Goal: Task Accomplishment & Management: Use online tool/utility

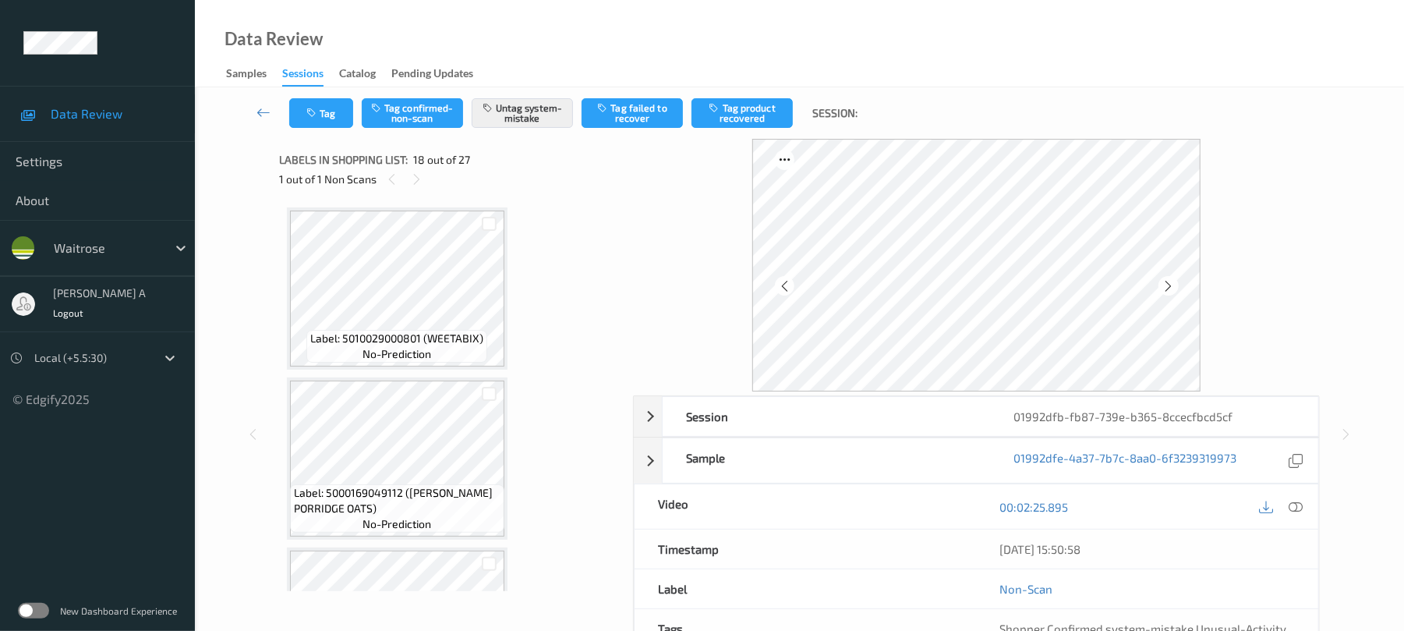
scroll to position [2727, 0]
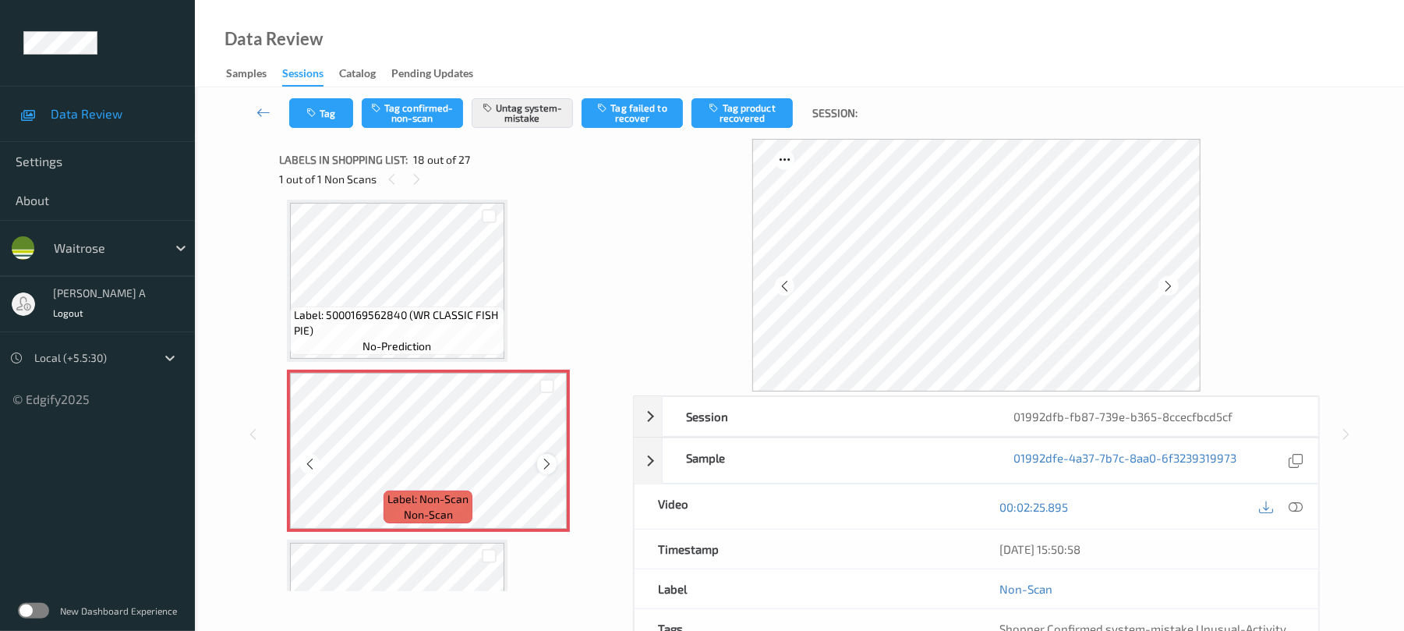
click at [546, 460] on icon at bounding box center [546, 464] width 13 height 14
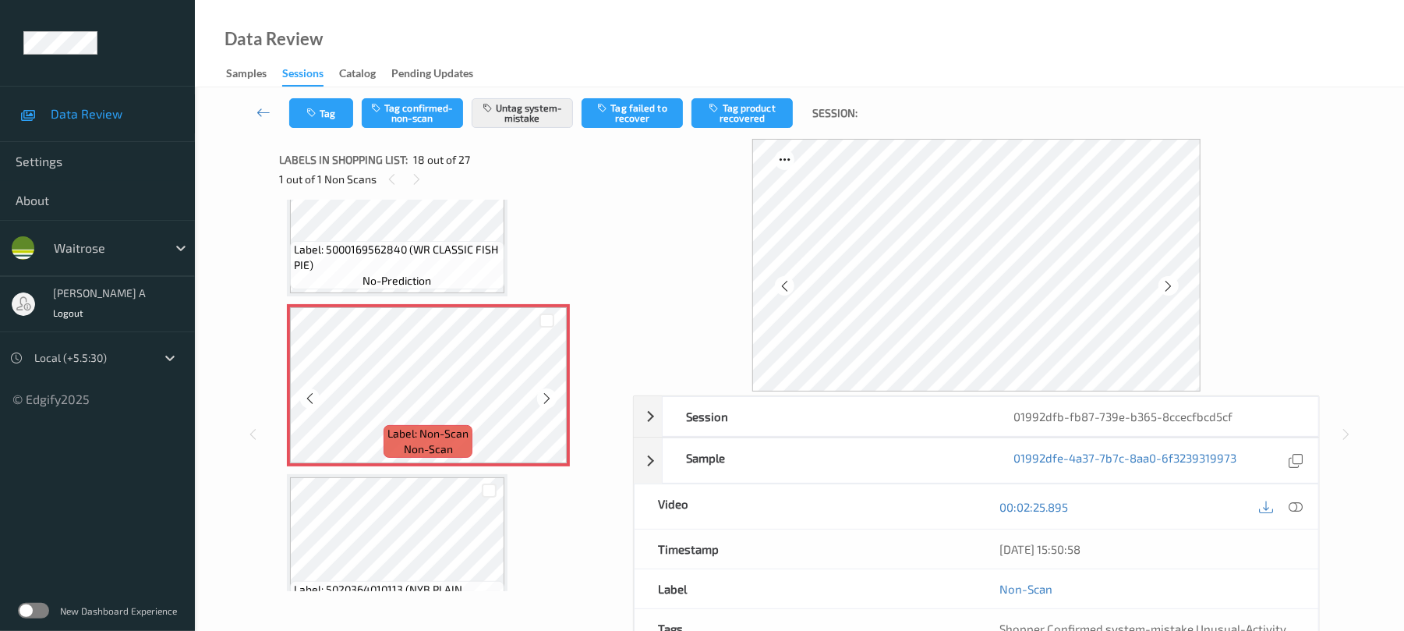
scroll to position [2832, 0]
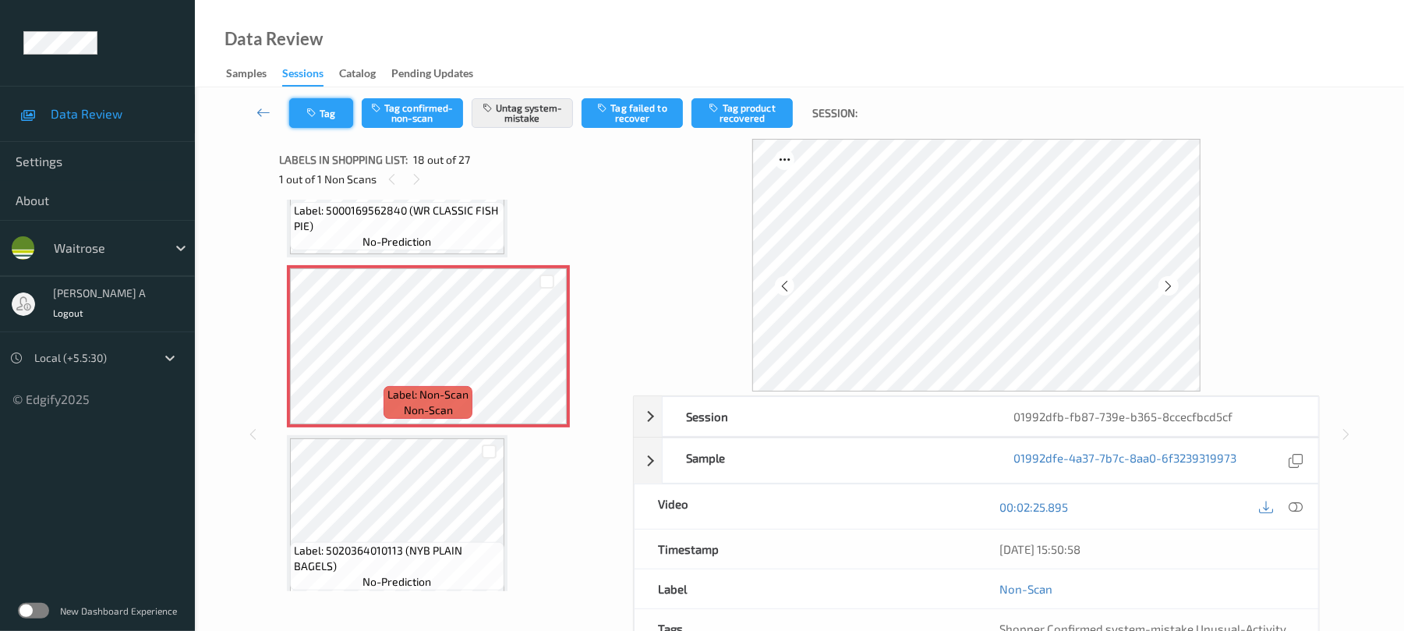
click at [319, 116] on icon "button" at bounding box center [312, 113] width 13 height 11
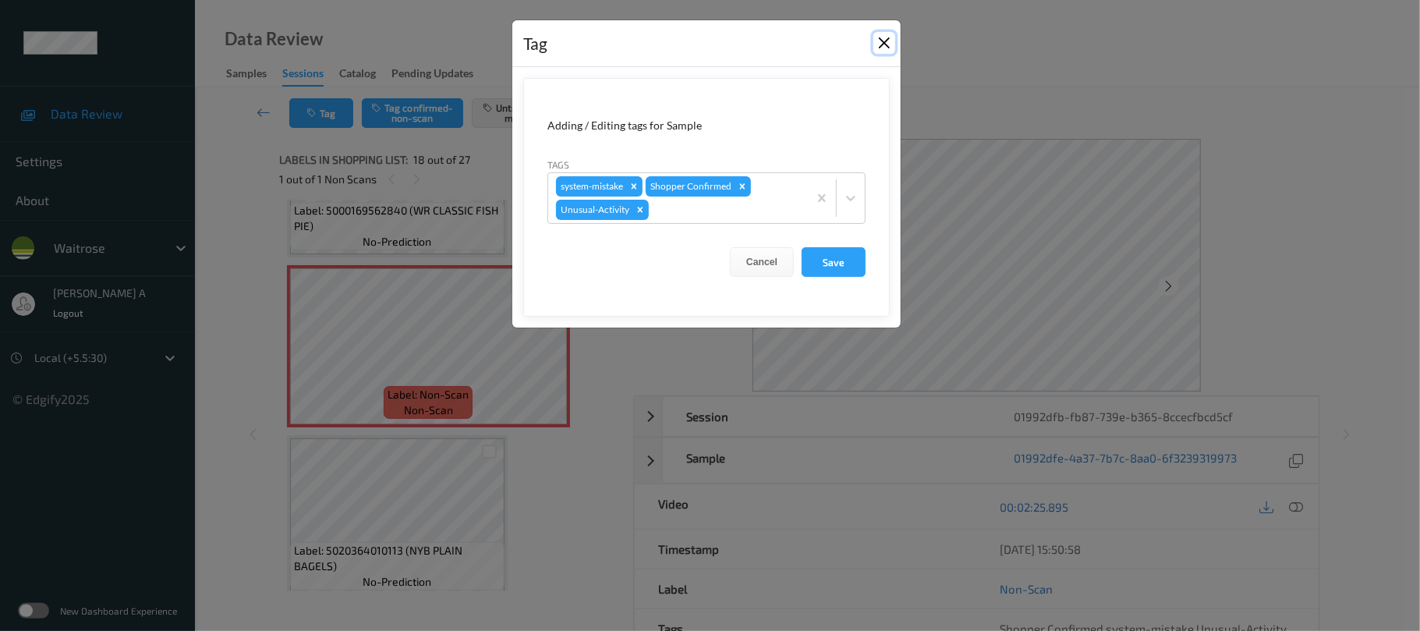
drag, startPoint x: 889, startPoint y: 36, endPoint x: 855, endPoint y: 66, distance: 45.3
click at [887, 37] on button "Close" at bounding box center [884, 43] width 22 height 22
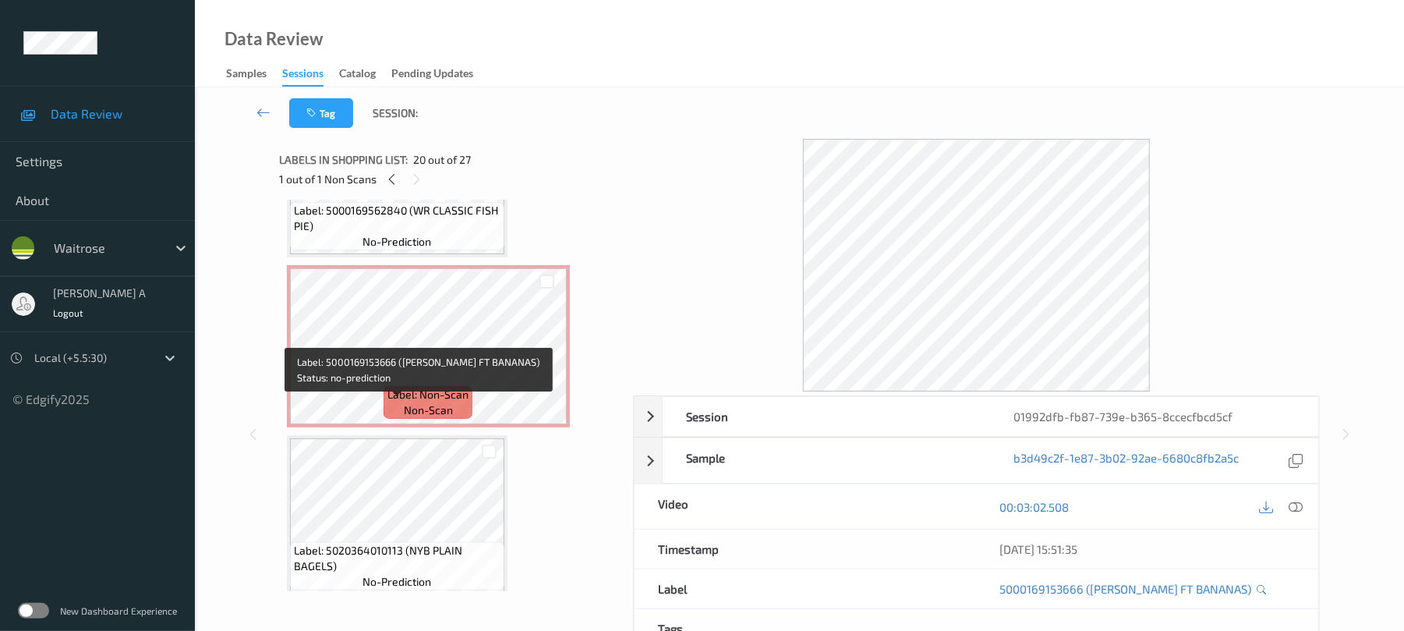
scroll to position [2727, 0]
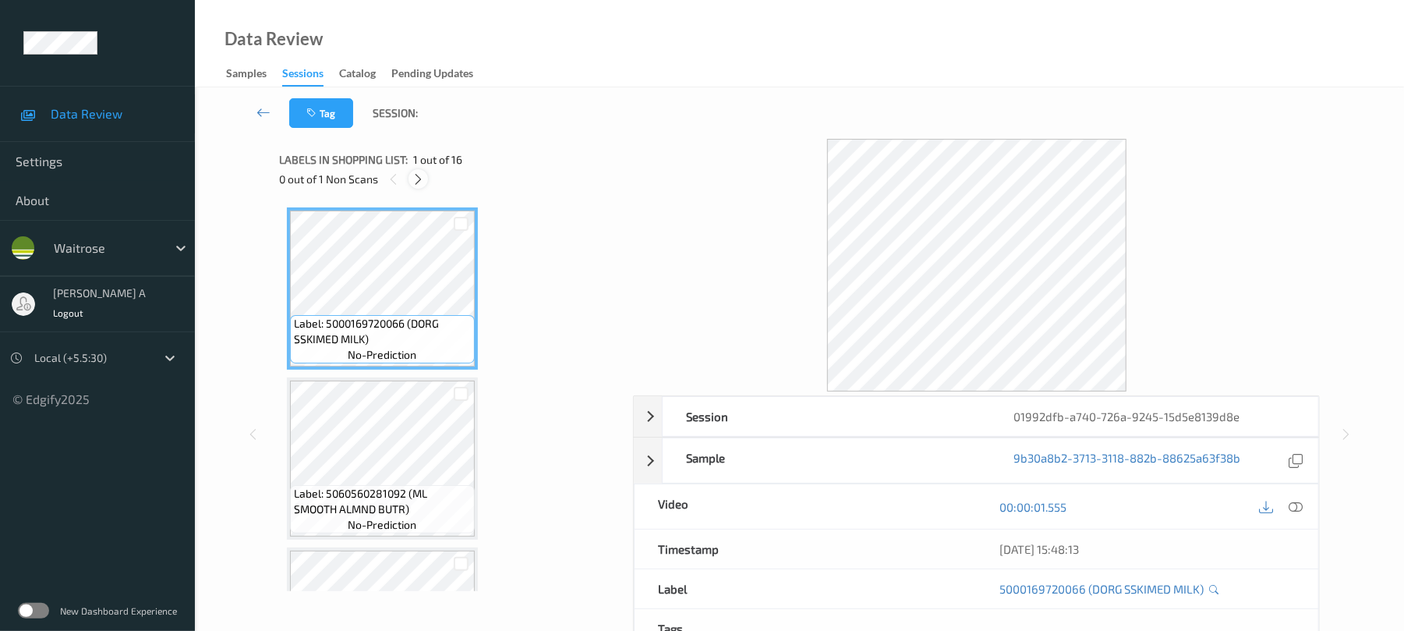
drag, startPoint x: 416, startPoint y: 182, endPoint x: 406, endPoint y: 181, distance: 10.2
click at [418, 182] on icon at bounding box center [418, 179] width 13 height 14
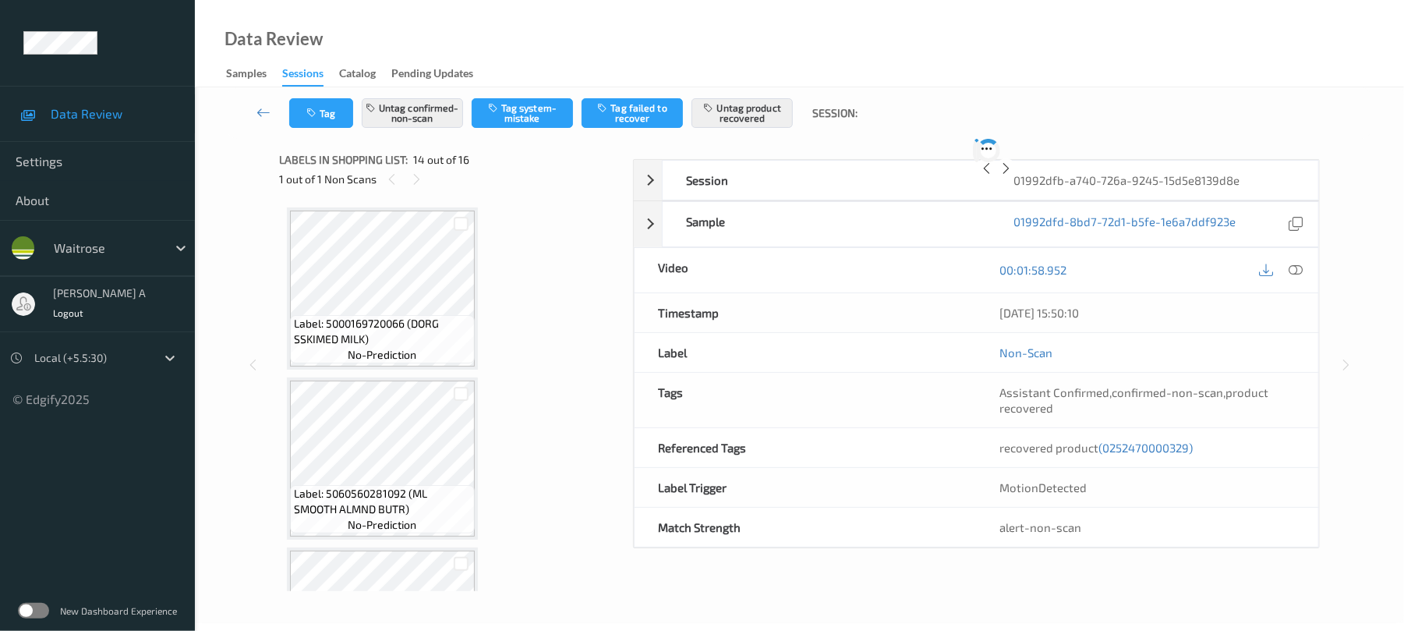
scroll to position [2047, 0]
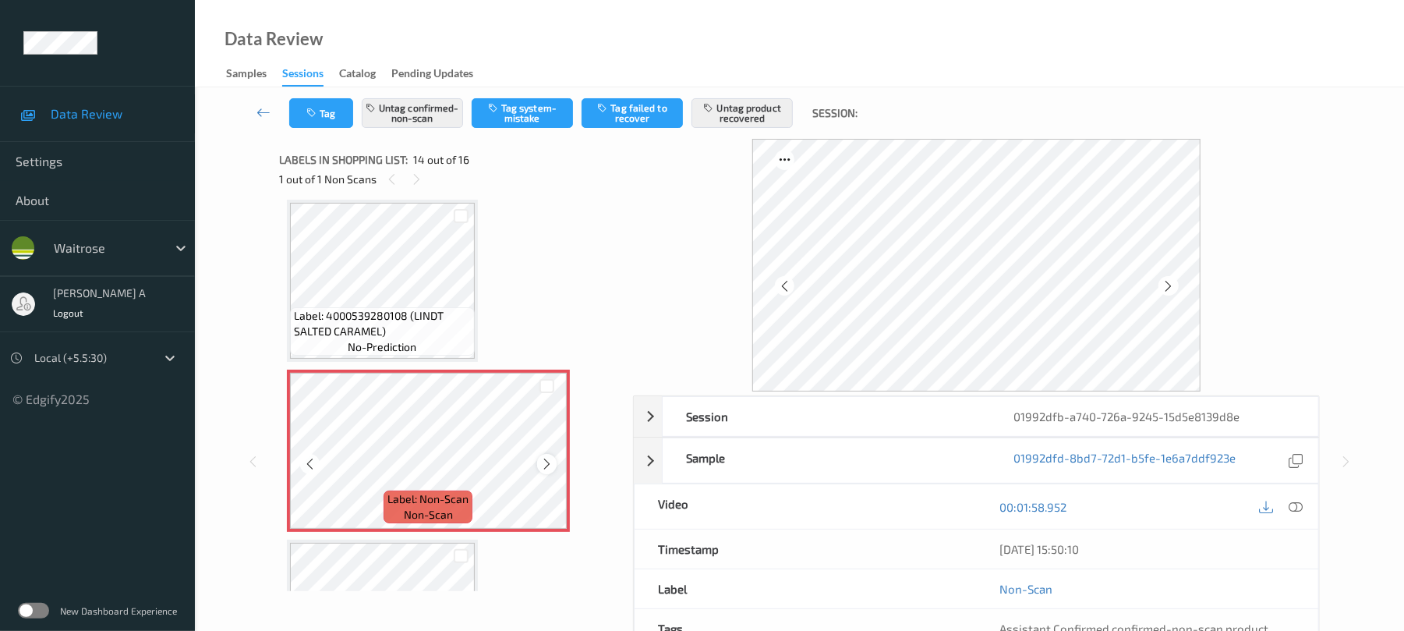
click at [546, 460] on icon at bounding box center [546, 464] width 13 height 14
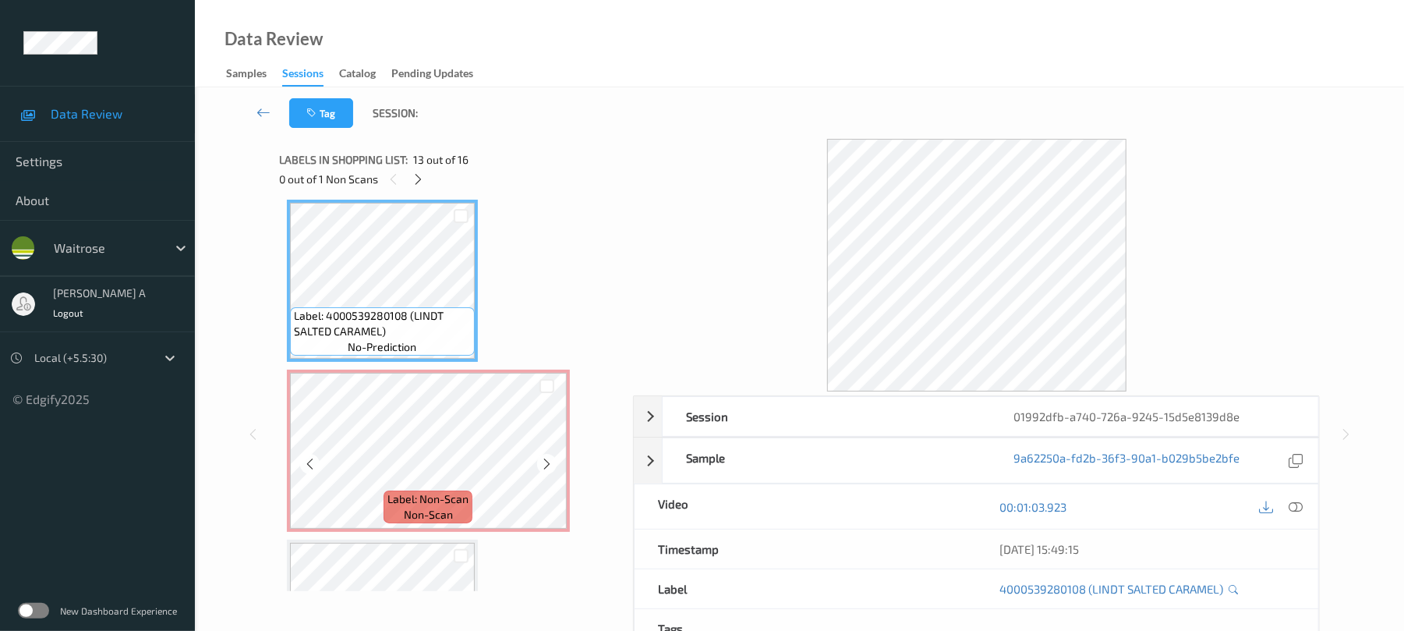
scroll to position [2152, 0]
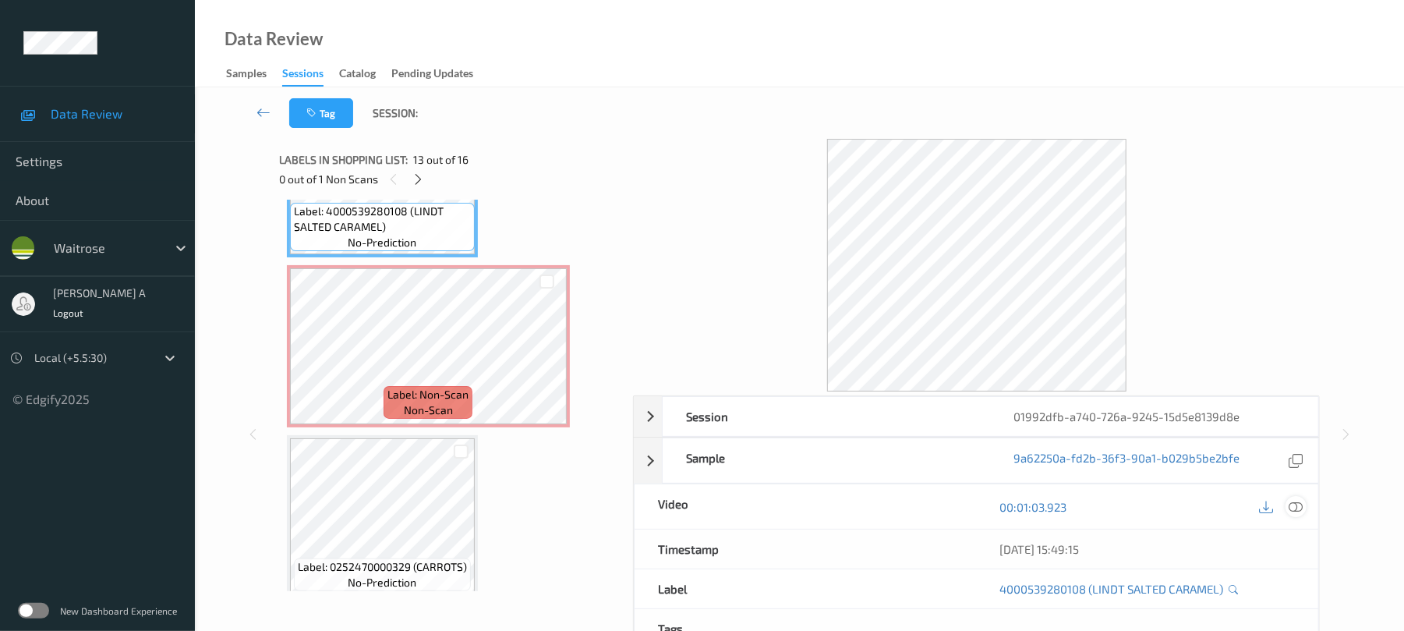
click at [1290, 502] on icon at bounding box center [1297, 507] width 14 height 14
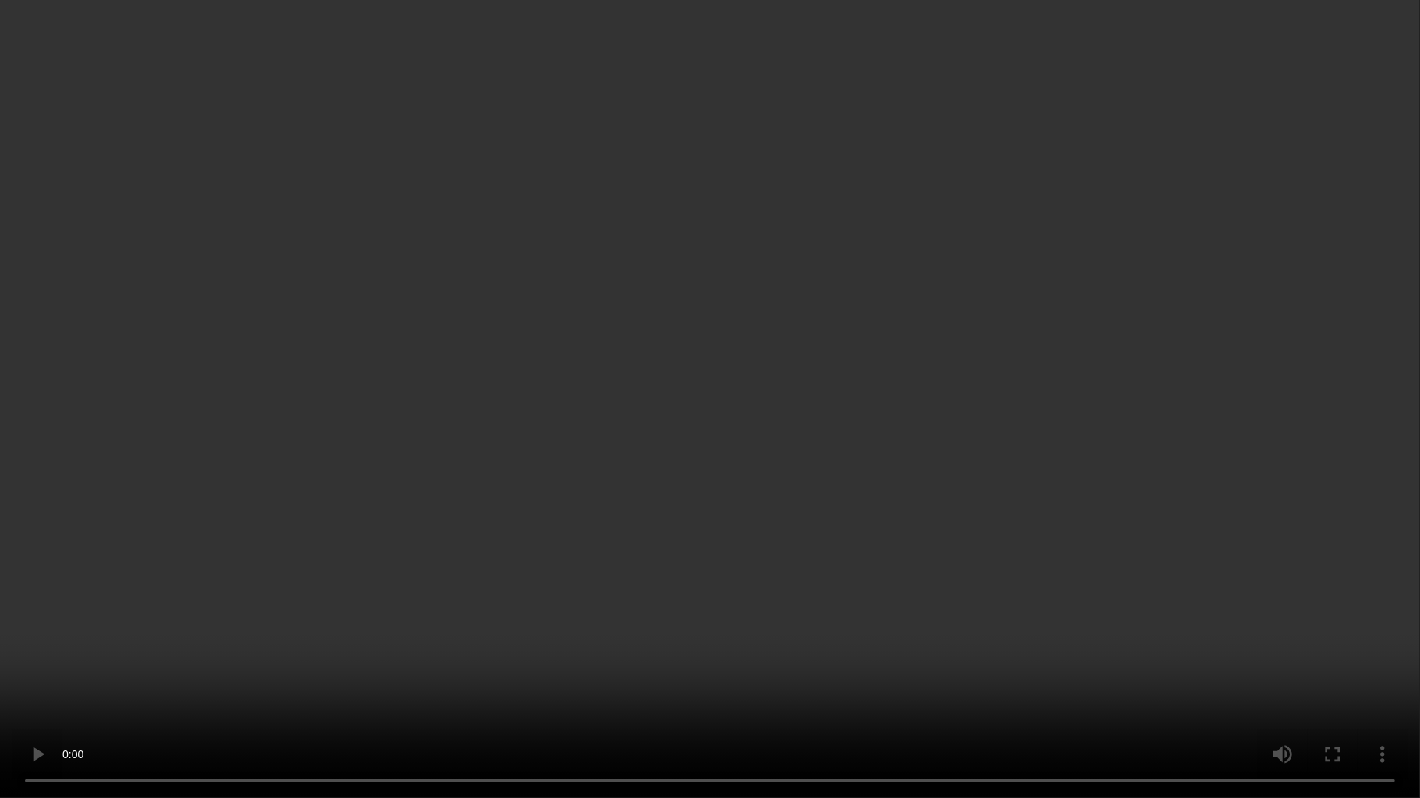
click at [647, 434] on video at bounding box center [710, 399] width 1420 height 798
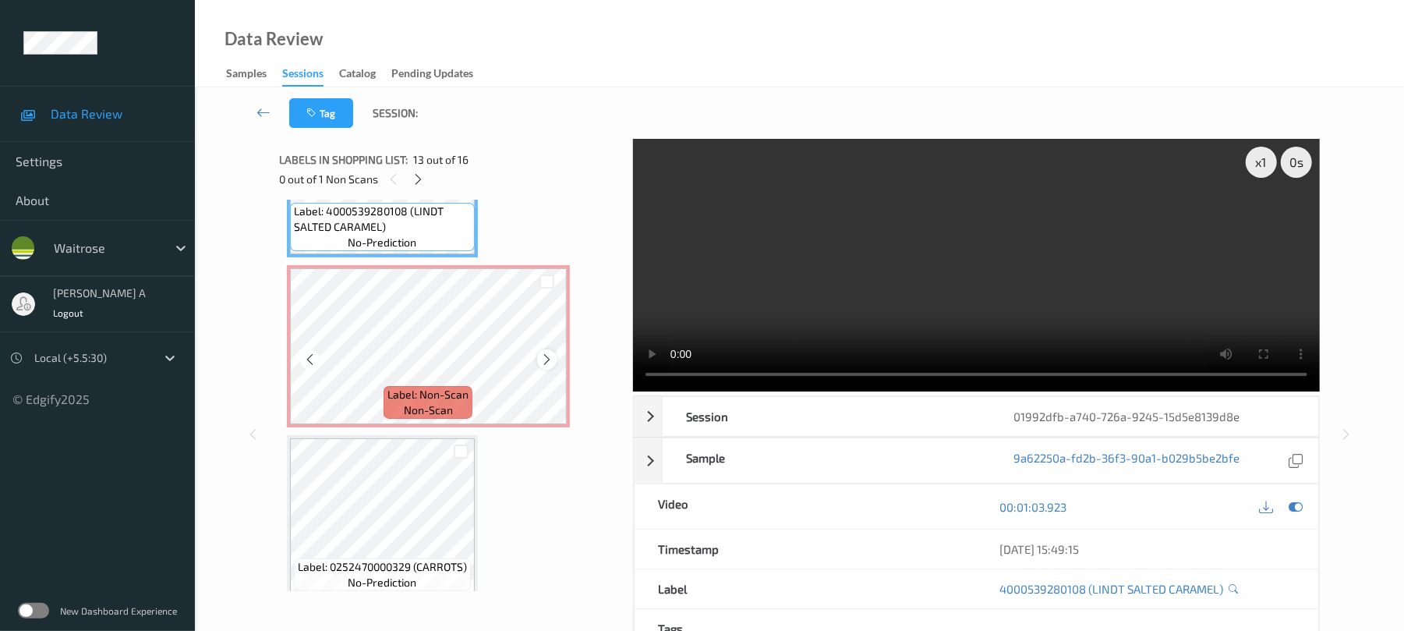
click at [543, 359] on icon at bounding box center [546, 359] width 13 height 14
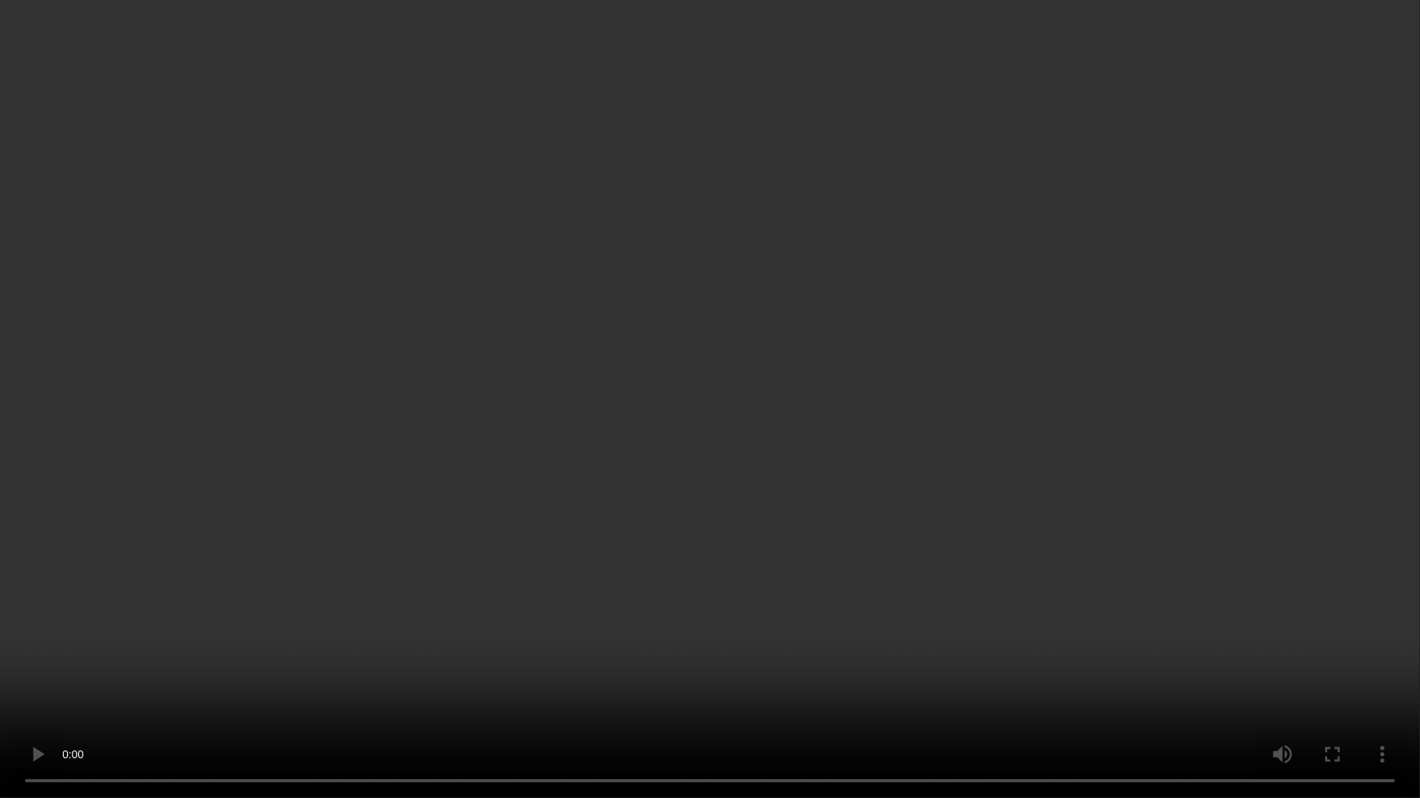
click at [762, 556] on video at bounding box center [710, 399] width 1420 height 798
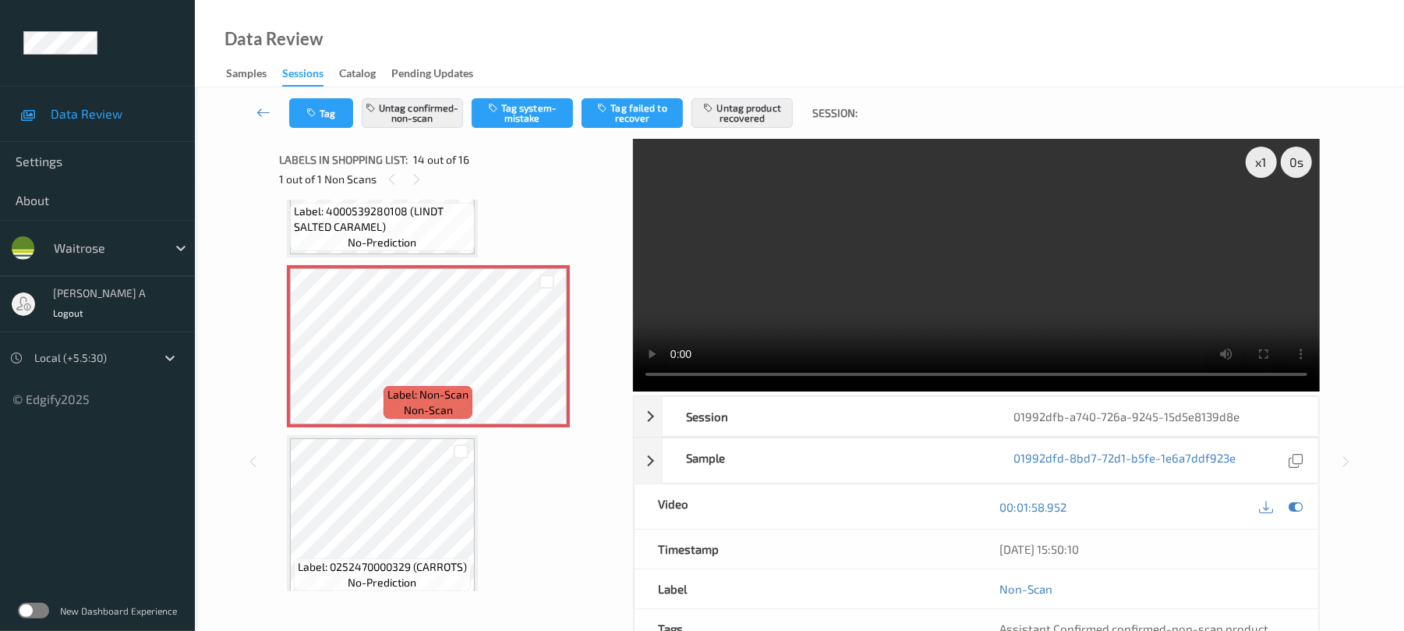
click at [984, 290] on video at bounding box center [976, 265] width 687 height 253
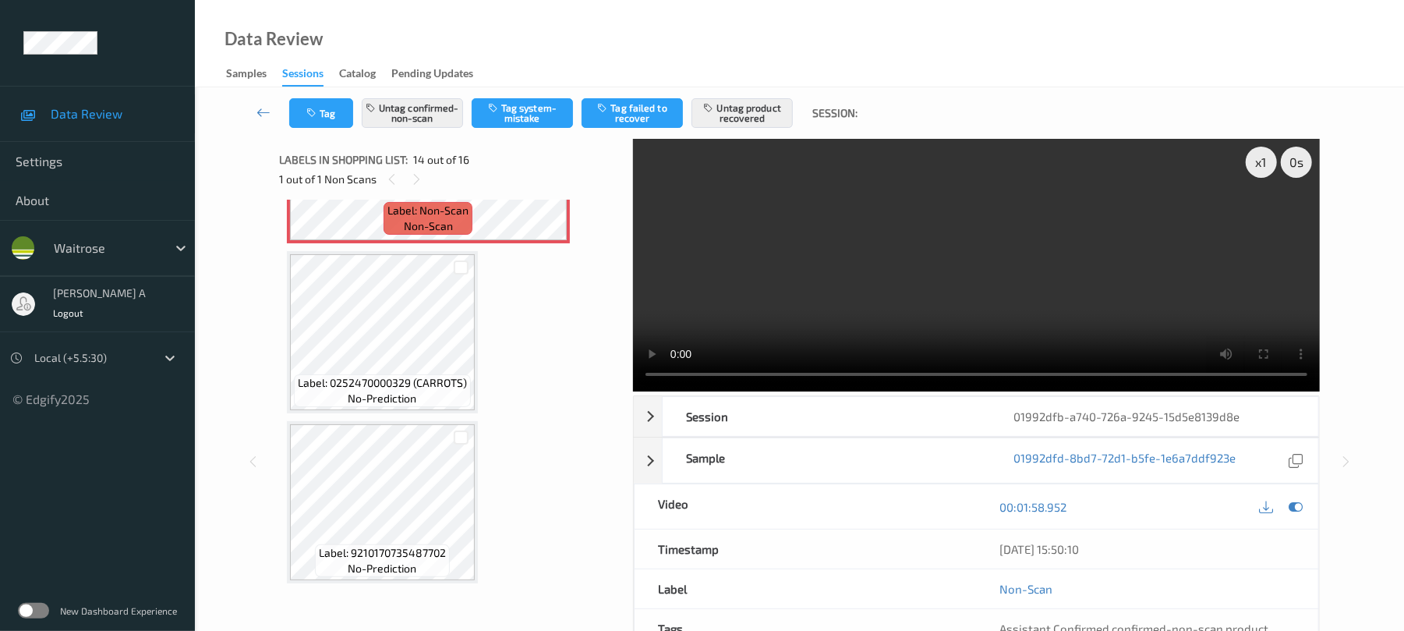
scroll to position [2231, 0]
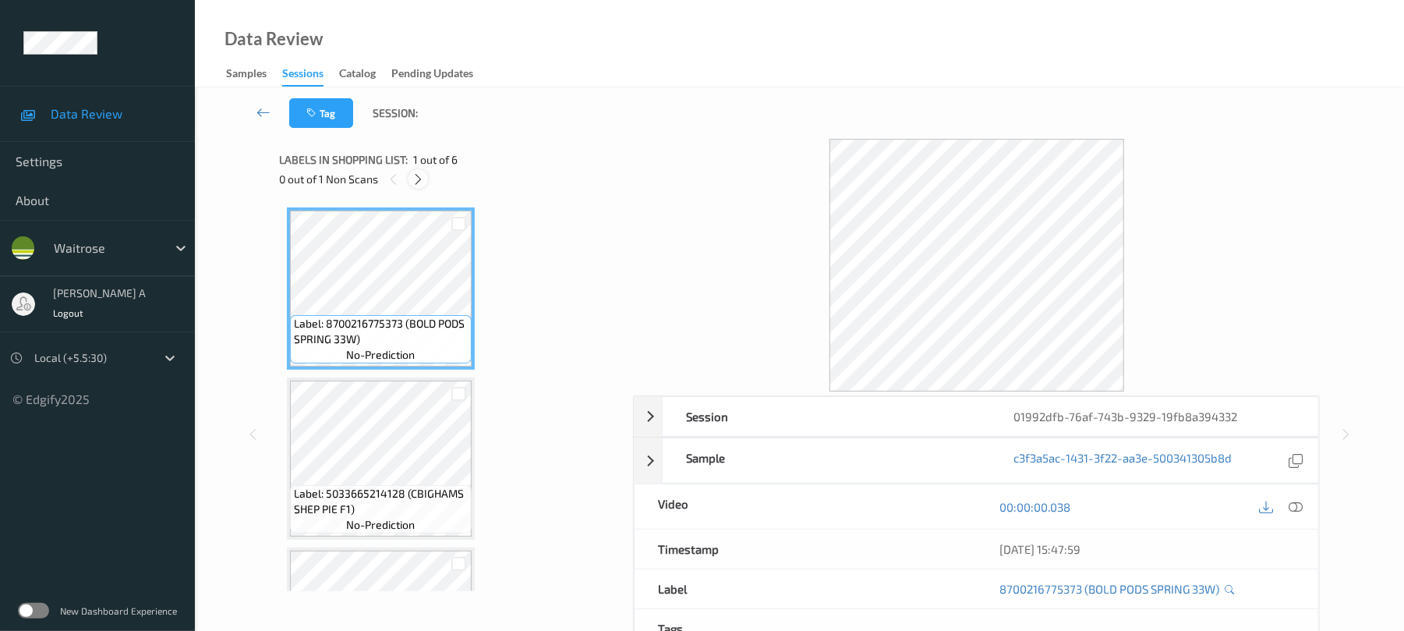
click at [426, 182] on div at bounding box center [418, 178] width 19 height 19
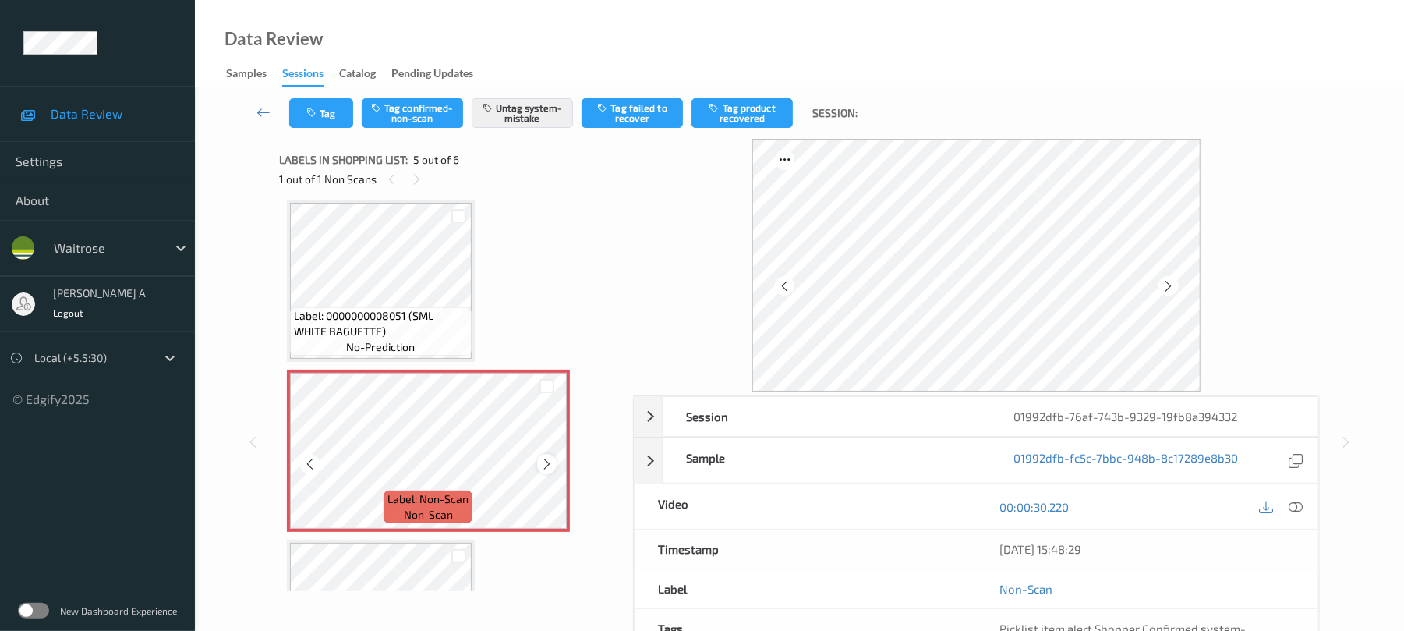
click at [547, 462] on icon at bounding box center [546, 464] width 13 height 14
click at [310, 119] on button "Tag" at bounding box center [321, 113] width 64 height 30
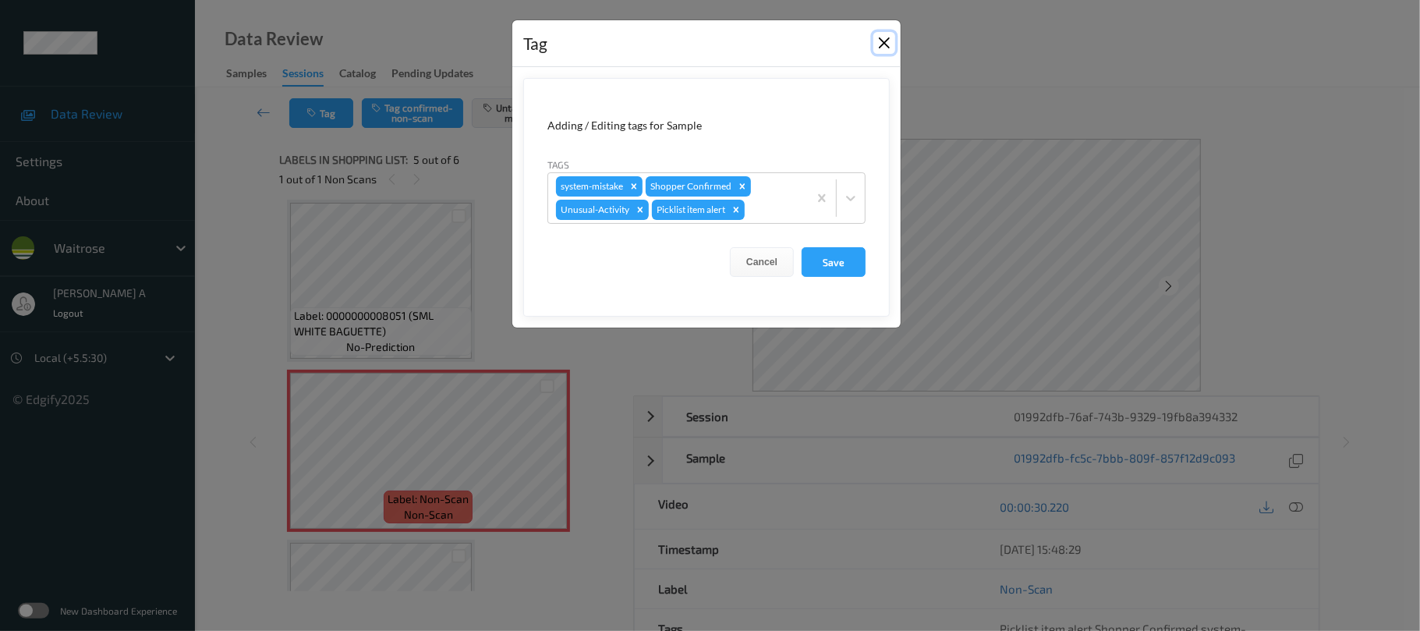
click at [875, 41] on button "Close" at bounding box center [884, 43] width 22 height 22
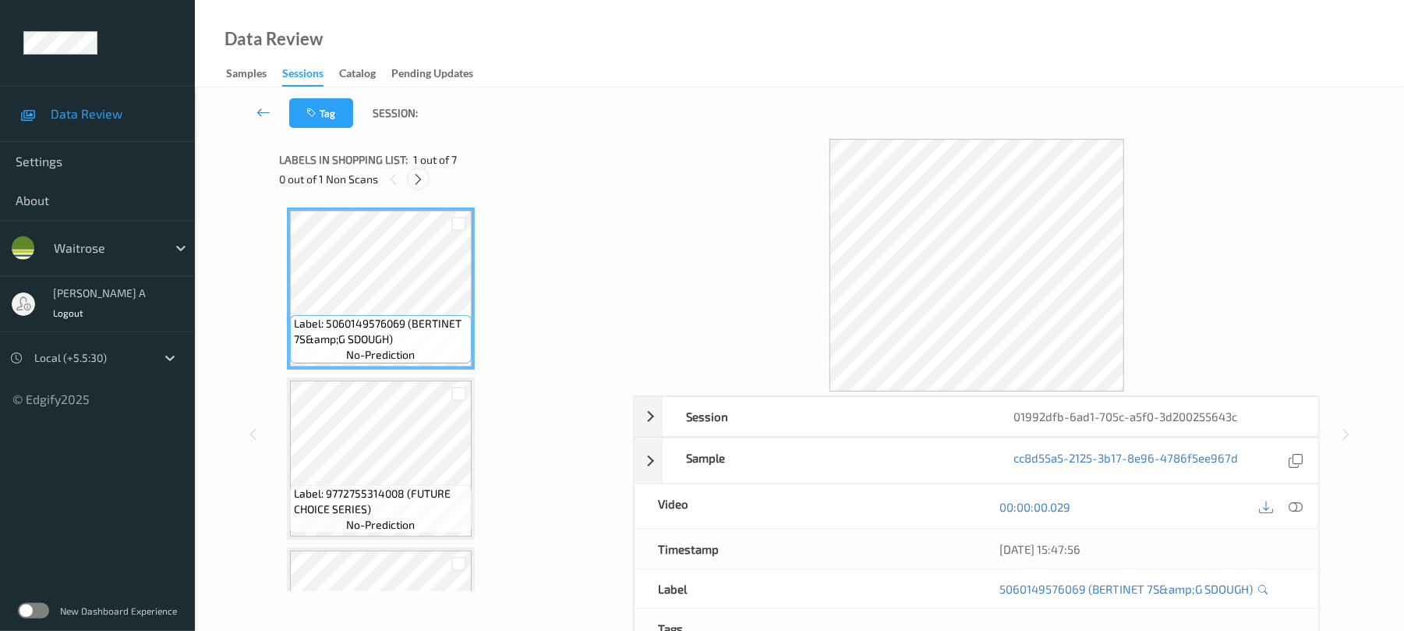
click at [423, 181] on icon at bounding box center [418, 179] width 13 height 14
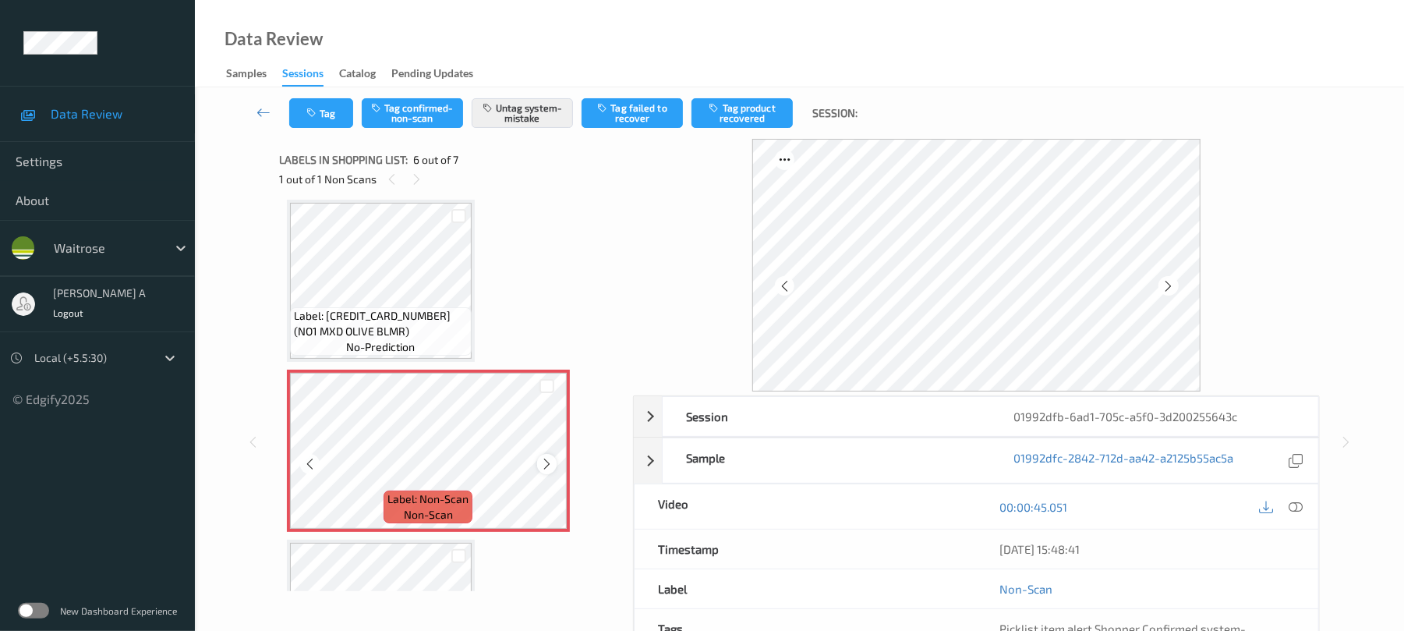
click at [547, 462] on icon at bounding box center [546, 464] width 13 height 14
click at [316, 110] on icon "button" at bounding box center [312, 113] width 13 height 11
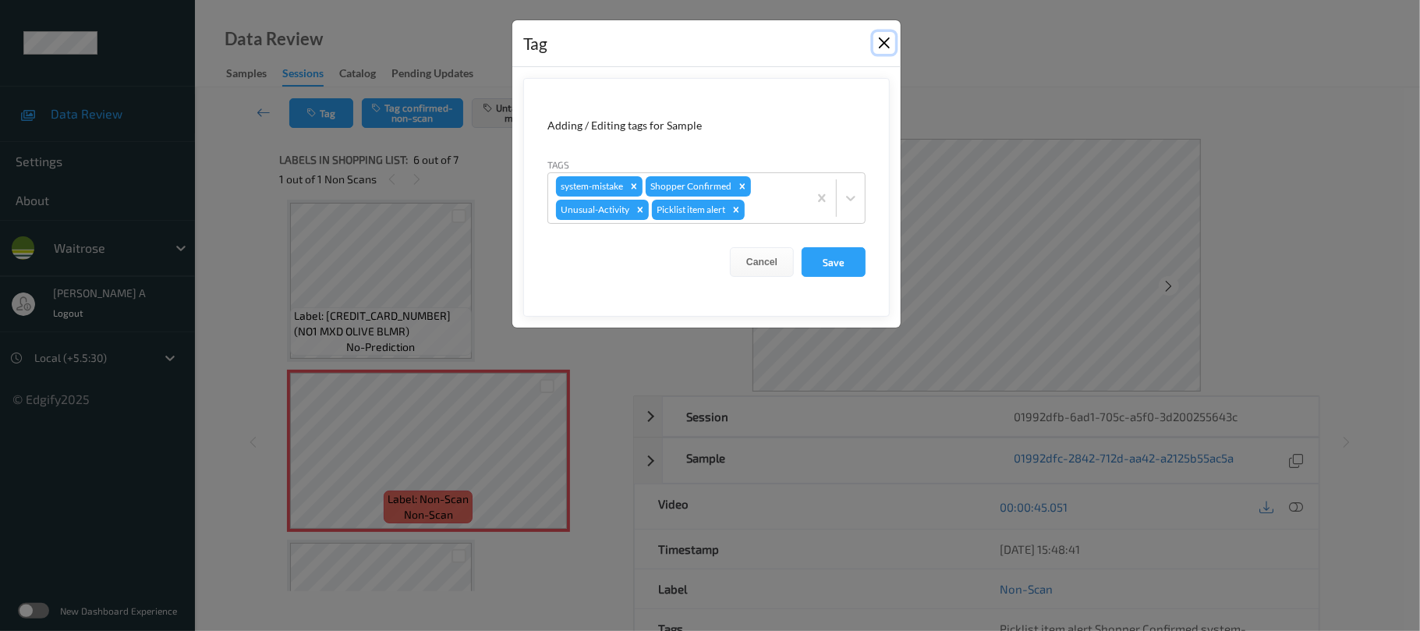
click at [879, 38] on button "Close" at bounding box center [884, 43] width 22 height 22
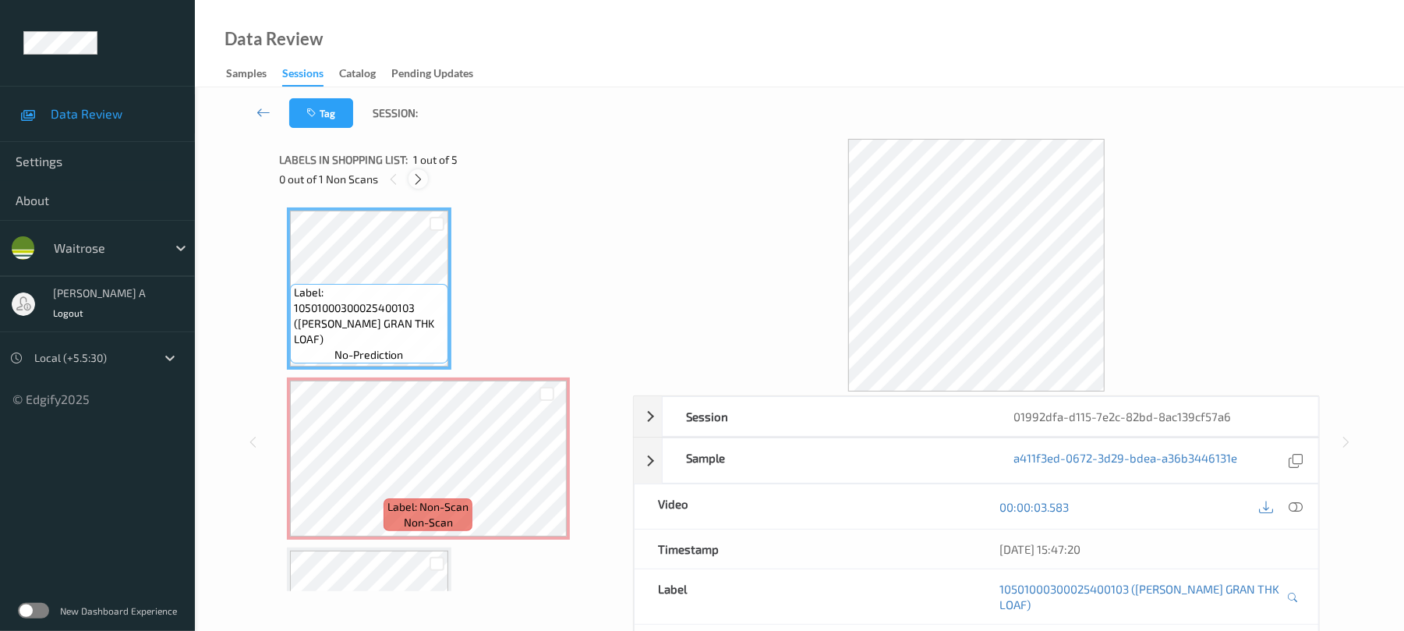
click at [416, 179] on icon at bounding box center [418, 179] width 13 height 14
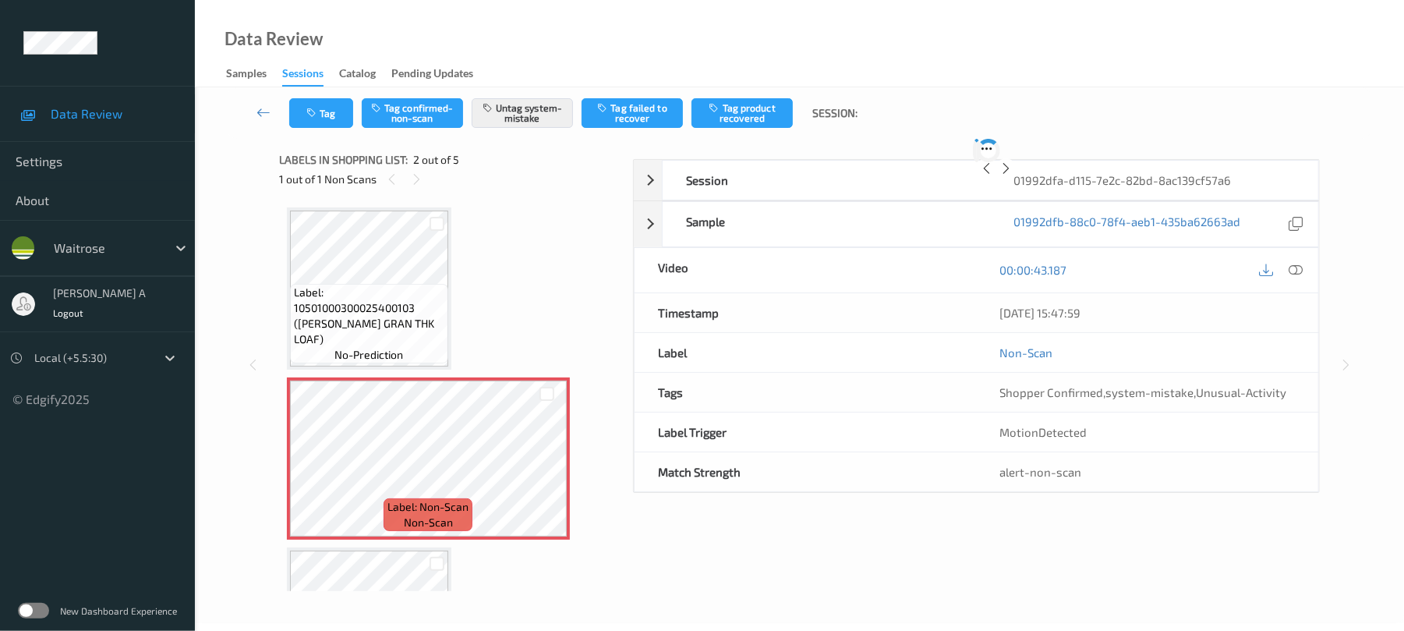
scroll to position [8, 0]
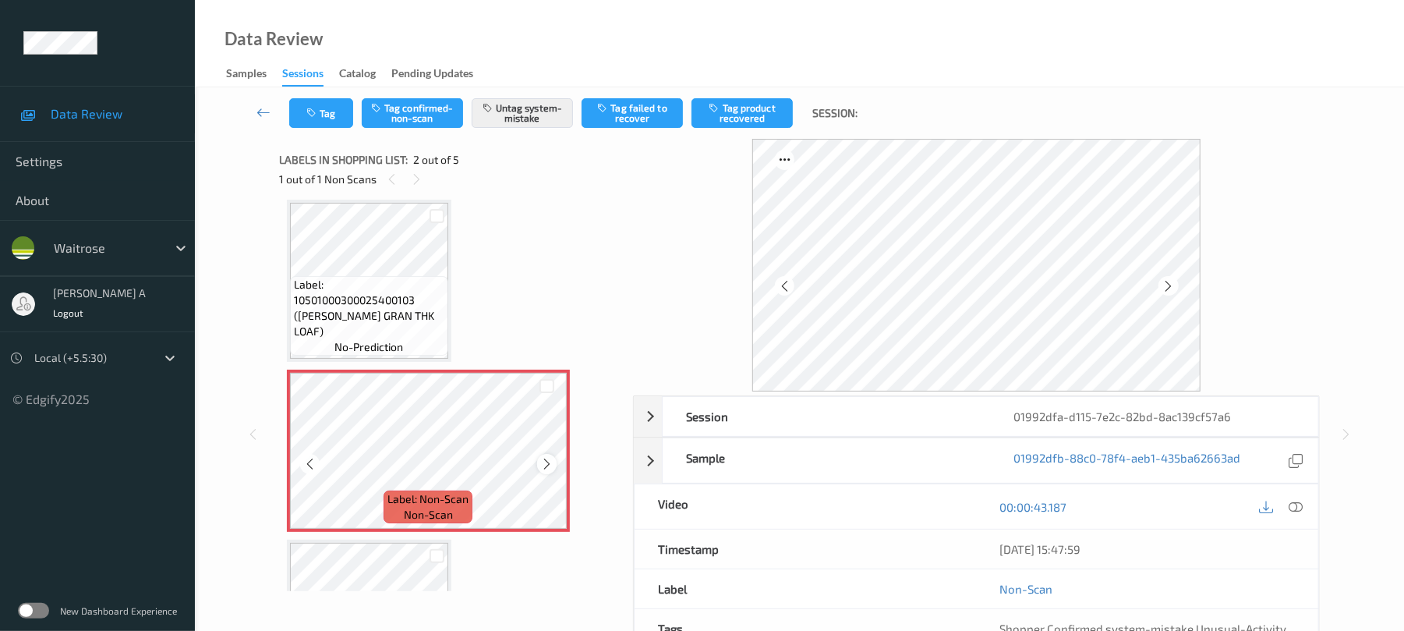
click at [553, 466] on icon at bounding box center [546, 464] width 13 height 14
click at [328, 122] on button "Tag" at bounding box center [321, 113] width 64 height 30
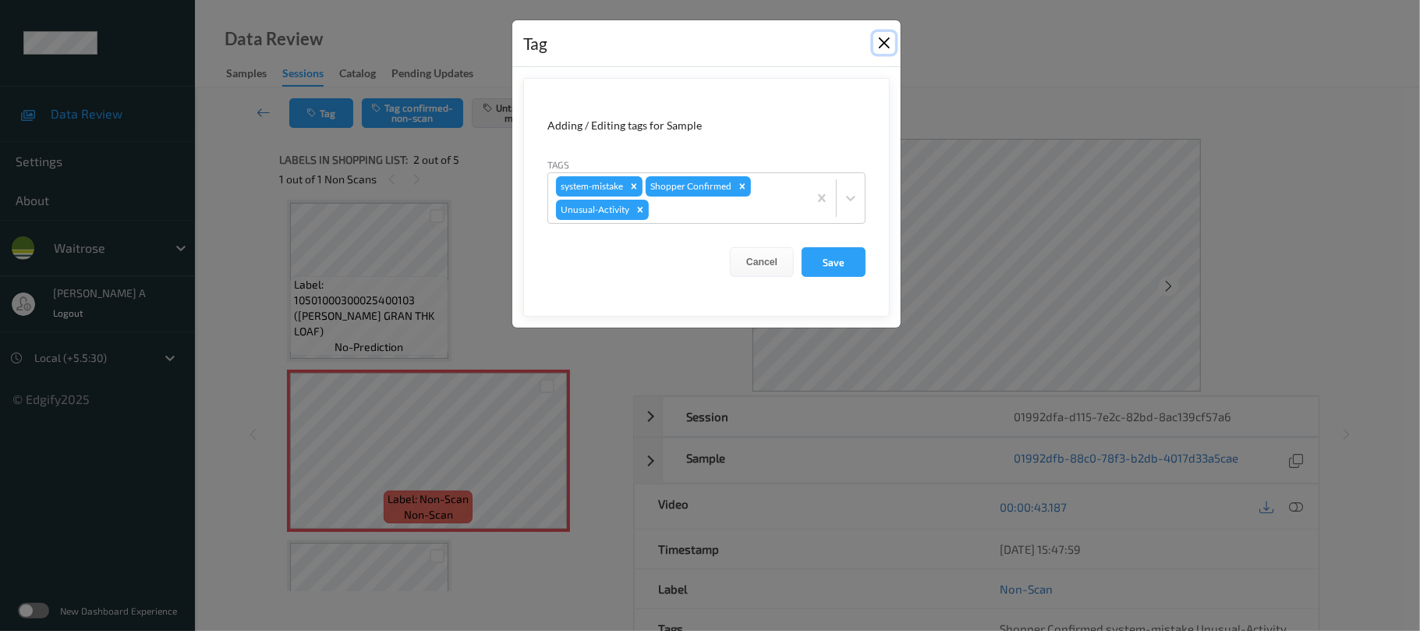
click at [878, 44] on button "Close" at bounding box center [884, 43] width 22 height 22
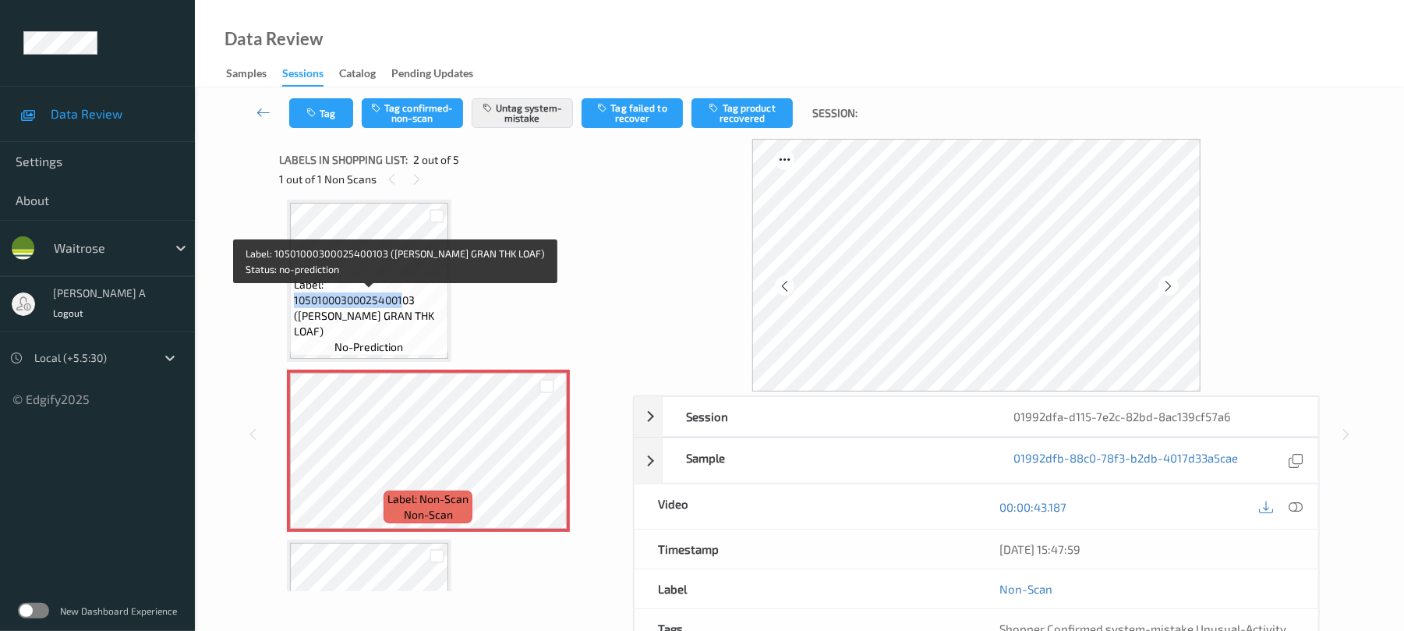
click at [405, 307] on span "Label: 10501000300025400103 (HOVIS GRAN THK LOAF)" at bounding box center [369, 308] width 150 height 62
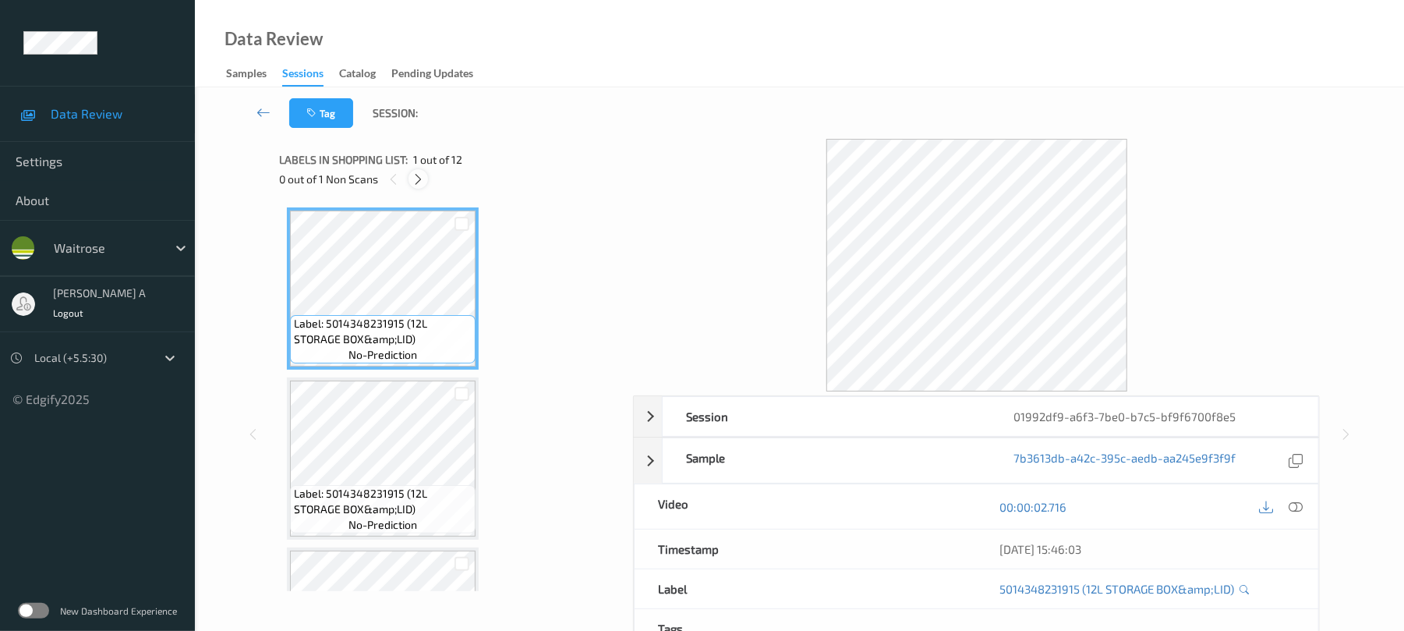
click at [426, 182] on div at bounding box center [418, 178] width 19 height 19
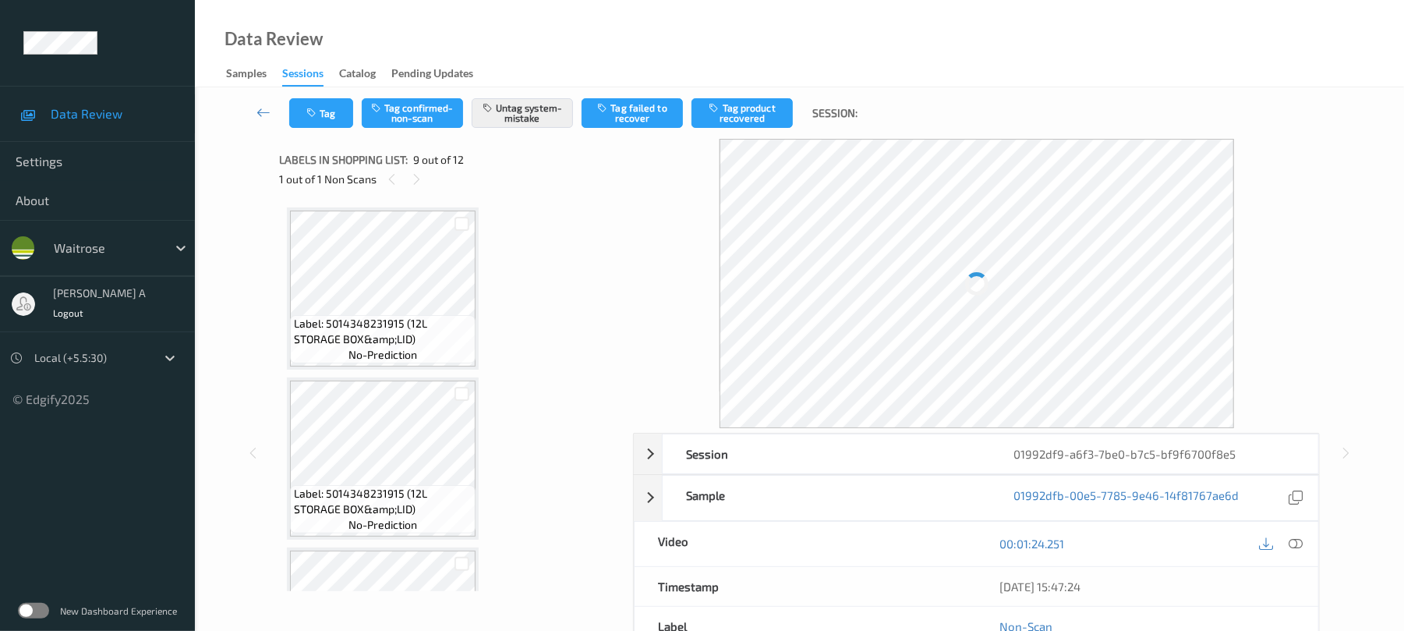
scroll to position [1198, 0]
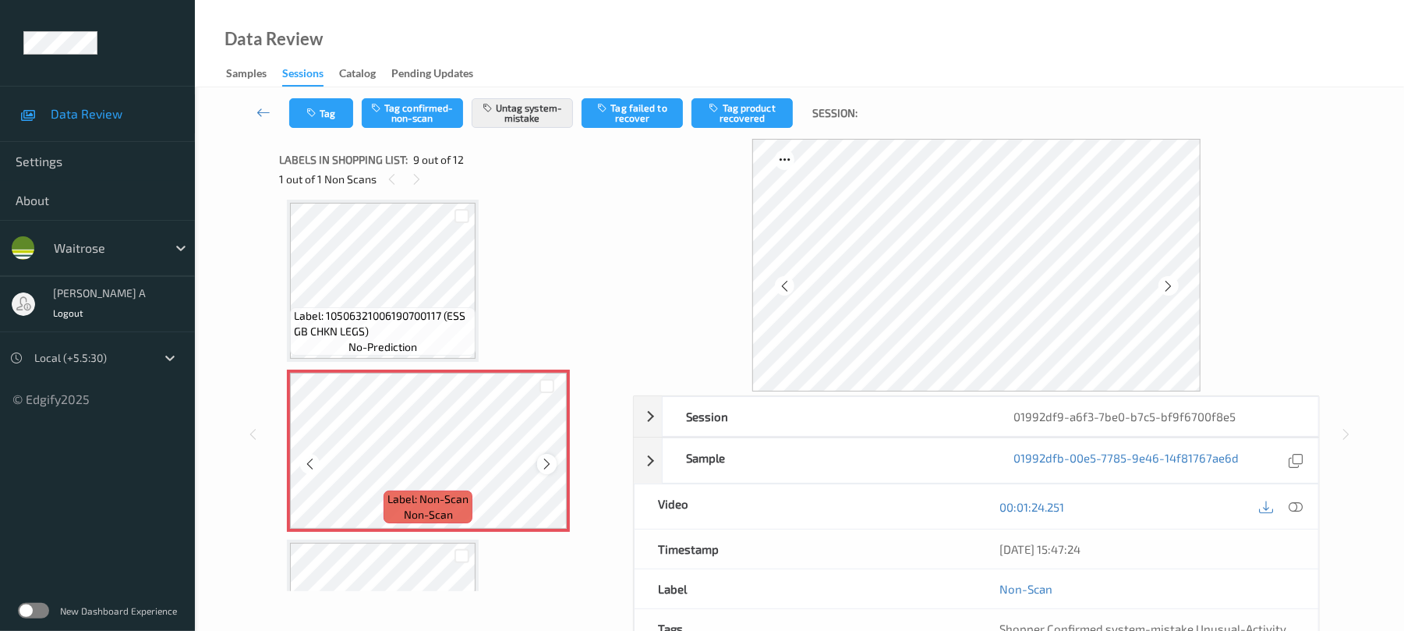
click at [544, 466] on icon at bounding box center [546, 464] width 13 height 14
click at [549, 466] on icon at bounding box center [546, 464] width 13 height 14
click at [324, 114] on button "Tag" at bounding box center [321, 113] width 64 height 30
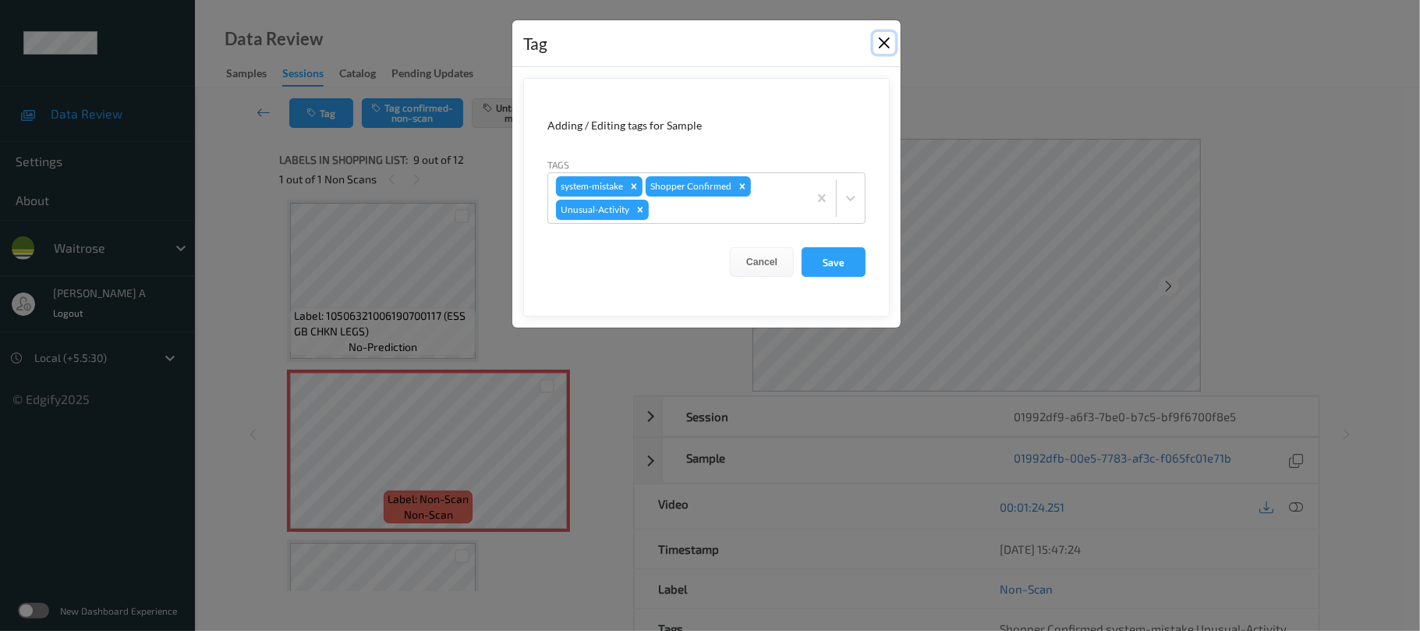
click at [880, 44] on button "Close" at bounding box center [884, 43] width 22 height 22
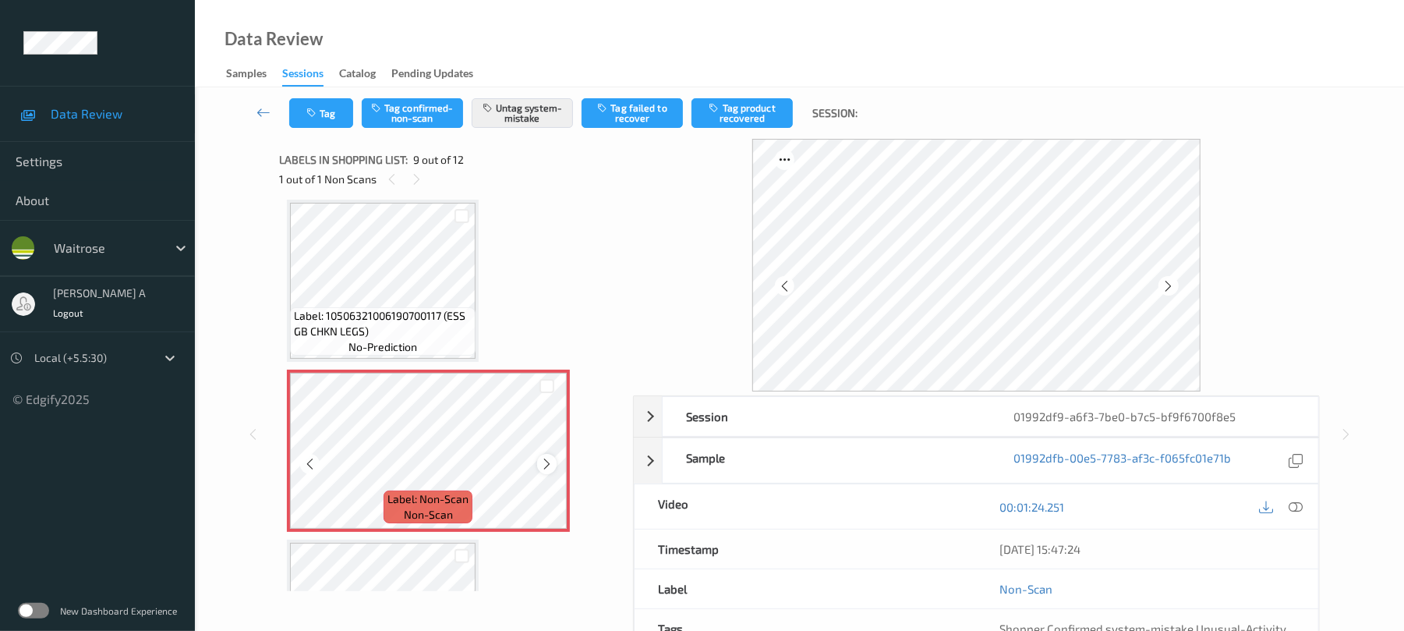
click at [546, 466] on icon at bounding box center [546, 464] width 13 height 14
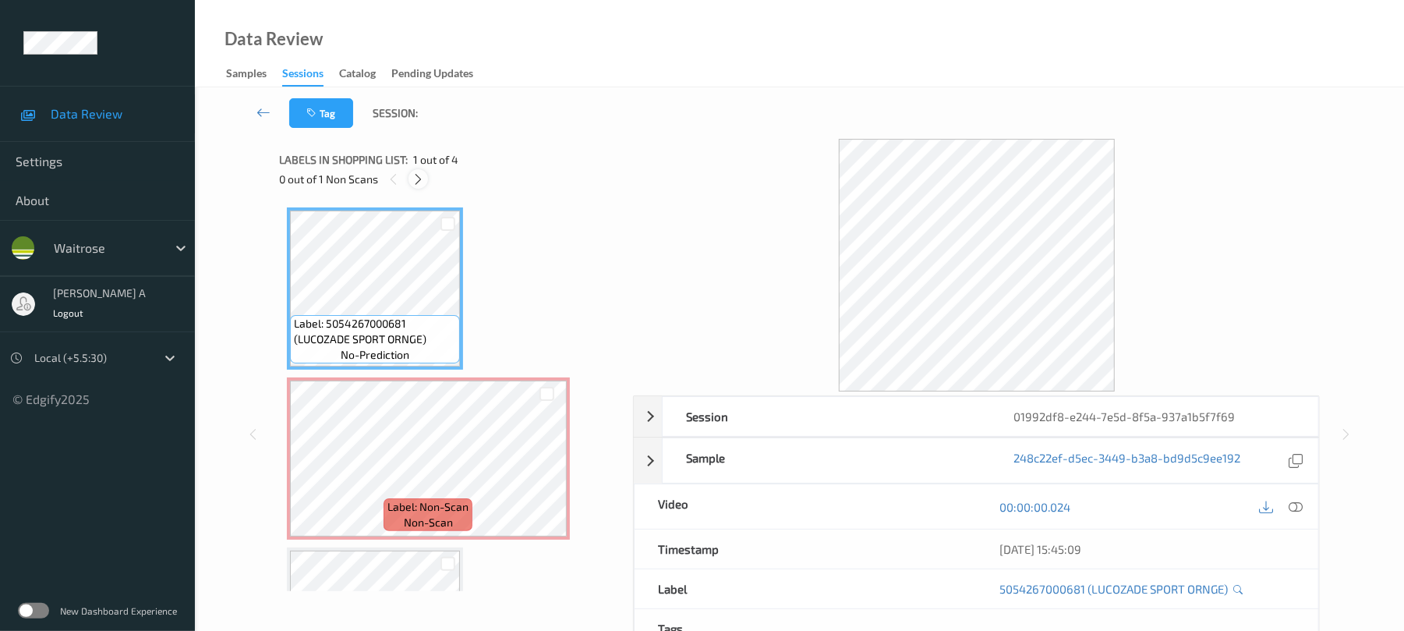
click at [425, 175] on icon at bounding box center [418, 179] width 13 height 14
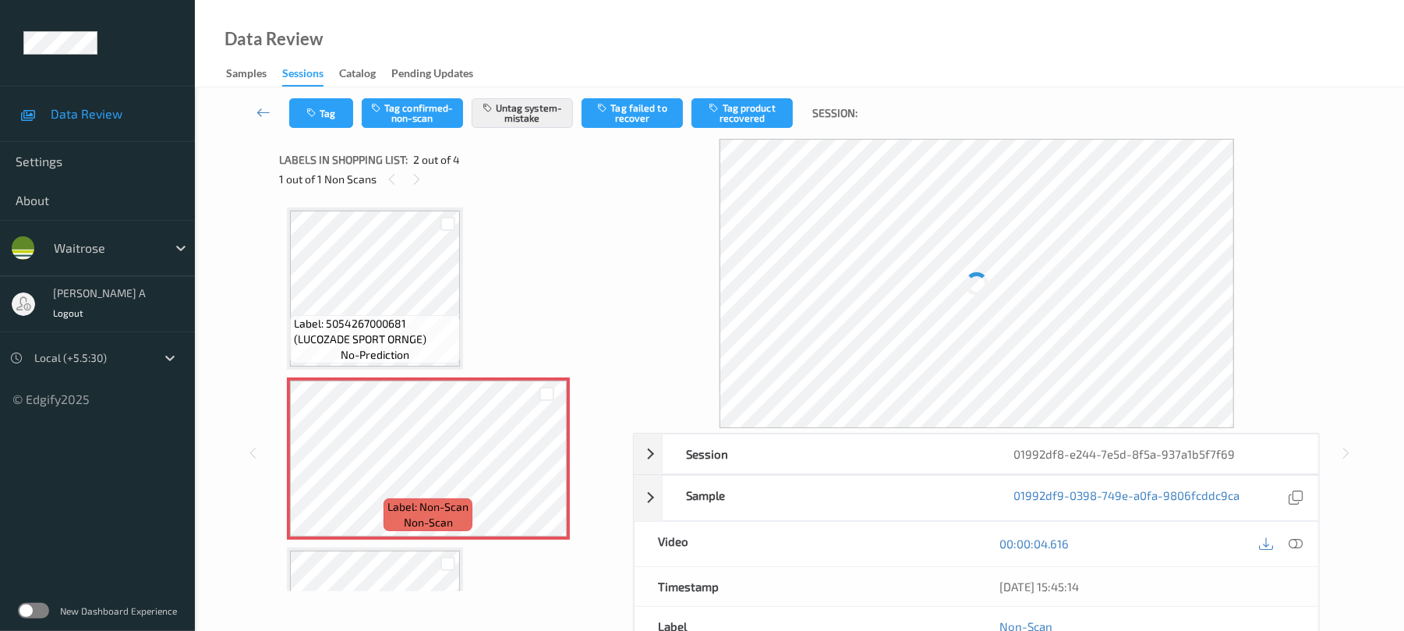
scroll to position [8, 0]
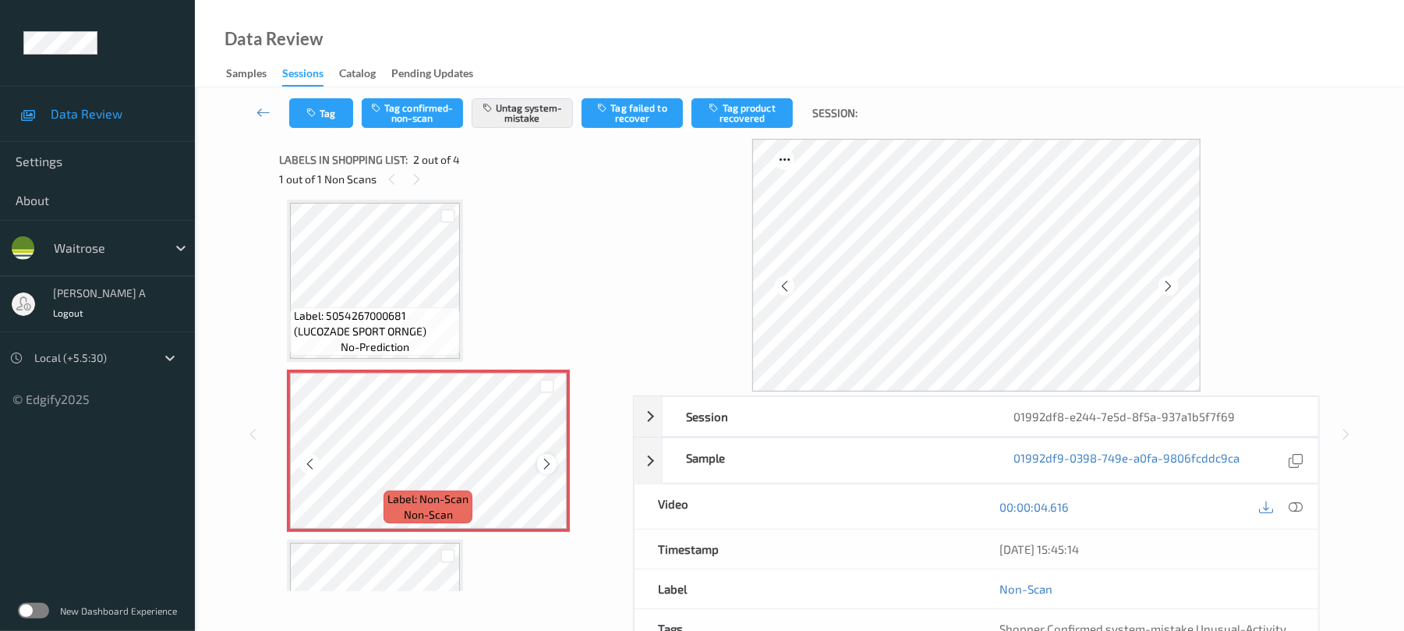
click at [546, 469] on icon at bounding box center [546, 464] width 13 height 14
click at [546, 468] on icon at bounding box center [546, 464] width 13 height 14
click at [328, 117] on button "Tag" at bounding box center [321, 113] width 64 height 30
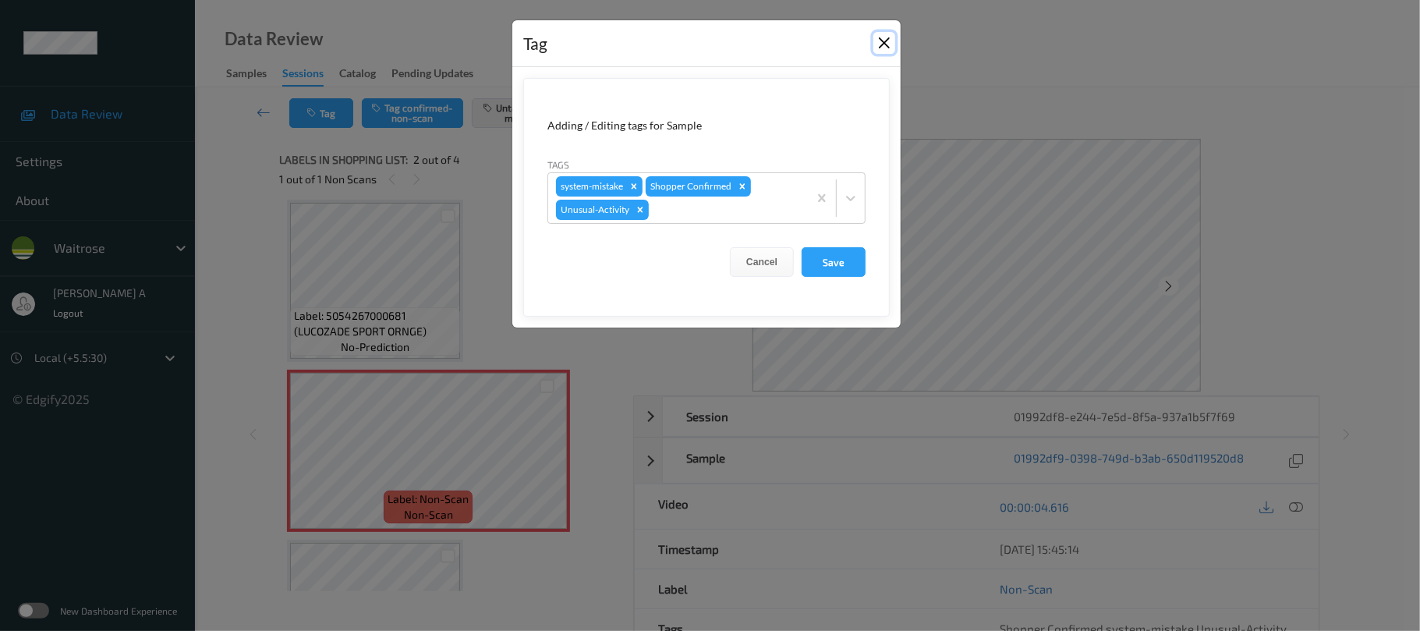
drag, startPoint x: 883, startPoint y: 47, endPoint x: 840, endPoint y: 61, distance: 45.1
click at [883, 45] on button "Close" at bounding box center [884, 43] width 22 height 22
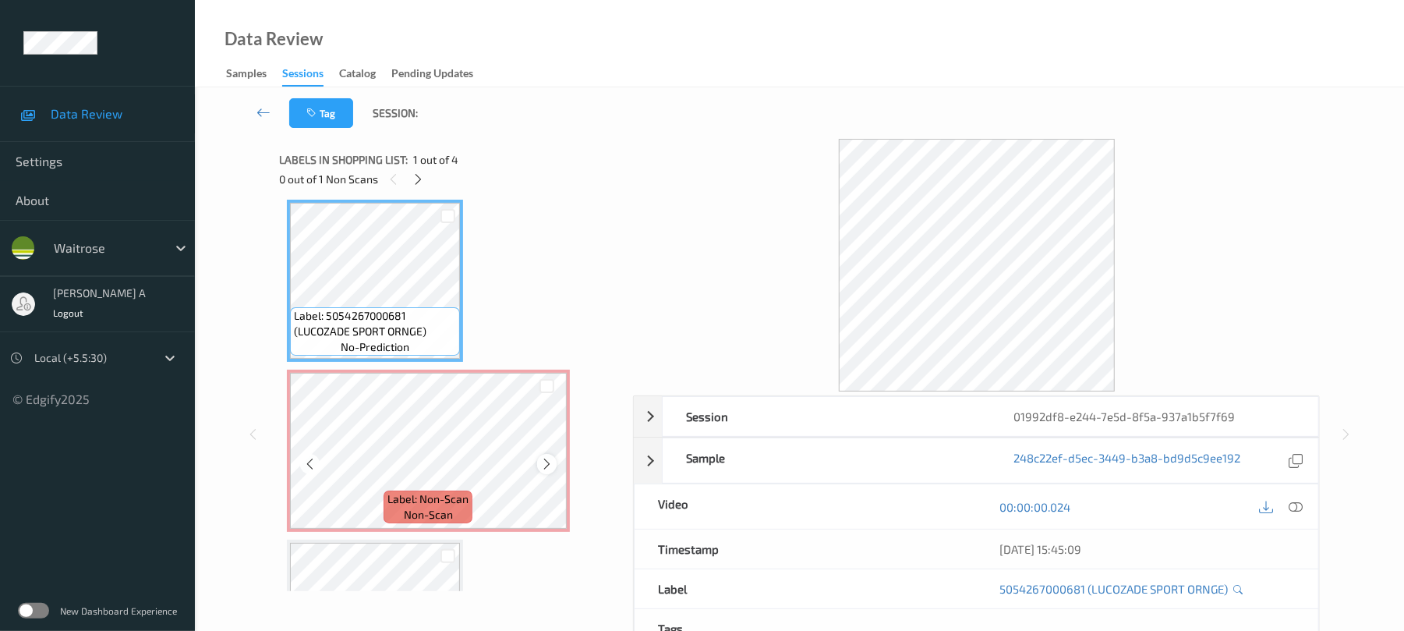
click at [547, 465] on icon at bounding box center [546, 464] width 13 height 14
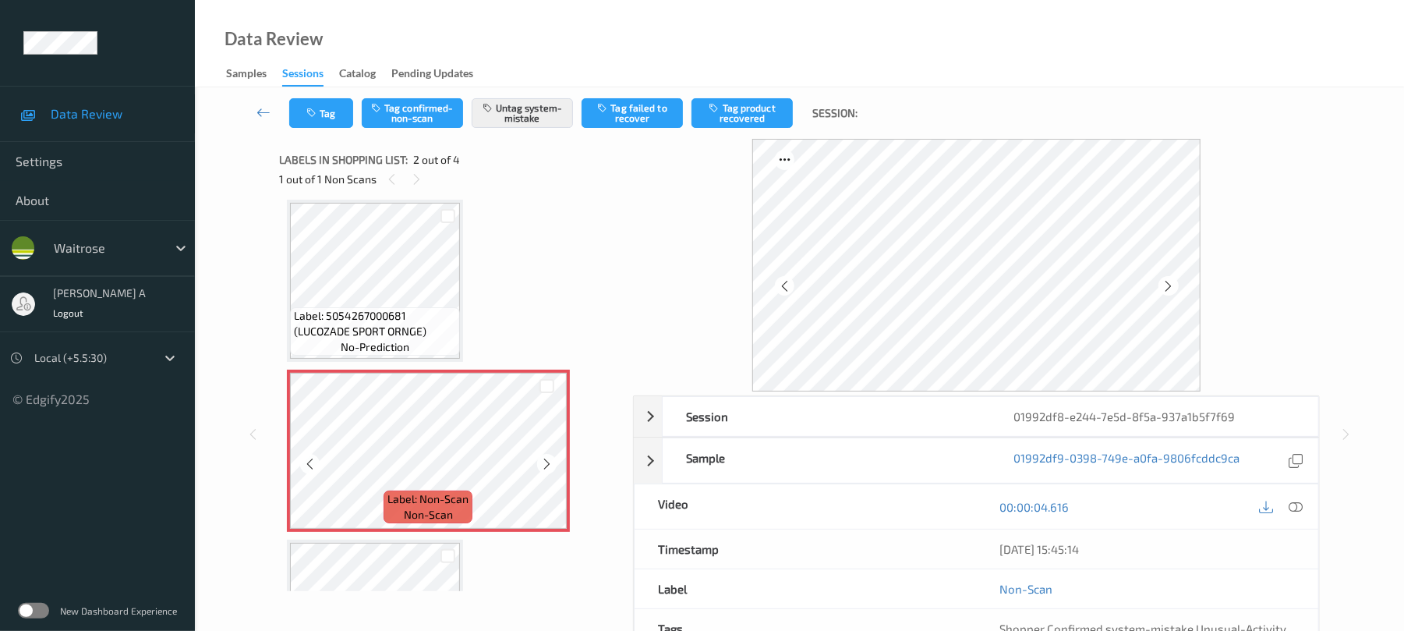
click at [547, 465] on icon at bounding box center [546, 464] width 13 height 14
click at [550, 468] on icon at bounding box center [546, 464] width 13 height 14
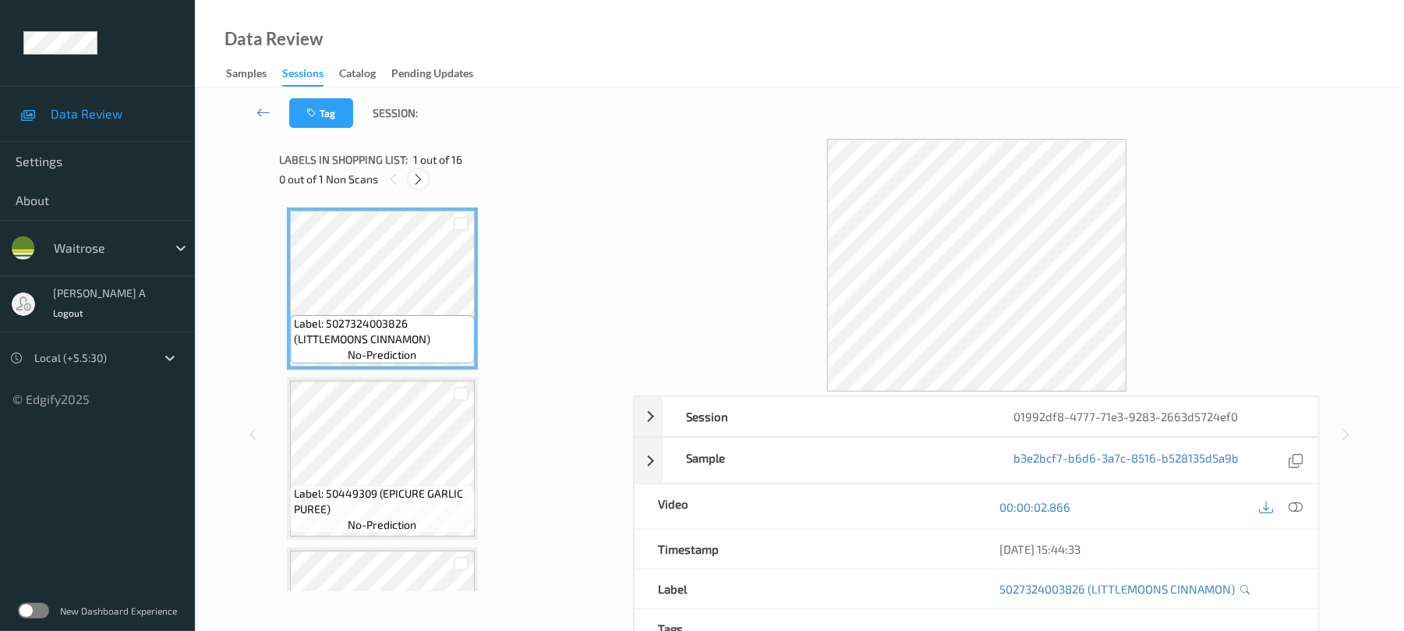
click at [418, 173] on icon at bounding box center [418, 179] width 13 height 14
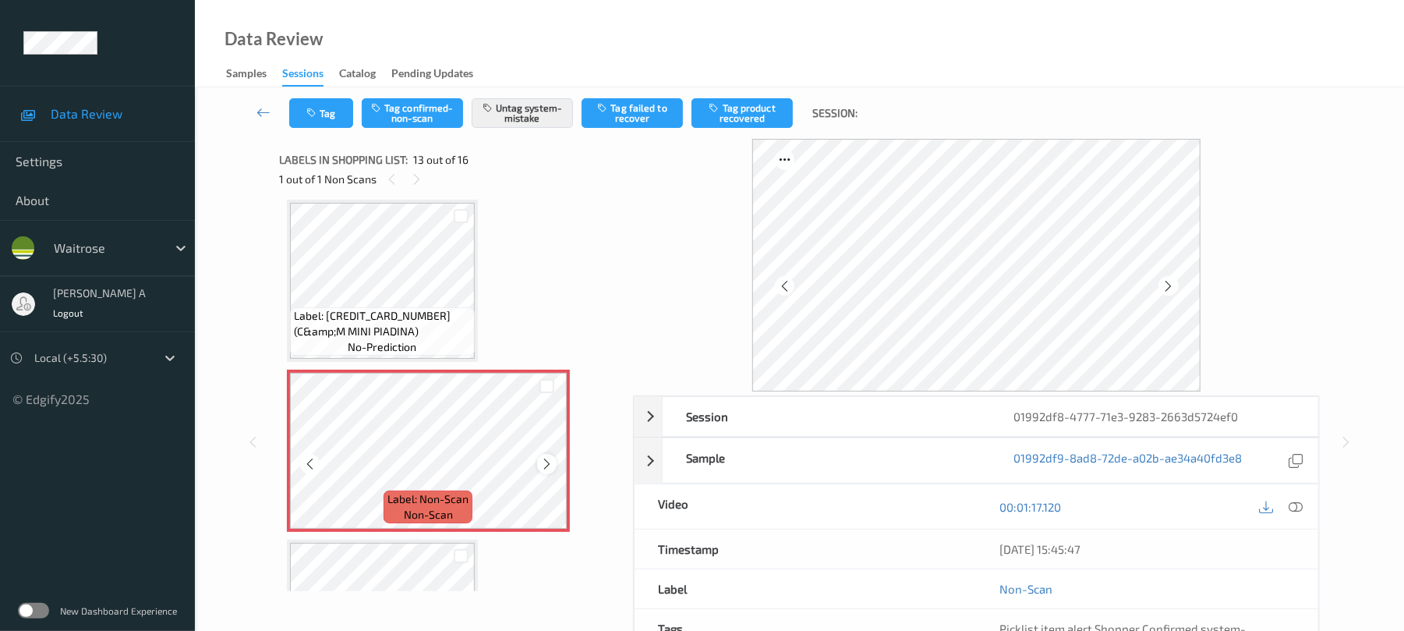
click at [550, 462] on icon at bounding box center [546, 464] width 13 height 14
click at [321, 113] on button "Tag" at bounding box center [321, 113] width 64 height 30
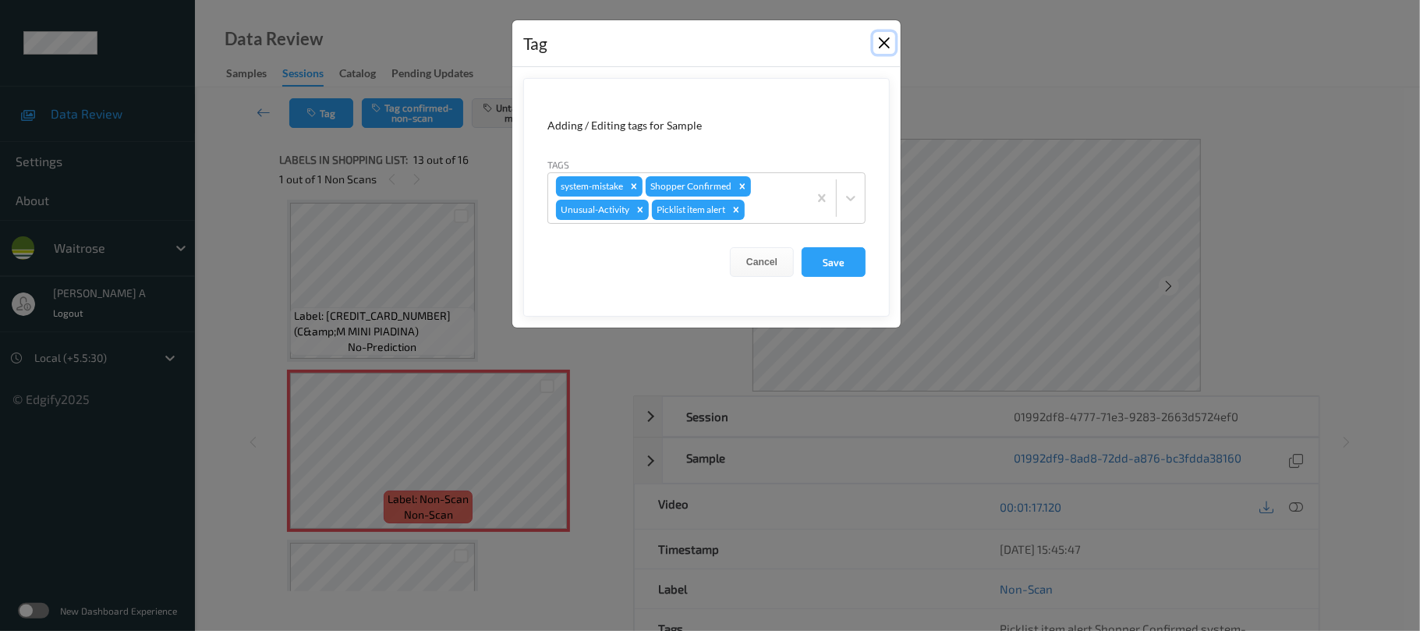
click at [884, 38] on button "Close" at bounding box center [884, 43] width 22 height 22
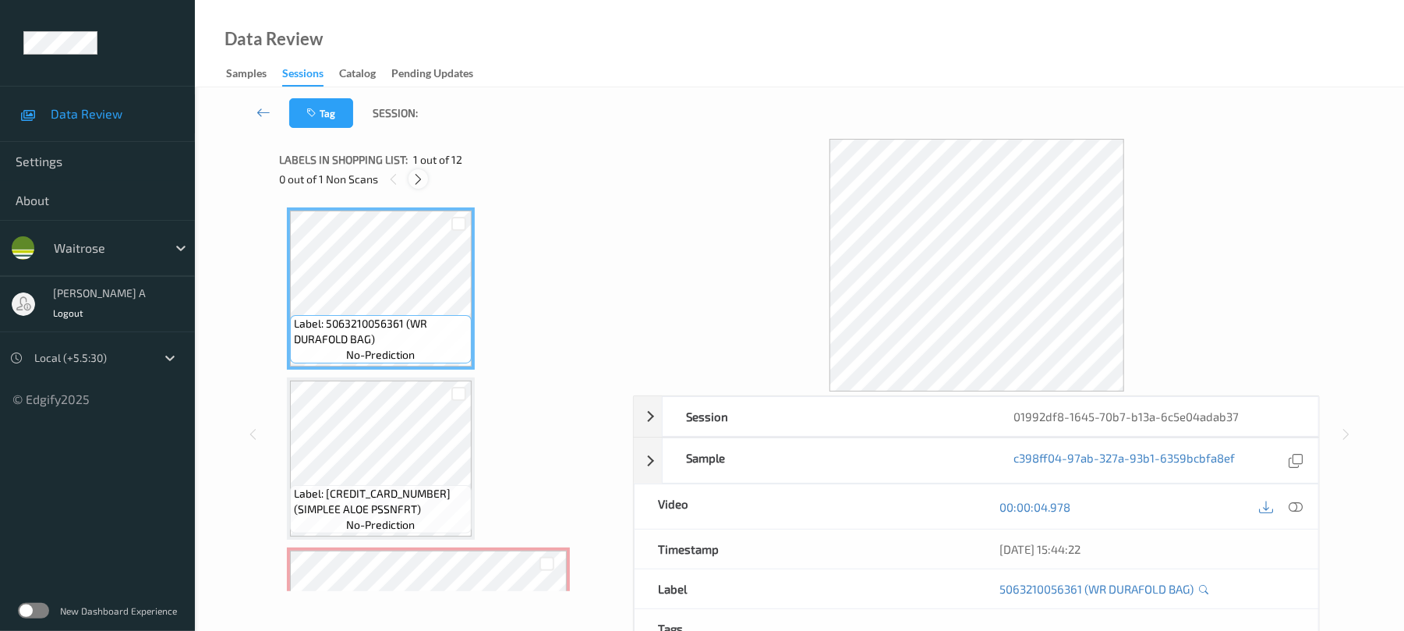
click at [423, 187] on div at bounding box center [418, 178] width 19 height 19
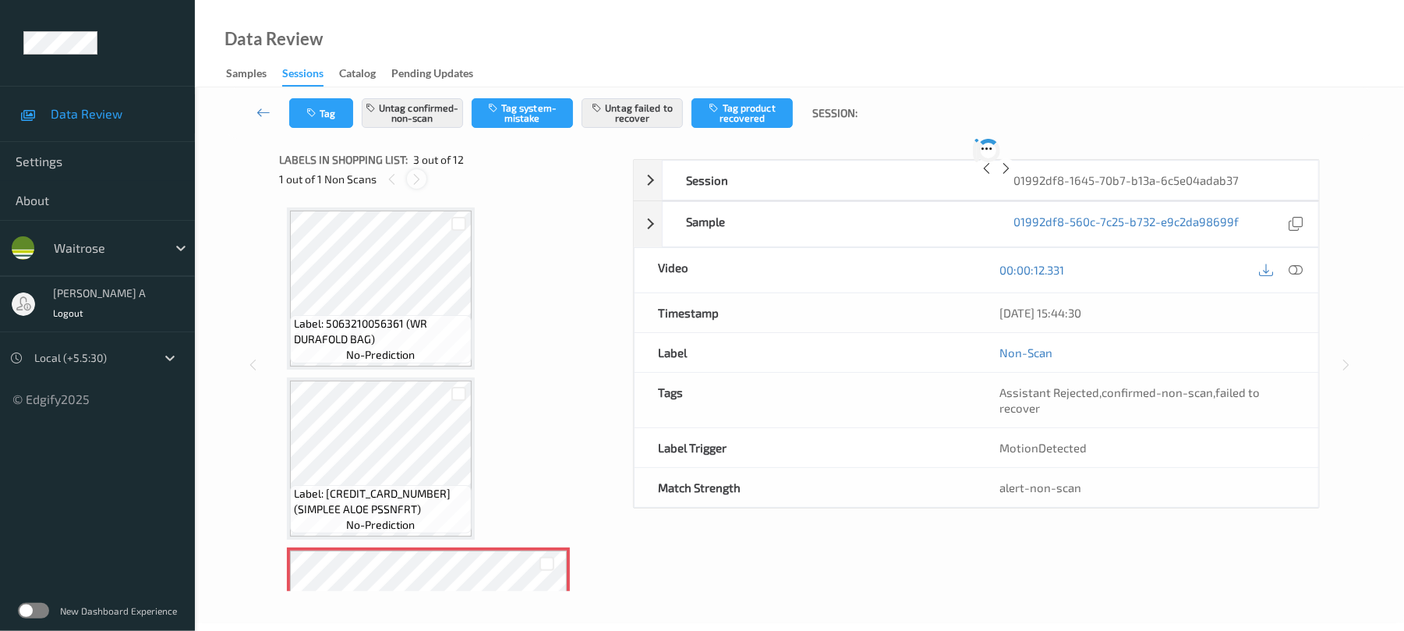
scroll to position [178, 0]
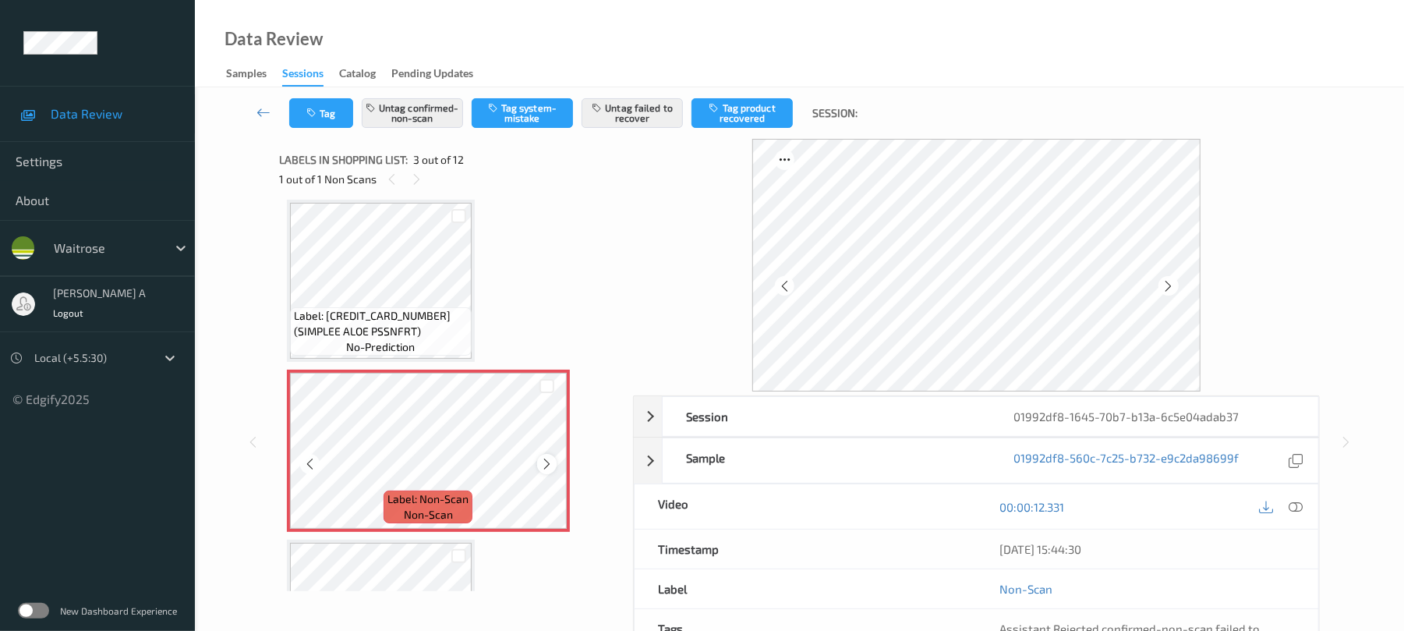
click at [546, 465] on icon at bounding box center [546, 464] width 13 height 14
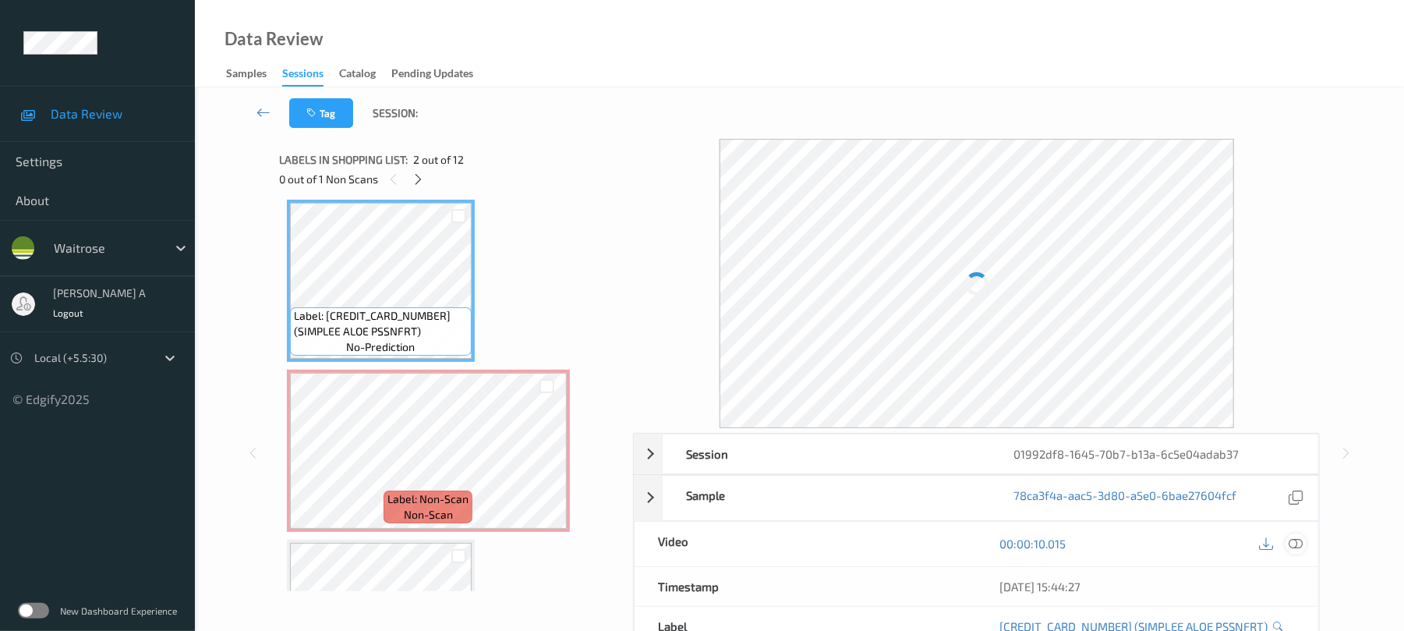
click at [1293, 541] on icon at bounding box center [1297, 543] width 14 height 14
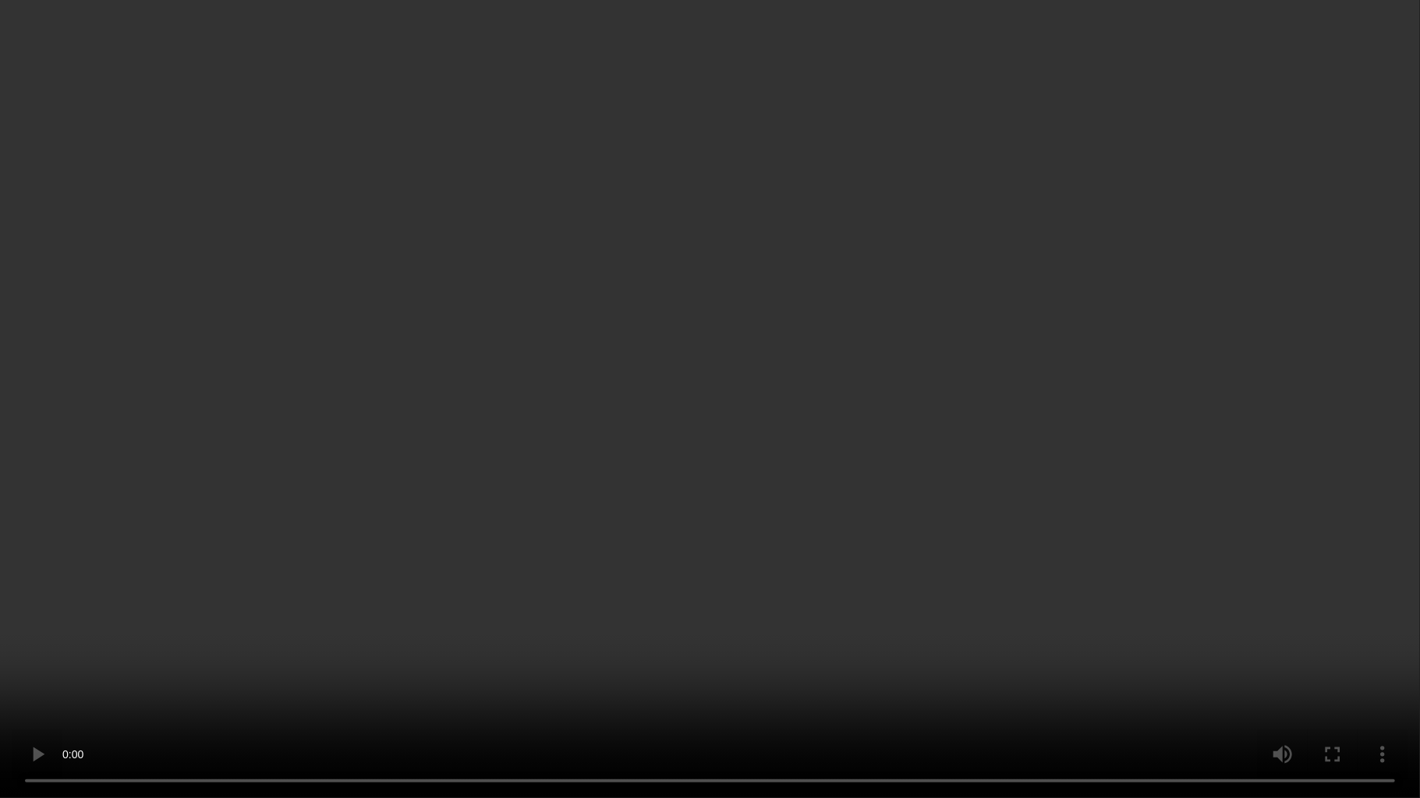
click at [752, 483] on video at bounding box center [710, 399] width 1420 height 798
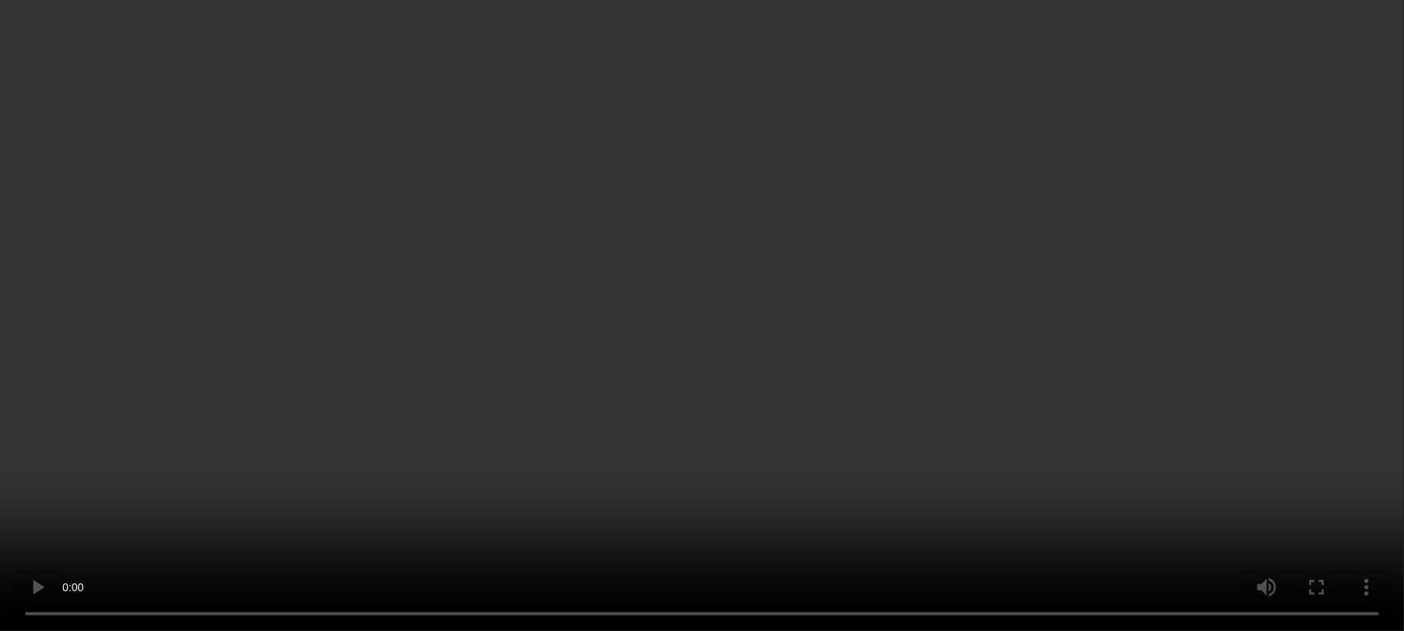
scroll to position [312, 0]
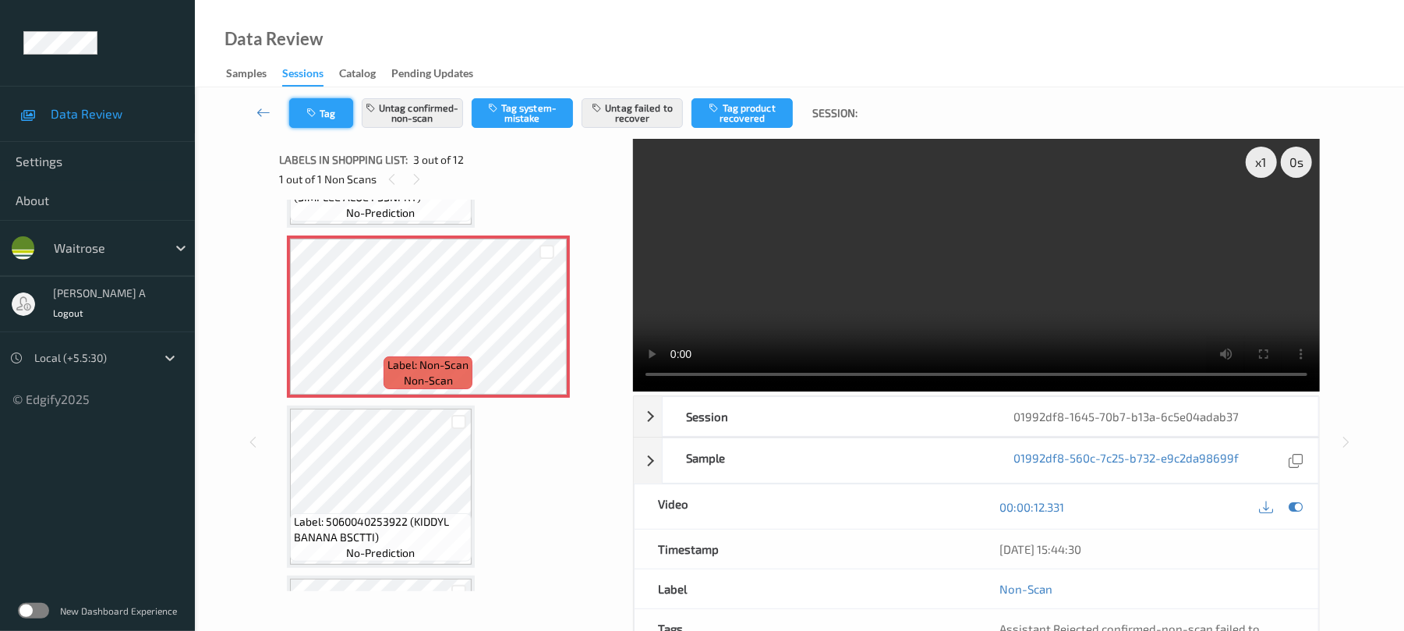
click at [334, 106] on button "Tag" at bounding box center [321, 113] width 64 height 30
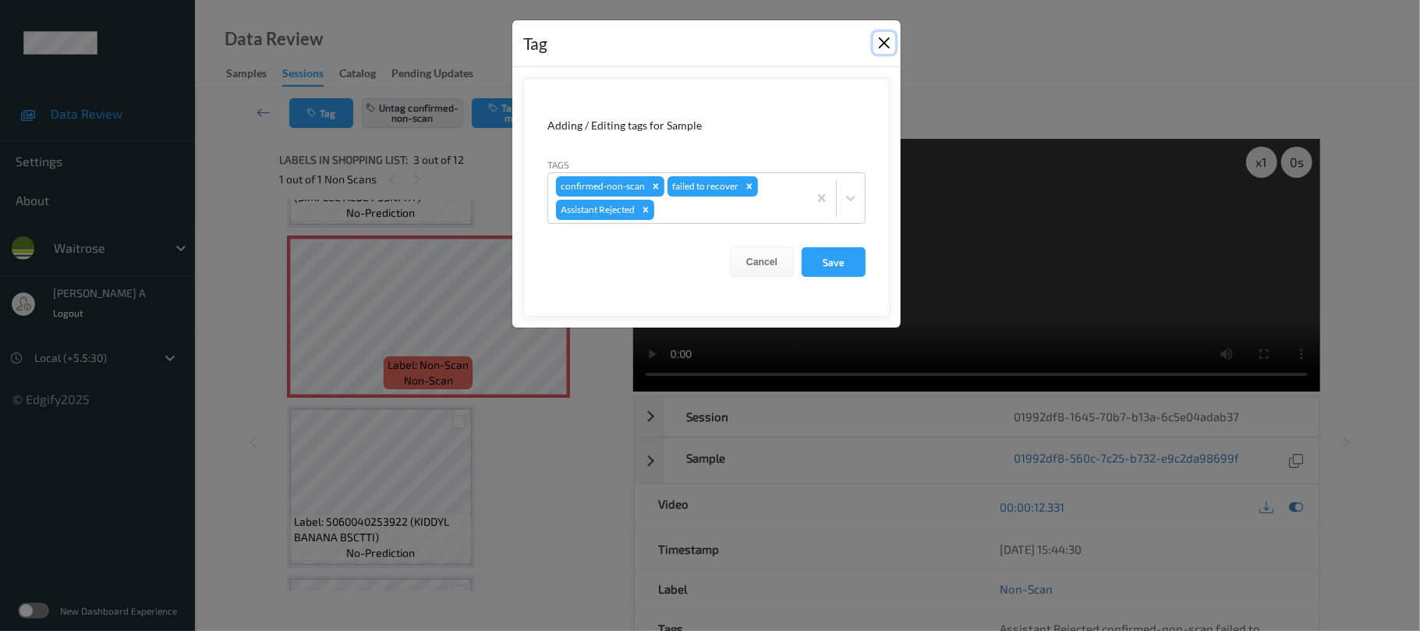
click at [883, 44] on button "Close" at bounding box center [884, 43] width 22 height 22
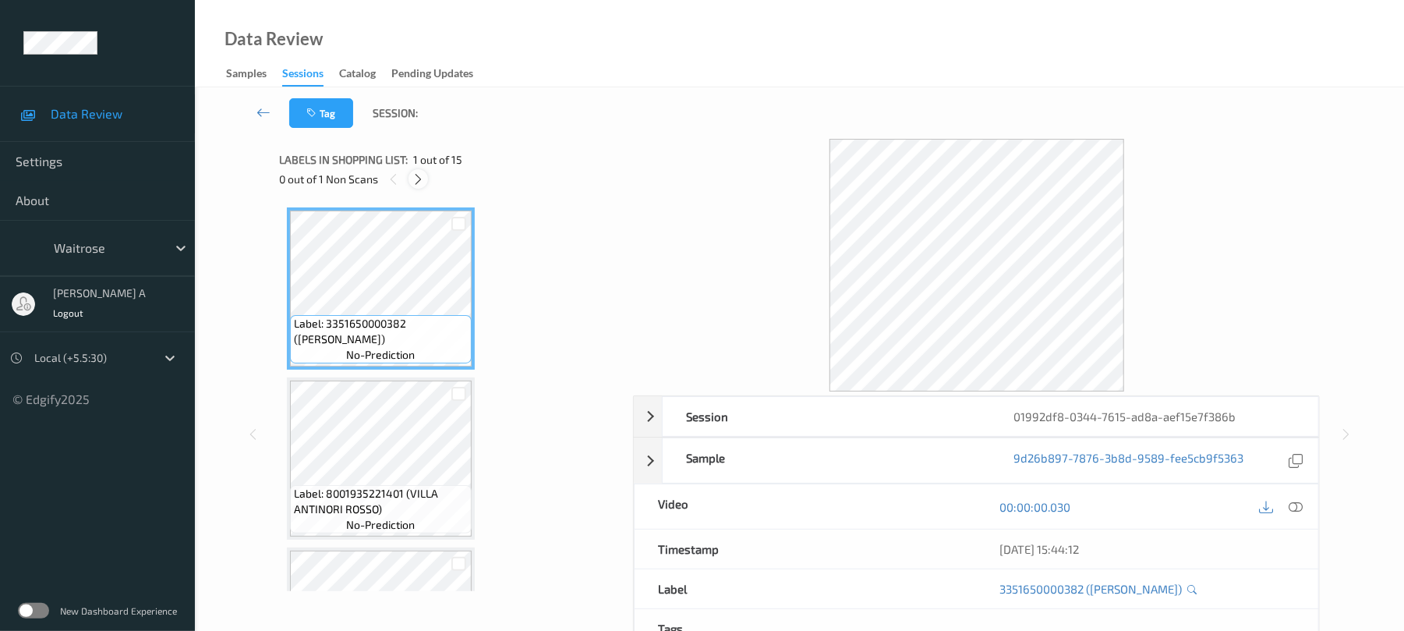
click at [416, 181] on icon at bounding box center [418, 179] width 13 height 14
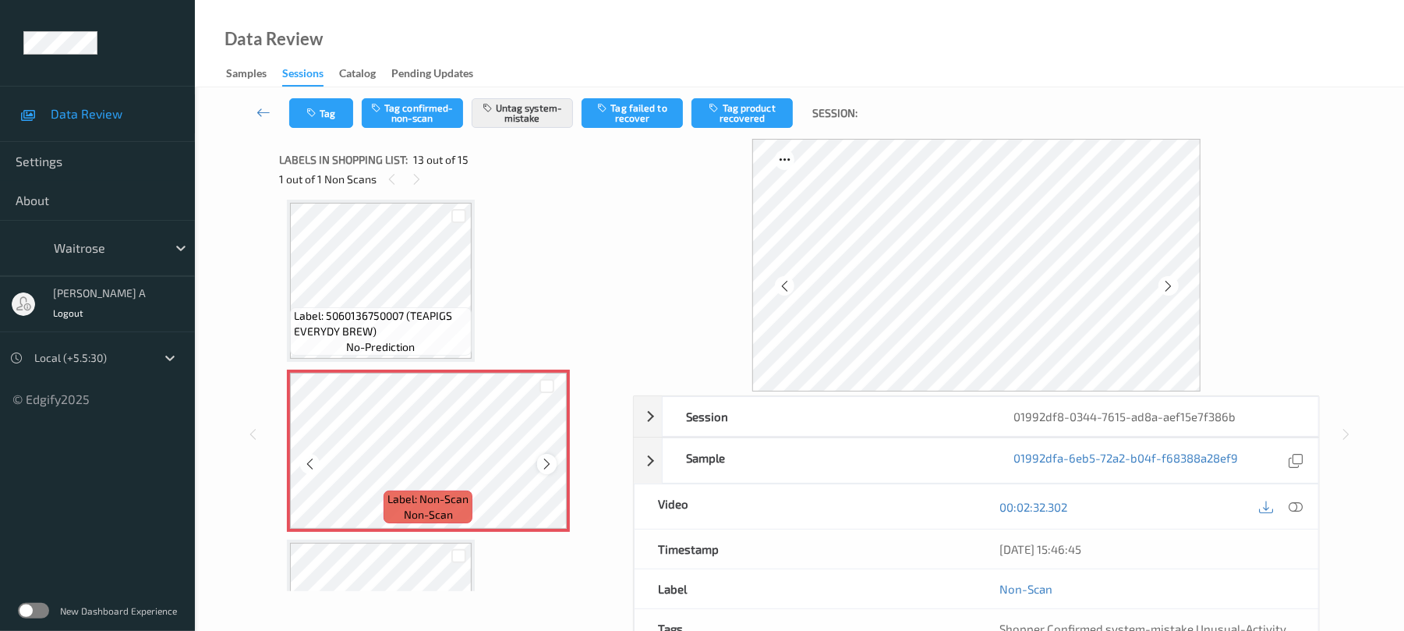
click at [554, 465] on div at bounding box center [546, 463] width 19 height 19
click at [341, 101] on button "Tag" at bounding box center [321, 113] width 64 height 30
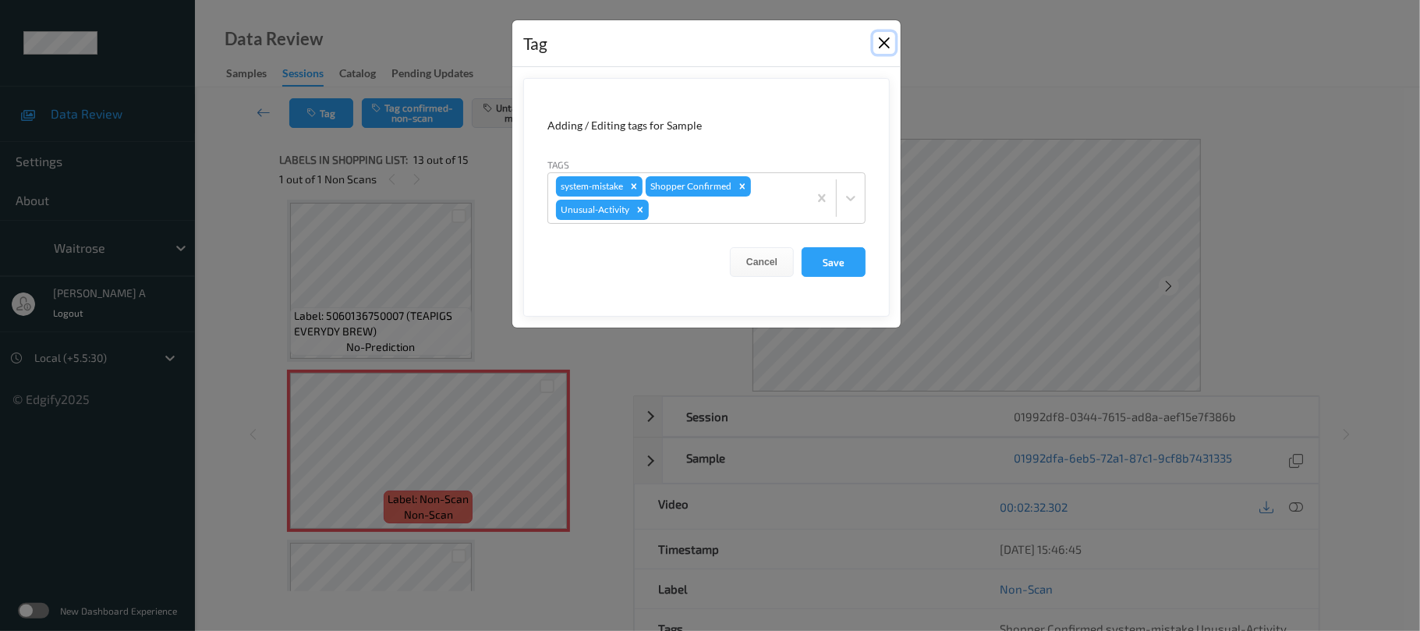
click at [883, 38] on button "Close" at bounding box center [884, 43] width 22 height 22
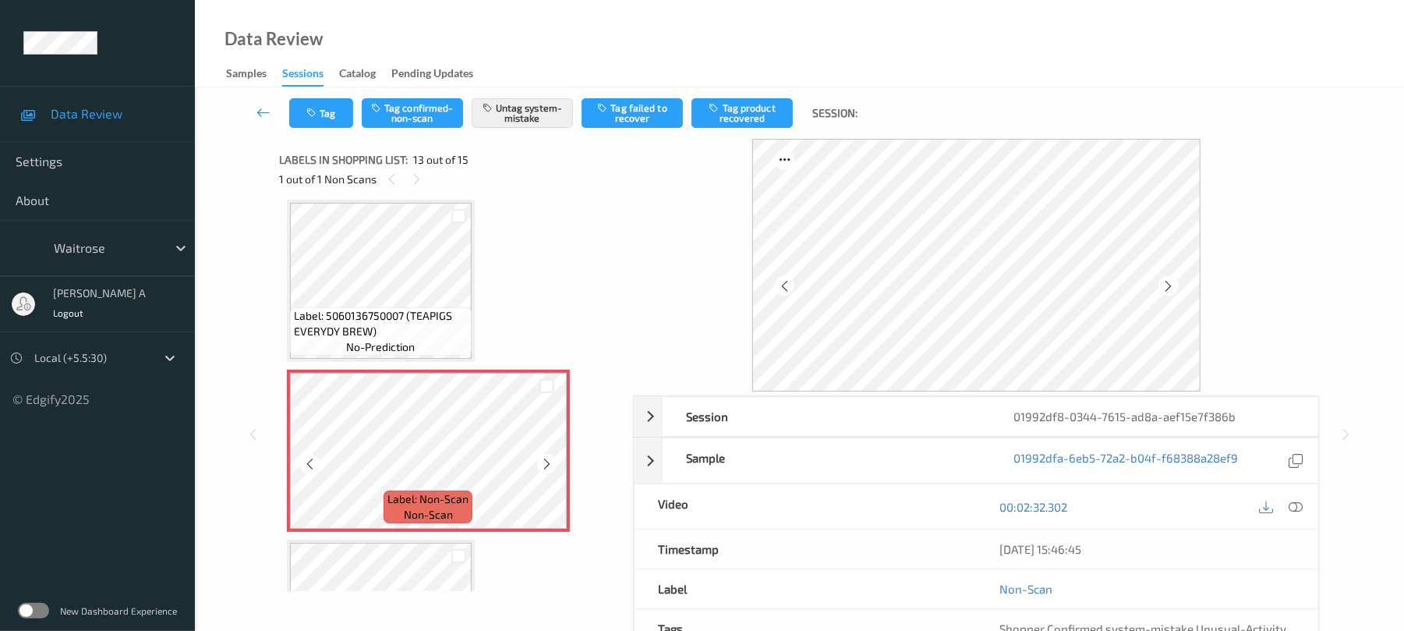
scroll to position [1981, 0]
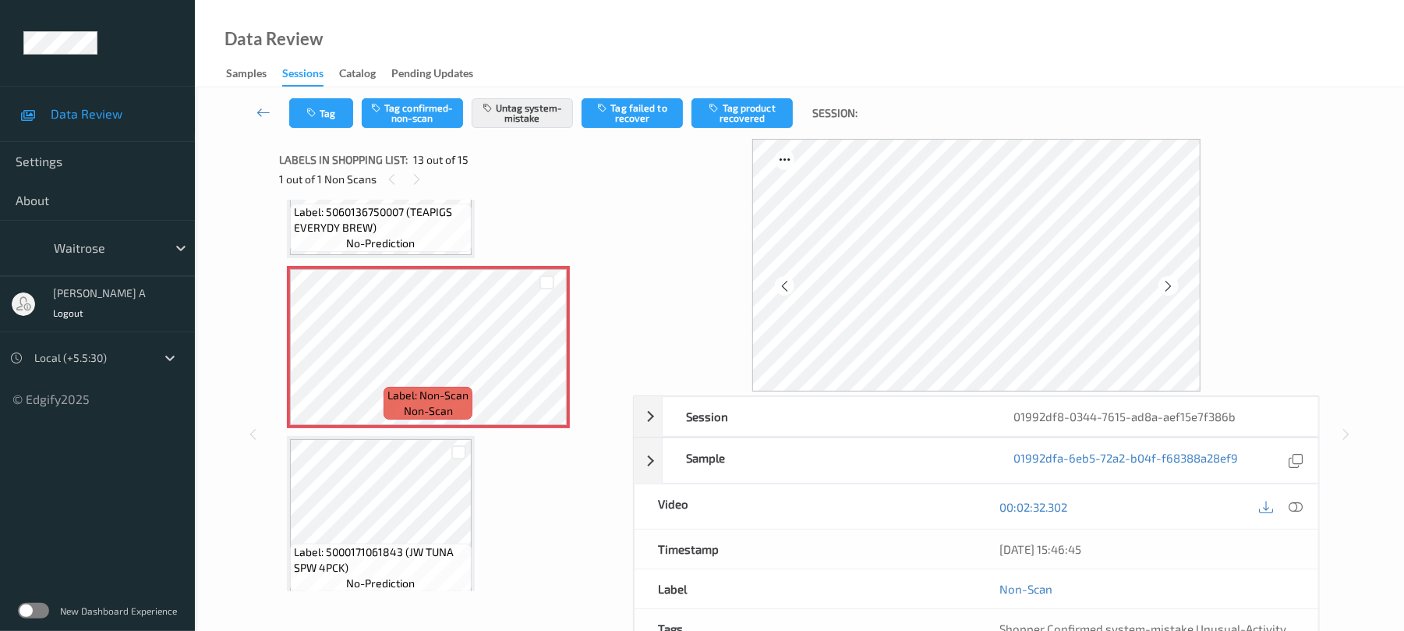
click at [1297, 496] on div "00:02:32.302" at bounding box center [1148, 506] width 342 height 44
click at [1301, 511] on icon at bounding box center [1297, 507] width 14 height 14
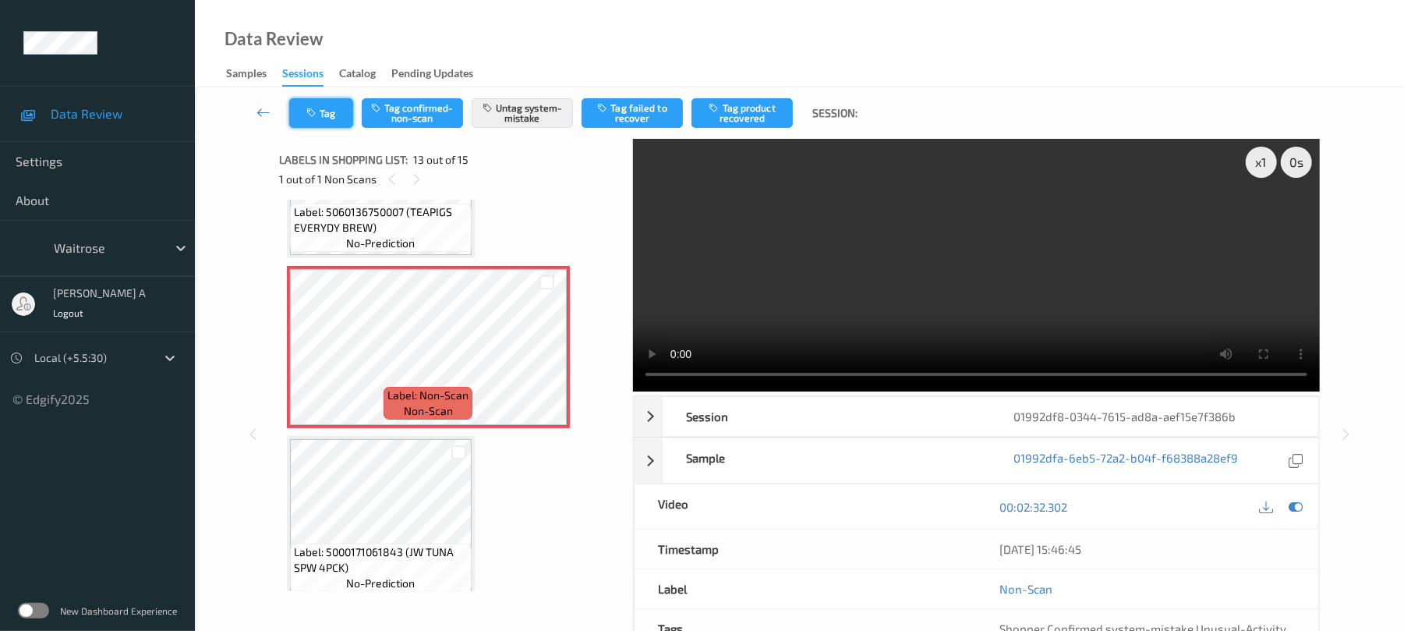
click at [318, 115] on icon "button" at bounding box center [312, 113] width 13 height 11
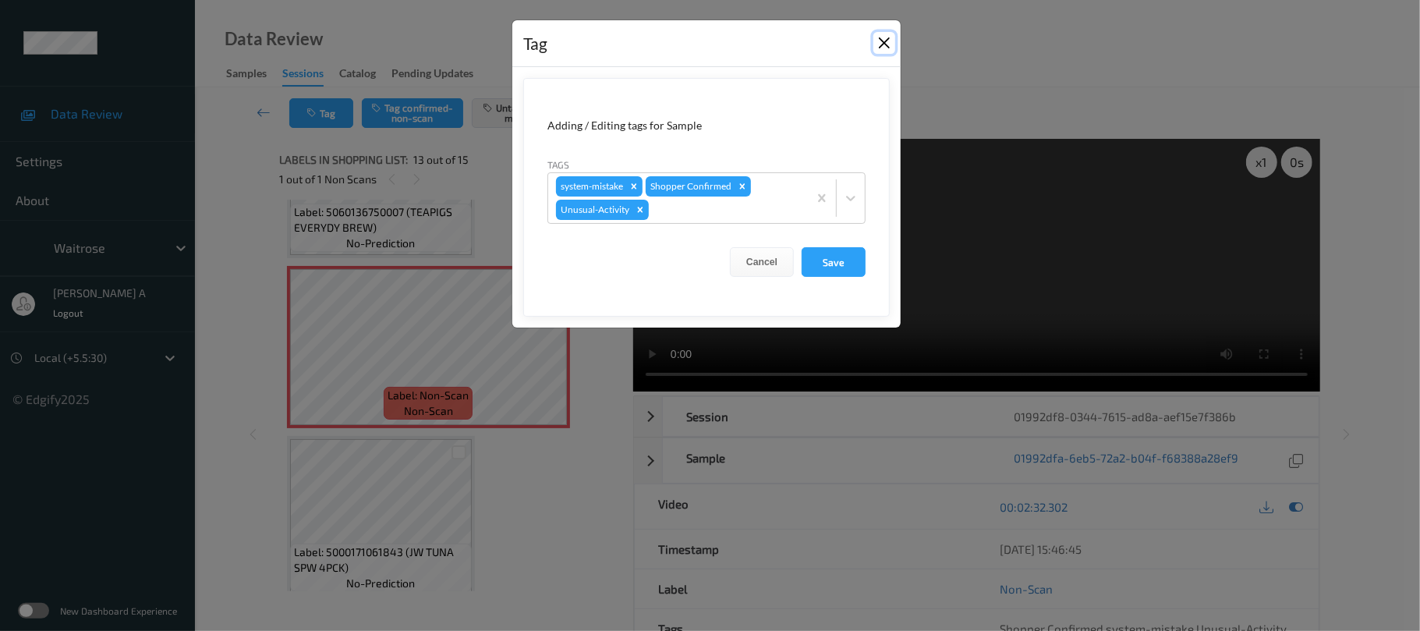
click at [881, 48] on button "Close" at bounding box center [884, 43] width 22 height 22
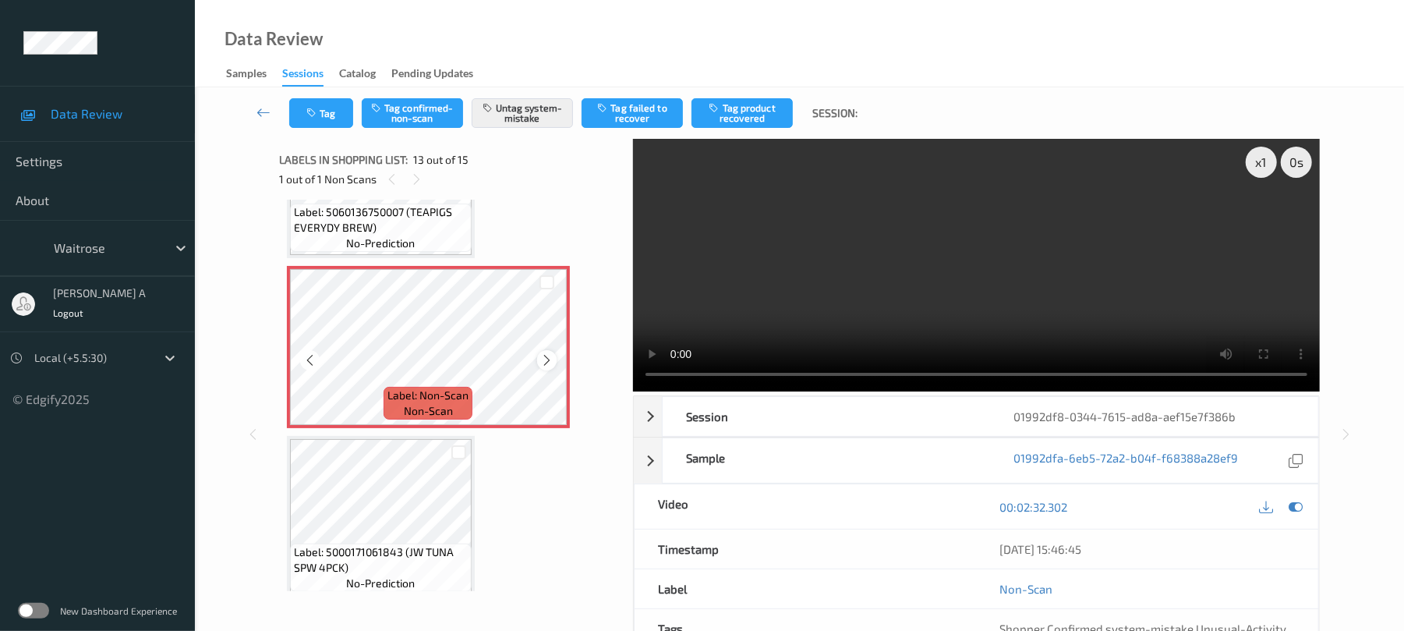
click at [550, 366] on icon at bounding box center [546, 360] width 13 height 14
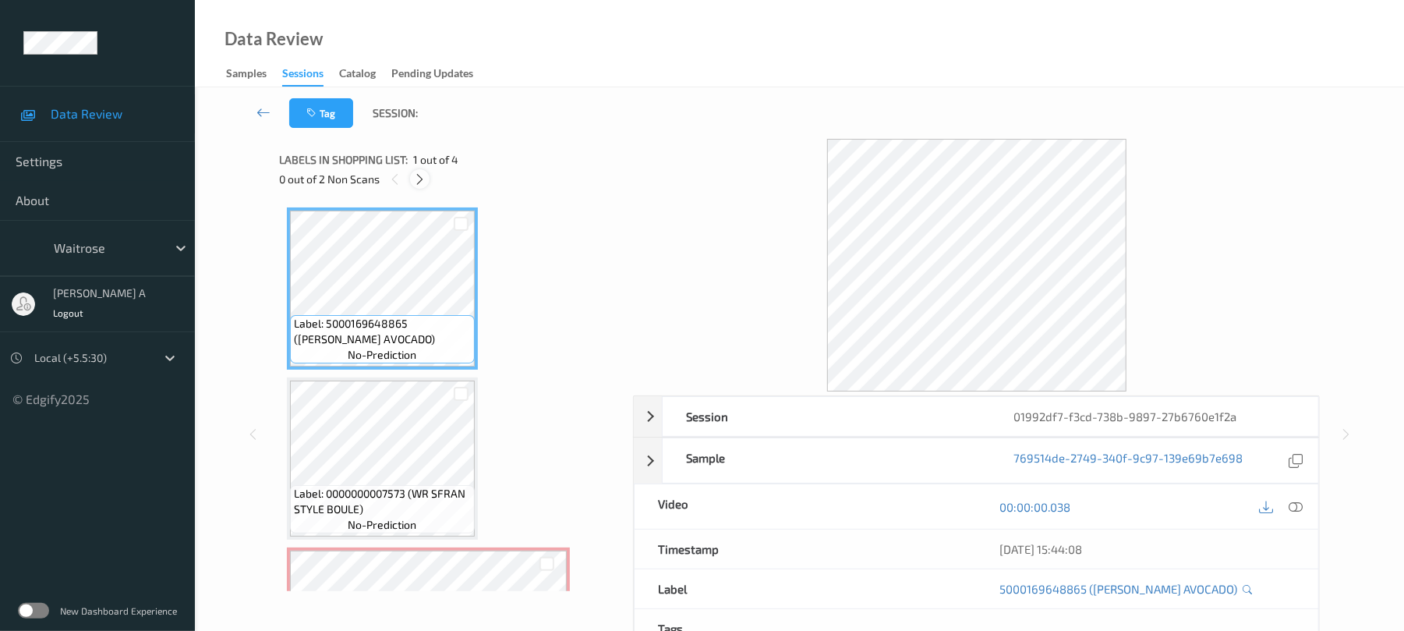
click at [416, 182] on icon at bounding box center [419, 179] width 13 height 14
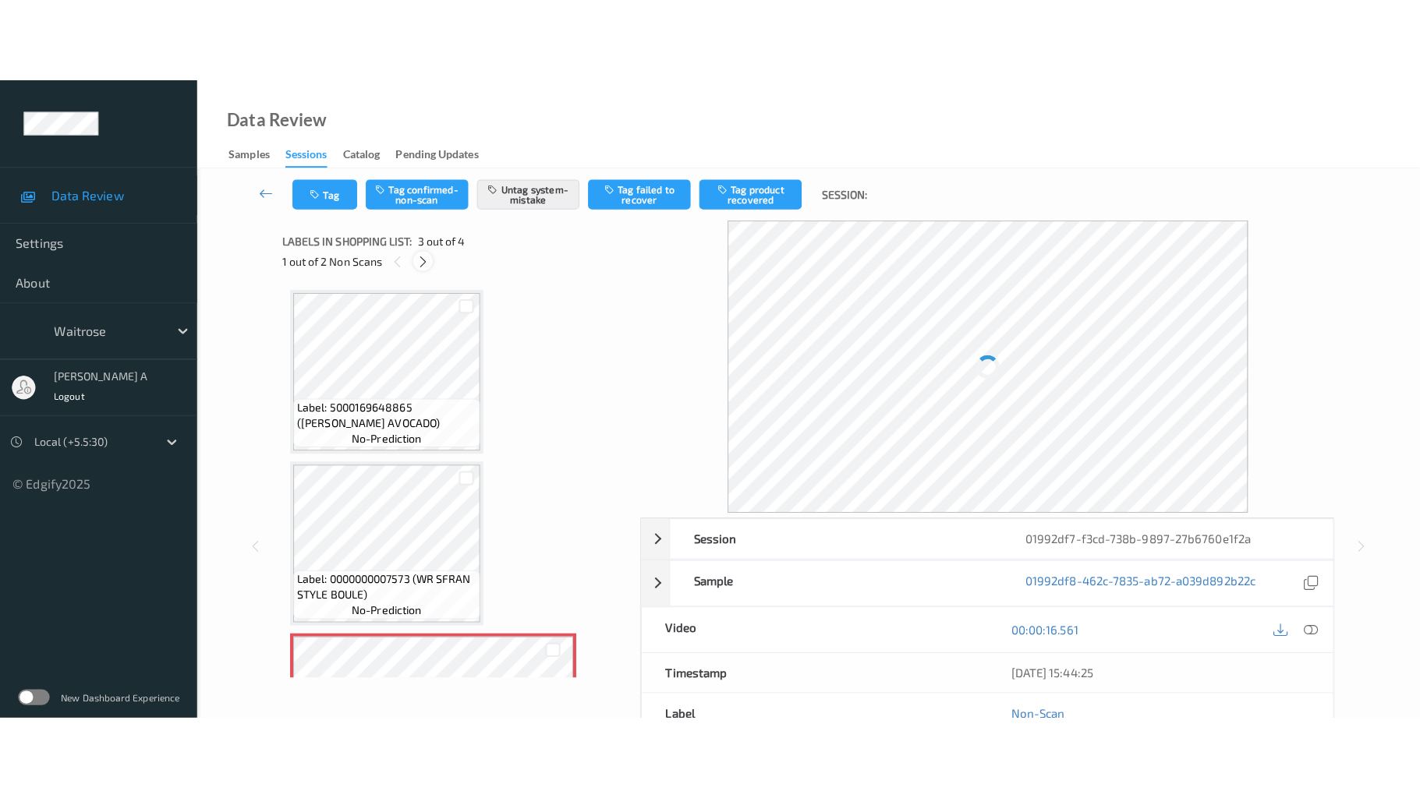
scroll to position [178, 0]
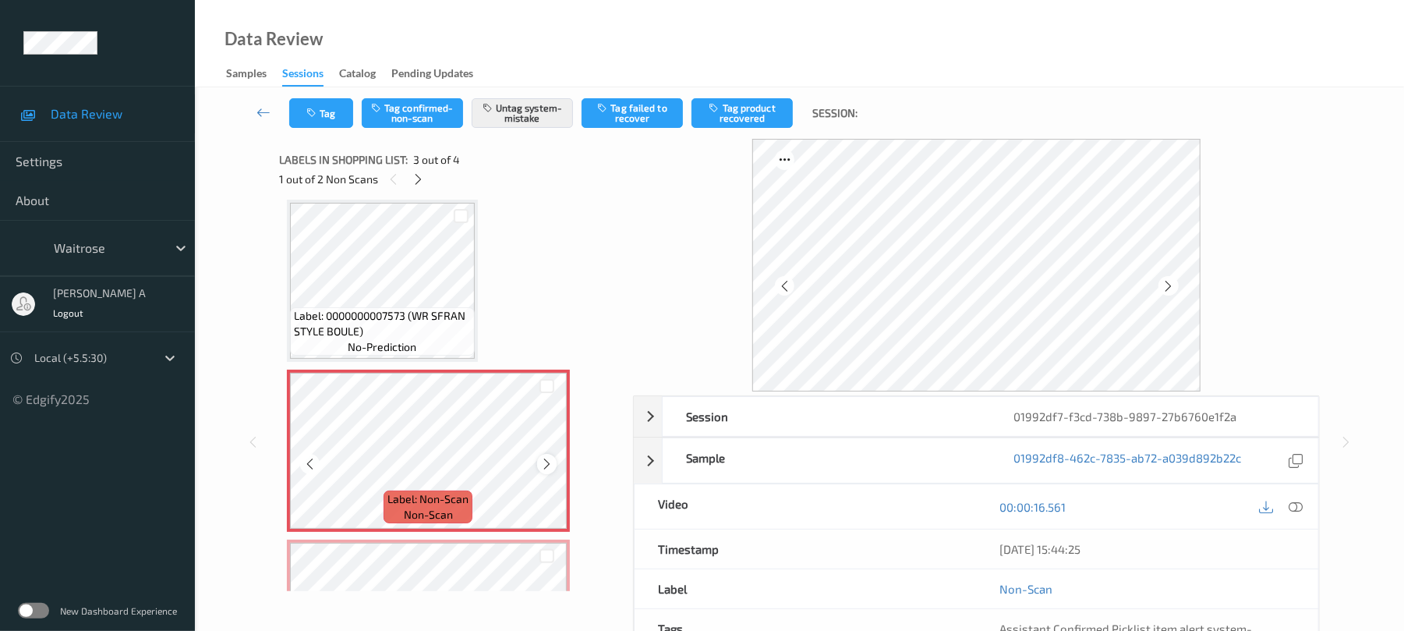
click at [547, 463] on icon at bounding box center [546, 464] width 13 height 14
click at [325, 111] on button "Tag" at bounding box center [321, 113] width 64 height 30
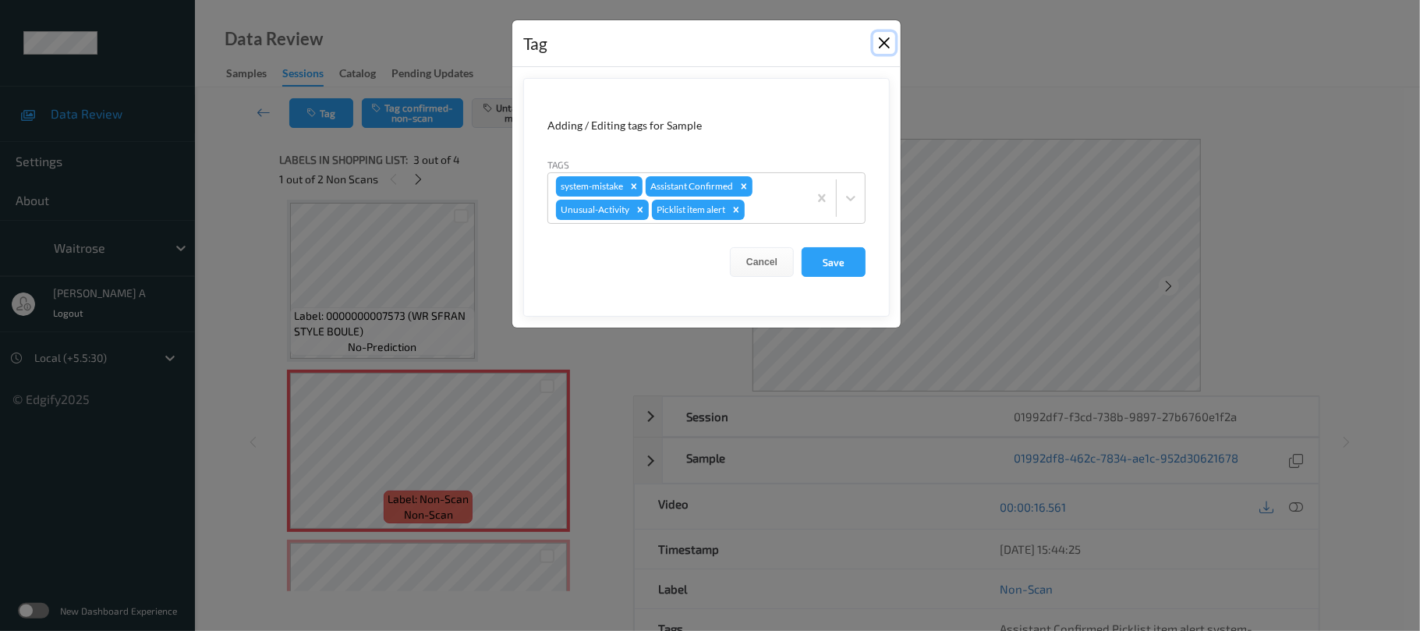
click at [878, 41] on button "Close" at bounding box center [884, 43] width 22 height 22
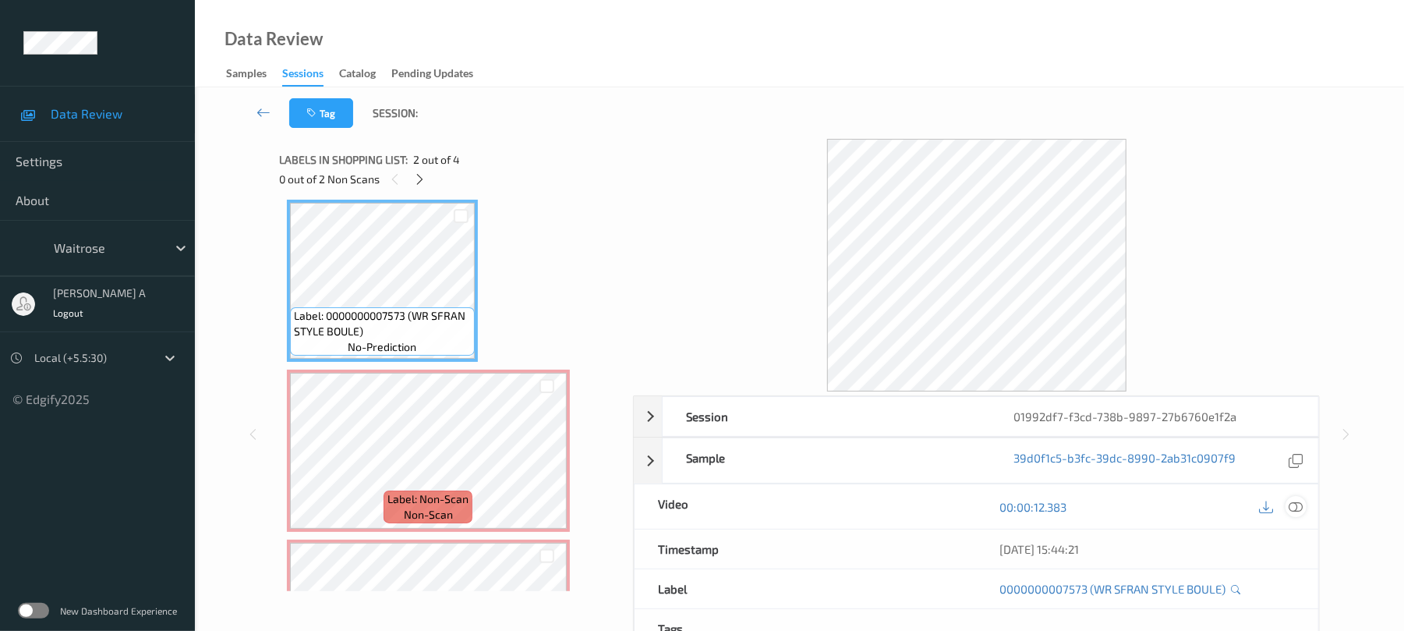
click at [1299, 516] on div at bounding box center [1296, 506] width 21 height 21
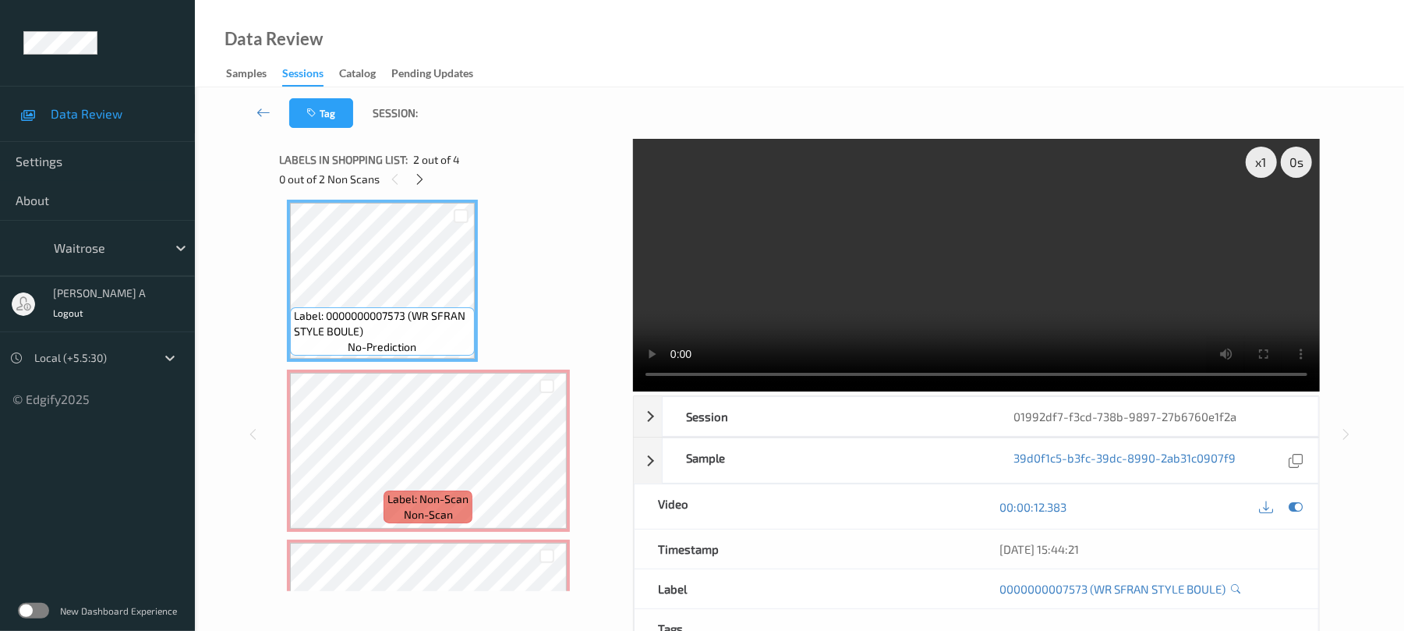
scroll to position [129, 0]
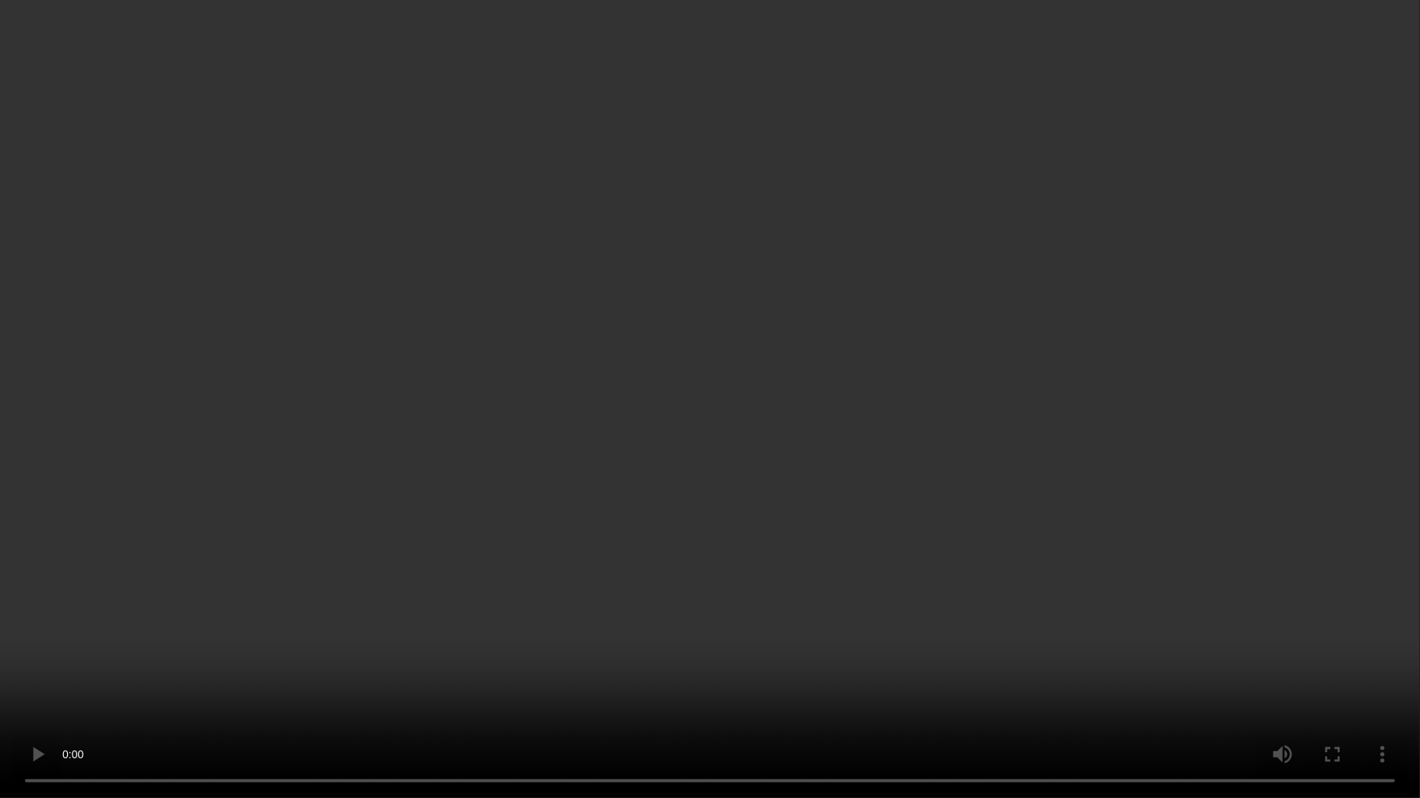
click at [752, 372] on video at bounding box center [710, 399] width 1420 height 798
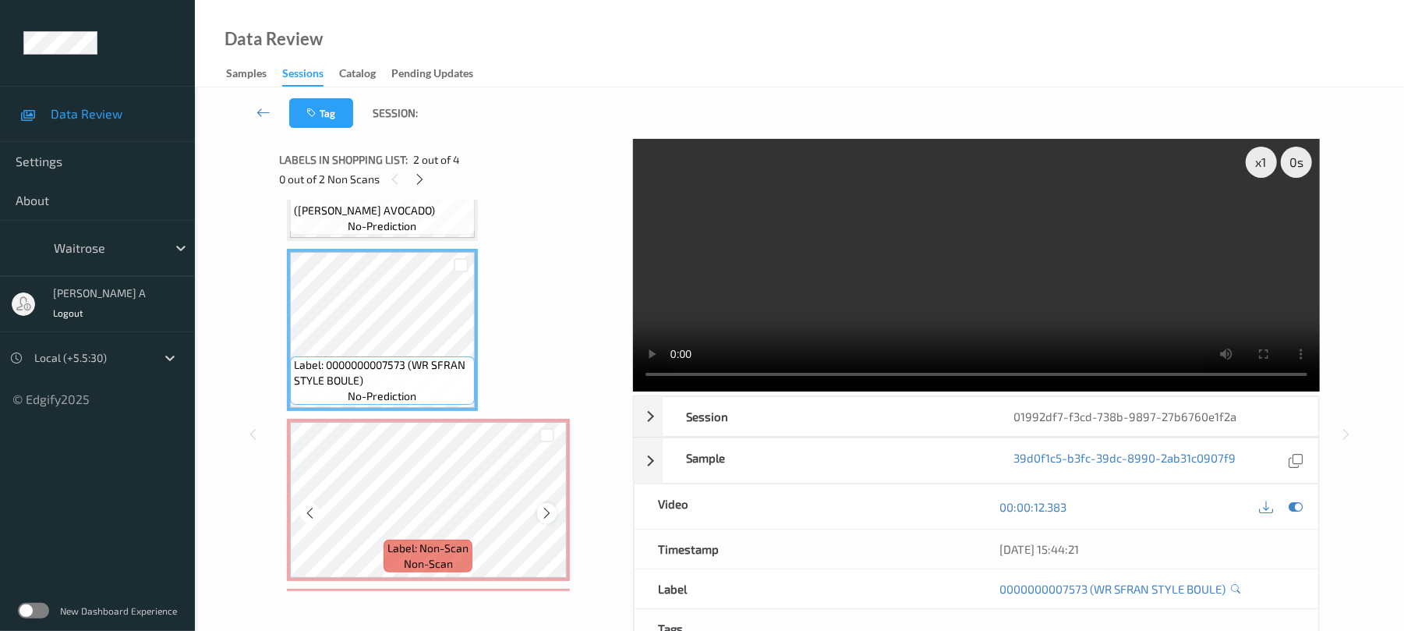
click at [553, 519] on div at bounding box center [546, 512] width 19 height 19
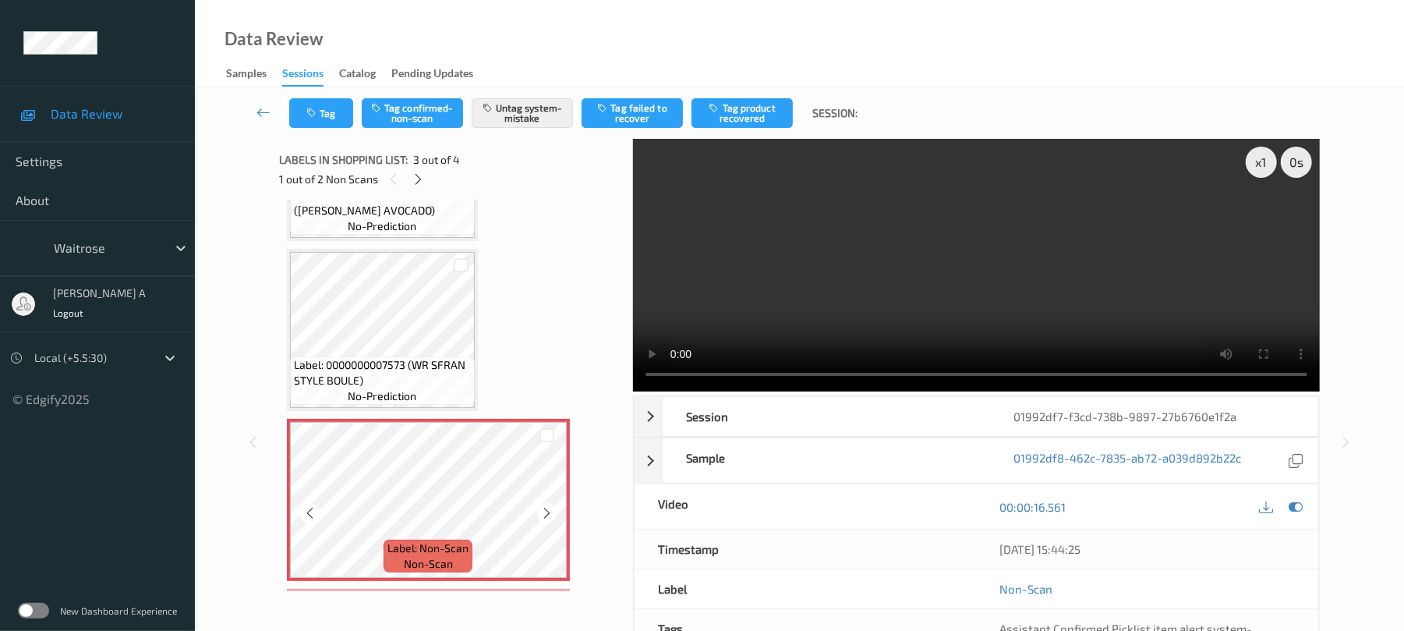
click at [553, 519] on div at bounding box center [546, 512] width 19 height 19
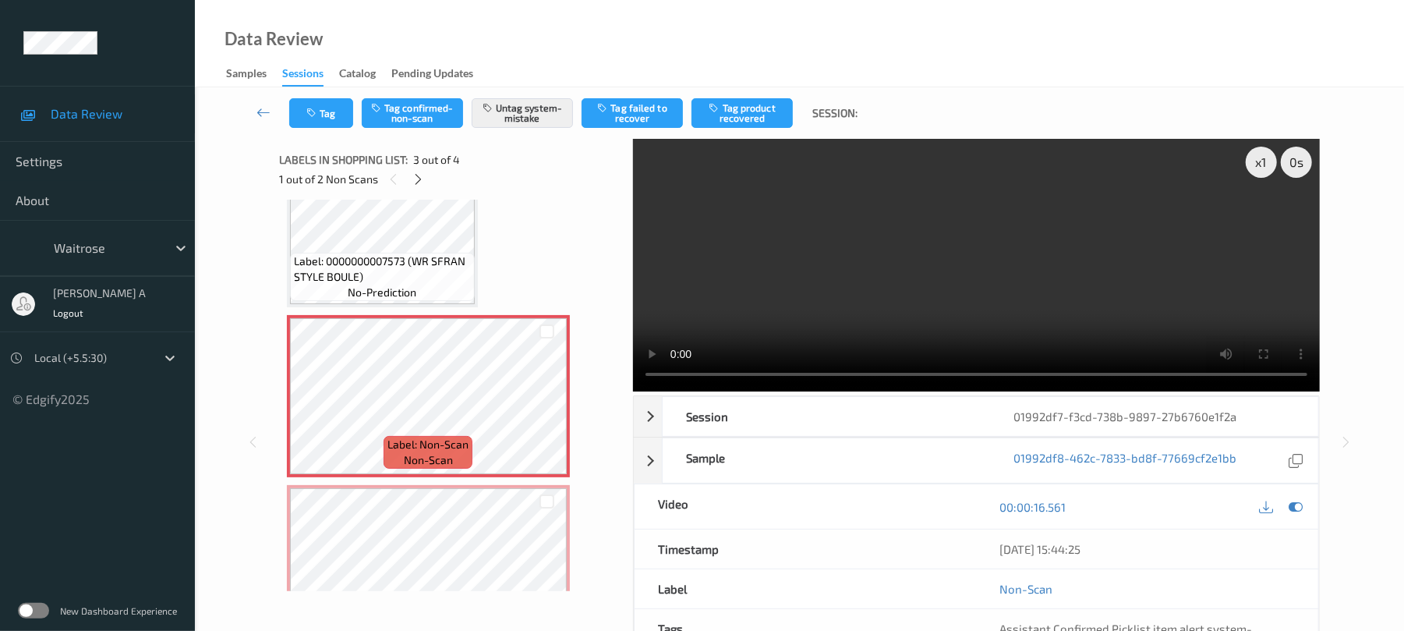
scroll to position [296, 0]
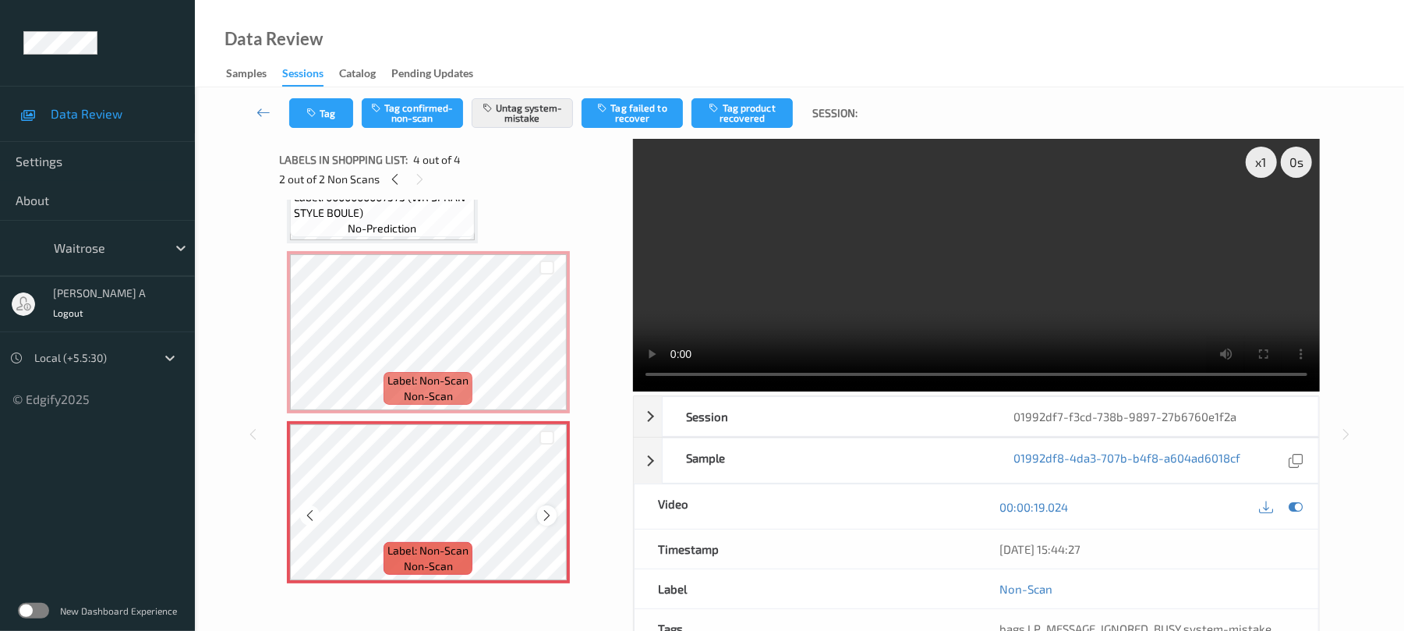
click at [540, 515] on icon at bounding box center [546, 515] width 13 height 14
click at [331, 122] on button "Tag" at bounding box center [321, 113] width 64 height 30
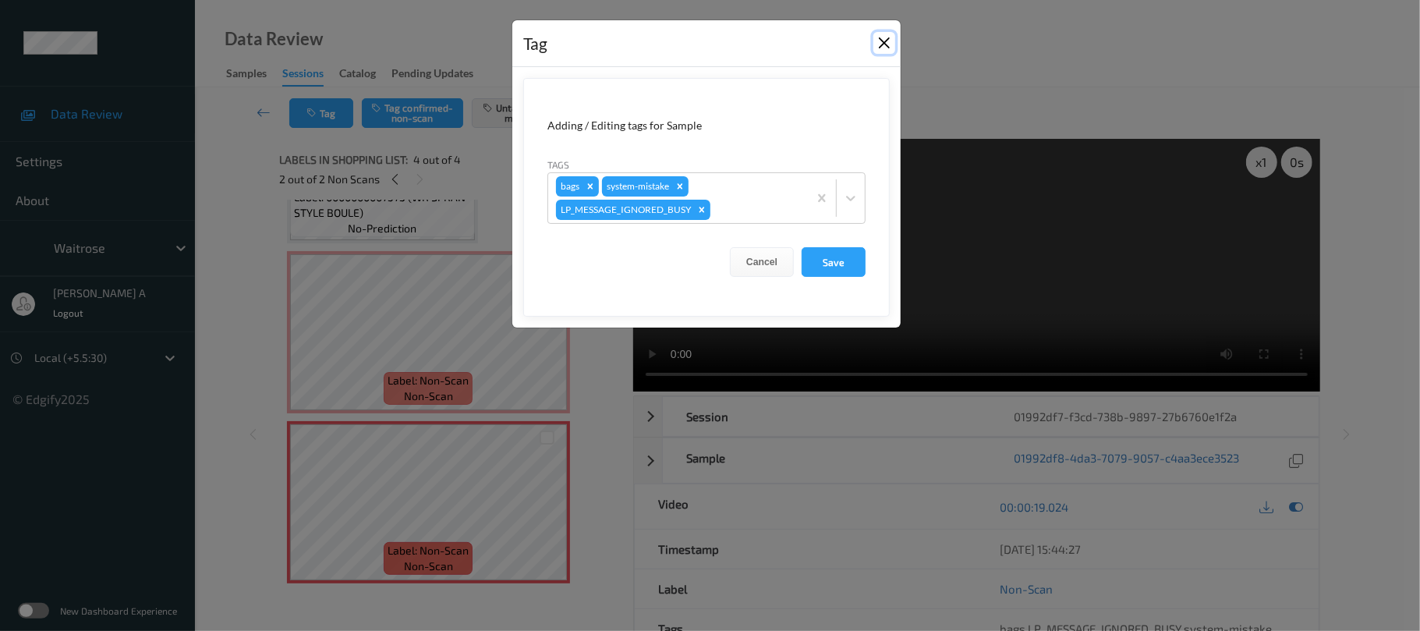
click at [887, 41] on button "Close" at bounding box center [884, 43] width 22 height 22
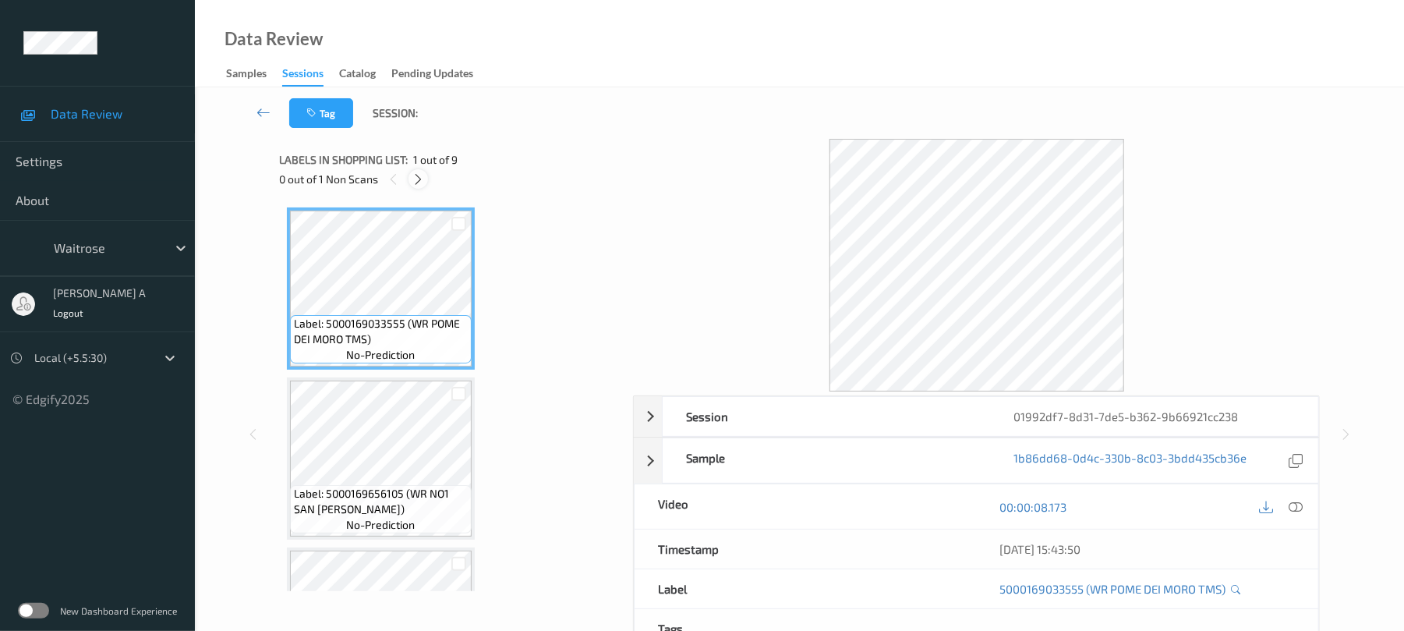
click at [418, 175] on icon at bounding box center [418, 179] width 13 height 14
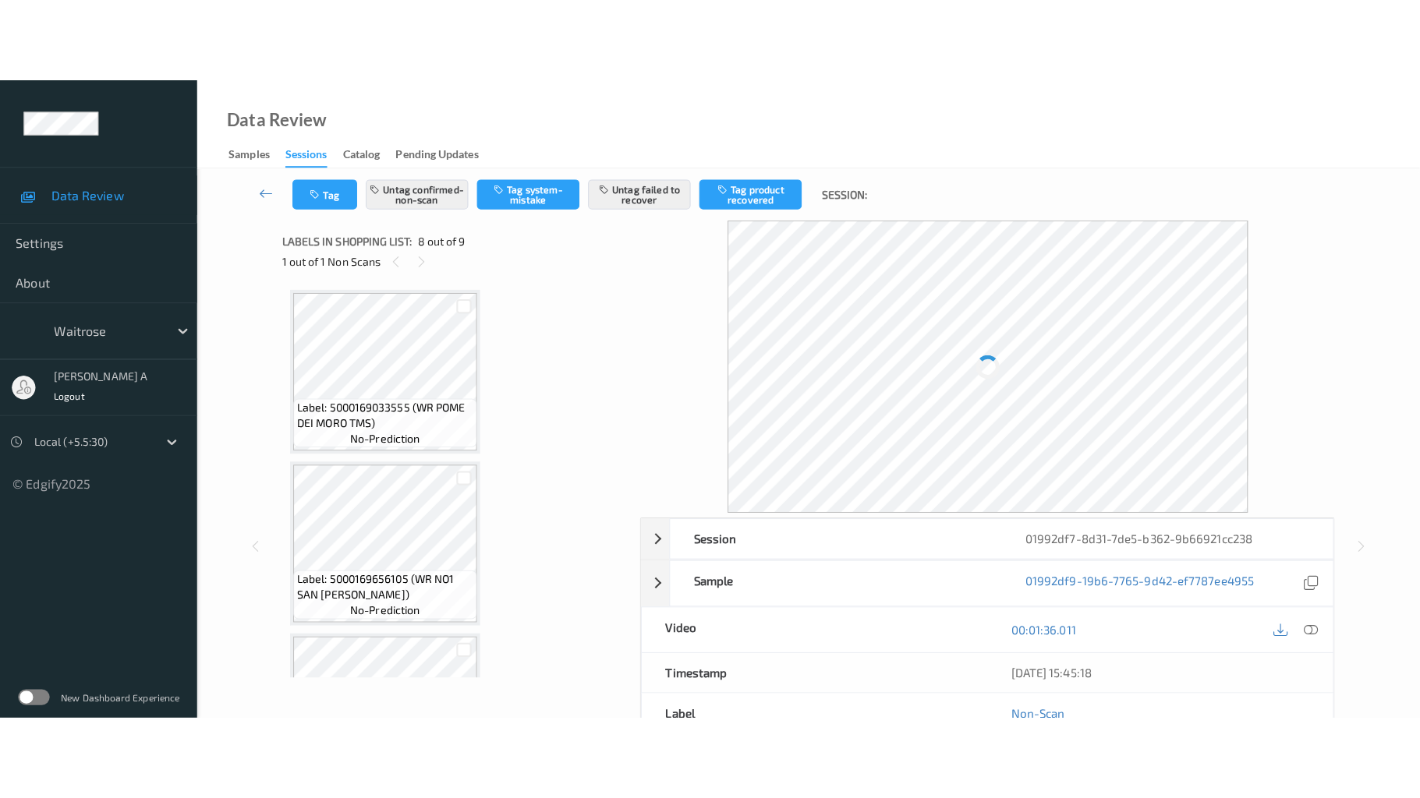
scroll to position [1028, 0]
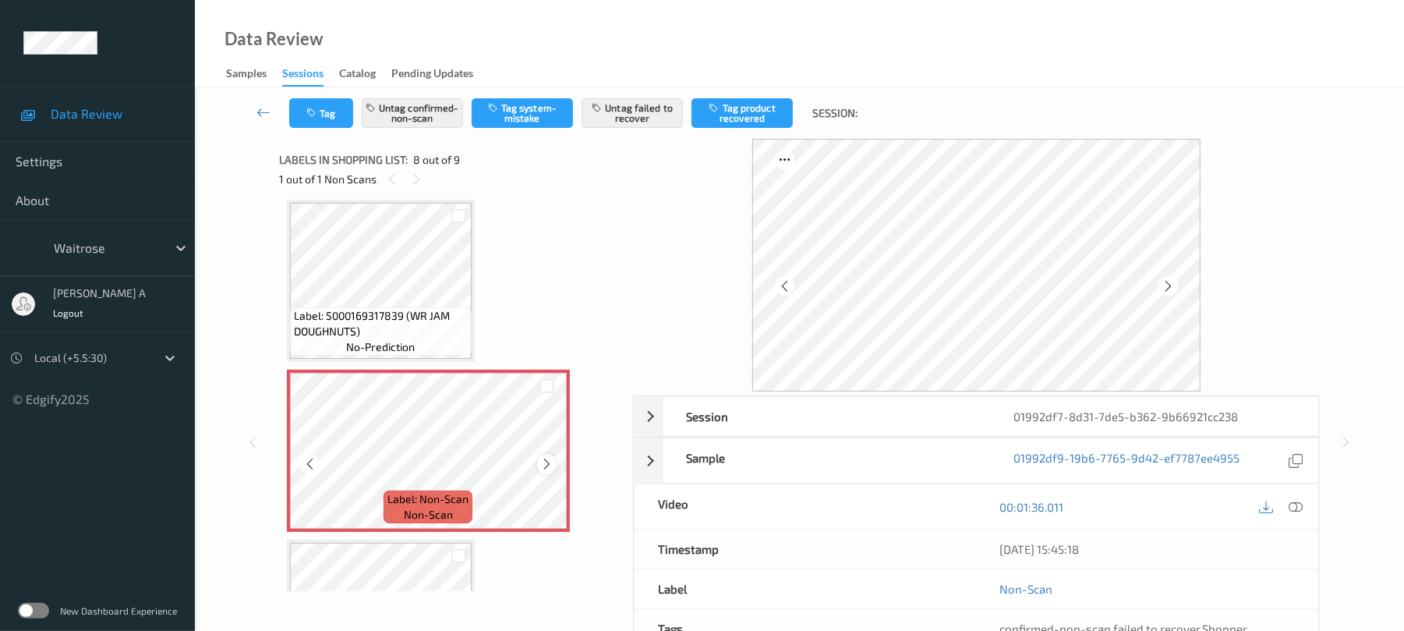
click at [550, 465] on icon at bounding box center [546, 464] width 13 height 14
click at [544, 465] on icon at bounding box center [546, 464] width 13 height 14
click at [546, 463] on icon at bounding box center [546, 464] width 13 height 14
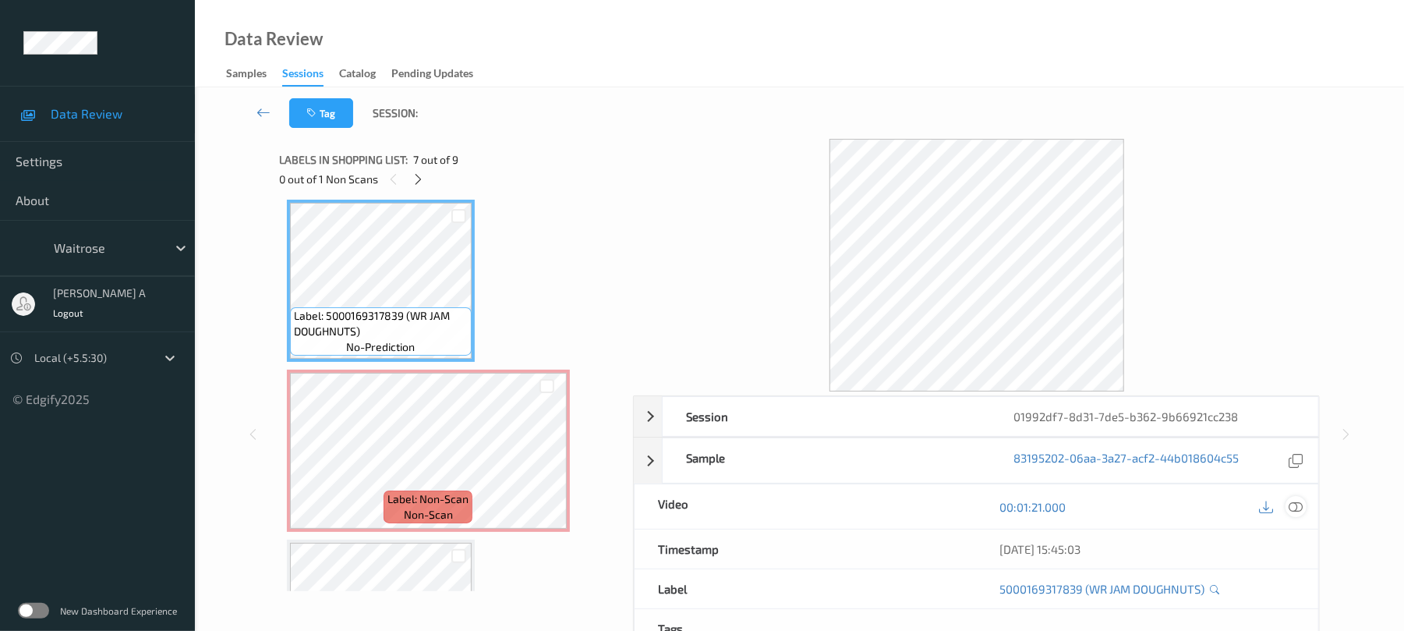
click at [1296, 510] on icon at bounding box center [1297, 507] width 14 height 14
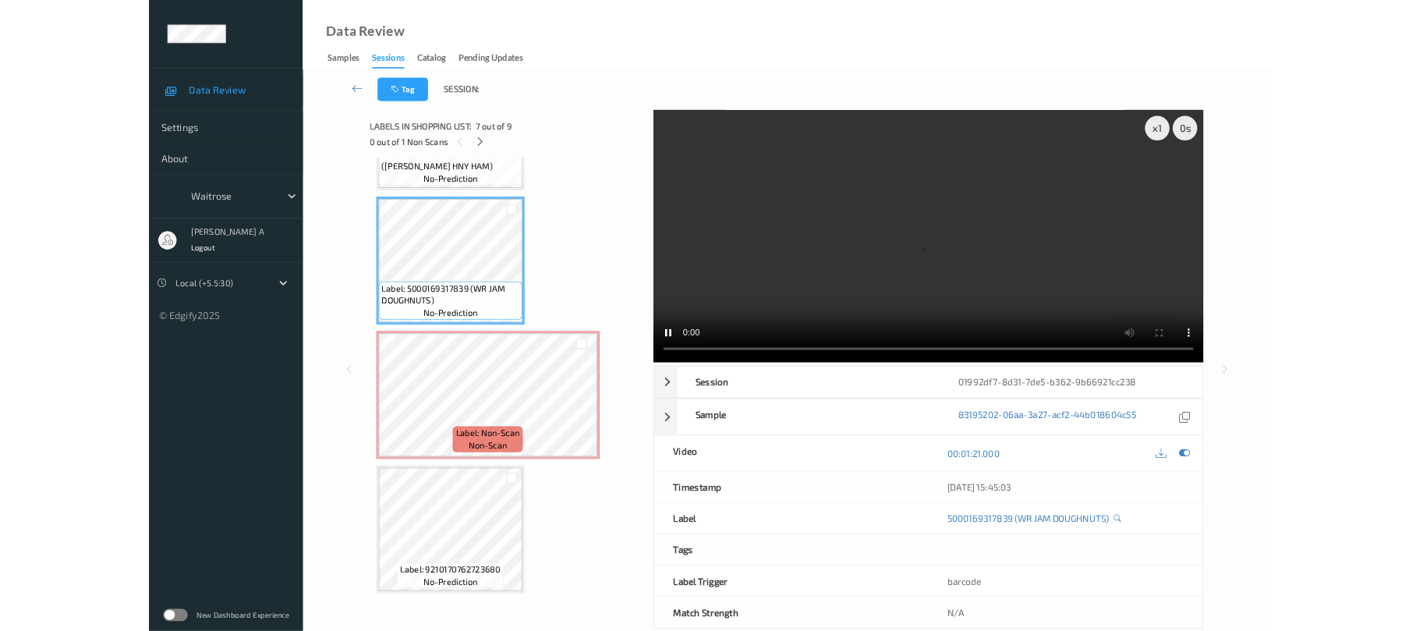
scroll to position [978, 0]
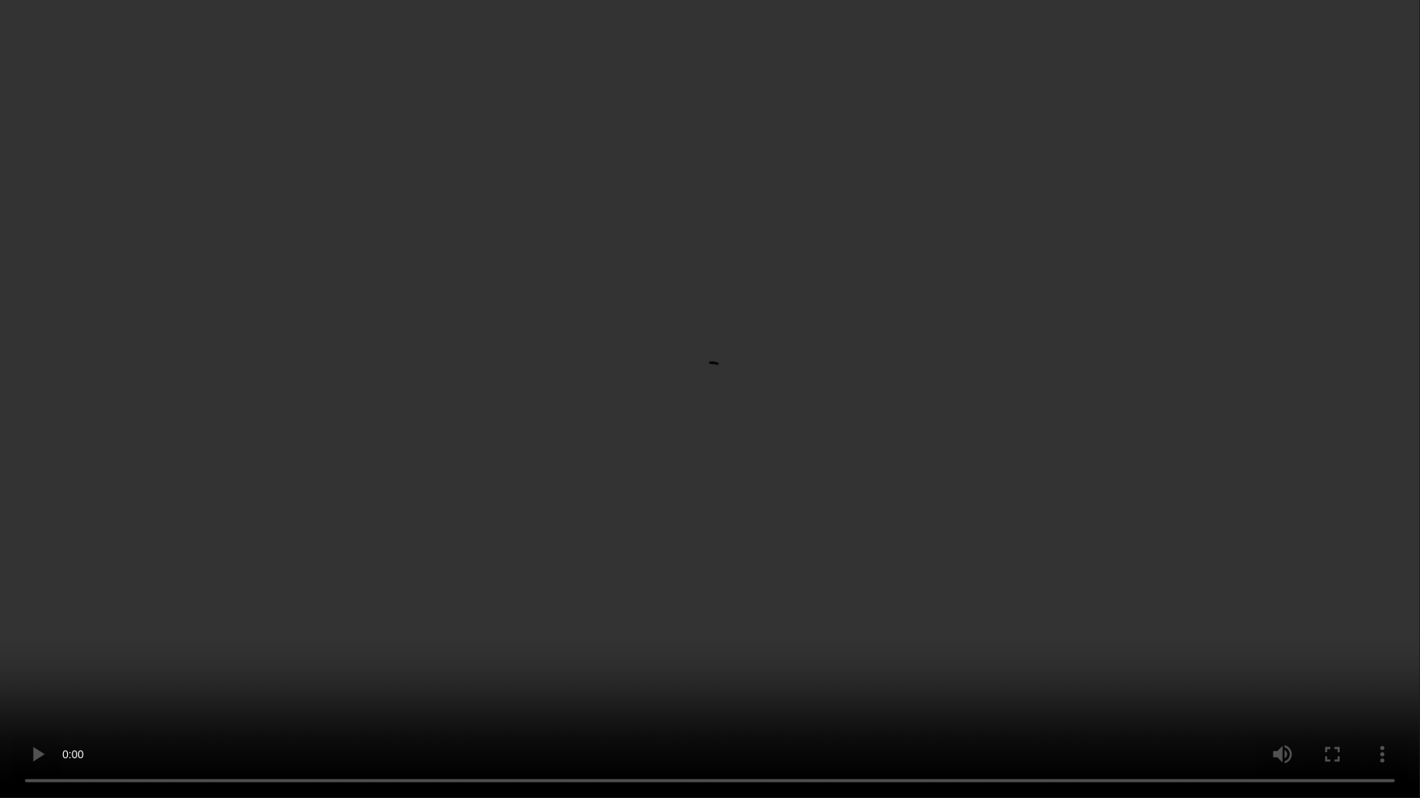
click at [762, 510] on video at bounding box center [710, 399] width 1420 height 798
click at [803, 518] on video at bounding box center [710, 399] width 1420 height 798
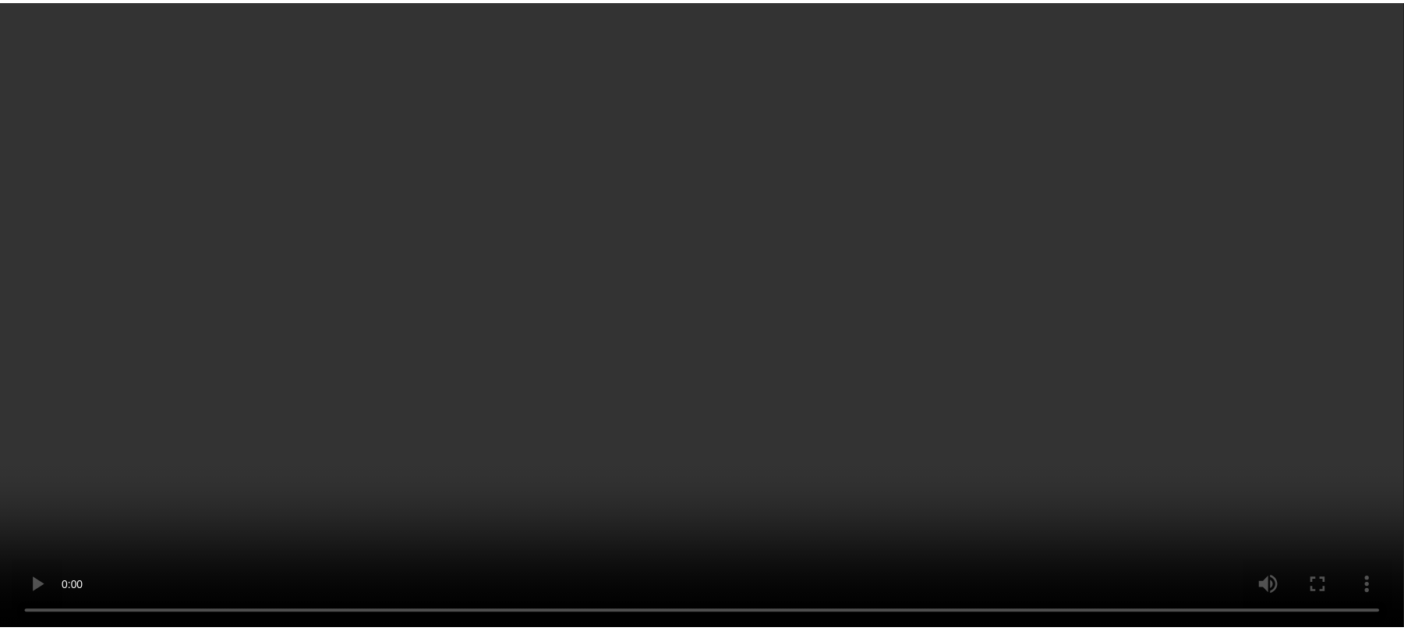
scroll to position [1145, 0]
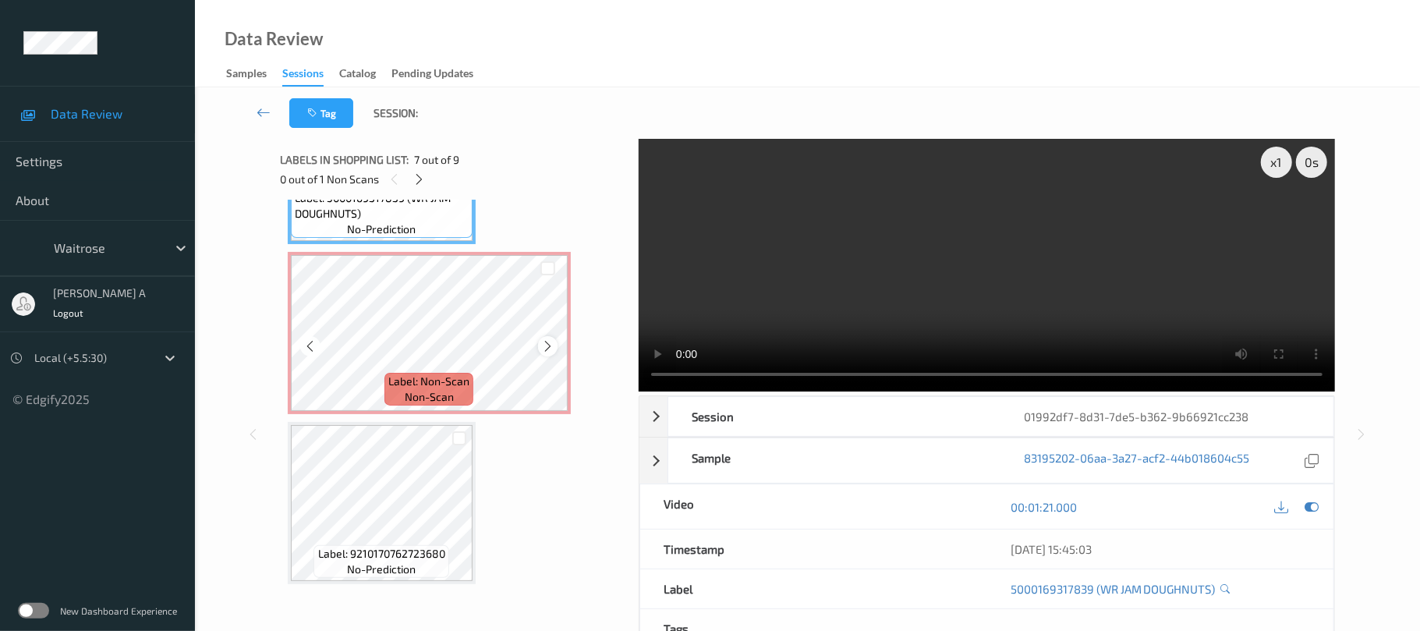
click at [546, 348] on icon at bounding box center [547, 346] width 13 height 14
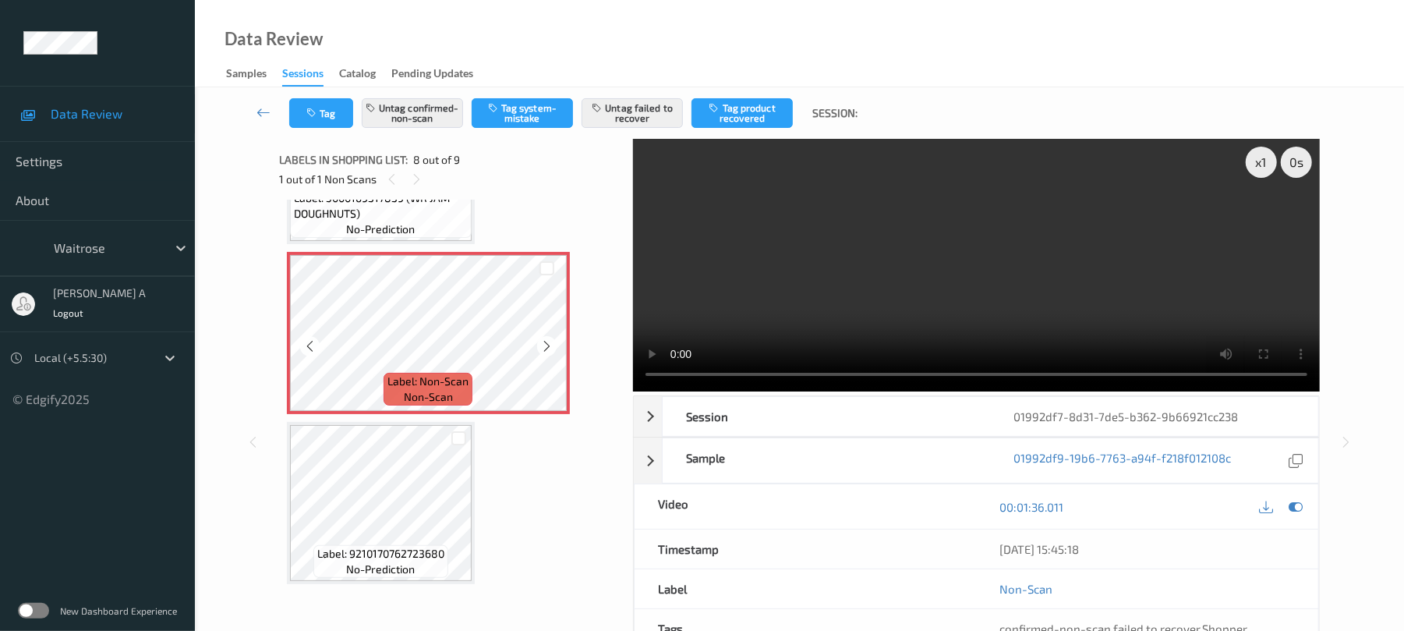
click at [546, 348] on icon at bounding box center [546, 346] width 13 height 14
click at [1302, 500] on icon at bounding box center [1297, 507] width 14 height 14
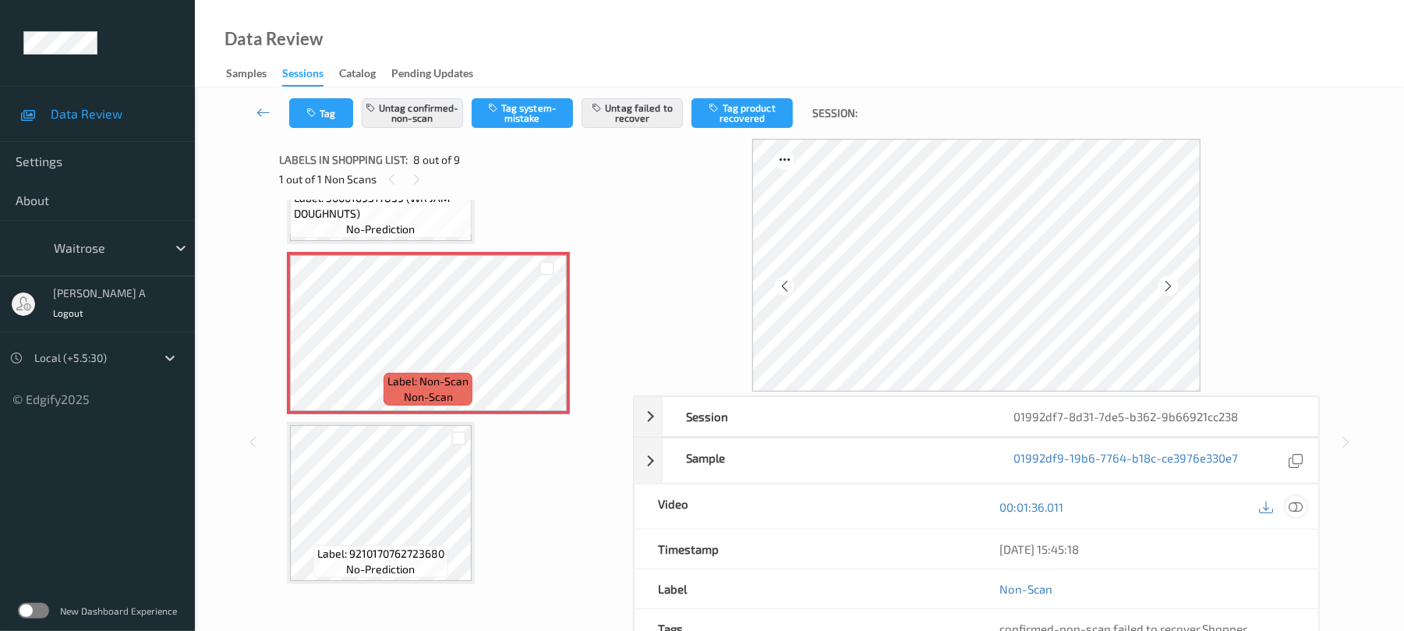
click at [1297, 509] on icon at bounding box center [1297, 507] width 14 height 14
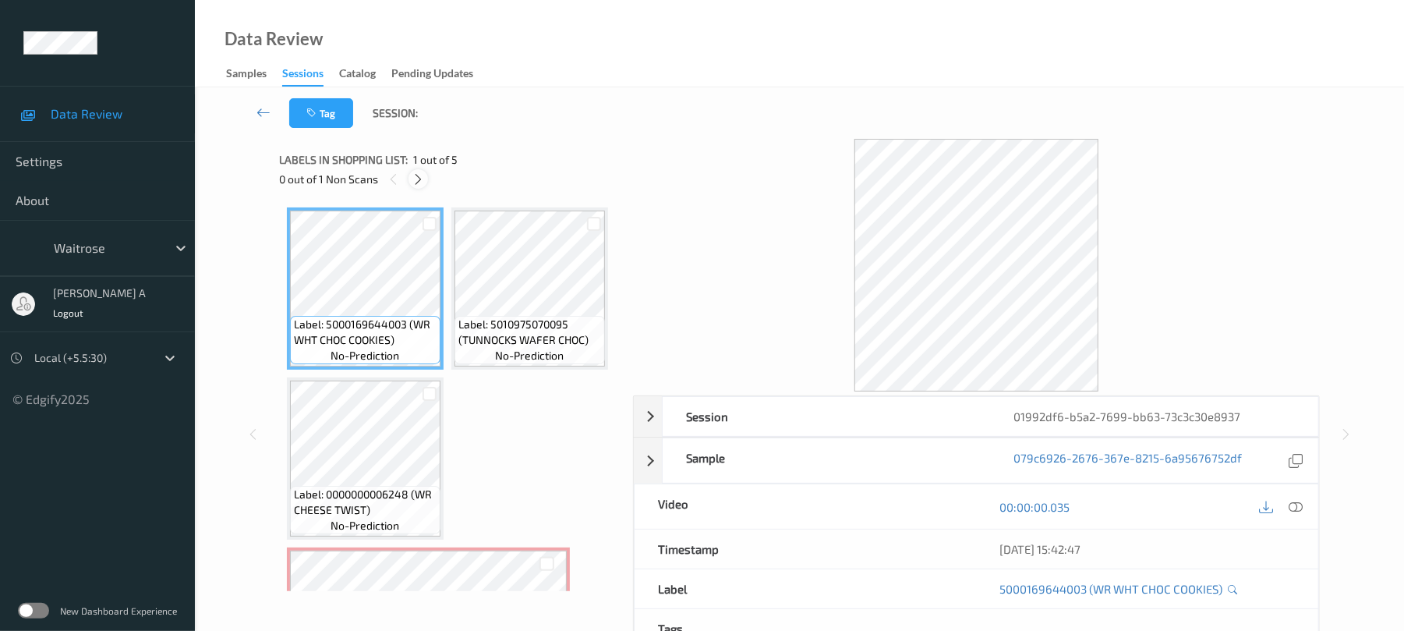
click at [424, 179] on icon at bounding box center [418, 179] width 13 height 14
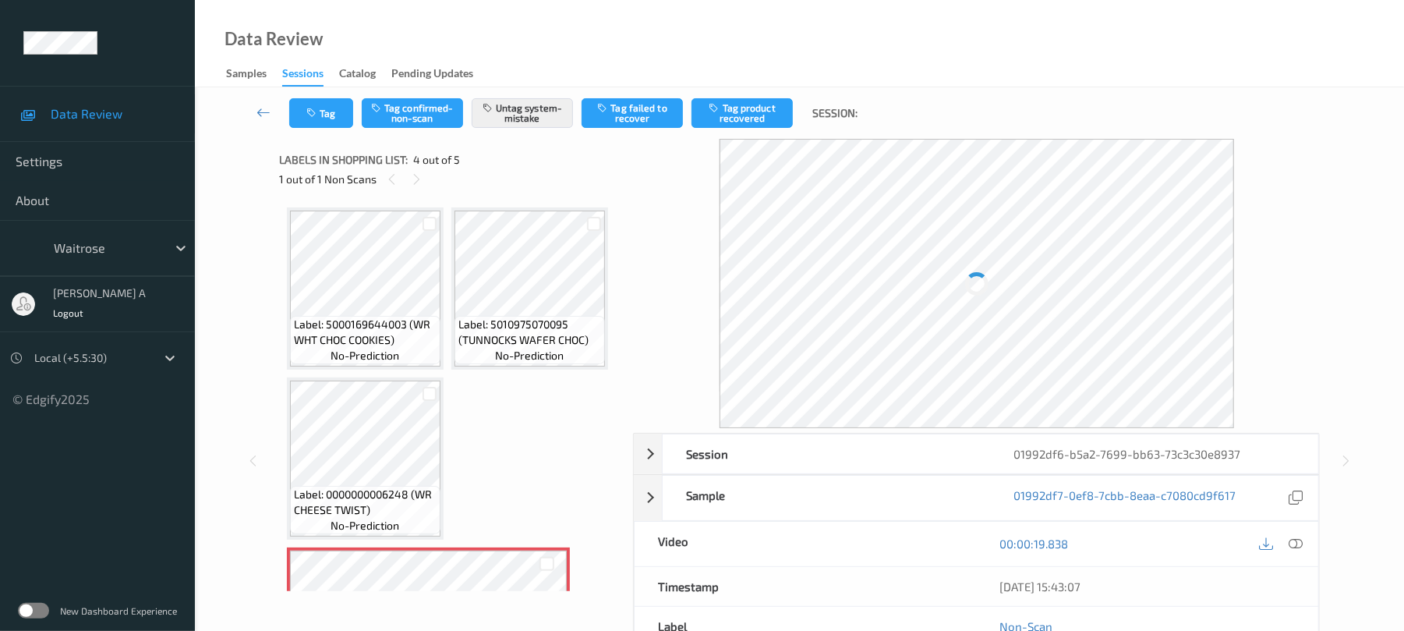
scroll to position [348, 0]
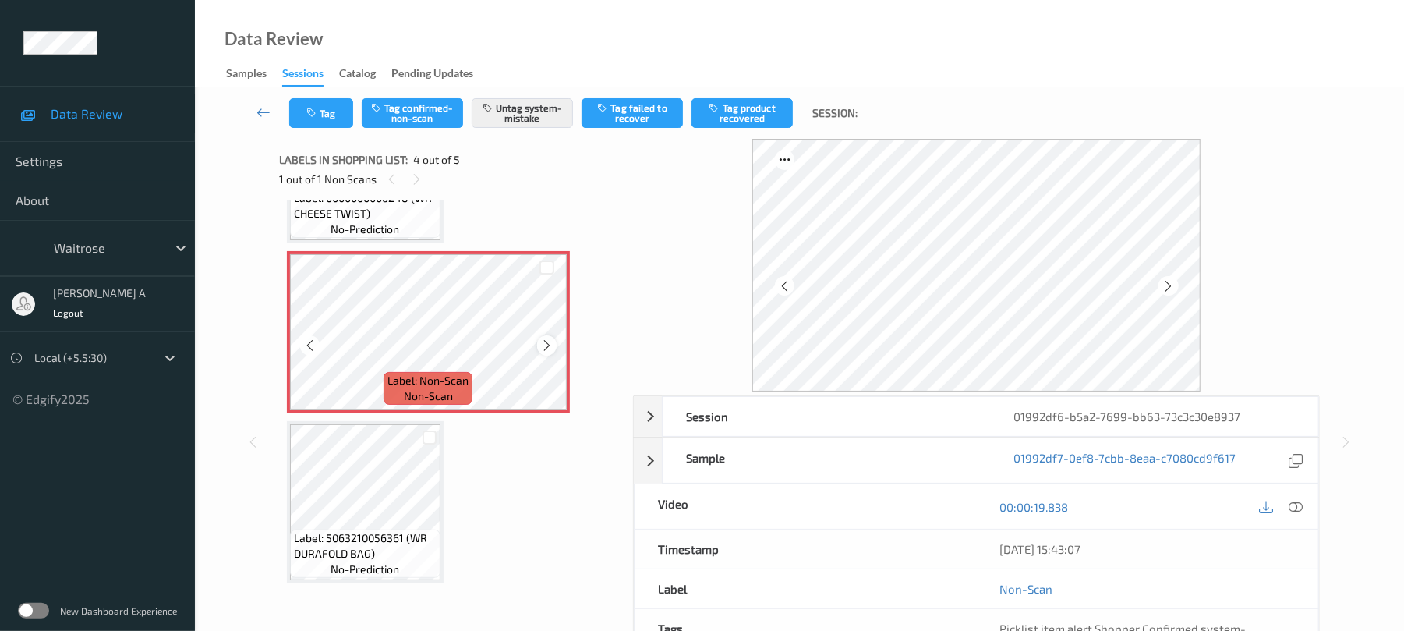
click at [543, 352] on icon at bounding box center [546, 345] width 13 height 14
click at [343, 115] on button "Tag" at bounding box center [321, 113] width 64 height 30
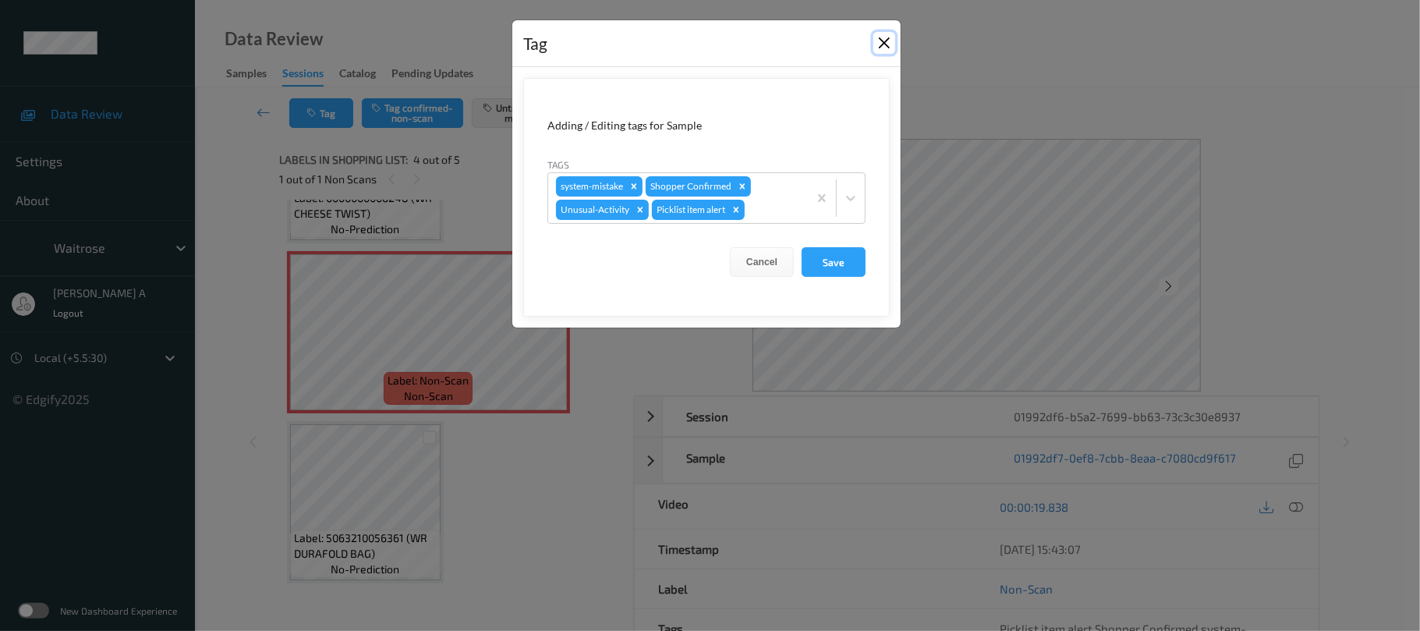
drag, startPoint x: 887, startPoint y: 44, endPoint x: 880, endPoint y: 53, distance: 11.1
click at [884, 45] on button "Close" at bounding box center [884, 43] width 22 height 22
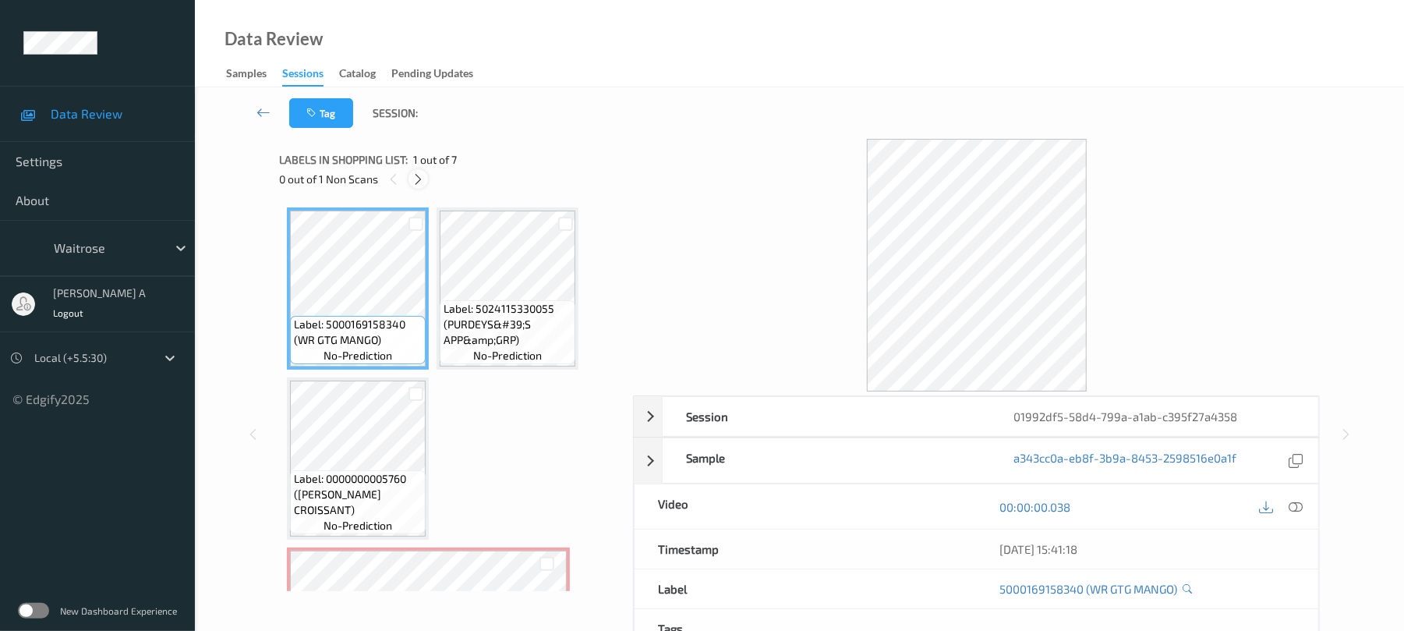
click at [416, 178] on icon at bounding box center [418, 179] width 13 height 14
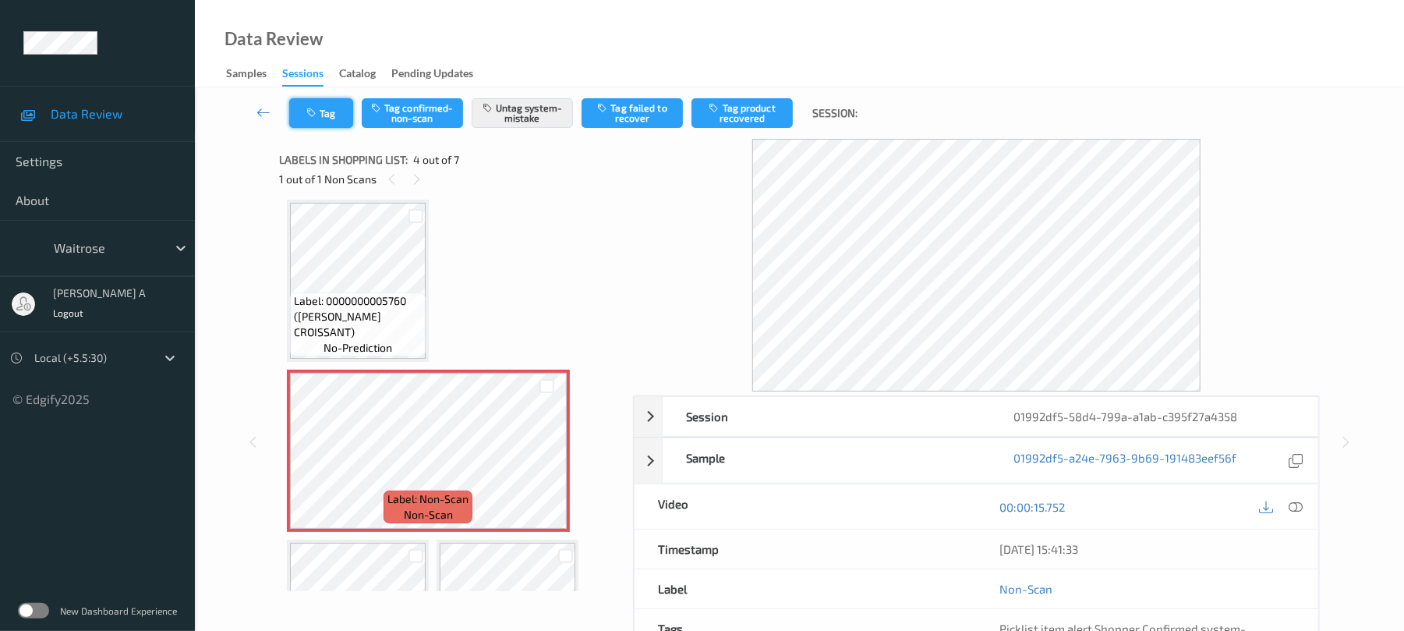
click at [338, 123] on button "Tag" at bounding box center [321, 113] width 64 height 30
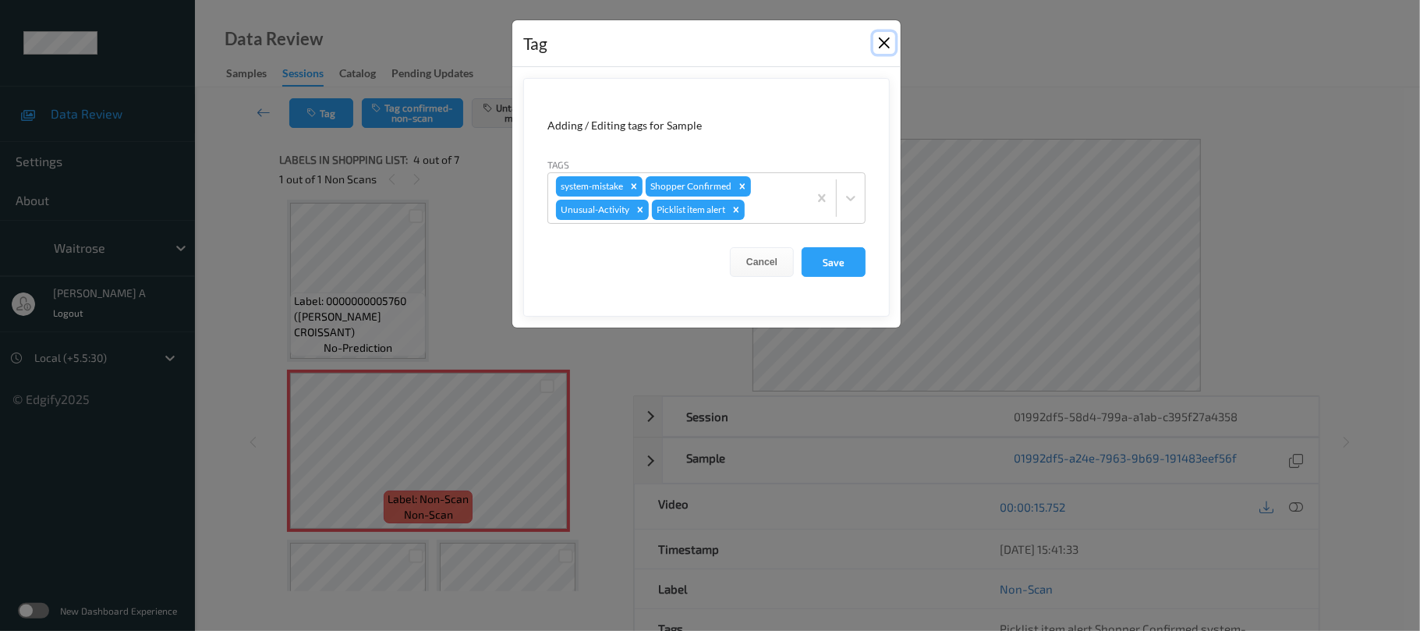
click at [881, 44] on button "Close" at bounding box center [884, 43] width 22 height 22
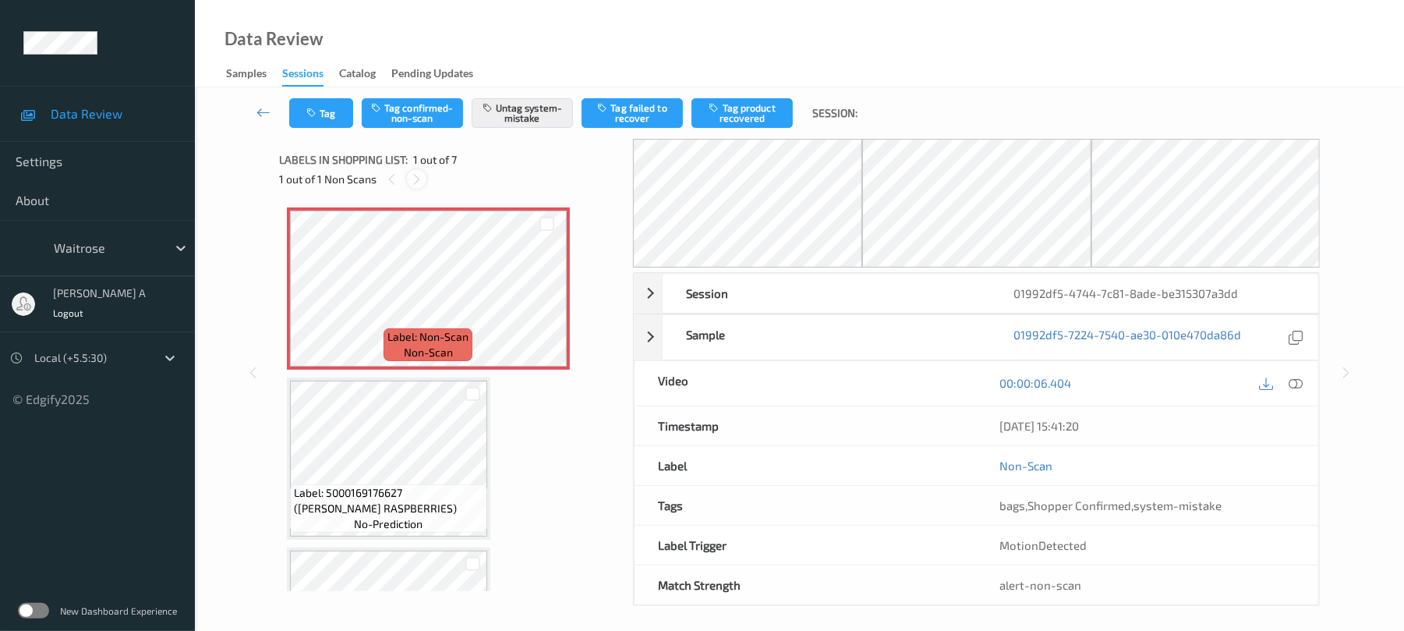
click at [421, 175] on icon at bounding box center [416, 179] width 13 height 14
click at [550, 304] on icon at bounding box center [546, 302] width 13 height 14
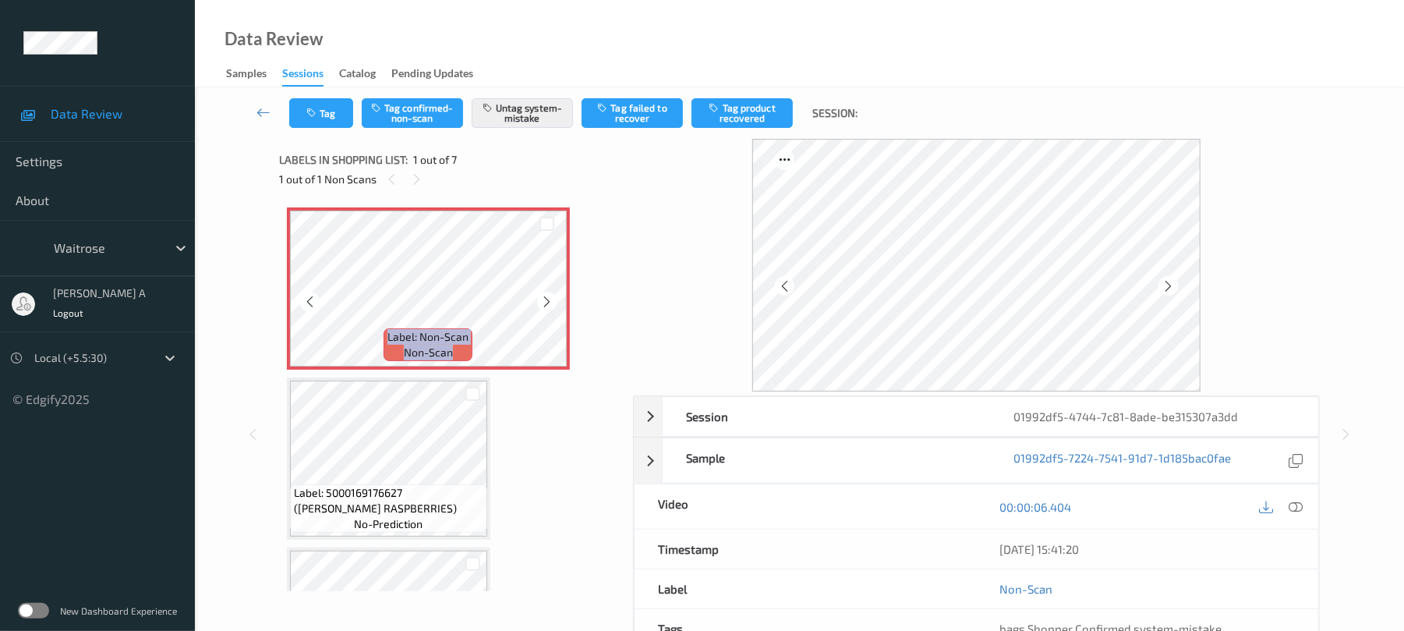
click at [550, 304] on icon at bounding box center [546, 302] width 13 height 14
click at [313, 106] on button "Tag" at bounding box center [321, 113] width 64 height 30
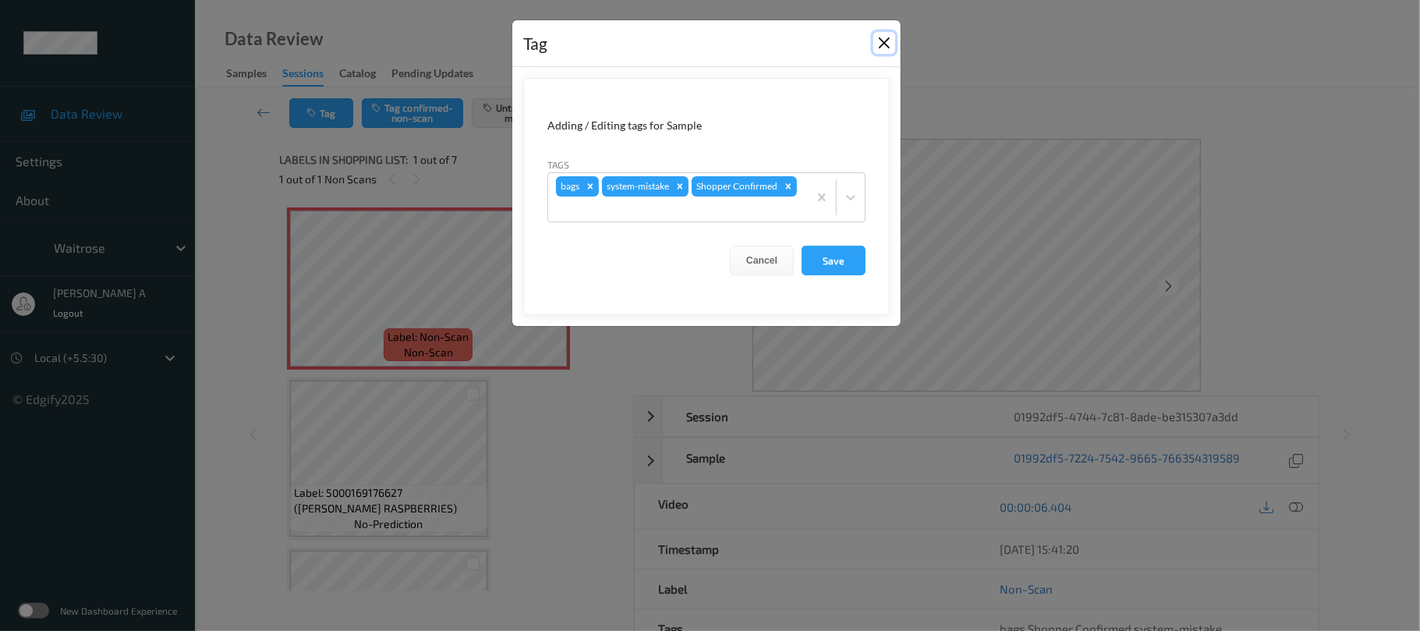
click at [890, 35] on button "Close" at bounding box center [884, 43] width 22 height 22
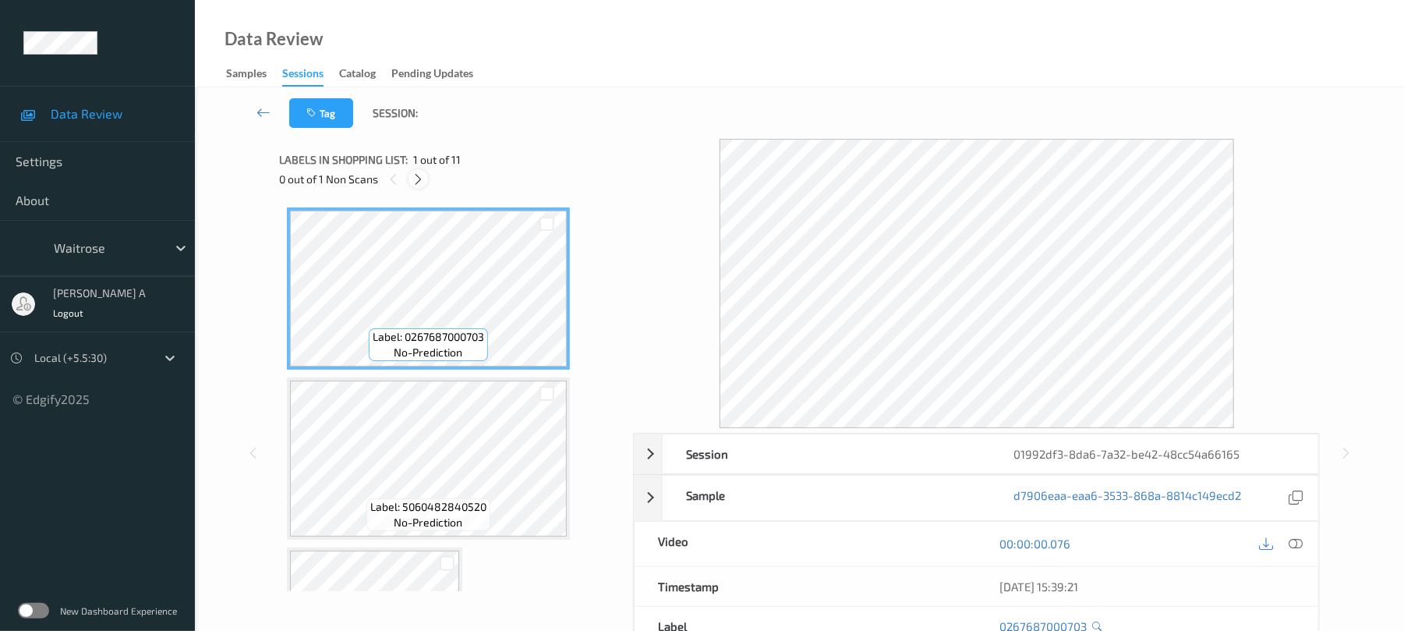
click at [419, 172] on icon at bounding box center [418, 179] width 13 height 14
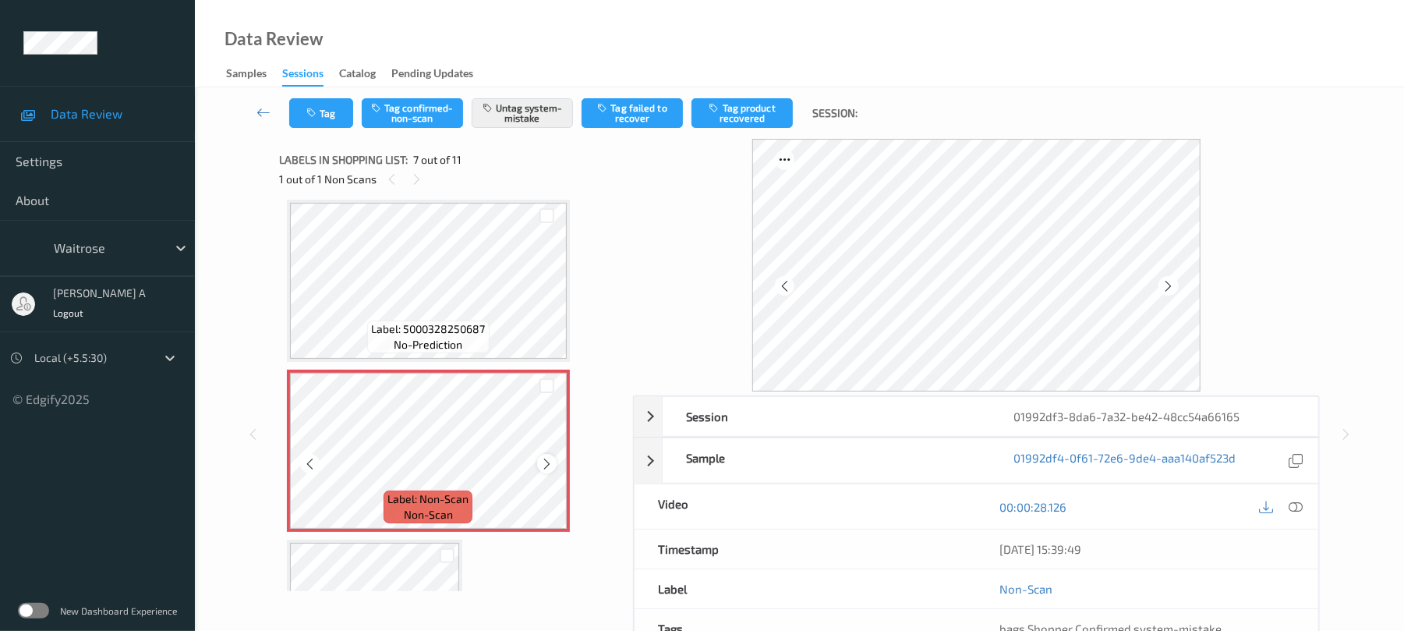
click at [550, 465] on icon at bounding box center [546, 464] width 13 height 14
click at [319, 119] on button "Tag" at bounding box center [321, 113] width 64 height 30
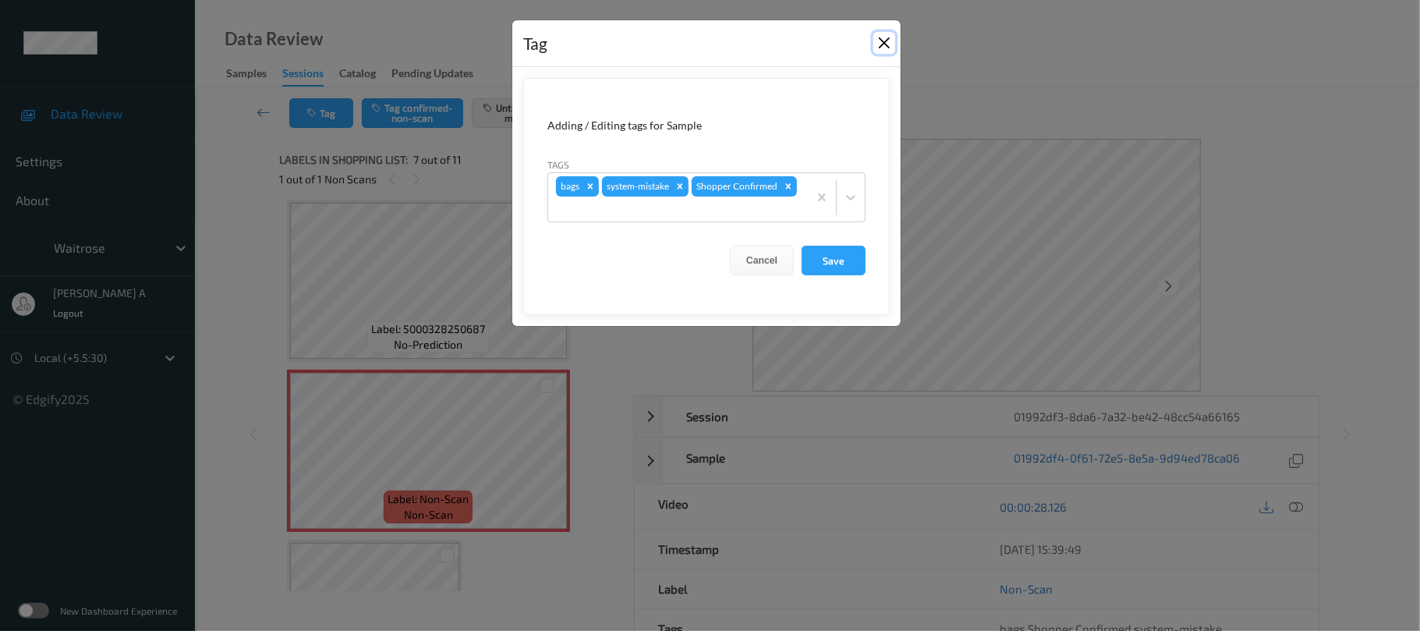
click at [883, 42] on button "Close" at bounding box center [884, 43] width 22 height 22
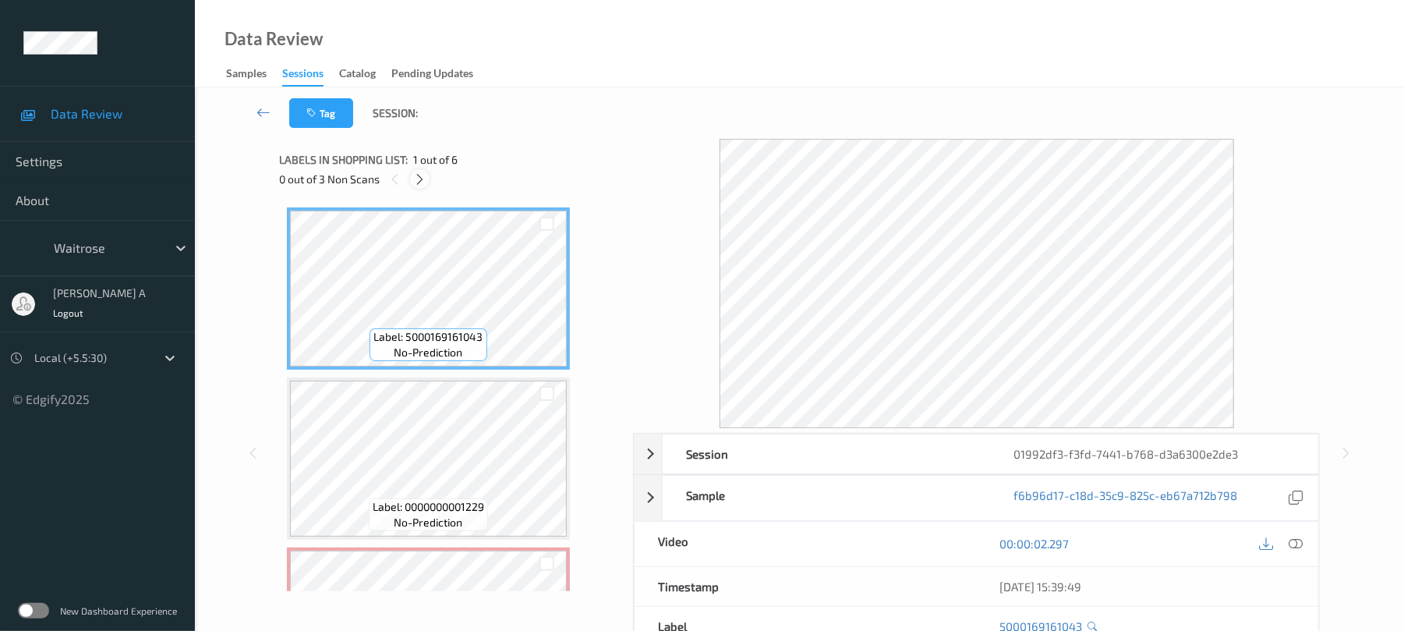
click at [412, 175] on div at bounding box center [419, 178] width 19 height 19
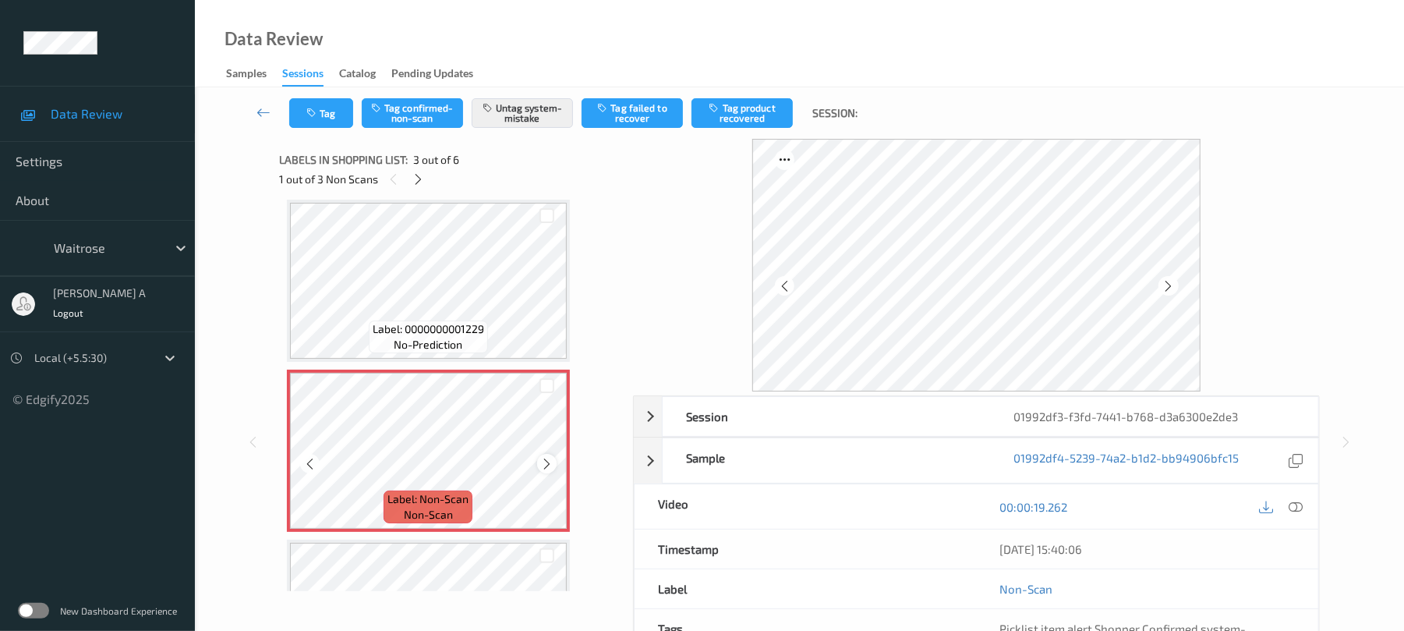
click at [550, 462] on icon at bounding box center [546, 464] width 13 height 14
click at [320, 119] on button "Tag" at bounding box center [321, 113] width 64 height 30
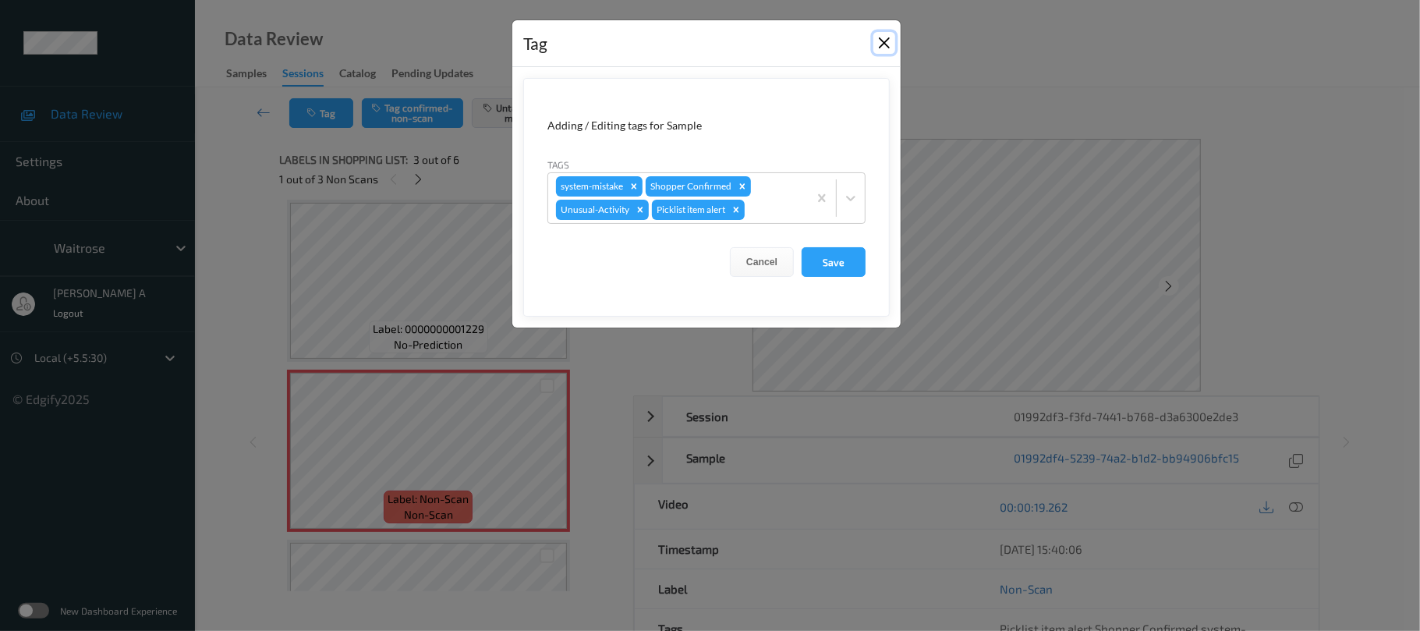
click at [887, 44] on button "Close" at bounding box center [884, 43] width 22 height 22
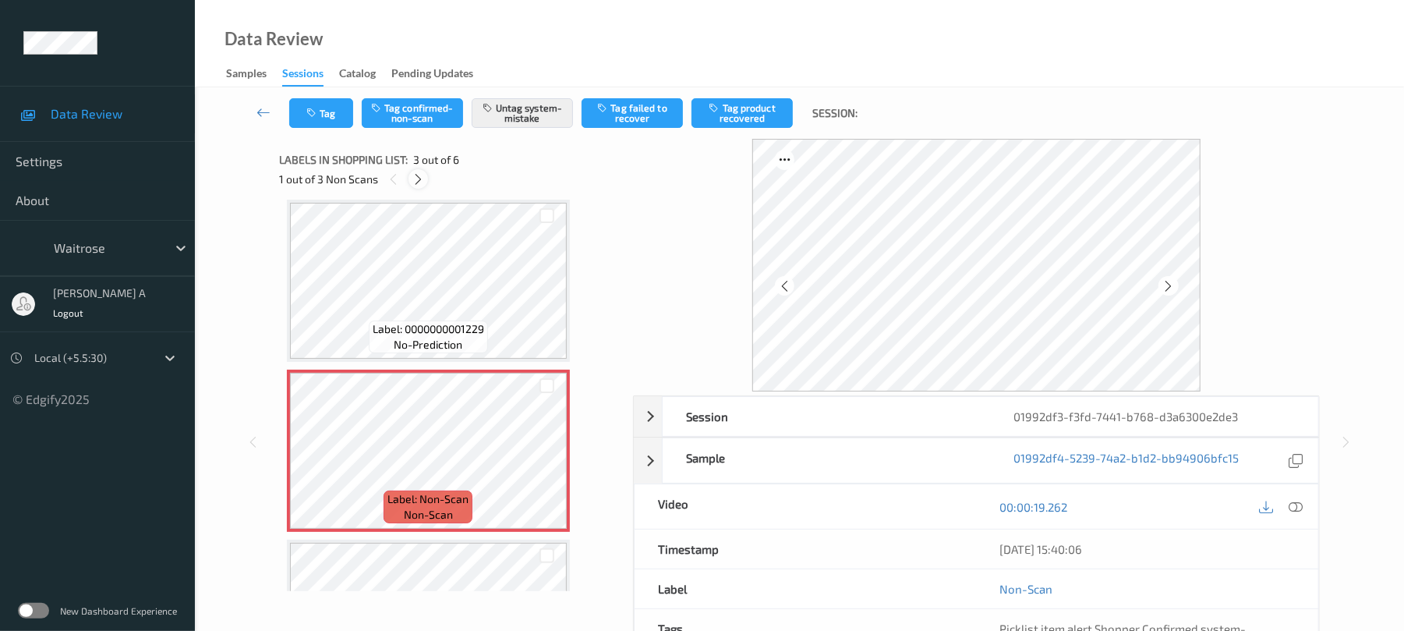
click at [419, 176] on icon at bounding box center [418, 179] width 13 height 14
click at [543, 460] on icon at bounding box center [546, 464] width 13 height 14
click at [328, 106] on button "Tag" at bounding box center [321, 113] width 64 height 30
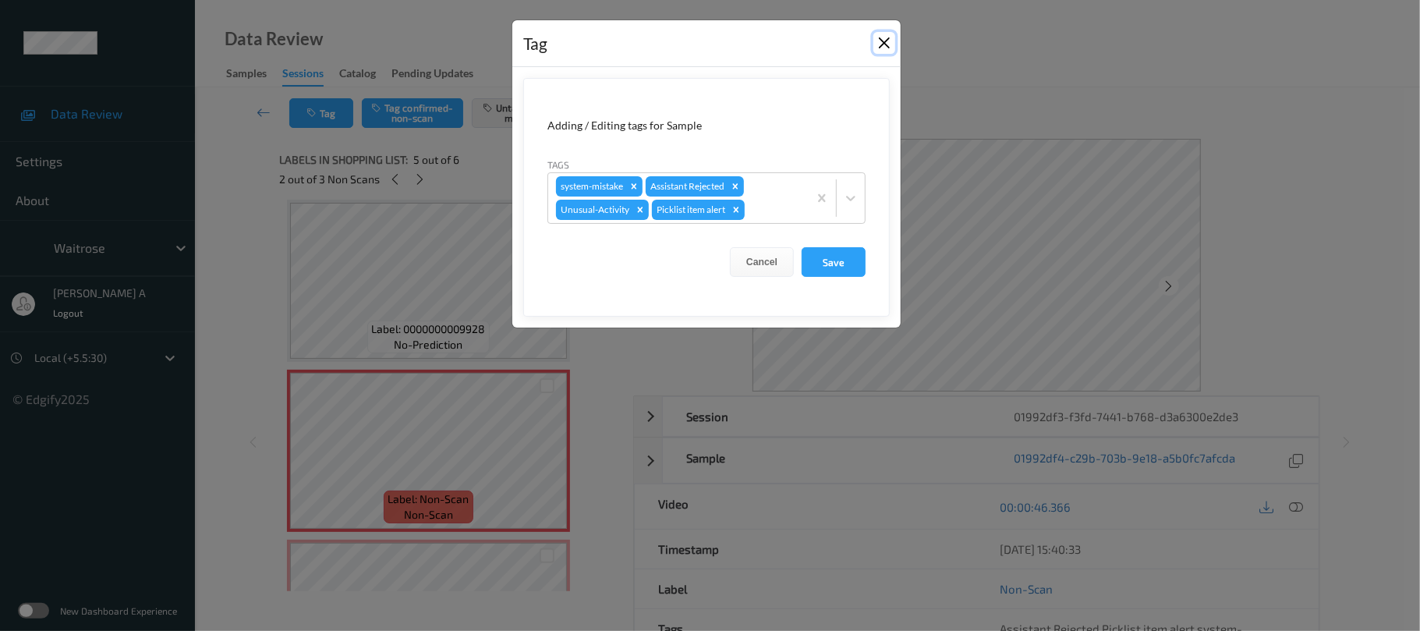
click at [889, 45] on button "Close" at bounding box center [884, 43] width 22 height 22
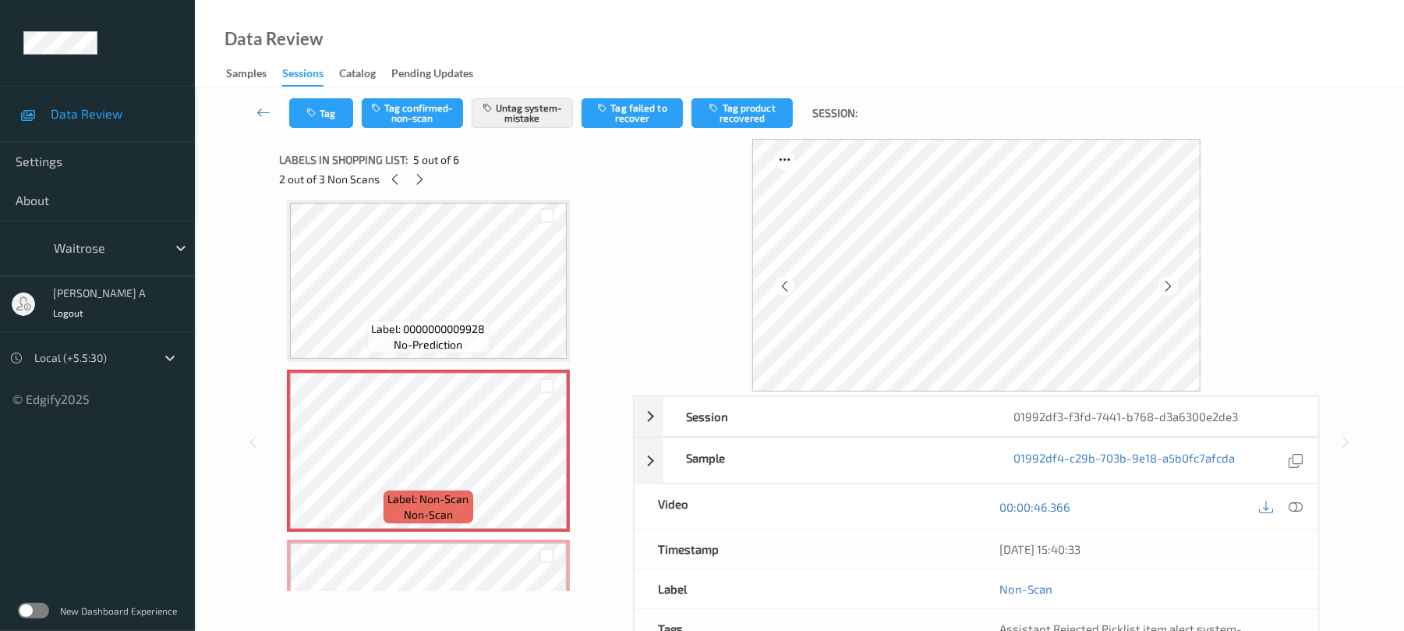
click at [419, 167] on div "Labels in shopping list: 5 out of 6" at bounding box center [450, 159] width 343 height 19
click at [423, 179] on icon at bounding box center [419, 179] width 13 height 14
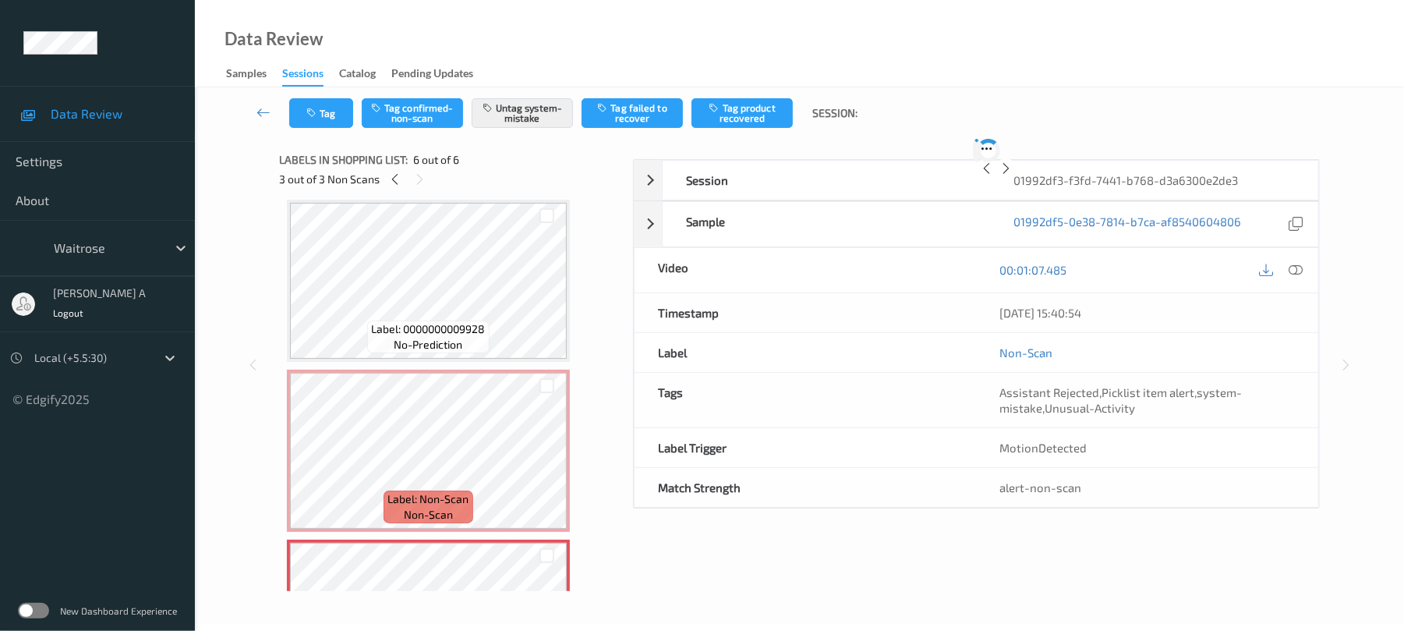
scroll to position [635, 0]
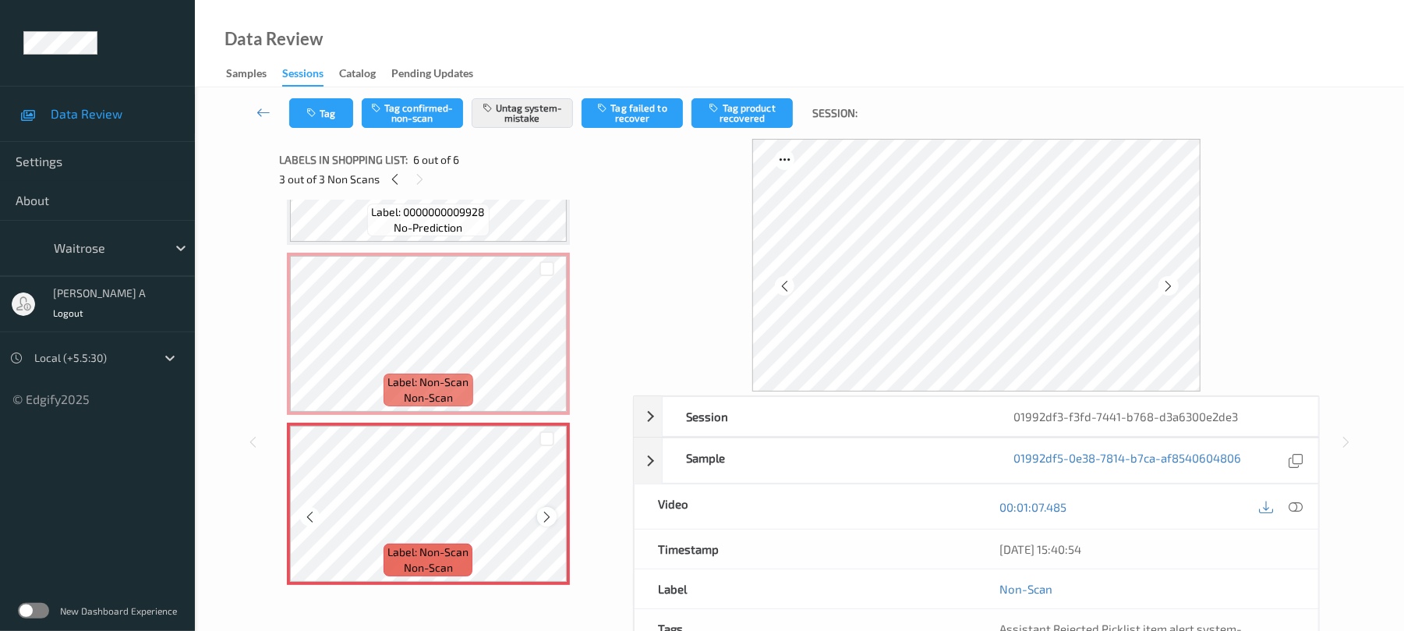
click at [549, 516] on icon at bounding box center [546, 517] width 13 height 14
click at [306, 120] on button "Tag" at bounding box center [321, 113] width 64 height 30
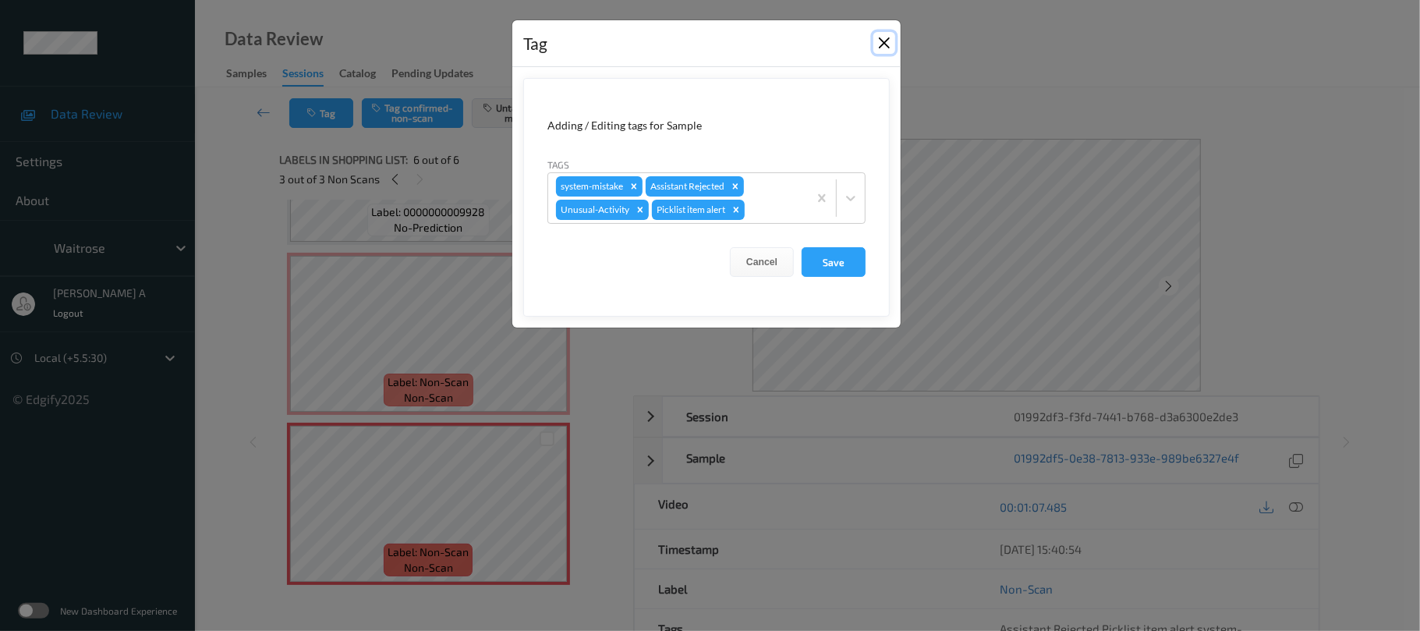
click at [883, 51] on button "Close" at bounding box center [884, 43] width 22 height 22
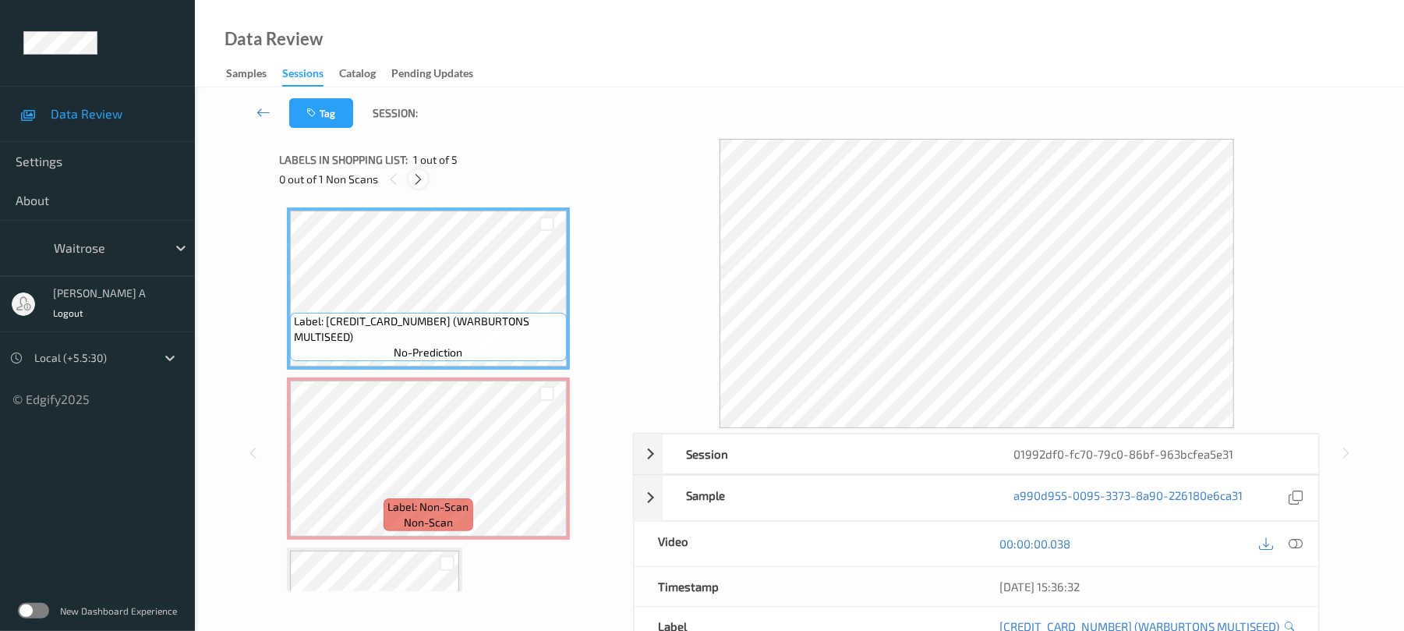
click at [426, 178] on div at bounding box center [418, 178] width 19 height 19
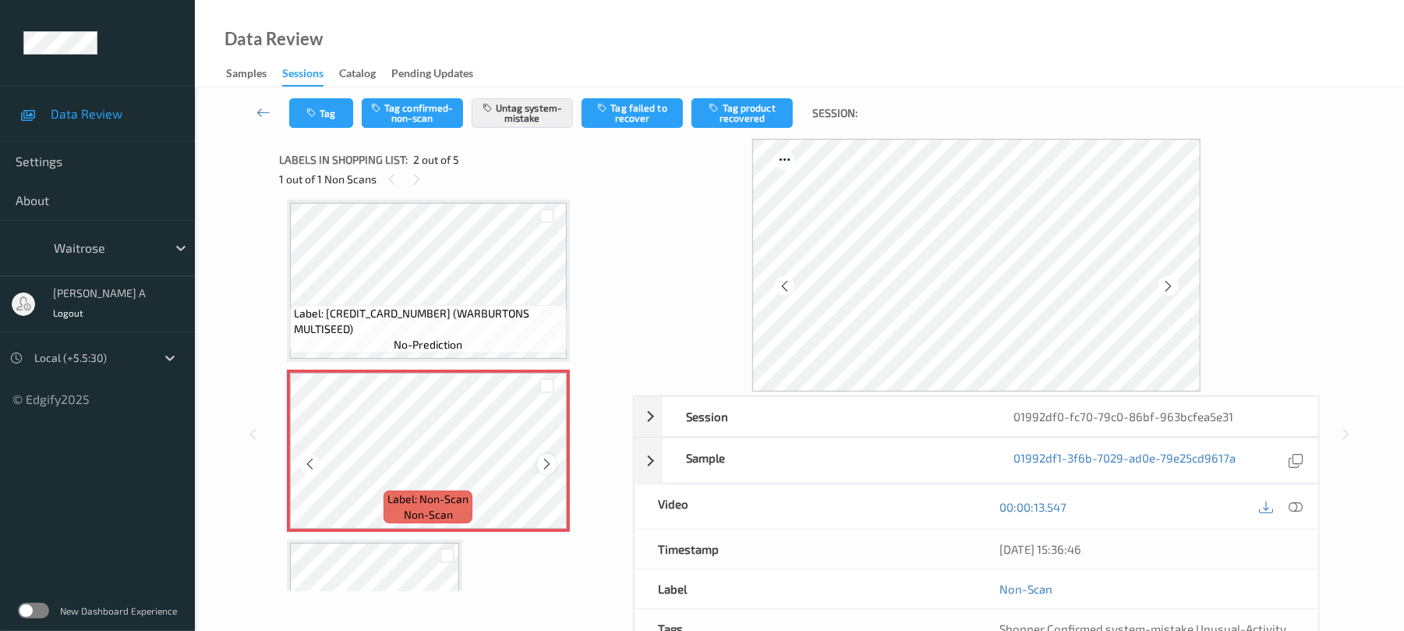
click at [544, 462] on icon at bounding box center [546, 464] width 13 height 14
click at [335, 120] on button "Tag" at bounding box center [321, 113] width 64 height 30
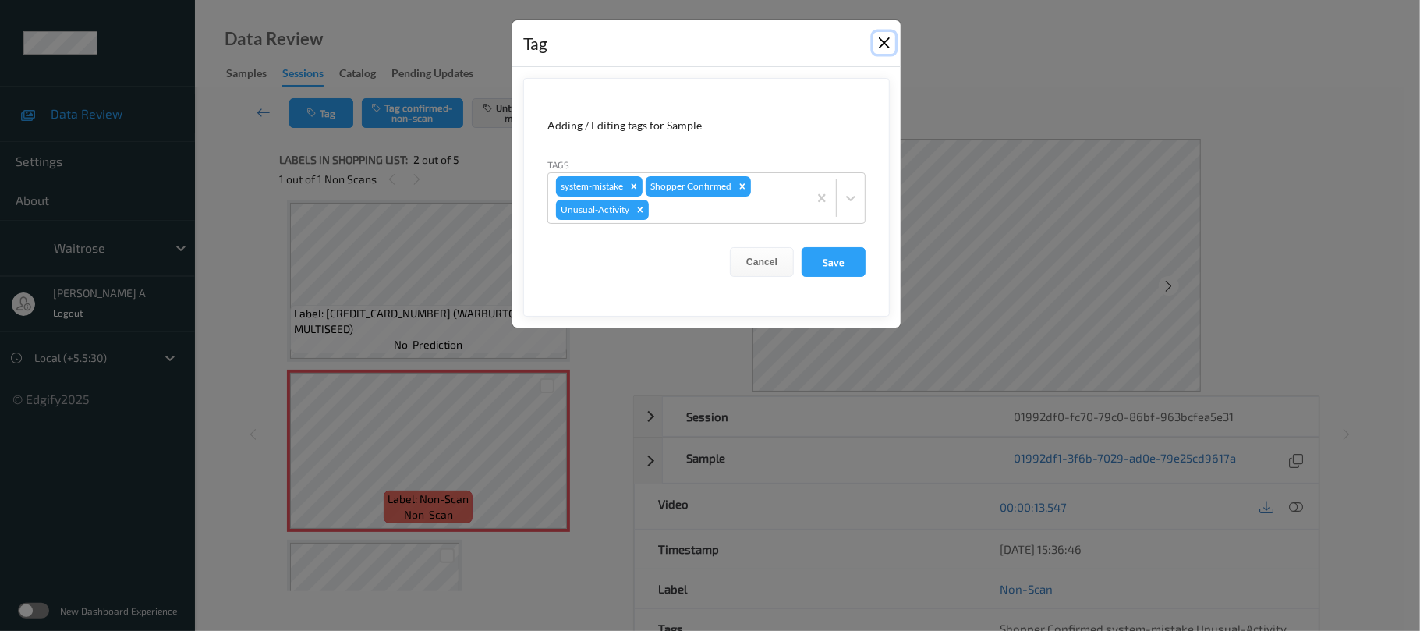
click at [884, 48] on button "Close" at bounding box center [884, 43] width 22 height 22
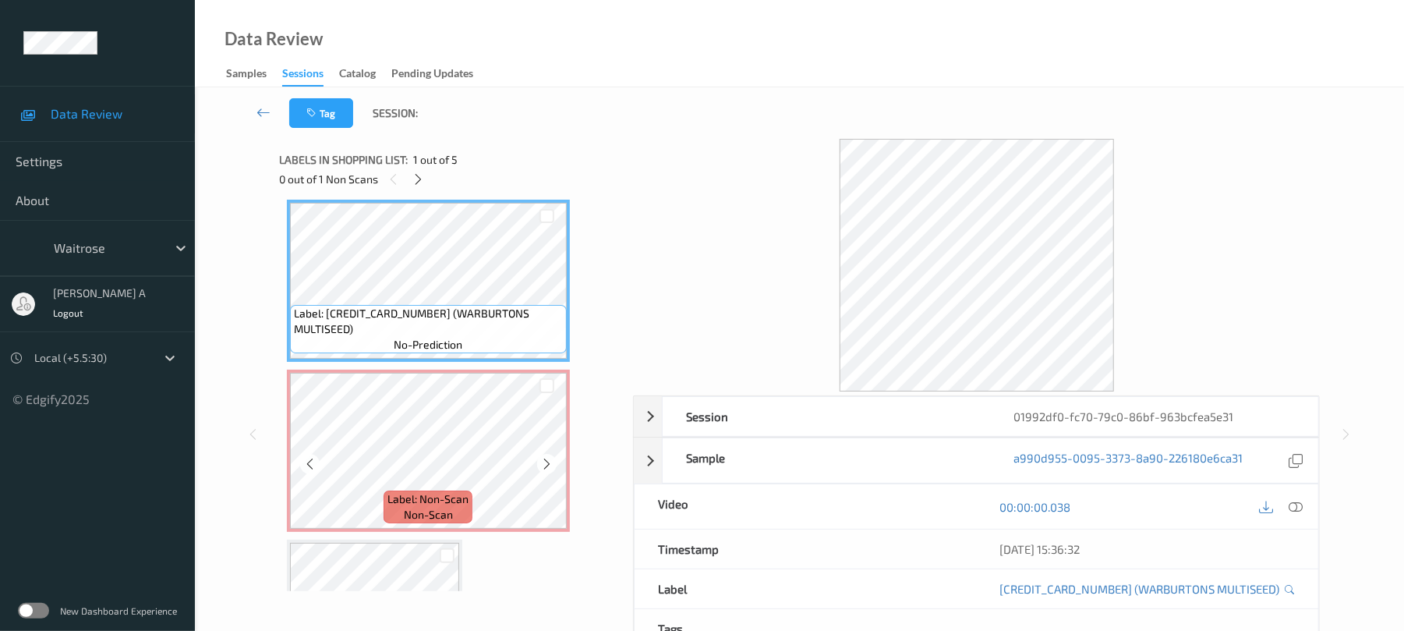
scroll to position [112, 0]
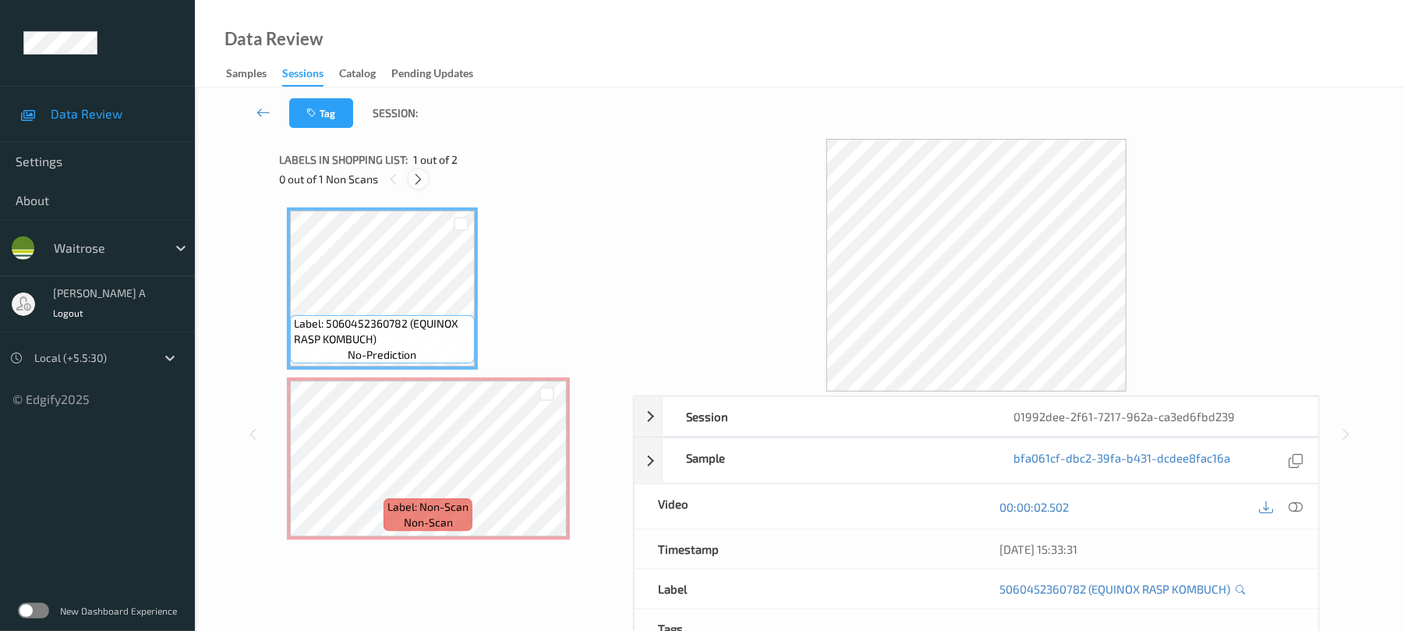
click at [419, 179] on icon at bounding box center [418, 179] width 13 height 14
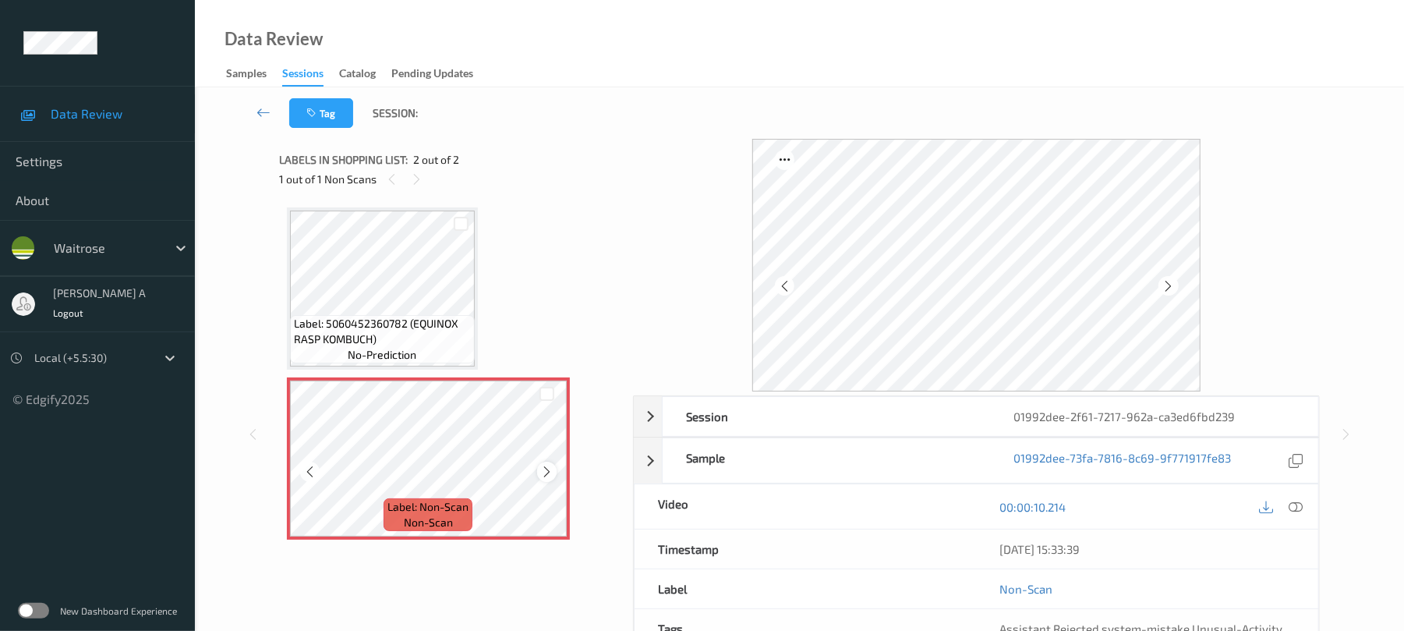
click at [547, 468] on icon at bounding box center [546, 472] width 13 height 14
click at [549, 466] on icon at bounding box center [546, 472] width 13 height 14
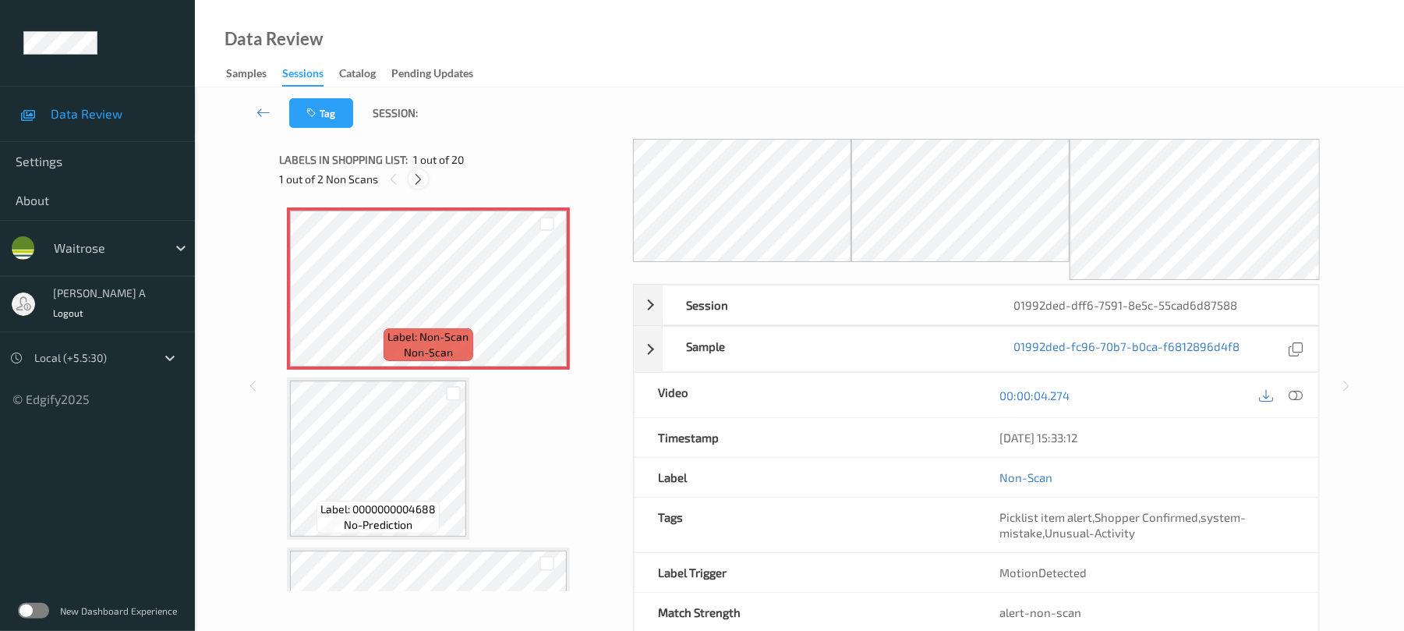
click at [422, 185] on icon at bounding box center [418, 179] width 13 height 14
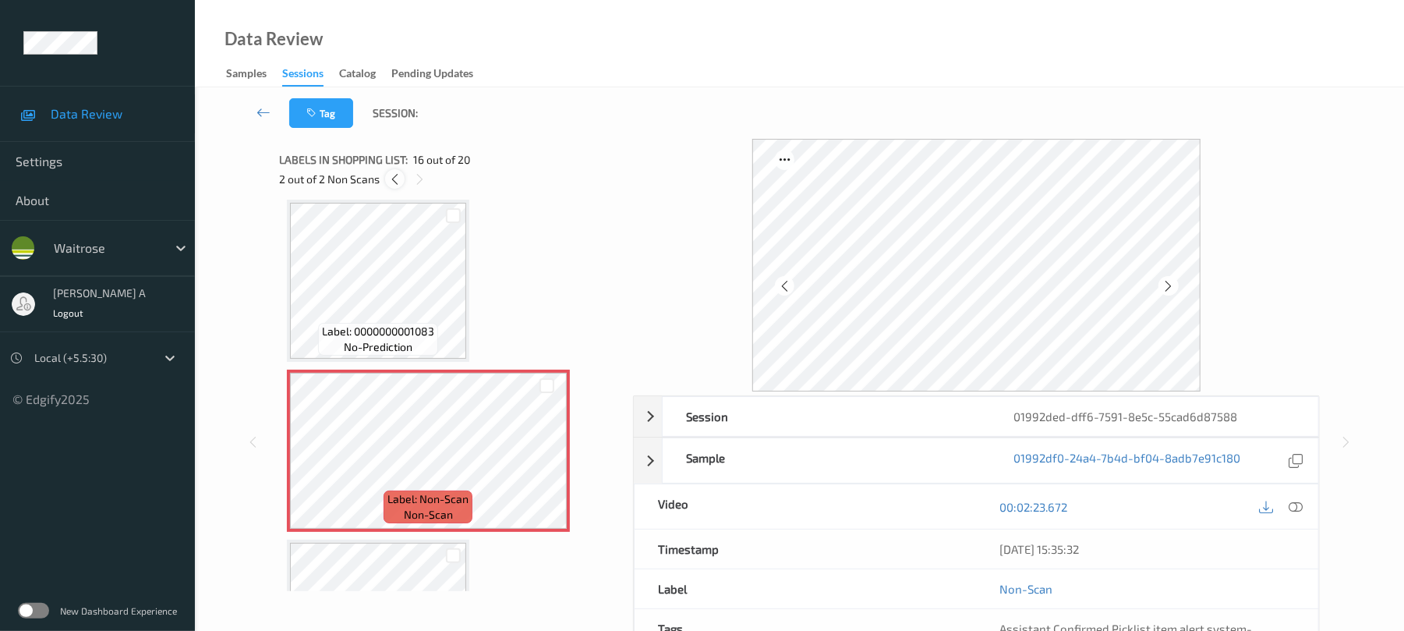
click at [385, 179] on div at bounding box center [394, 178] width 19 height 19
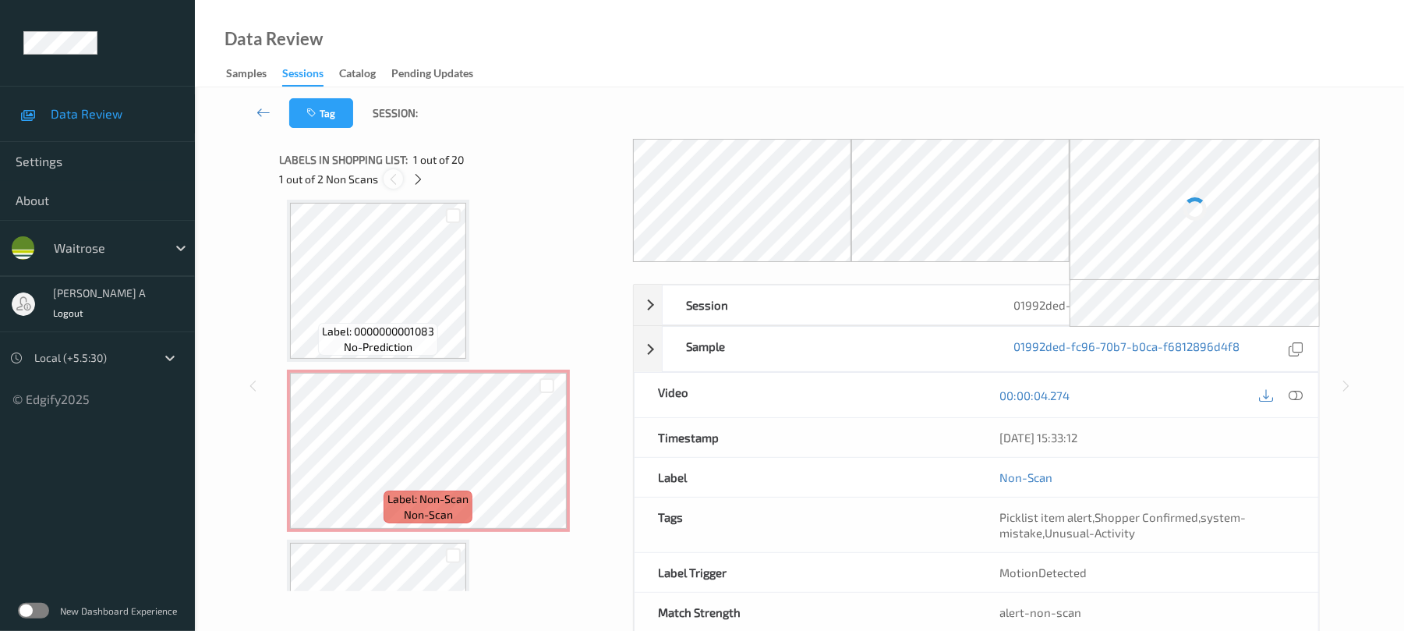
scroll to position [8, 0]
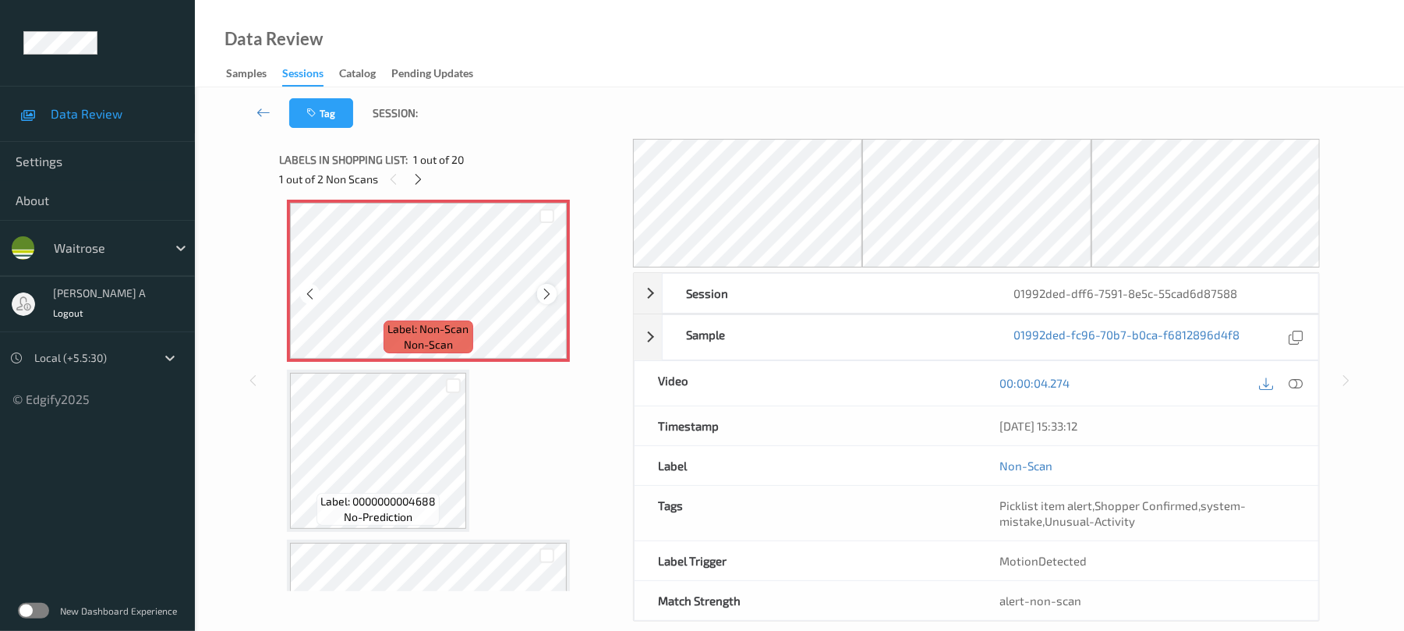
click at [544, 297] on icon at bounding box center [546, 294] width 13 height 14
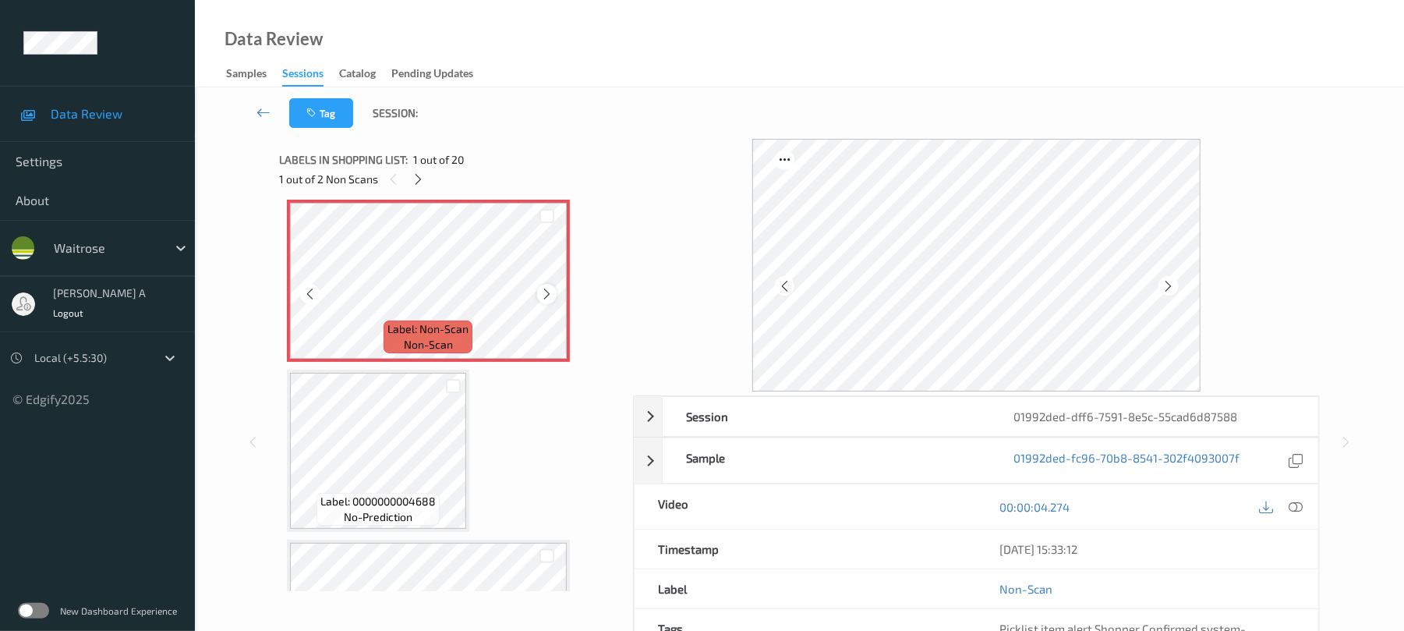
click at [546, 297] on icon at bounding box center [546, 294] width 13 height 14
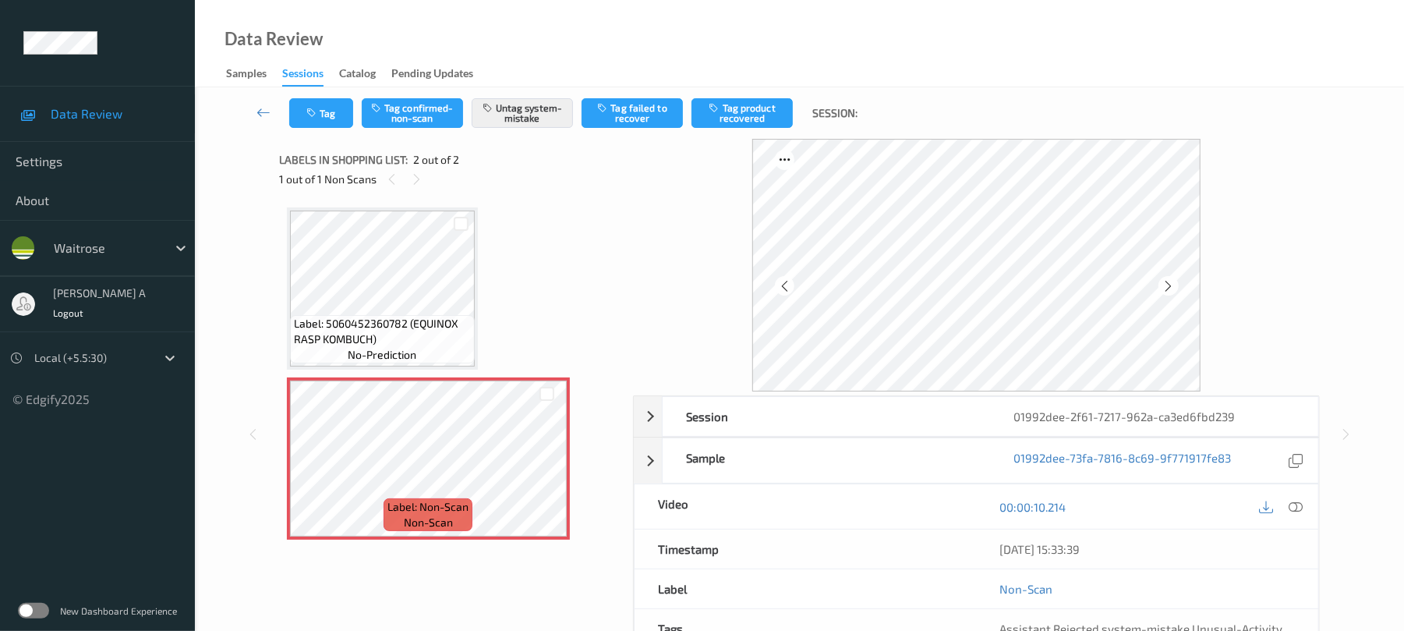
click at [329, 128] on div "Tag Tag confirmed-non-scan Untag system-mistake Tag failed to recover Tag produ…" at bounding box center [799, 112] width 1145 height 51
click at [329, 109] on button "Tag" at bounding box center [321, 113] width 64 height 30
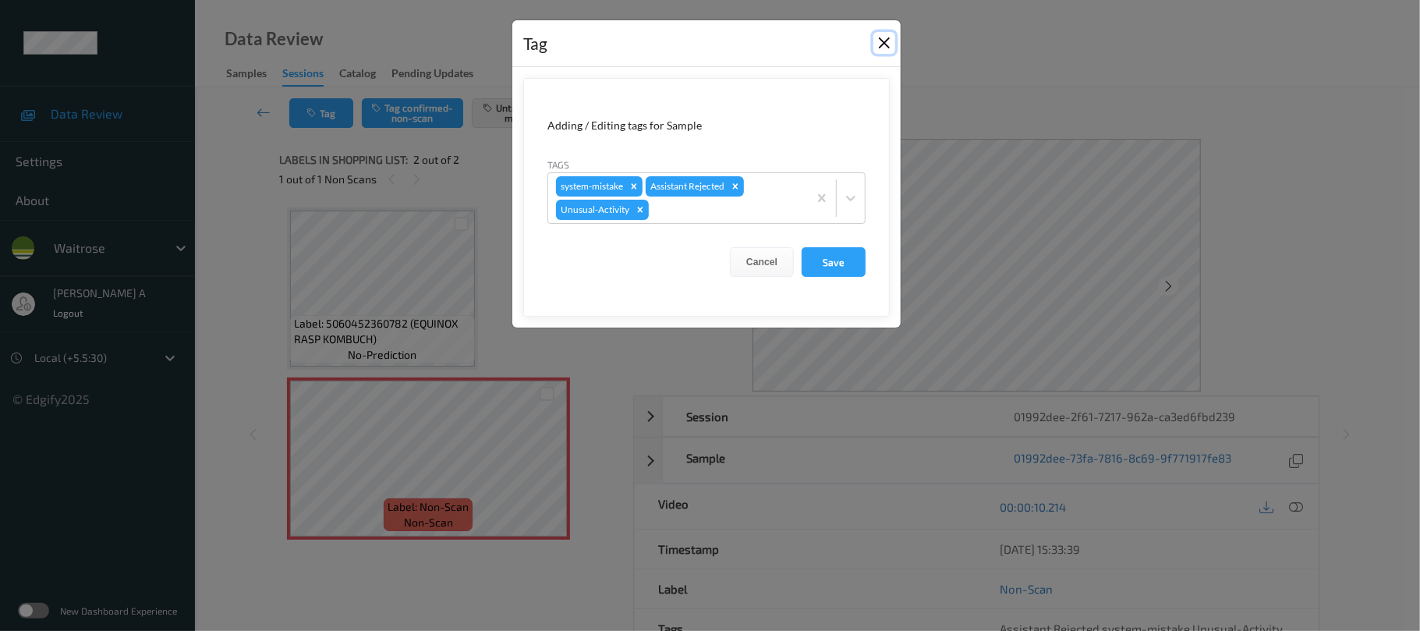
click at [883, 48] on button "Close" at bounding box center [884, 43] width 22 height 22
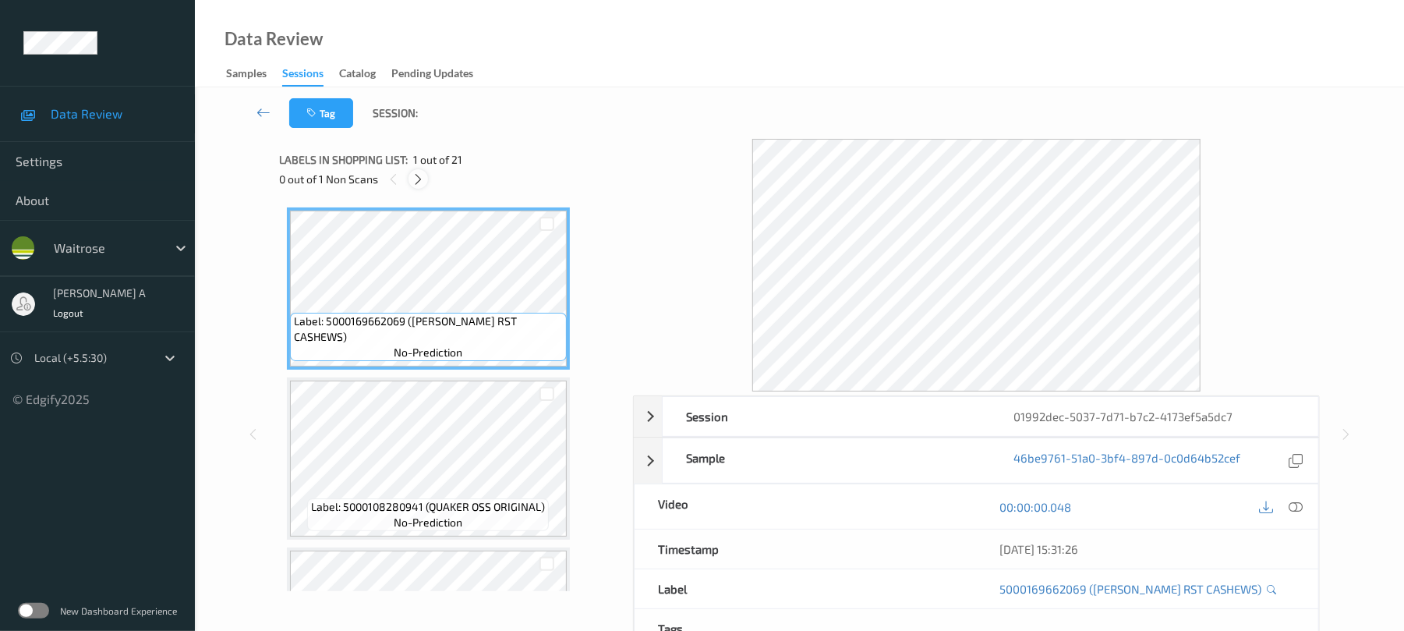
click at [419, 179] on icon at bounding box center [418, 179] width 13 height 14
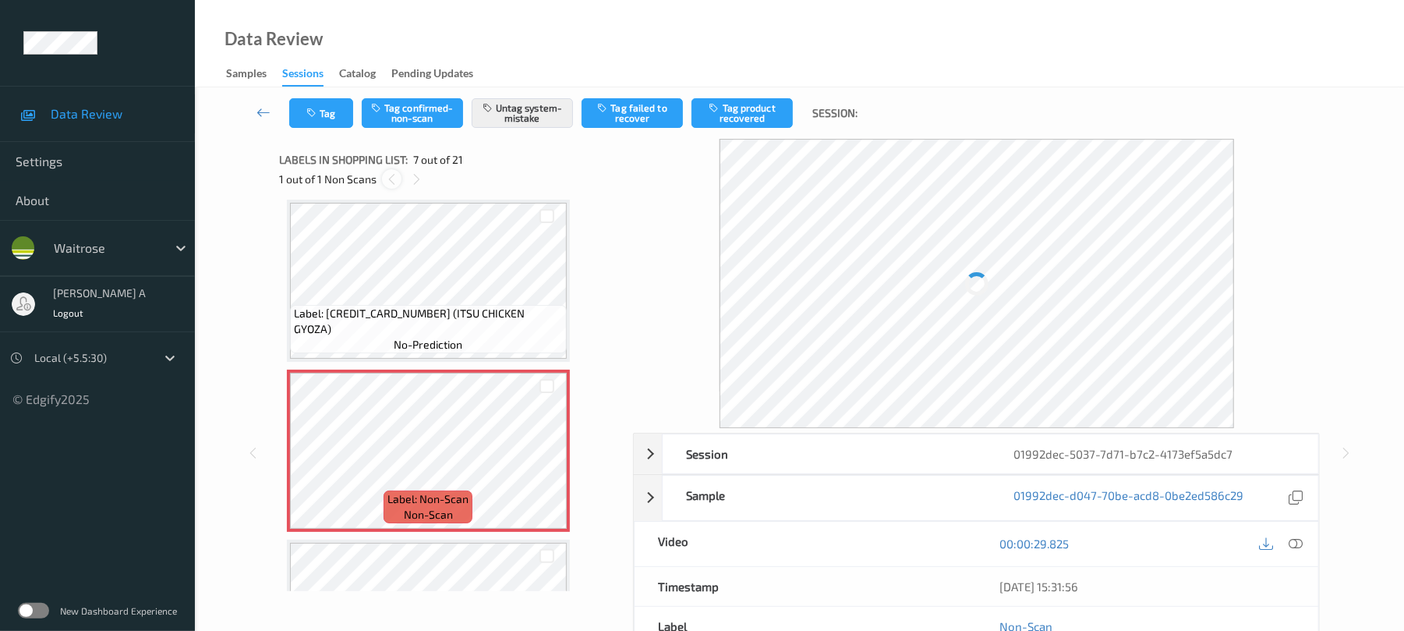
click at [387, 181] on icon at bounding box center [391, 179] width 13 height 14
click at [543, 462] on icon at bounding box center [546, 464] width 13 height 14
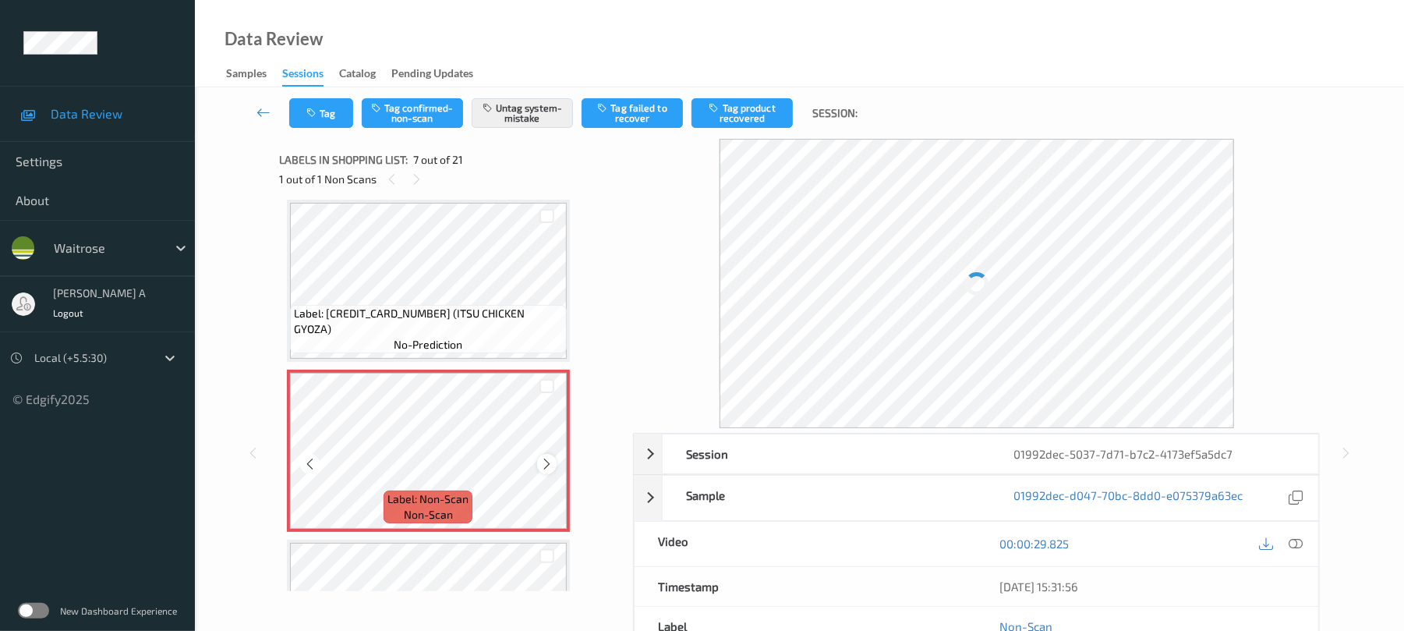
click at [544, 458] on icon at bounding box center [546, 464] width 13 height 14
click at [546, 458] on icon at bounding box center [546, 464] width 13 height 14
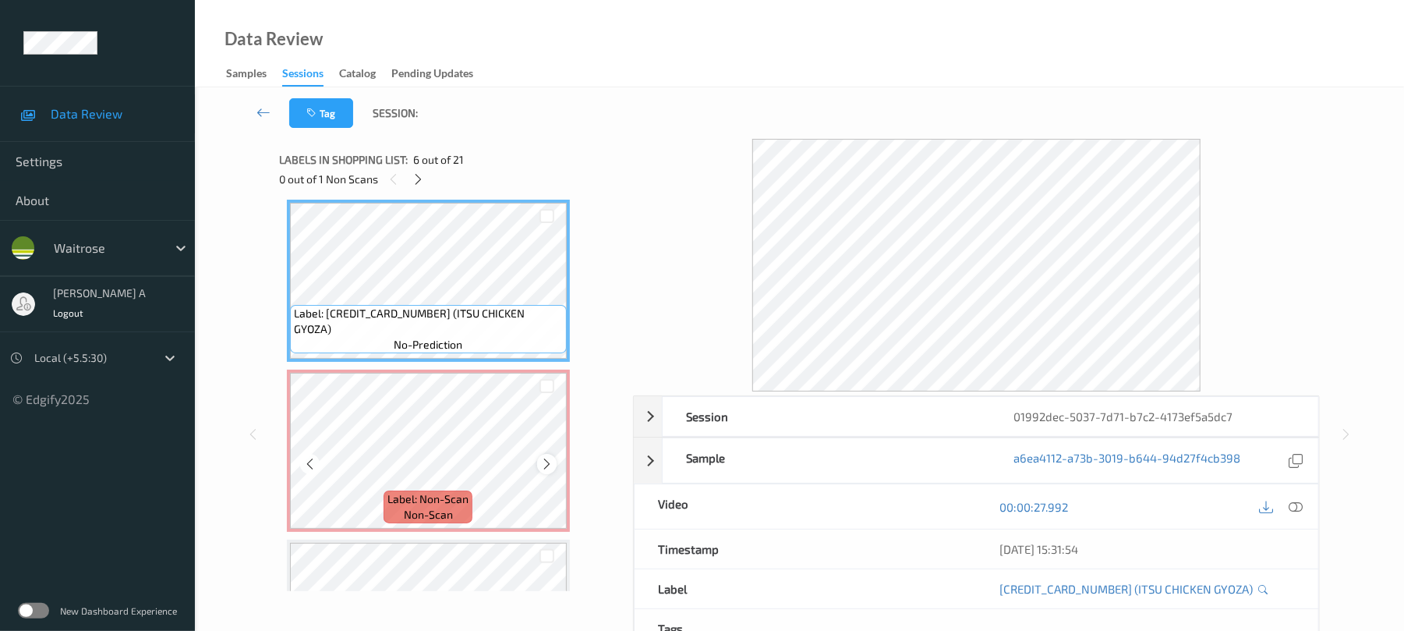
click at [540, 465] on icon at bounding box center [546, 464] width 13 height 14
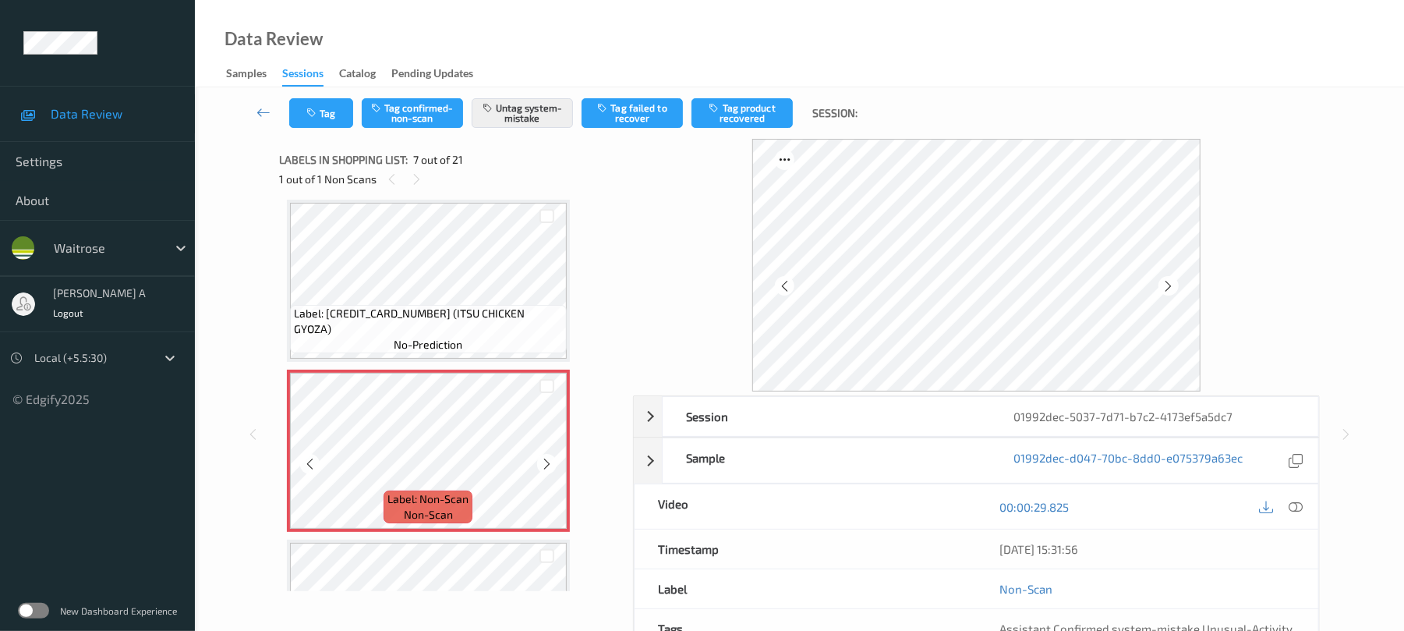
click at [540, 465] on icon at bounding box center [546, 464] width 13 height 14
click at [547, 459] on icon at bounding box center [546, 464] width 13 height 14
click at [334, 110] on button "Tag" at bounding box center [321, 113] width 64 height 30
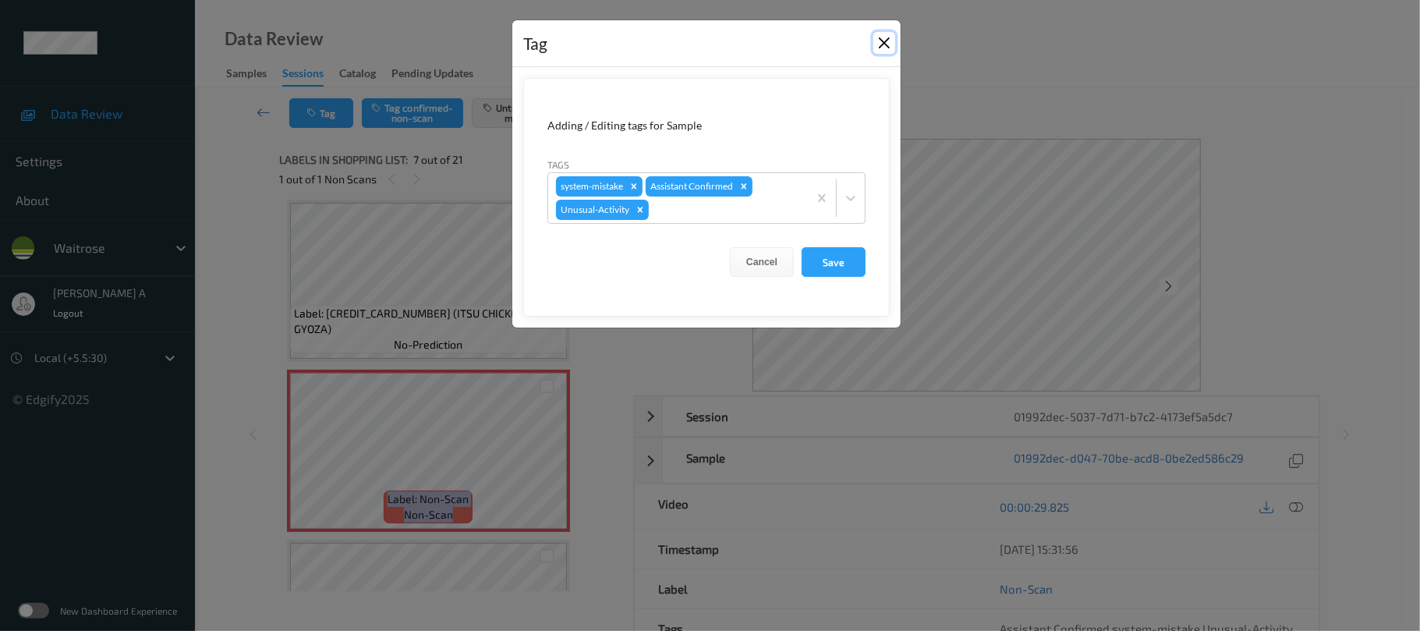
click at [876, 41] on button "Close" at bounding box center [884, 43] width 22 height 22
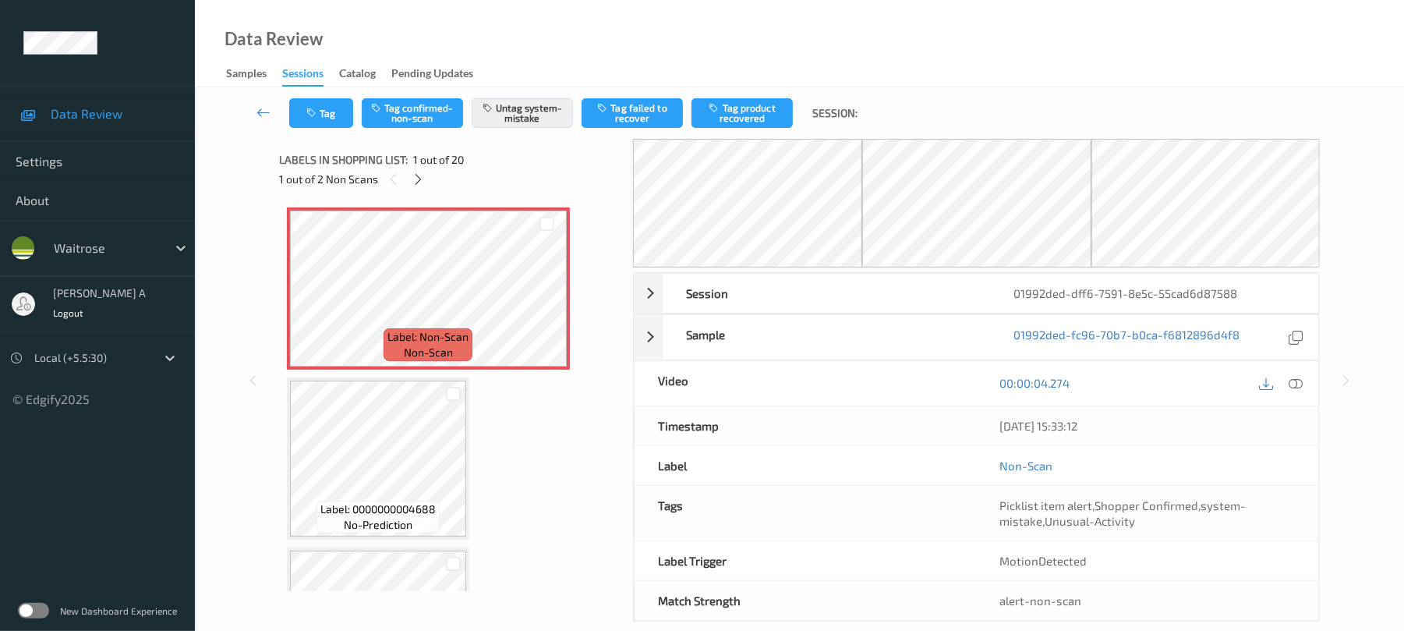
click at [422, 176] on icon at bounding box center [418, 179] width 13 height 14
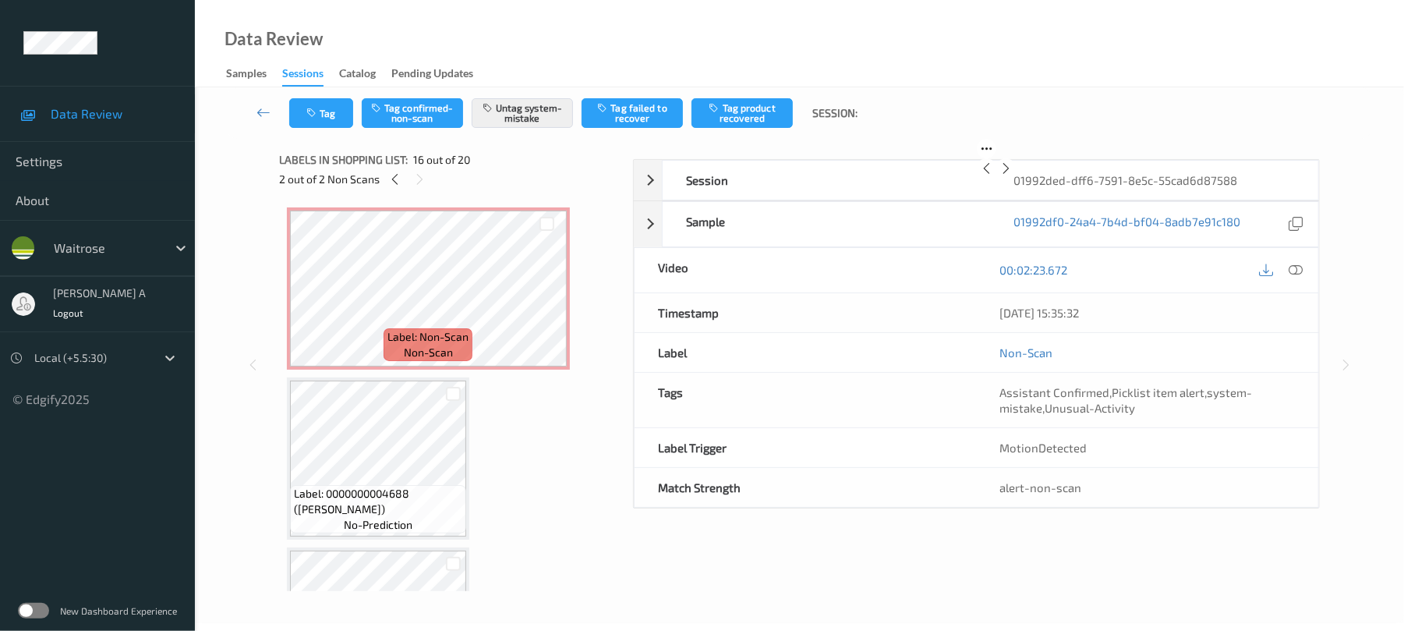
scroll to position [2387, 0]
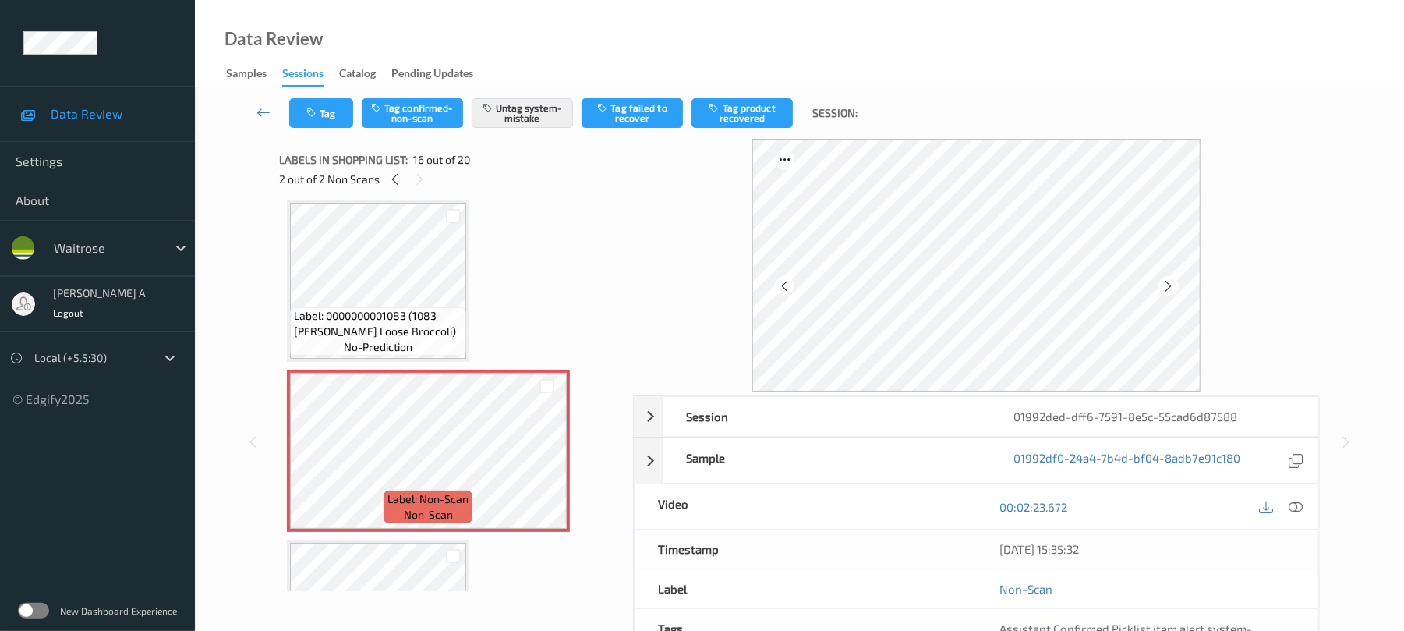
click at [399, 182] on icon at bounding box center [394, 179] width 13 height 14
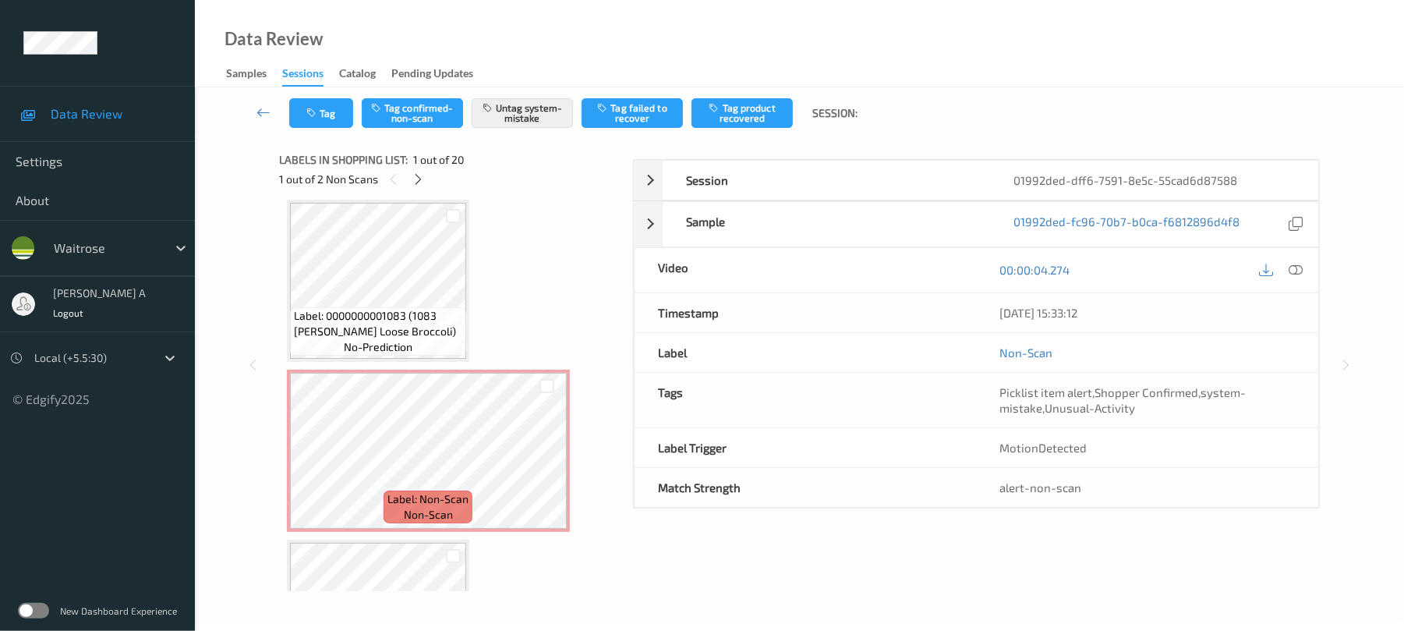
scroll to position [8, 0]
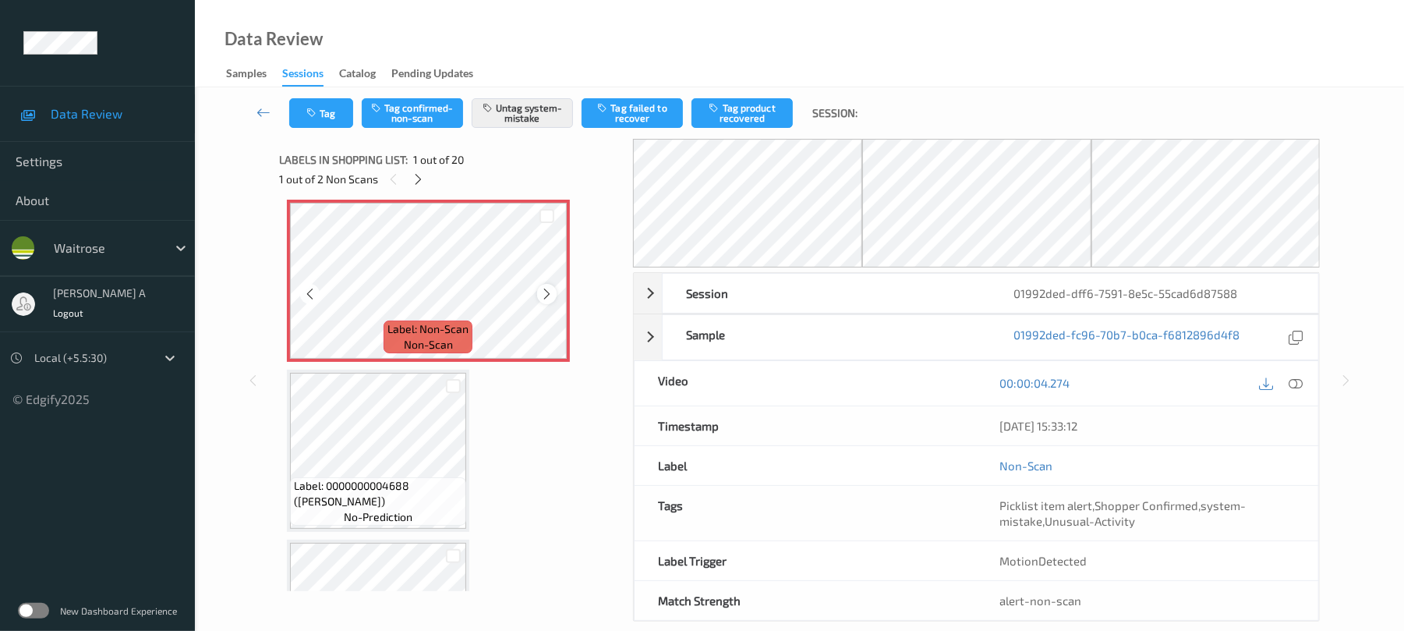
click at [549, 288] on icon at bounding box center [546, 294] width 13 height 14
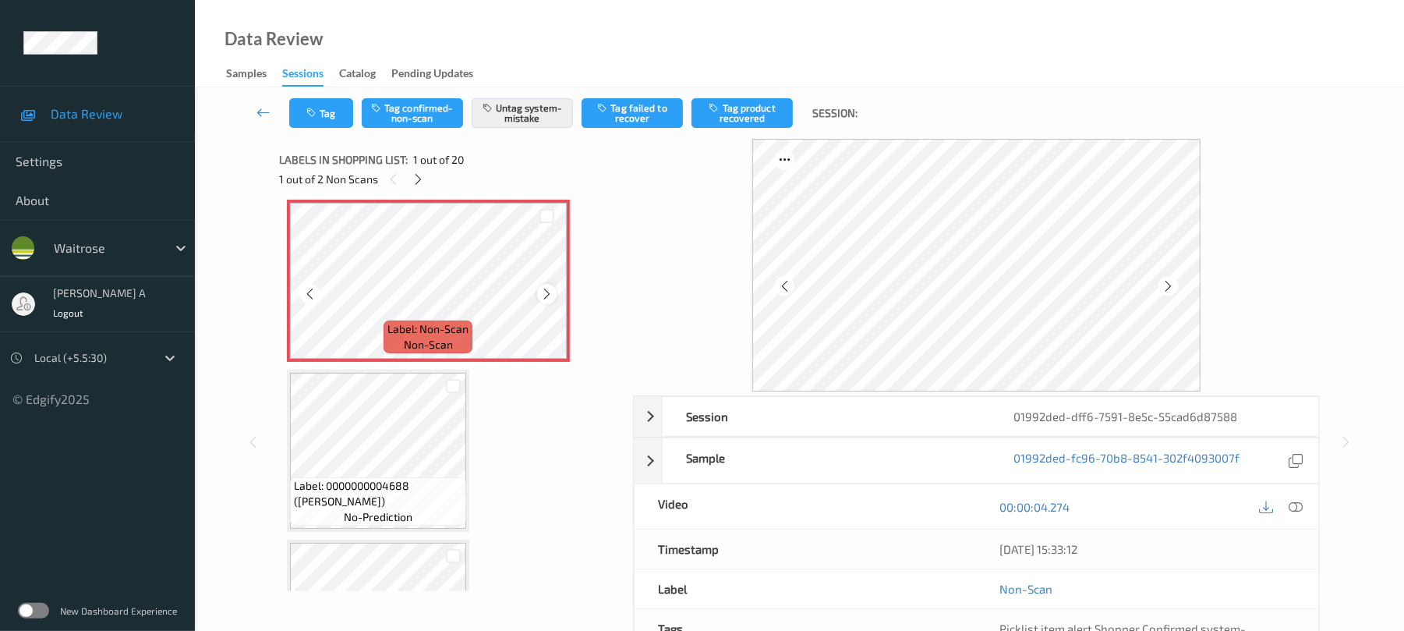
click at [547, 297] on icon at bounding box center [546, 294] width 13 height 14
click at [316, 126] on button "Tag" at bounding box center [321, 113] width 64 height 30
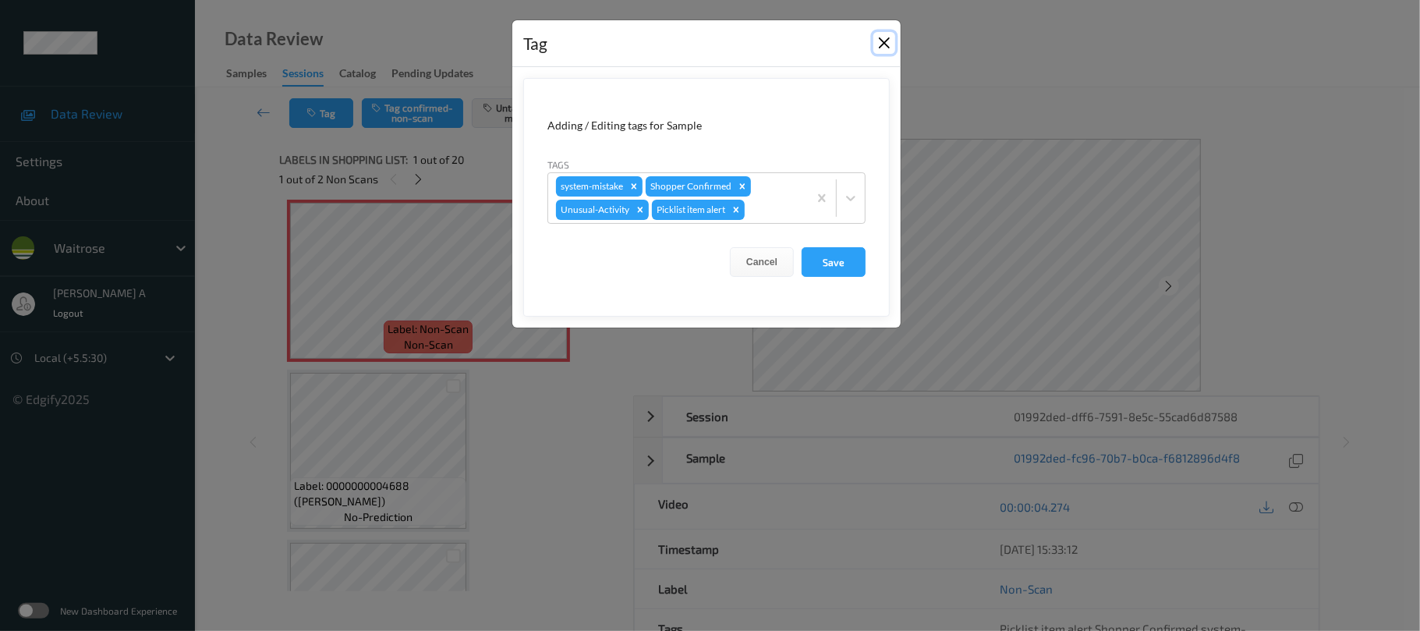
click at [881, 42] on button "Close" at bounding box center [884, 43] width 22 height 22
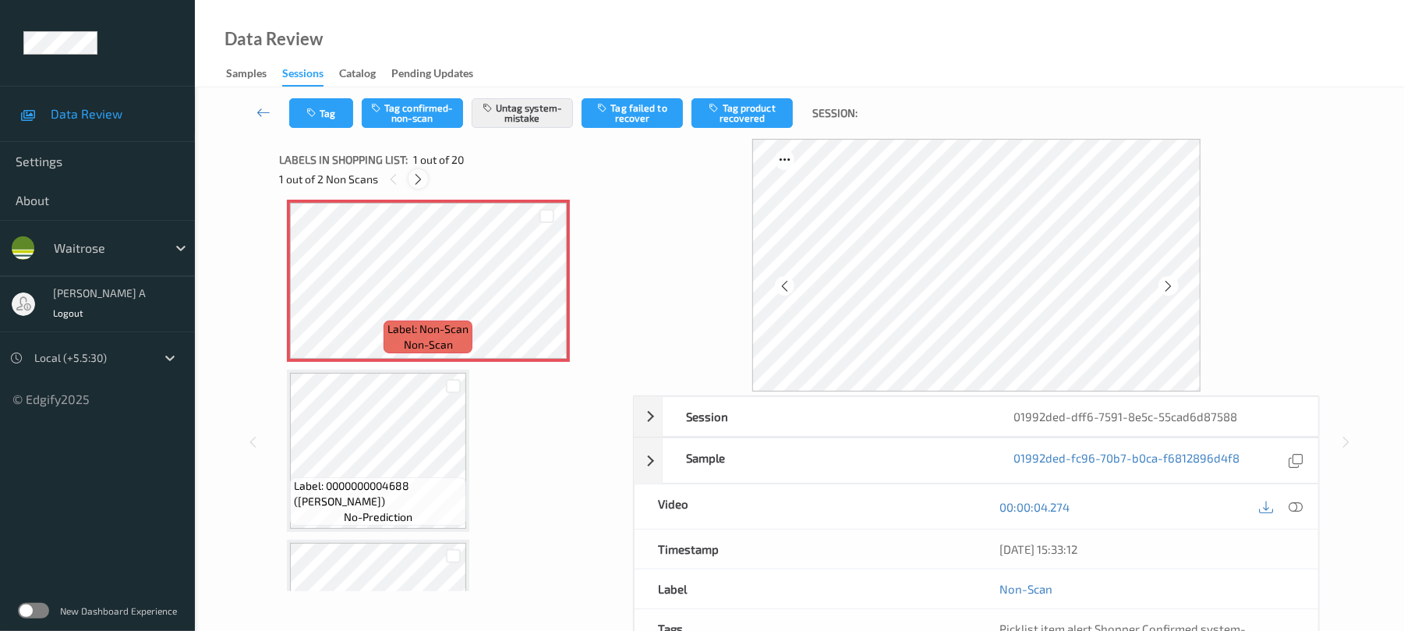
click at [413, 185] on icon at bounding box center [418, 179] width 13 height 14
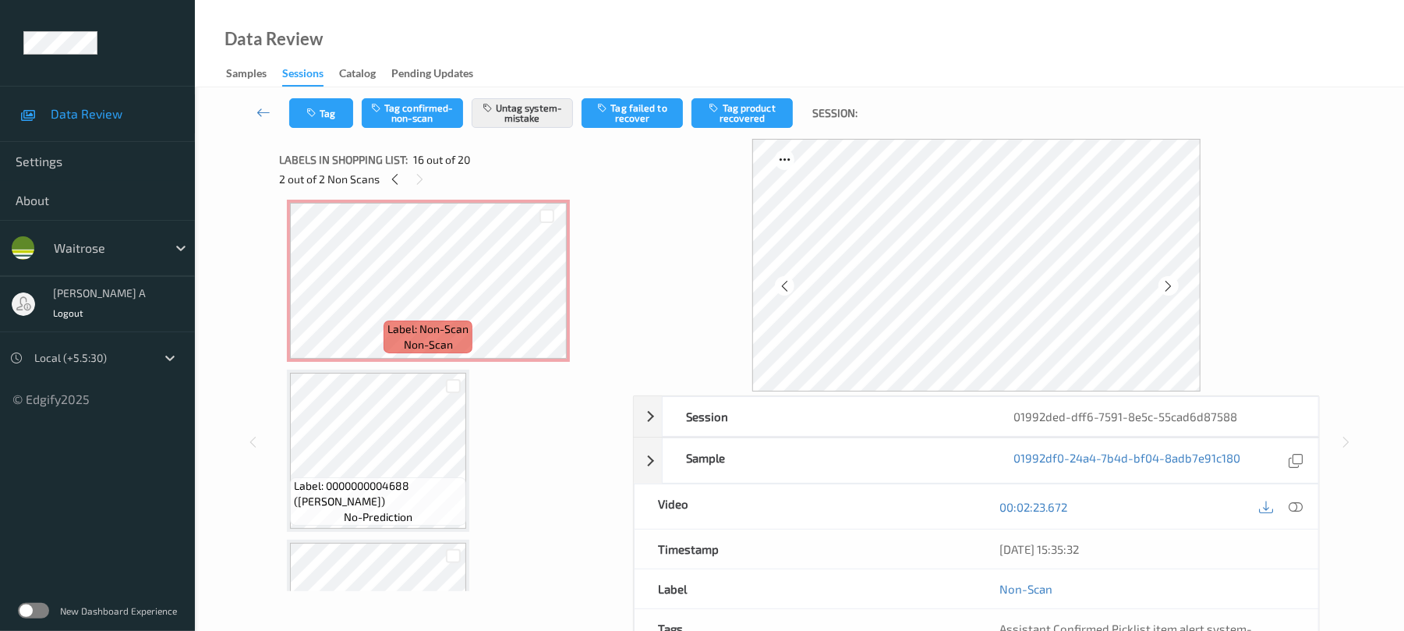
scroll to position [2387, 0]
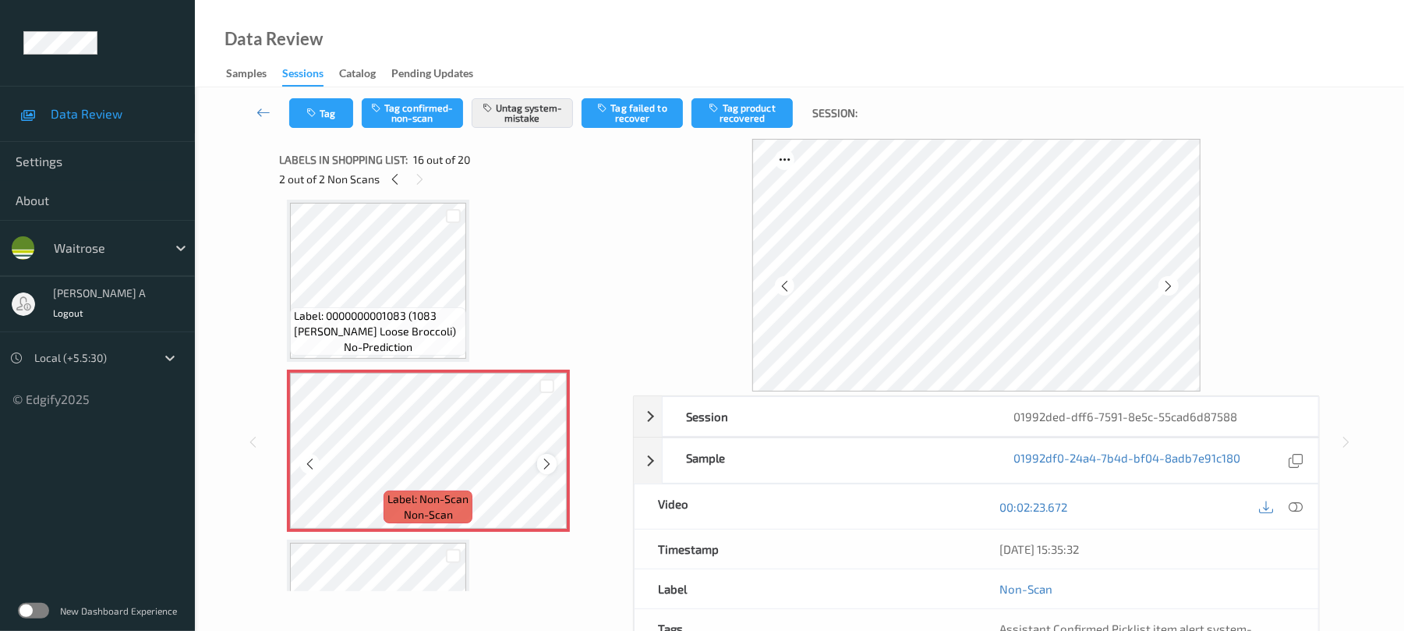
click at [546, 457] on icon at bounding box center [546, 464] width 13 height 14
click at [332, 113] on button "Tag" at bounding box center [321, 113] width 64 height 30
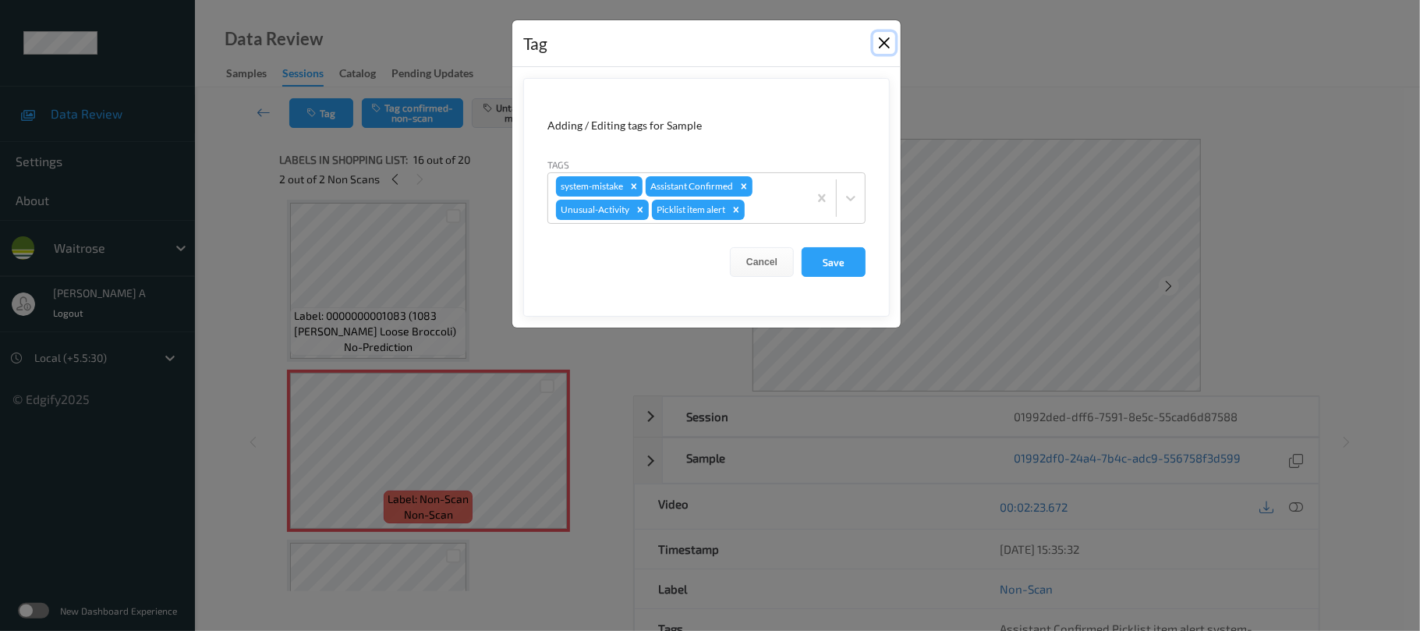
click at [879, 45] on button "Close" at bounding box center [884, 43] width 22 height 22
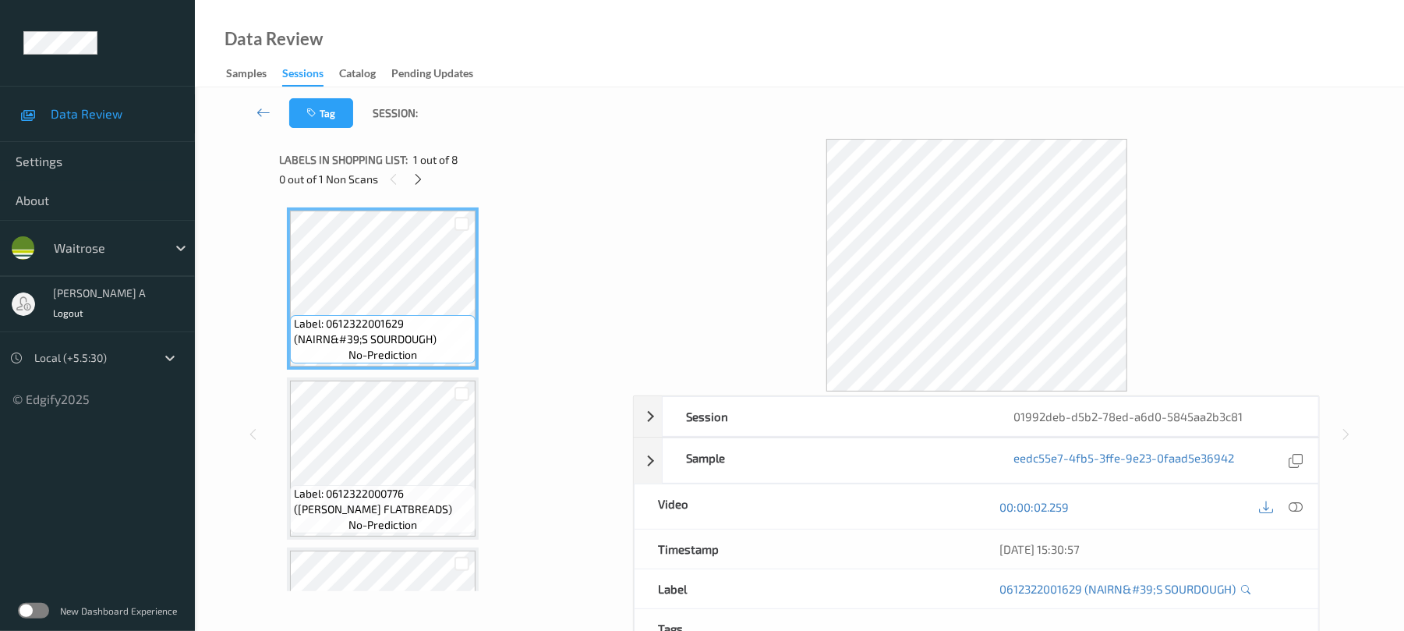
click at [409, 184] on div "0 out of 1 Non Scans" at bounding box center [450, 178] width 343 height 19
click at [419, 179] on icon at bounding box center [418, 179] width 13 height 14
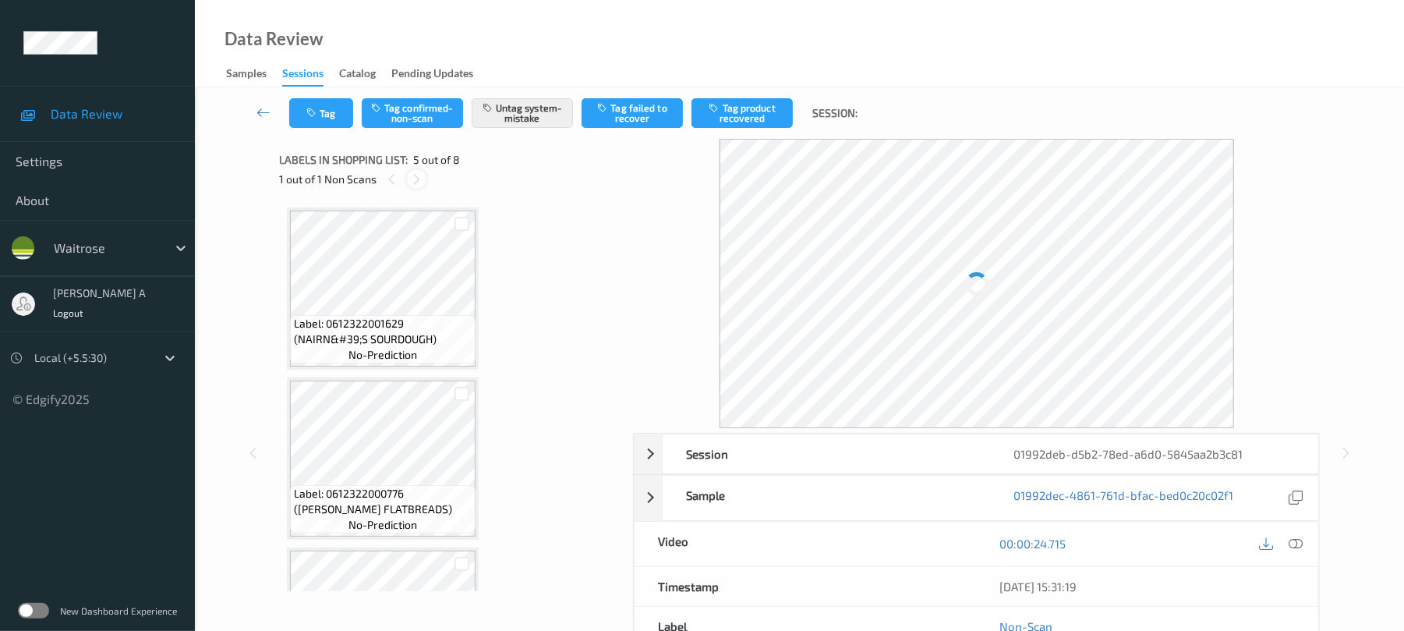
scroll to position [518, 0]
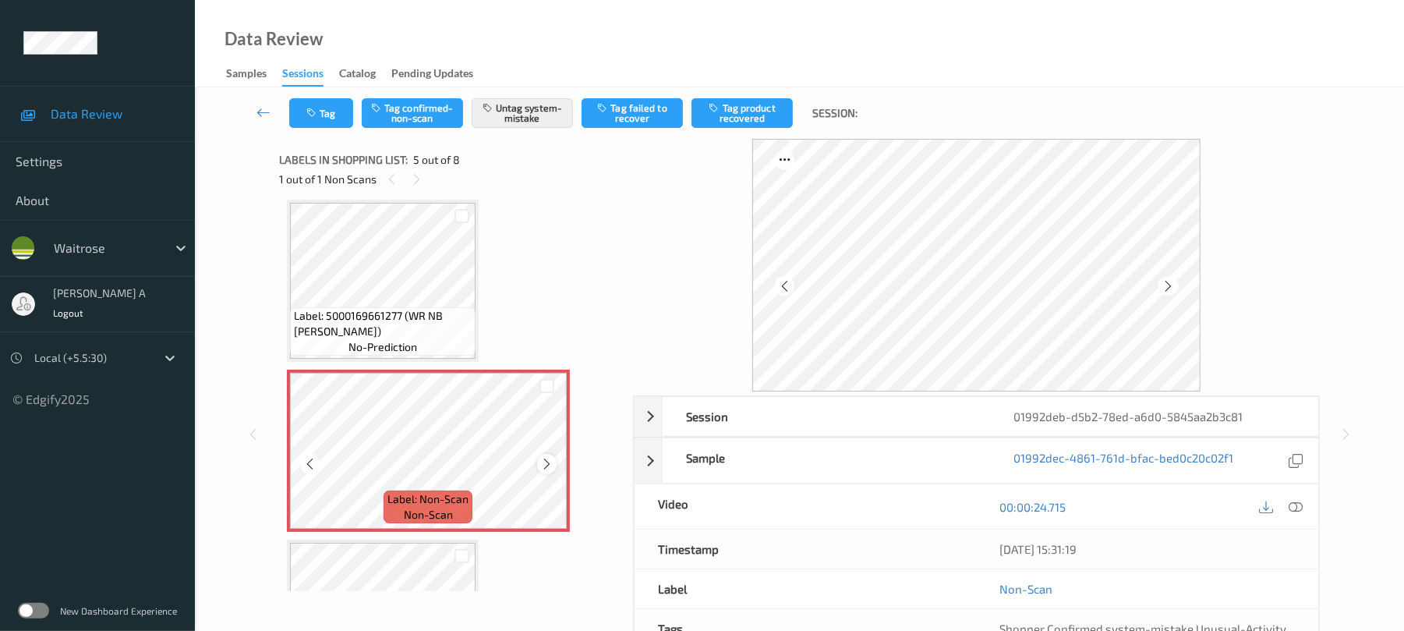
click at [544, 469] on icon at bounding box center [546, 464] width 13 height 14
click at [337, 120] on button "Tag" at bounding box center [321, 113] width 64 height 30
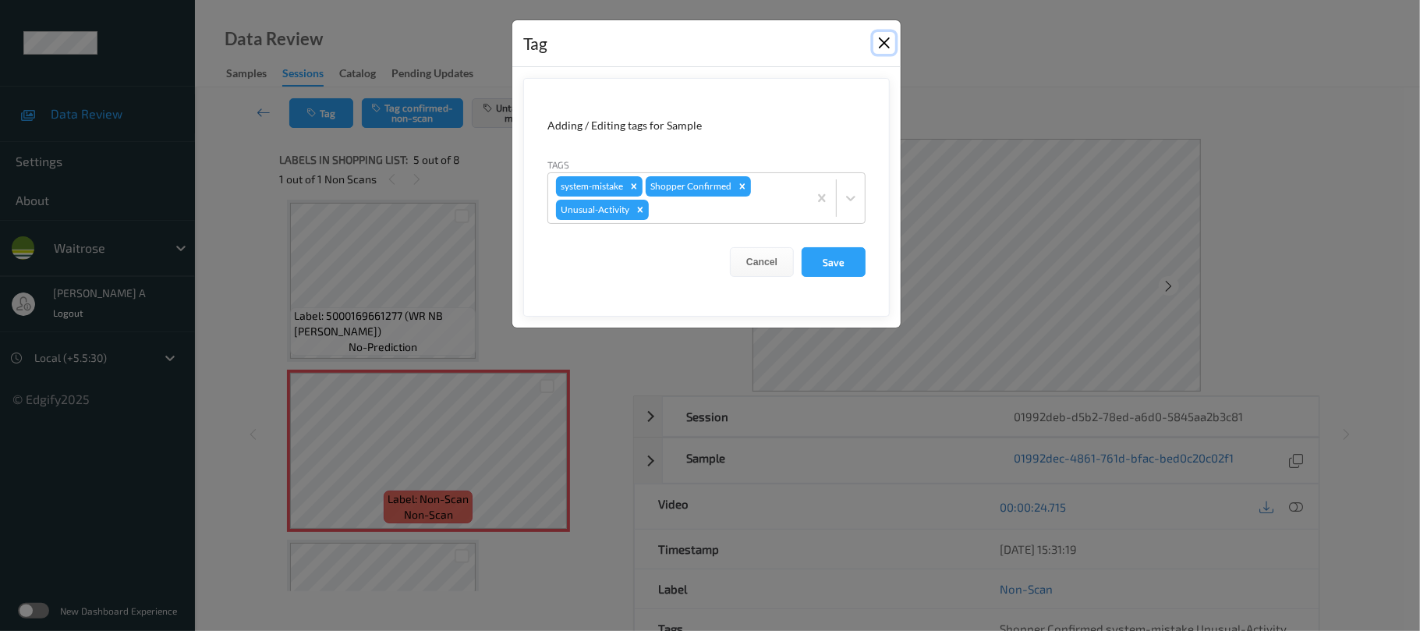
click at [884, 42] on button "Close" at bounding box center [884, 43] width 22 height 22
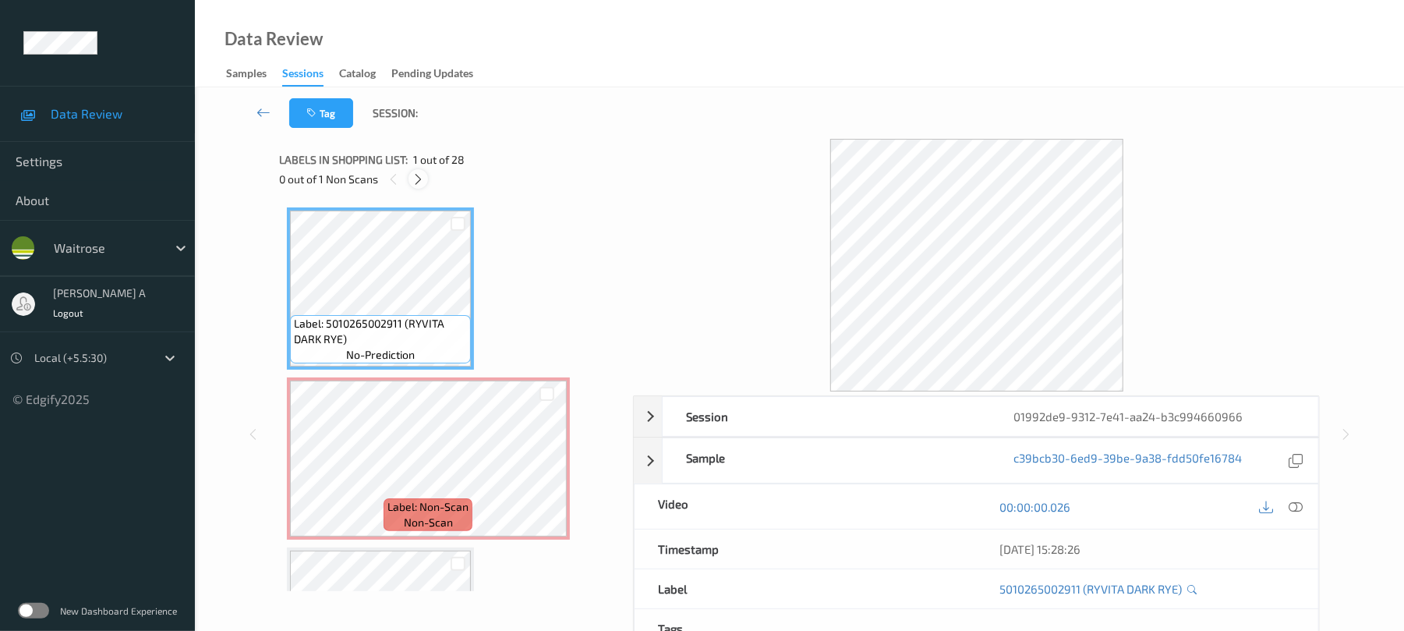
click at [421, 184] on icon at bounding box center [418, 179] width 13 height 14
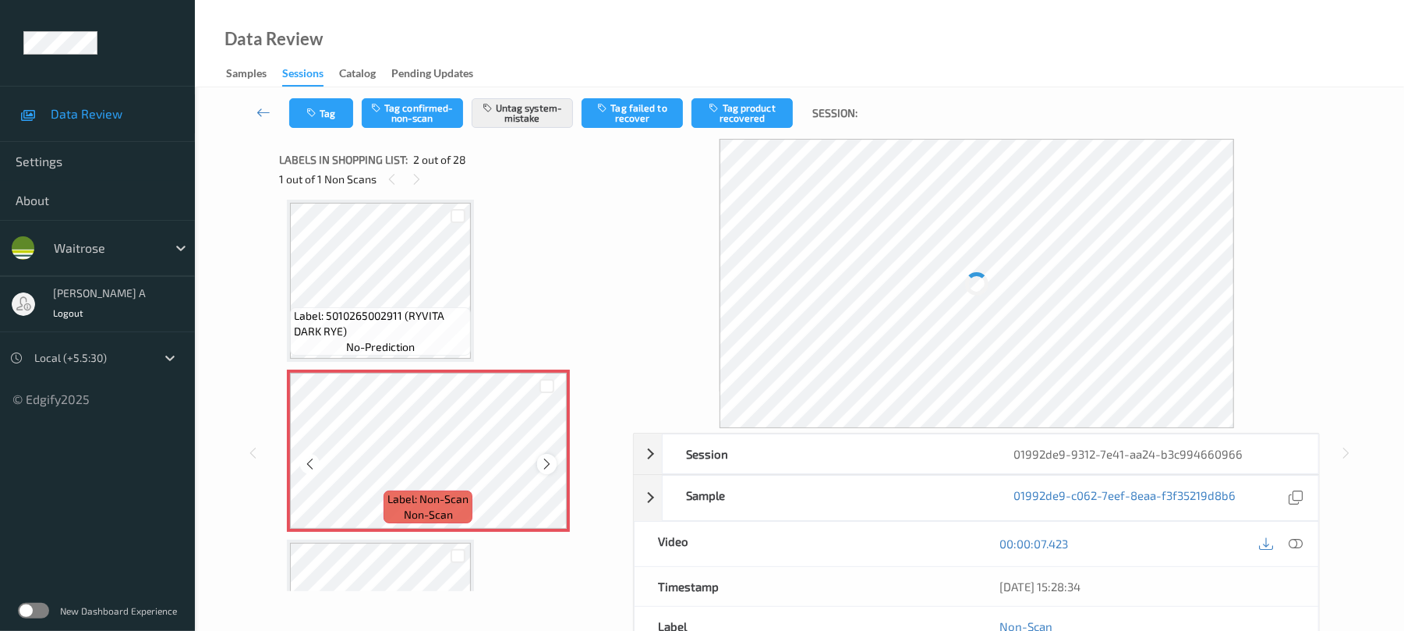
click at [553, 465] on icon at bounding box center [546, 464] width 13 height 14
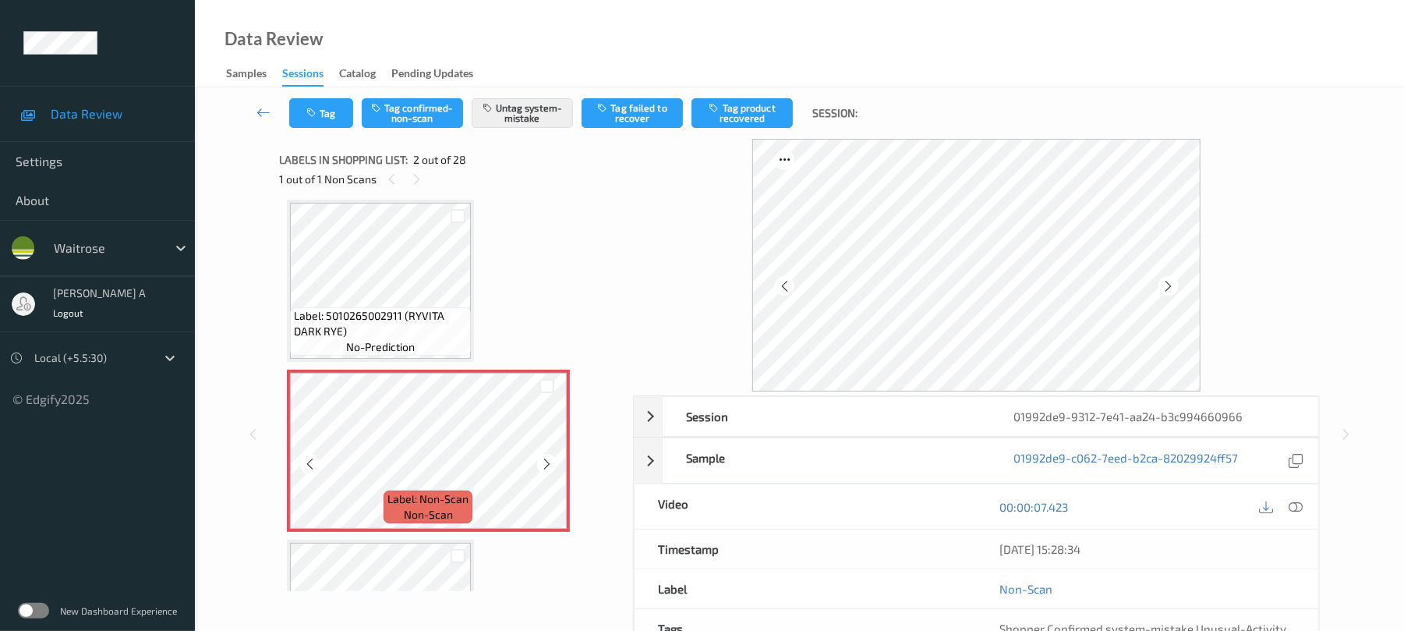
click at [553, 465] on icon at bounding box center [546, 464] width 13 height 14
click at [331, 120] on button "Tag" at bounding box center [321, 113] width 64 height 30
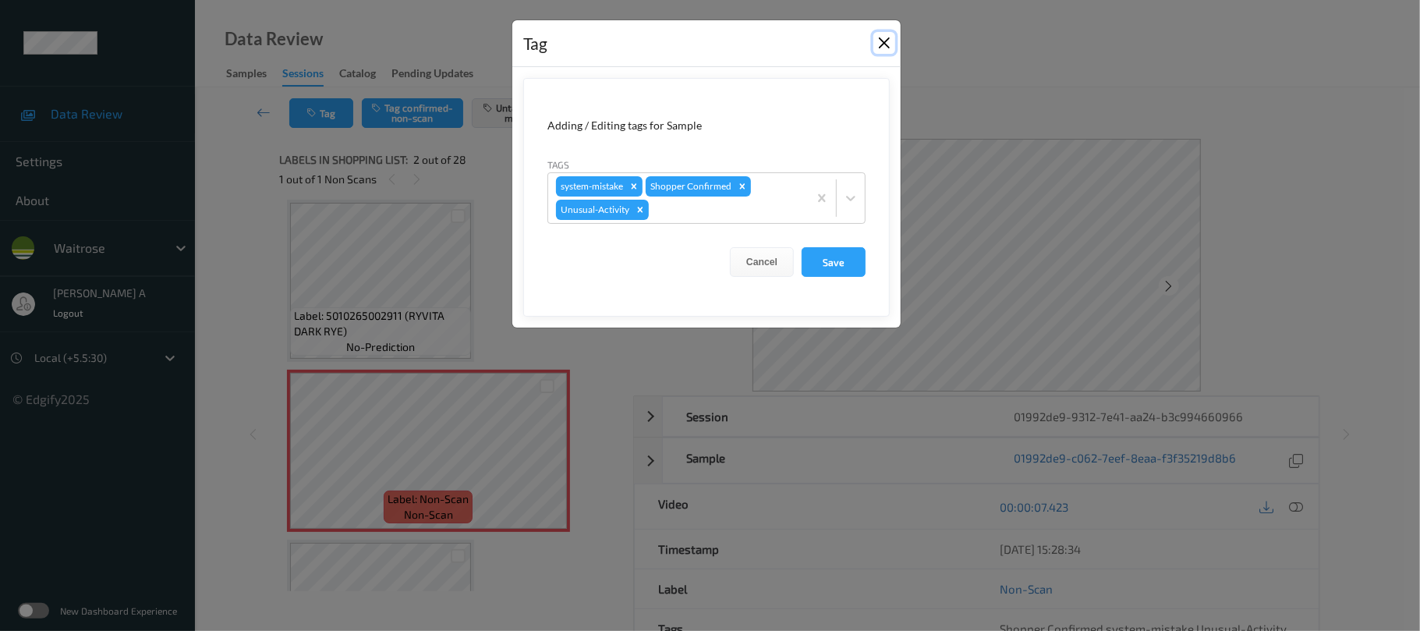
click at [878, 41] on button "Close" at bounding box center [884, 43] width 22 height 22
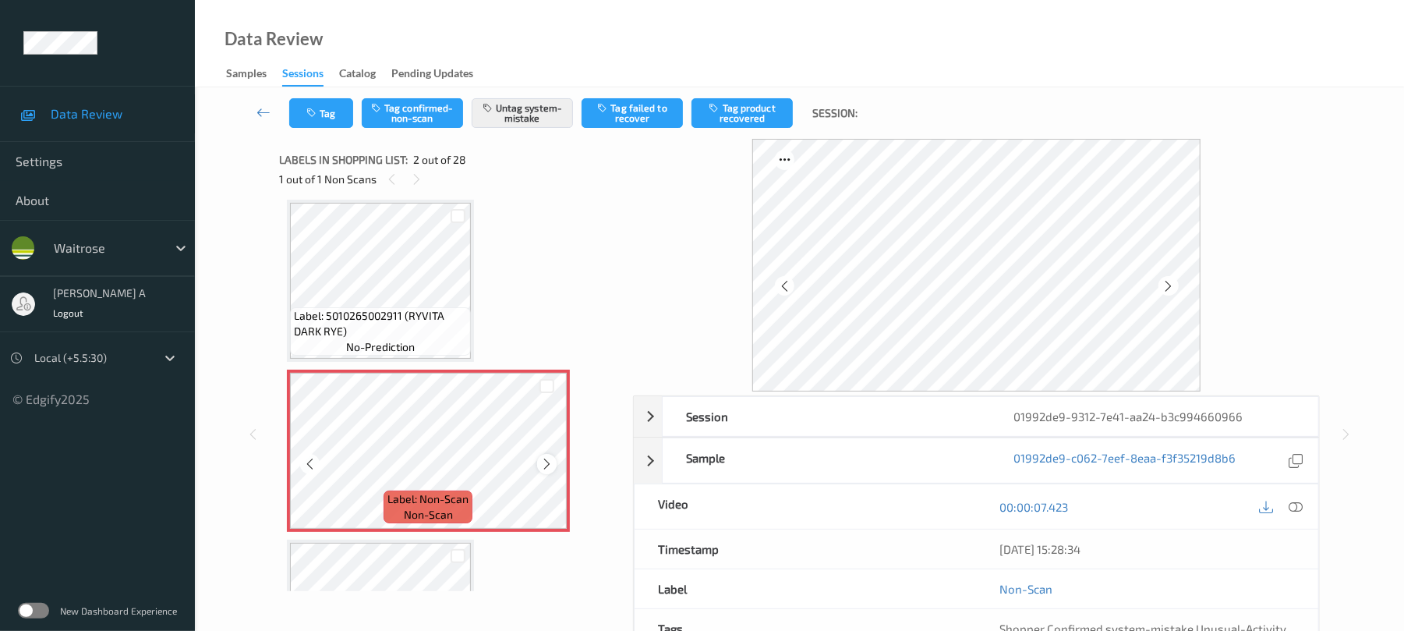
click at [547, 463] on icon at bounding box center [546, 464] width 13 height 14
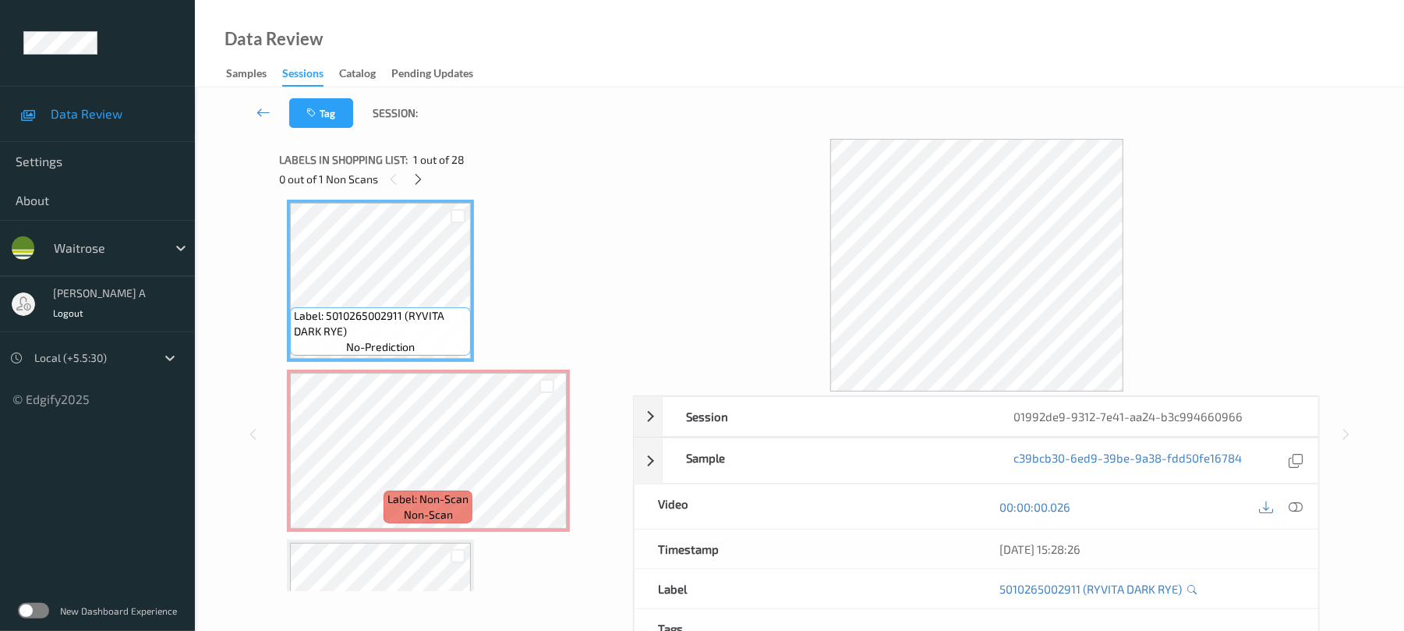
drag, startPoint x: 1301, startPoint y: 505, endPoint x: 1286, endPoint y: 494, distance: 18.9
click at [1299, 505] on icon at bounding box center [1297, 507] width 14 height 14
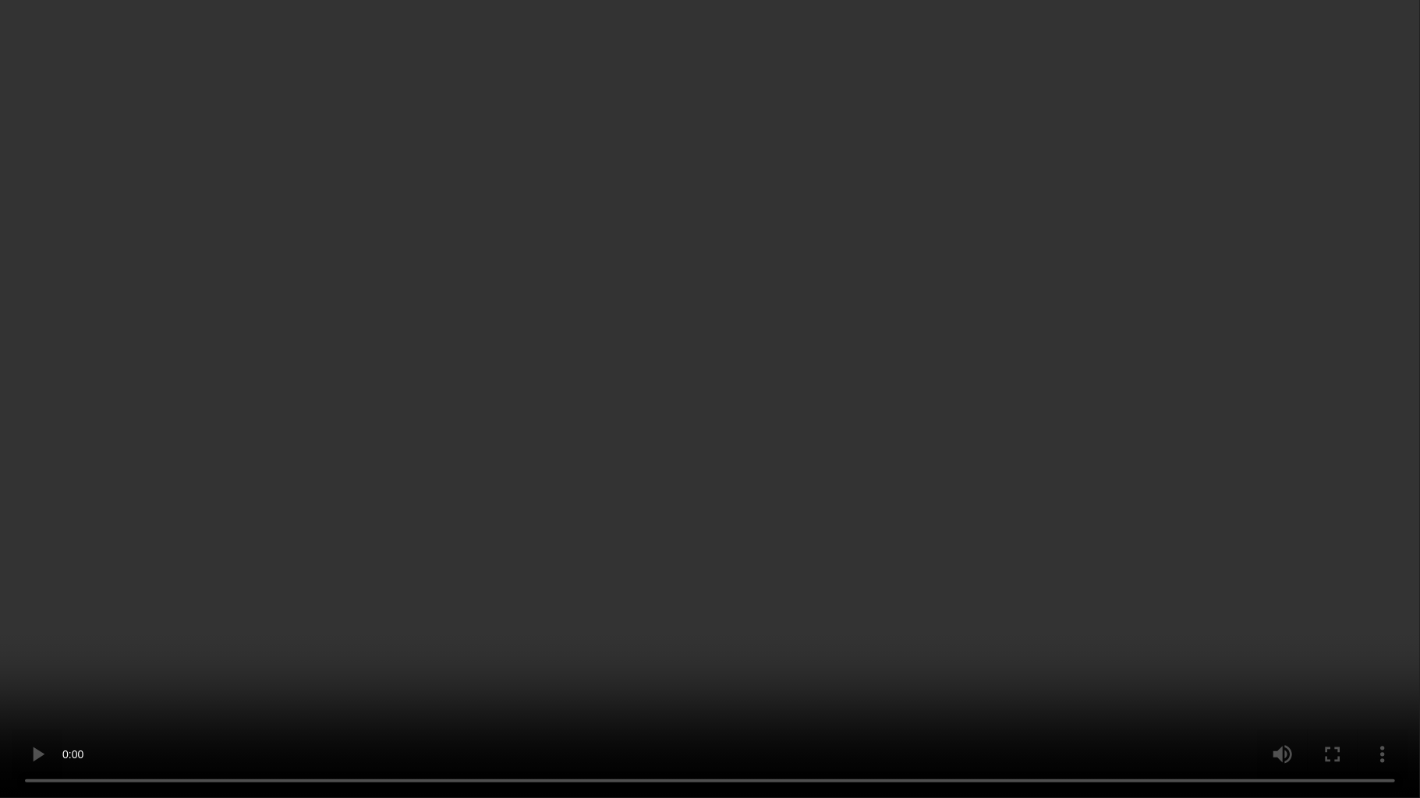
drag, startPoint x: 572, startPoint y: 613, endPoint x: 699, endPoint y: 145, distance: 484.8
click at [572, 606] on video at bounding box center [710, 399] width 1420 height 798
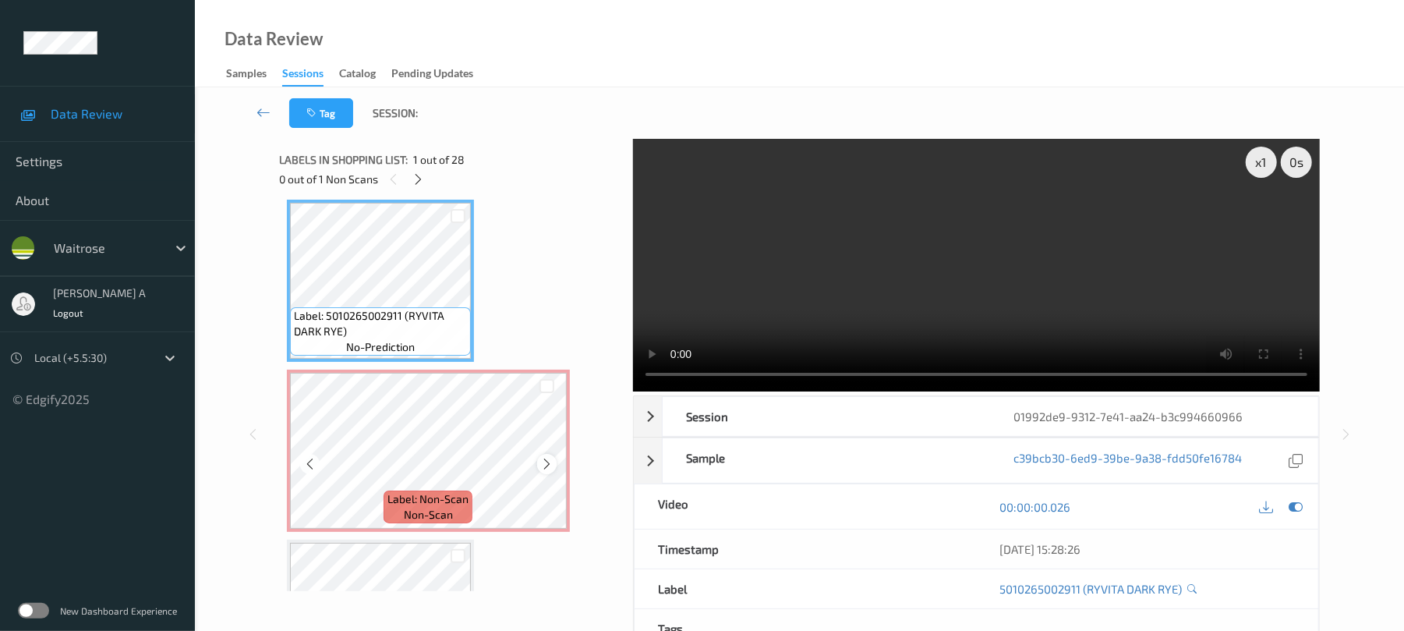
click at [550, 458] on icon at bounding box center [546, 464] width 13 height 14
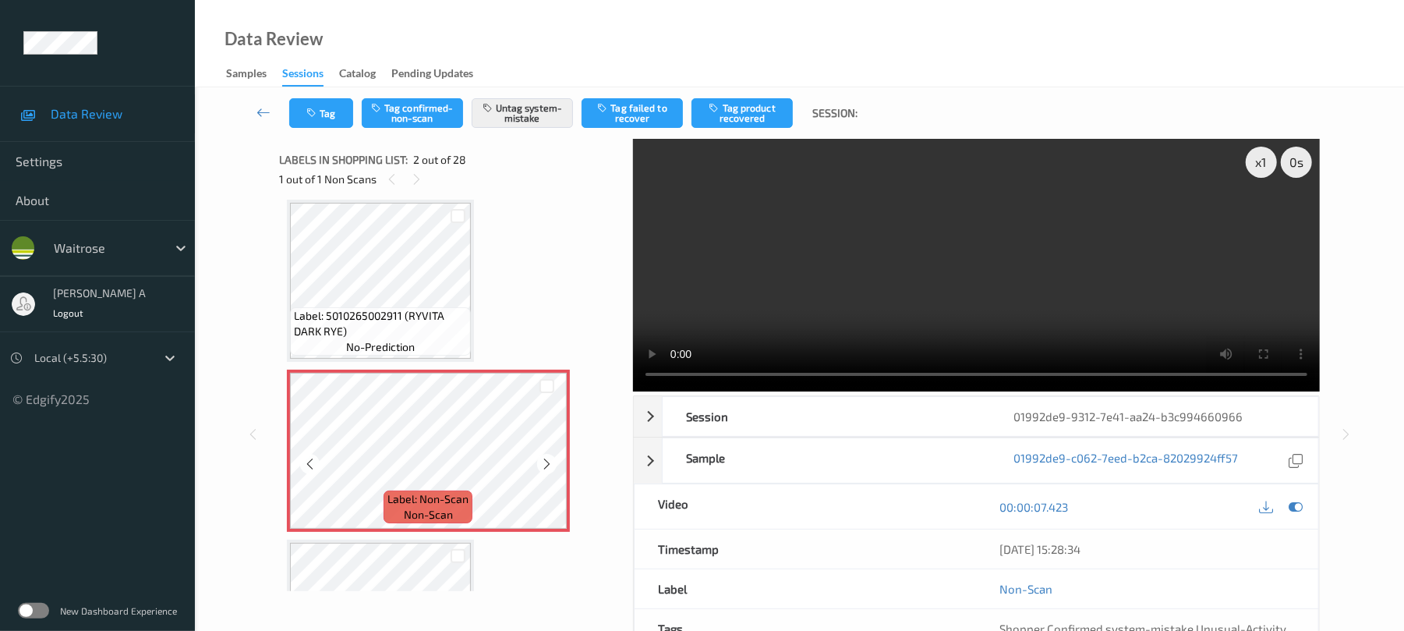
click at [550, 458] on icon at bounding box center [546, 464] width 13 height 14
click at [338, 109] on button "Tag" at bounding box center [321, 113] width 64 height 30
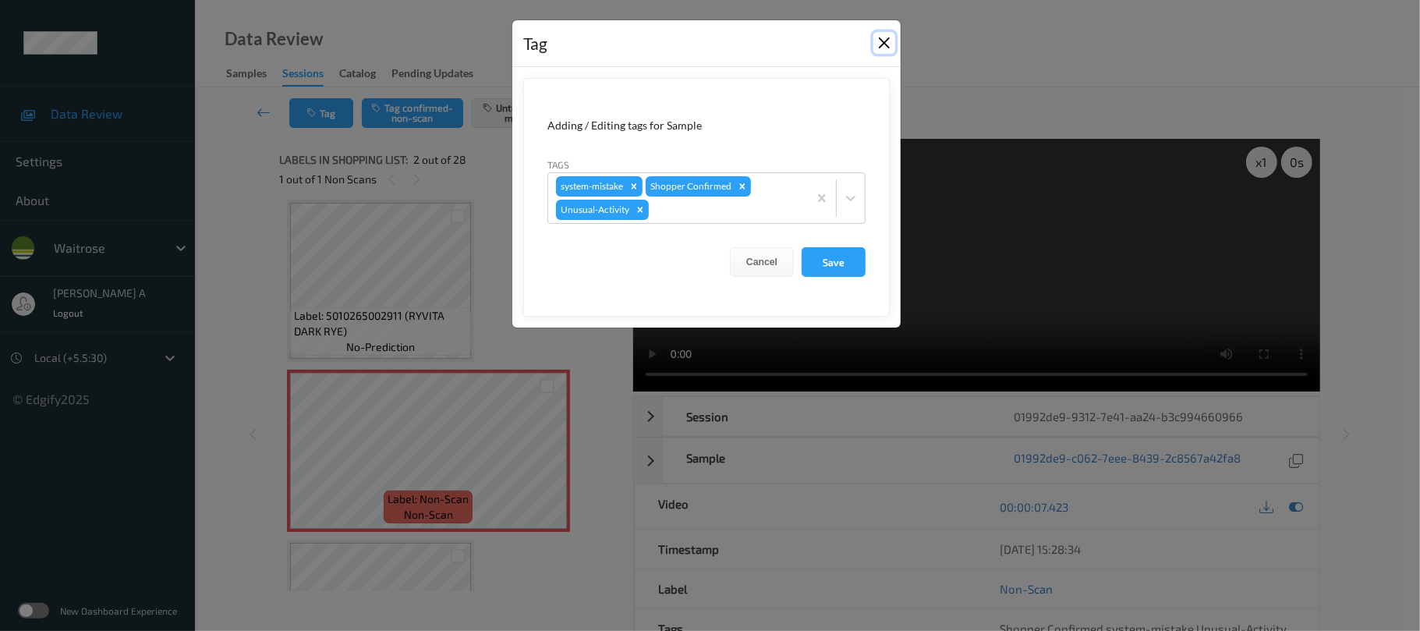
click at [884, 48] on button "Close" at bounding box center [884, 43] width 22 height 22
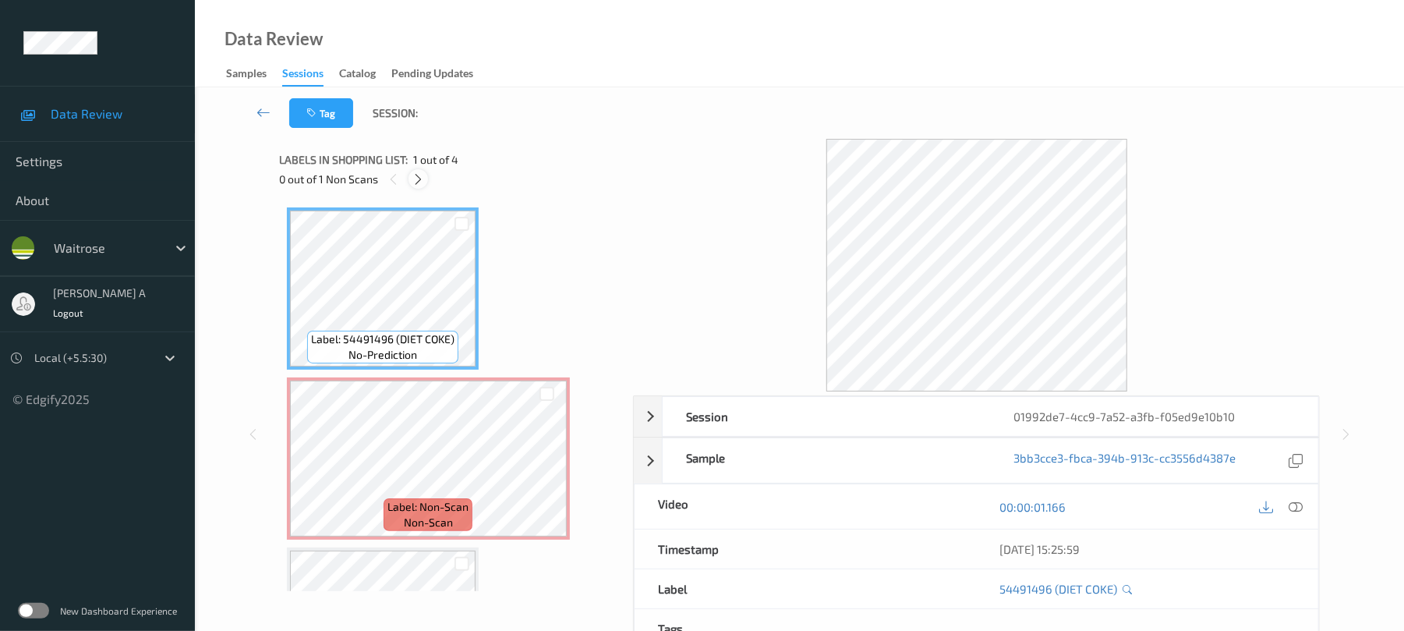
click at [423, 173] on icon at bounding box center [418, 179] width 13 height 14
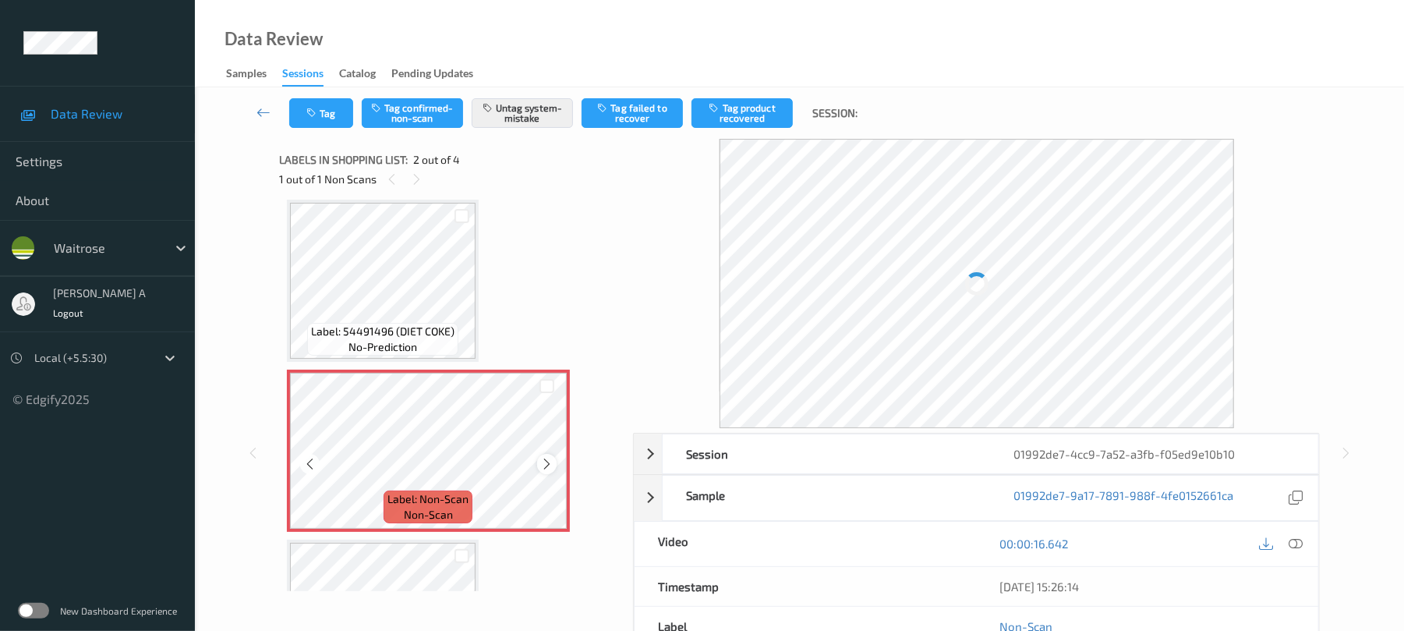
click at [541, 466] on icon at bounding box center [546, 464] width 13 height 14
click at [546, 466] on icon at bounding box center [546, 464] width 13 height 14
click at [350, 110] on button "Tag" at bounding box center [321, 113] width 64 height 30
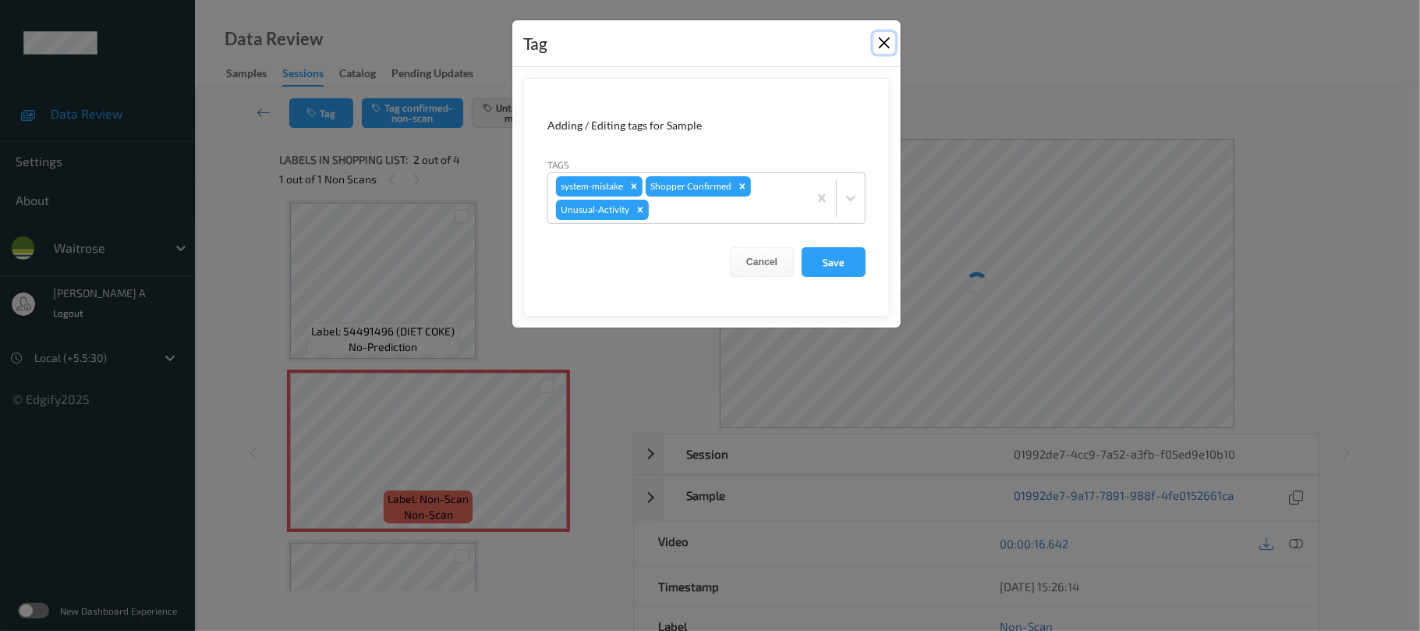
click at [892, 50] on button "Close" at bounding box center [884, 43] width 22 height 22
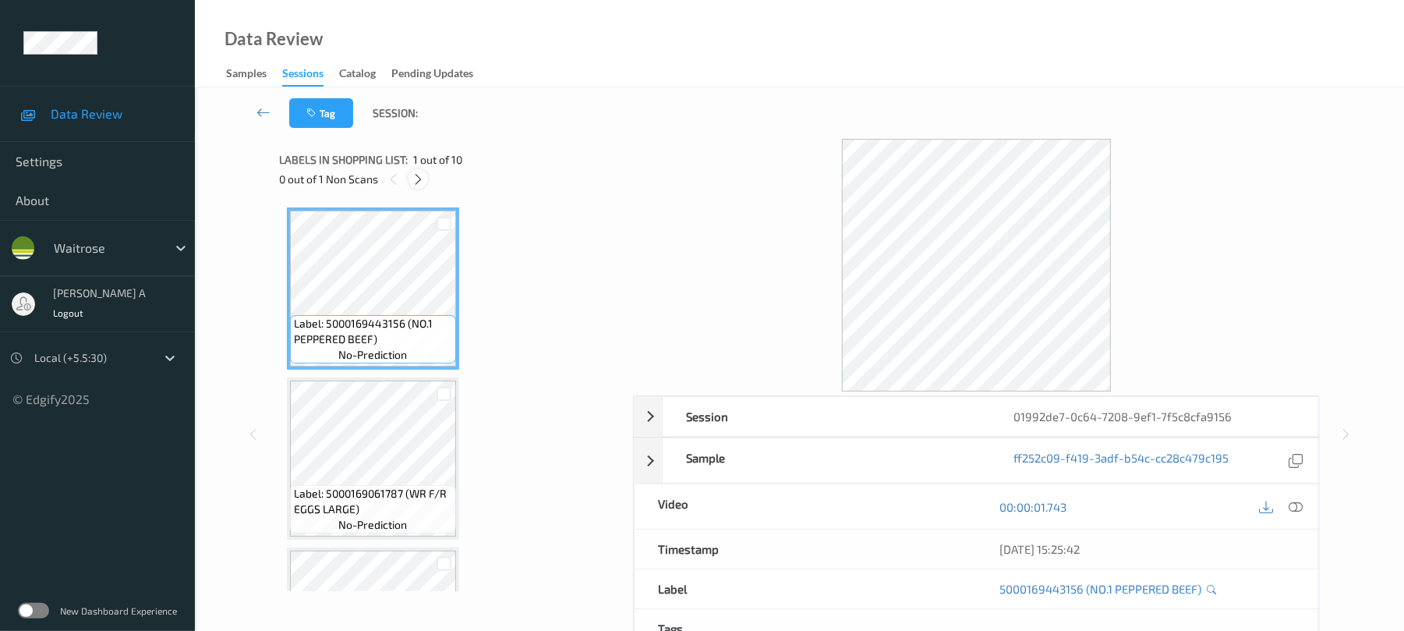
click at [423, 184] on icon at bounding box center [418, 179] width 13 height 14
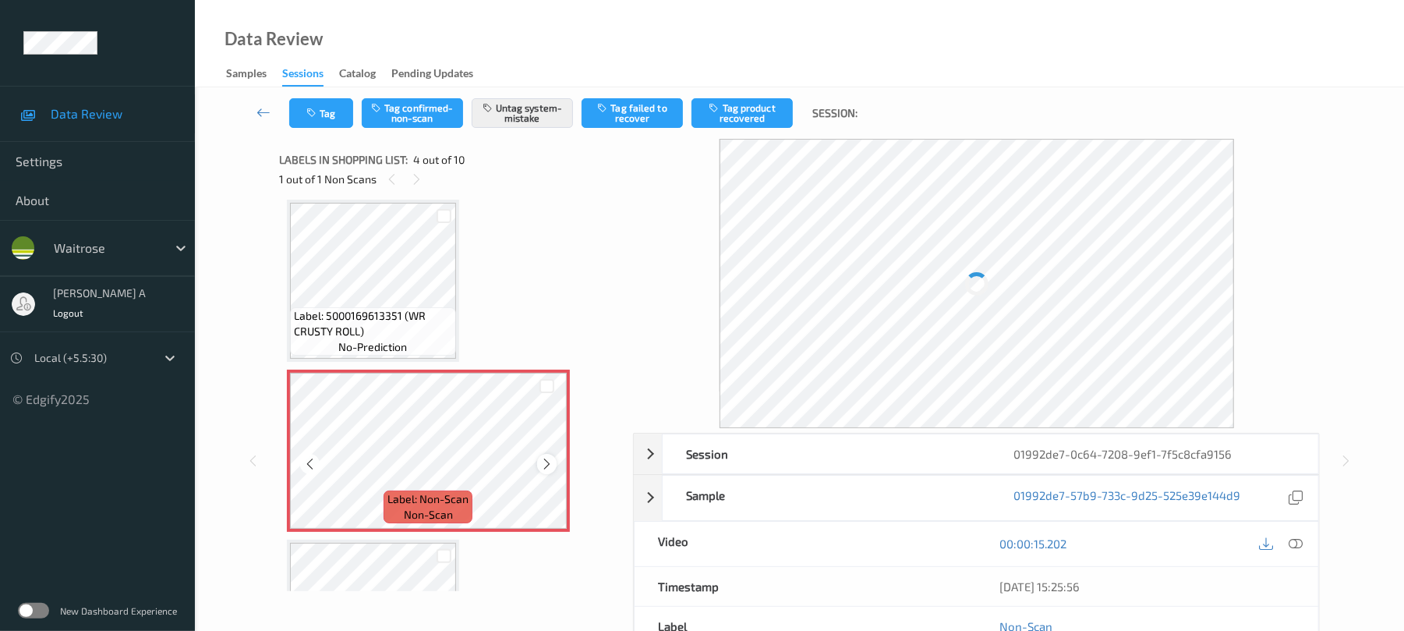
click at [543, 465] on icon at bounding box center [546, 464] width 13 height 14
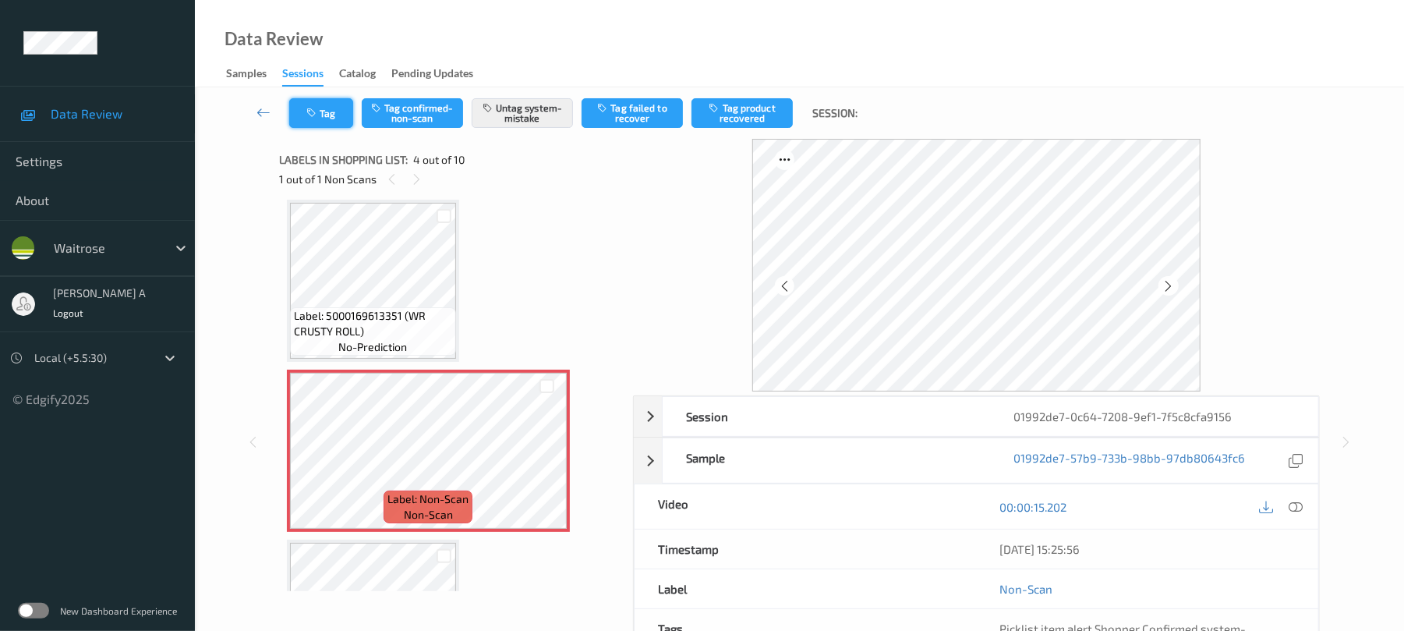
click at [326, 109] on button "Tag" at bounding box center [321, 113] width 64 height 30
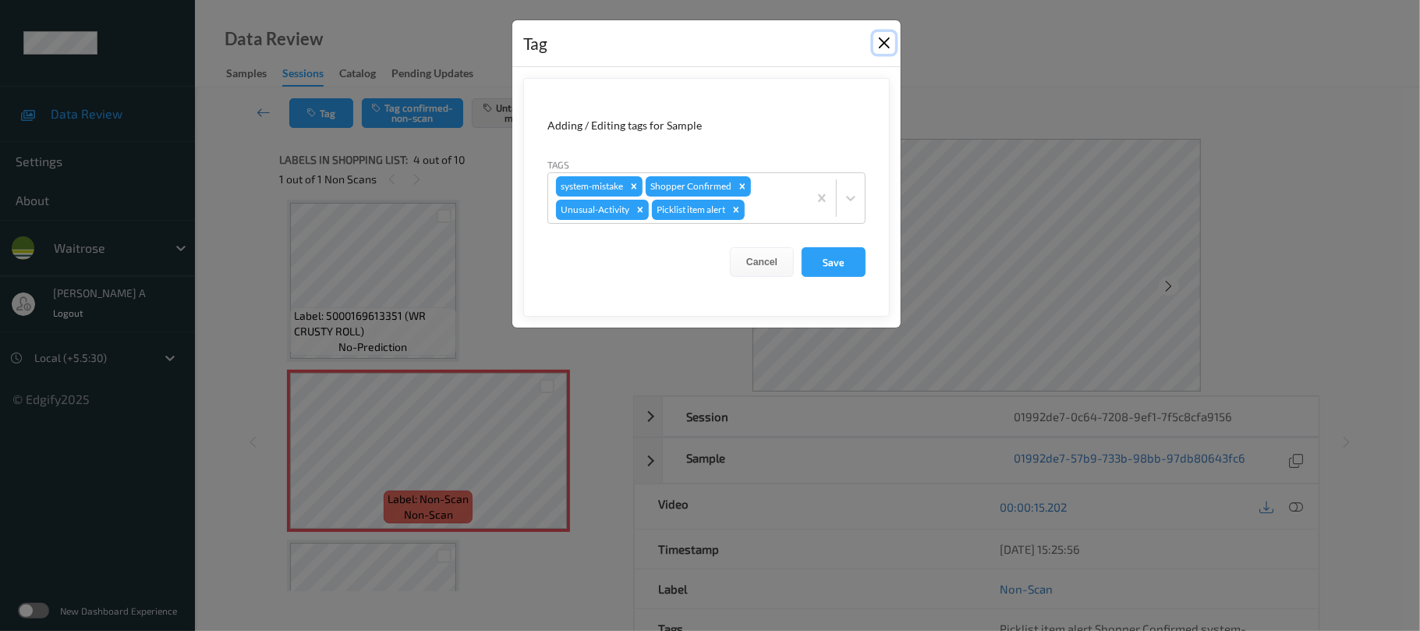
click at [887, 38] on button "Close" at bounding box center [884, 43] width 22 height 22
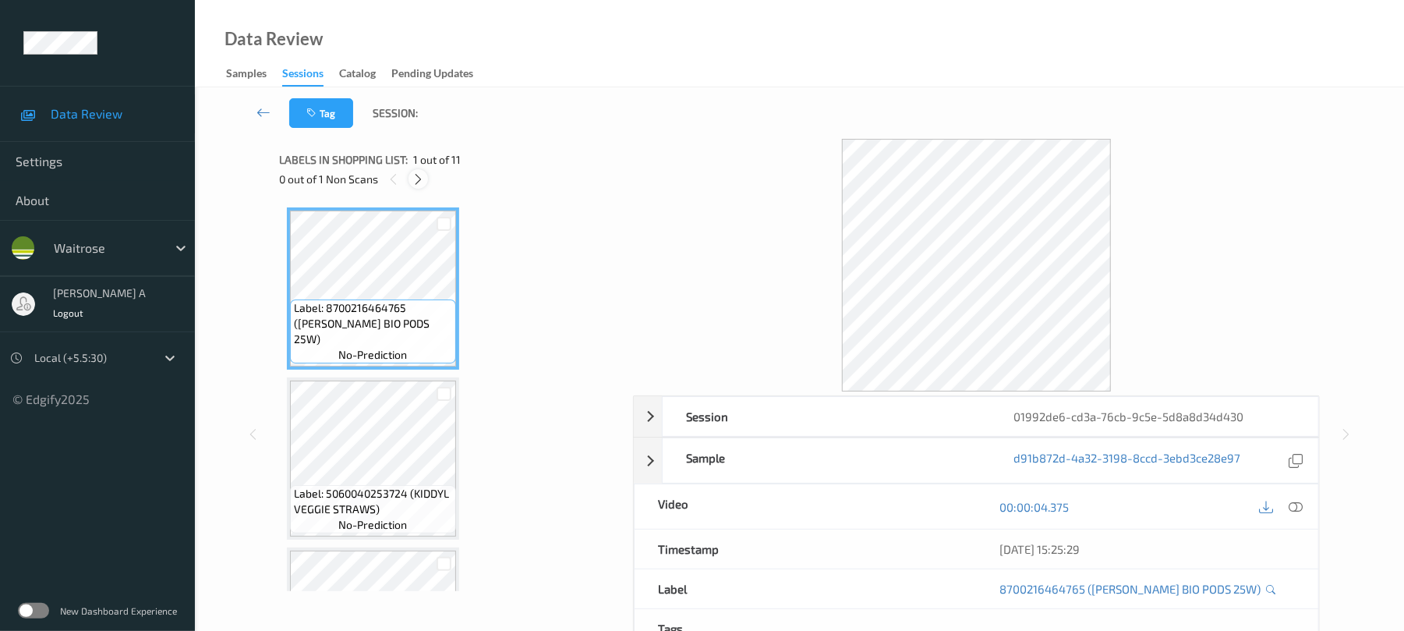
click at [412, 182] on icon at bounding box center [418, 179] width 13 height 14
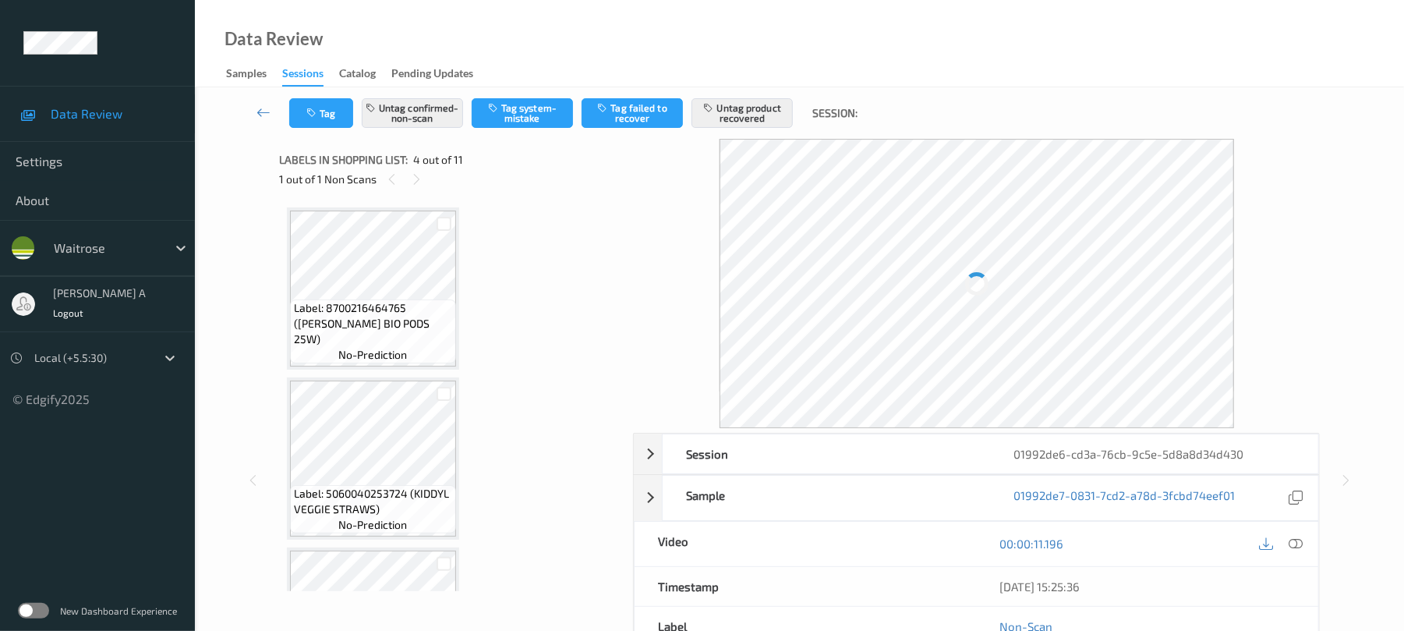
scroll to position [348, 0]
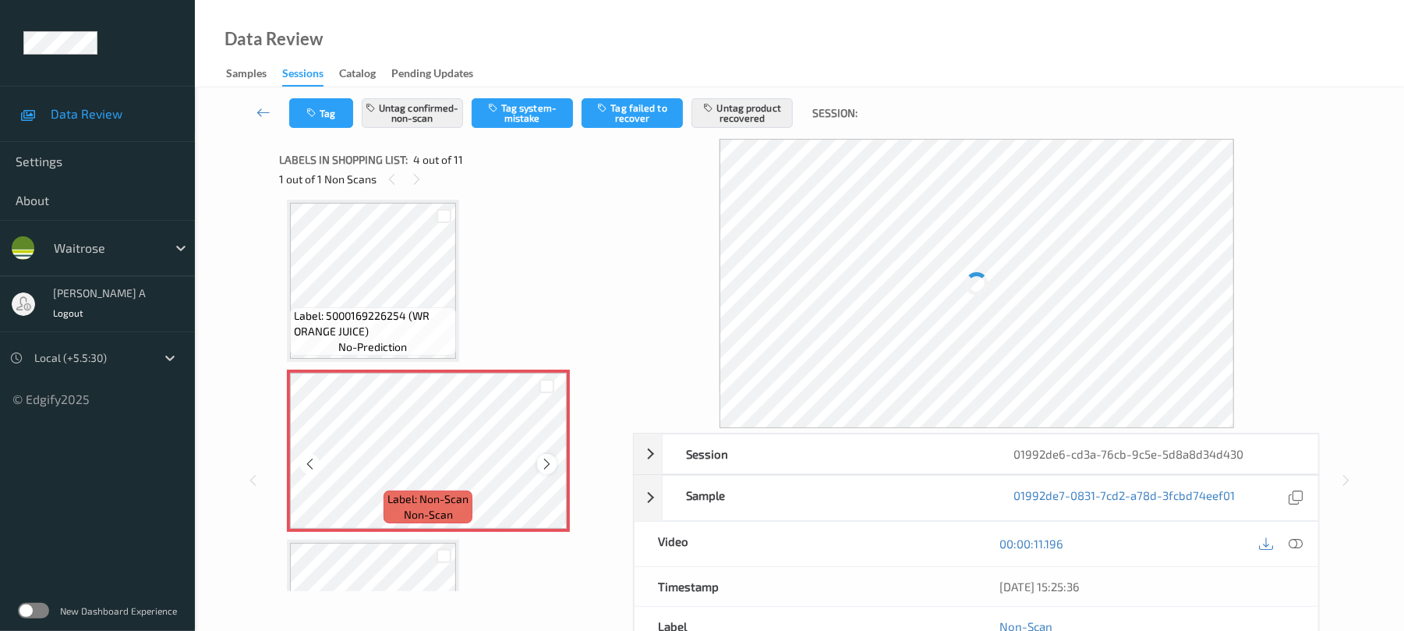
click at [547, 462] on icon at bounding box center [546, 464] width 13 height 14
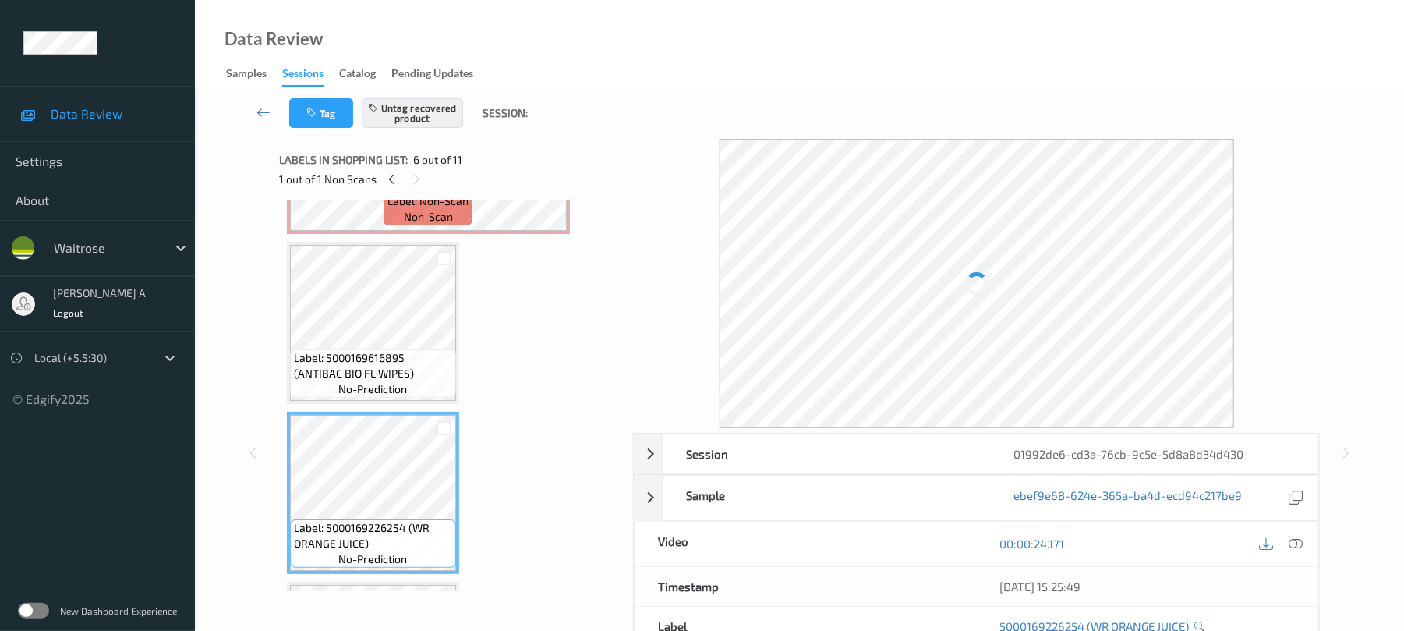
scroll to position [556, 0]
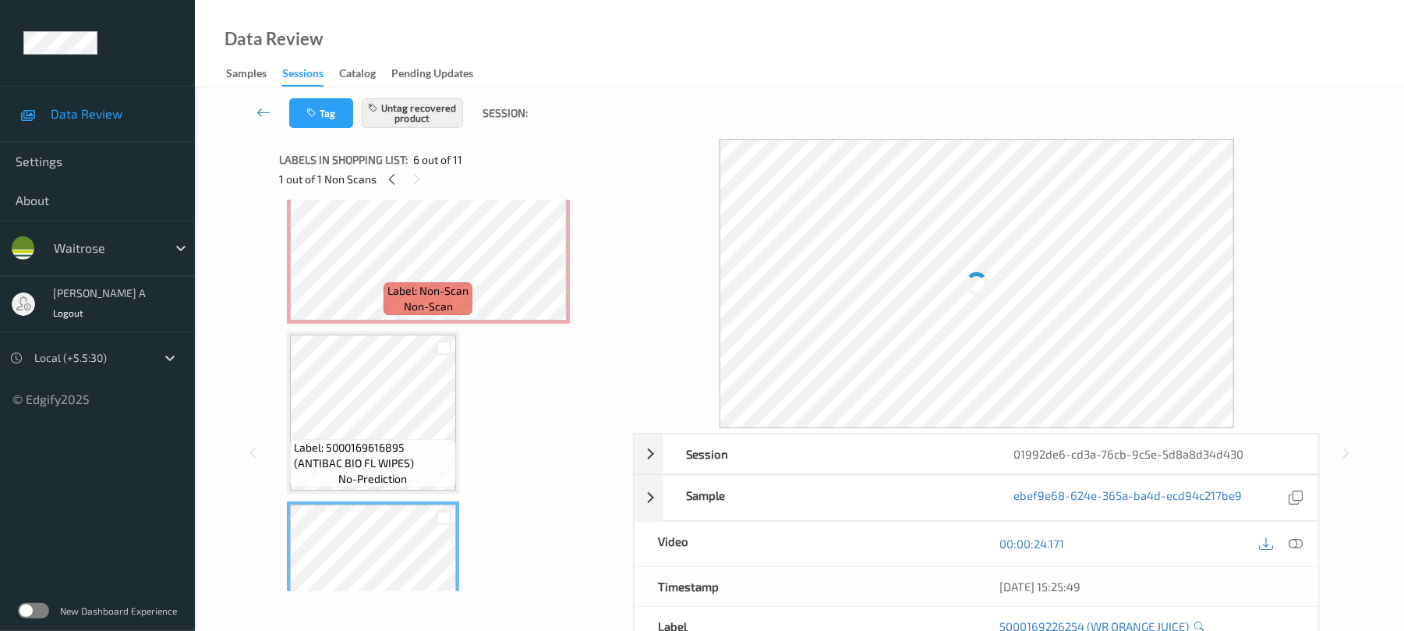
click at [448, 299] on span "non-scan" at bounding box center [428, 307] width 49 height 16
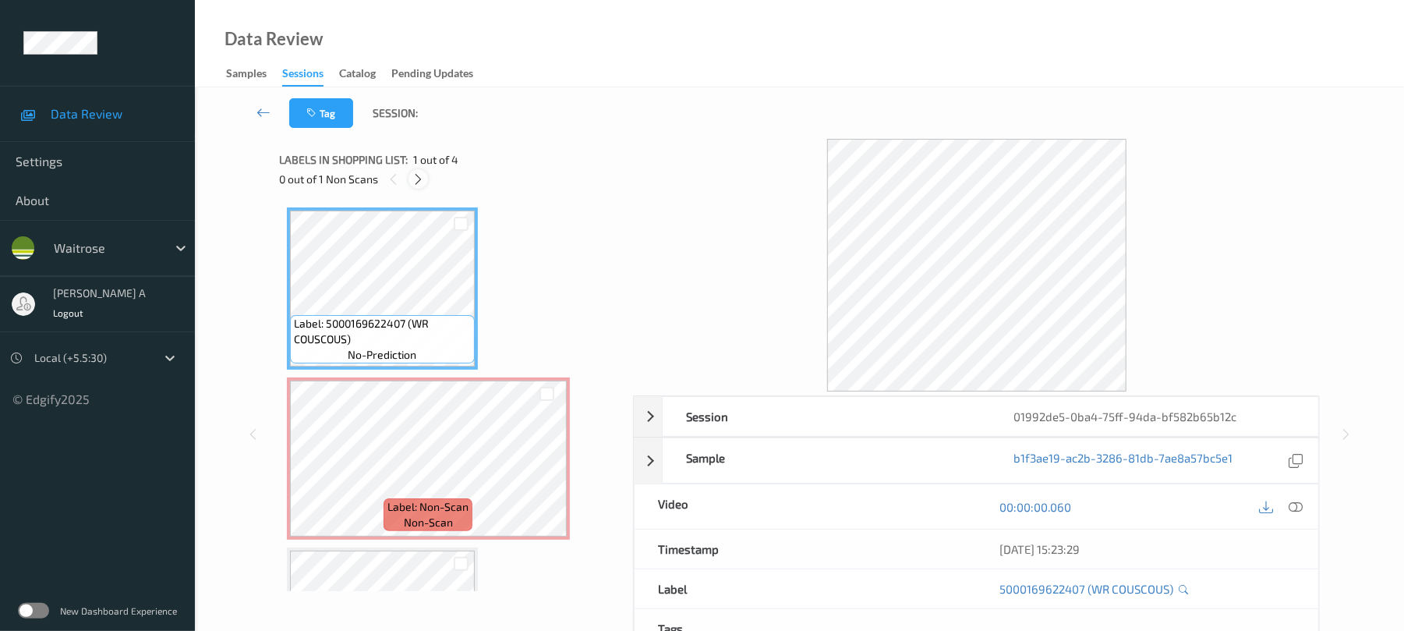
click at [426, 173] on div at bounding box center [418, 178] width 19 height 19
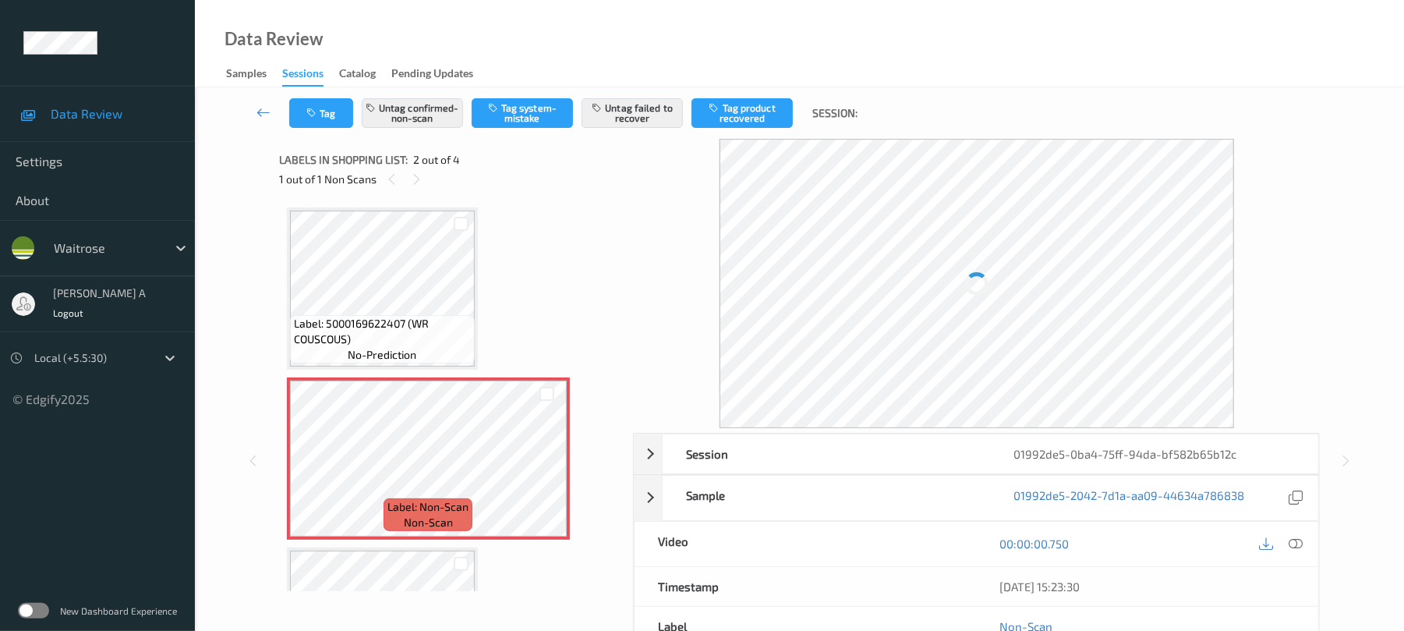
scroll to position [8, 0]
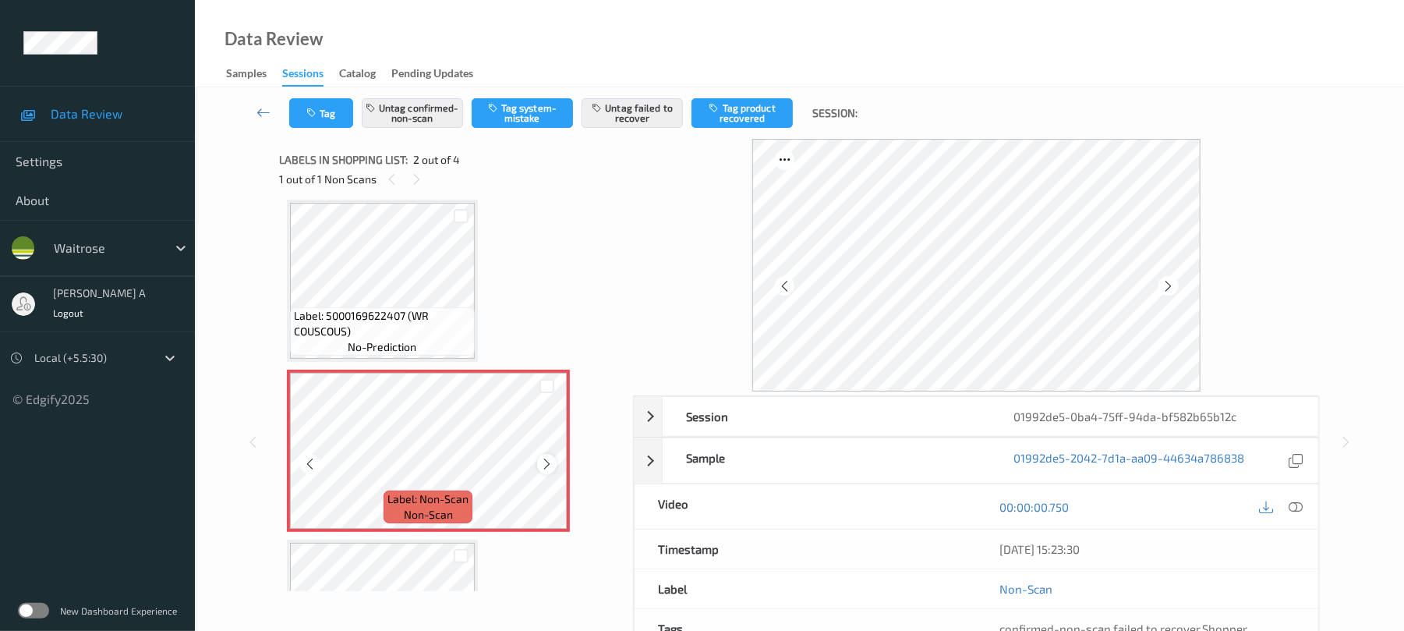
click at [550, 457] on icon at bounding box center [546, 464] width 13 height 14
click at [550, 458] on icon at bounding box center [546, 464] width 13 height 14
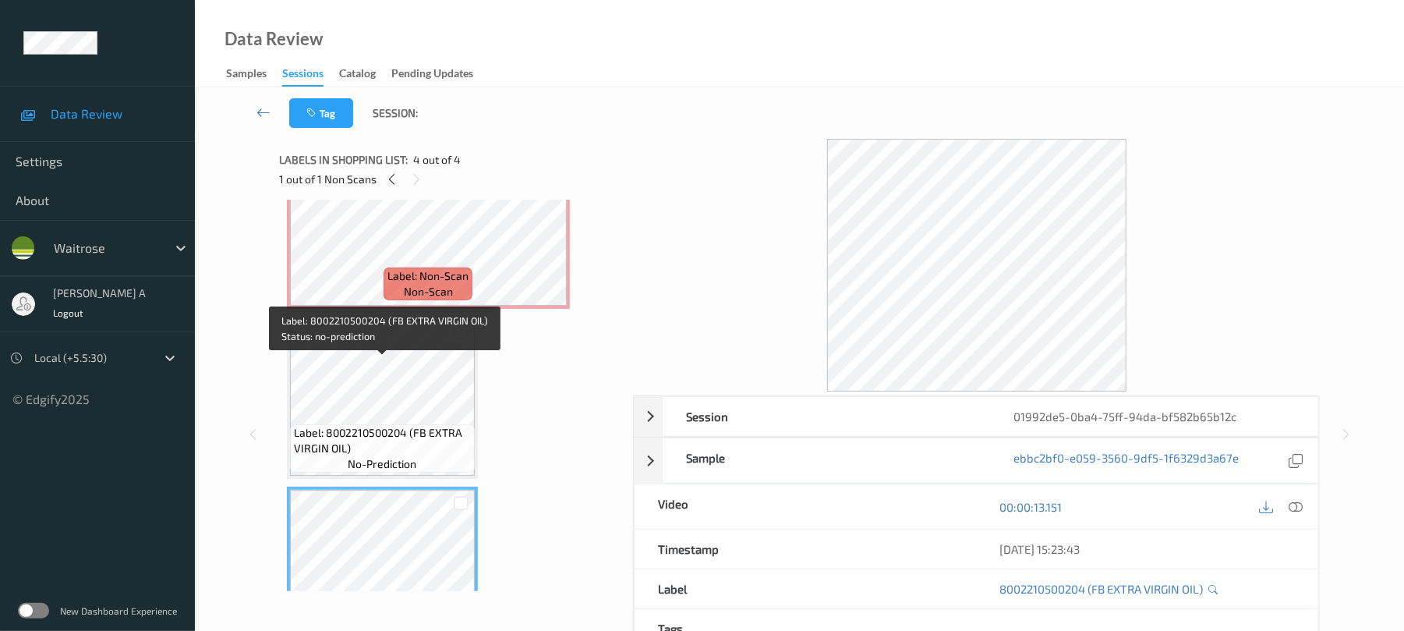
scroll to position [192, 0]
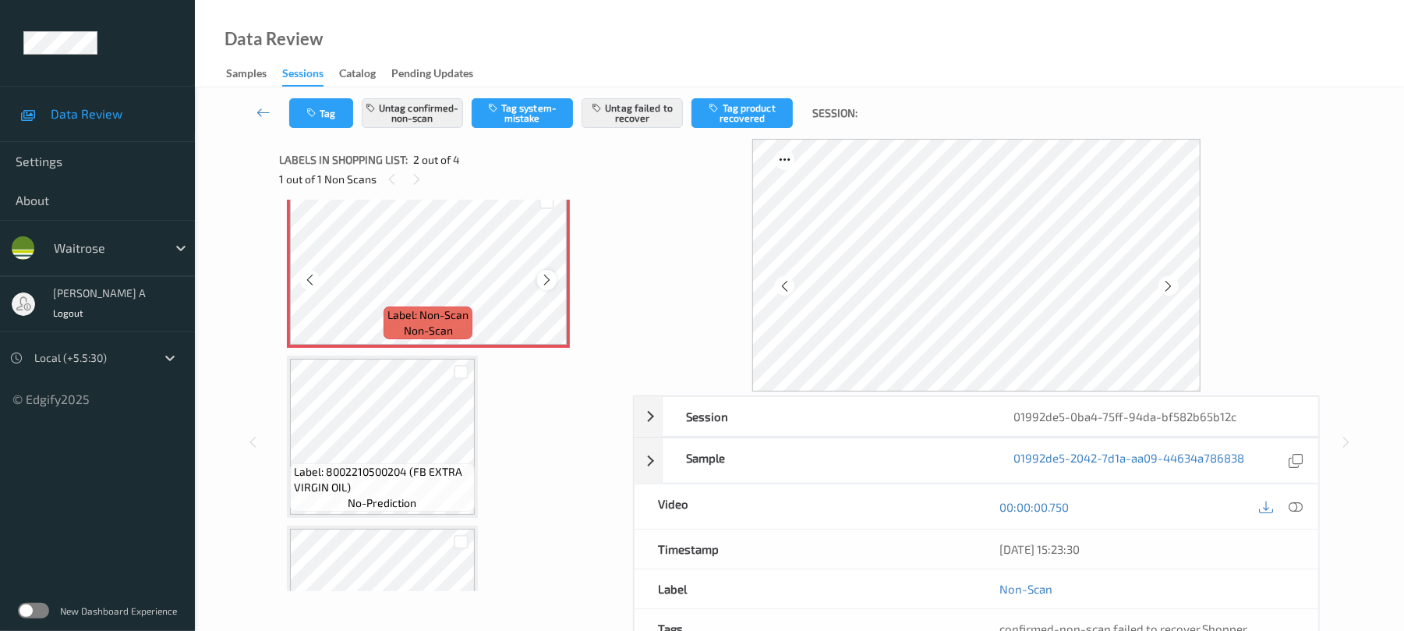
click at [547, 273] on icon at bounding box center [546, 280] width 13 height 14
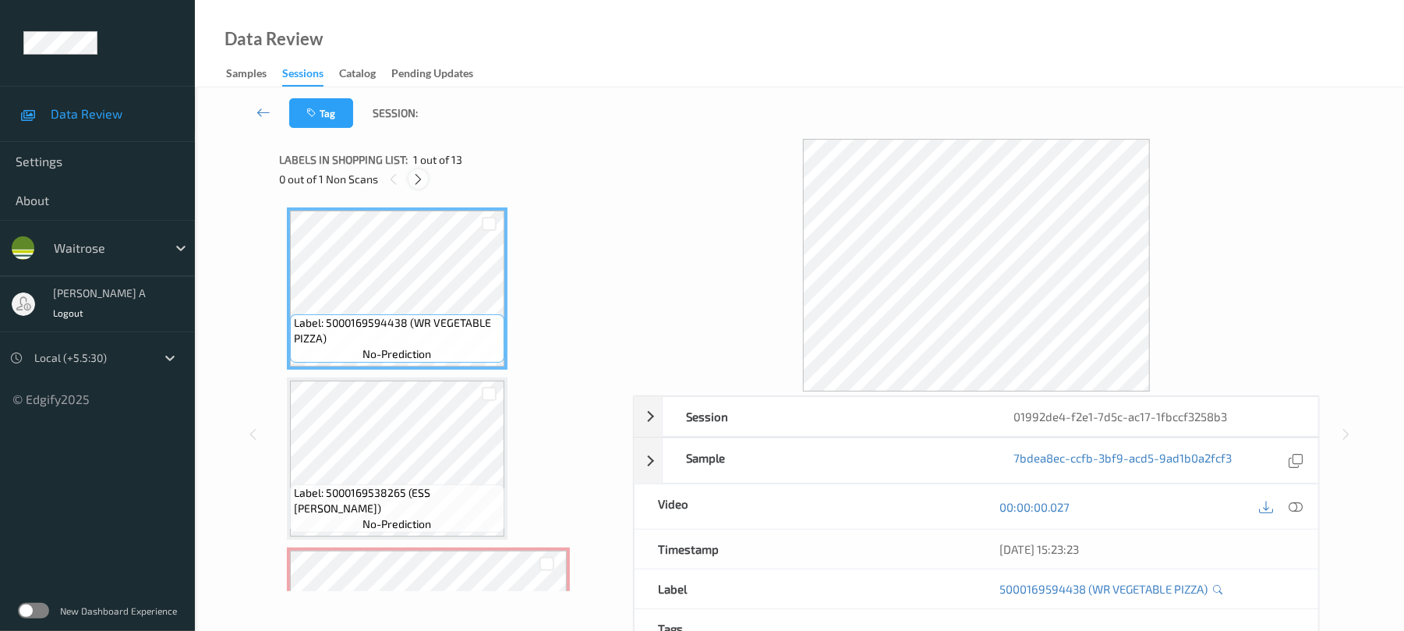
click at [418, 178] on icon at bounding box center [418, 179] width 13 height 14
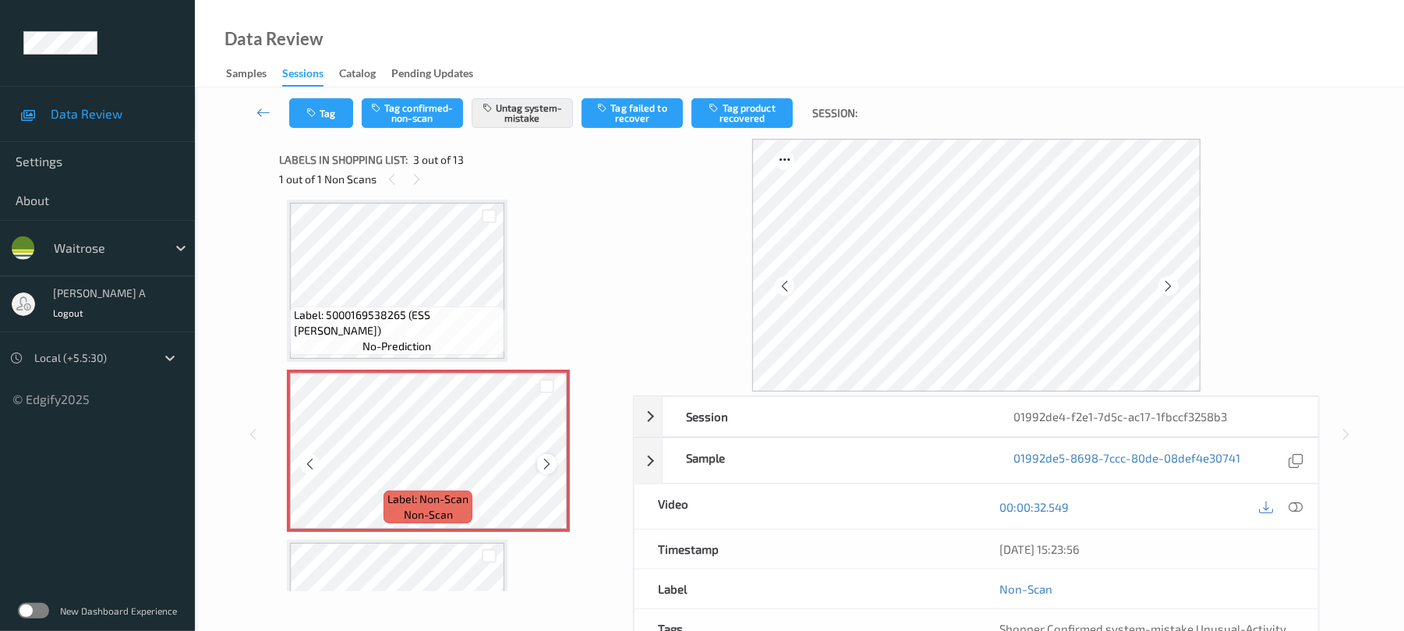
click at [544, 460] on icon at bounding box center [546, 464] width 13 height 14
click at [316, 116] on icon "button" at bounding box center [312, 113] width 13 height 11
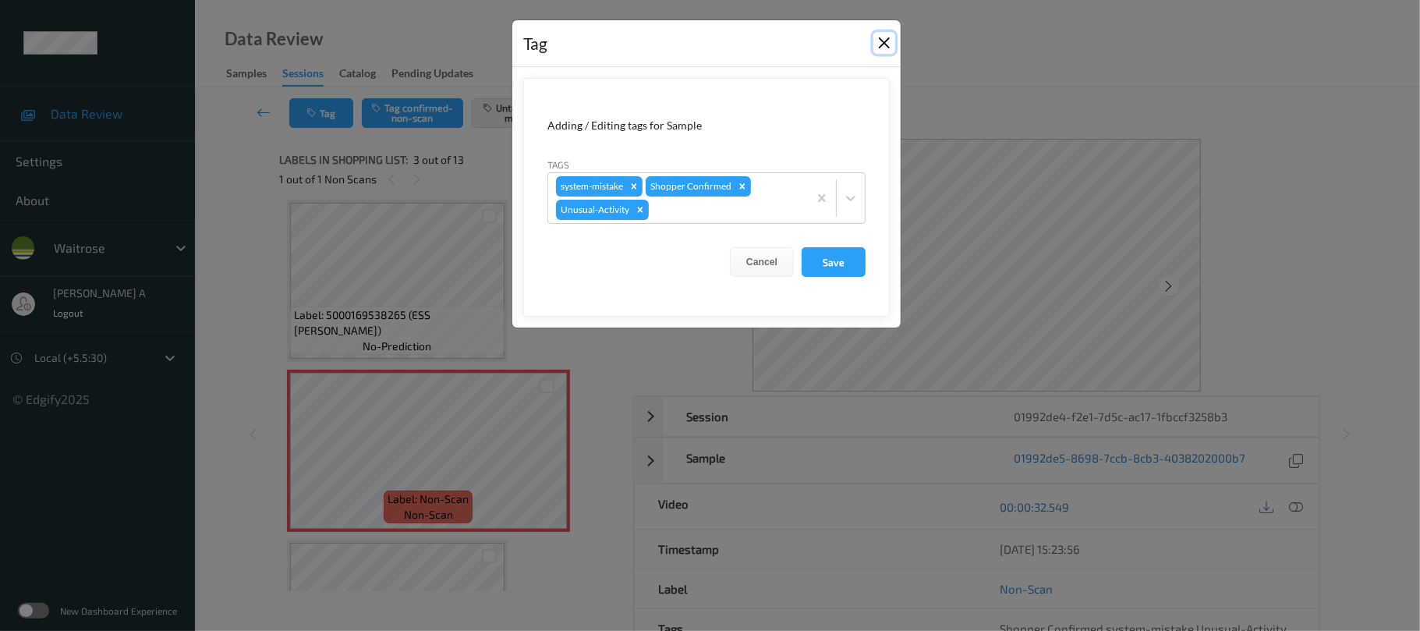
click at [887, 36] on button "Close" at bounding box center [884, 43] width 22 height 22
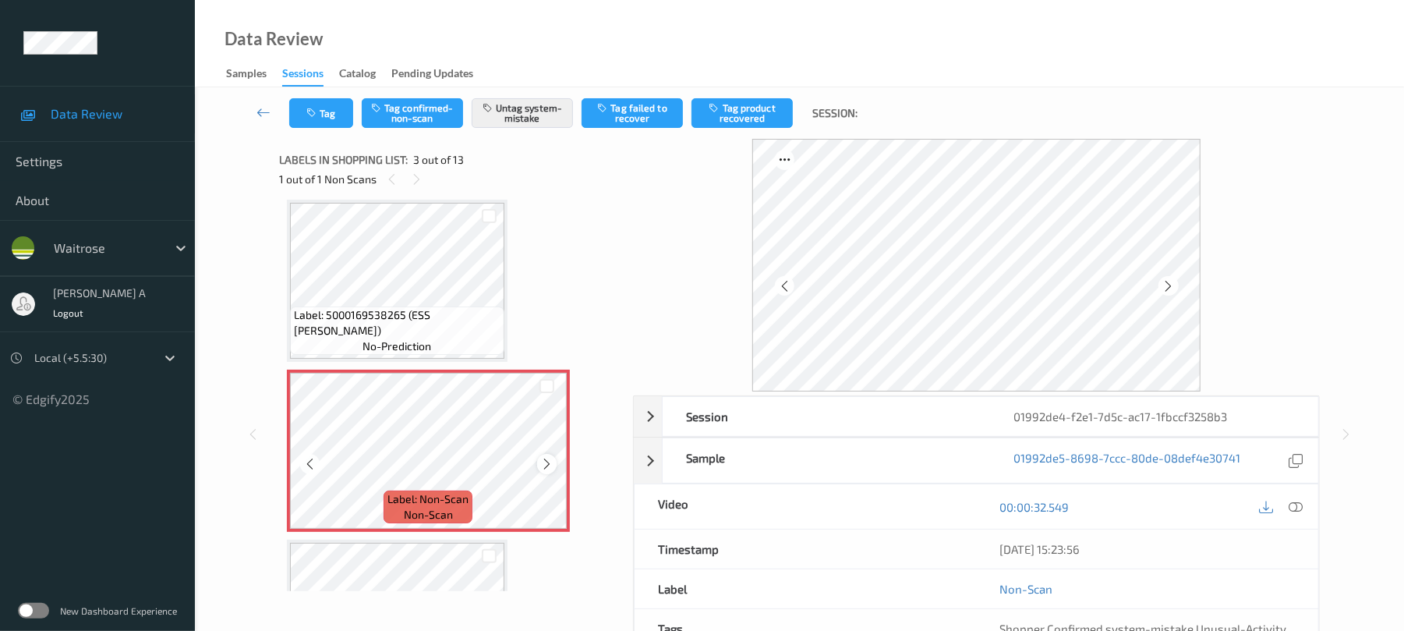
click at [550, 458] on icon at bounding box center [546, 464] width 13 height 14
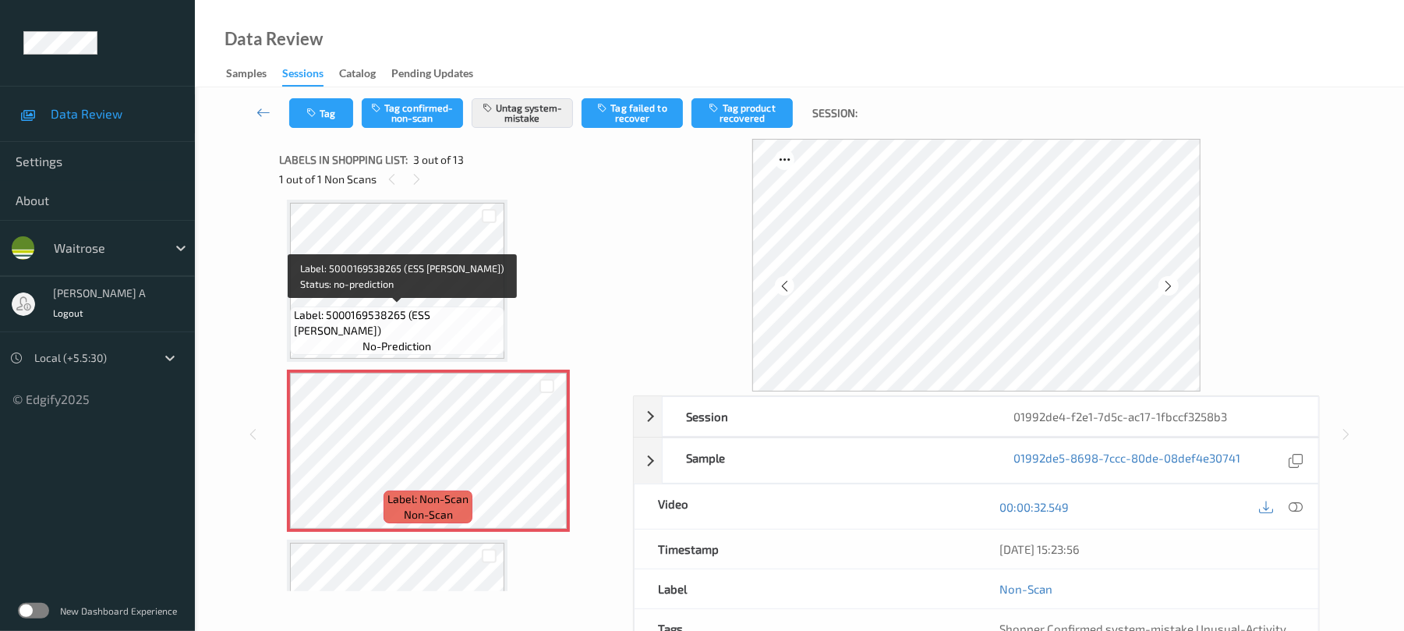
click at [402, 306] on div "Label: 5000169538265 (ESS [PERSON_NAME]) no-prediction" at bounding box center [397, 330] width 214 height 48
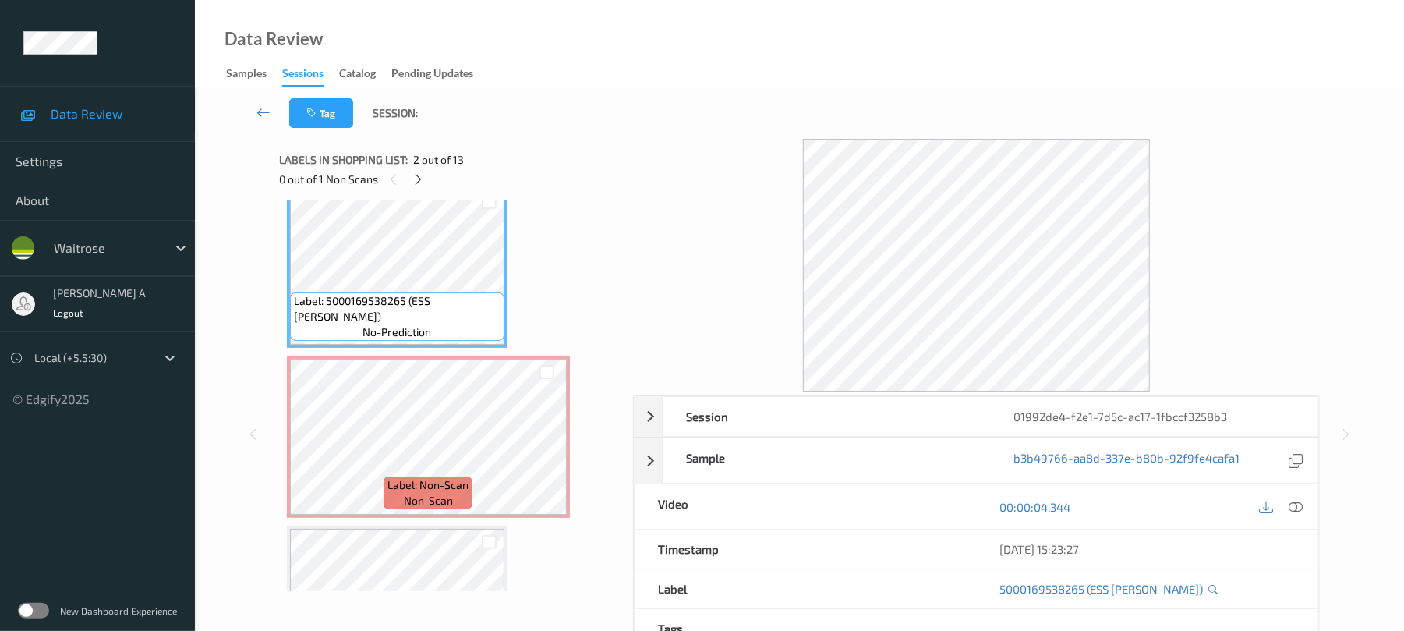
scroll to position [207, 0]
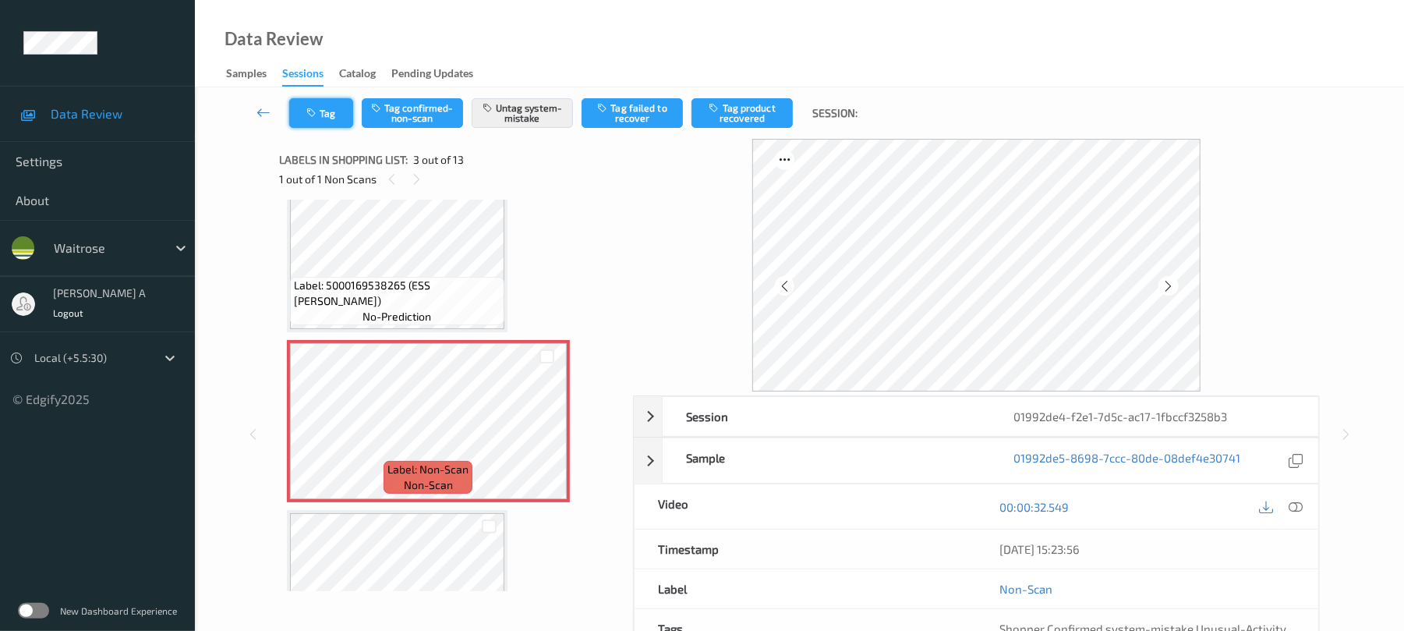
click at [337, 116] on button "Tag" at bounding box center [321, 113] width 64 height 30
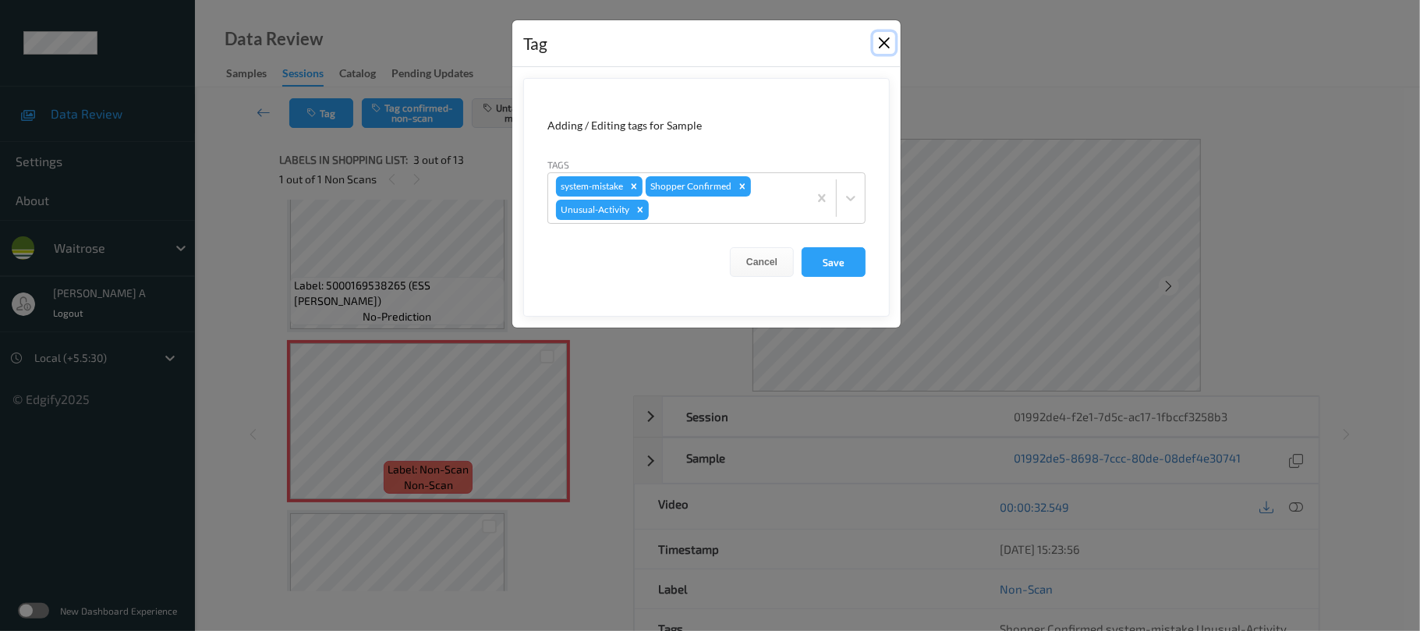
click at [879, 42] on button "Close" at bounding box center [884, 43] width 22 height 22
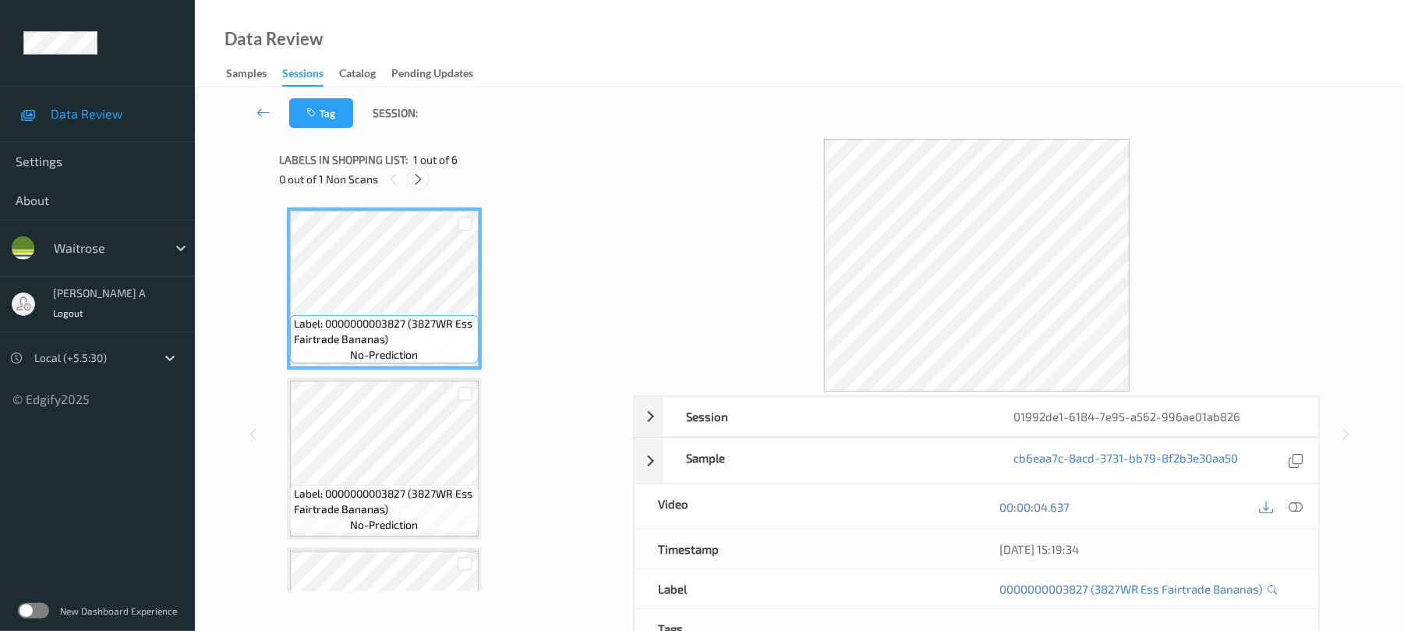
click at [413, 179] on icon at bounding box center [418, 179] width 13 height 14
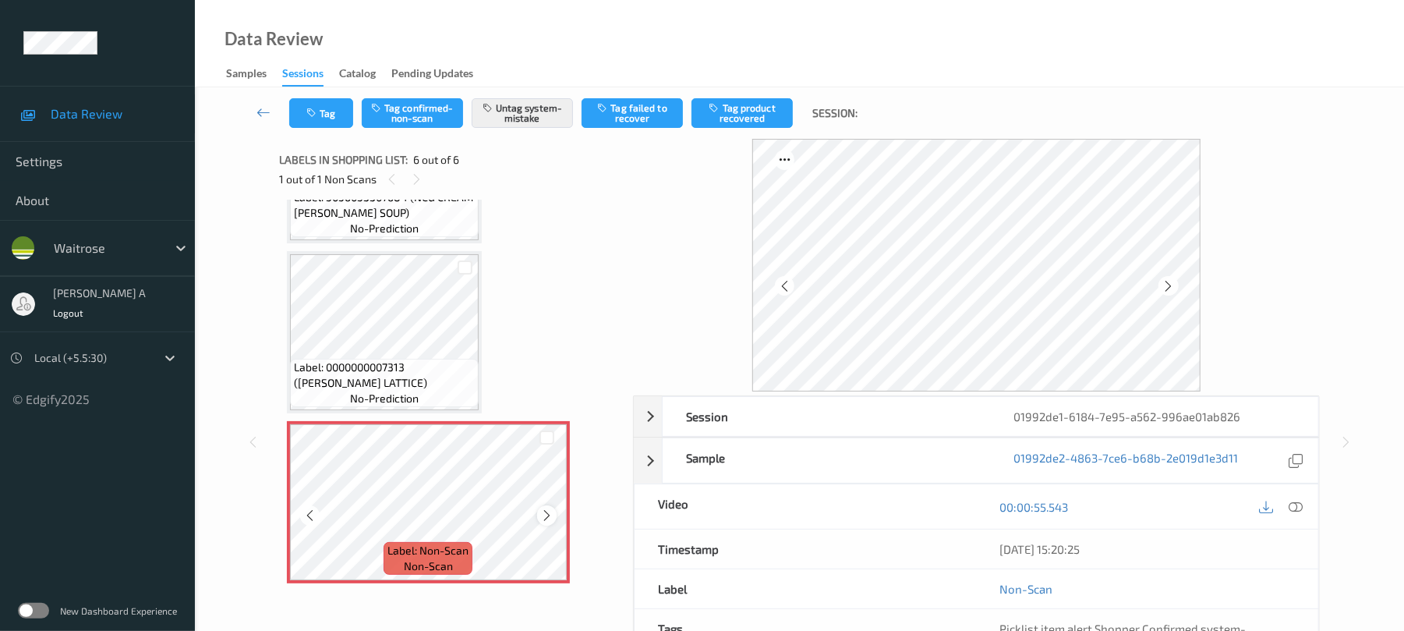
click at [547, 510] on icon at bounding box center [546, 515] width 13 height 14
click at [310, 114] on icon "button" at bounding box center [312, 113] width 13 height 11
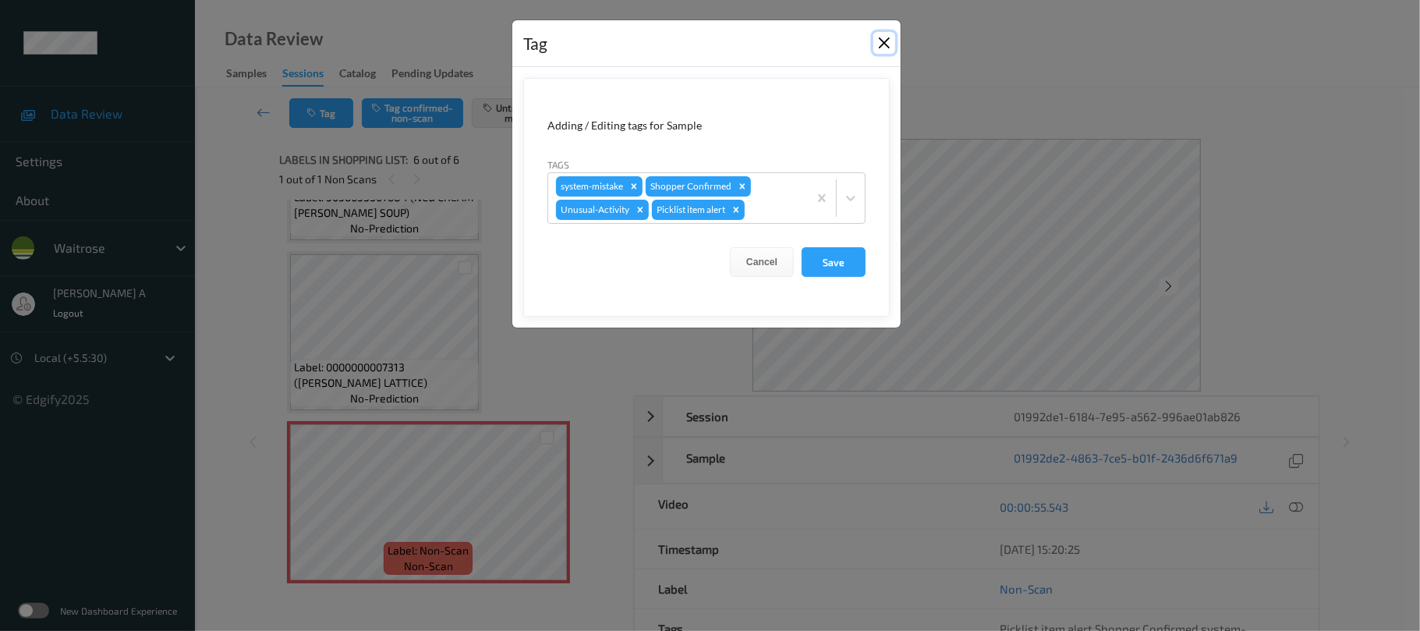
click at [878, 48] on button "Close" at bounding box center [884, 43] width 22 height 22
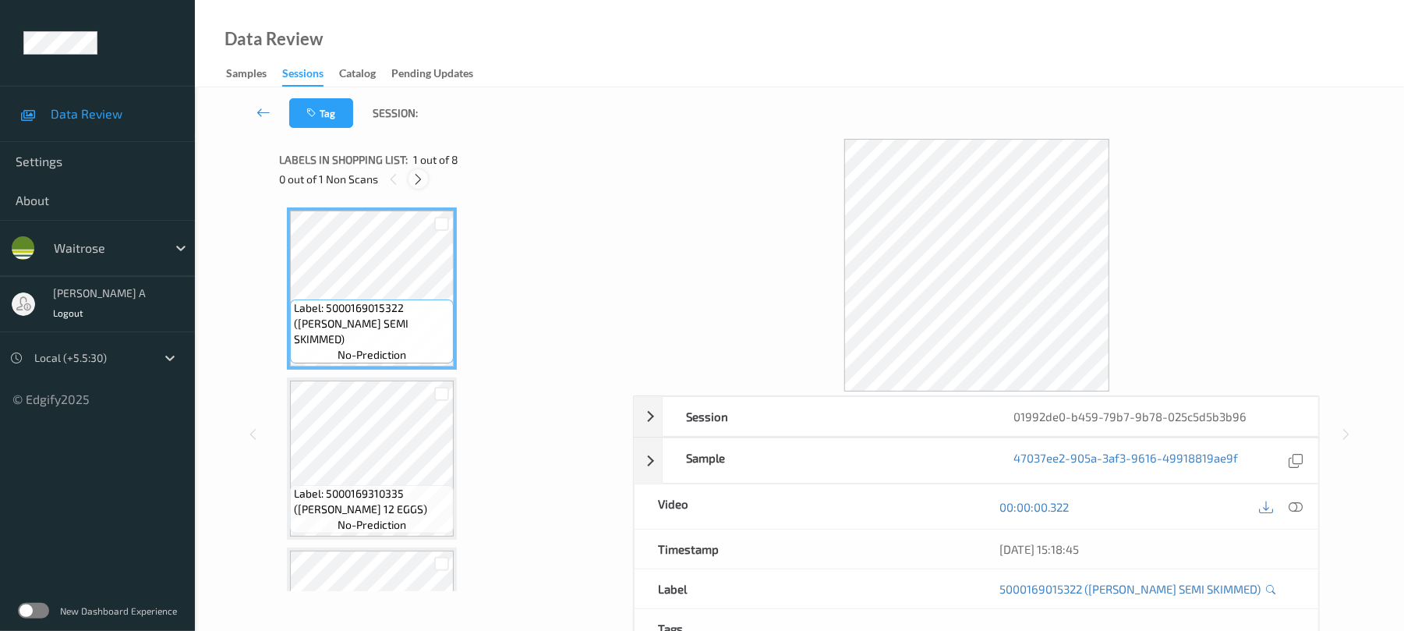
click at [419, 179] on icon at bounding box center [418, 179] width 13 height 14
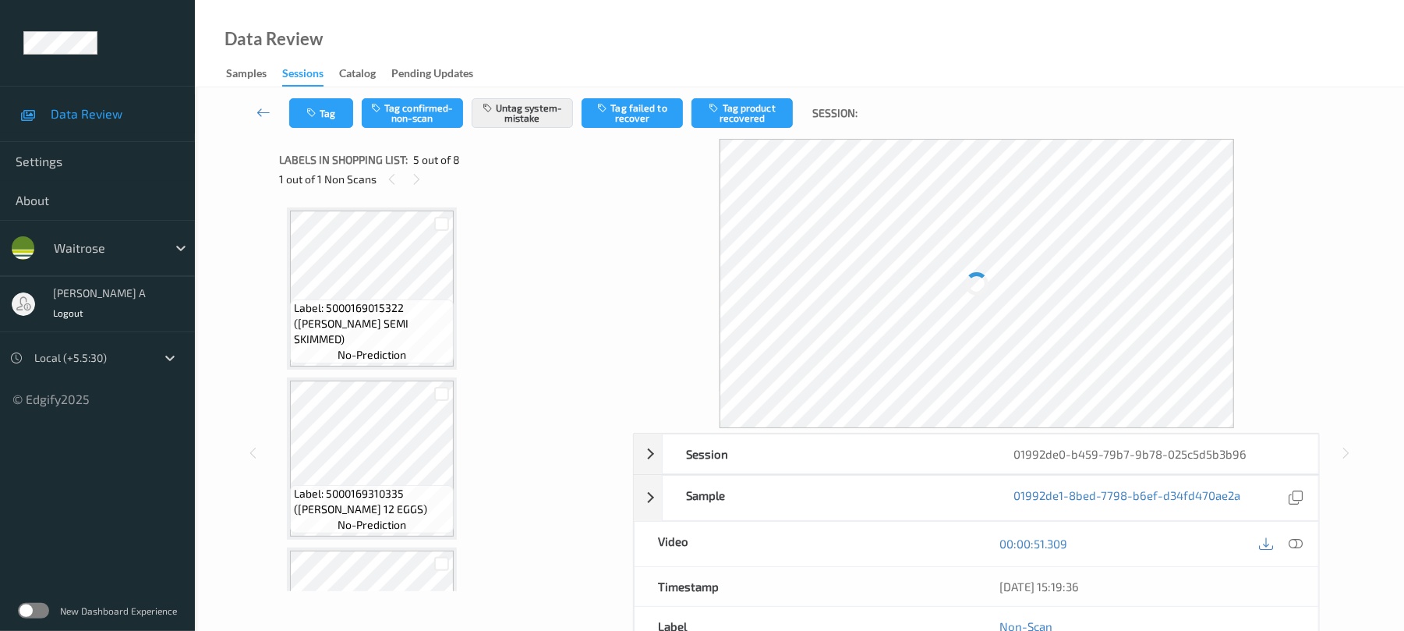
scroll to position [518, 0]
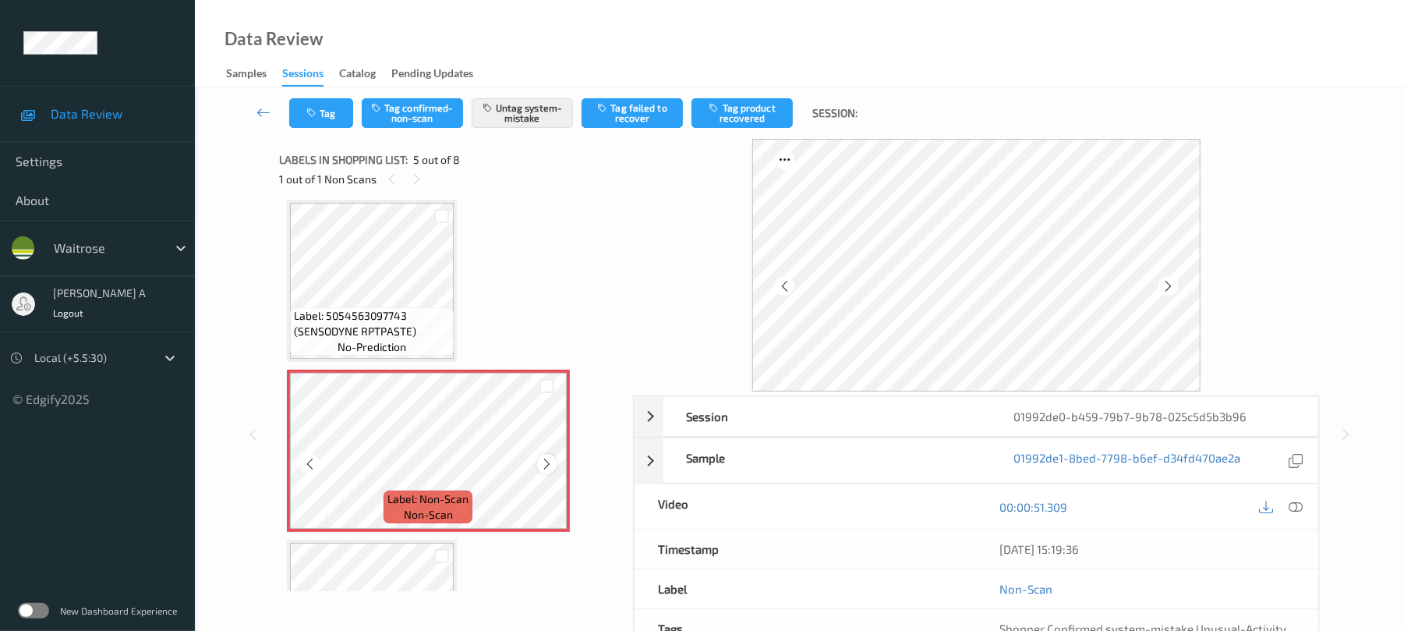
click at [546, 463] on icon at bounding box center [546, 464] width 13 height 14
click at [544, 458] on icon at bounding box center [546, 464] width 13 height 14
click at [550, 468] on icon at bounding box center [546, 464] width 13 height 14
click at [550, 466] on icon at bounding box center [546, 464] width 13 height 14
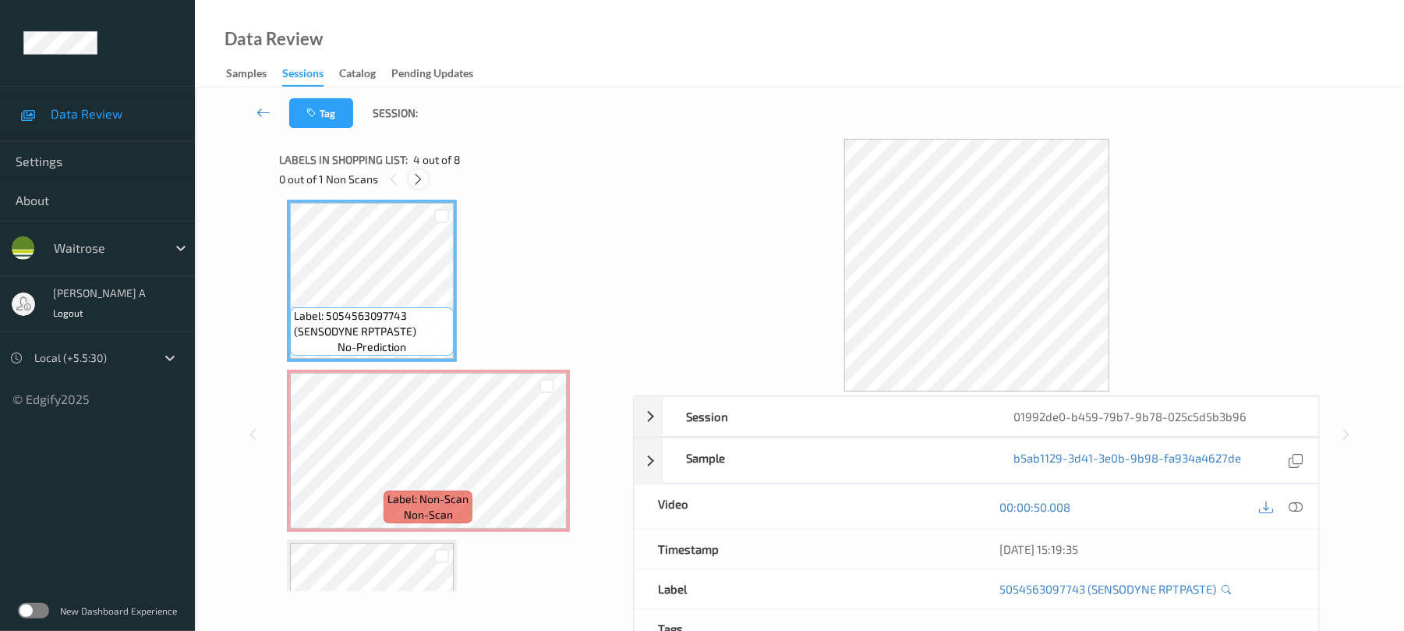
click at [418, 173] on icon at bounding box center [418, 179] width 13 height 14
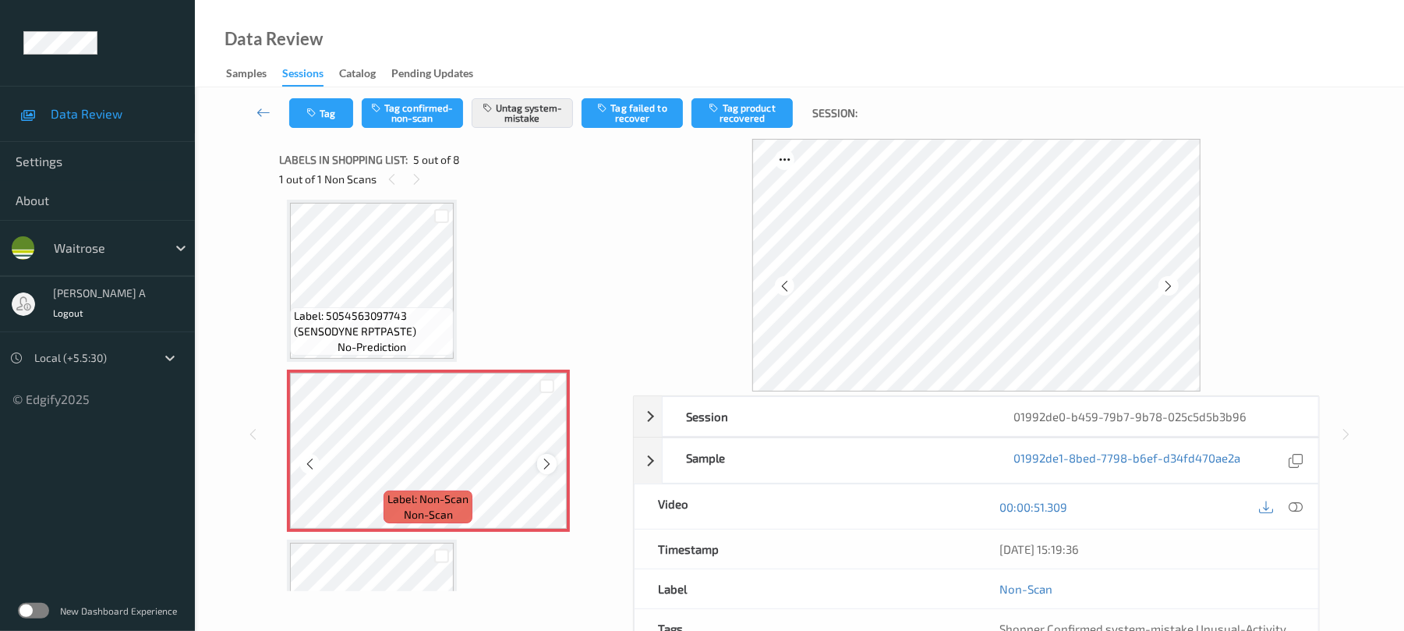
click at [541, 465] on icon at bounding box center [546, 464] width 13 height 14
click at [320, 108] on button "Tag" at bounding box center [321, 113] width 64 height 30
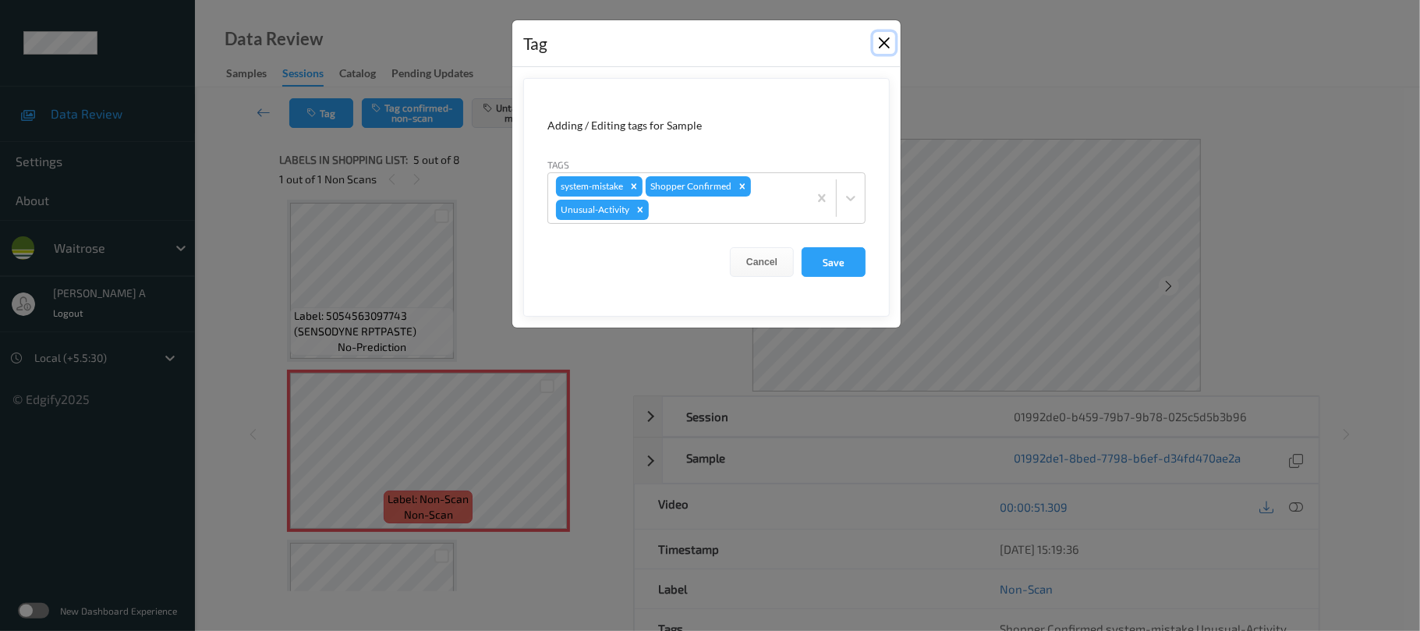
click at [883, 45] on button "Close" at bounding box center [884, 43] width 22 height 22
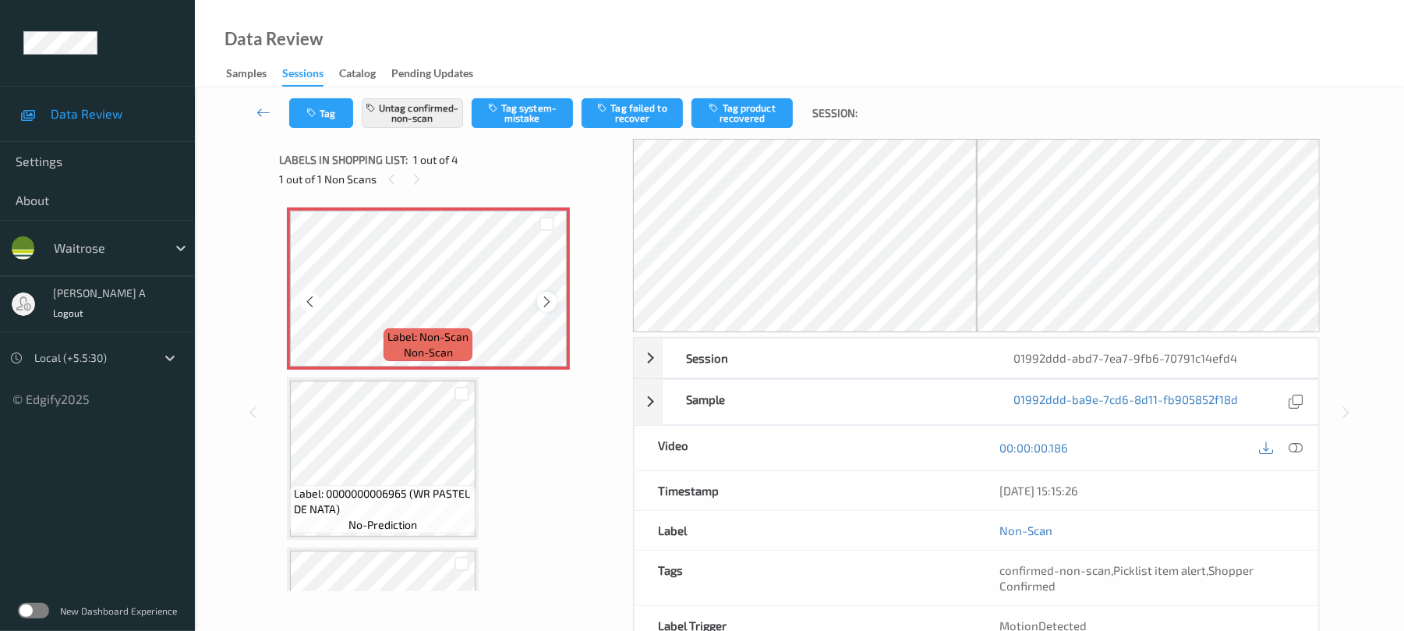
click at [543, 303] on icon at bounding box center [546, 302] width 13 height 14
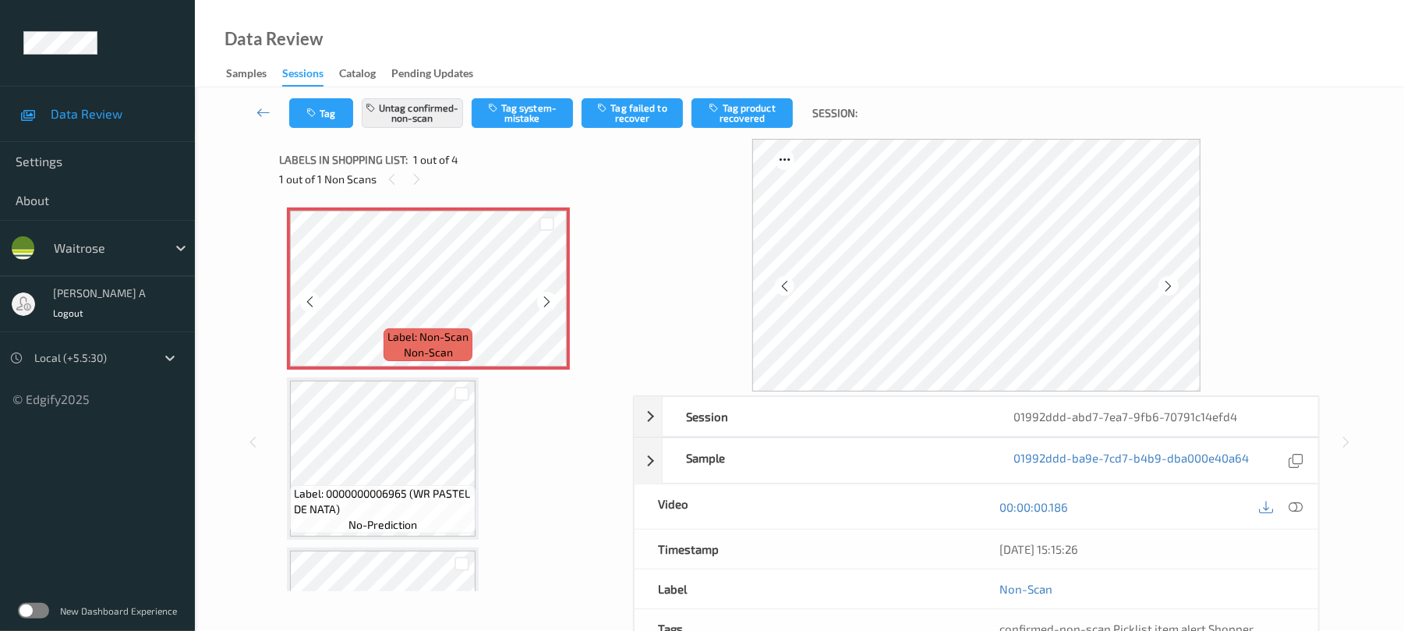
click at [543, 303] on icon at bounding box center [546, 302] width 13 height 14
click at [325, 116] on button "Tag" at bounding box center [321, 113] width 64 height 30
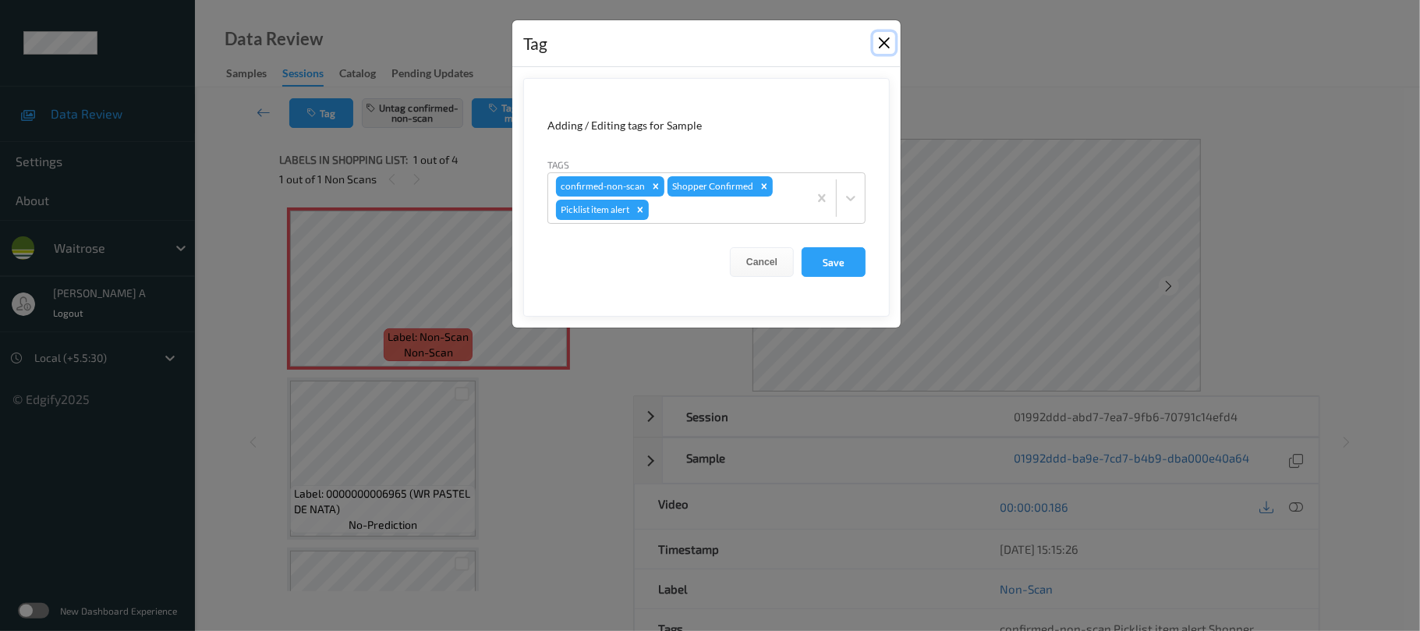
click at [884, 44] on button "Close" at bounding box center [884, 43] width 22 height 22
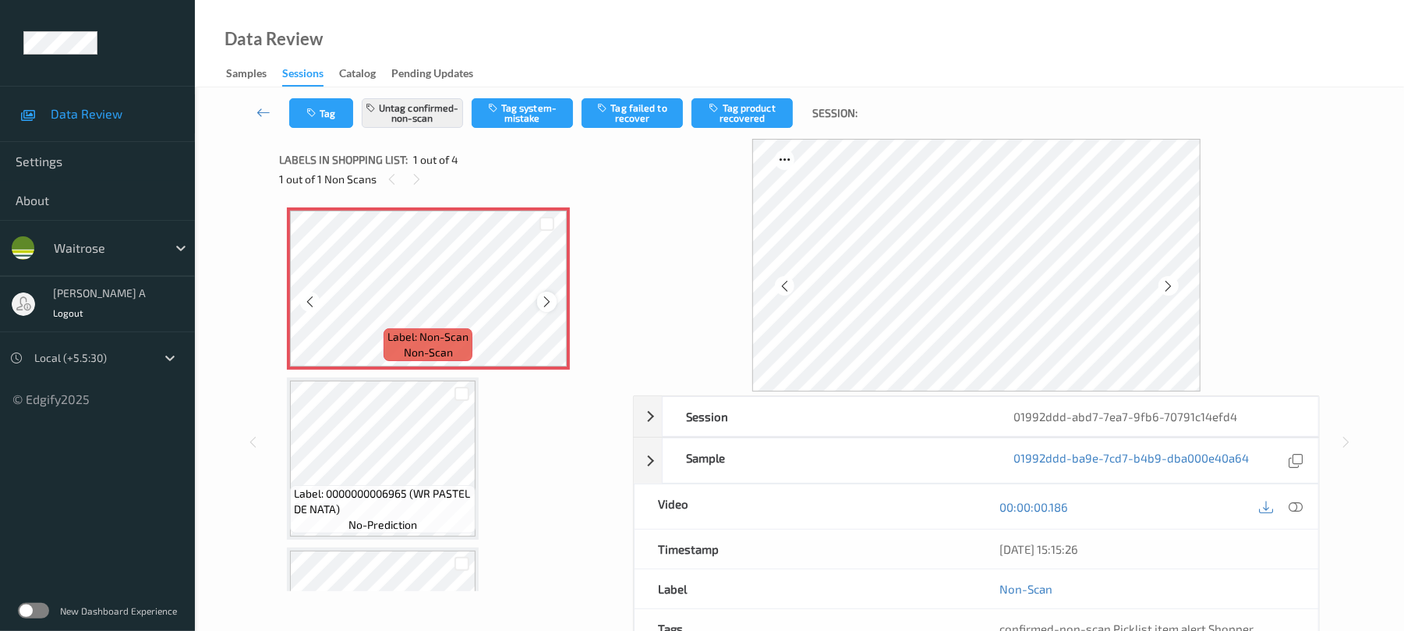
click at [541, 306] on icon at bounding box center [546, 302] width 13 height 14
click at [552, 298] on icon at bounding box center [546, 302] width 13 height 14
click at [550, 298] on icon at bounding box center [546, 302] width 13 height 14
click at [1301, 501] on icon at bounding box center [1297, 507] width 14 height 14
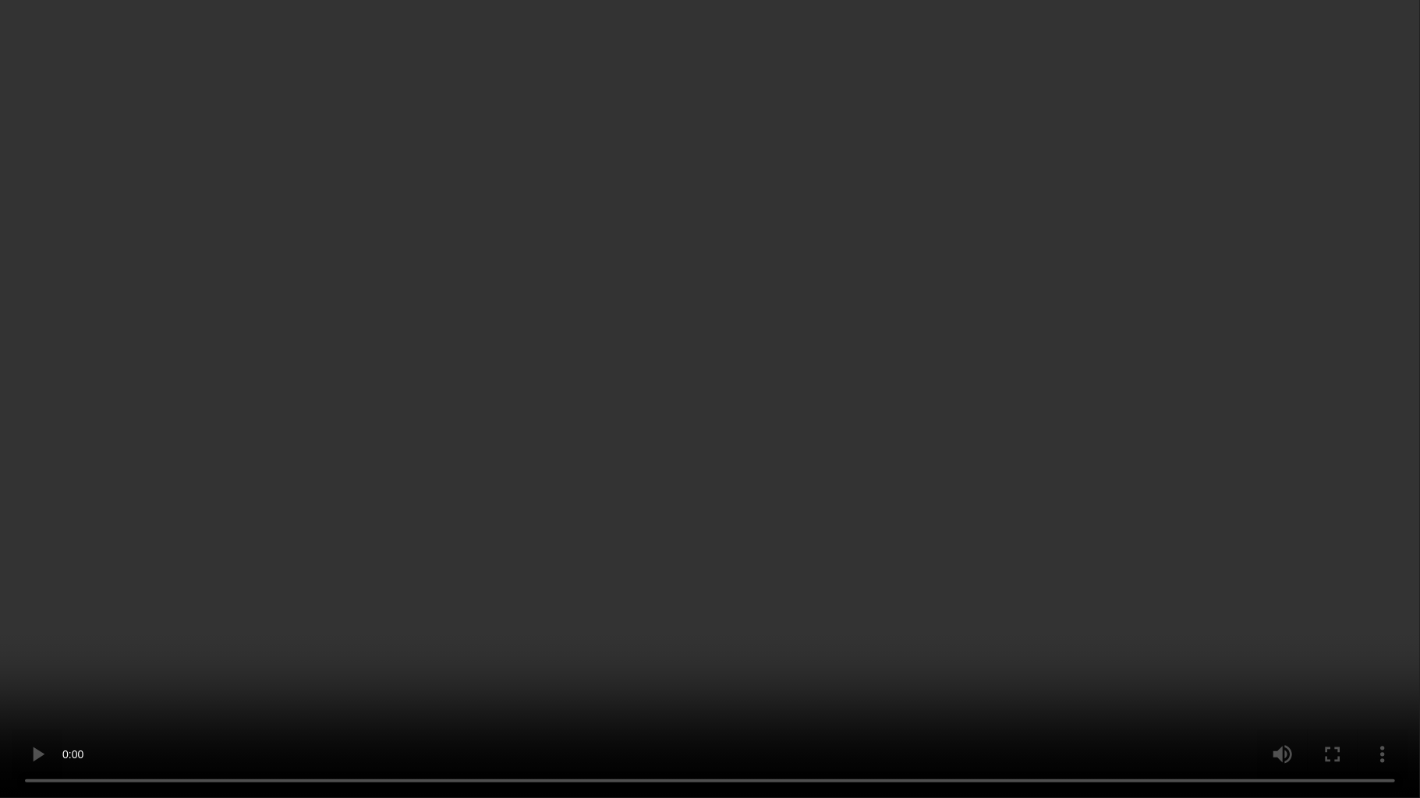
click at [636, 425] on video at bounding box center [710, 399] width 1420 height 798
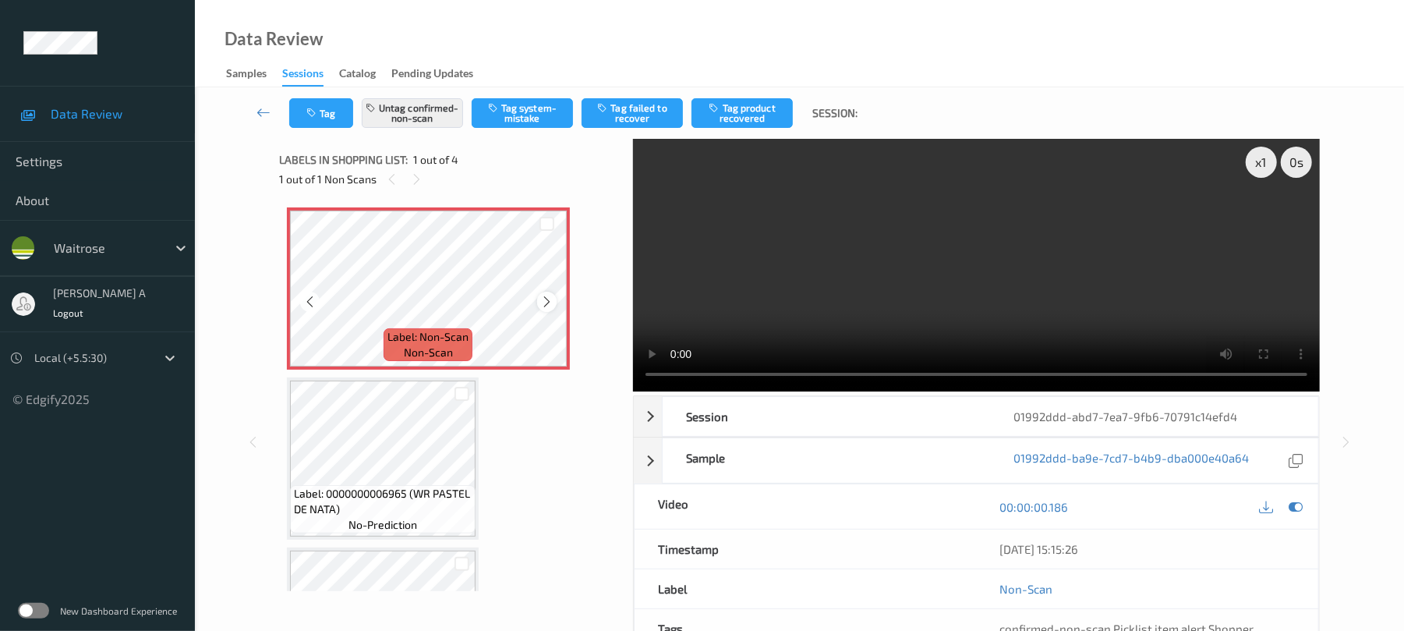
click at [546, 303] on icon at bounding box center [546, 302] width 13 height 14
click at [322, 112] on button "Tag" at bounding box center [321, 113] width 64 height 30
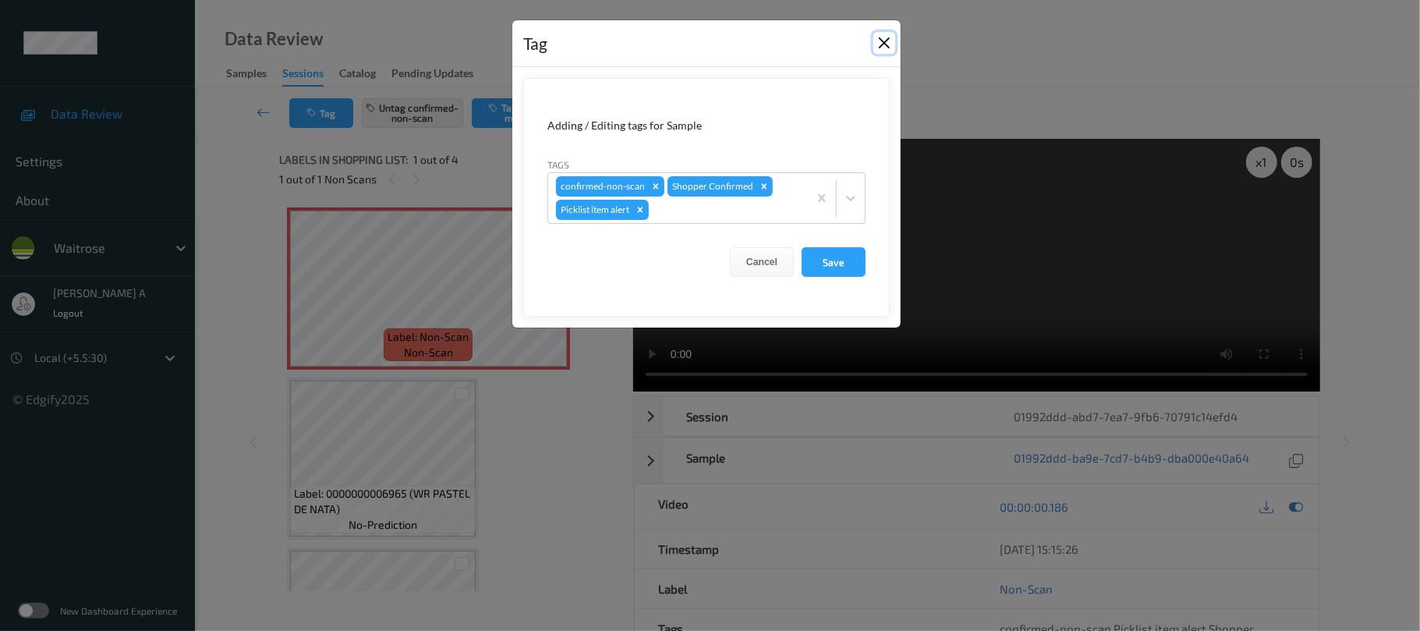
click at [890, 47] on button "Close" at bounding box center [884, 43] width 22 height 22
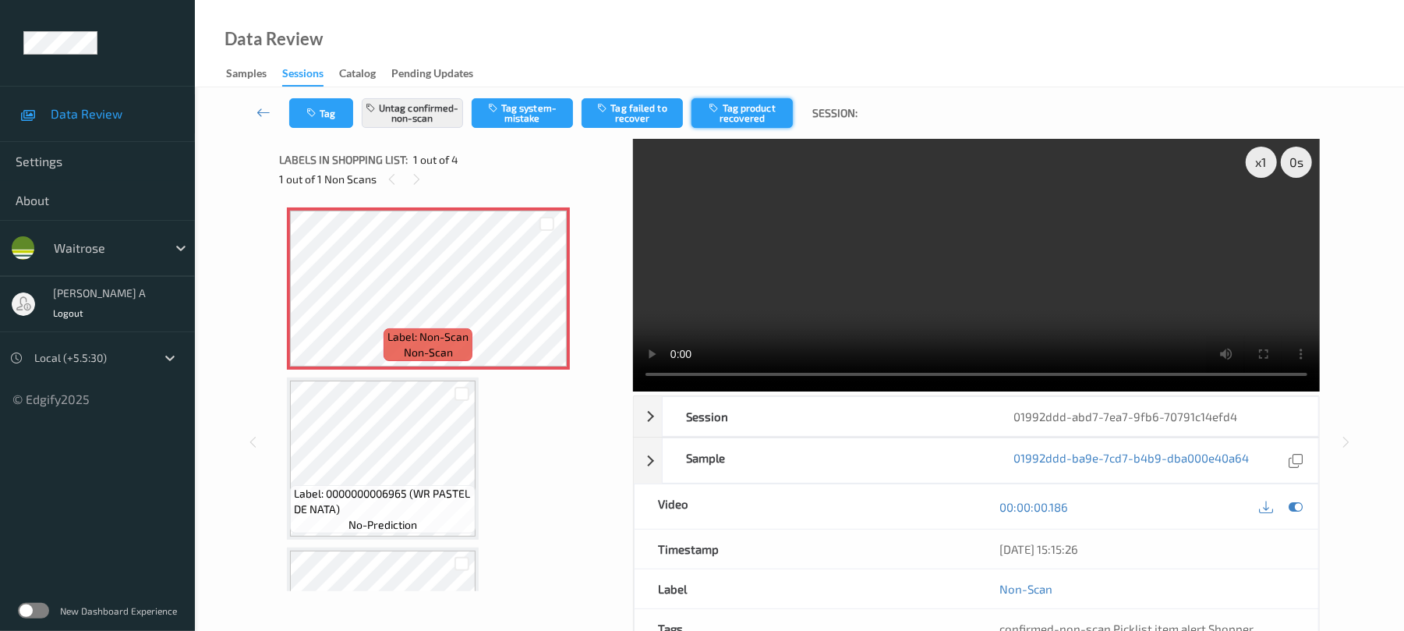
click at [761, 101] on button "Tag product recovered" at bounding box center [742, 113] width 101 height 30
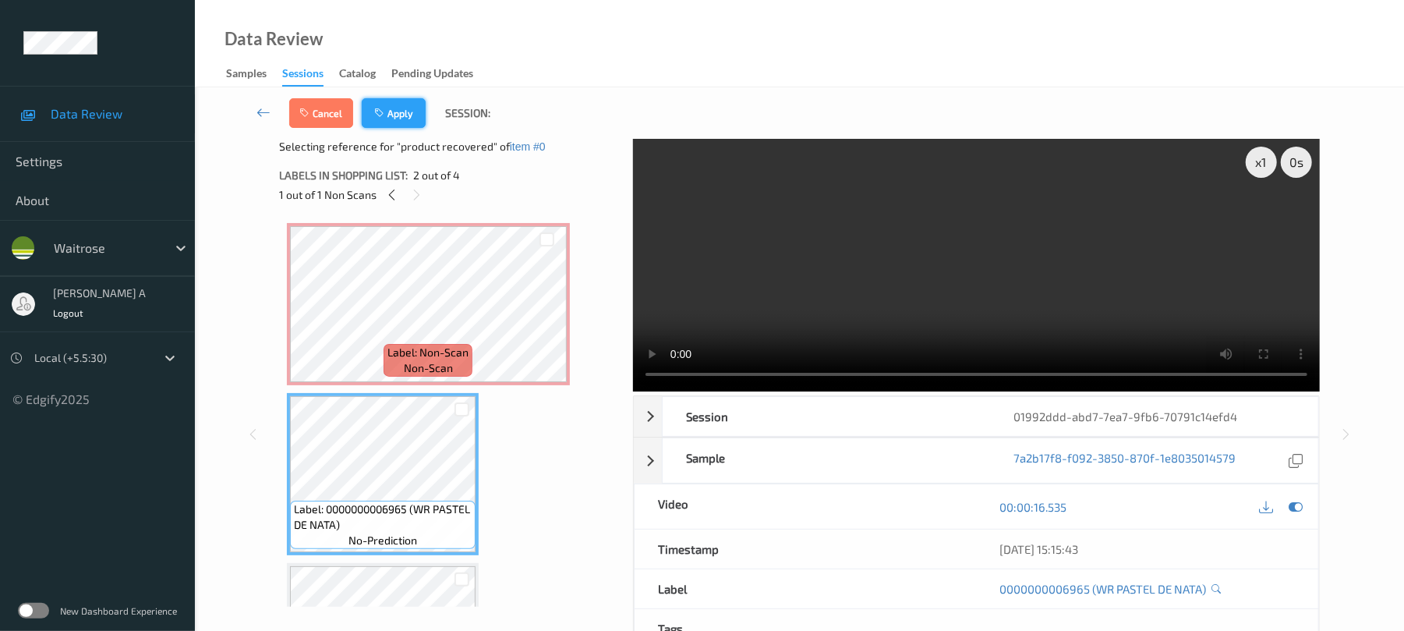
click at [369, 107] on button "Apply" at bounding box center [394, 113] width 64 height 30
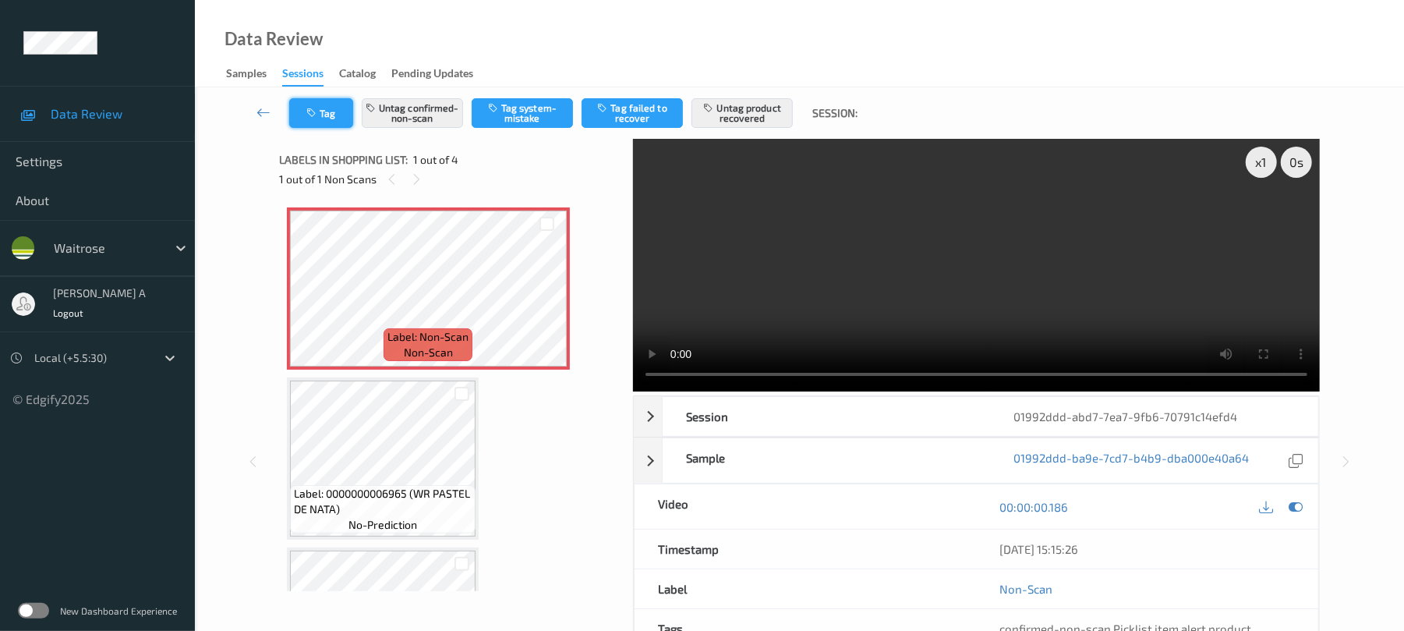
click at [324, 119] on button "Tag" at bounding box center [321, 113] width 64 height 30
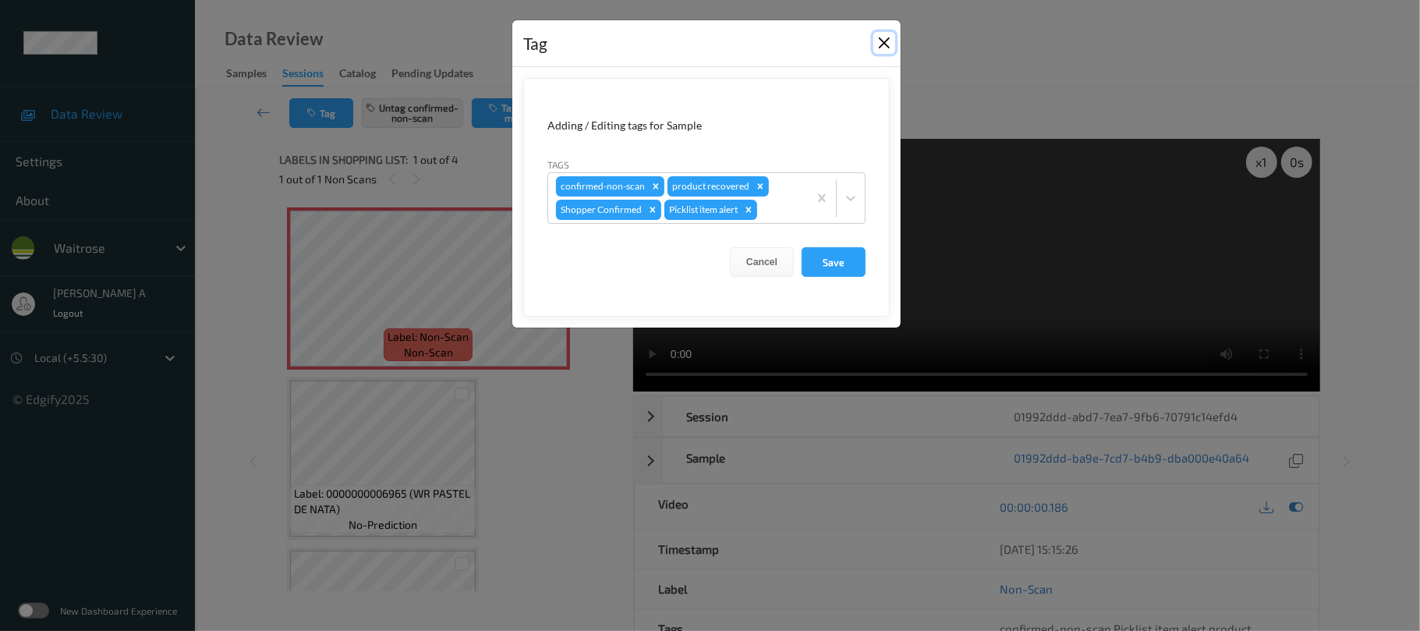
click at [883, 48] on button "Close" at bounding box center [884, 43] width 22 height 22
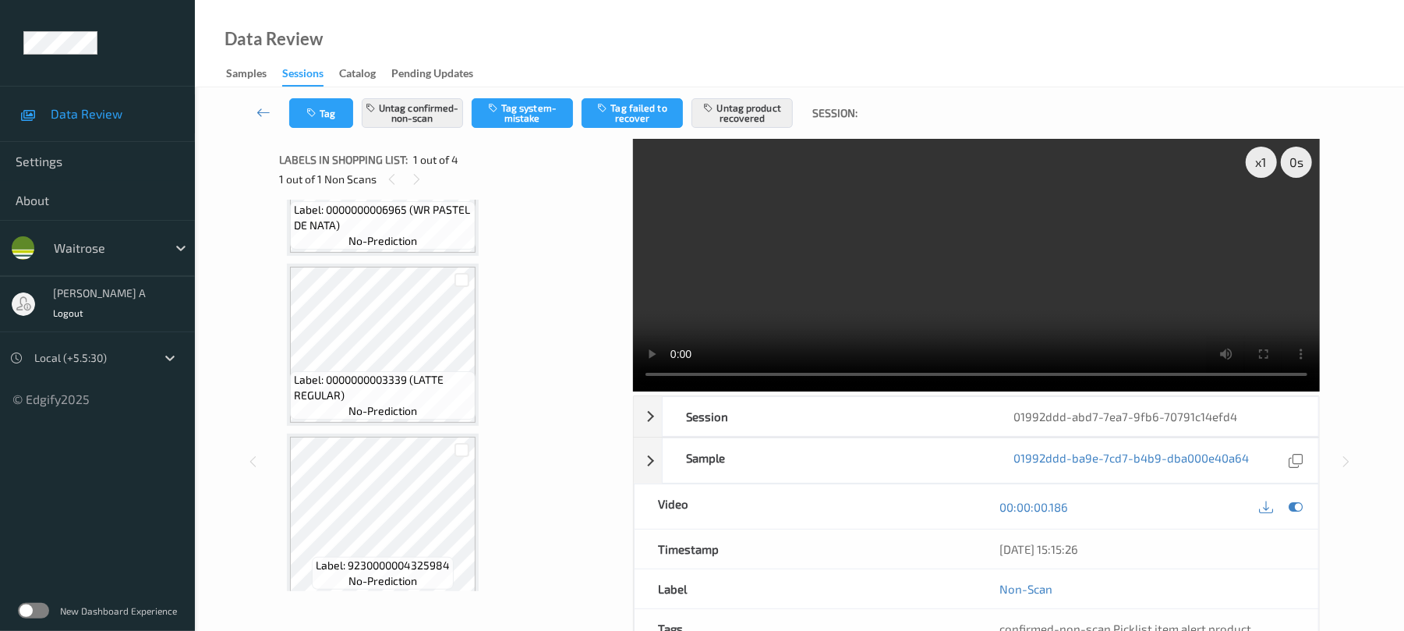
scroll to position [296, 0]
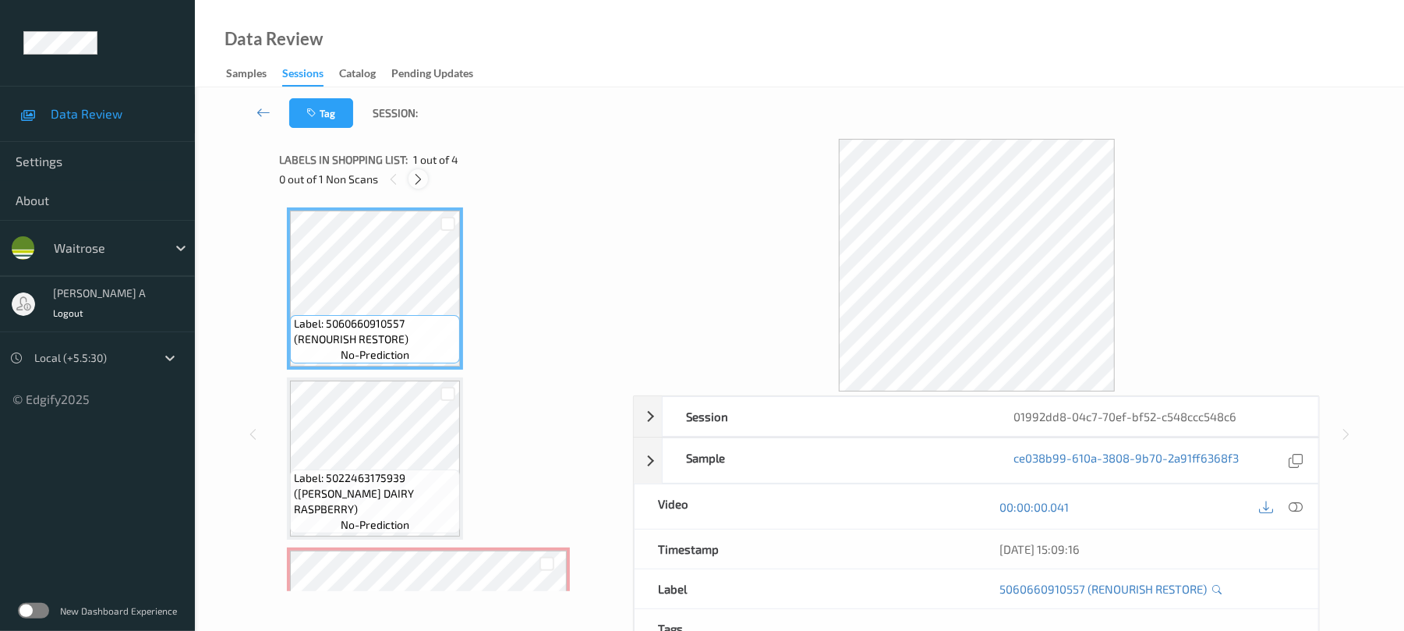
click at [415, 175] on icon at bounding box center [418, 179] width 13 height 14
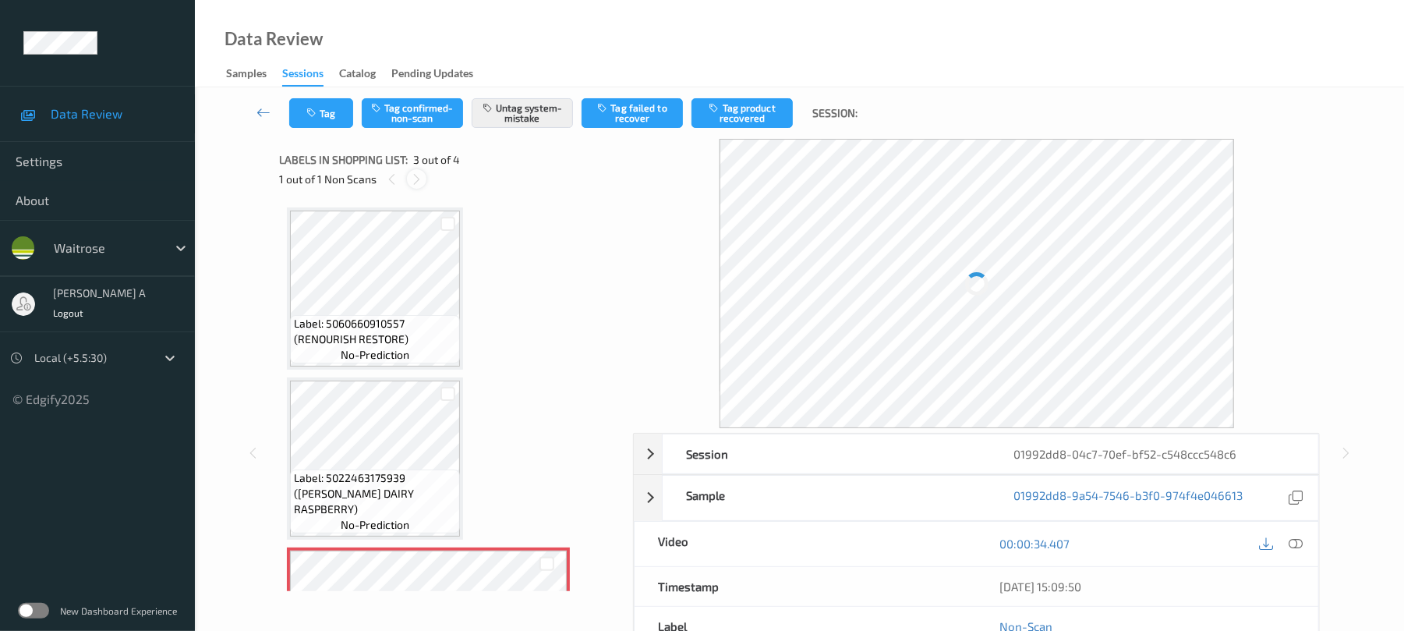
scroll to position [178, 0]
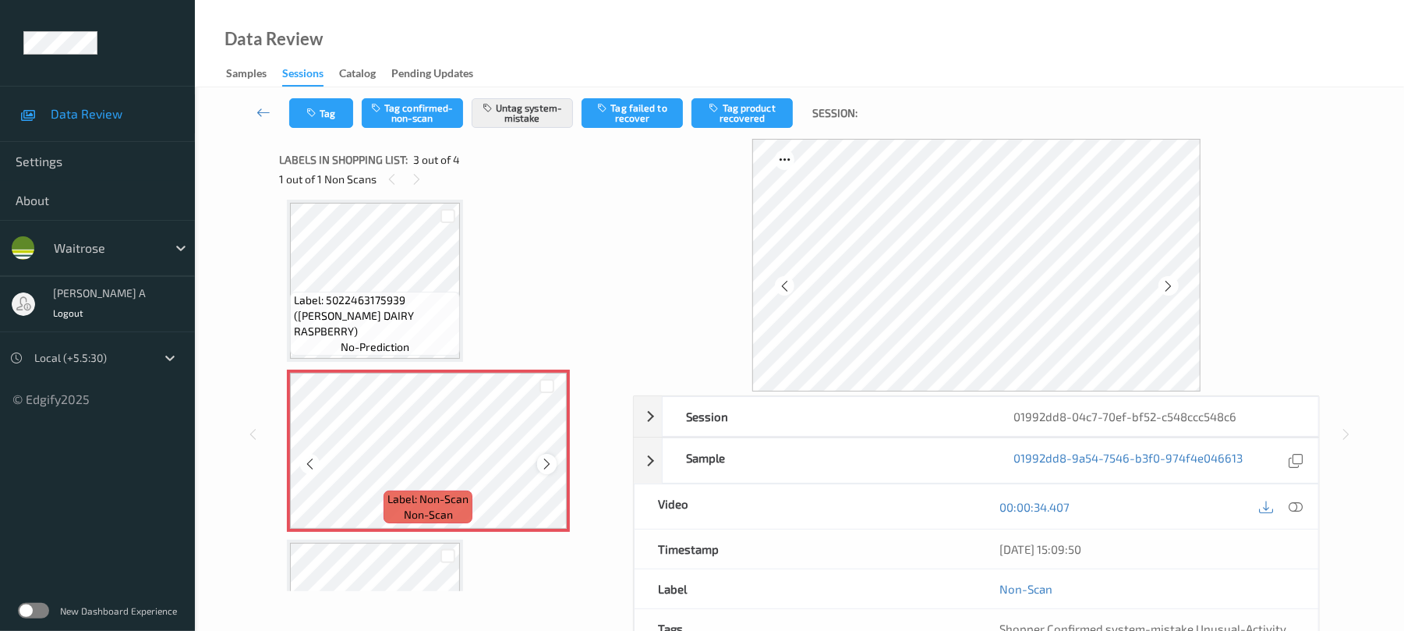
click at [546, 460] on icon at bounding box center [546, 464] width 13 height 14
click at [547, 460] on icon at bounding box center [546, 464] width 13 height 14
click at [331, 112] on button "Tag" at bounding box center [321, 113] width 64 height 30
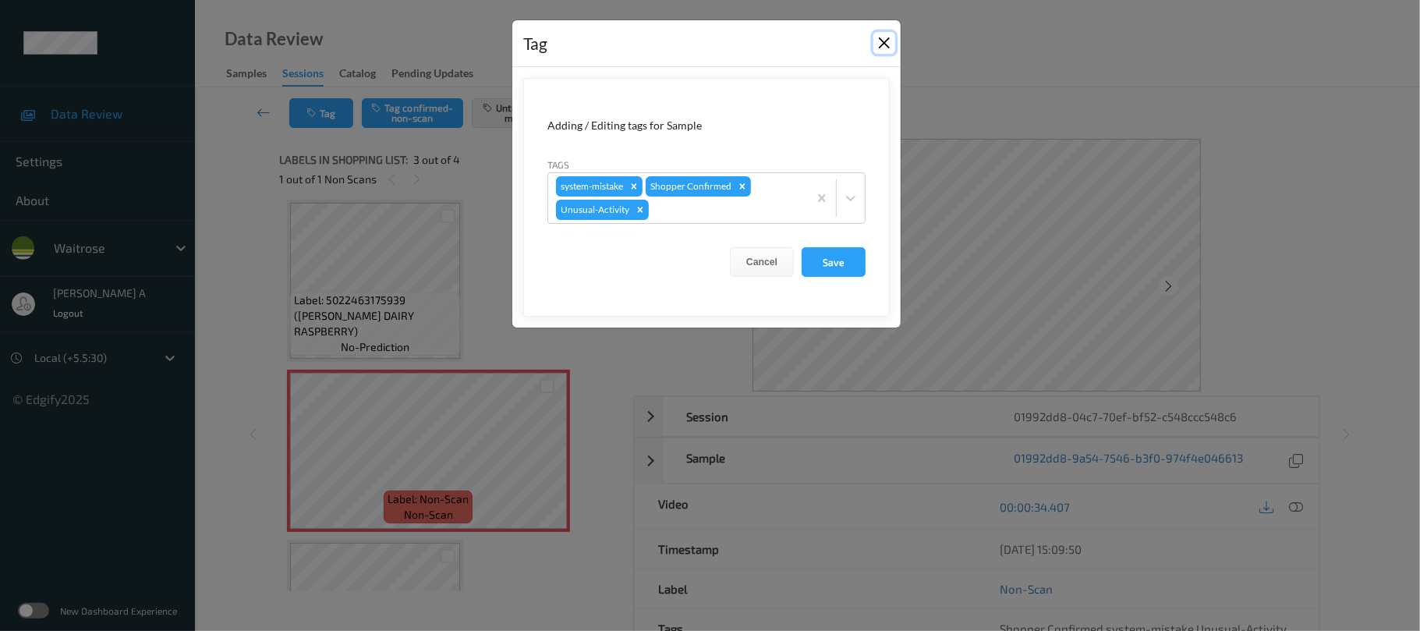
click at [881, 47] on button "Close" at bounding box center [884, 43] width 22 height 22
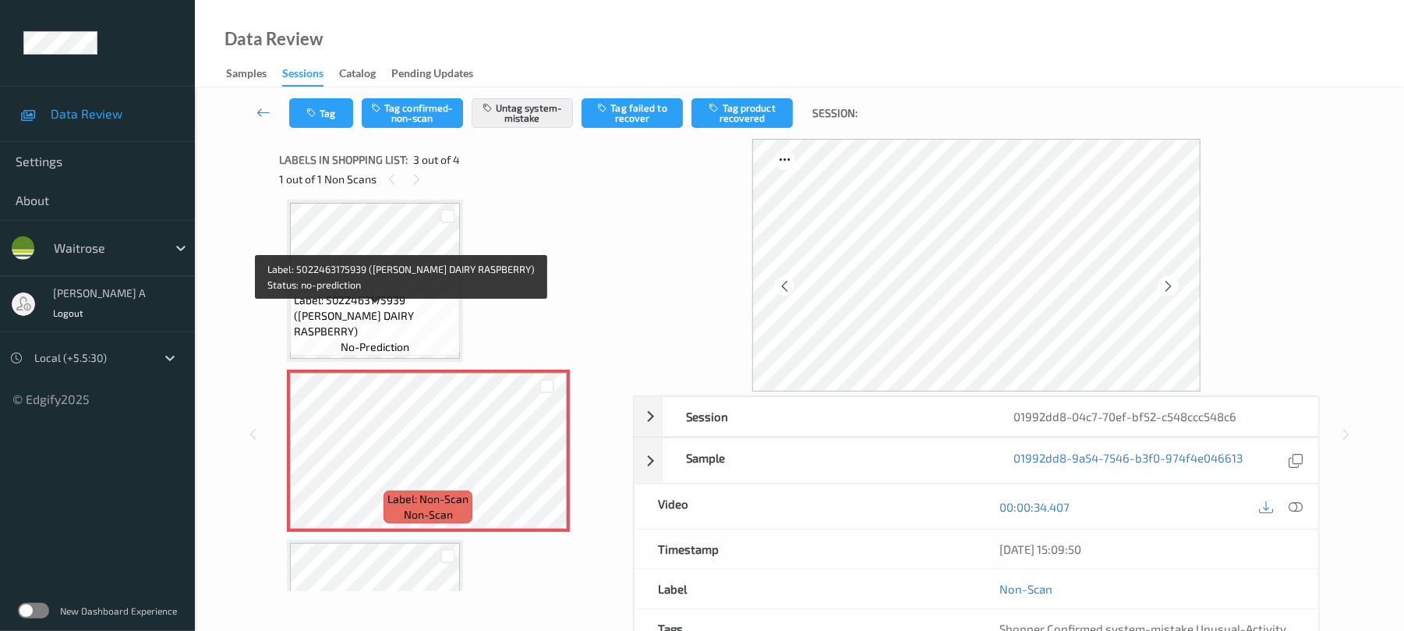
click at [410, 310] on span "Label: 5022463175939 ([PERSON_NAME] DAIRY RASPBERRY)" at bounding box center [375, 315] width 162 height 47
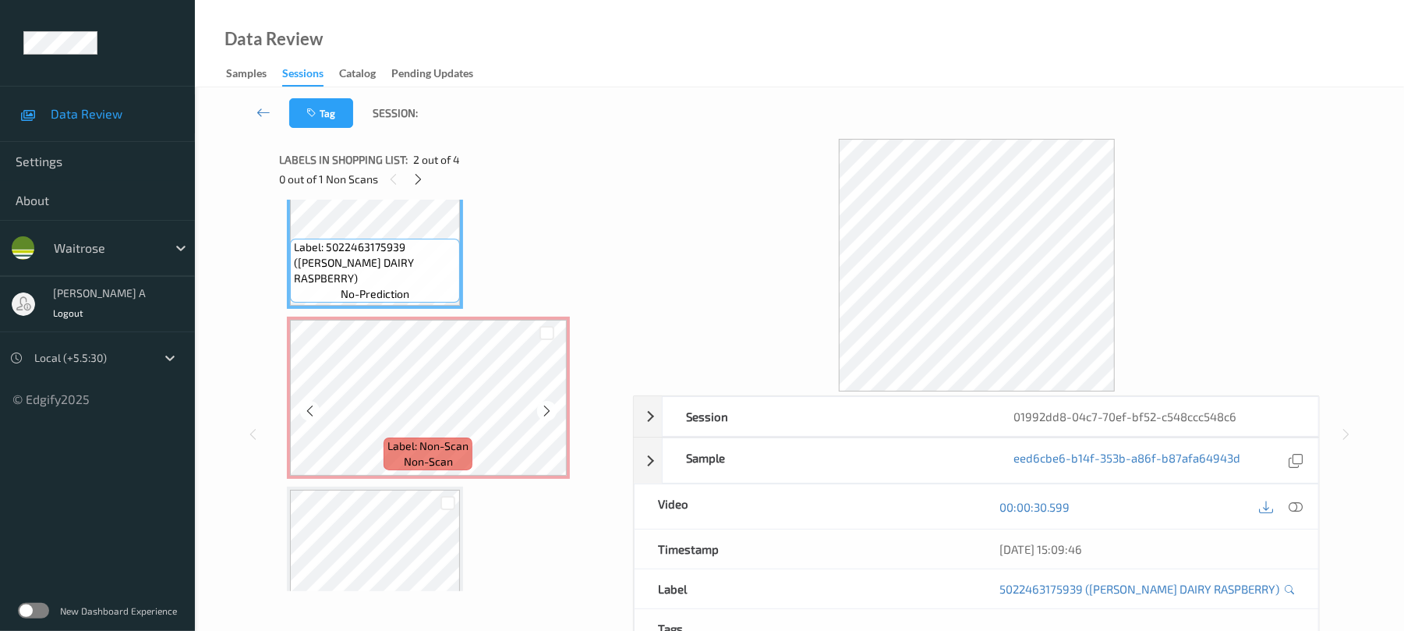
scroll to position [296, 0]
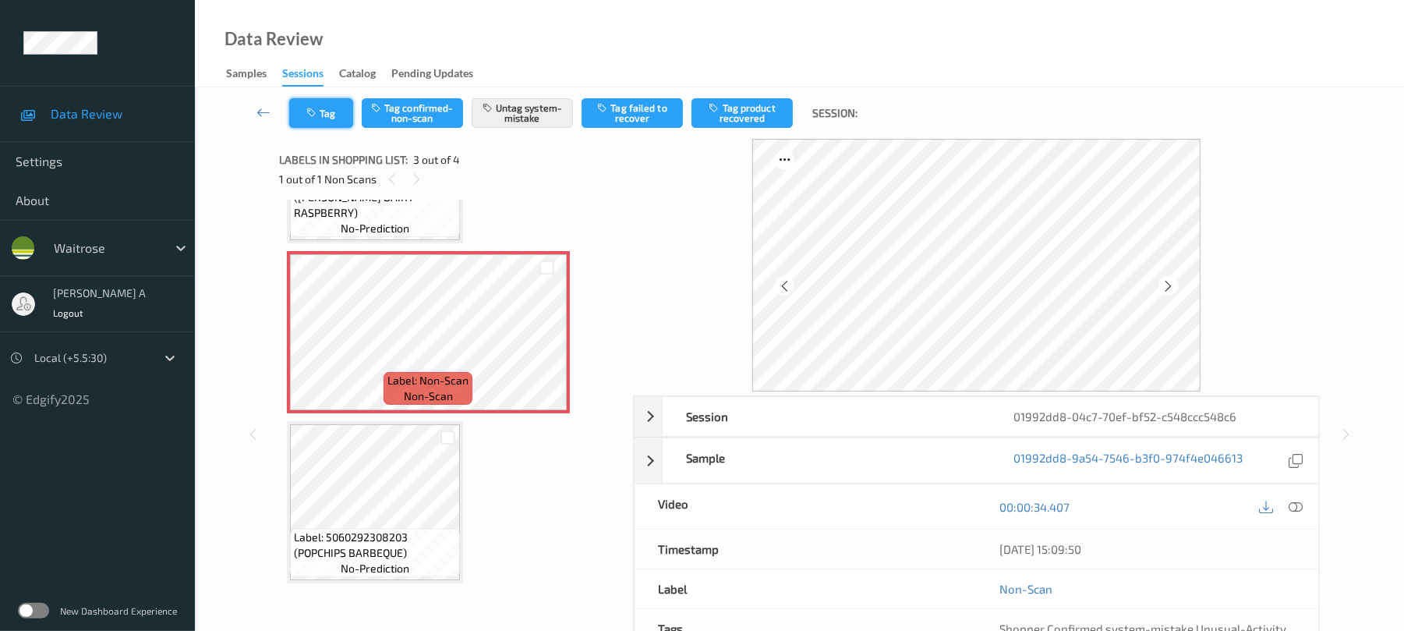
click at [328, 125] on button "Tag" at bounding box center [321, 113] width 64 height 30
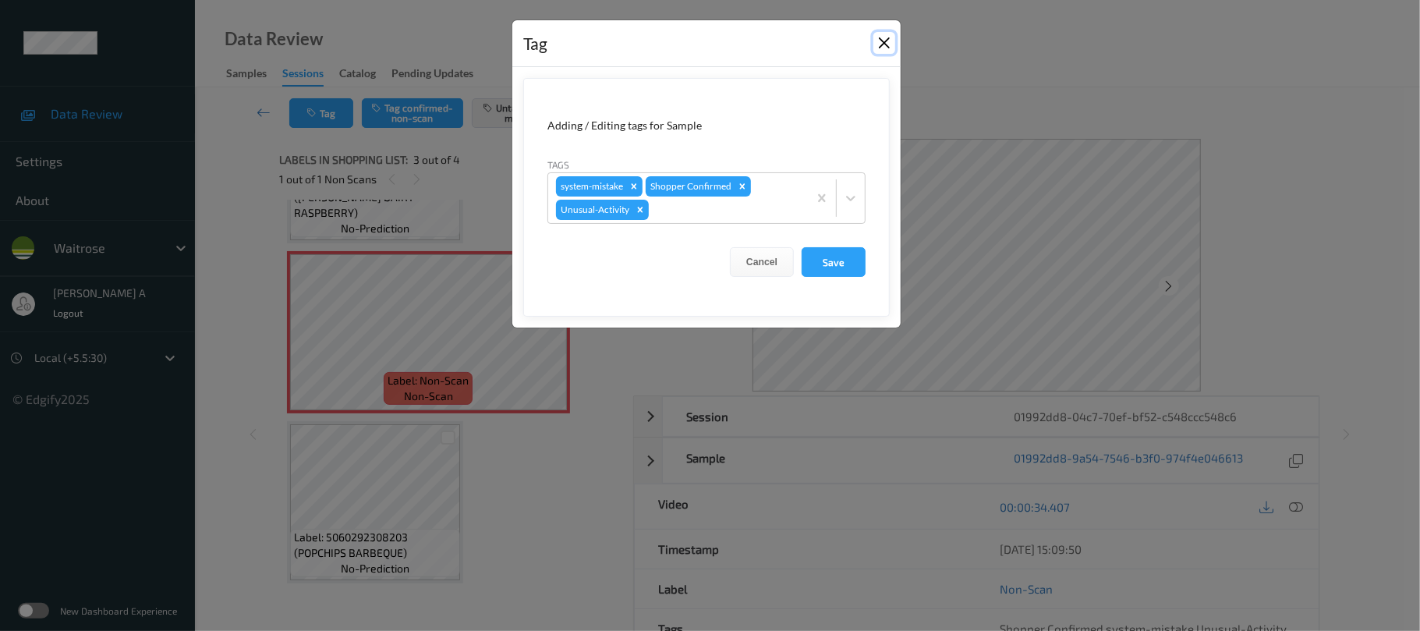
click at [881, 47] on button "Close" at bounding box center [884, 43] width 22 height 22
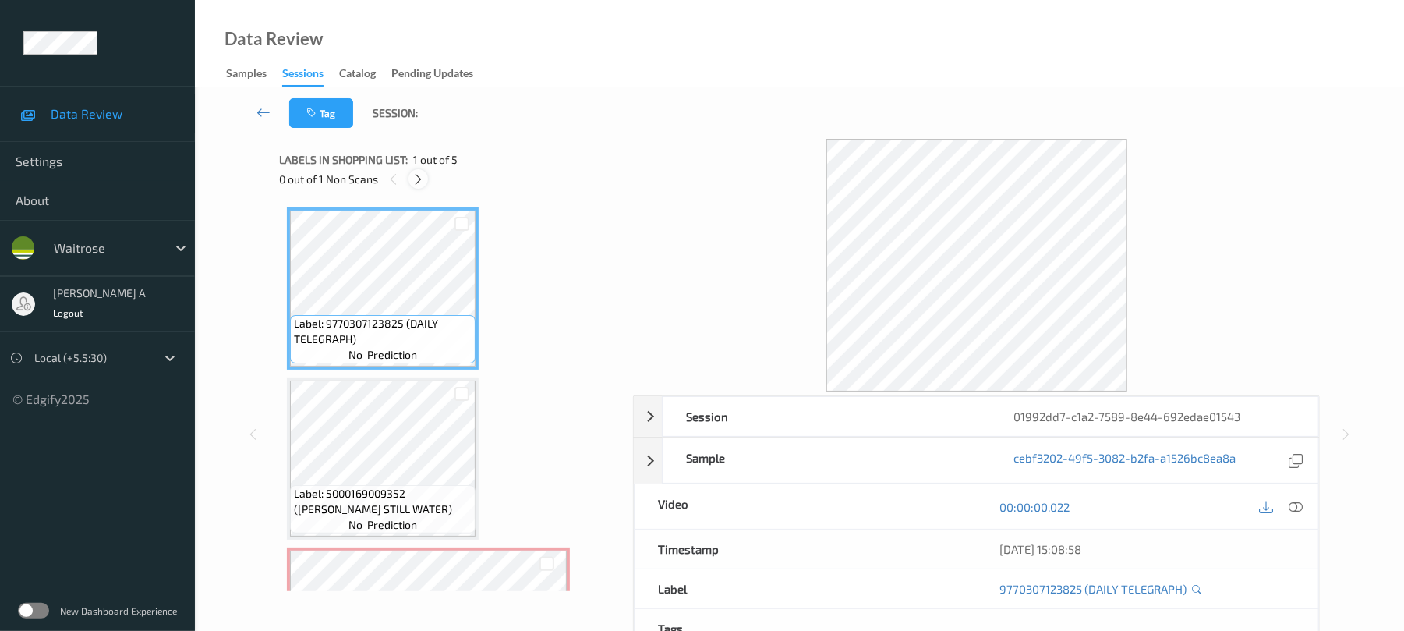
click at [421, 175] on icon at bounding box center [418, 179] width 13 height 14
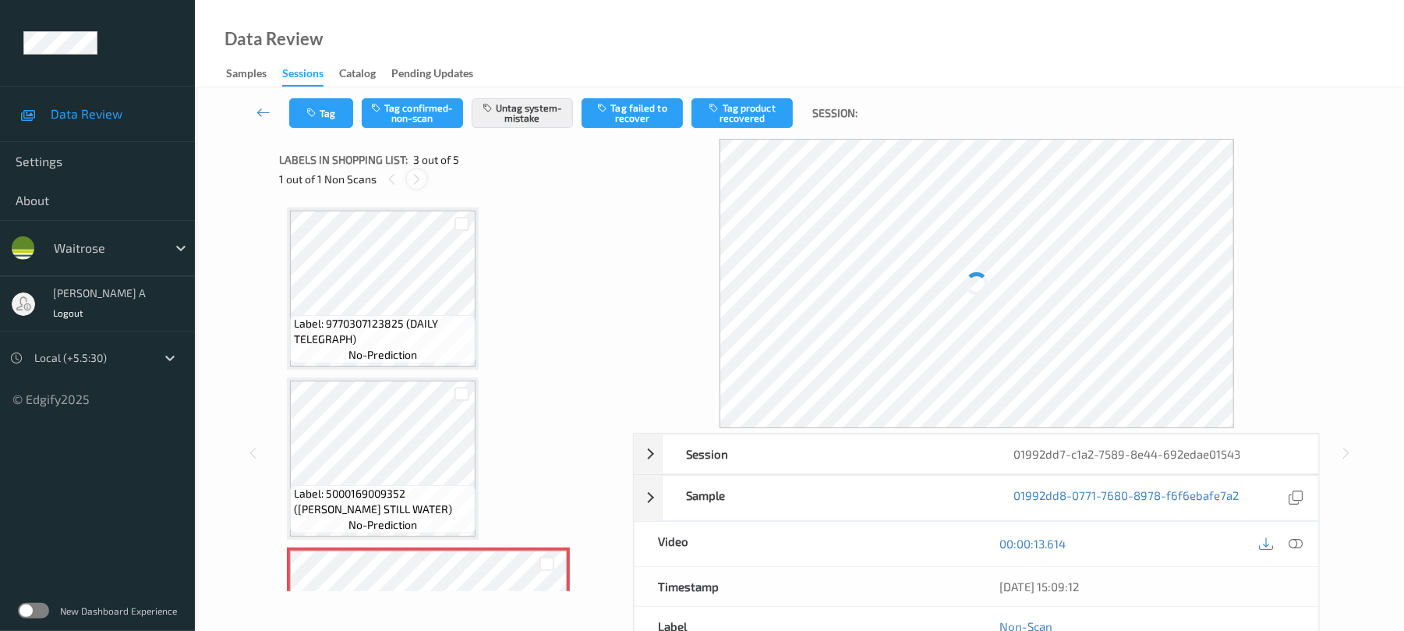
scroll to position [178, 0]
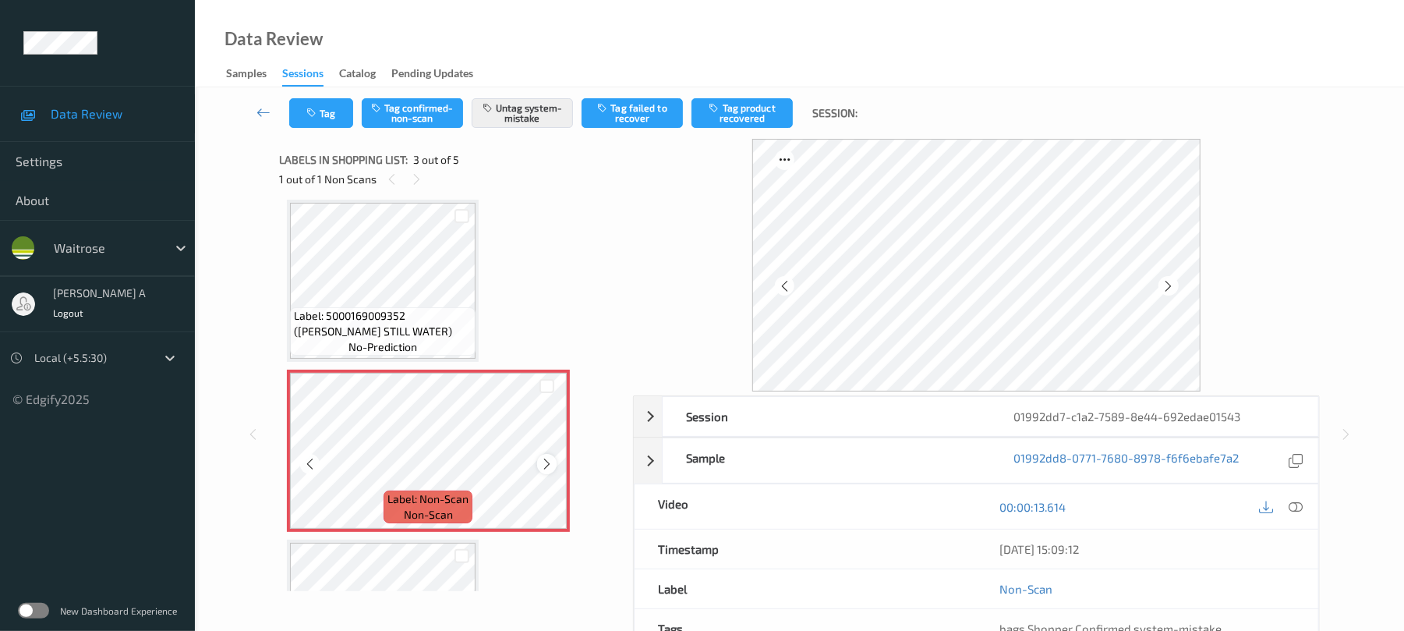
click at [549, 458] on icon at bounding box center [546, 464] width 13 height 14
click at [327, 111] on button "Tag" at bounding box center [321, 113] width 64 height 30
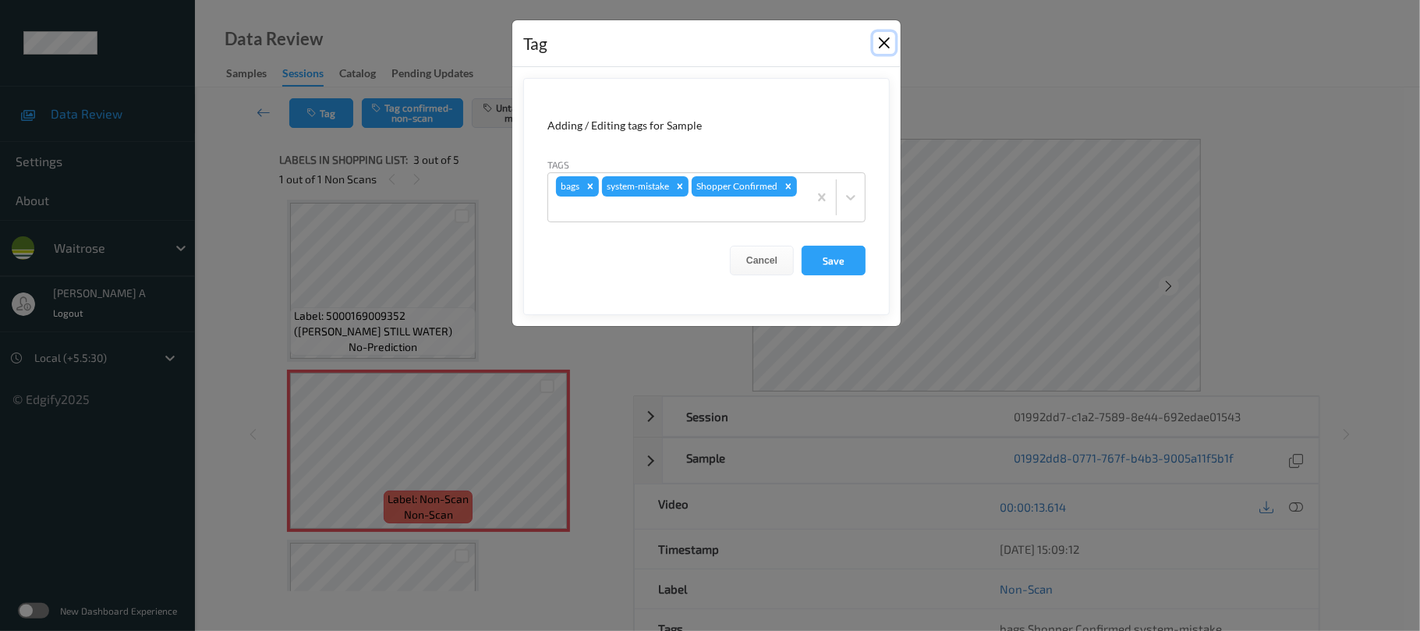
drag, startPoint x: 883, startPoint y: 39, endPoint x: 678, endPoint y: 156, distance: 236.1
click at [883, 39] on button "Close" at bounding box center [884, 43] width 22 height 22
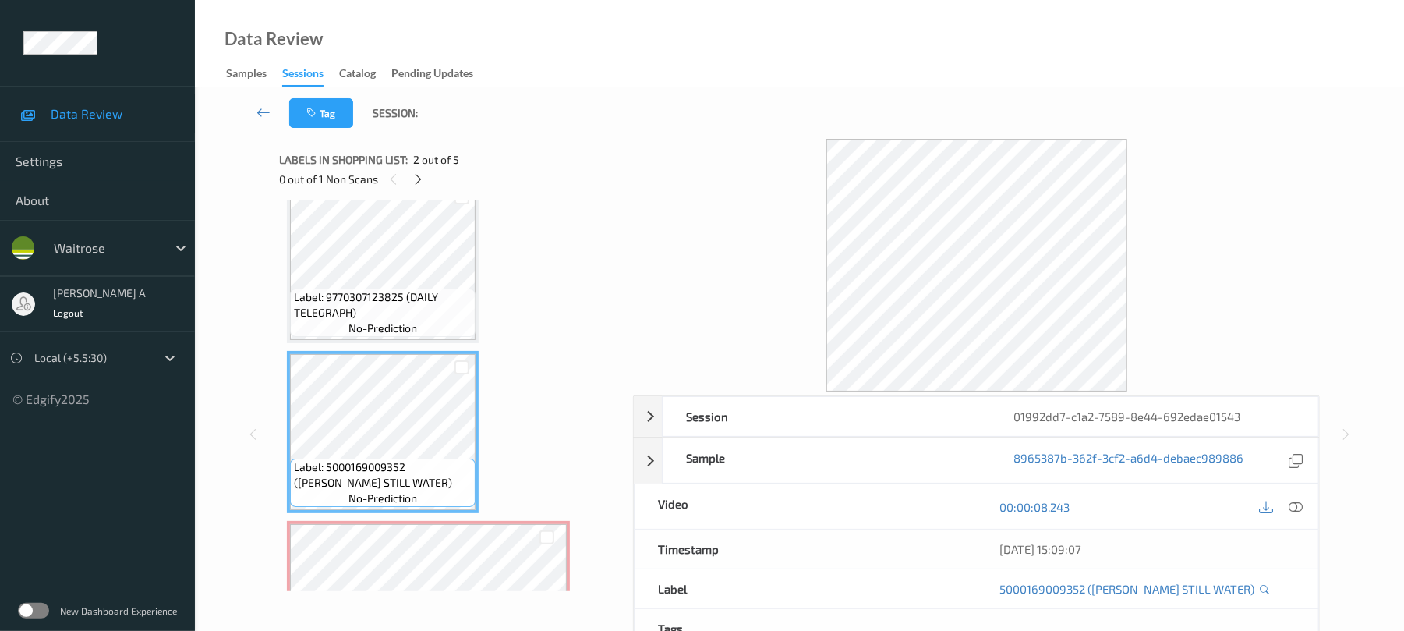
scroll to position [0, 0]
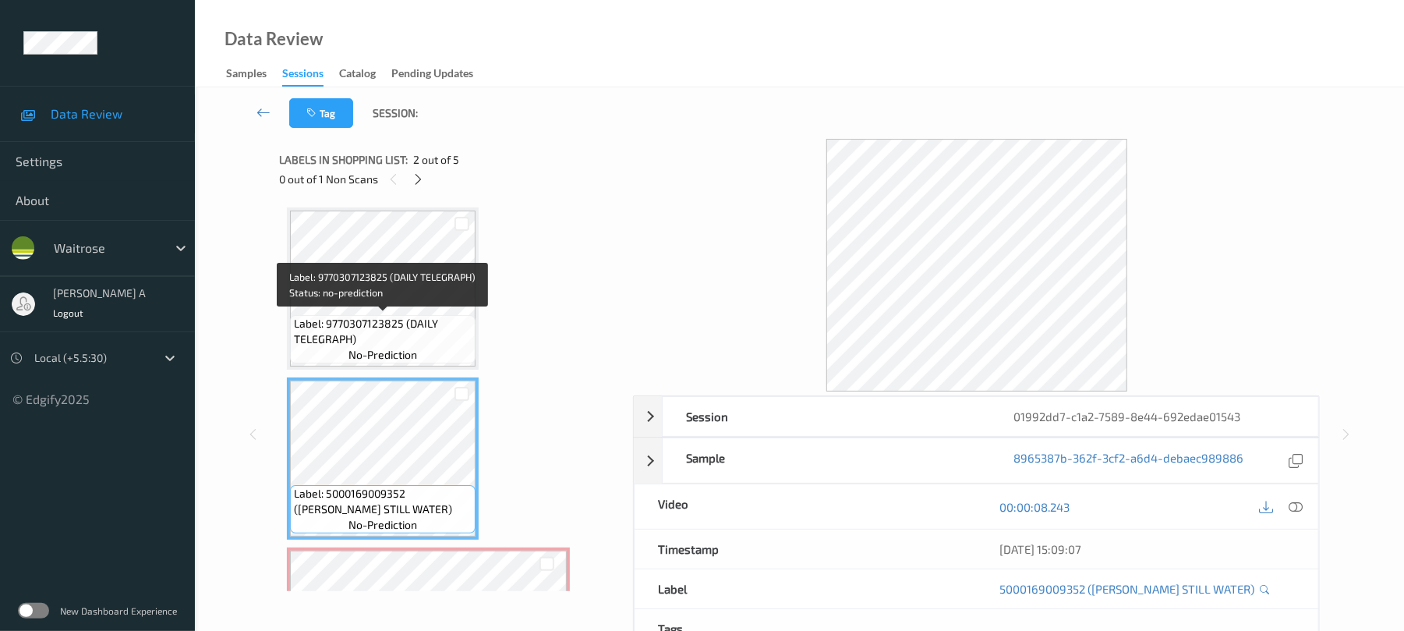
click at [437, 322] on span "Label: 9770307123825 (DAILY TELEGRAPH)" at bounding box center [383, 331] width 178 height 31
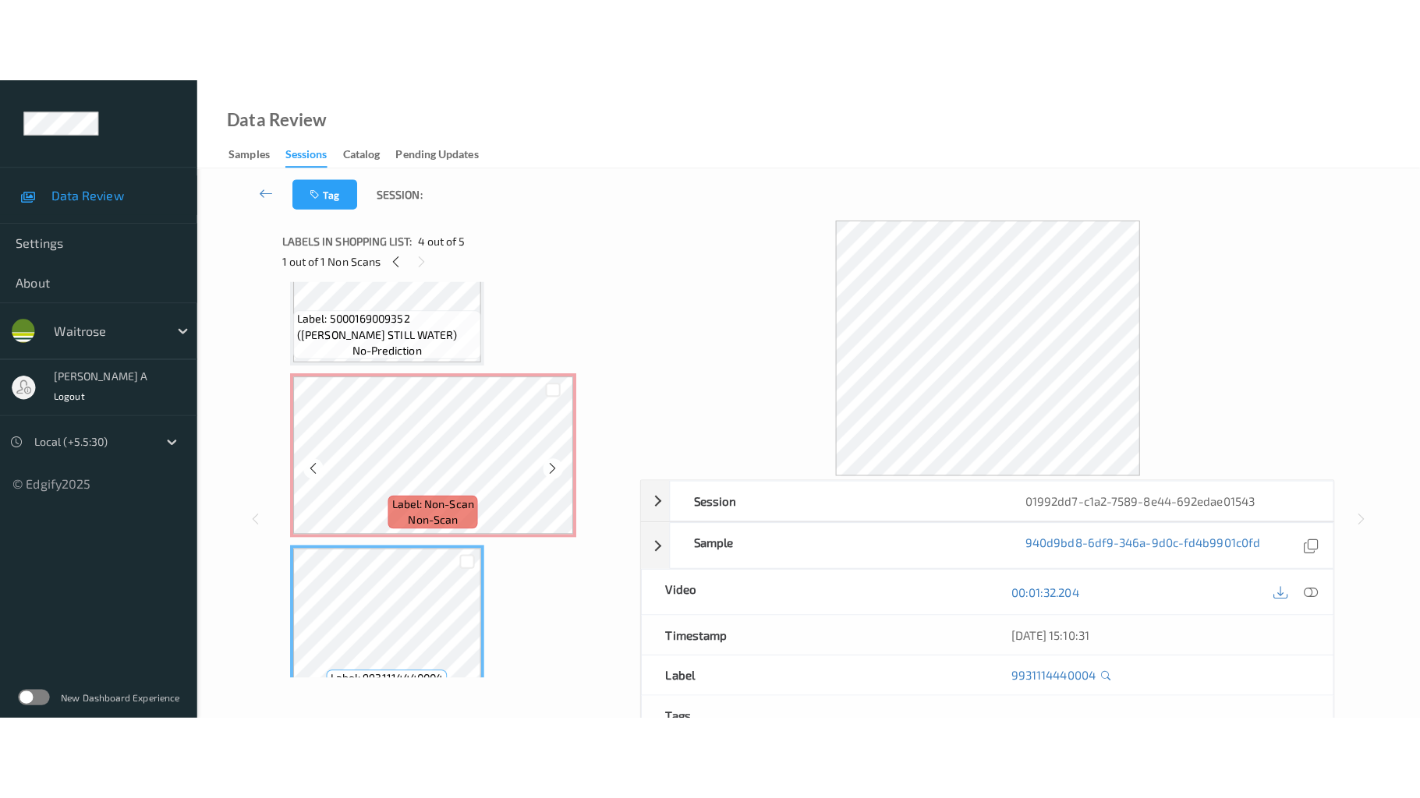
scroll to position [362, 0]
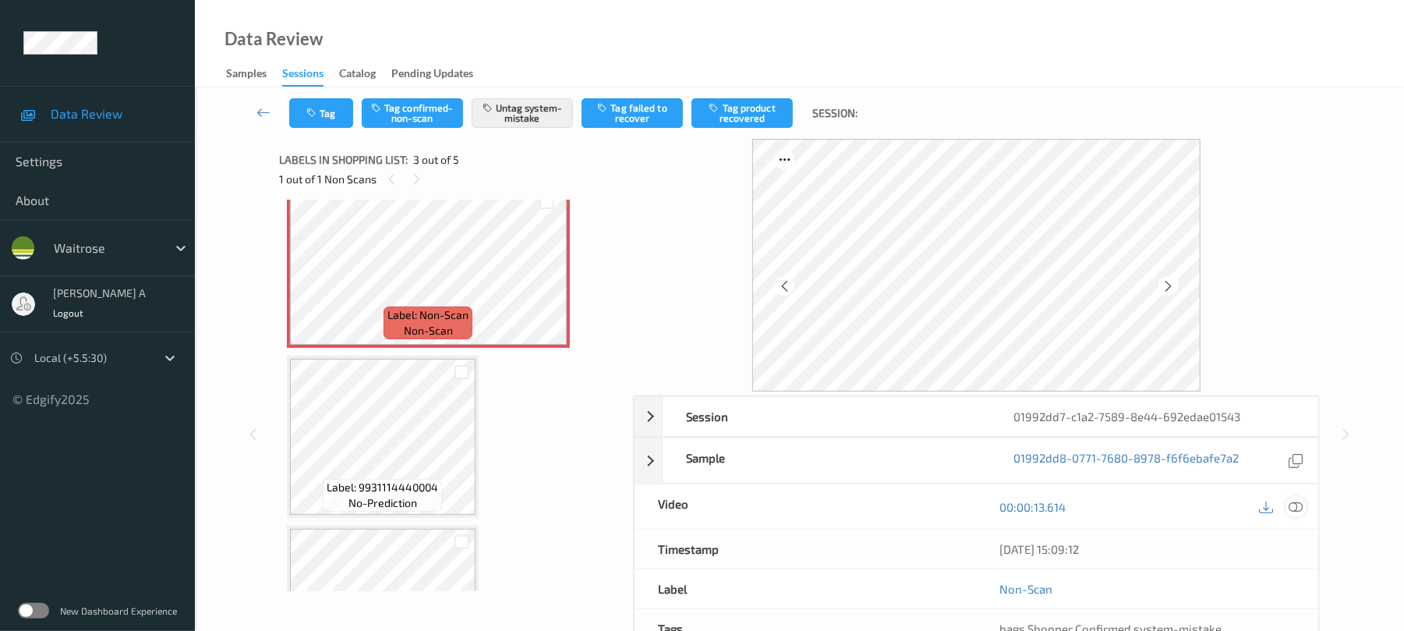
click at [1295, 508] on icon at bounding box center [1297, 507] width 14 height 14
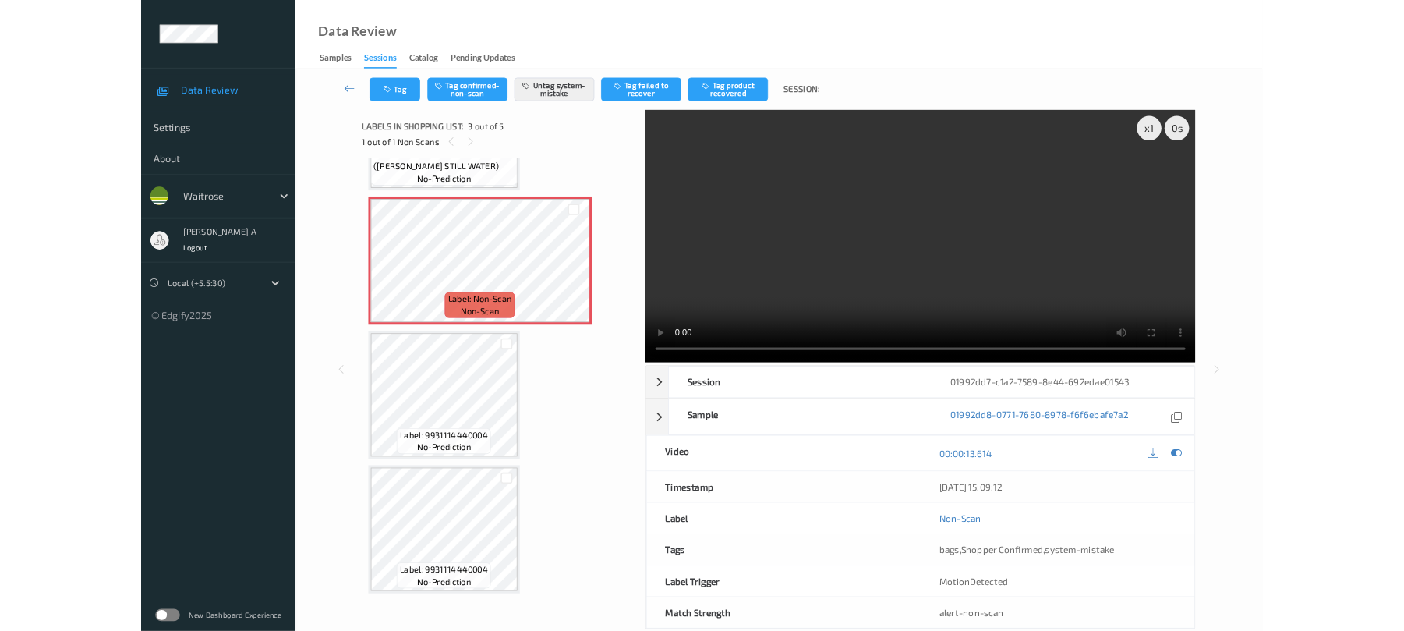
scroll to position [298, 0]
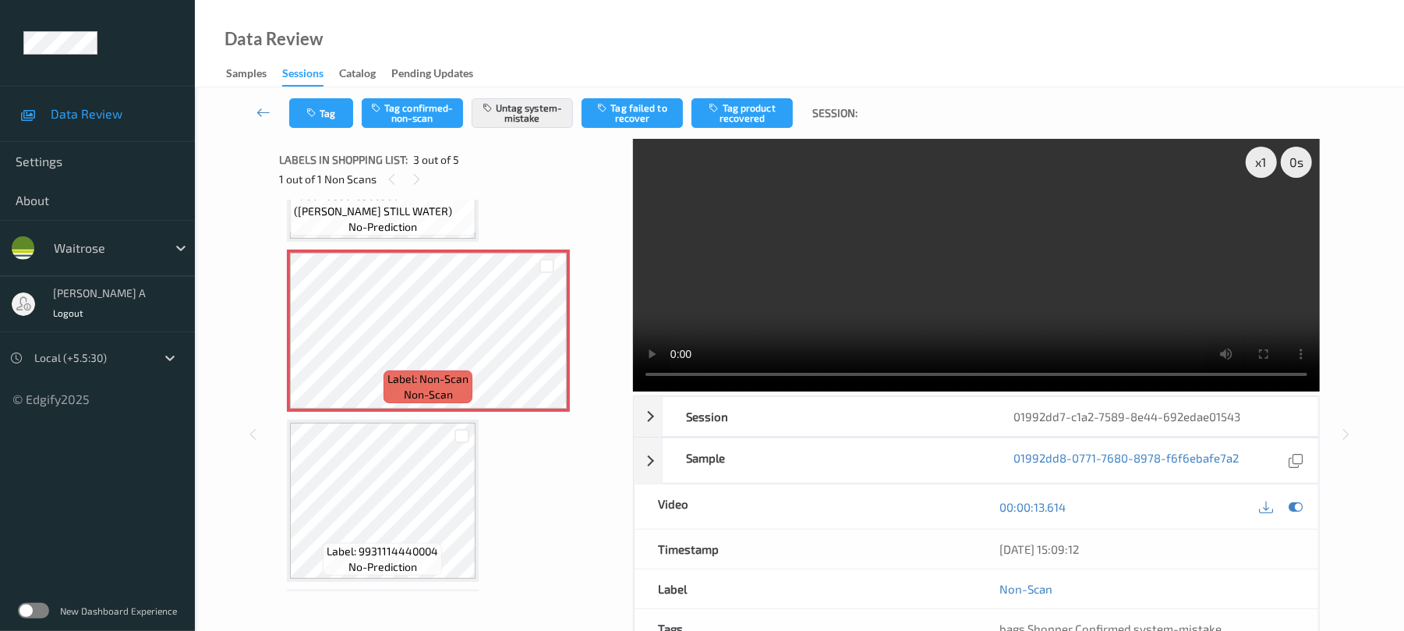
click at [795, 287] on video at bounding box center [976, 265] width 687 height 253
click at [331, 112] on button "Tag" at bounding box center [321, 113] width 64 height 30
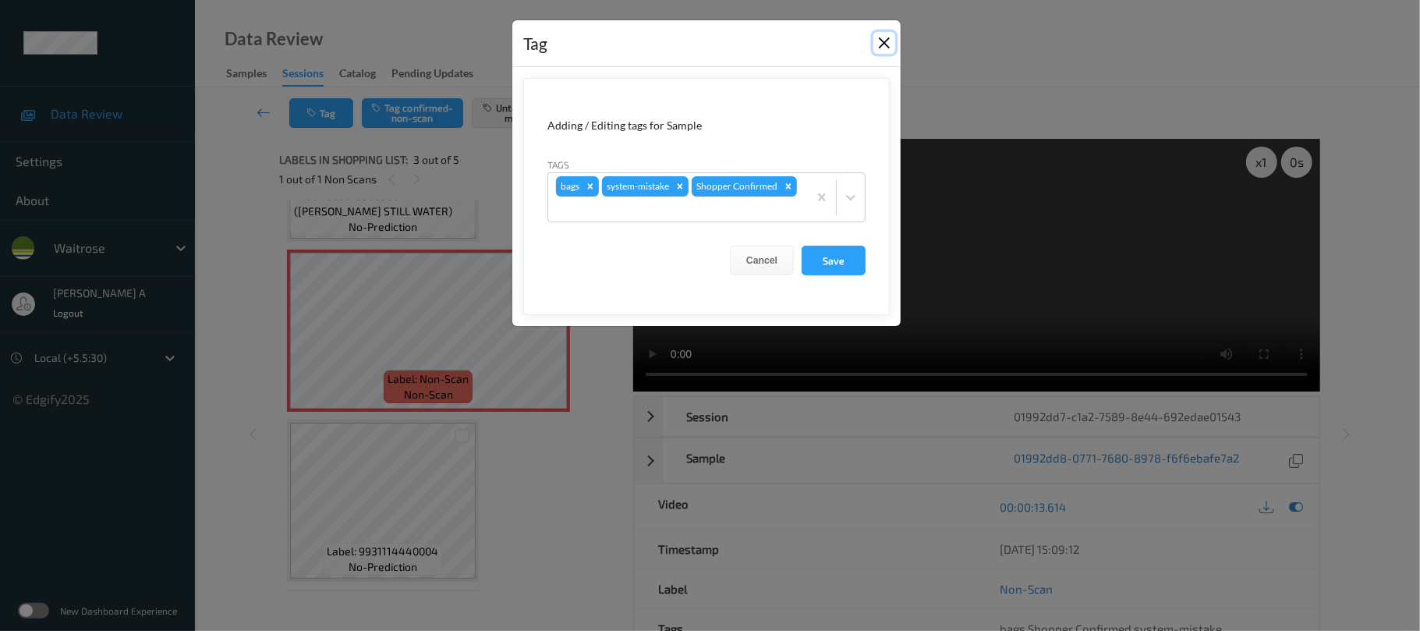
click at [879, 42] on button "Close" at bounding box center [884, 43] width 22 height 22
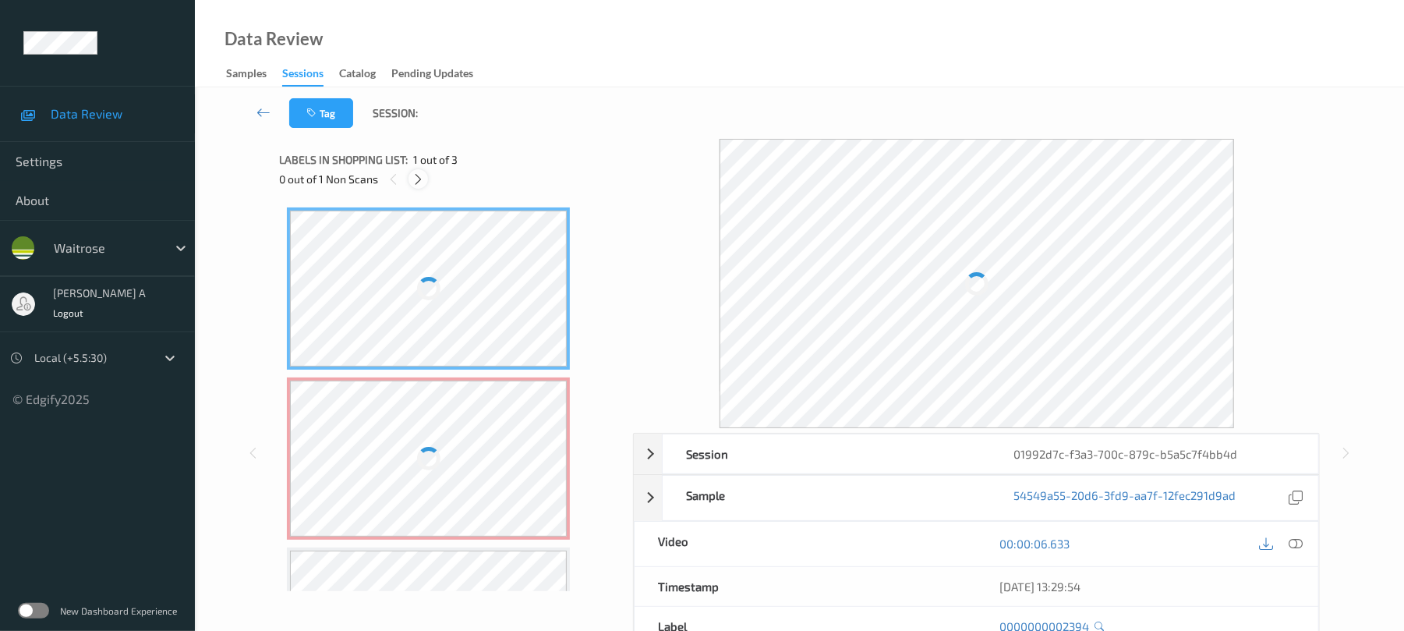
click at [416, 185] on icon at bounding box center [418, 179] width 13 height 14
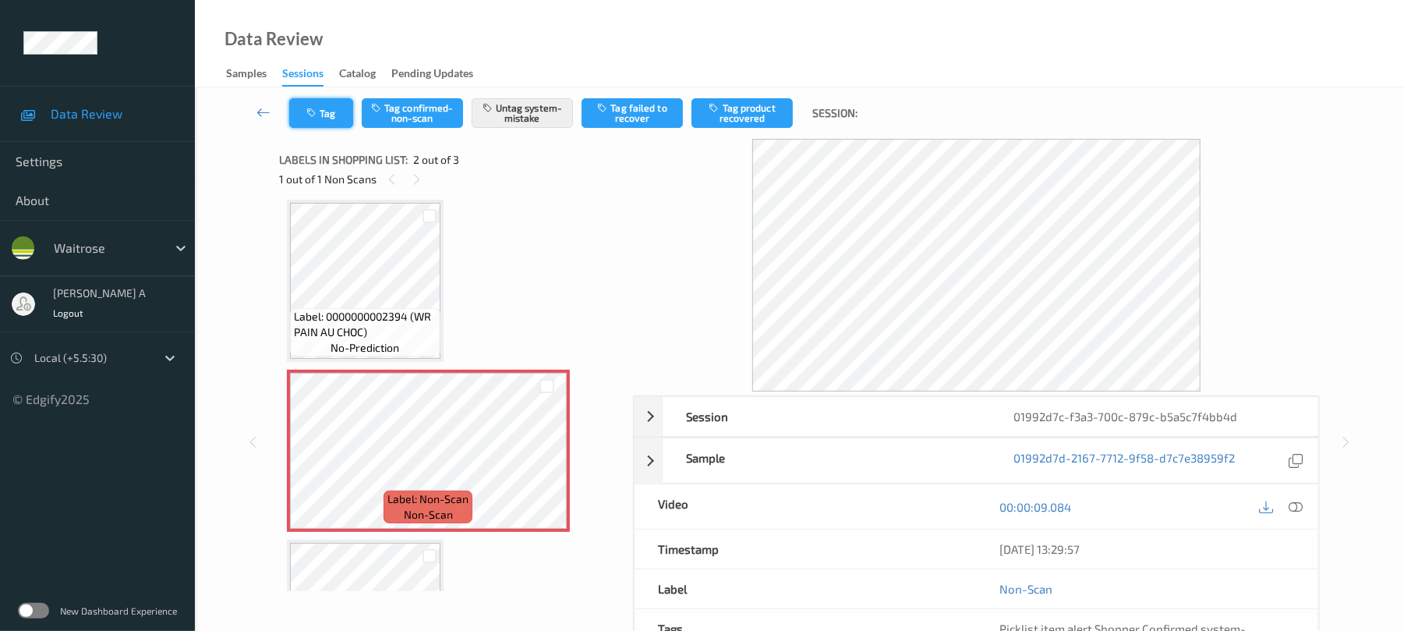
click at [315, 114] on icon "button" at bounding box center [312, 113] width 13 height 11
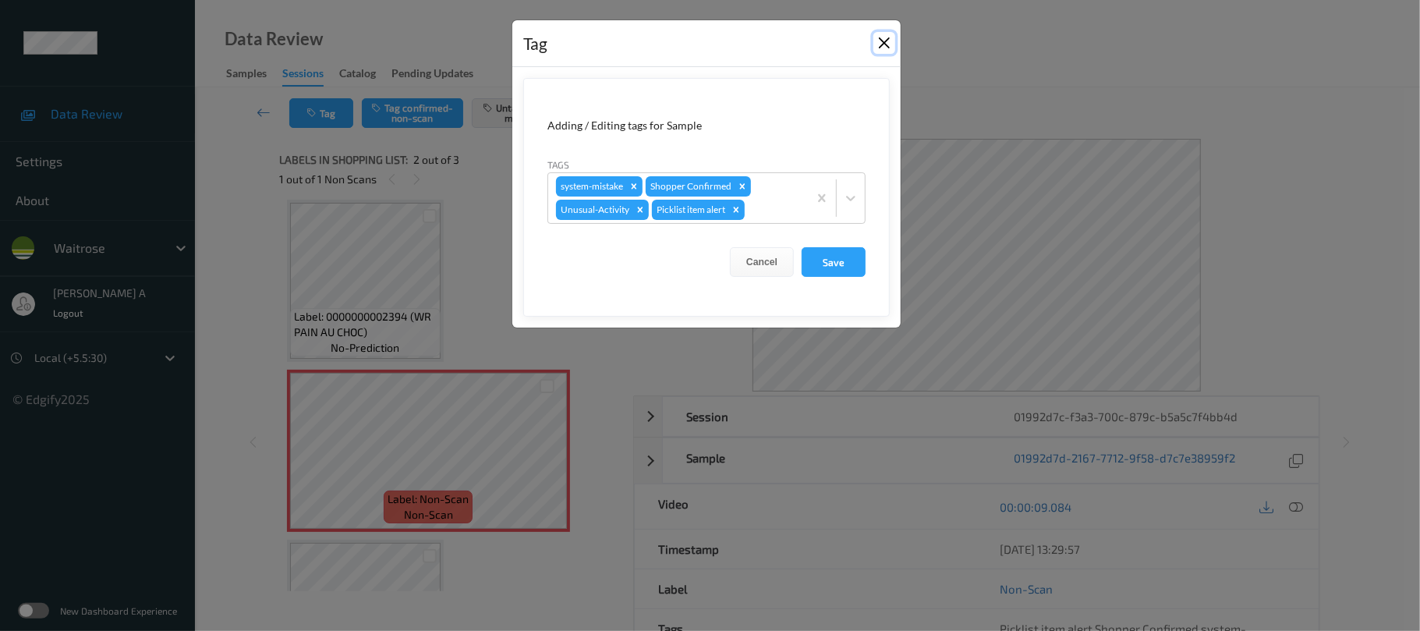
click at [890, 38] on button "Close" at bounding box center [884, 43] width 22 height 22
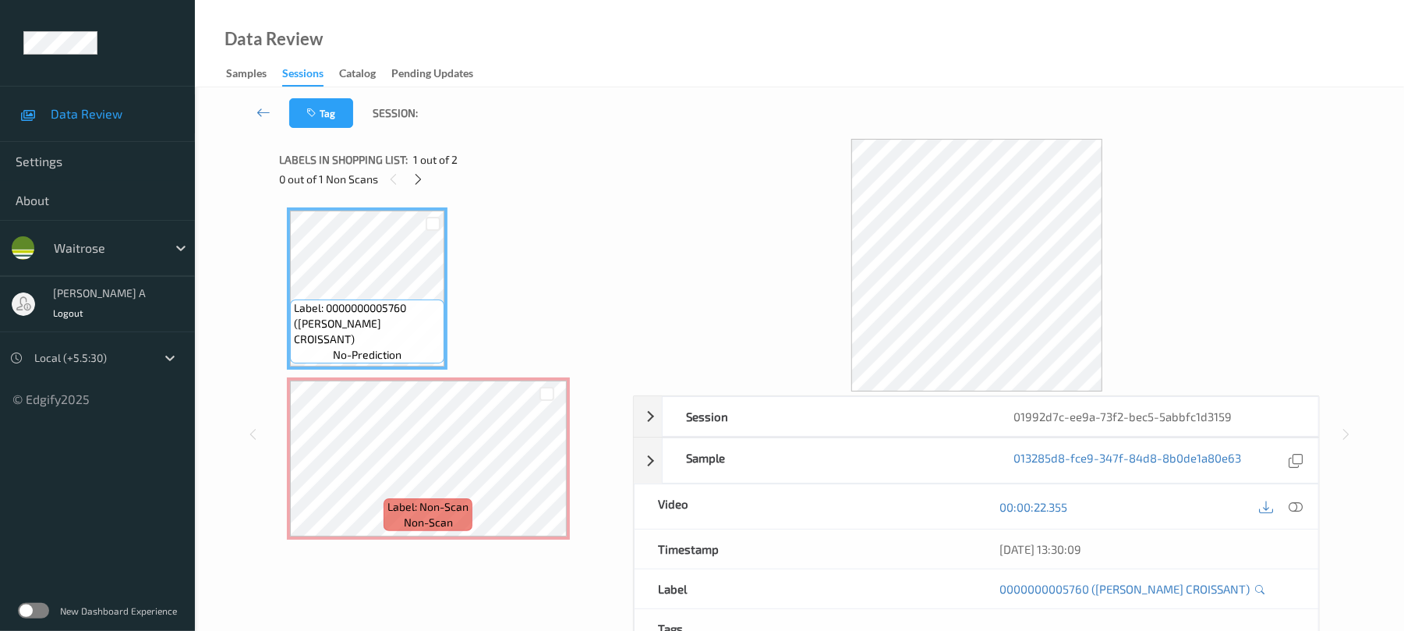
click at [412, 169] on div "0 out of 1 Non Scans" at bounding box center [450, 178] width 343 height 19
click at [413, 172] on icon at bounding box center [418, 179] width 13 height 14
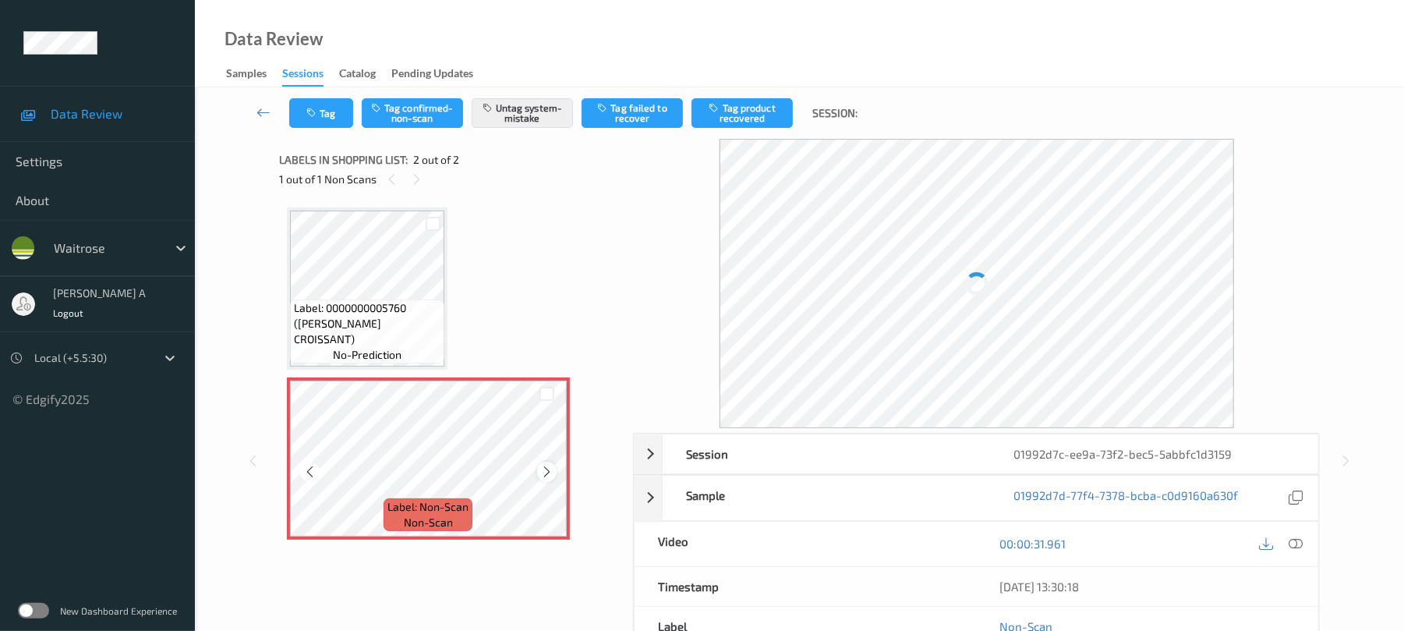
click at [550, 475] on icon at bounding box center [546, 472] width 13 height 14
click at [331, 120] on button "Tag" at bounding box center [321, 113] width 64 height 30
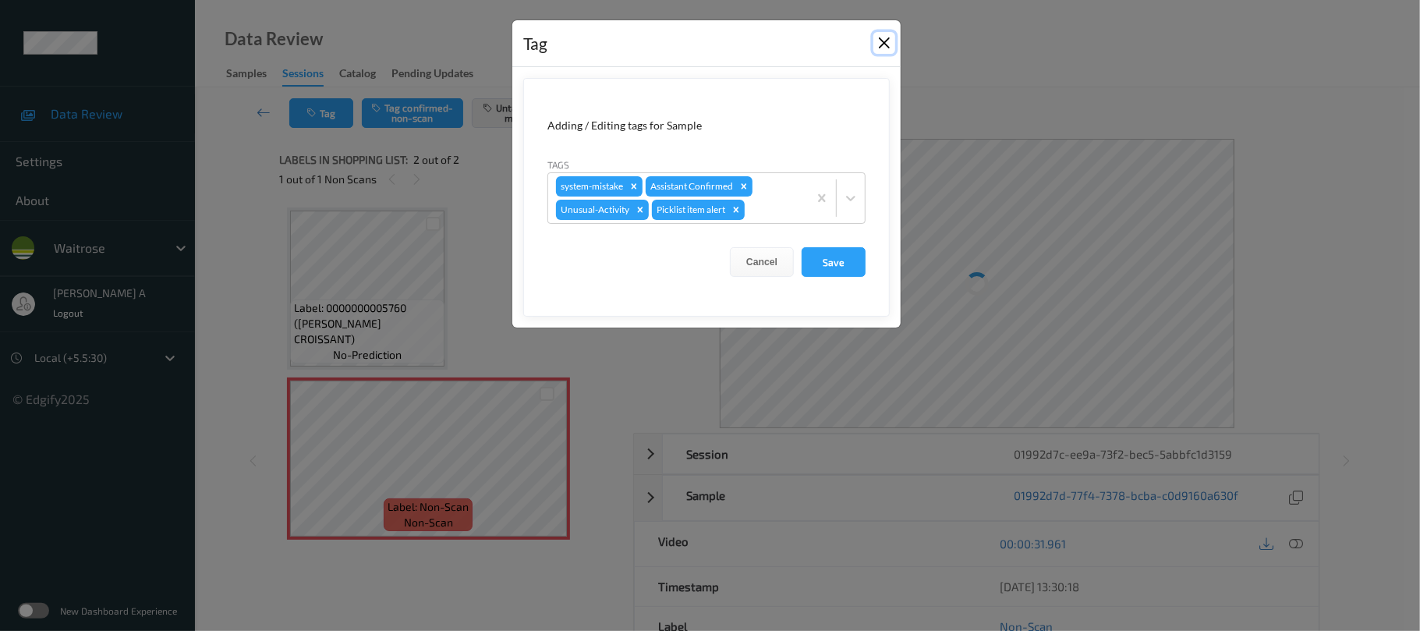
click at [878, 37] on button "Close" at bounding box center [884, 43] width 22 height 22
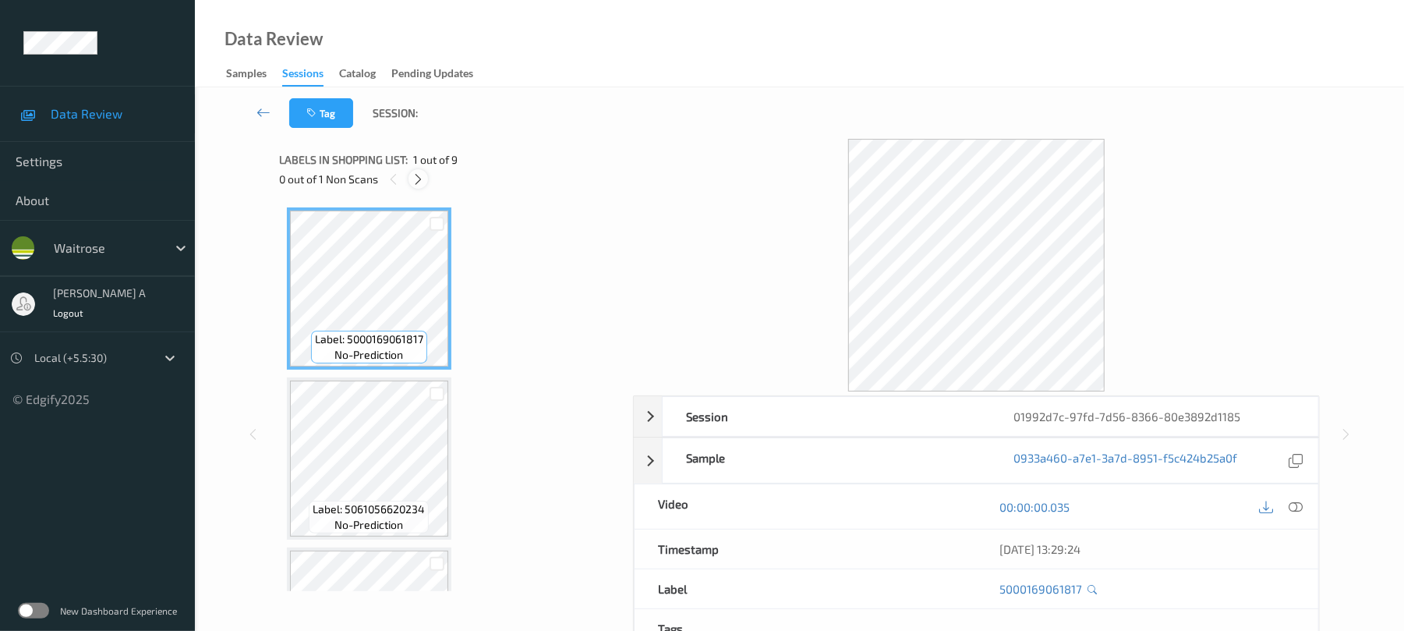
click at [416, 181] on icon at bounding box center [418, 179] width 13 height 14
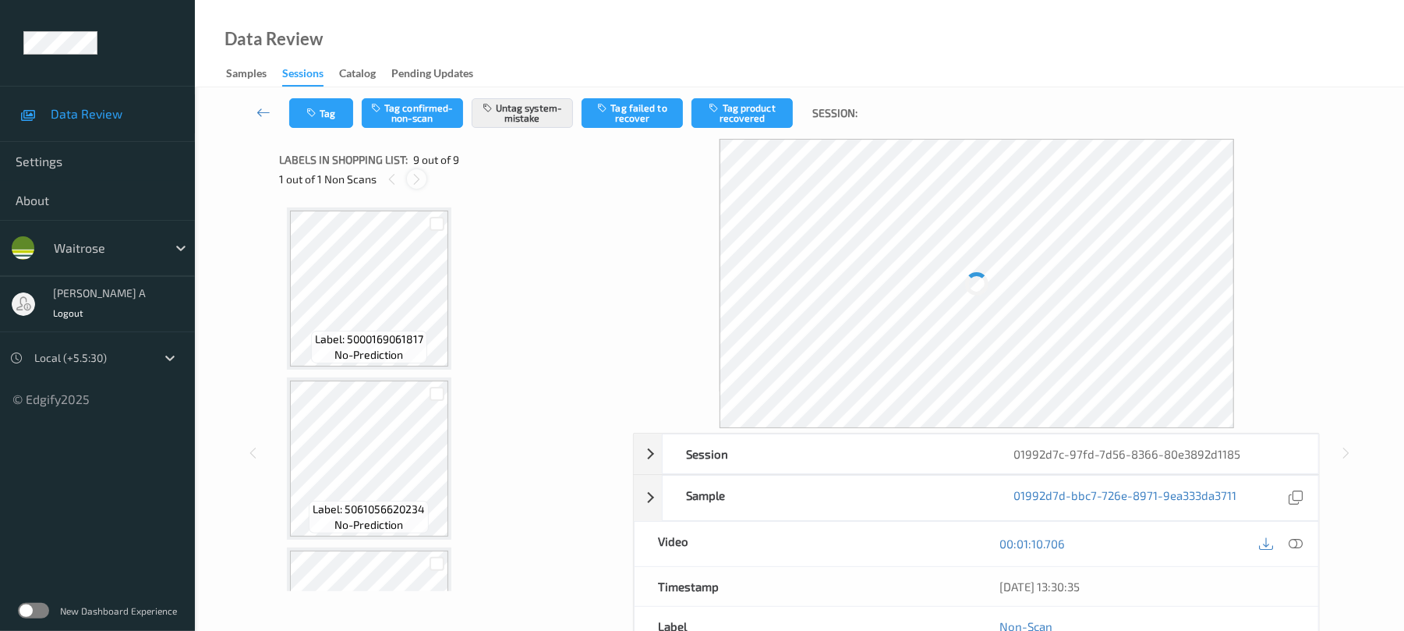
scroll to position [1145, 0]
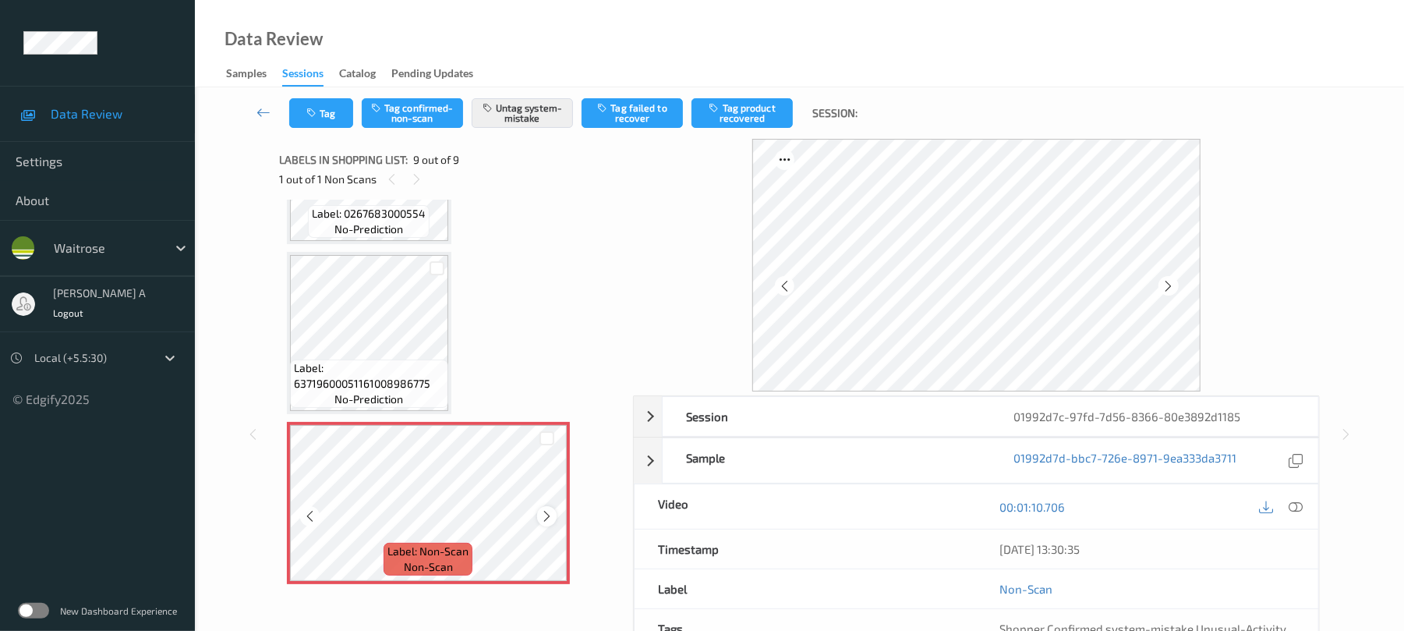
click at [550, 518] on icon at bounding box center [546, 516] width 13 height 14
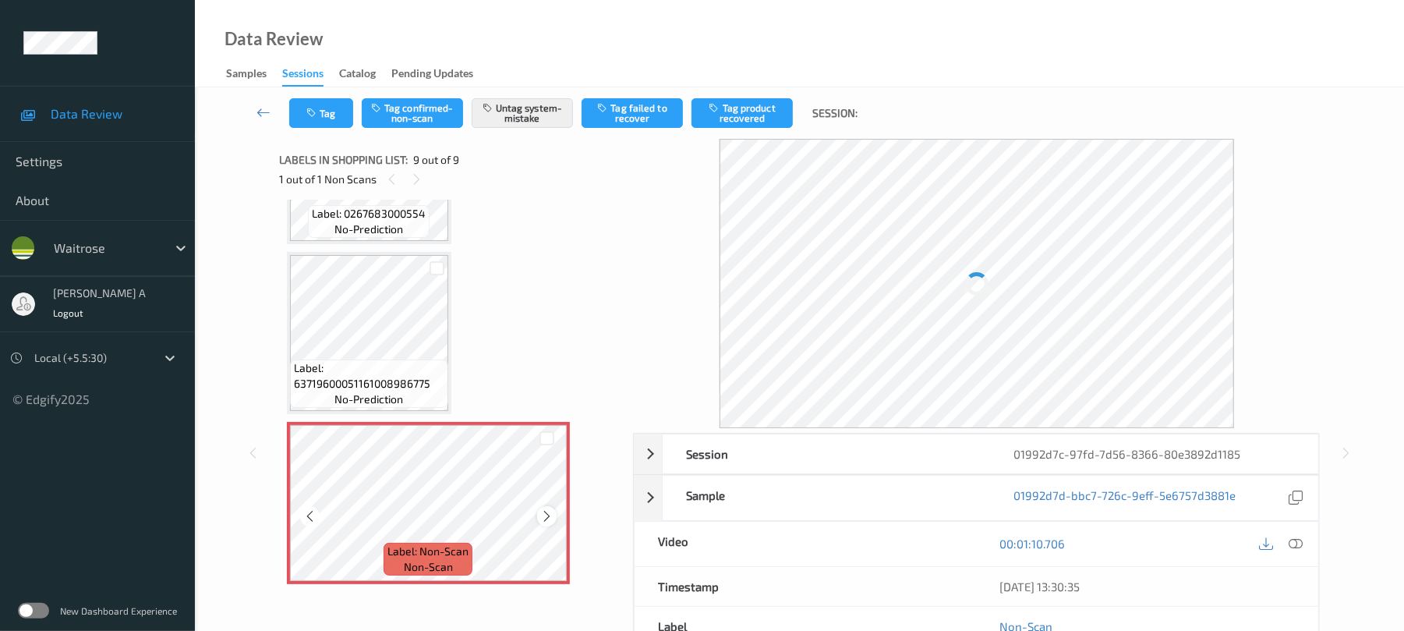
click at [550, 518] on icon at bounding box center [546, 516] width 13 height 14
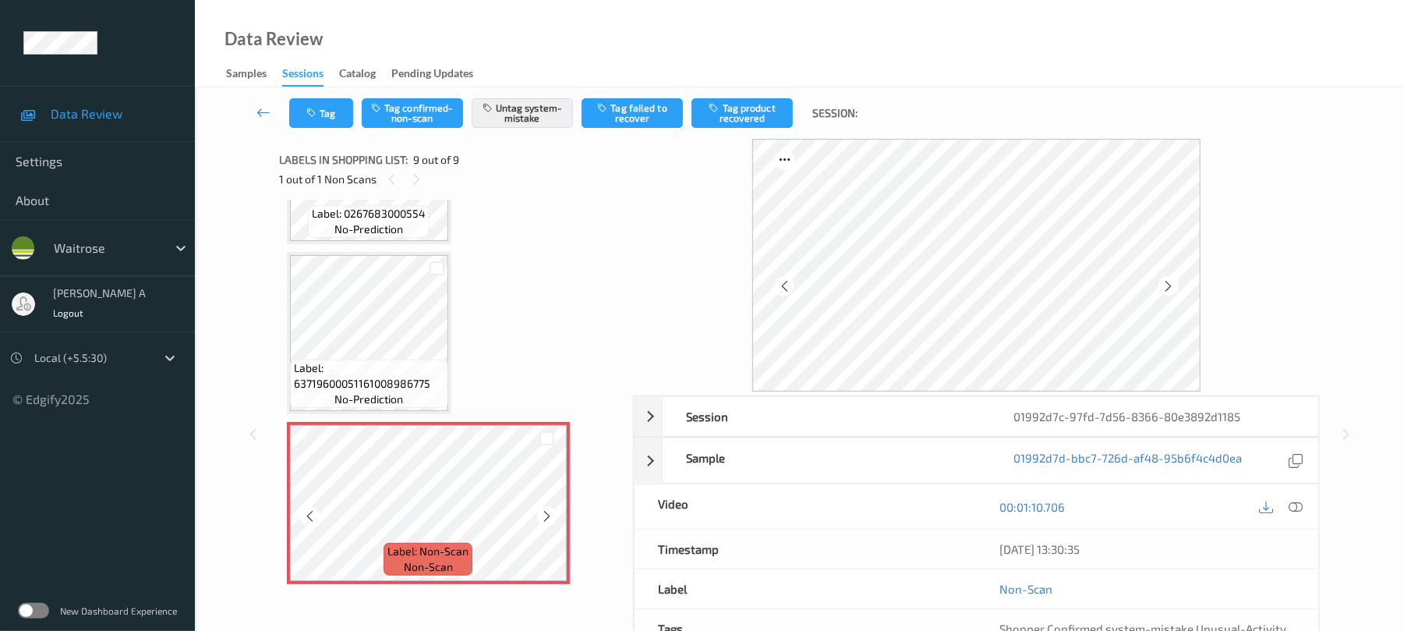
click at [550, 518] on icon at bounding box center [546, 516] width 13 height 14
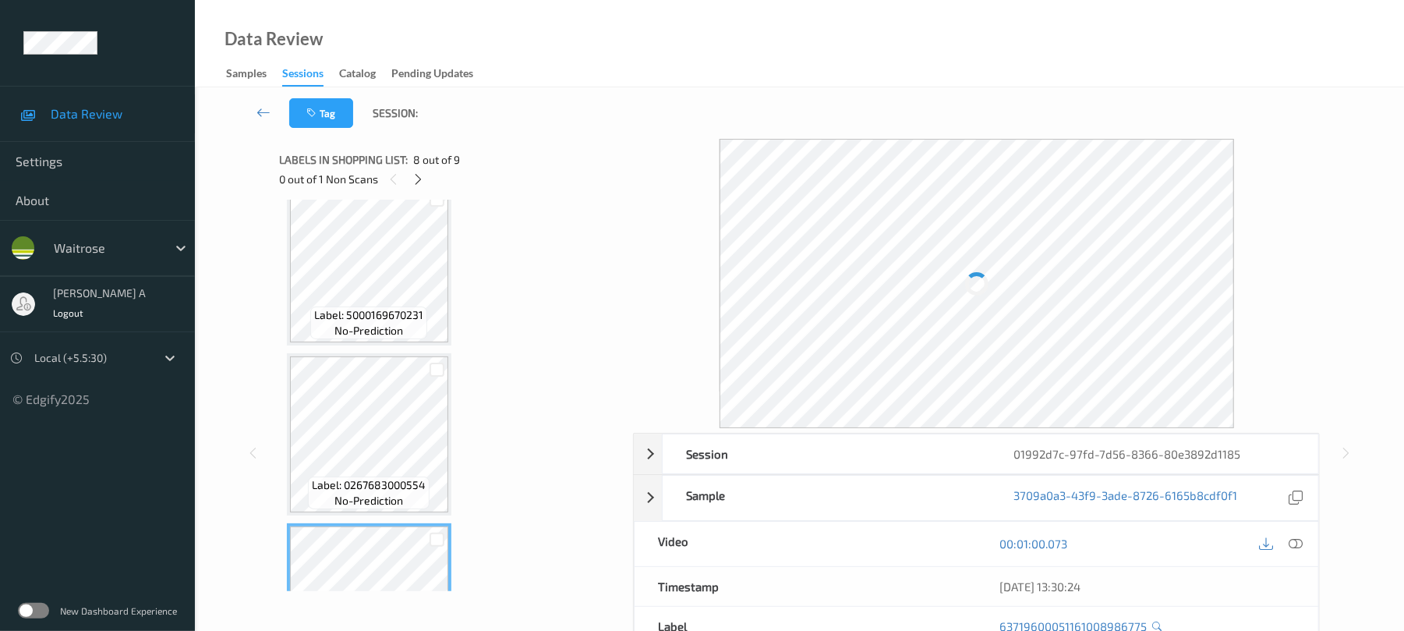
scroll to position [833, 0]
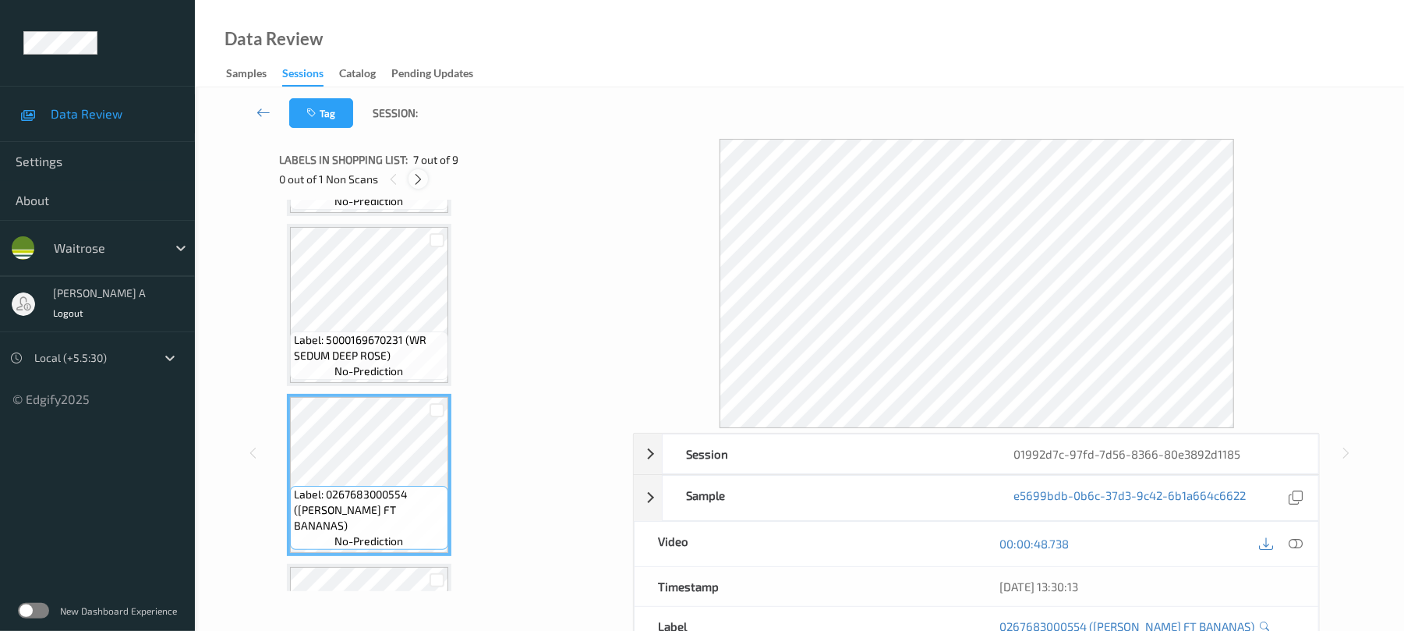
click at [423, 182] on icon at bounding box center [418, 179] width 13 height 14
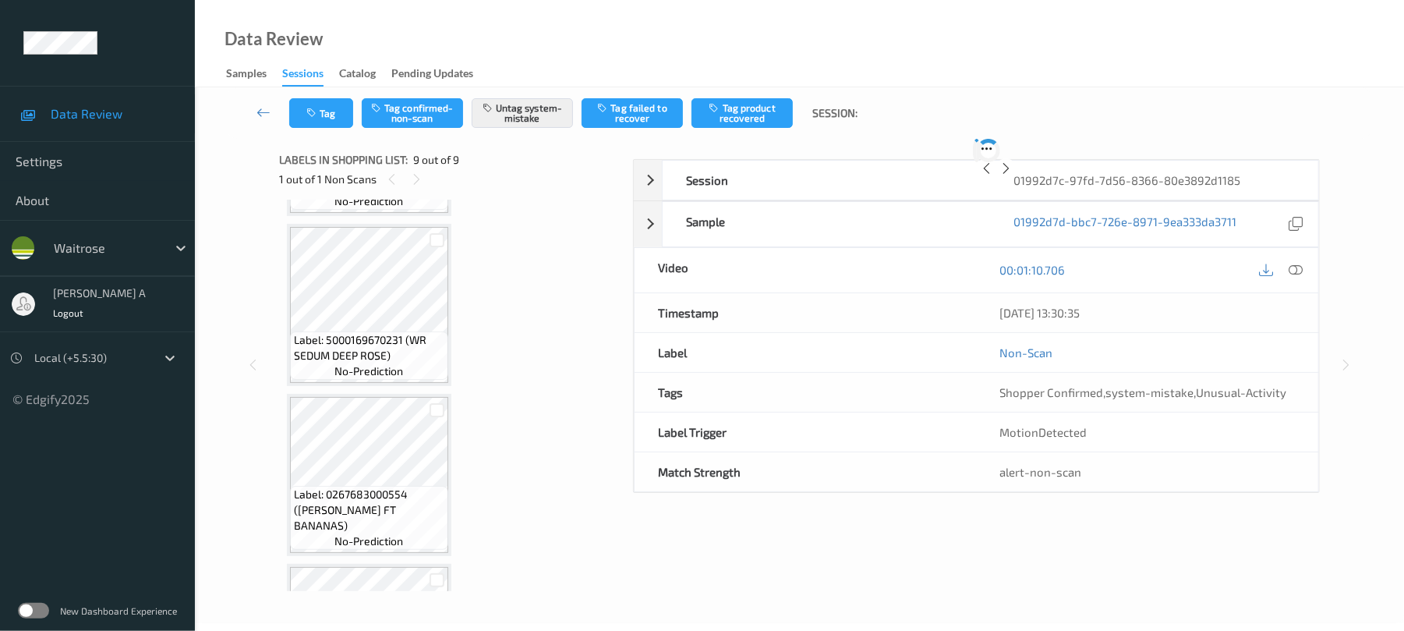
scroll to position [1145, 0]
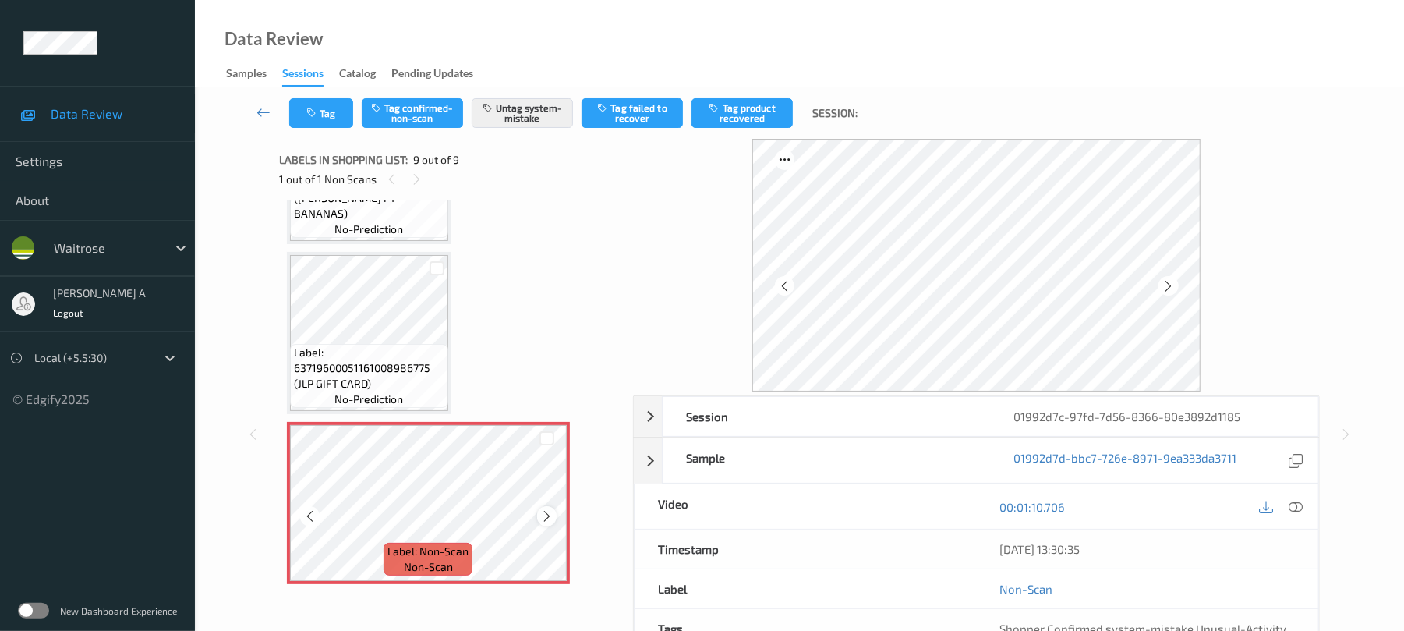
click at [547, 518] on icon at bounding box center [546, 516] width 13 height 14
click at [319, 119] on button "Tag" at bounding box center [321, 113] width 64 height 30
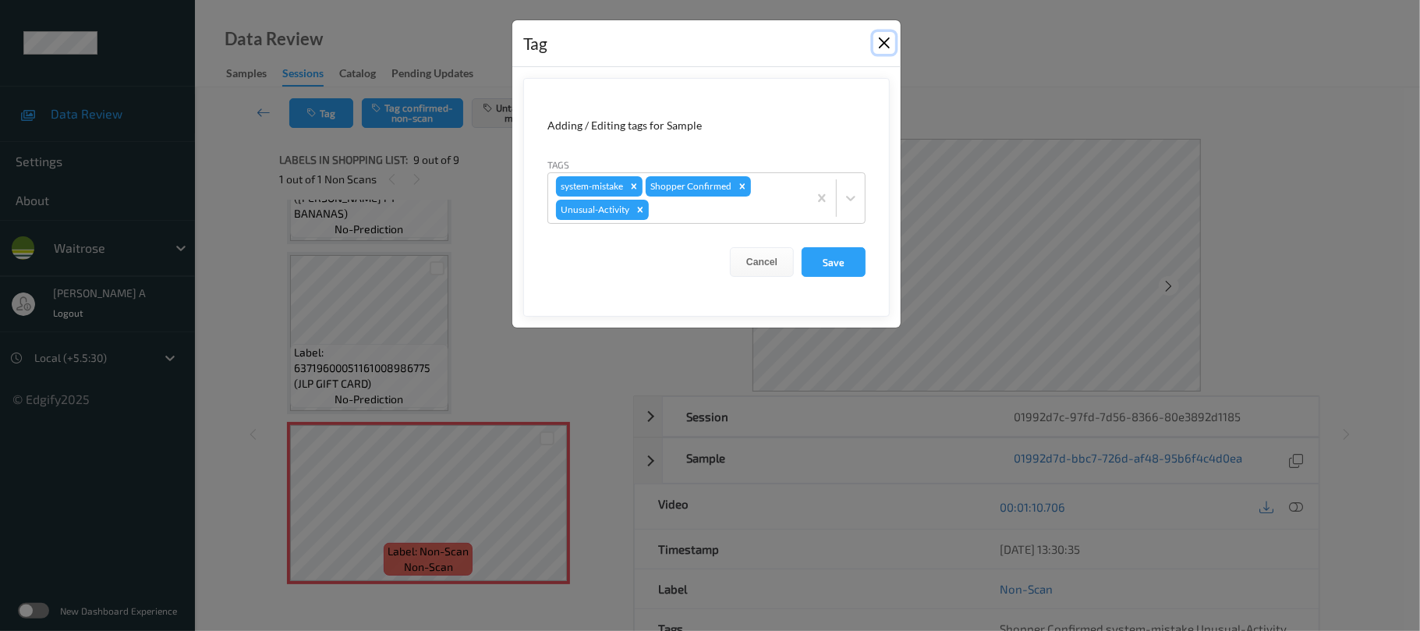
click at [890, 45] on button "Close" at bounding box center [884, 43] width 22 height 22
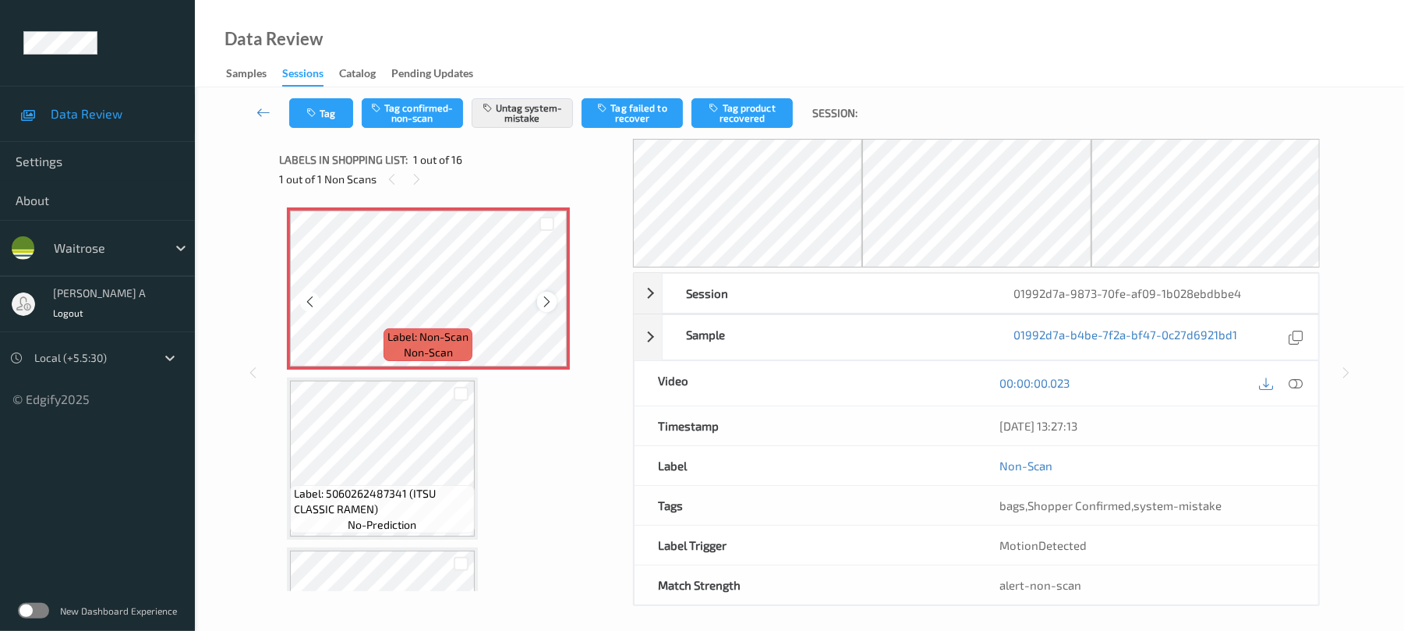
click at [546, 303] on icon at bounding box center [546, 302] width 13 height 14
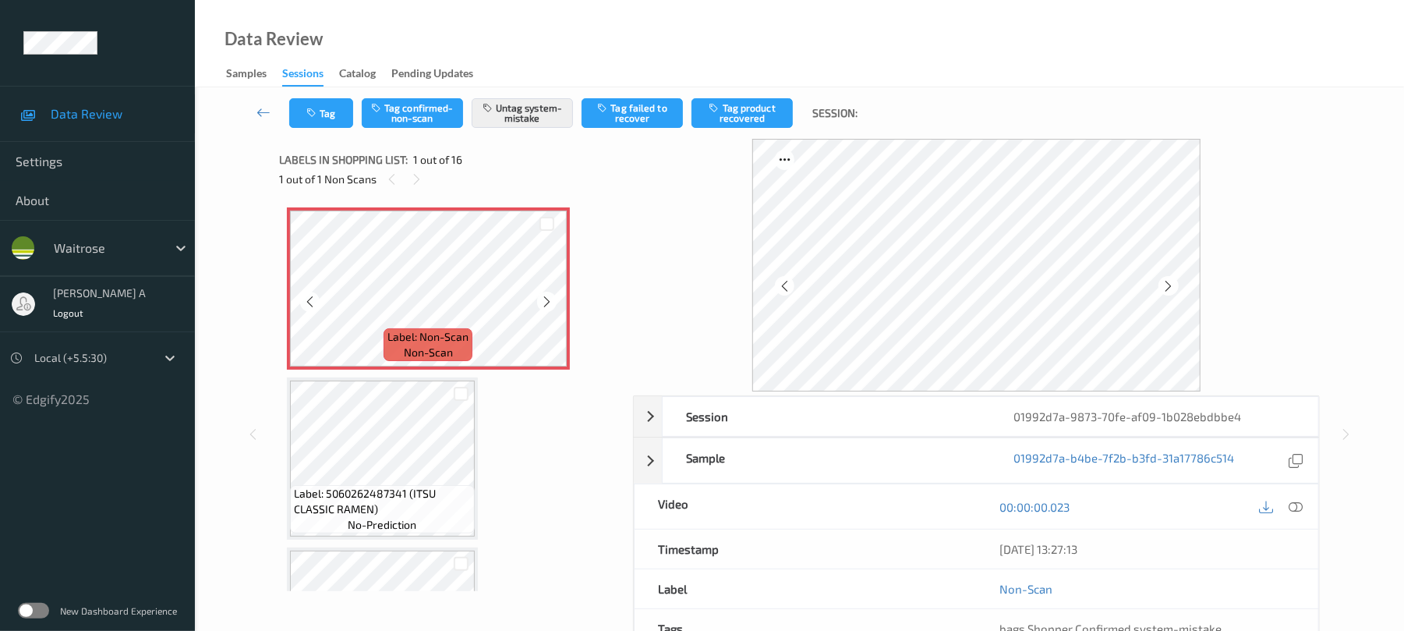
click at [546, 303] on icon at bounding box center [546, 302] width 13 height 14
click at [331, 109] on button "Tag" at bounding box center [321, 113] width 64 height 30
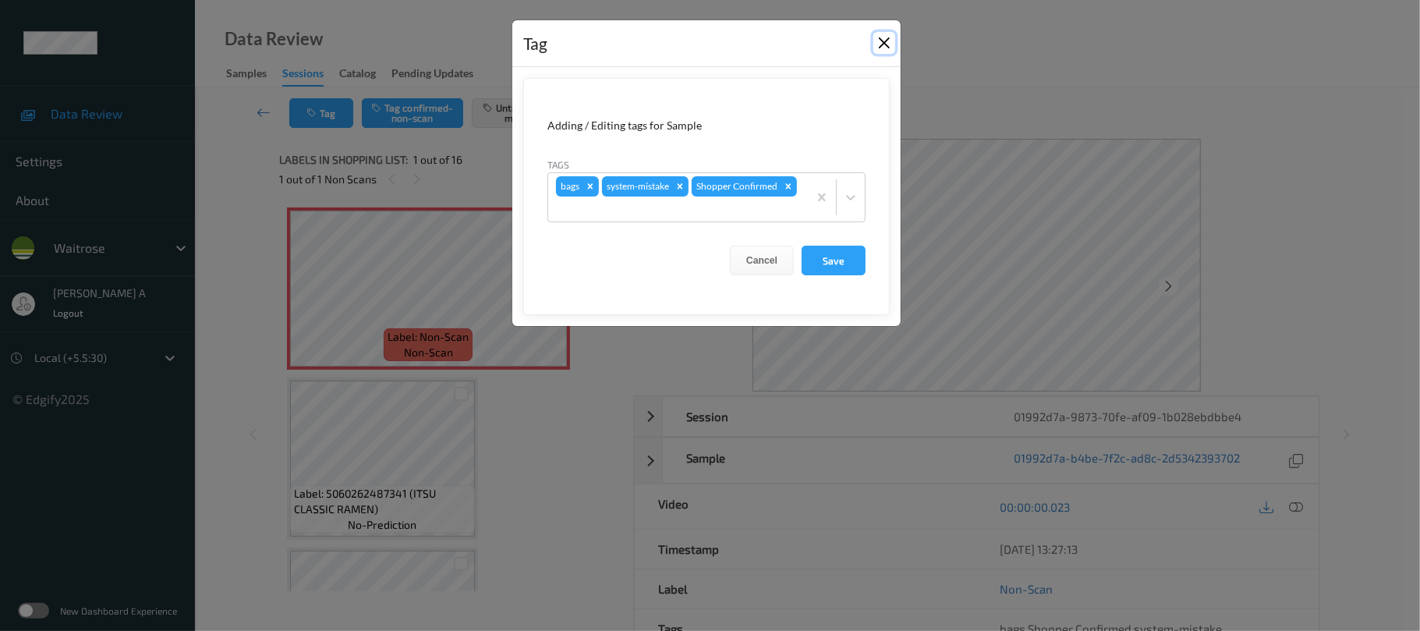
click at [892, 42] on button "Close" at bounding box center [884, 43] width 22 height 22
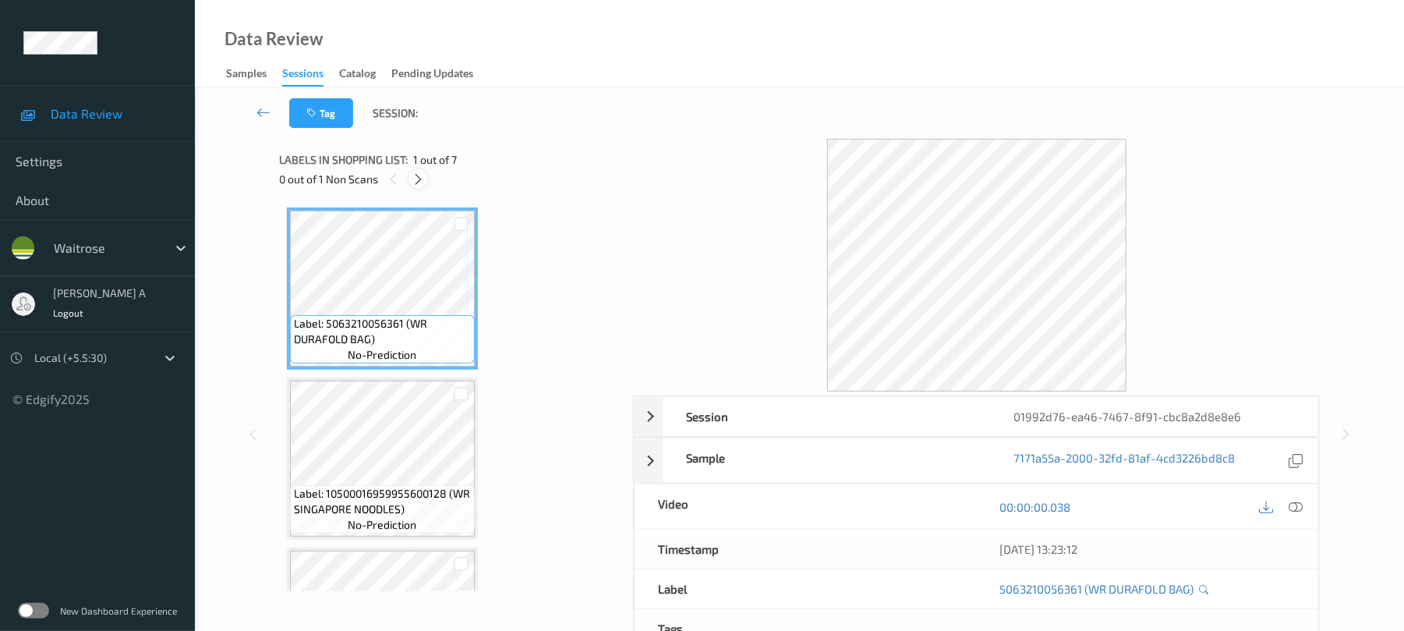
click at [421, 179] on icon at bounding box center [418, 179] width 13 height 14
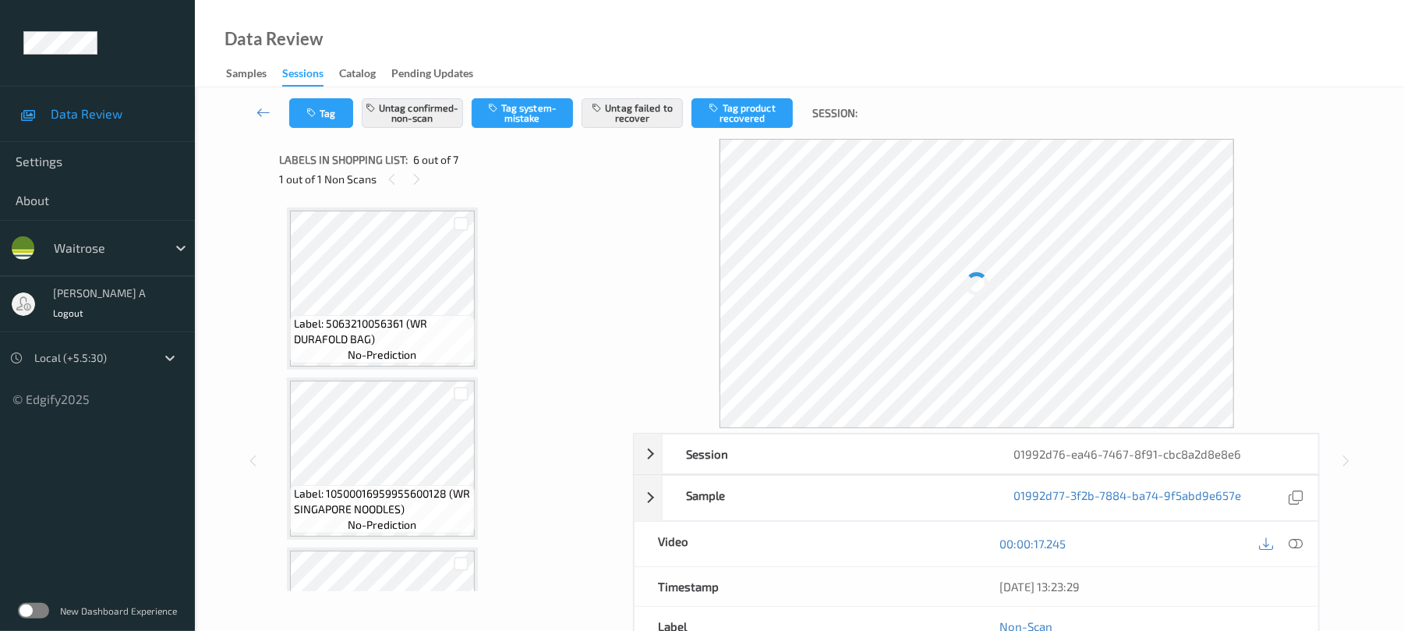
scroll to position [688, 0]
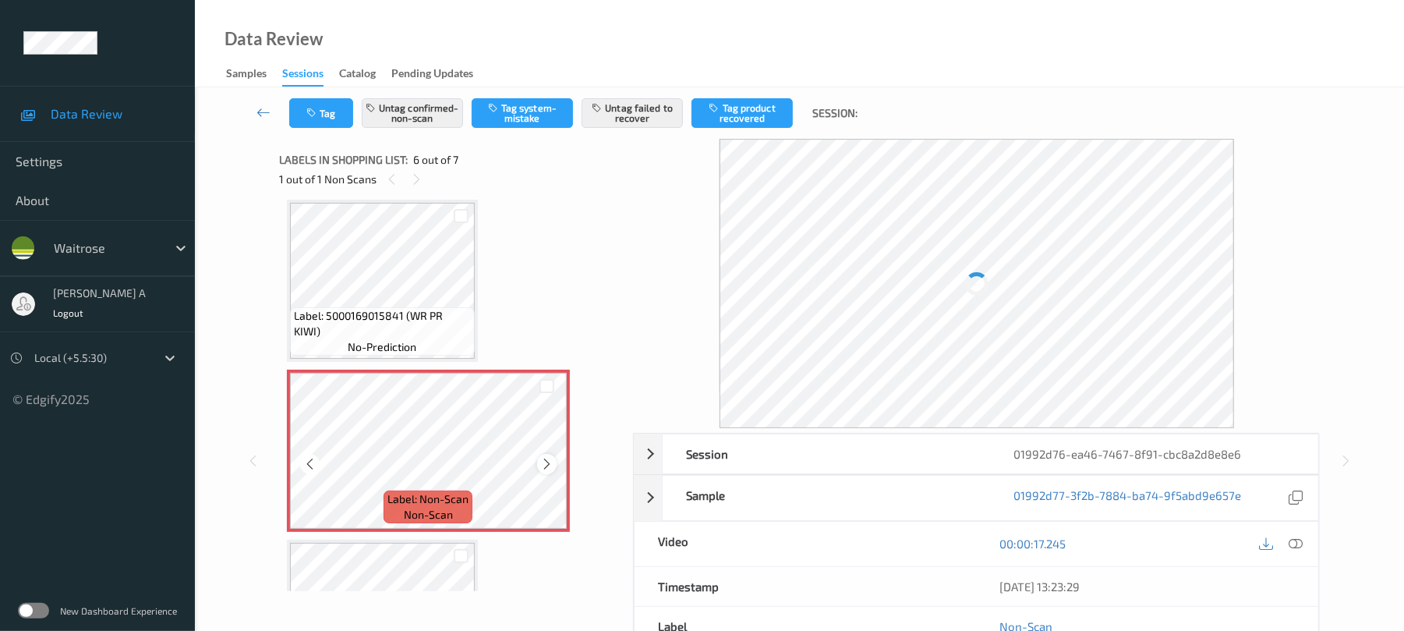
click at [543, 462] on icon at bounding box center [546, 464] width 13 height 14
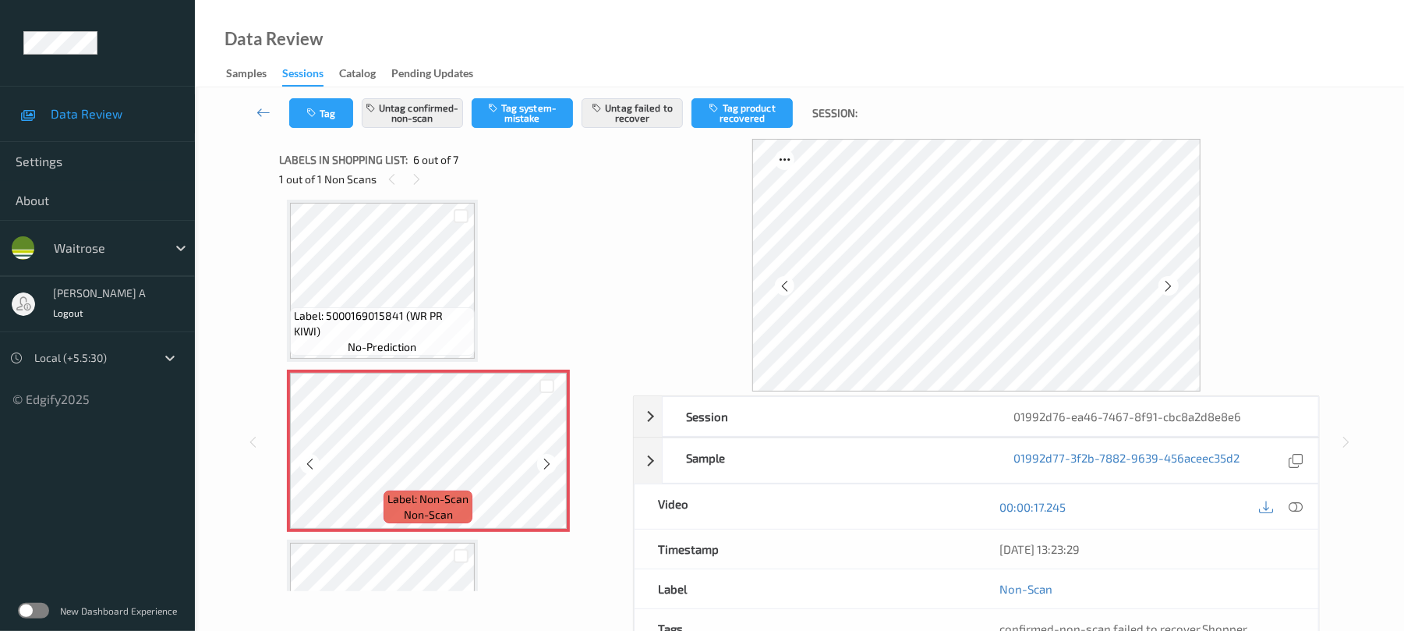
click at [543, 462] on icon at bounding box center [546, 464] width 13 height 14
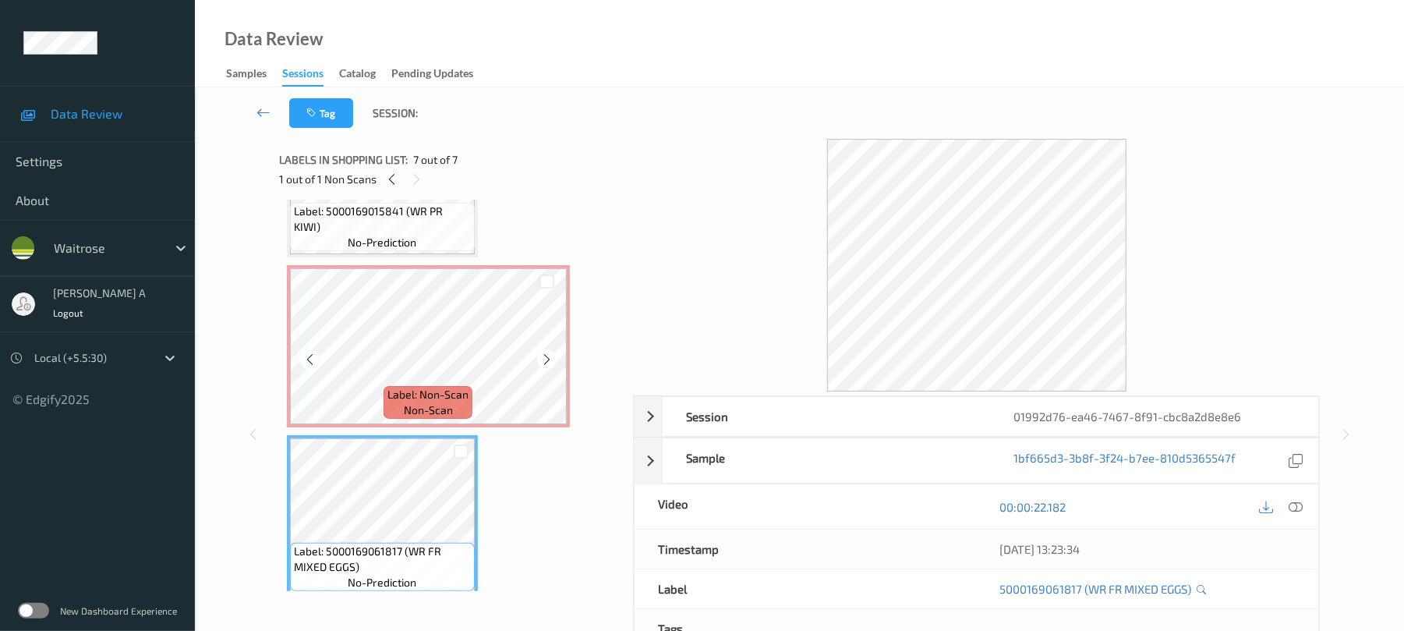
scroll to position [805, 0]
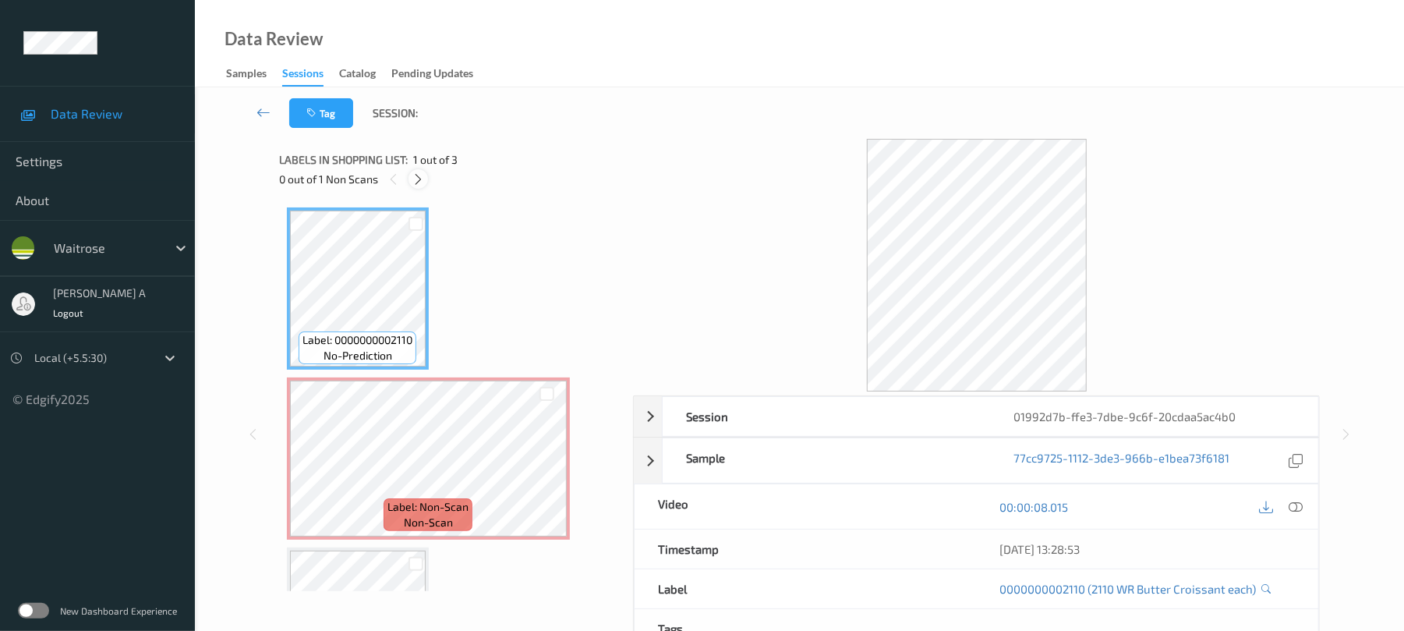
click at [416, 178] on icon at bounding box center [418, 179] width 13 height 14
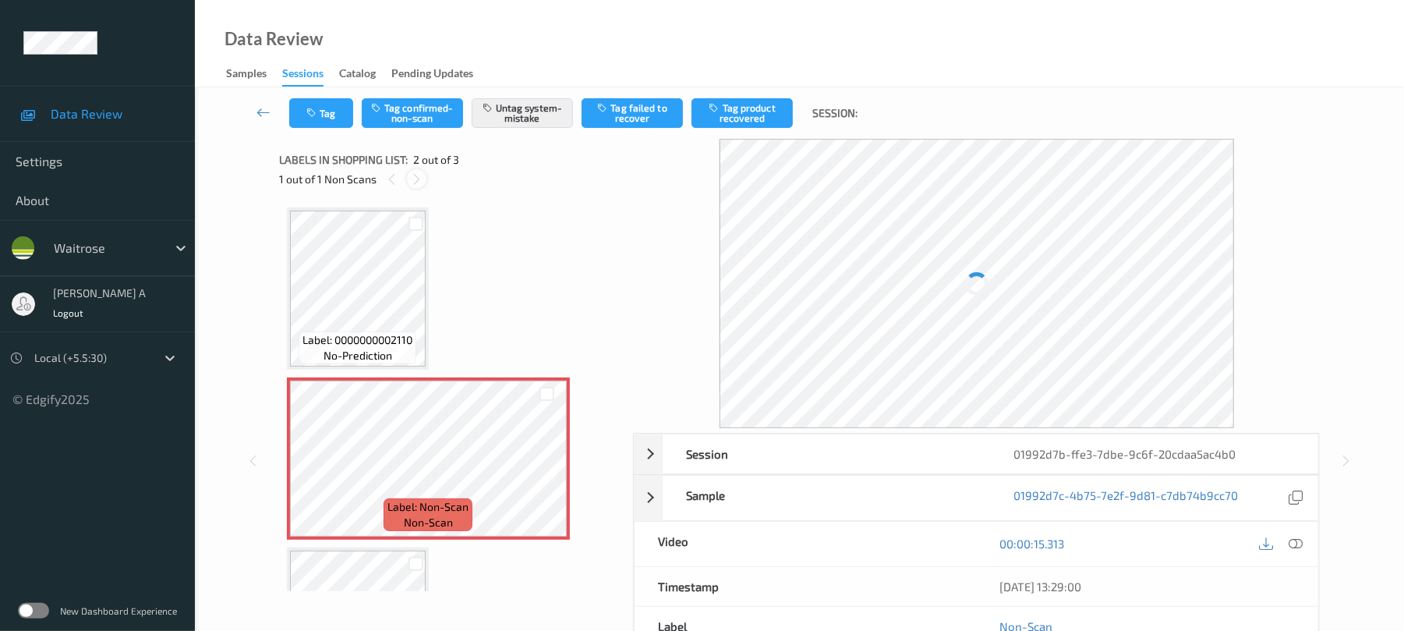
scroll to position [8, 0]
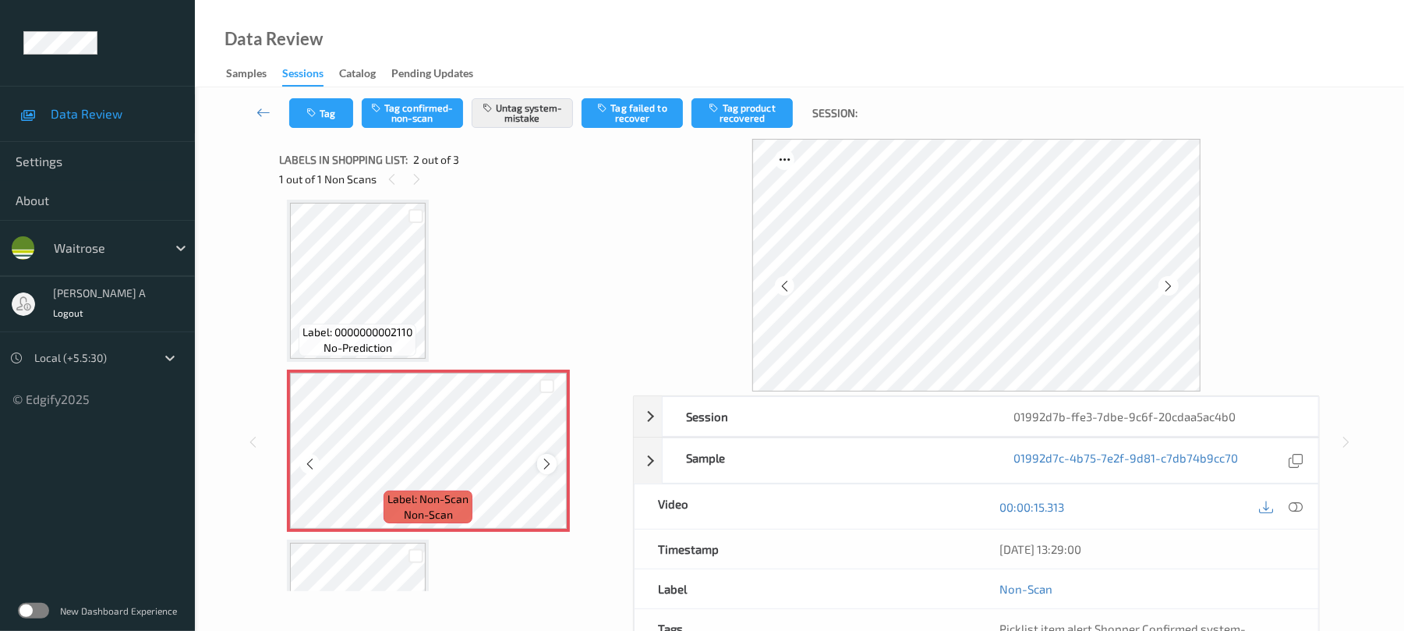
click at [550, 469] on icon at bounding box center [546, 464] width 13 height 14
click at [317, 108] on icon "button" at bounding box center [312, 113] width 13 height 11
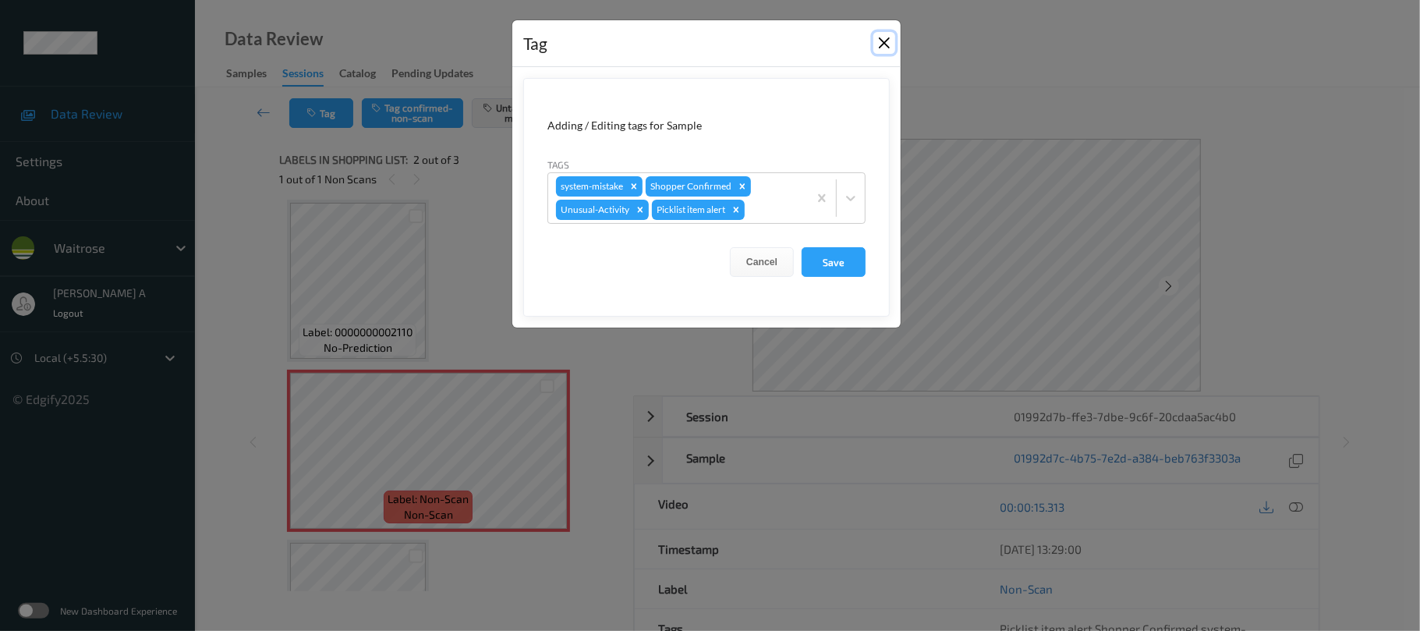
click at [879, 44] on button "Close" at bounding box center [884, 43] width 22 height 22
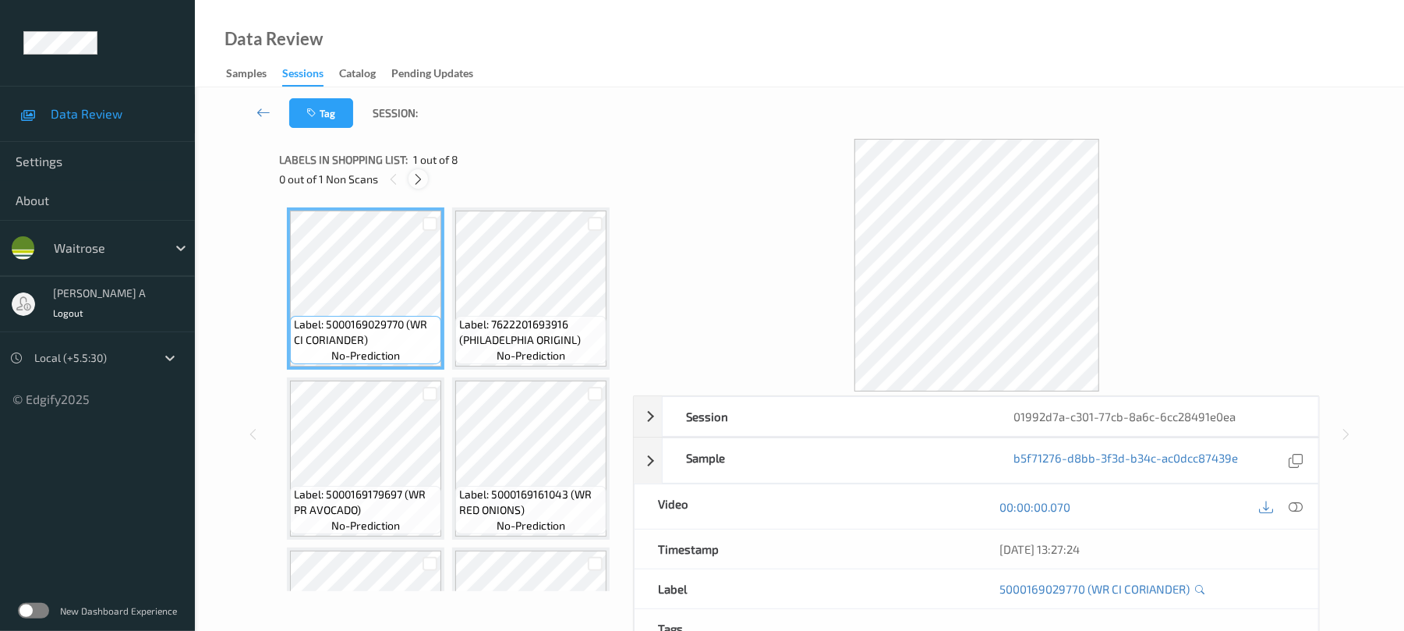
click at [422, 175] on icon at bounding box center [418, 179] width 13 height 14
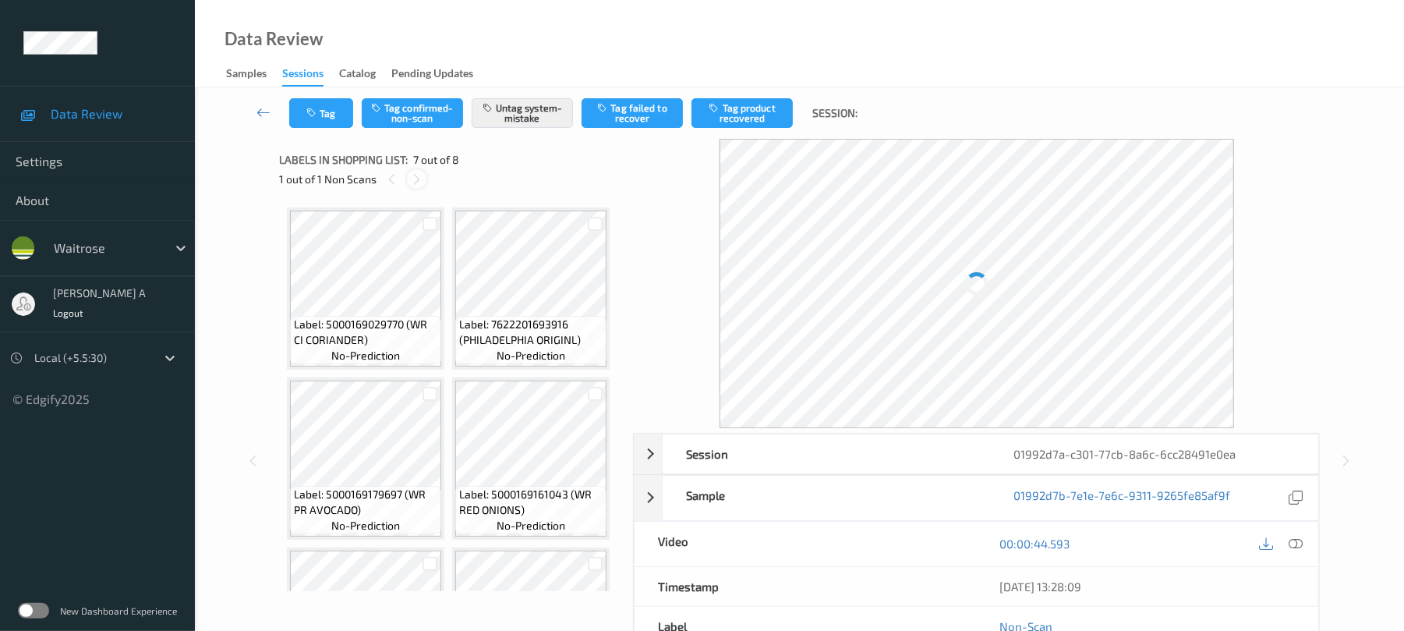
scroll to position [858, 0]
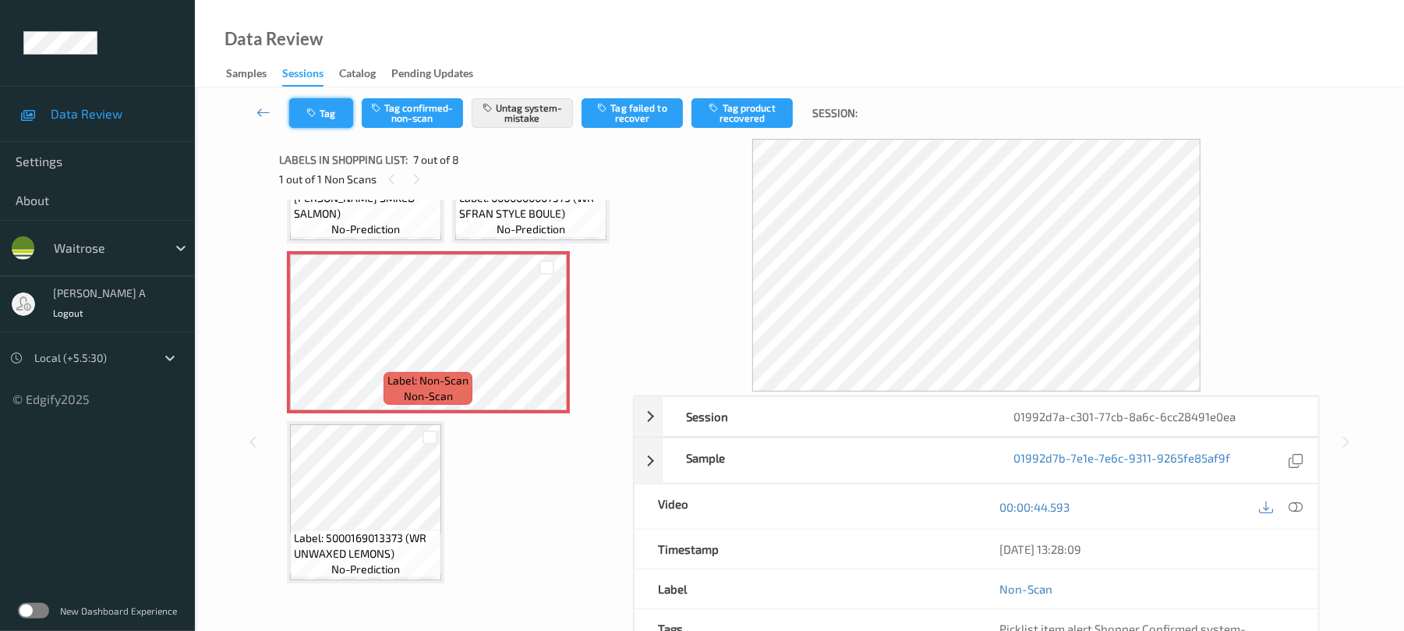
click at [334, 116] on button "Tag" at bounding box center [321, 113] width 64 height 30
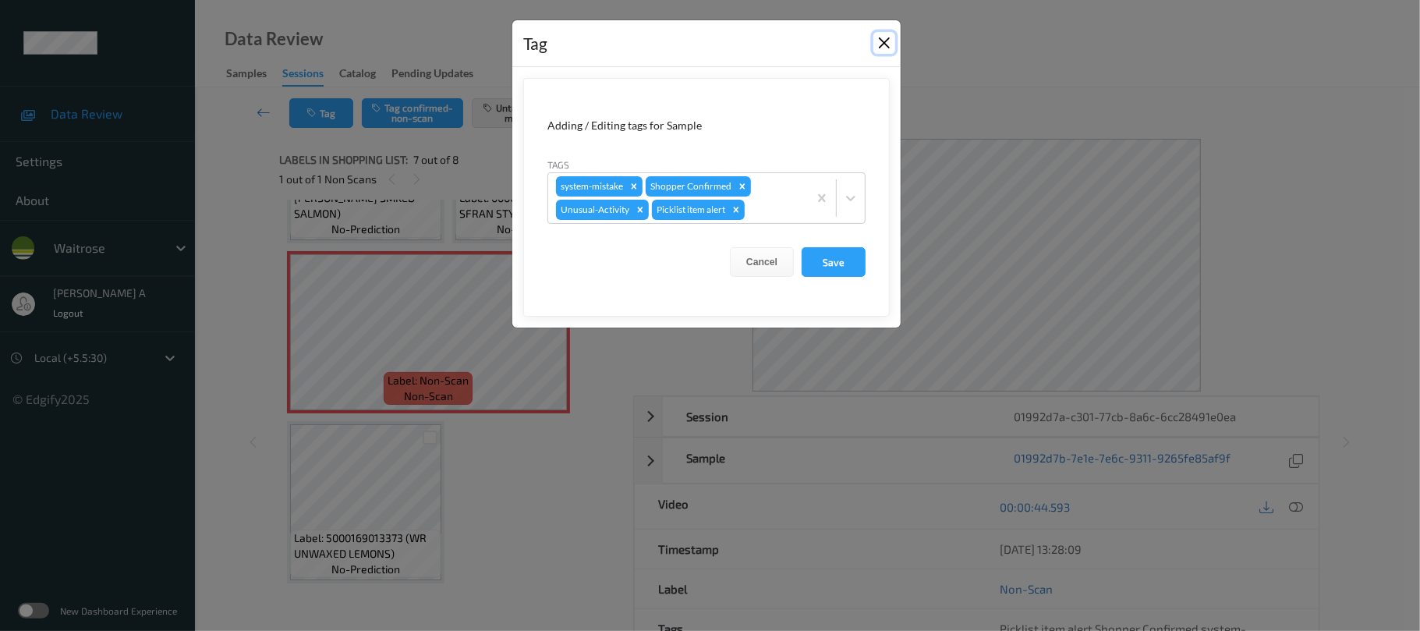
click at [875, 44] on button "Close" at bounding box center [884, 43] width 22 height 22
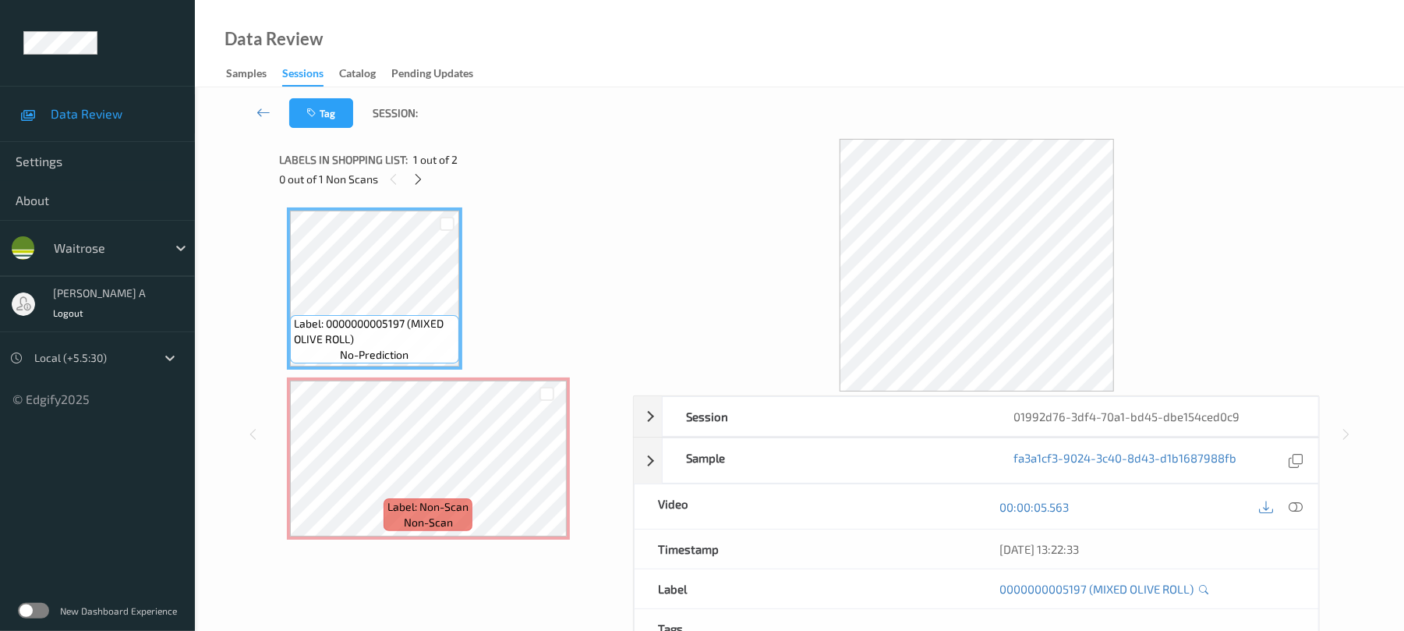
drag, startPoint x: 418, startPoint y: 175, endPoint x: 419, endPoint y: 201, distance: 26.5
click at [419, 175] on icon at bounding box center [418, 179] width 13 height 14
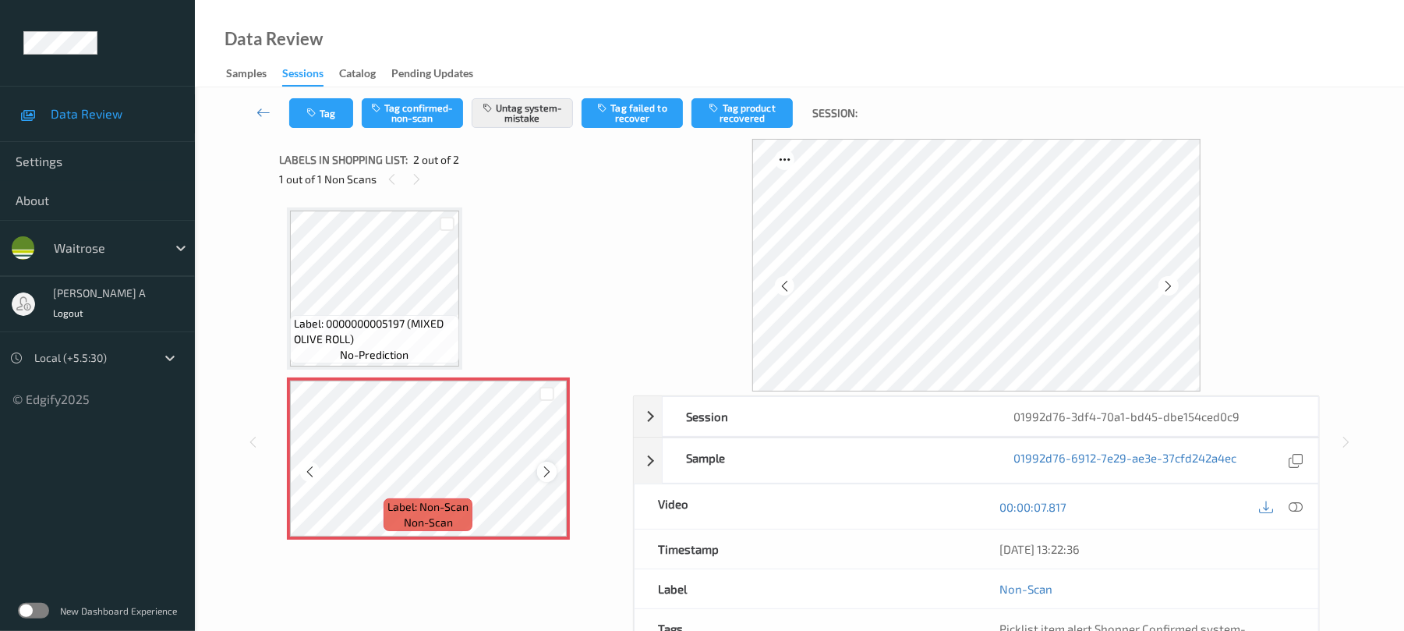
click at [547, 471] on icon at bounding box center [546, 472] width 13 height 14
click at [313, 108] on icon "button" at bounding box center [312, 113] width 13 height 11
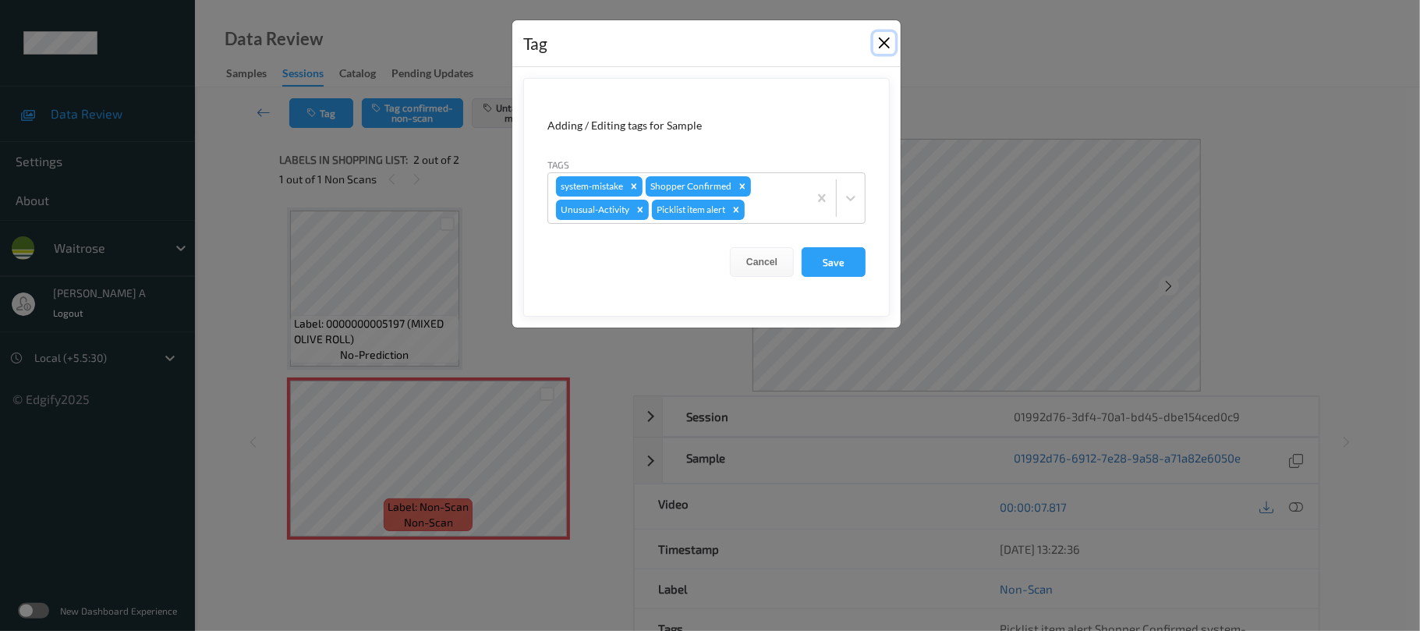
click at [886, 41] on button "Close" at bounding box center [884, 43] width 22 height 22
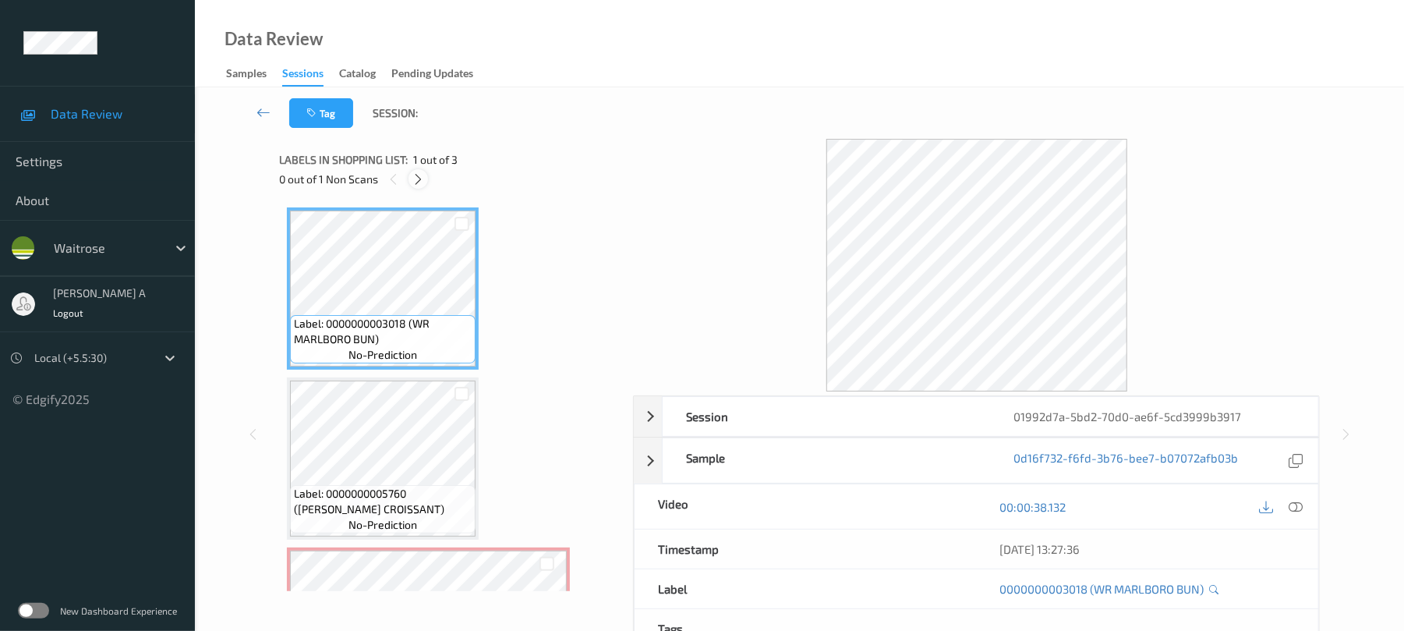
click at [422, 182] on icon at bounding box center [418, 179] width 13 height 14
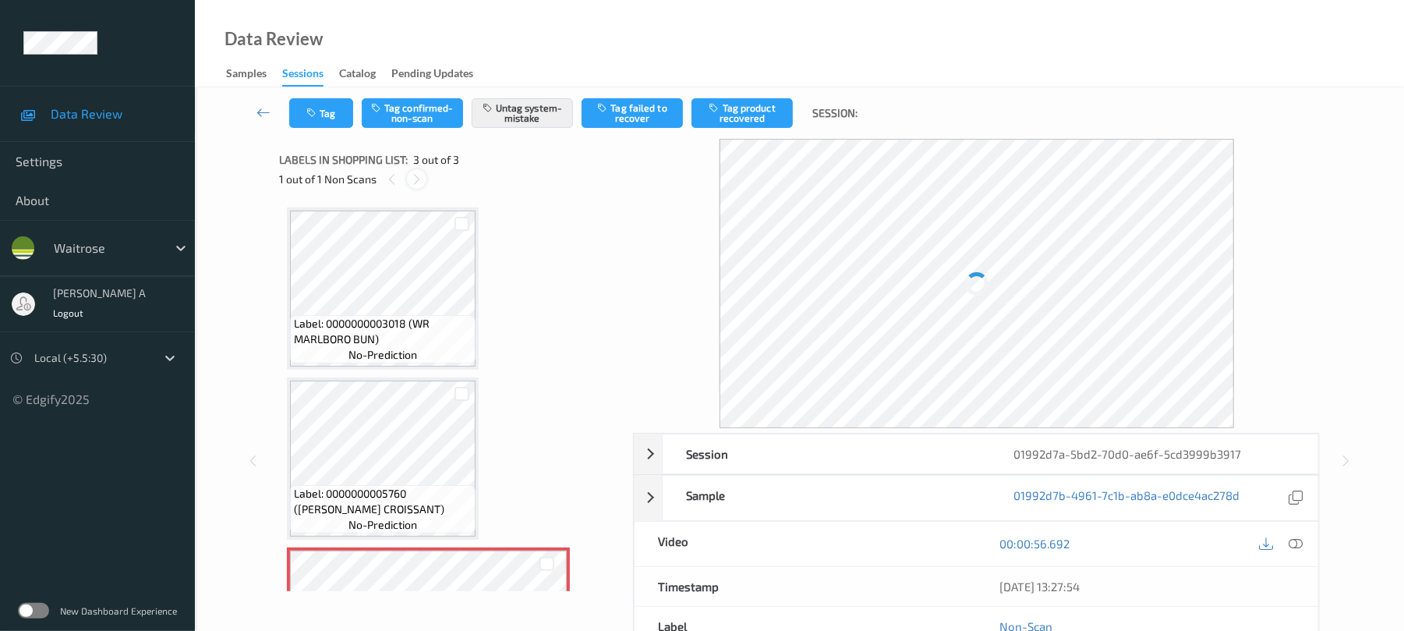
scroll to position [126, 0]
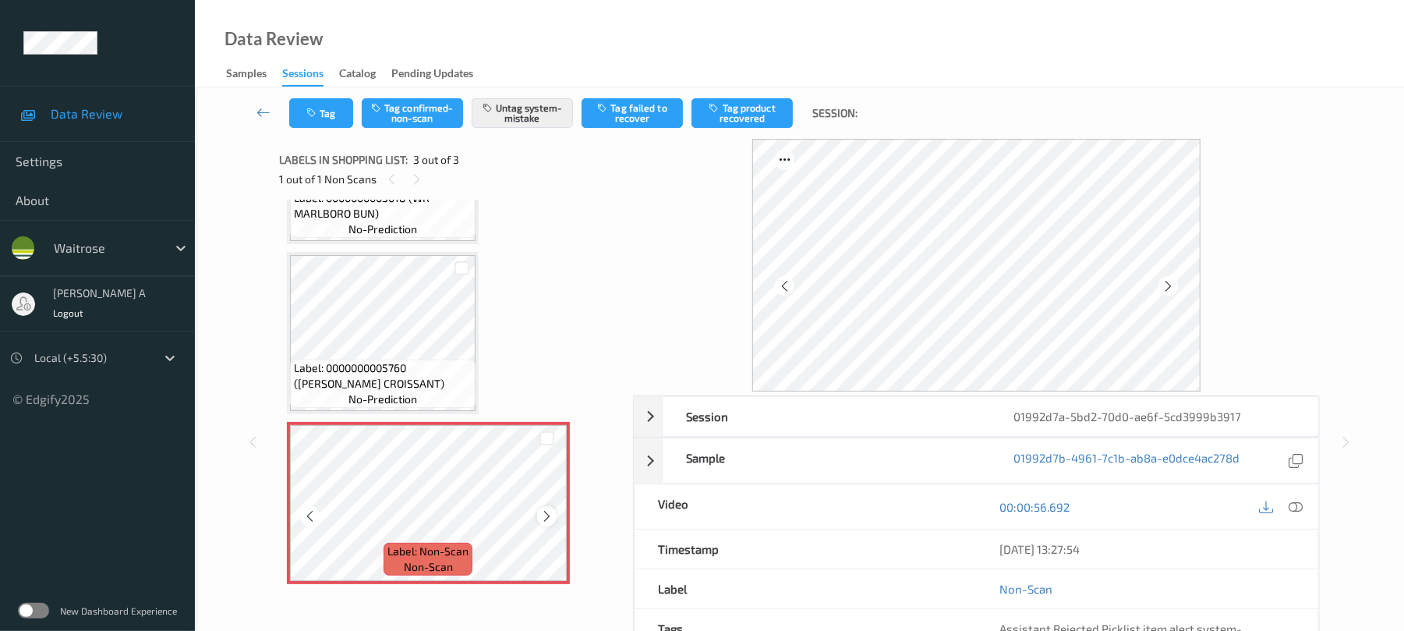
click at [547, 513] on icon at bounding box center [546, 516] width 13 height 14
click at [313, 110] on icon "button" at bounding box center [312, 113] width 13 height 11
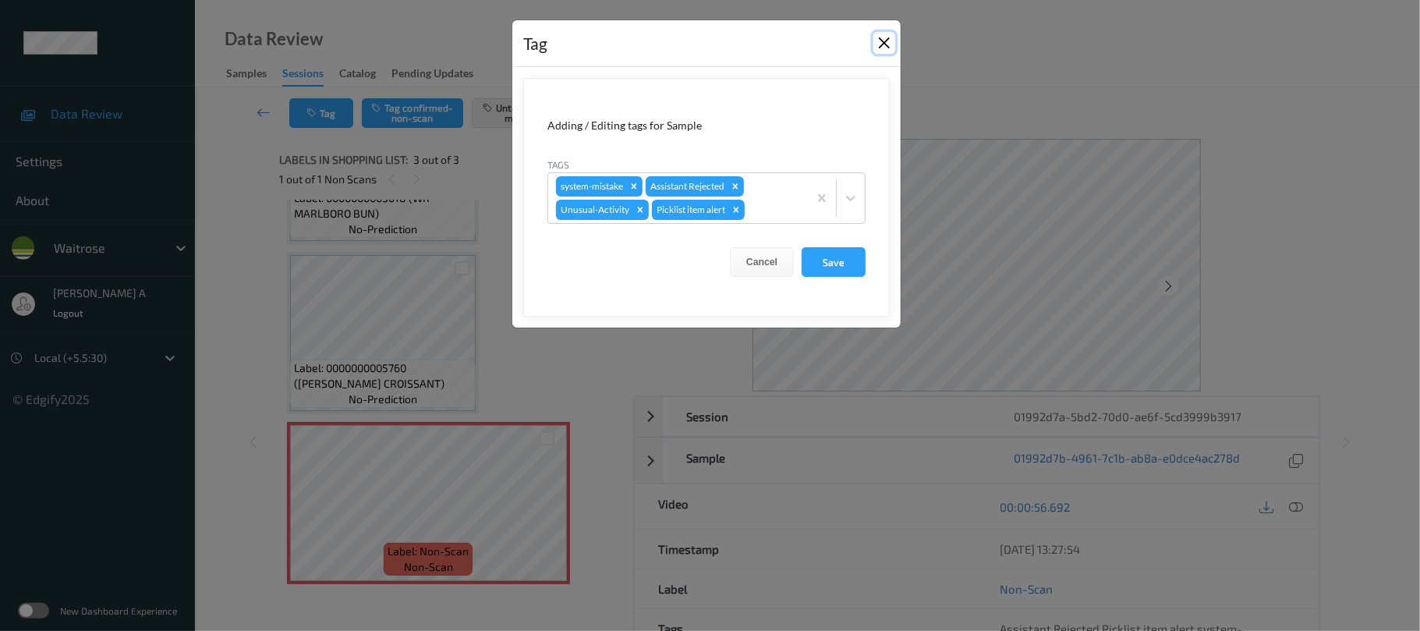
click at [890, 42] on button "Close" at bounding box center [884, 43] width 22 height 22
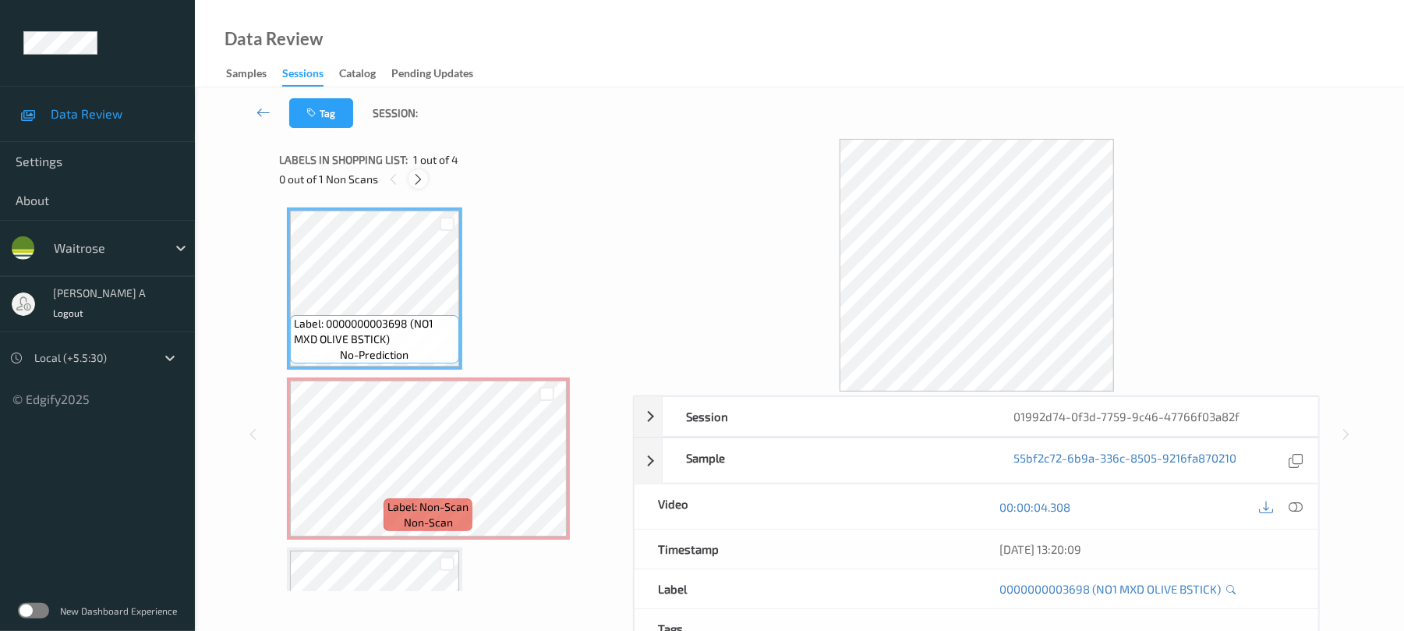
click at [419, 184] on icon at bounding box center [418, 179] width 13 height 14
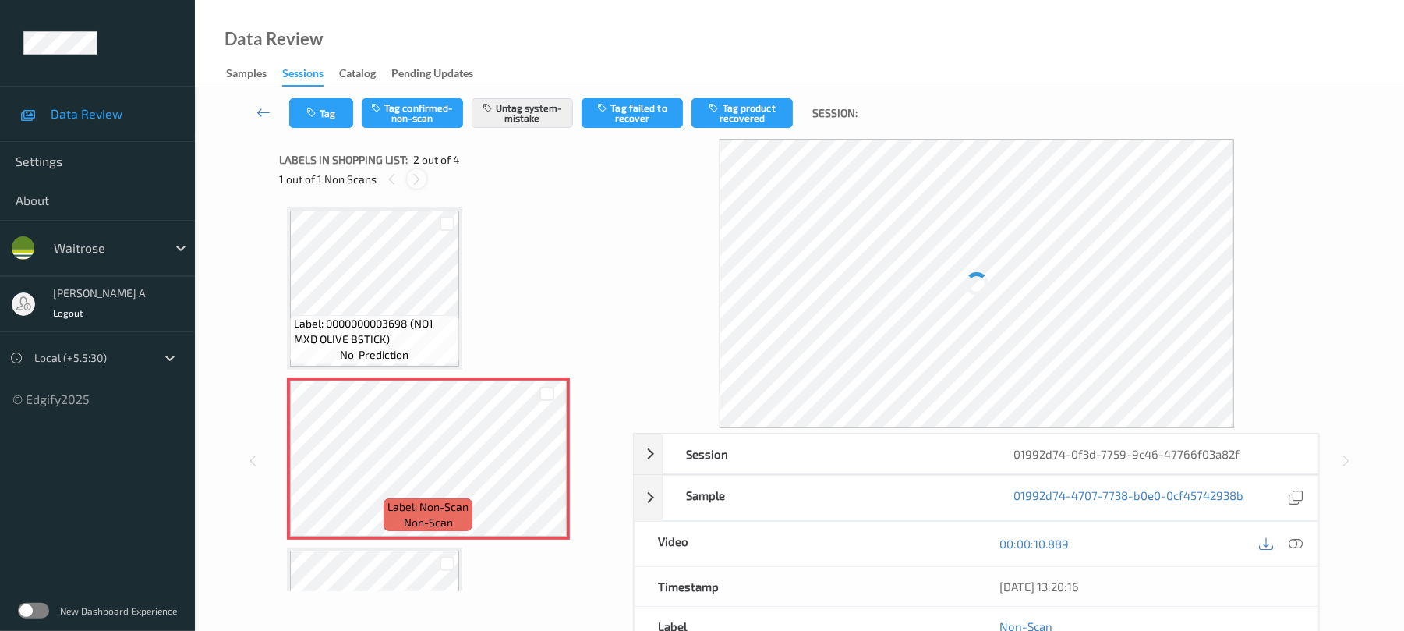
scroll to position [8, 0]
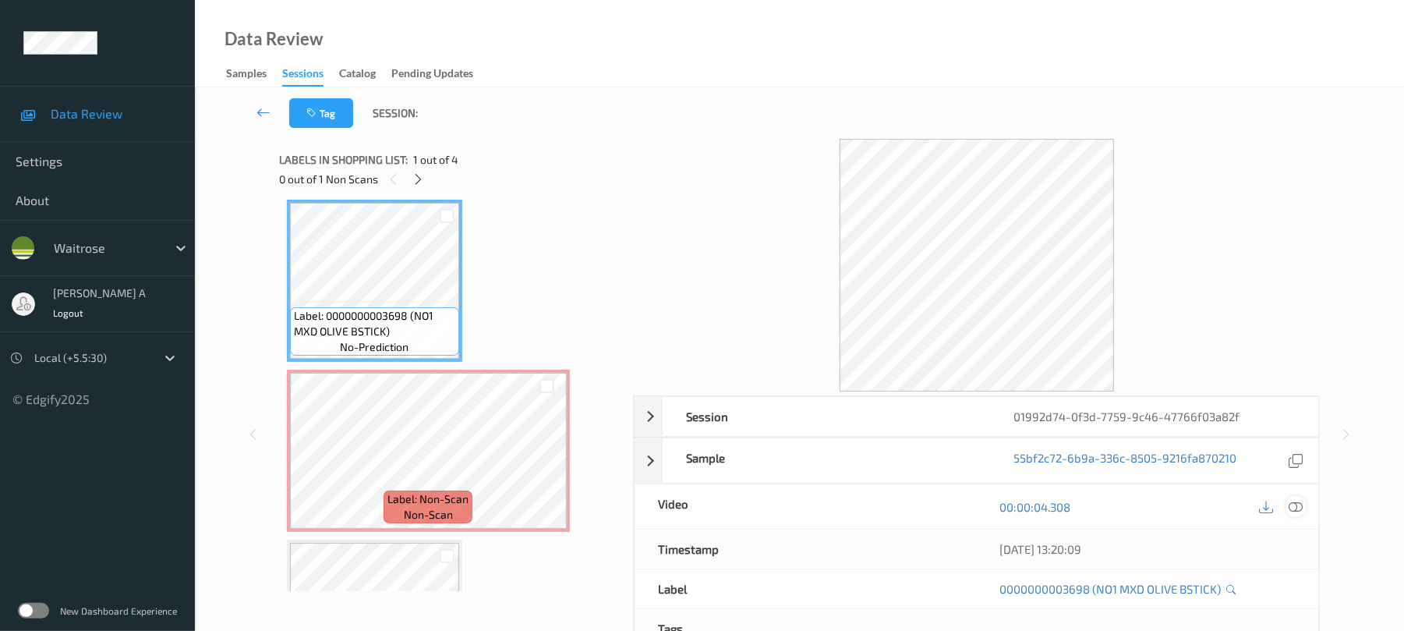
click at [1291, 505] on icon at bounding box center [1297, 507] width 14 height 14
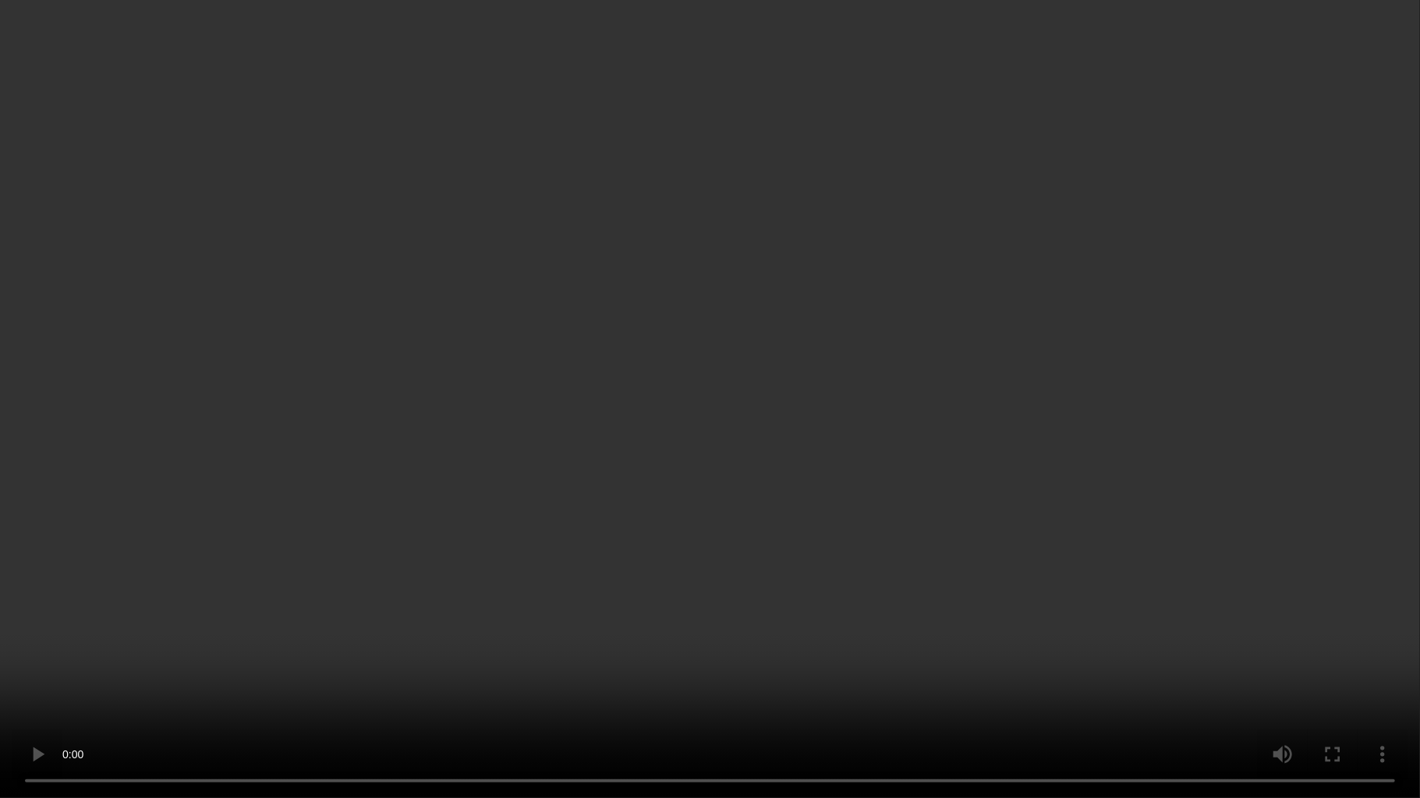
click at [711, 419] on video at bounding box center [710, 399] width 1420 height 798
click at [714, 326] on video at bounding box center [710, 399] width 1420 height 798
click at [660, 497] on video at bounding box center [710, 399] width 1420 height 798
click at [964, 484] on video at bounding box center [710, 399] width 1420 height 798
click at [924, 462] on video at bounding box center [710, 399] width 1420 height 798
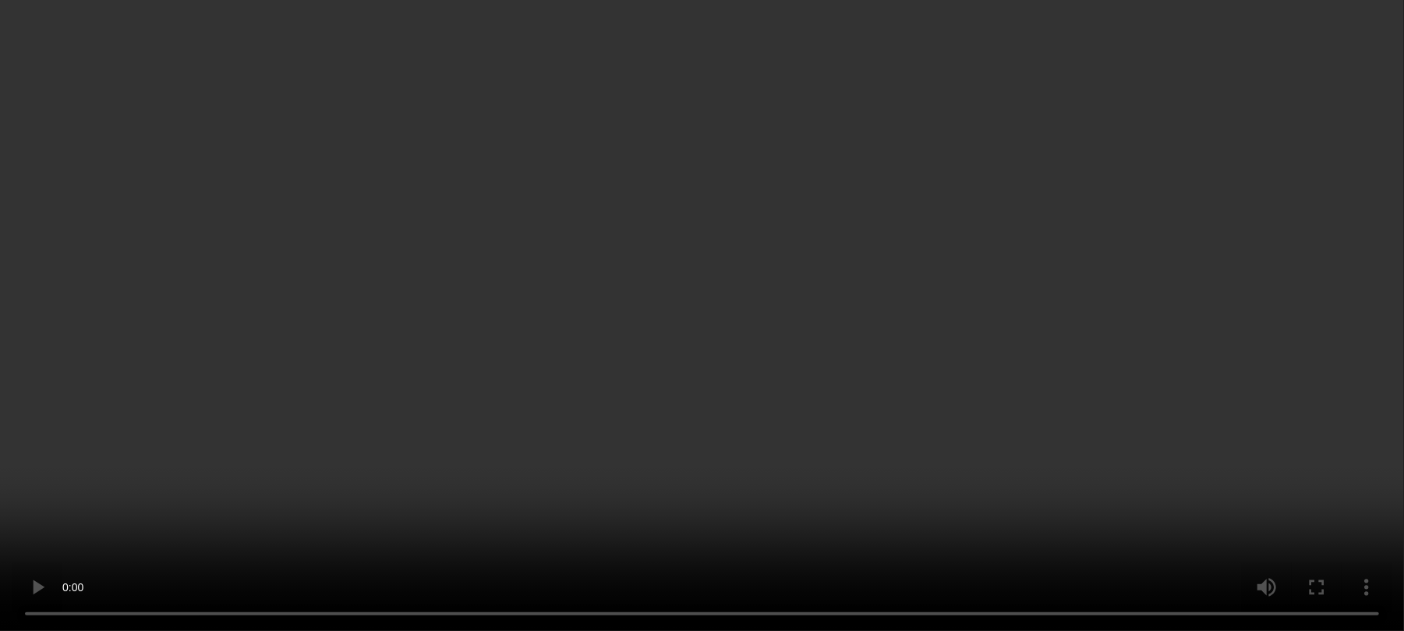
scroll to position [0, 0]
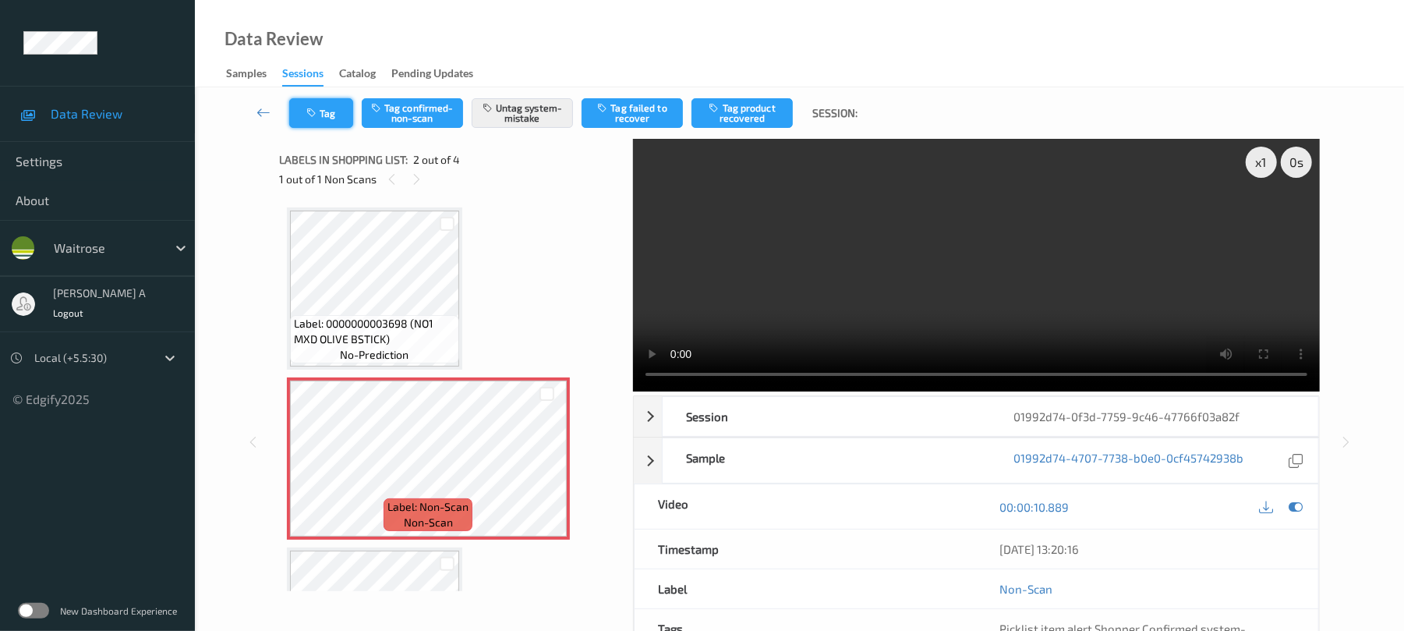
click at [334, 117] on button "Tag" at bounding box center [321, 113] width 64 height 30
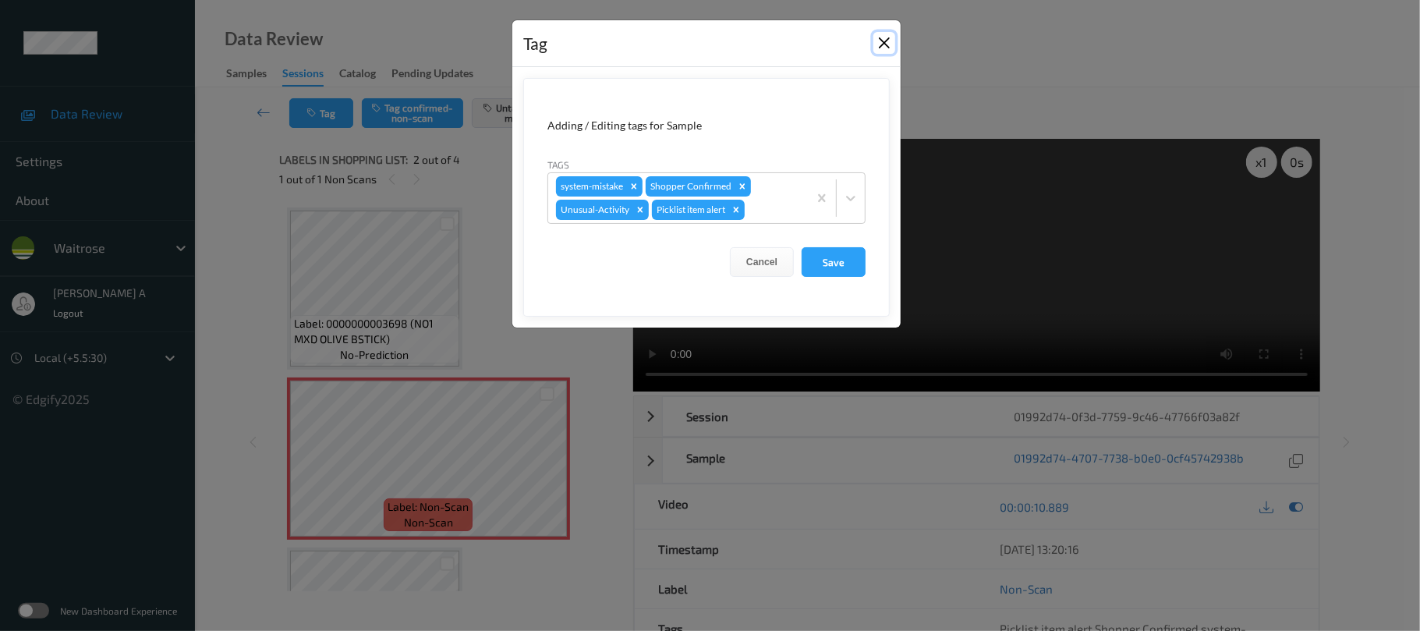
click at [880, 42] on button "Close" at bounding box center [884, 43] width 22 height 22
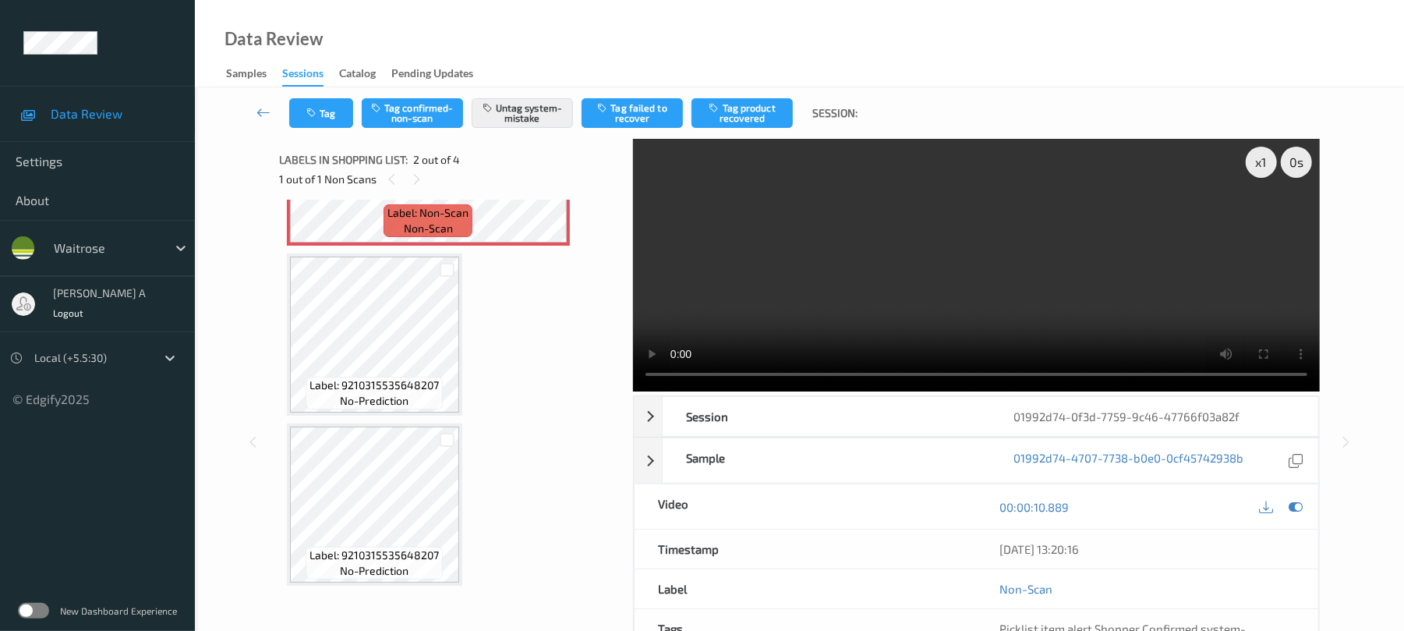
scroll to position [296, 0]
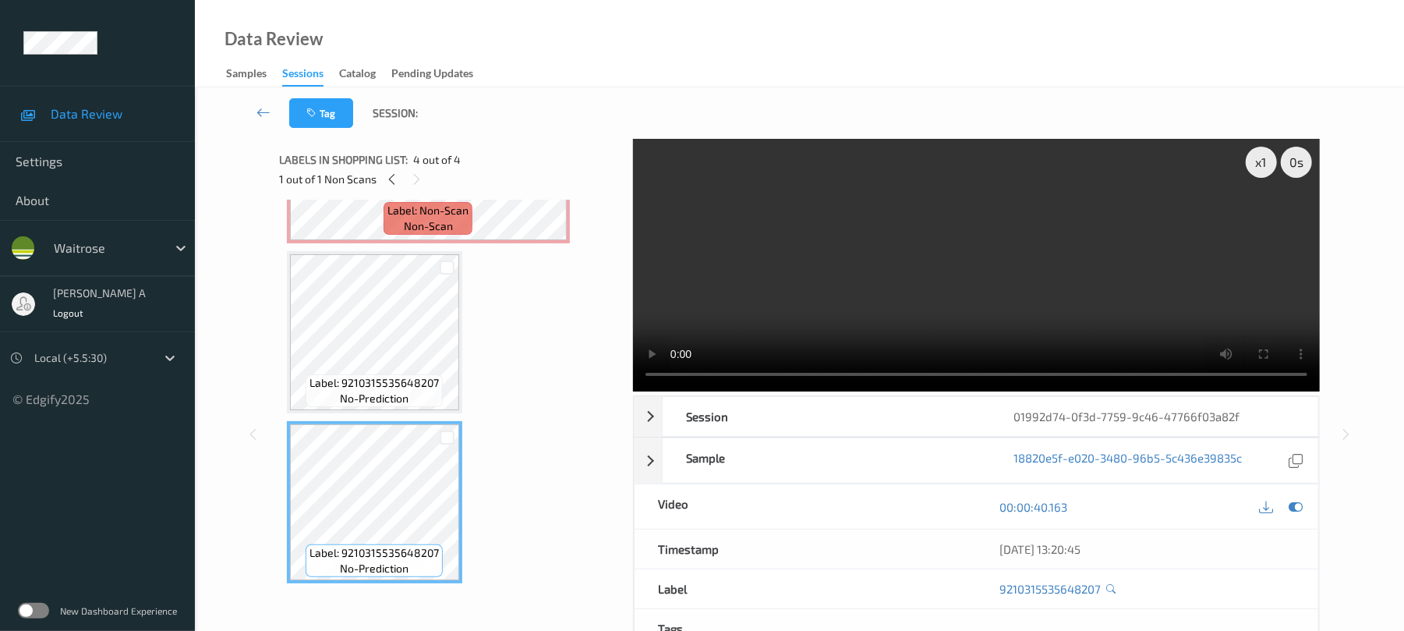
click at [379, 377] on span "Label: 9210315535648207" at bounding box center [374, 383] width 129 height 16
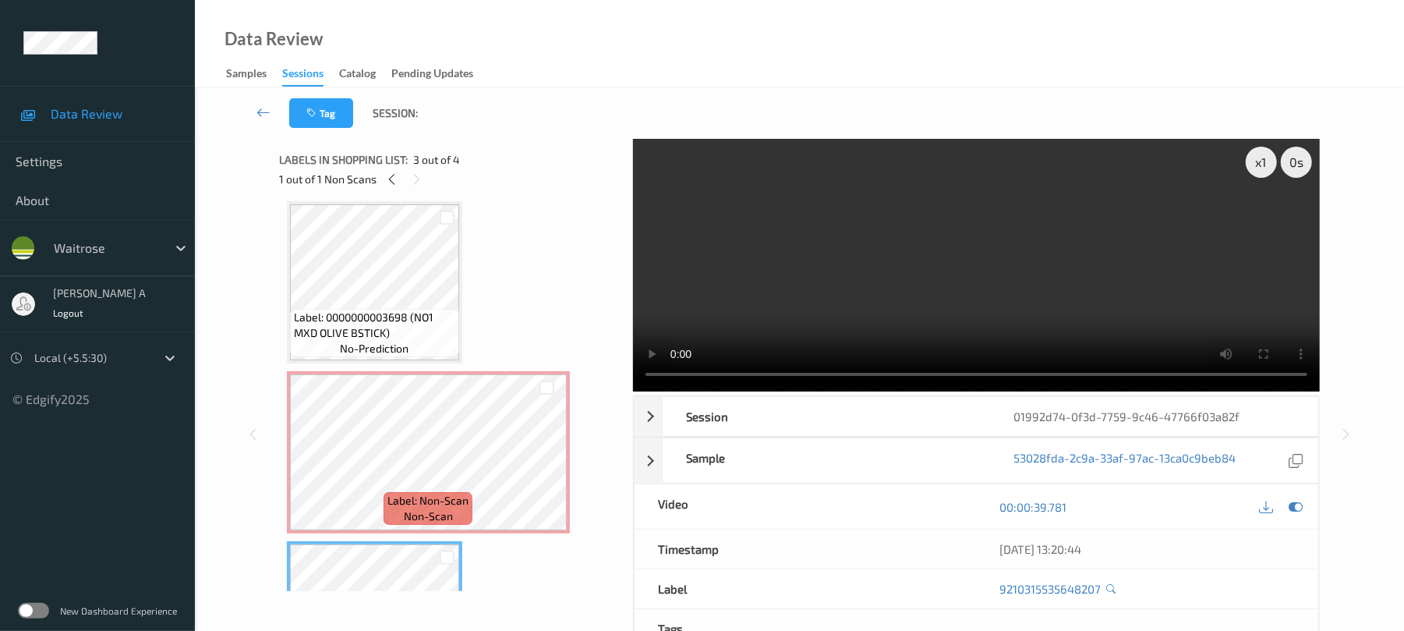
scroll to position [0, 0]
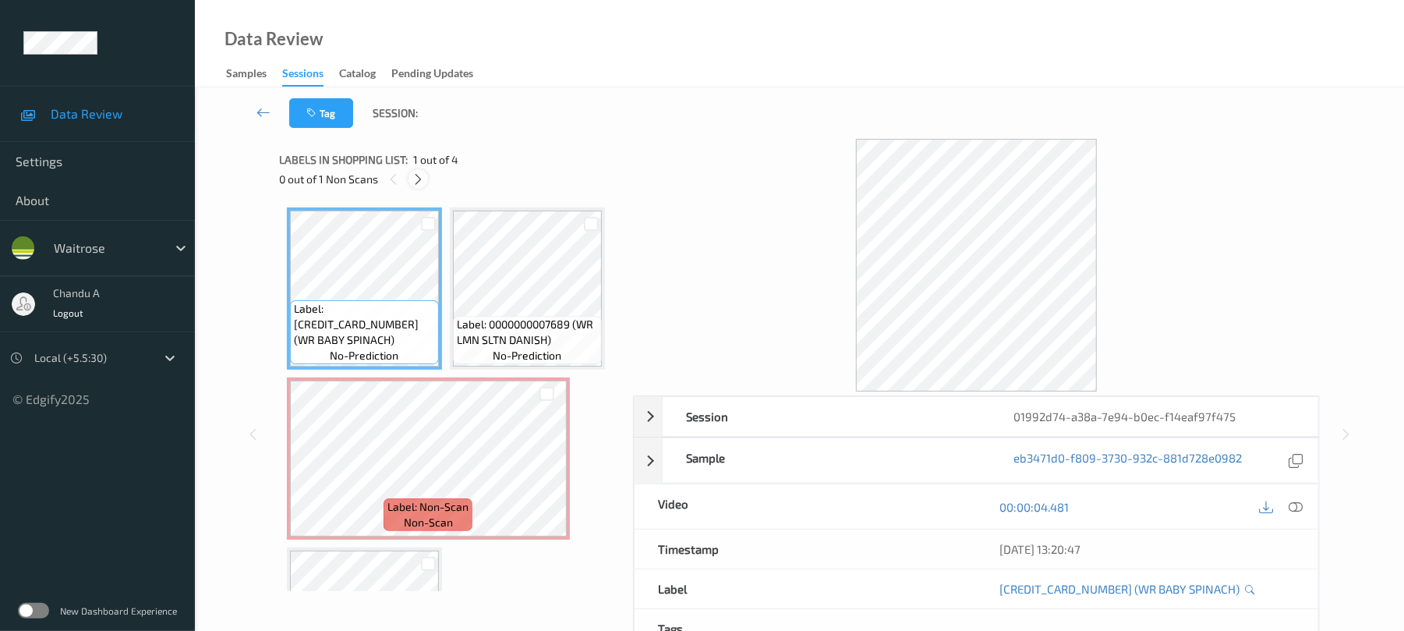
click at [419, 173] on icon at bounding box center [418, 179] width 13 height 14
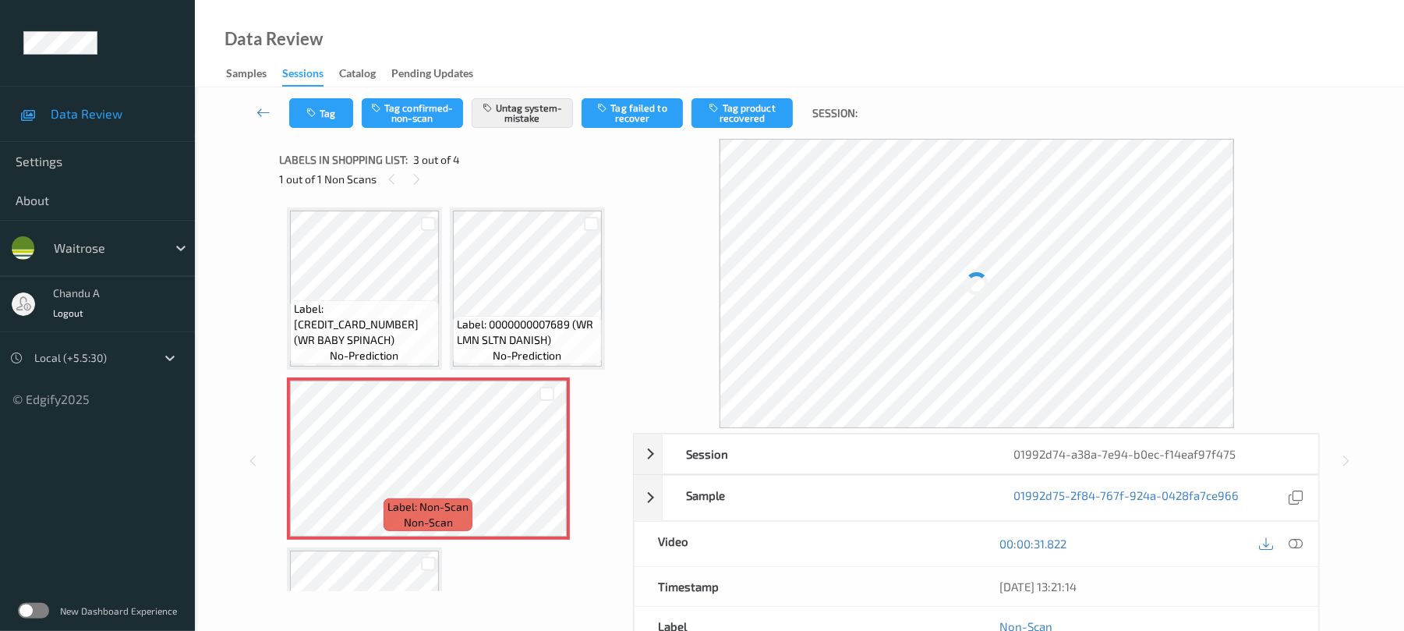
scroll to position [8, 0]
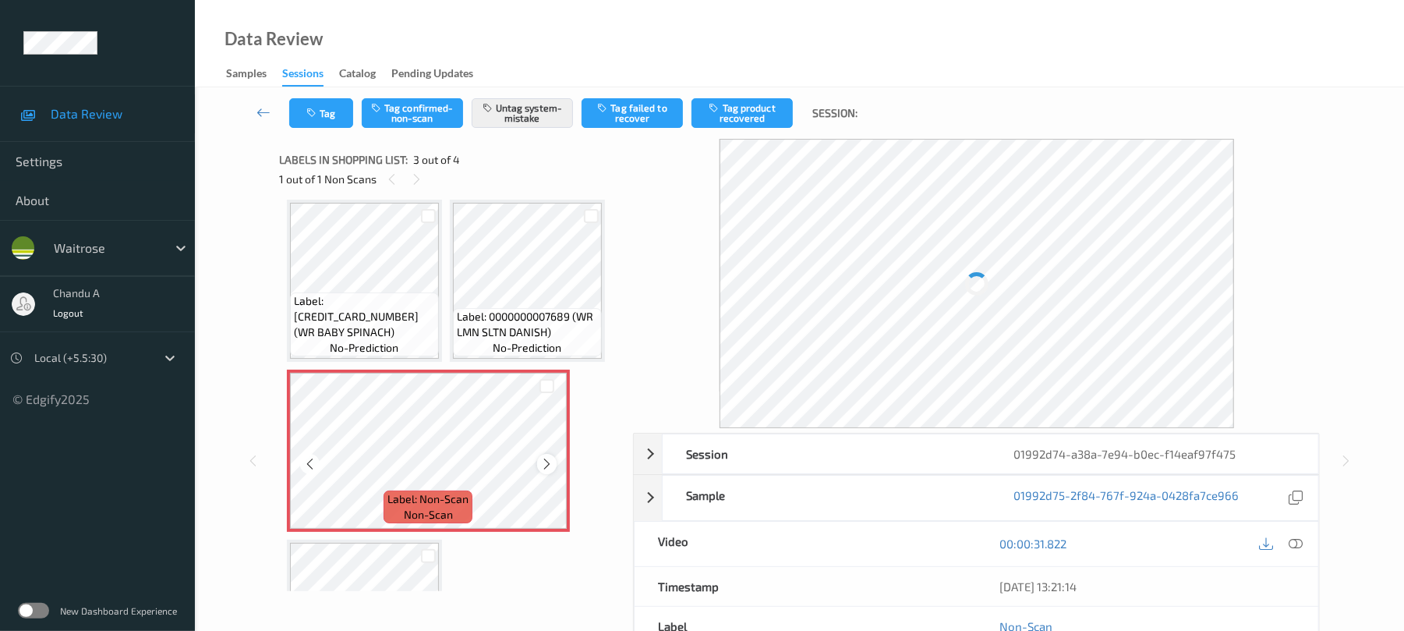
click at [550, 463] on icon at bounding box center [546, 464] width 13 height 14
click at [549, 463] on icon at bounding box center [546, 464] width 13 height 14
click at [317, 100] on button "Tag" at bounding box center [321, 113] width 64 height 30
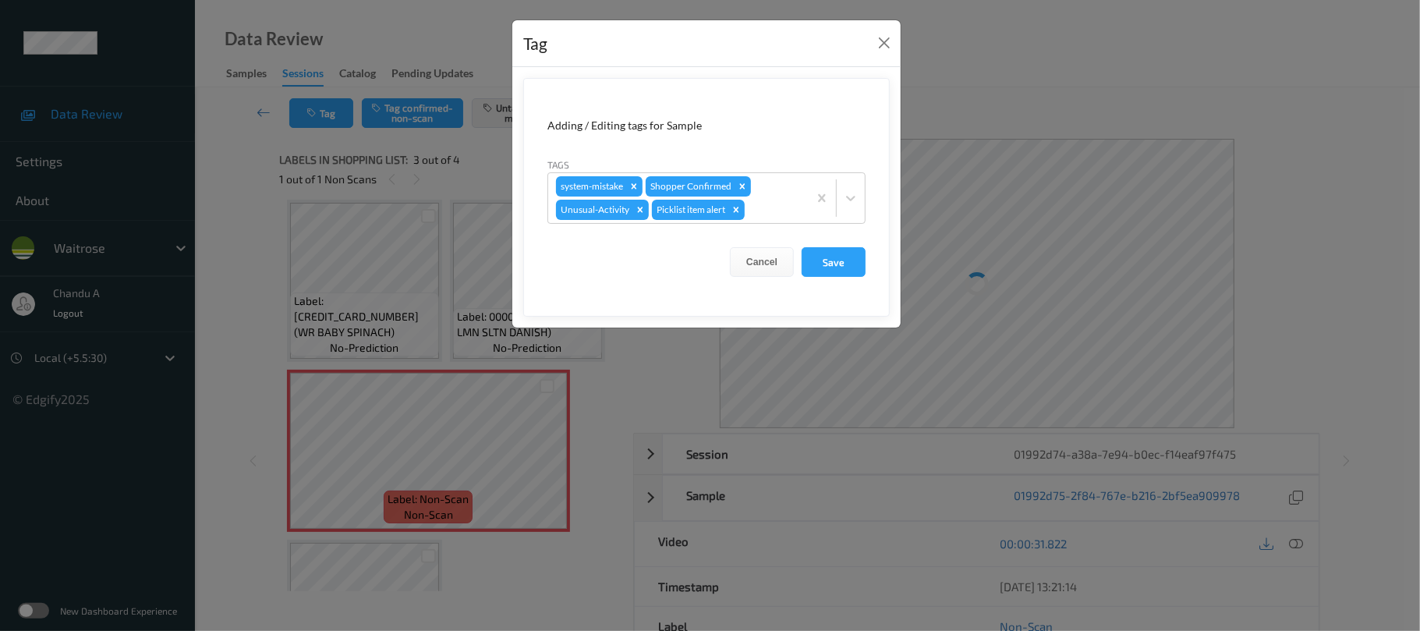
click at [880, 57] on div "Tag" at bounding box center [706, 44] width 388 height 48
click at [880, 44] on button "Close" at bounding box center [884, 43] width 22 height 22
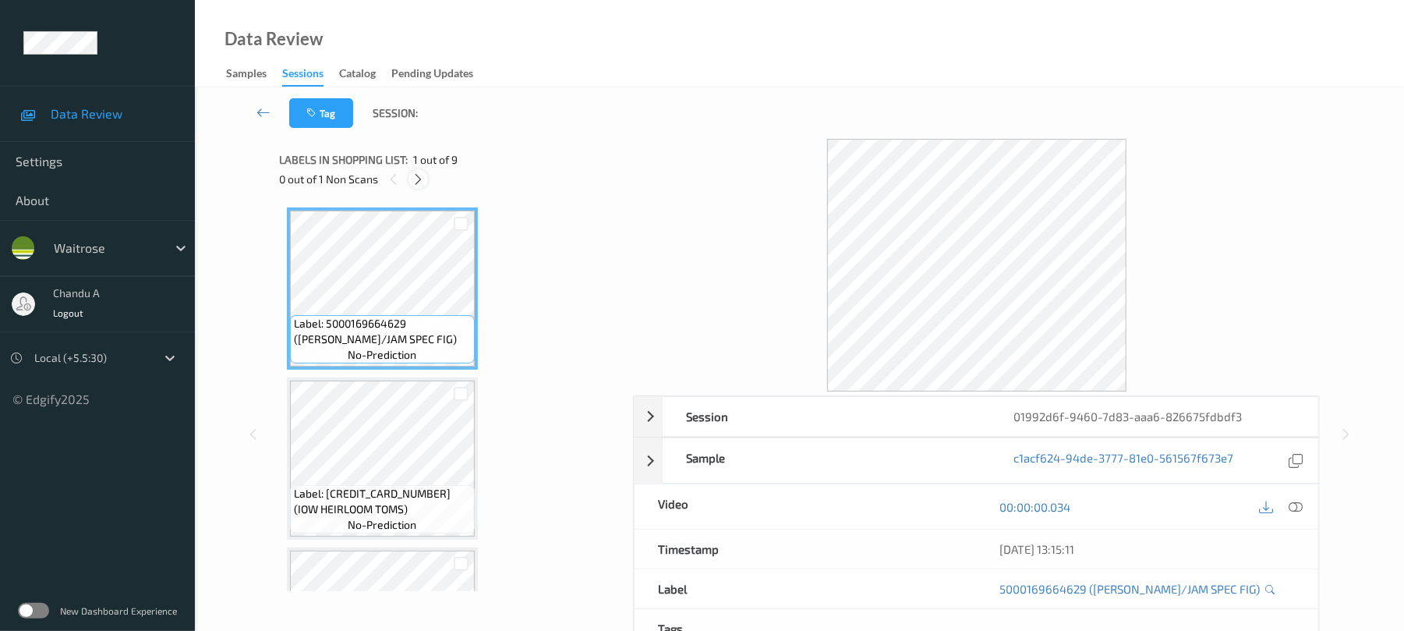
click at [413, 175] on icon at bounding box center [418, 179] width 13 height 14
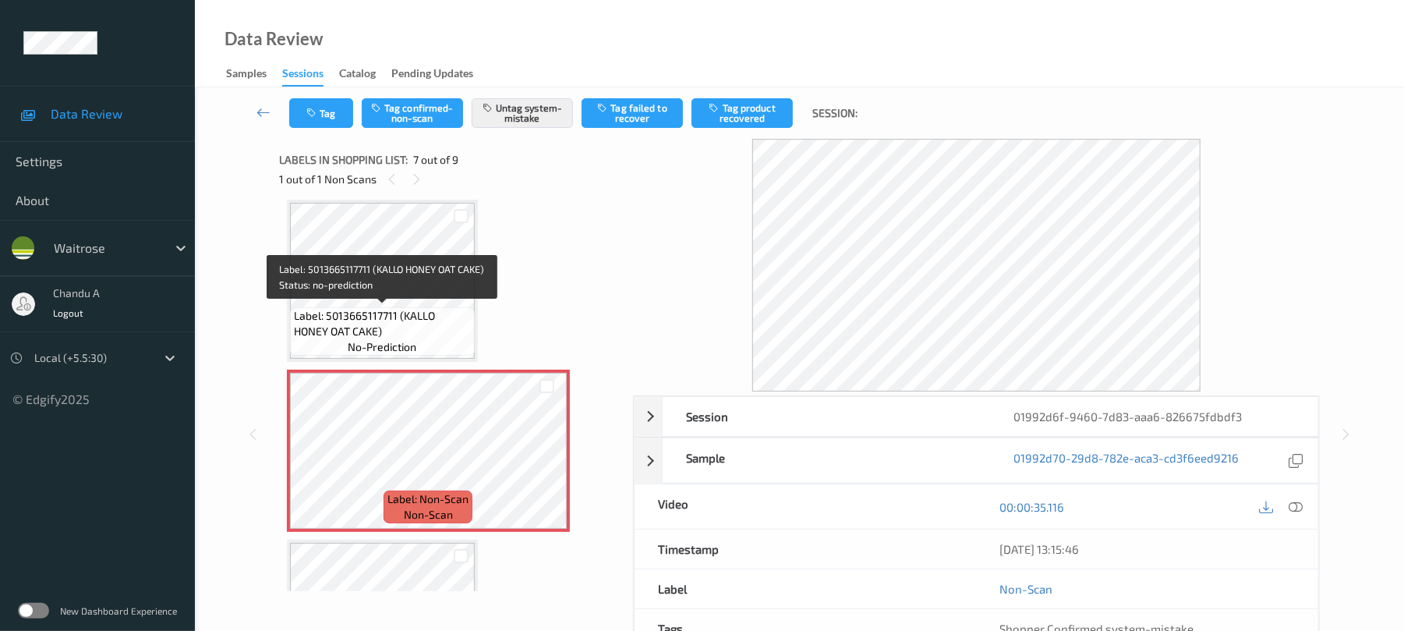
click at [450, 308] on span "Label: 5013665117711 (KALLO HONEY OAT CAKE)" at bounding box center [382, 323] width 177 height 31
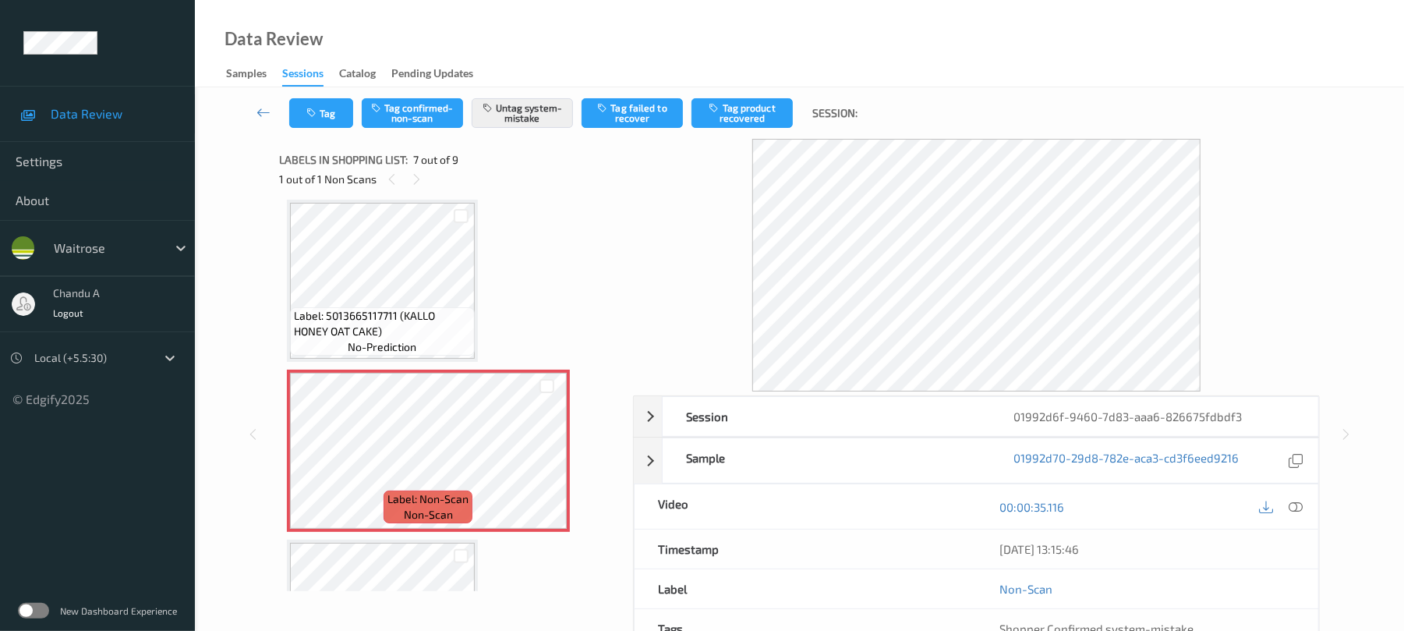
click at [346, 200] on div "Label: 5013665117711 (KALLO HONEY OAT CAKE) no-prediction" at bounding box center [382, 281] width 191 height 162
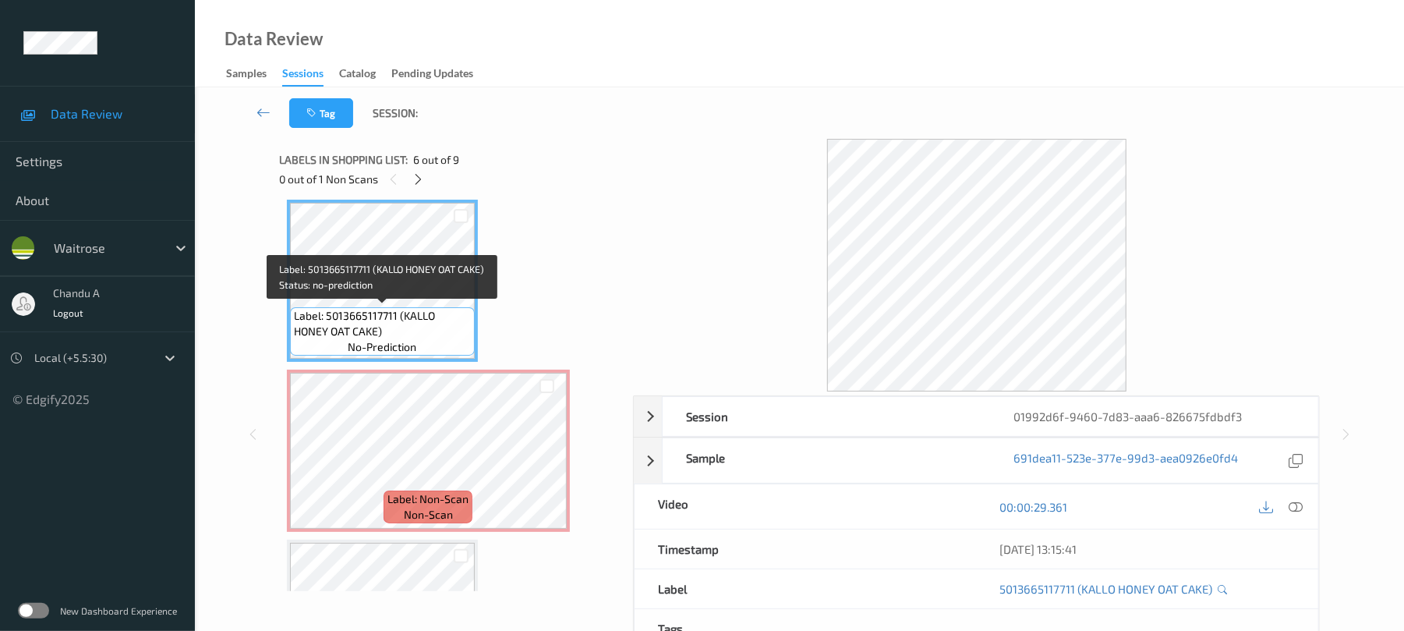
scroll to position [961, 0]
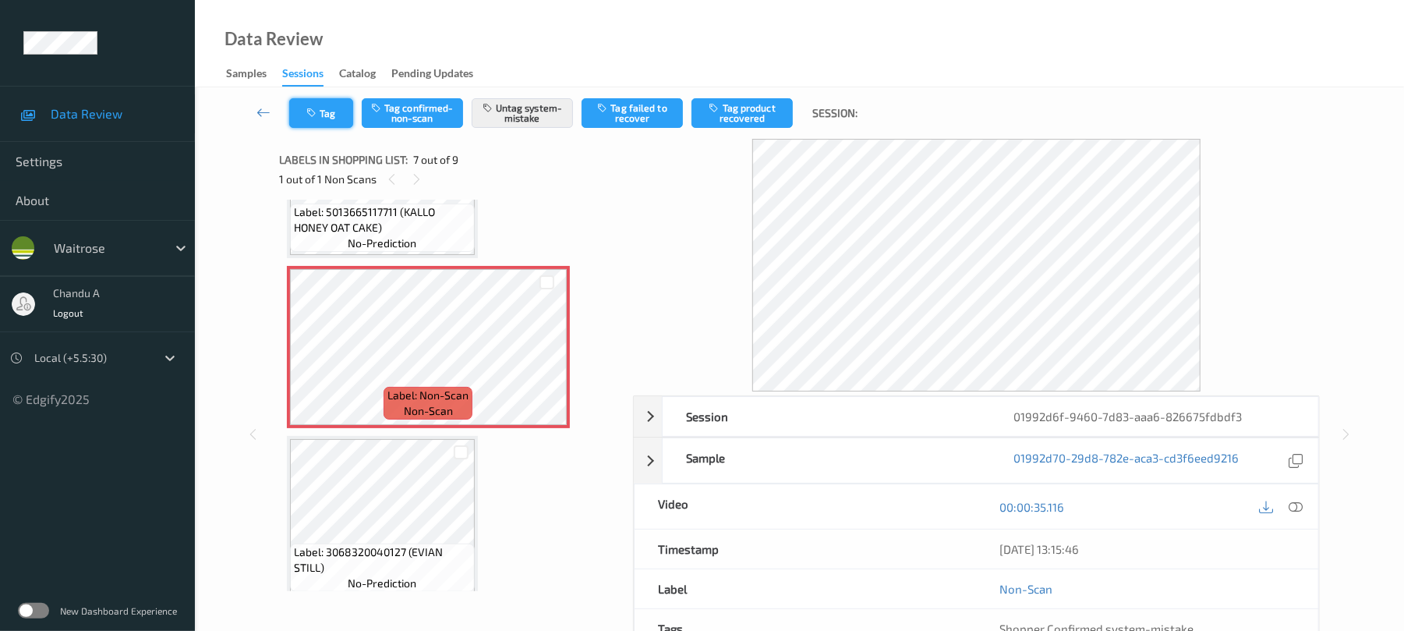
click at [331, 123] on button "Tag" at bounding box center [321, 113] width 64 height 30
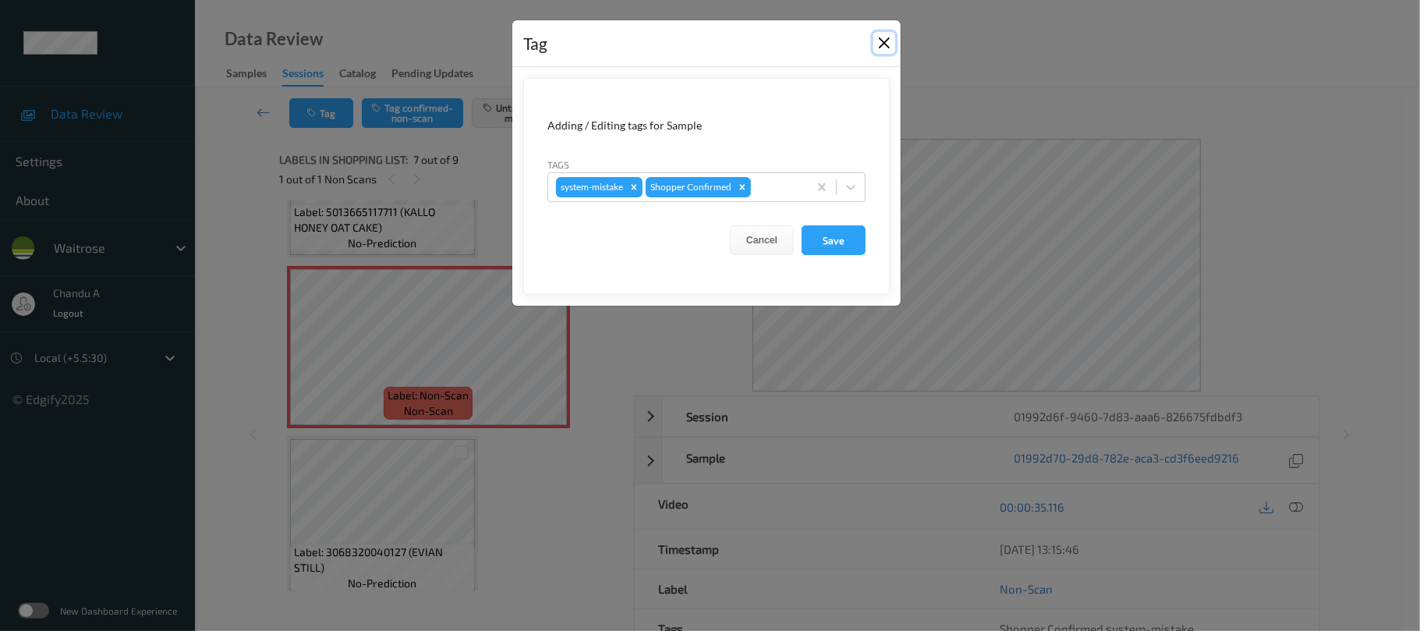
click at [886, 47] on button "Close" at bounding box center [884, 43] width 22 height 22
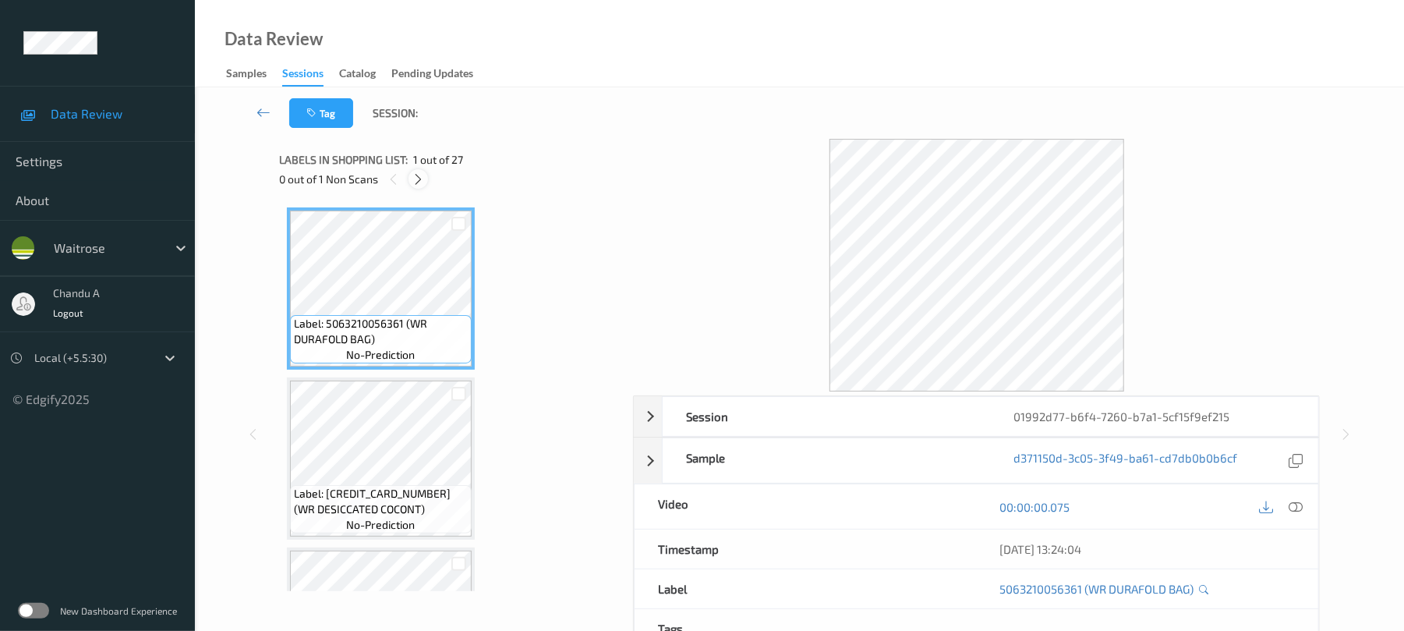
click at [423, 182] on icon at bounding box center [418, 179] width 13 height 14
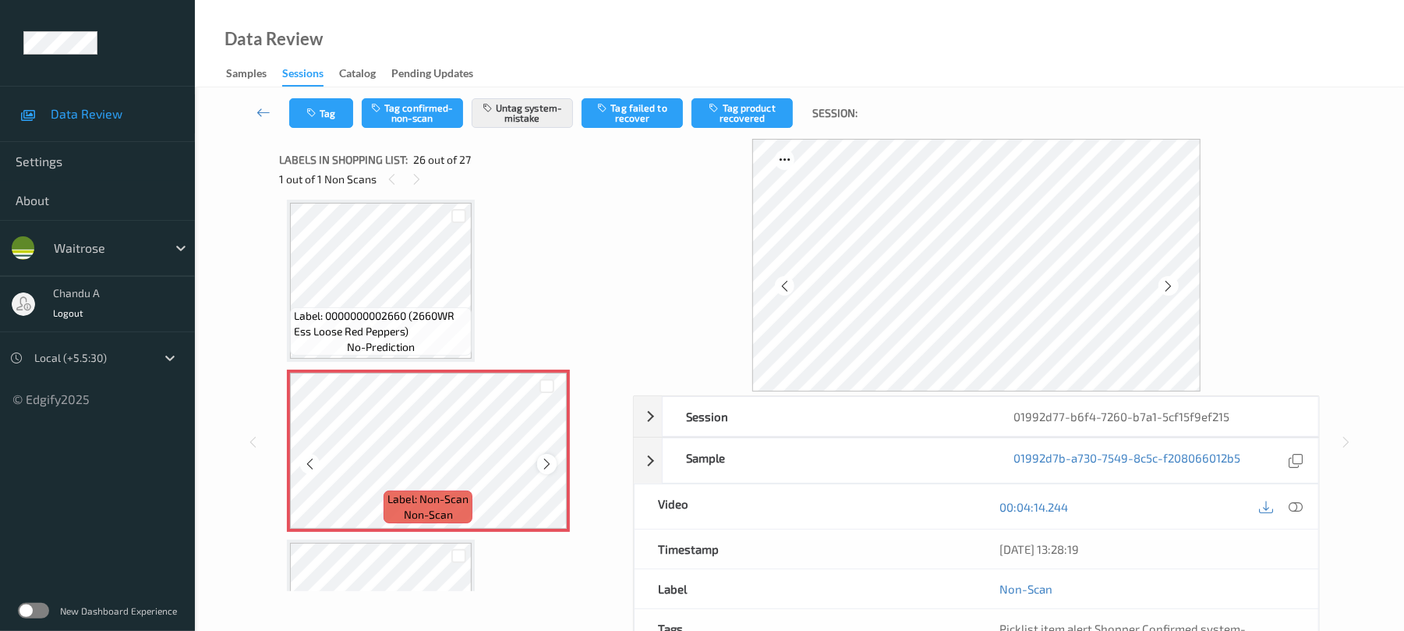
click at [550, 459] on icon at bounding box center [546, 464] width 13 height 14
click at [554, 466] on div at bounding box center [546, 463] width 19 height 19
click at [332, 120] on button "Tag" at bounding box center [321, 113] width 64 height 30
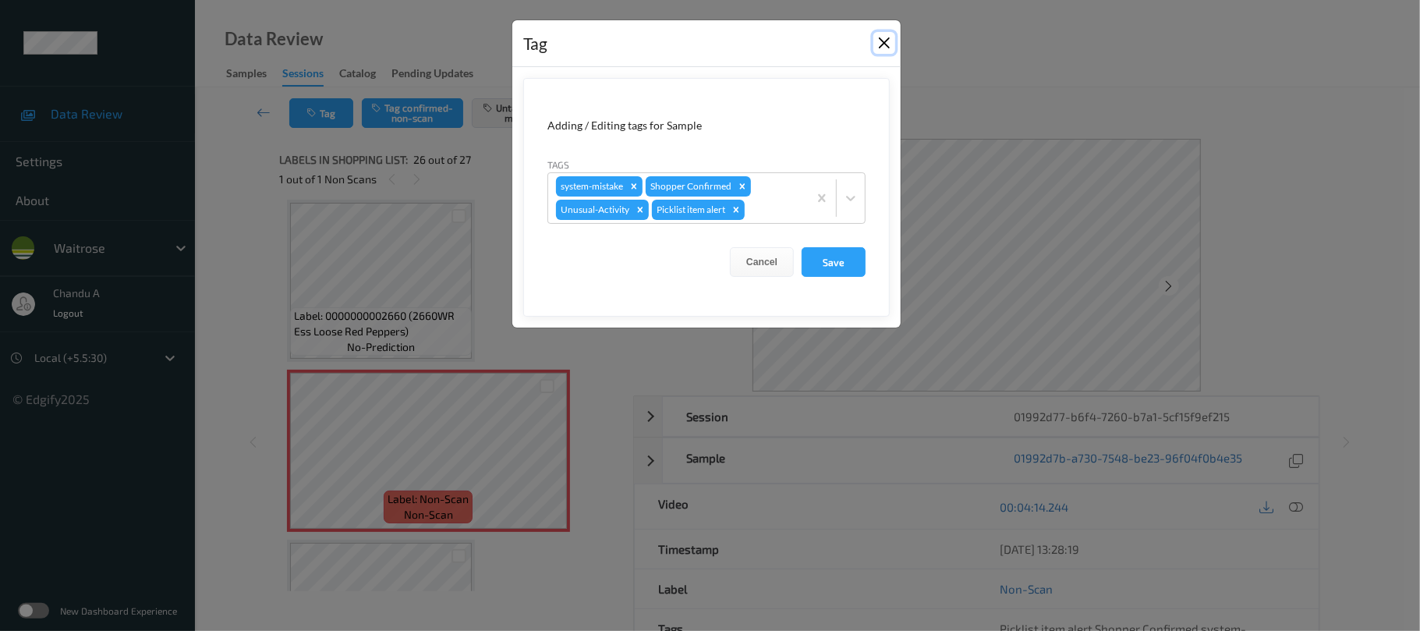
click at [883, 45] on button "Close" at bounding box center [884, 43] width 22 height 22
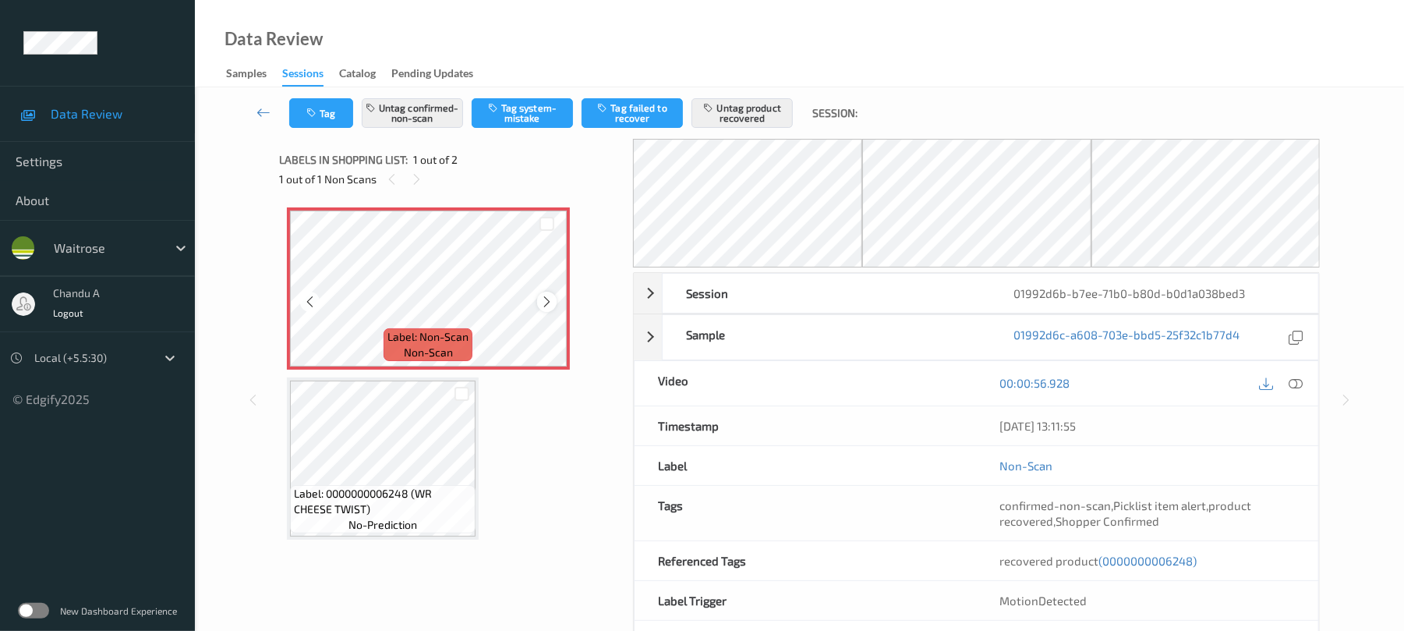
click at [550, 299] on icon at bounding box center [546, 302] width 13 height 14
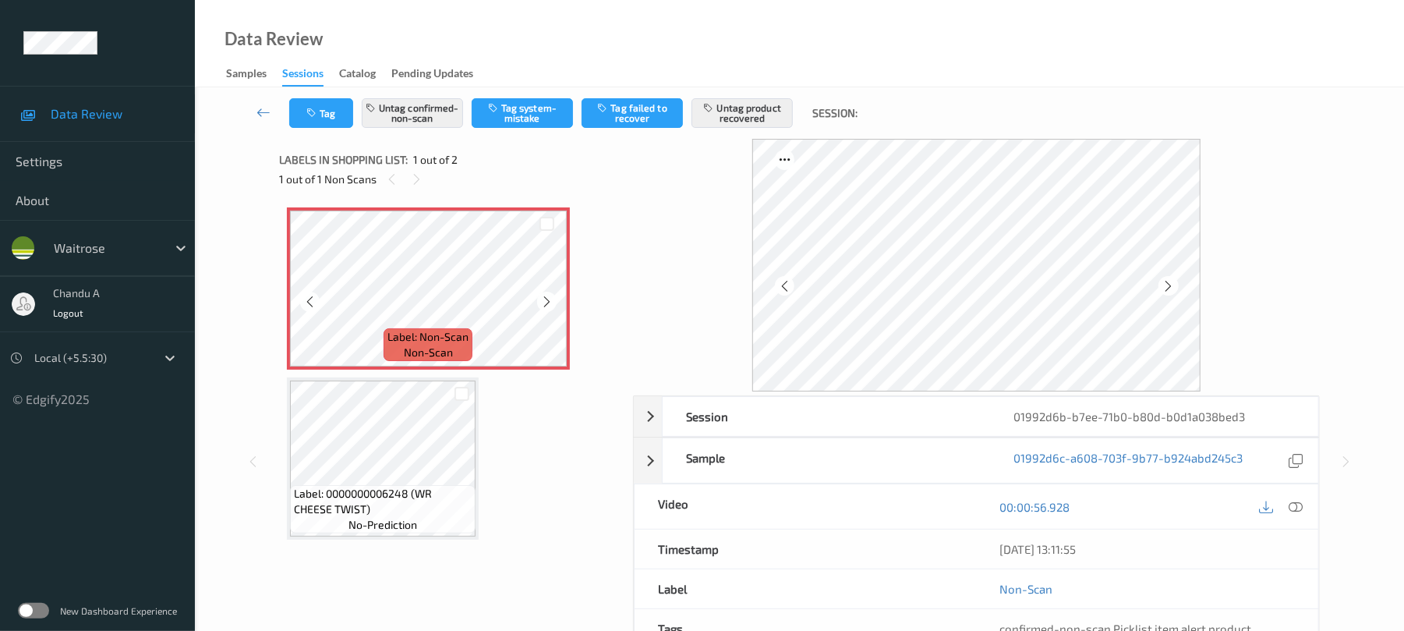
click at [550, 299] on icon at bounding box center [546, 302] width 13 height 14
click at [1304, 511] on div at bounding box center [1296, 506] width 21 height 21
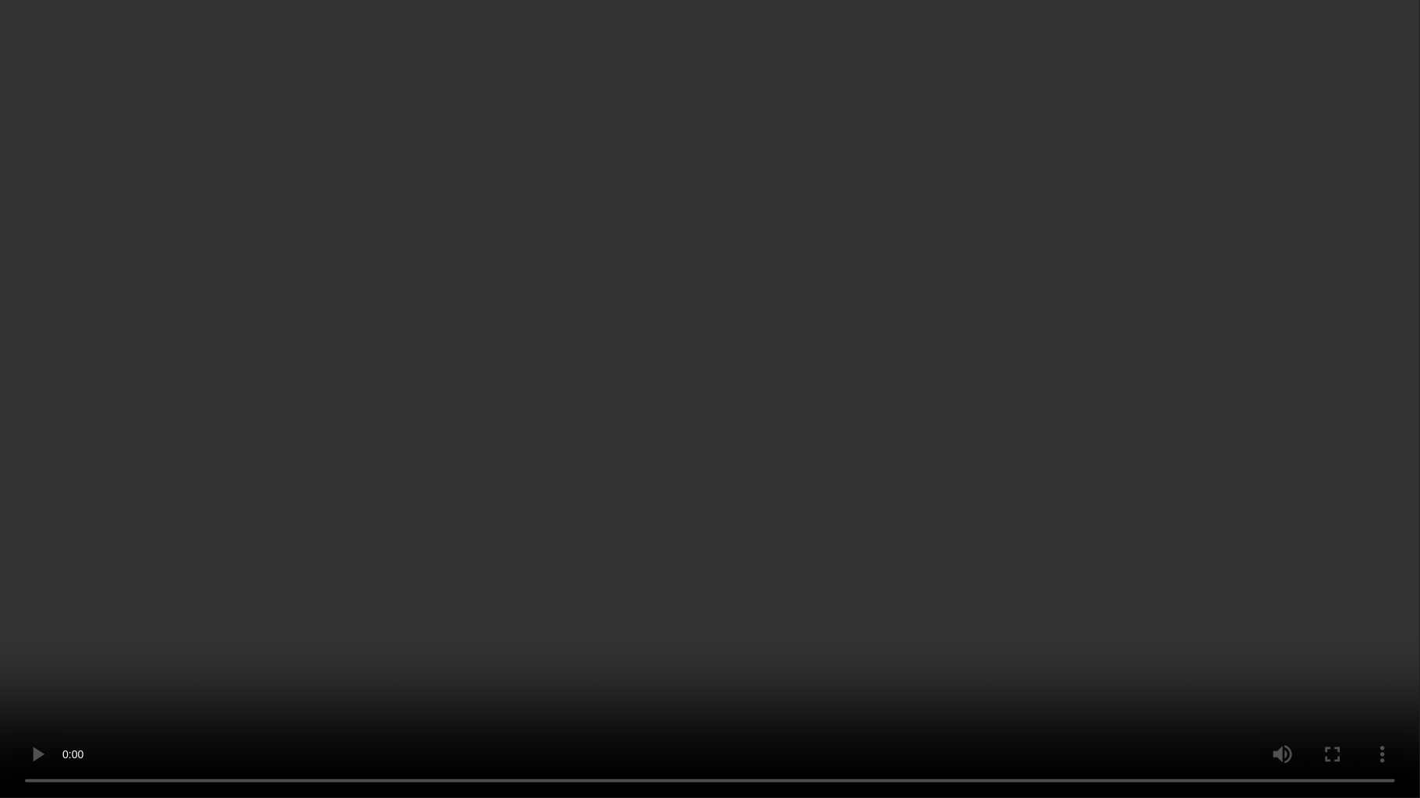
click at [816, 453] on video at bounding box center [710, 399] width 1420 height 798
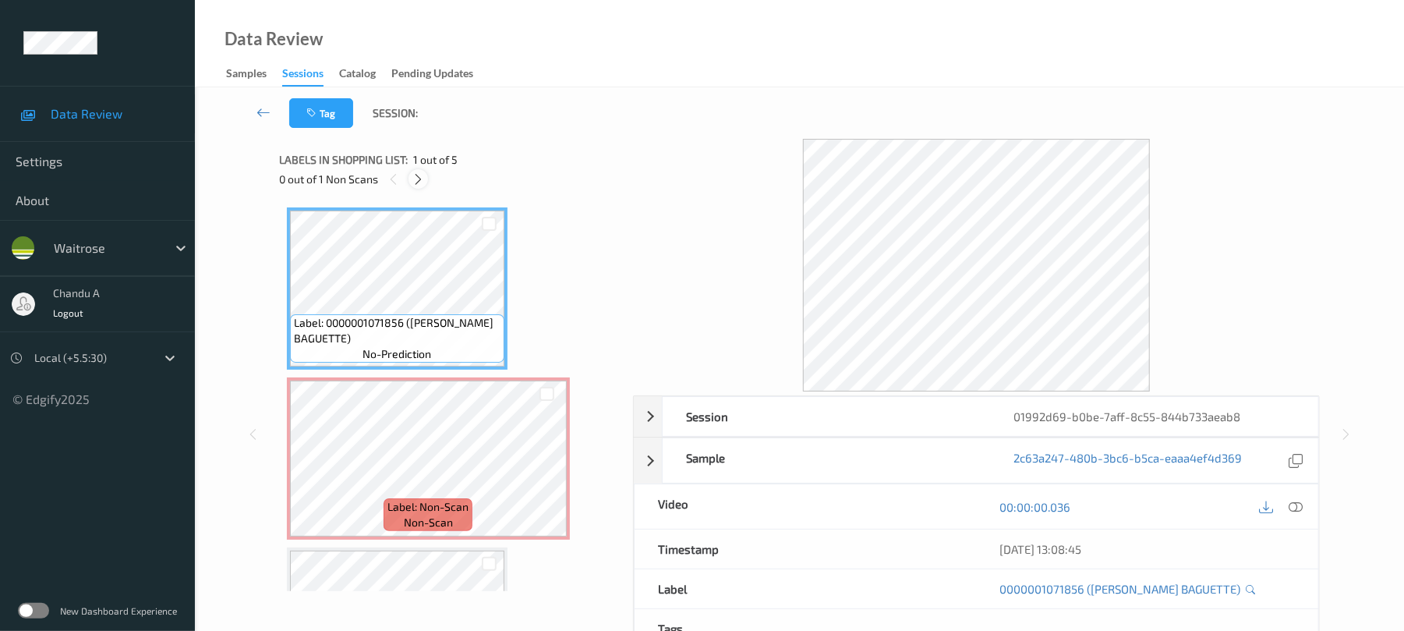
click at [419, 181] on icon at bounding box center [418, 179] width 13 height 14
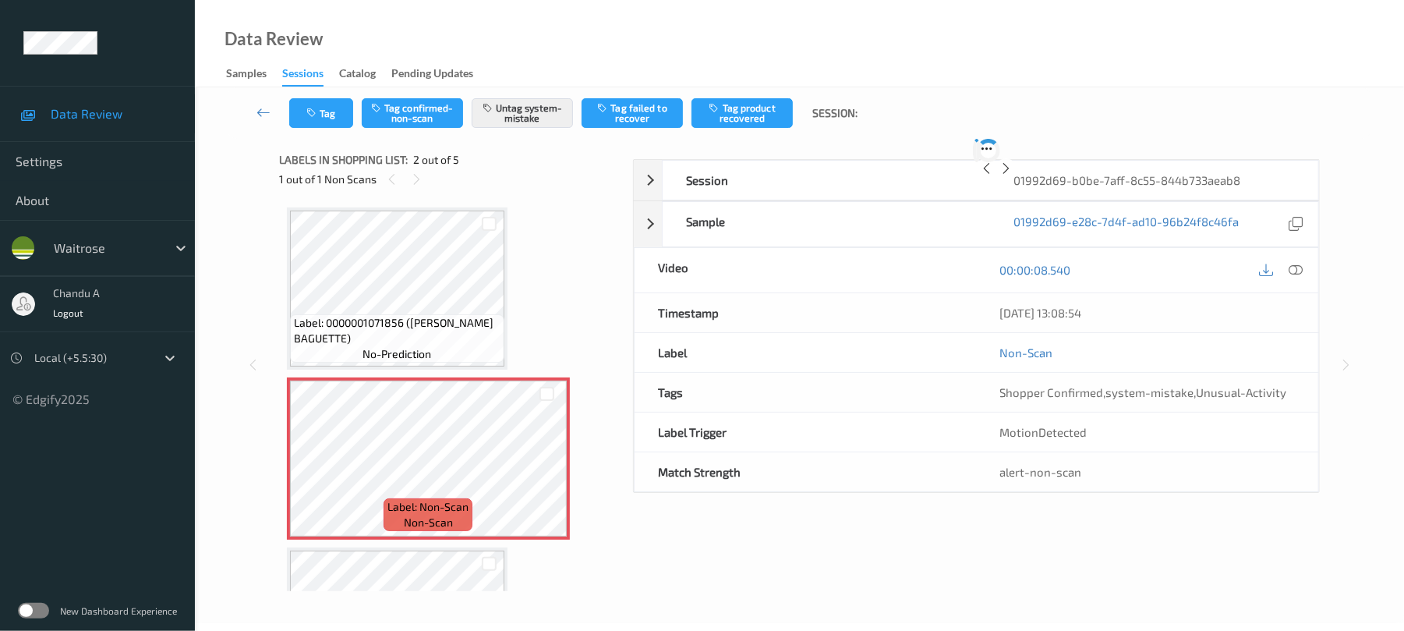
scroll to position [8, 0]
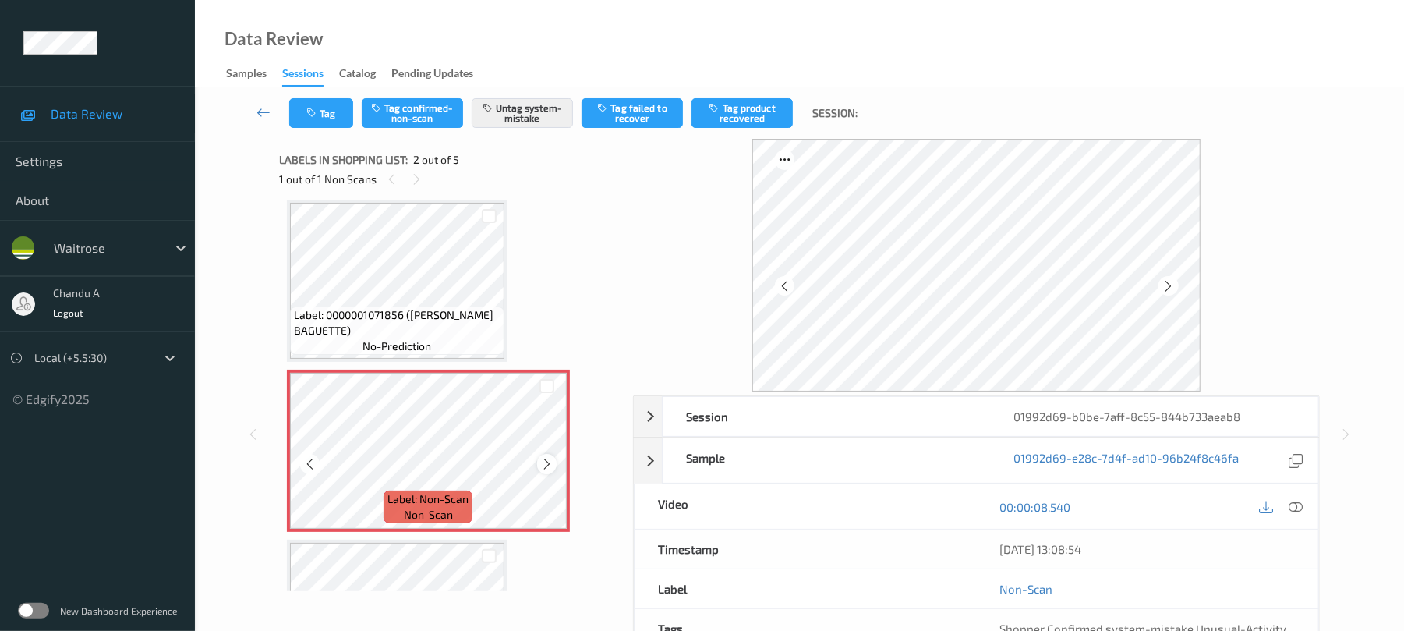
click at [552, 465] on icon at bounding box center [546, 464] width 13 height 14
click at [331, 112] on button "Tag" at bounding box center [321, 113] width 64 height 30
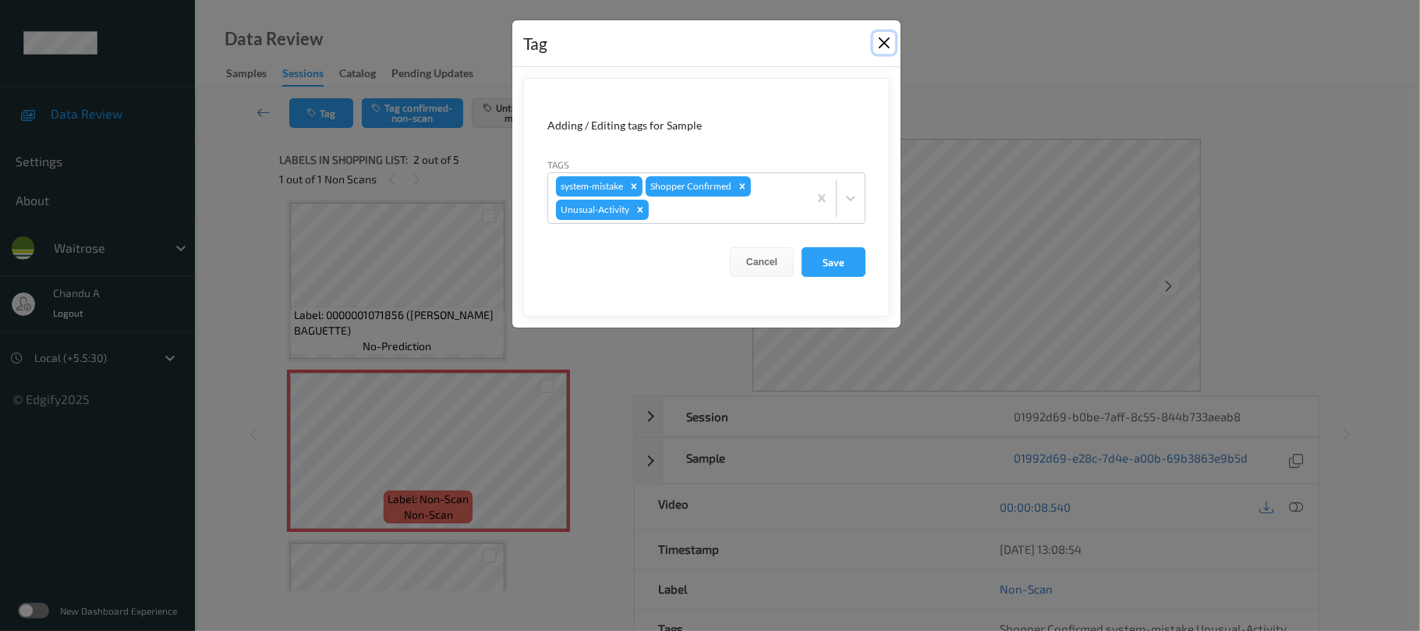
click at [886, 44] on button "Close" at bounding box center [884, 43] width 22 height 22
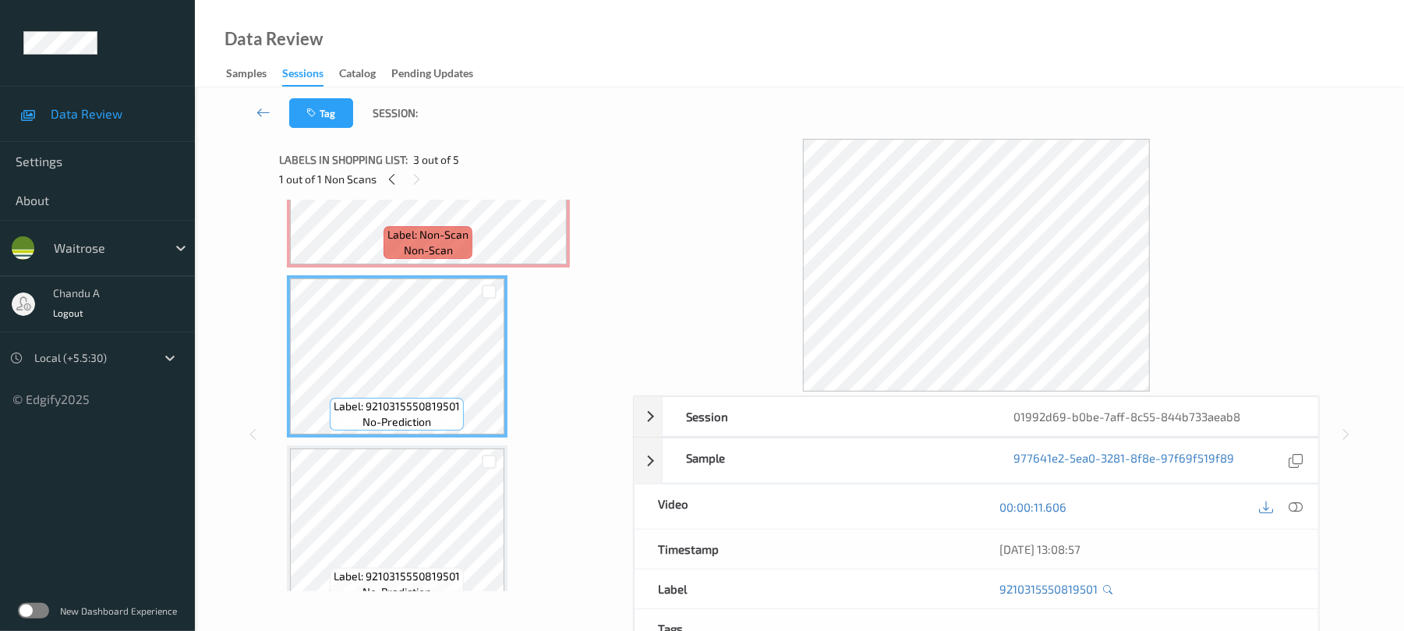
scroll to position [216, 0]
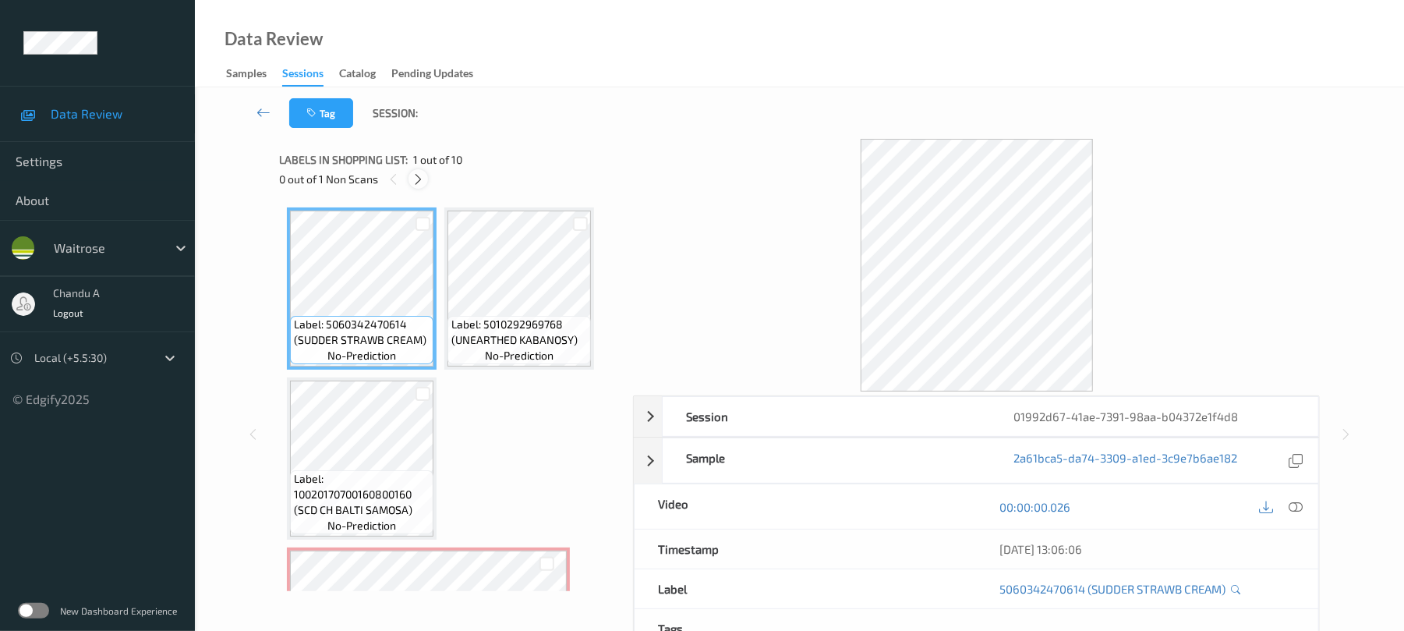
click at [423, 178] on icon at bounding box center [418, 179] width 13 height 14
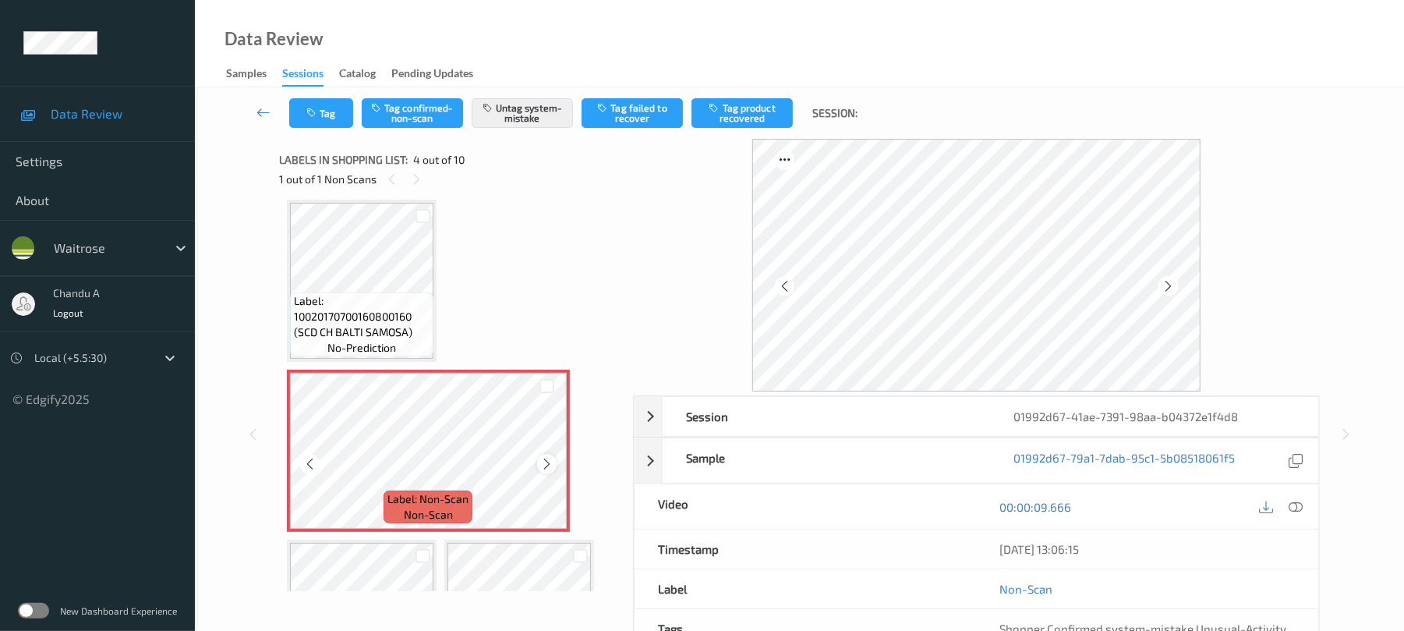
click at [546, 465] on icon at bounding box center [546, 464] width 13 height 14
click at [547, 463] on icon at bounding box center [546, 464] width 13 height 14
click at [317, 112] on icon "button" at bounding box center [312, 113] width 13 height 11
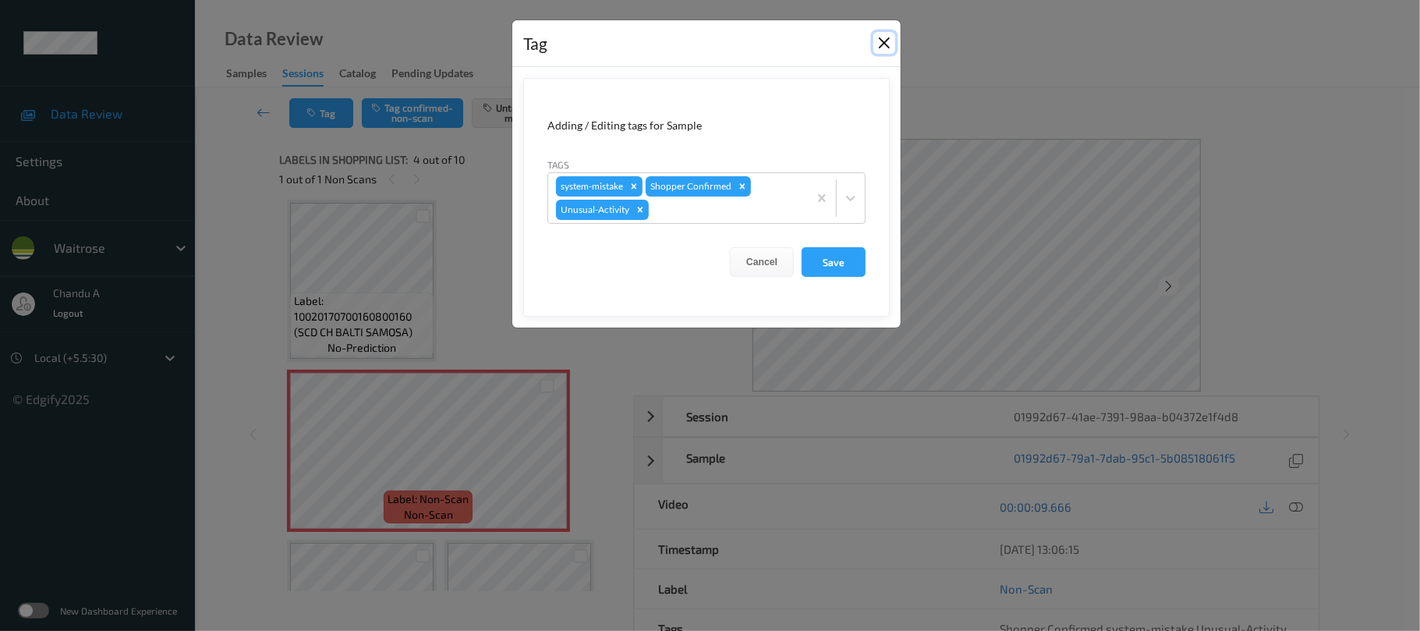
click at [887, 37] on button "Close" at bounding box center [884, 43] width 22 height 22
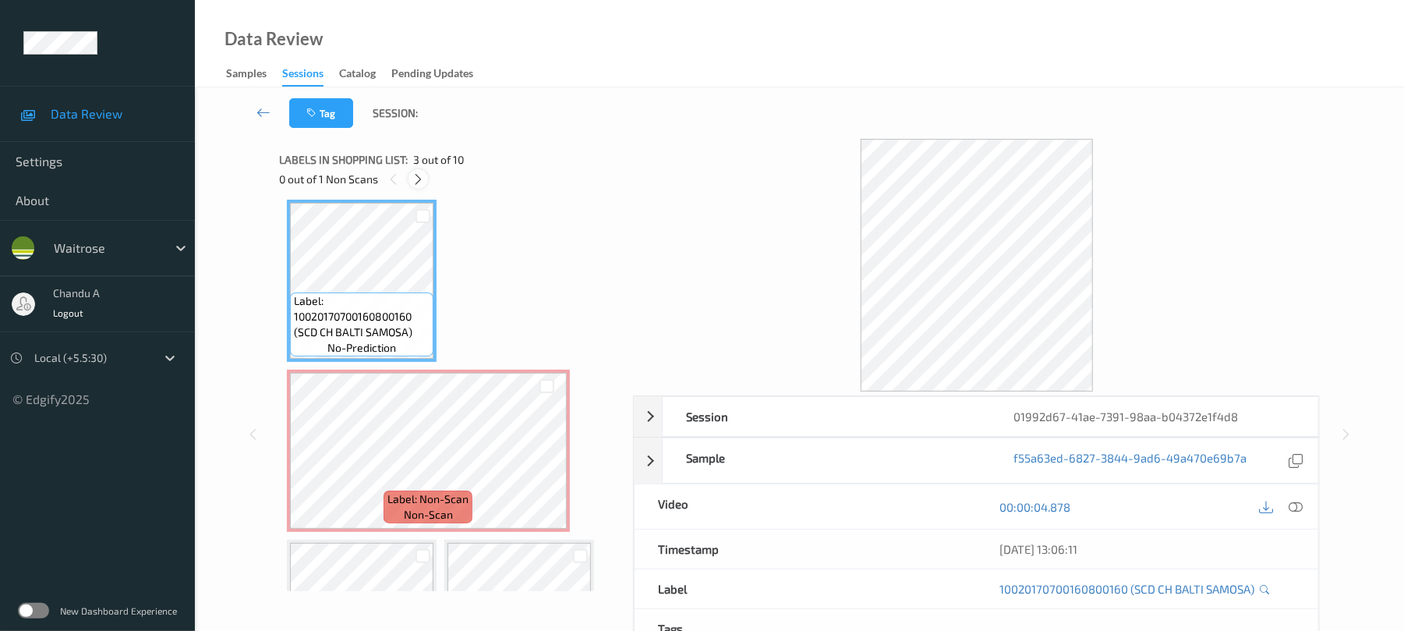
click at [416, 181] on icon at bounding box center [418, 179] width 13 height 14
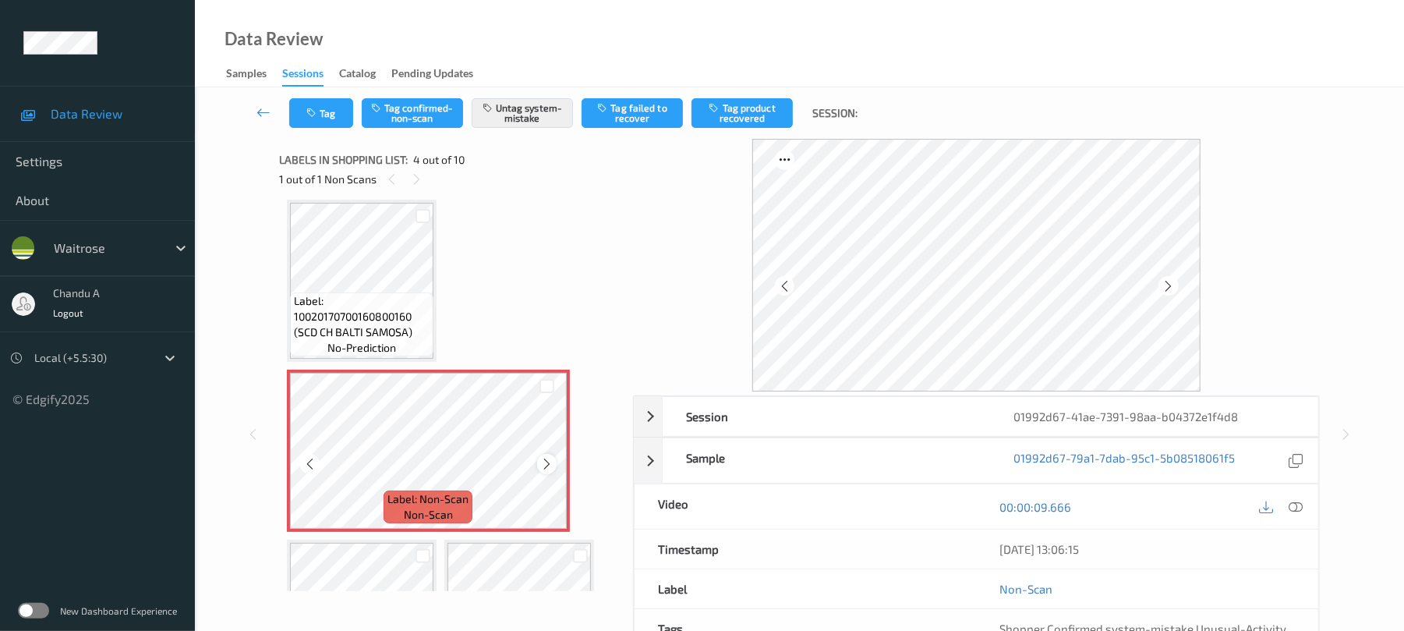
click at [547, 465] on icon at bounding box center [546, 464] width 13 height 14
click at [344, 114] on button "Tag" at bounding box center [321, 113] width 64 height 30
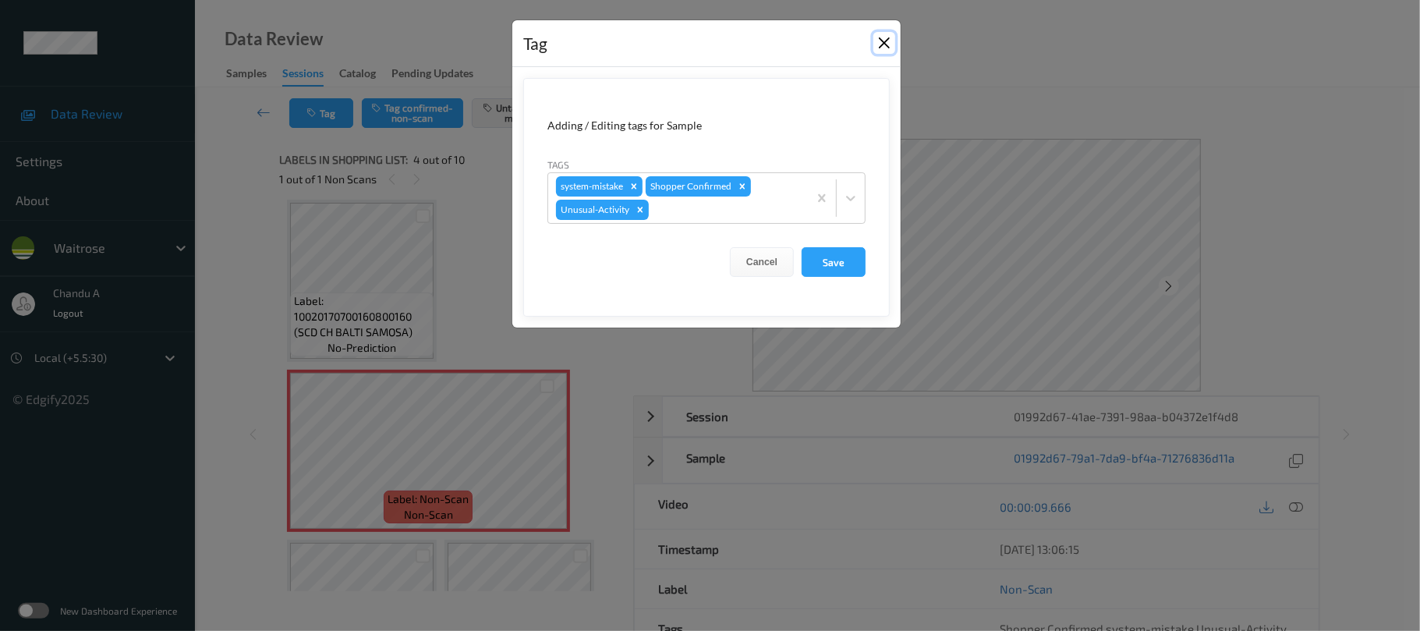
click at [886, 47] on button "Close" at bounding box center [884, 43] width 22 height 22
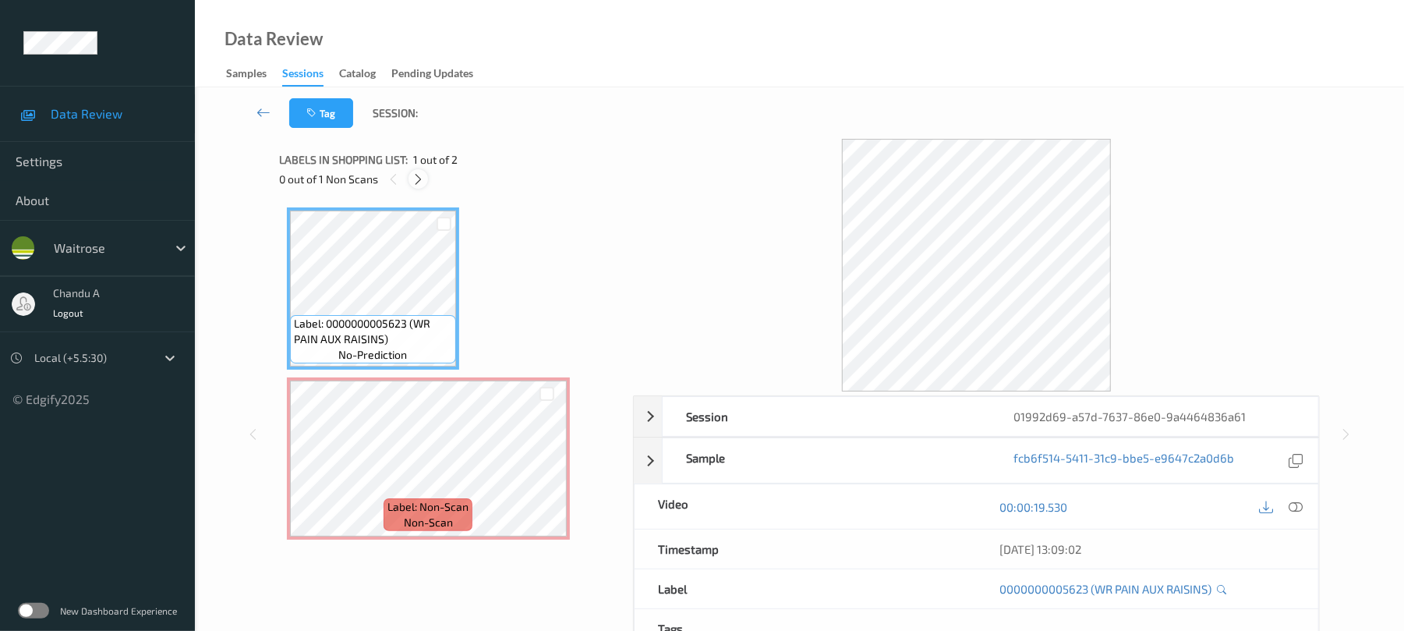
click at [421, 182] on icon at bounding box center [418, 179] width 13 height 14
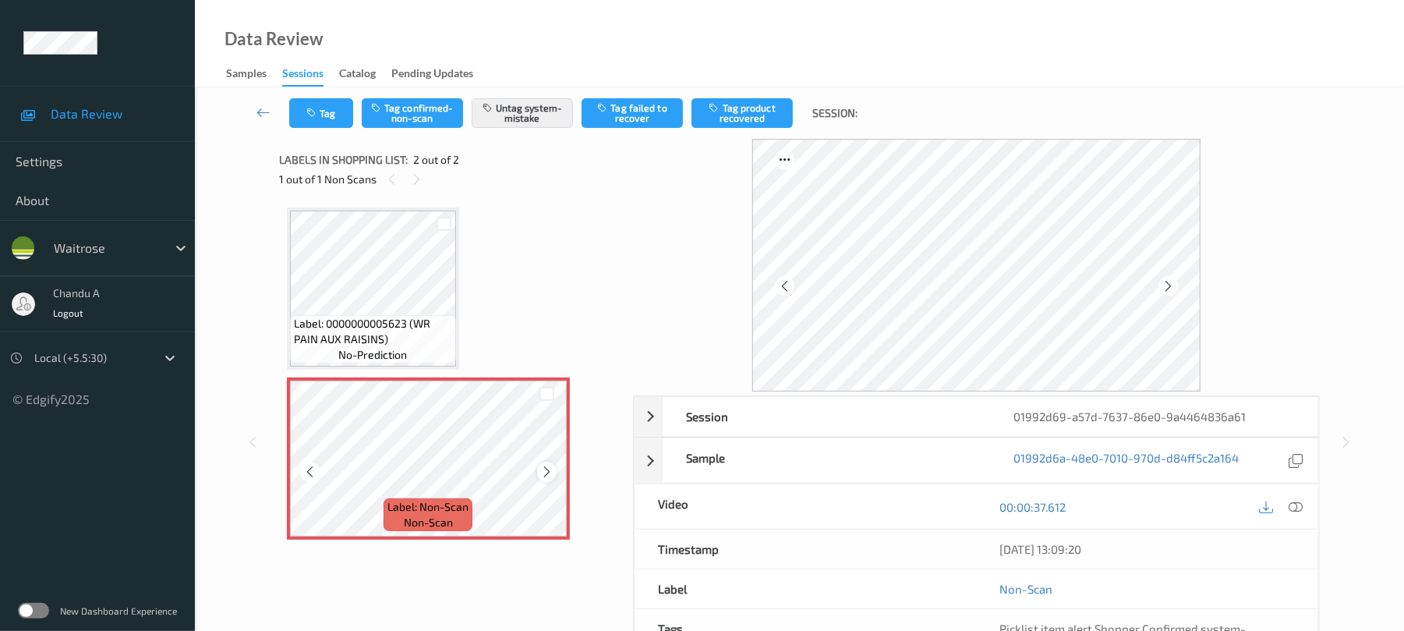
click at [543, 466] on icon at bounding box center [546, 472] width 13 height 14
click at [340, 119] on button "Tag" at bounding box center [321, 113] width 64 height 30
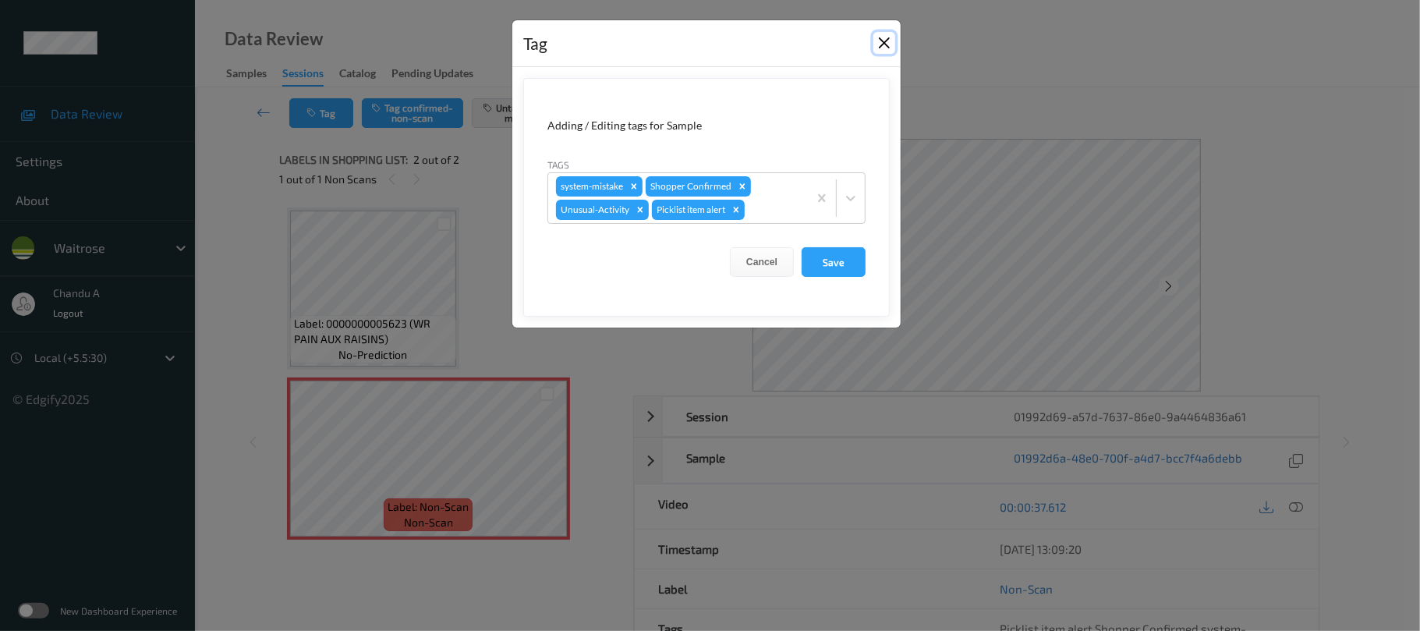
click at [883, 47] on button "Close" at bounding box center [884, 43] width 22 height 22
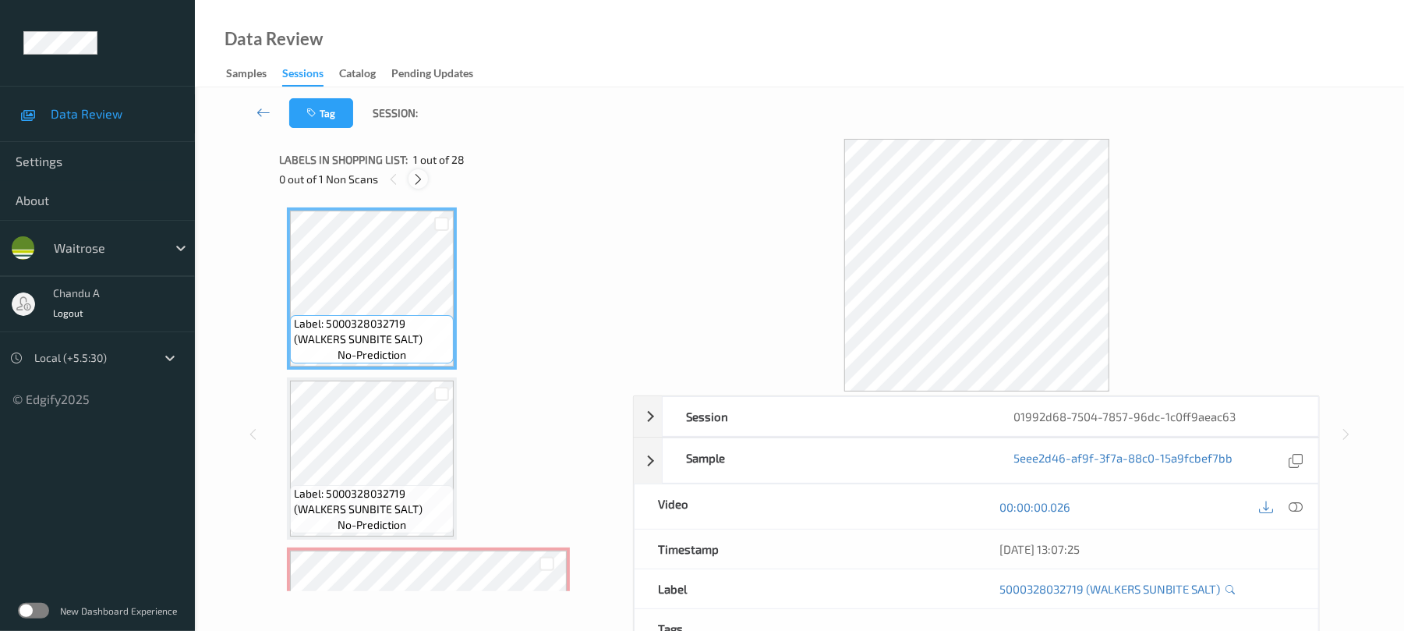
click at [426, 176] on div at bounding box center [418, 178] width 19 height 19
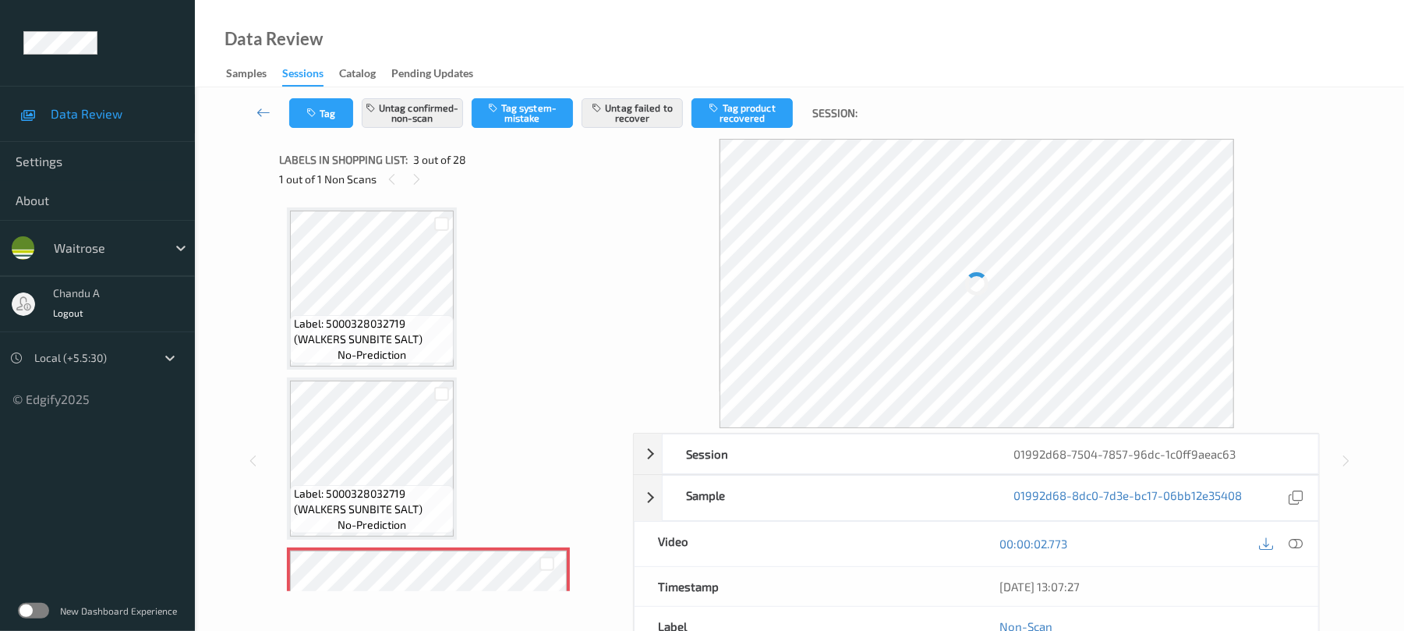
scroll to position [178, 0]
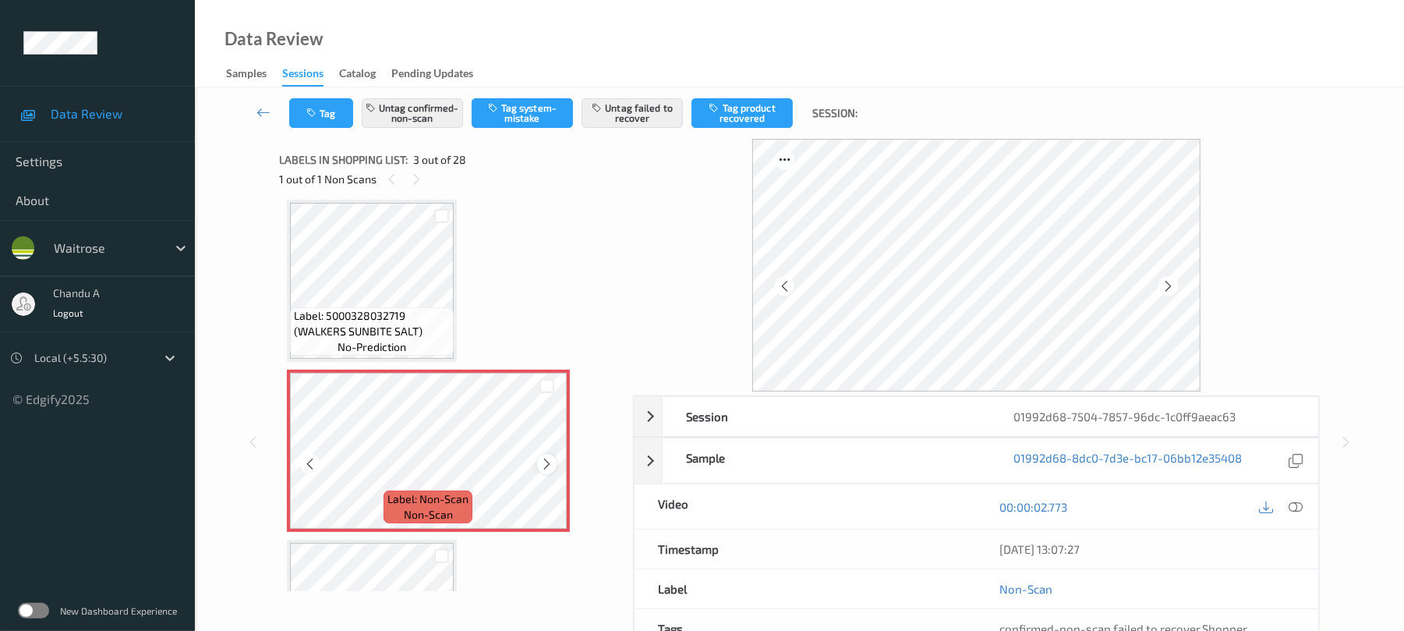
click at [550, 462] on icon at bounding box center [546, 464] width 13 height 14
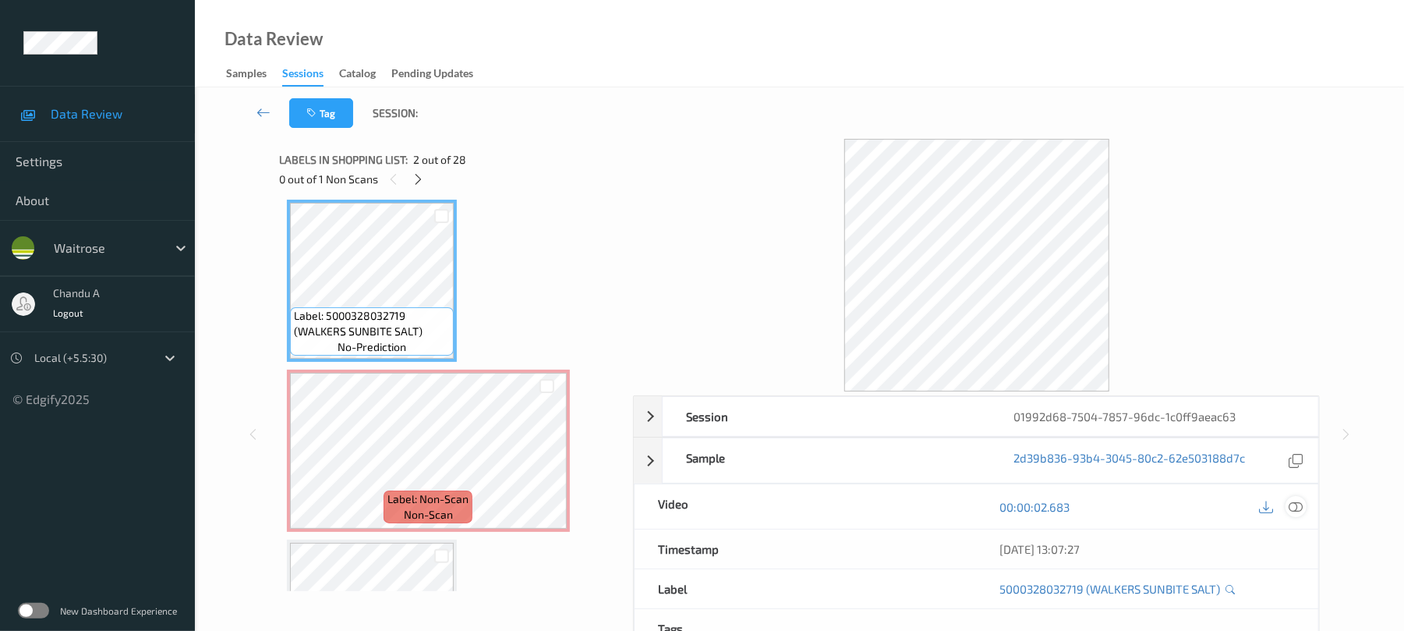
click at [1291, 507] on icon at bounding box center [1297, 507] width 14 height 14
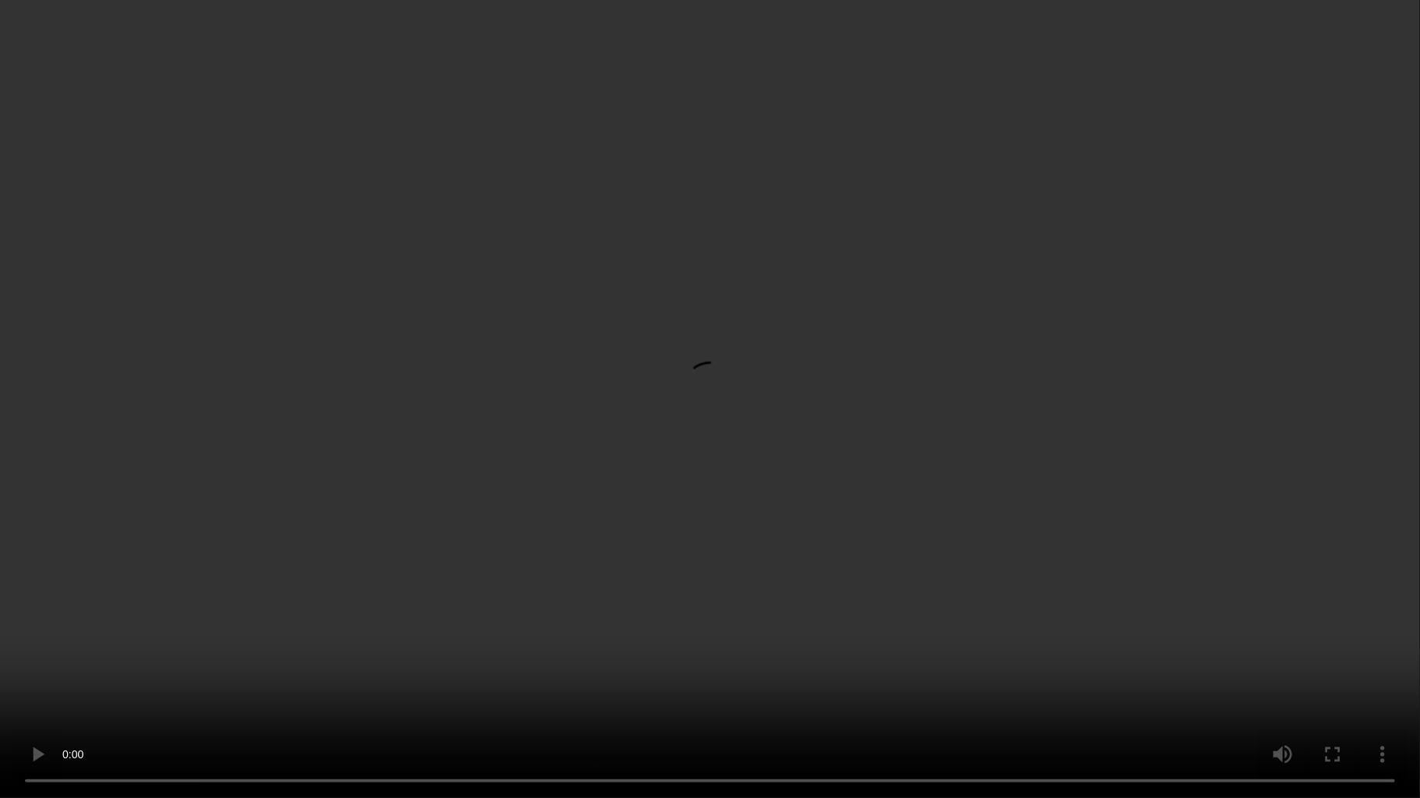
click at [837, 478] on video at bounding box center [710, 399] width 1420 height 798
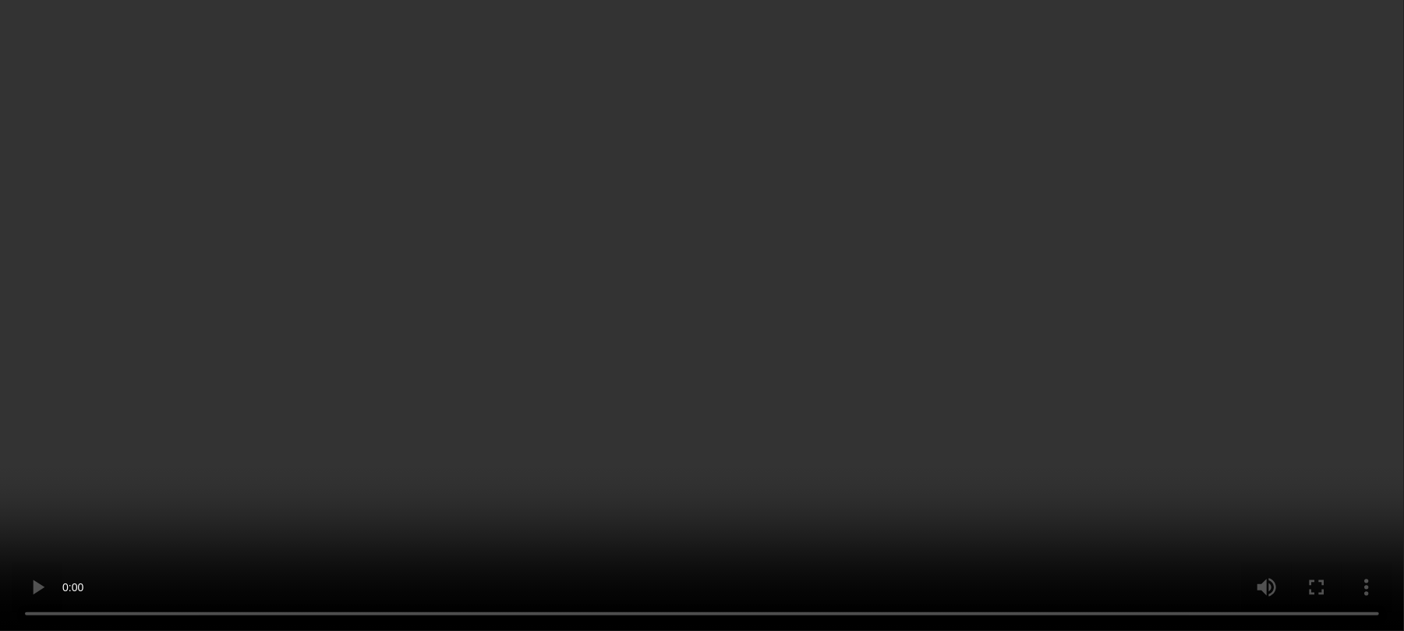
scroll to position [0, 0]
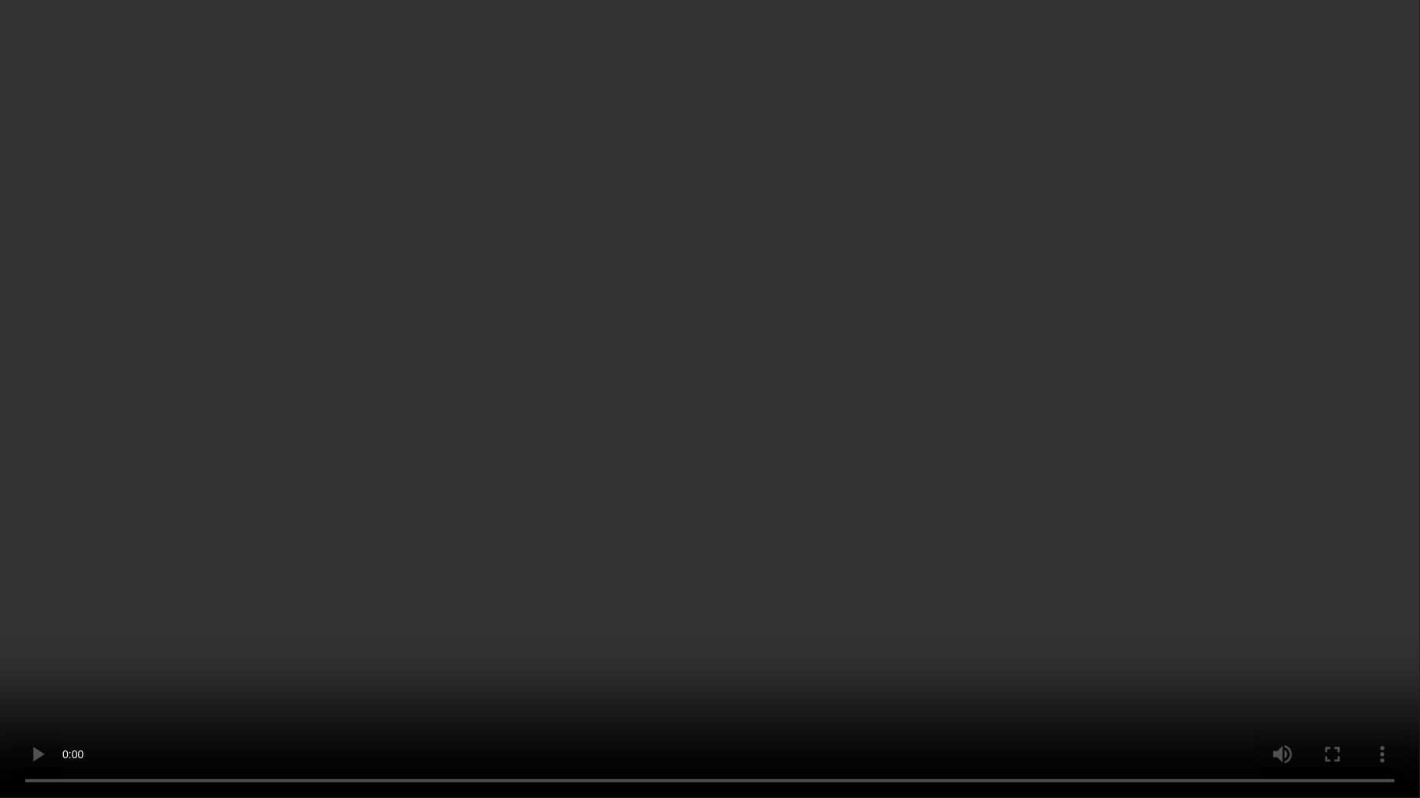
click at [738, 422] on video at bounding box center [710, 399] width 1420 height 798
click at [579, 508] on video at bounding box center [710, 399] width 1420 height 798
click at [501, 579] on video at bounding box center [710, 399] width 1420 height 798
click at [568, 375] on video at bounding box center [710, 399] width 1420 height 798
click at [633, 504] on video at bounding box center [710, 399] width 1420 height 798
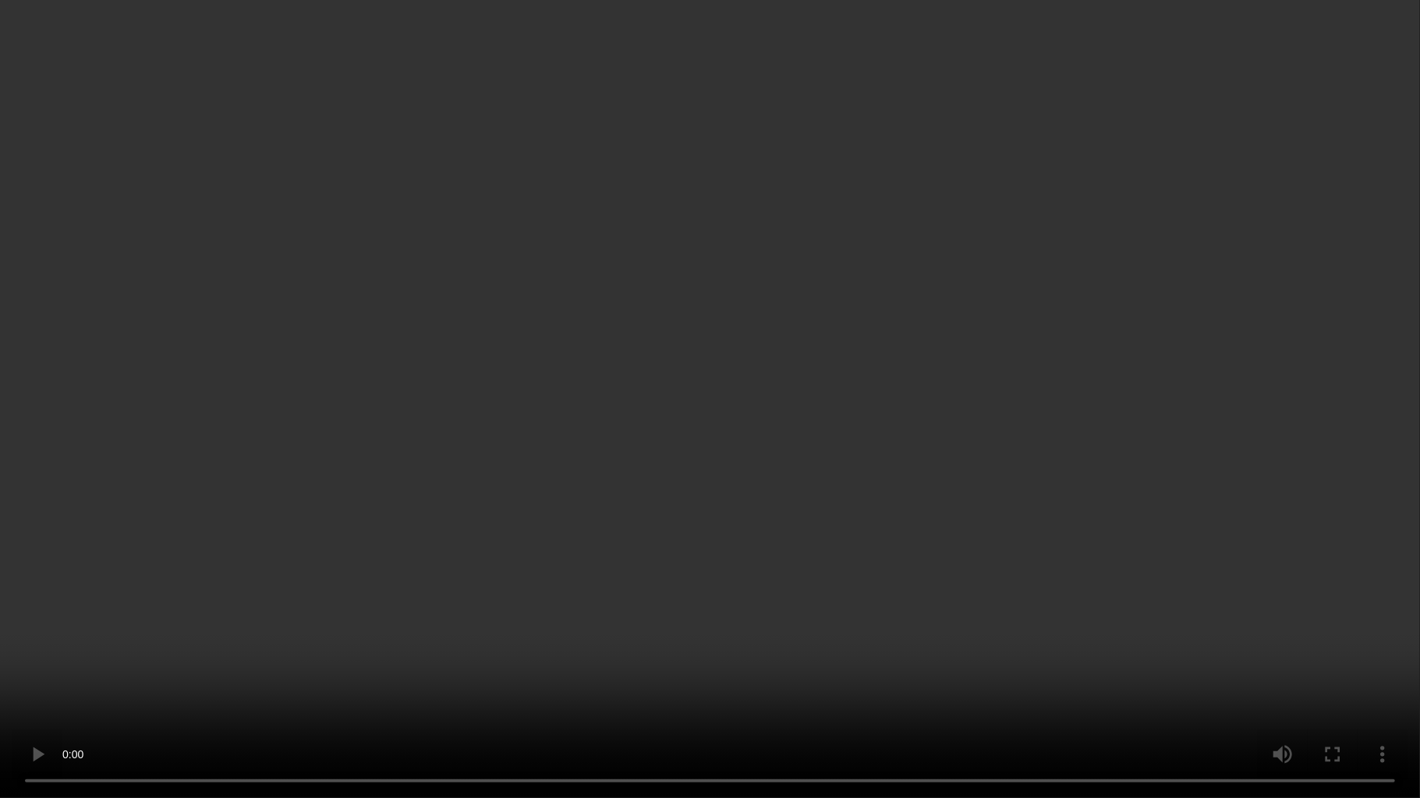
click at [692, 538] on video at bounding box center [710, 399] width 1420 height 798
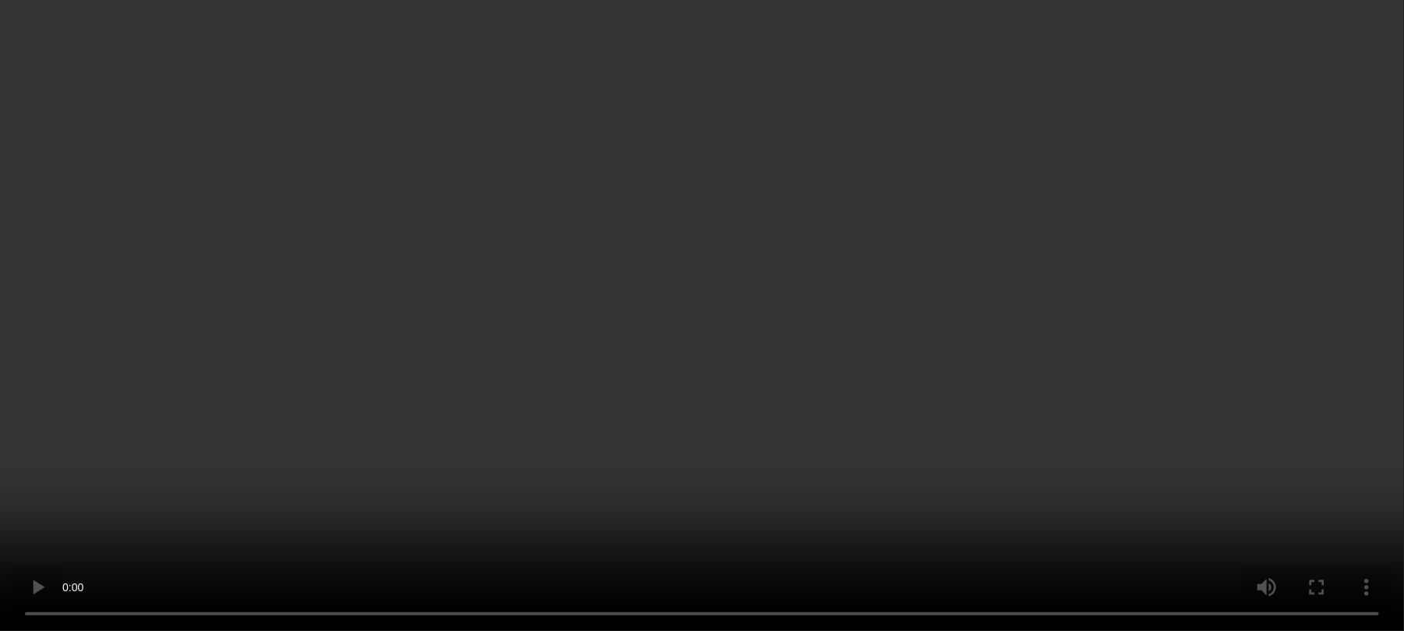
scroll to position [1247, 0]
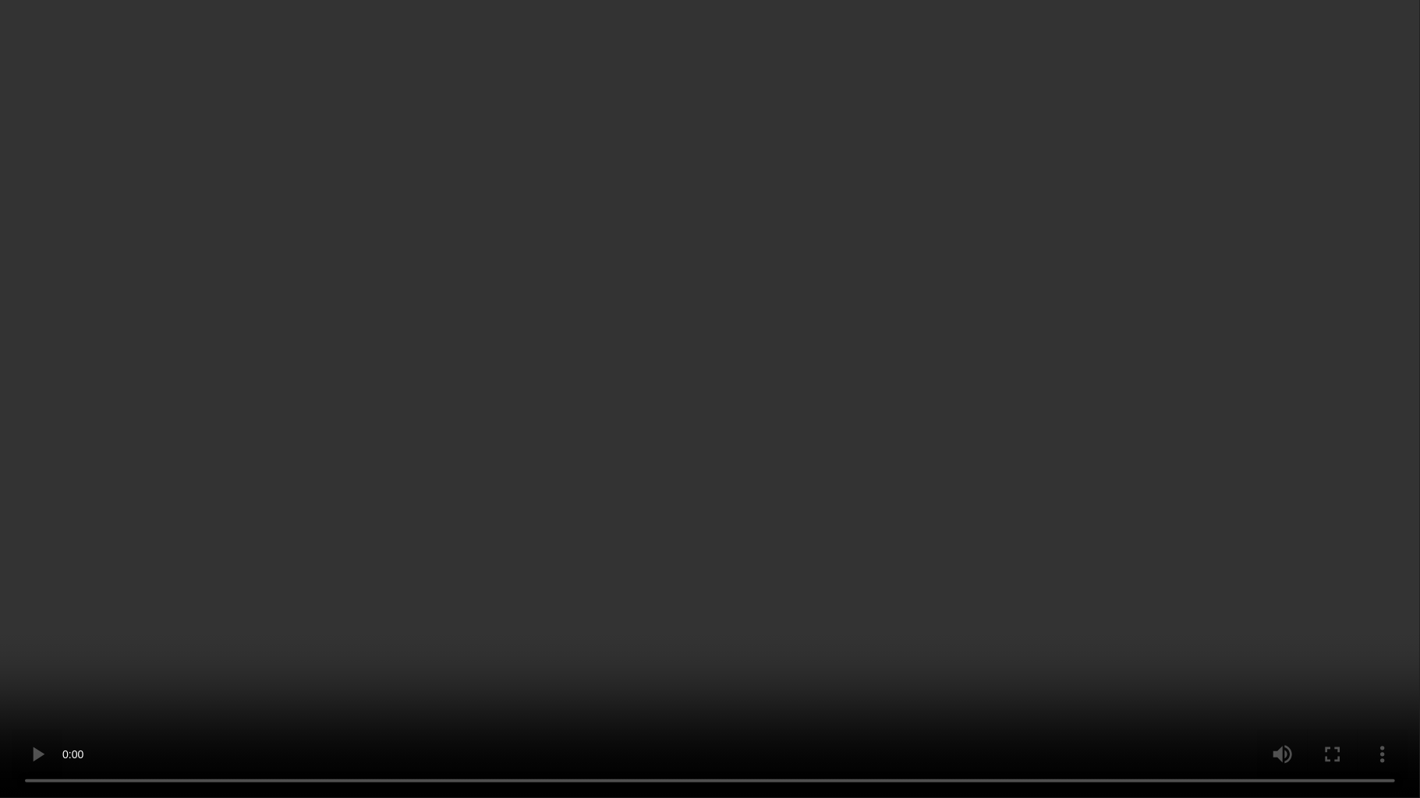
click at [833, 508] on video at bounding box center [710, 399] width 1420 height 798
drag, startPoint x: 748, startPoint y: 434, endPoint x: 794, endPoint y: 19, distance: 417.3
click at [749, 434] on video at bounding box center [710, 399] width 1420 height 798
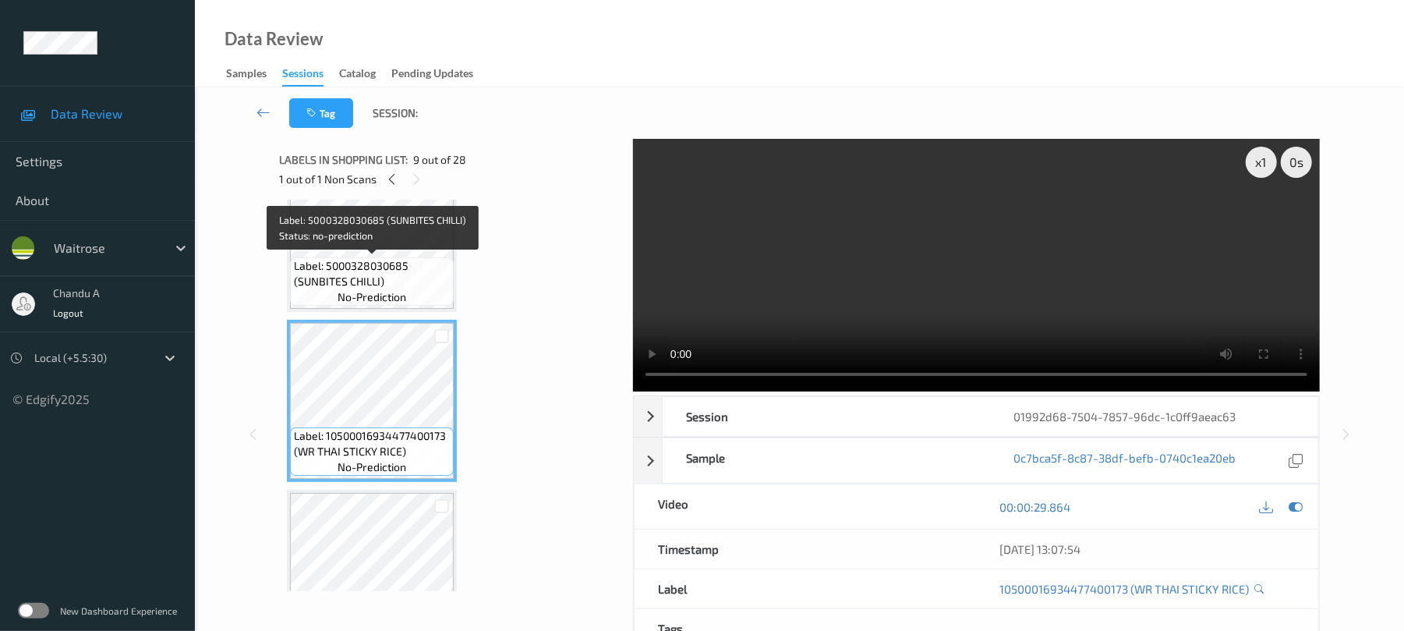
click at [435, 263] on span "Label: 5000328030685 (SUNBITES CHILLI)" at bounding box center [372, 273] width 156 height 31
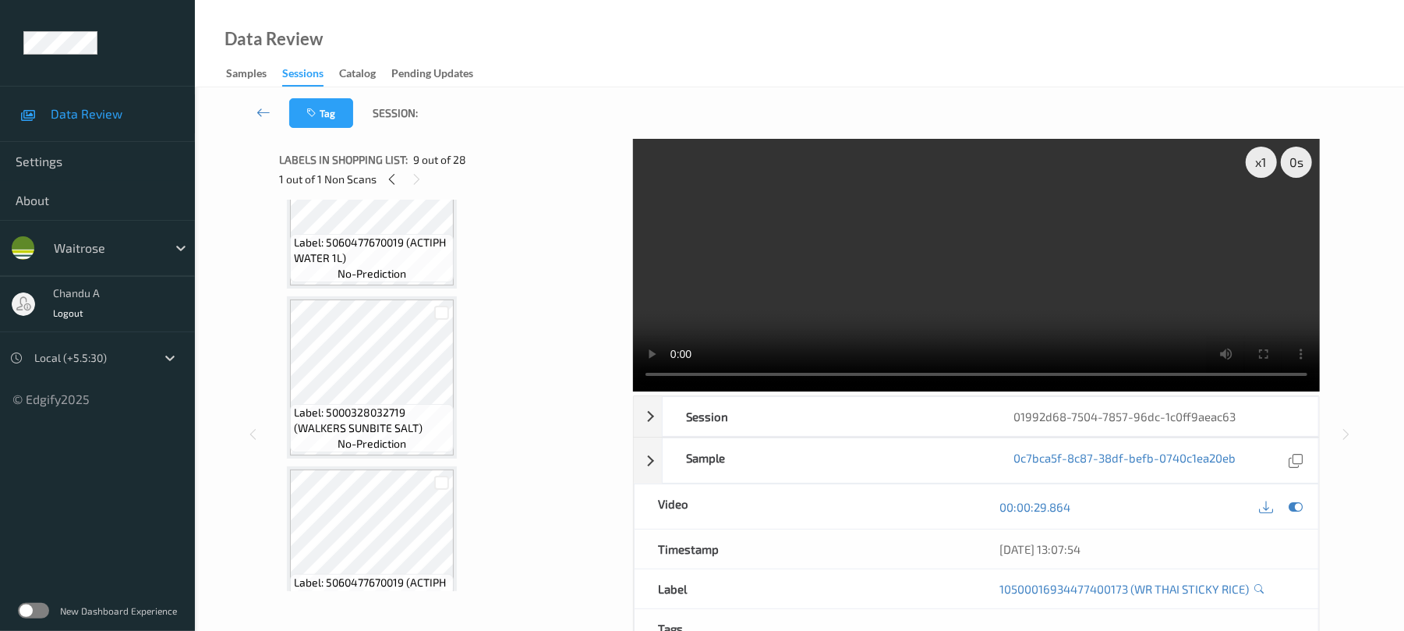
scroll to position [1663, 0]
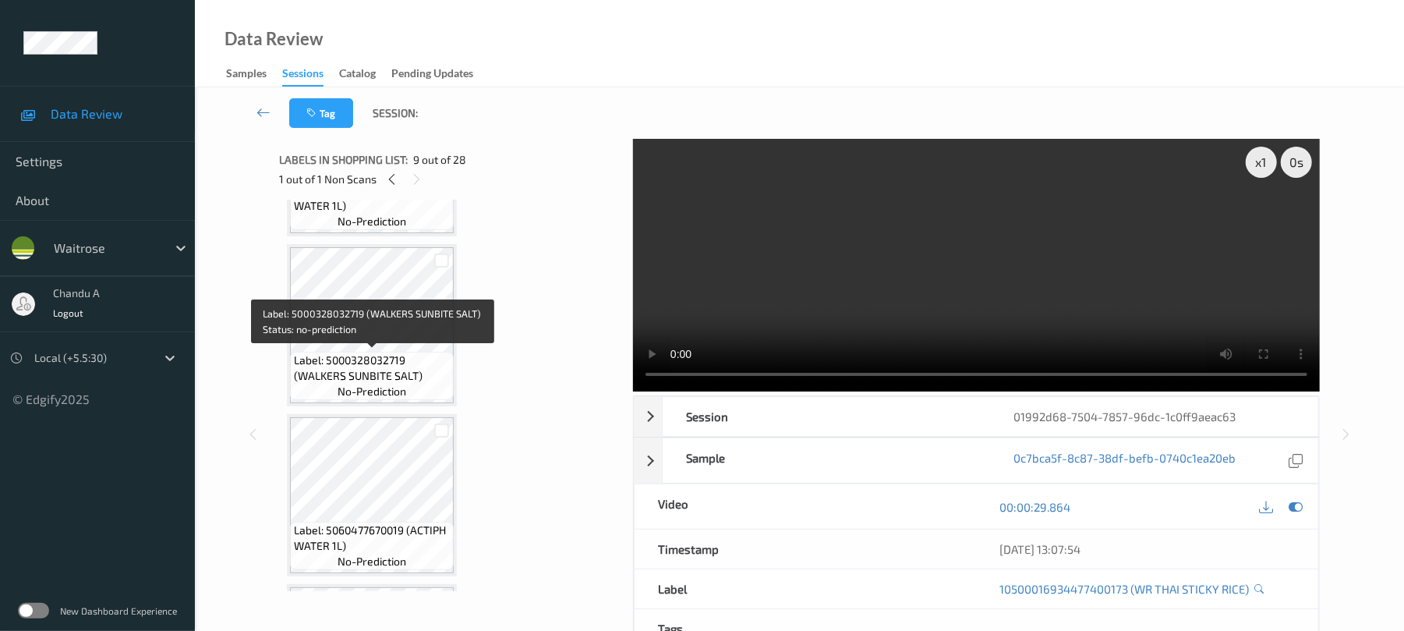
click at [393, 360] on span "Label: 5000328032719 (WALKERS SUNBITE SALT)" at bounding box center [372, 367] width 156 height 31
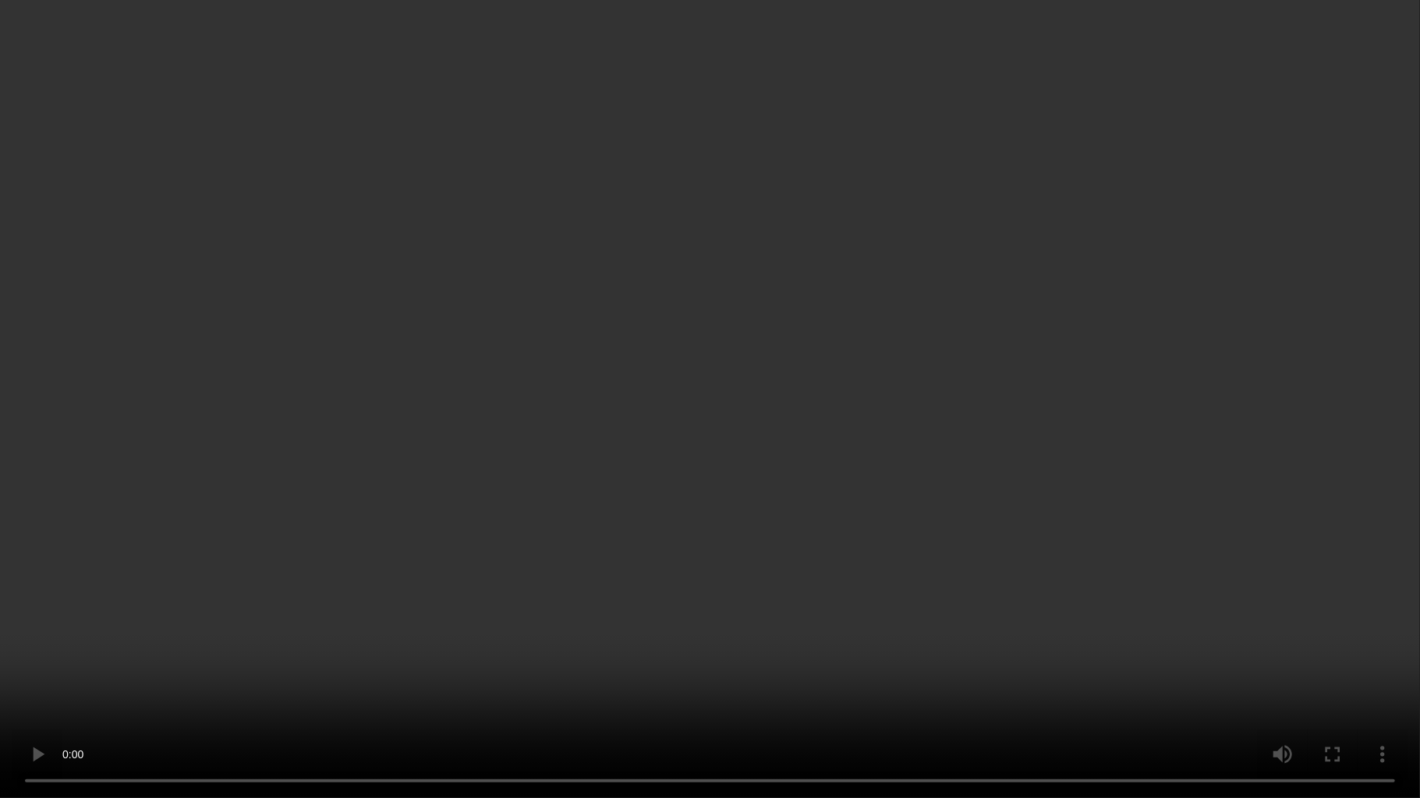
click at [641, 587] on video at bounding box center [710, 399] width 1420 height 798
click at [778, 509] on video at bounding box center [710, 399] width 1420 height 798
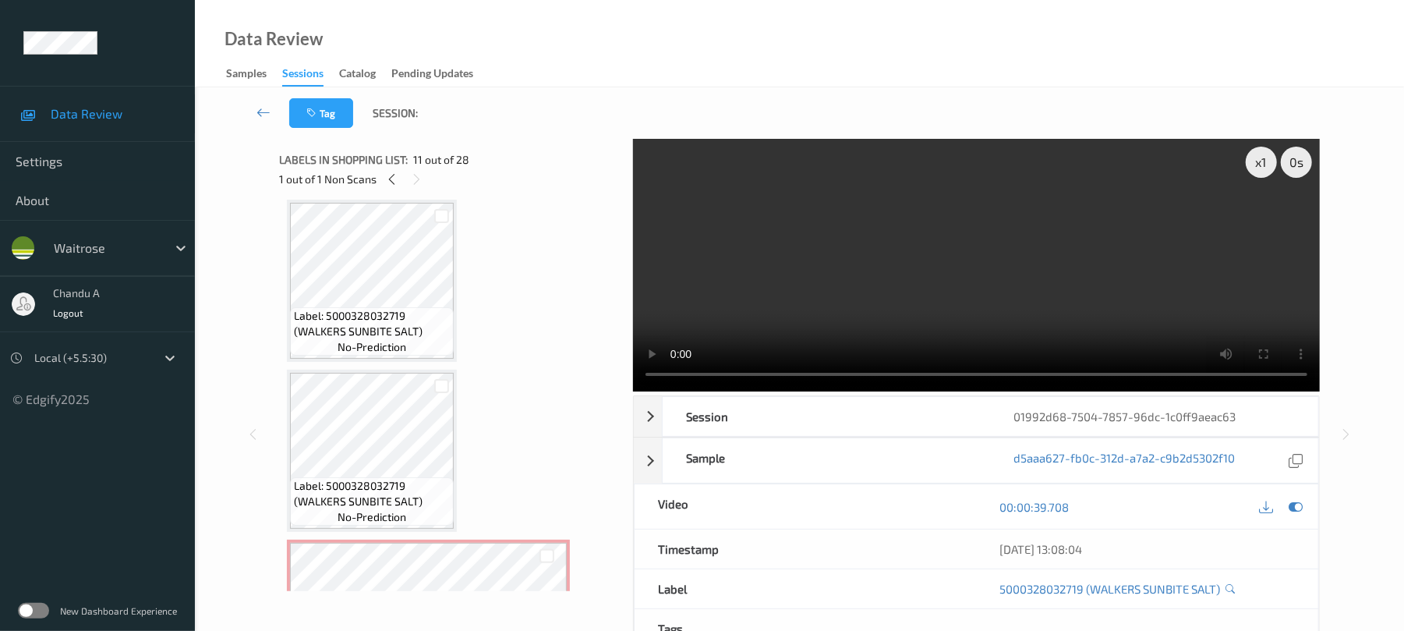
scroll to position [0, 0]
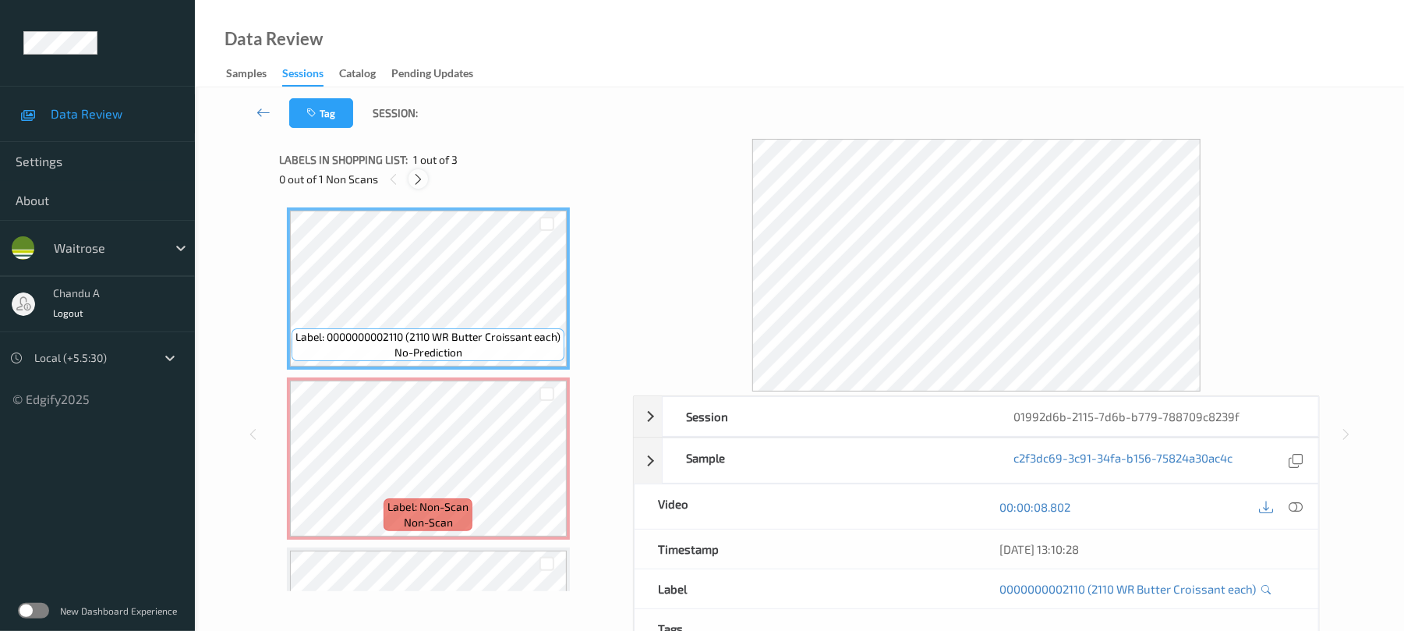
click at [424, 182] on icon at bounding box center [418, 179] width 13 height 14
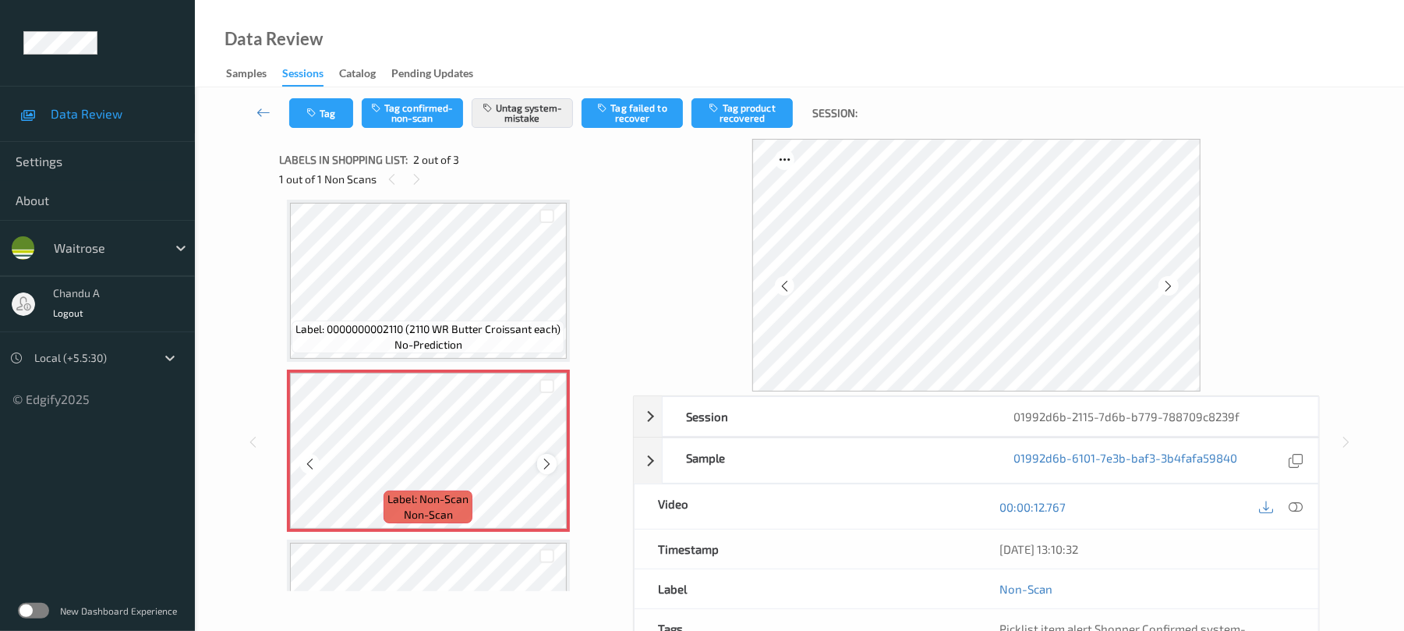
click at [547, 459] on icon at bounding box center [546, 464] width 13 height 14
click at [323, 109] on button "Tag" at bounding box center [321, 113] width 64 height 30
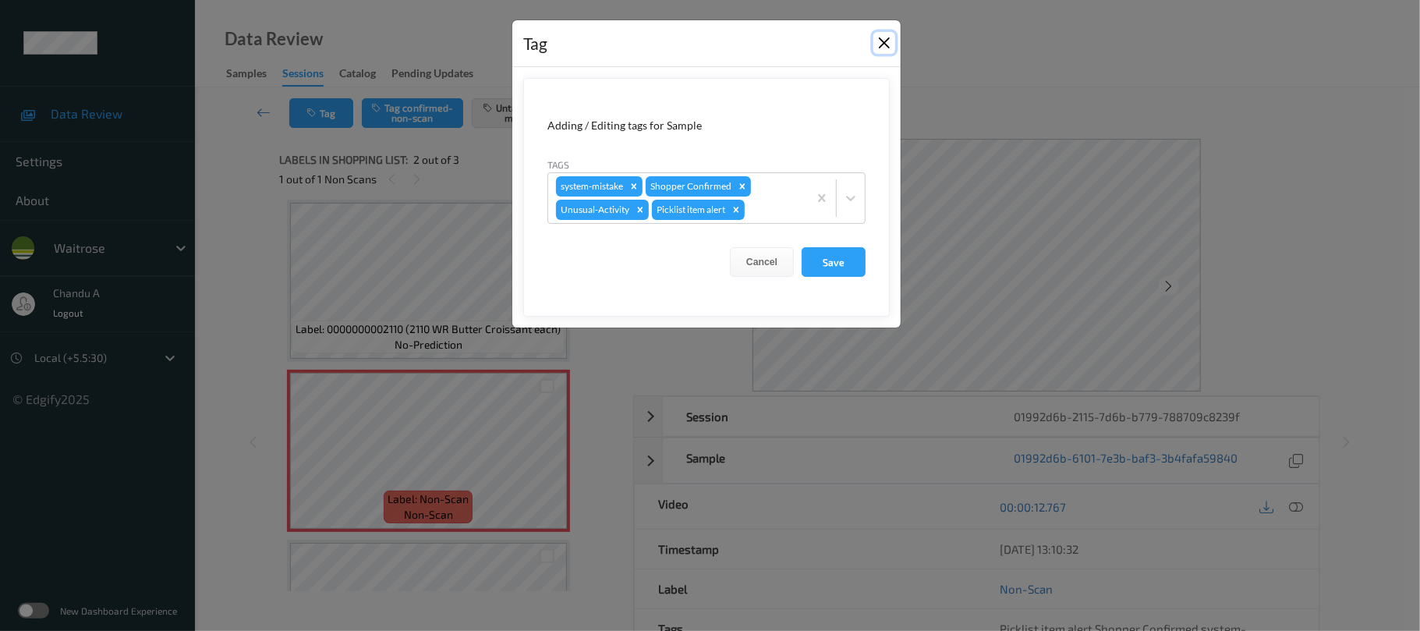
click at [883, 44] on button "Close" at bounding box center [884, 43] width 22 height 22
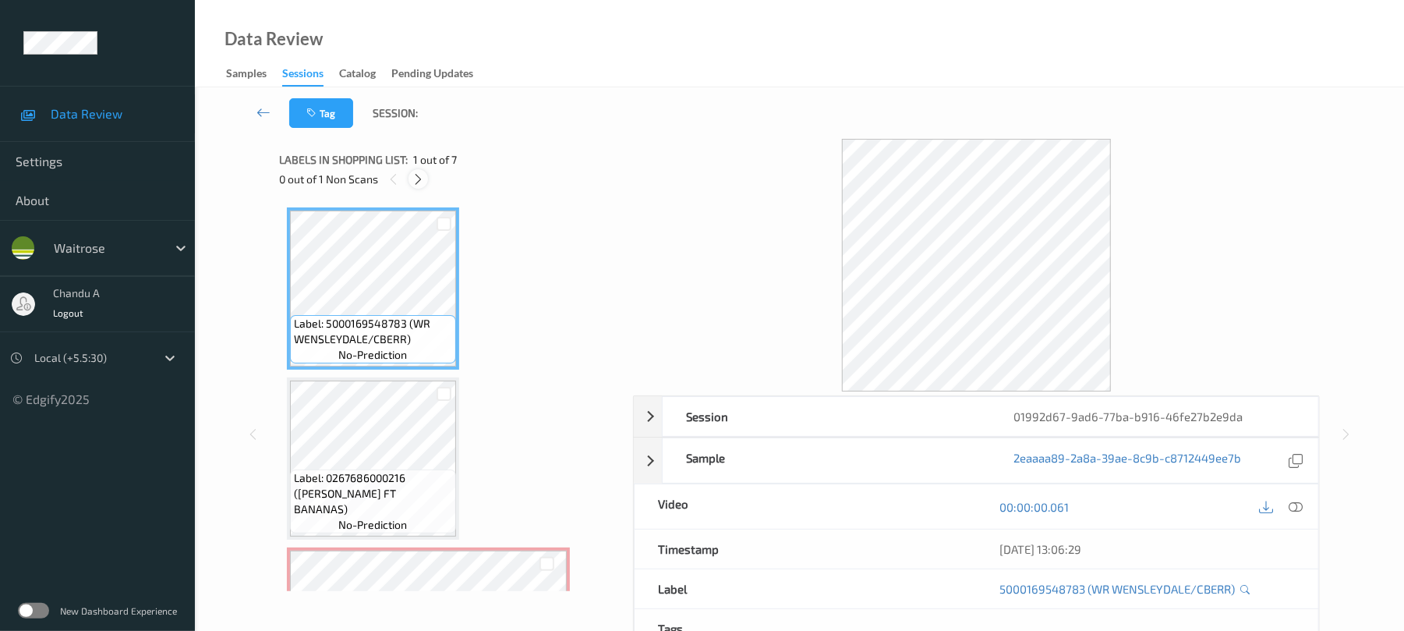
click at [416, 179] on icon at bounding box center [418, 179] width 13 height 14
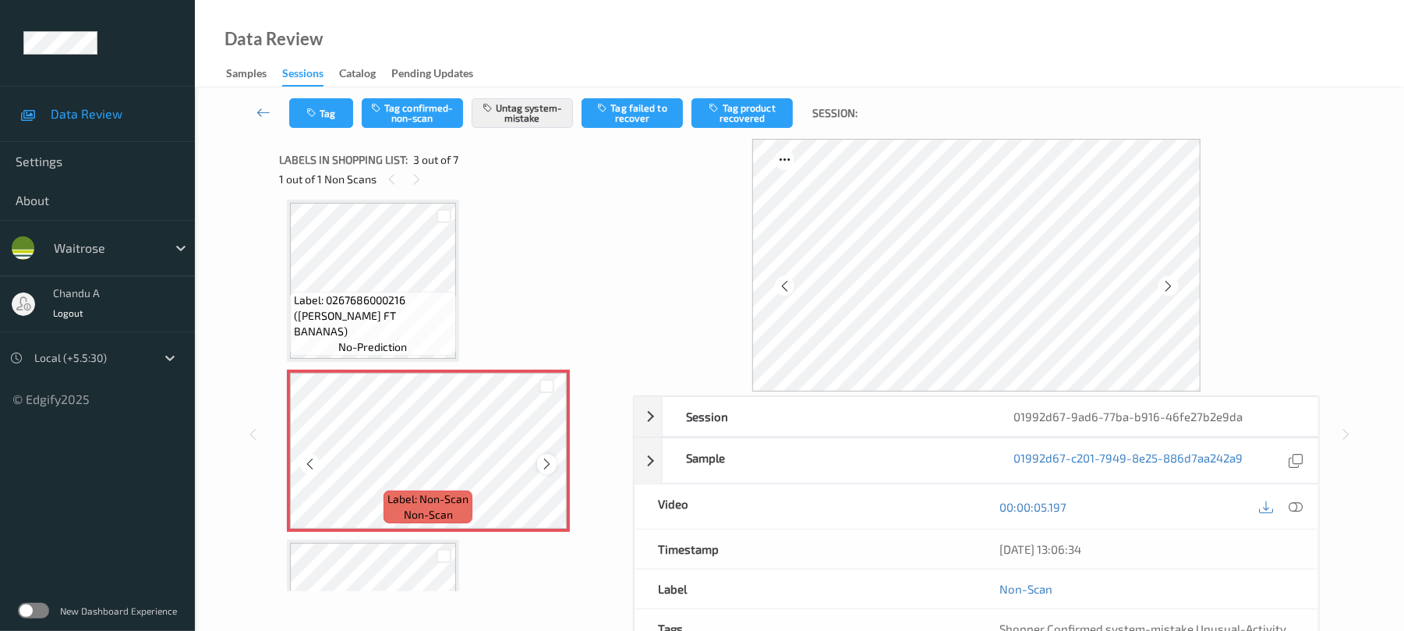
click at [550, 465] on icon at bounding box center [546, 464] width 13 height 14
click at [544, 463] on icon at bounding box center [546, 464] width 13 height 14
click at [324, 119] on button "Tag" at bounding box center [321, 113] width 64 height 30
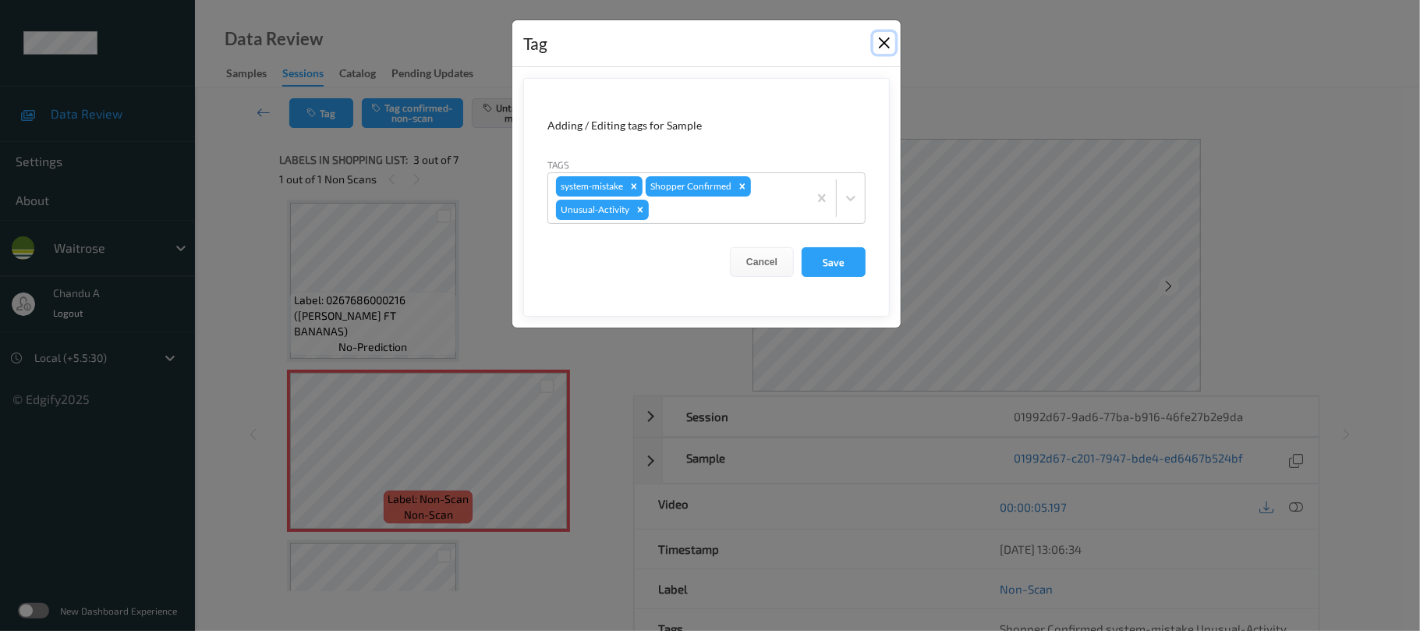
click at [887, 44] on button "Close" at bounding box center [884, 43] width 22 height 22
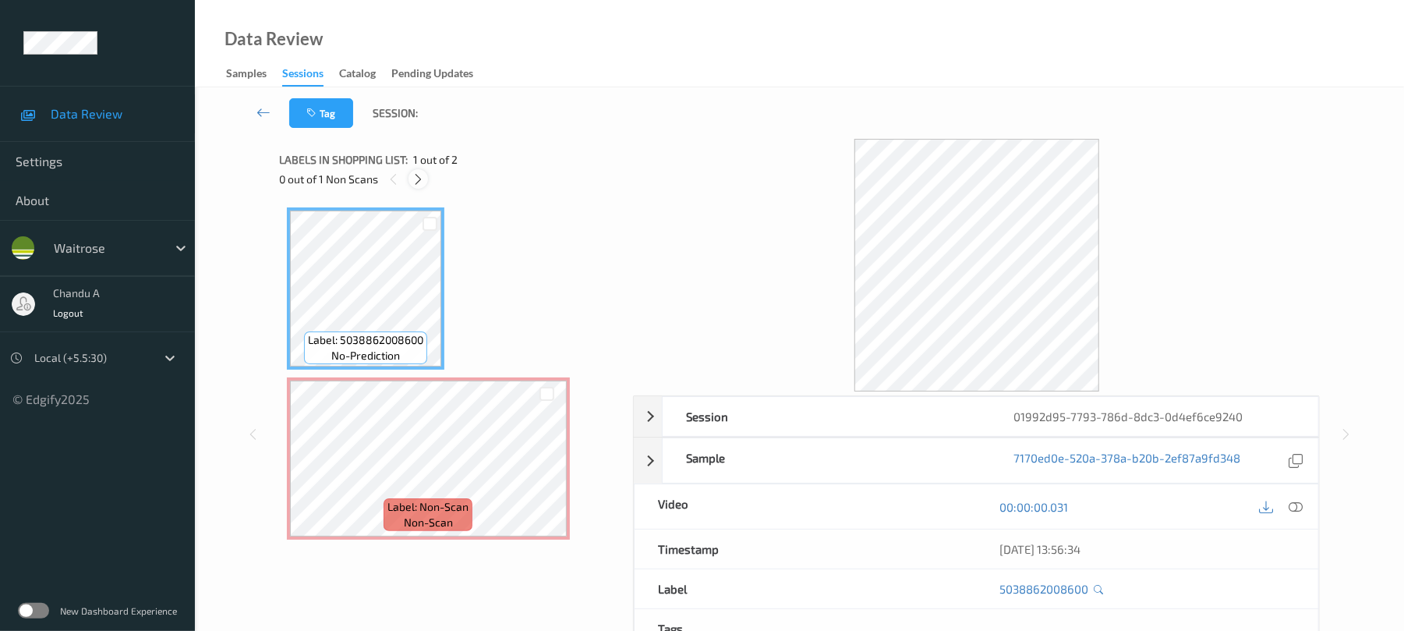
click at [419, 185] on icon at bounding box center [418, 179] width 13 height 14
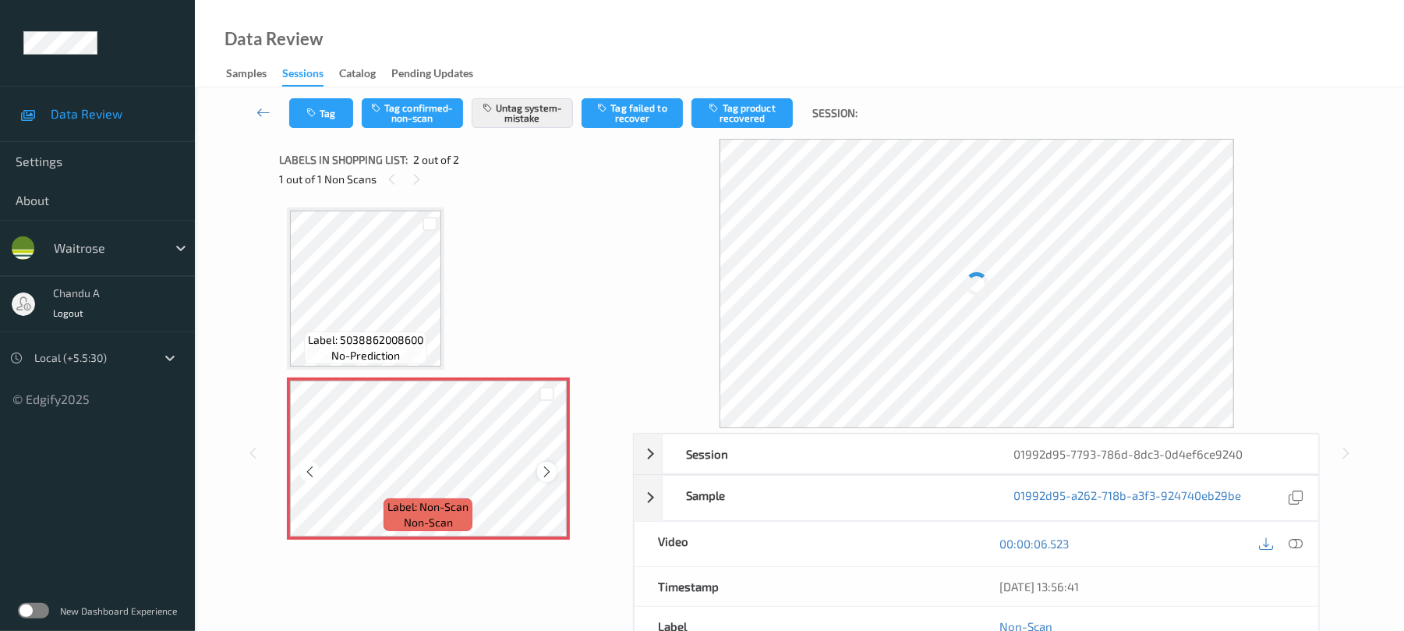
click at [547, 475] on icon at bounding box center [546, 472] width 13 height 14
click at [547, 474] on icon at bounding box center [546, 472] width 13 height 14
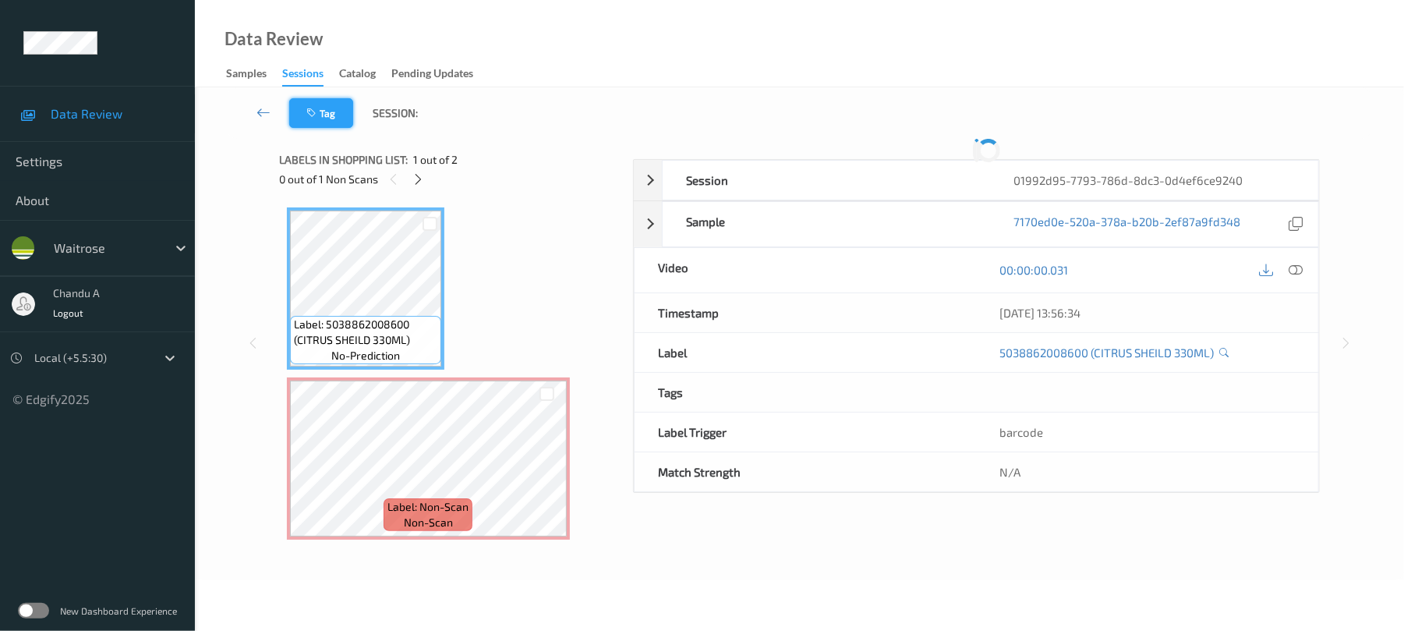
click at [325, 101] on button "Tag" at bounding box center [321, 113] width 64 height 30
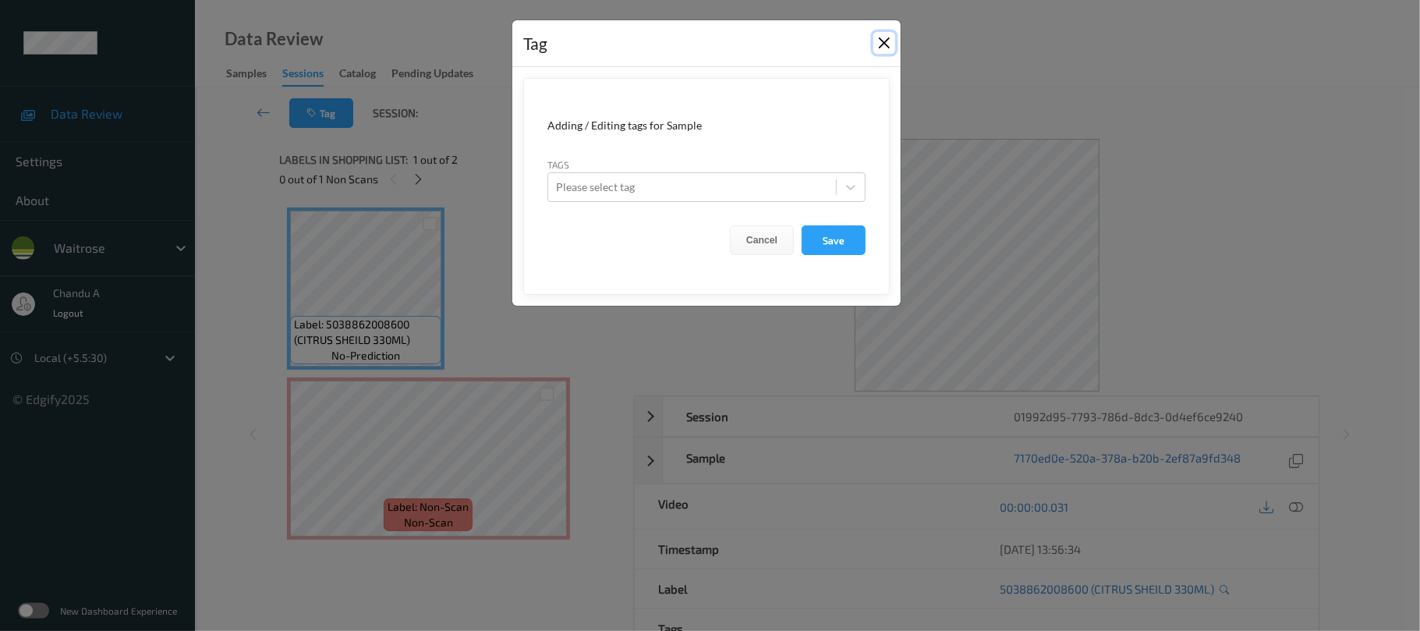
click at [886, 48] on button "Close" at bounding box center [884, 43] width 22 height 22
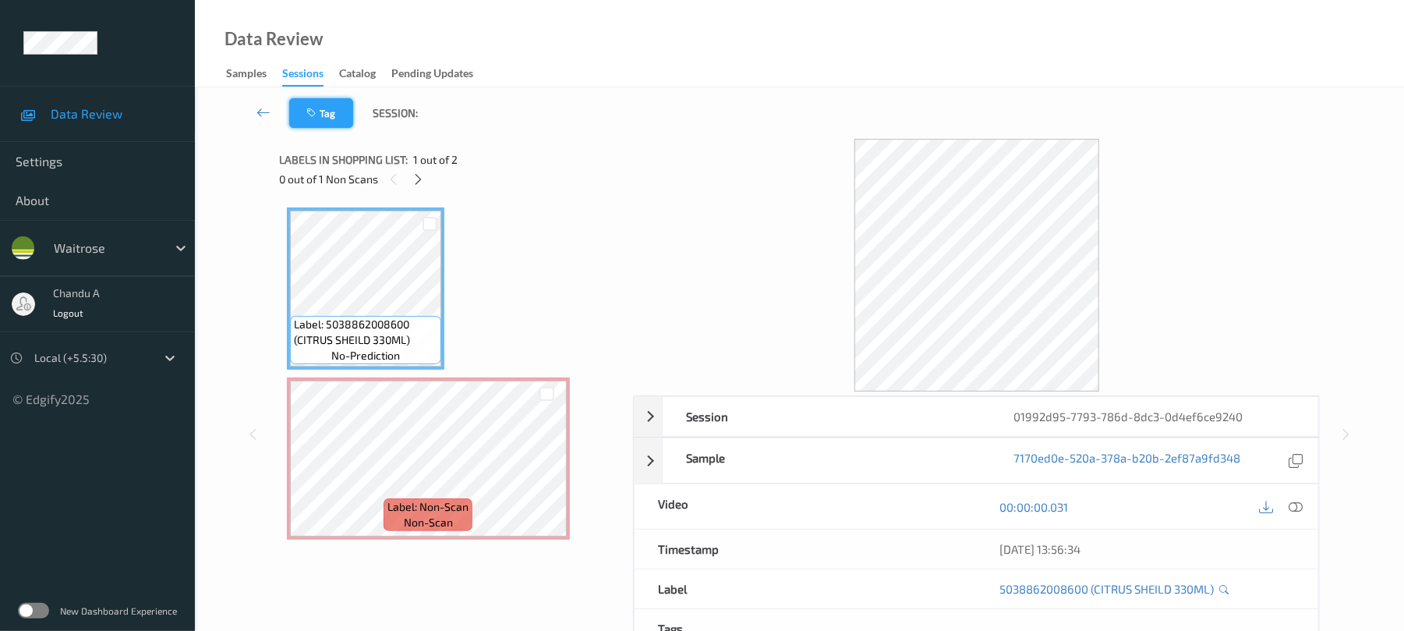
click at [347, 106] on button "Tag" at bounding box center [321, 113] width 64 height 30
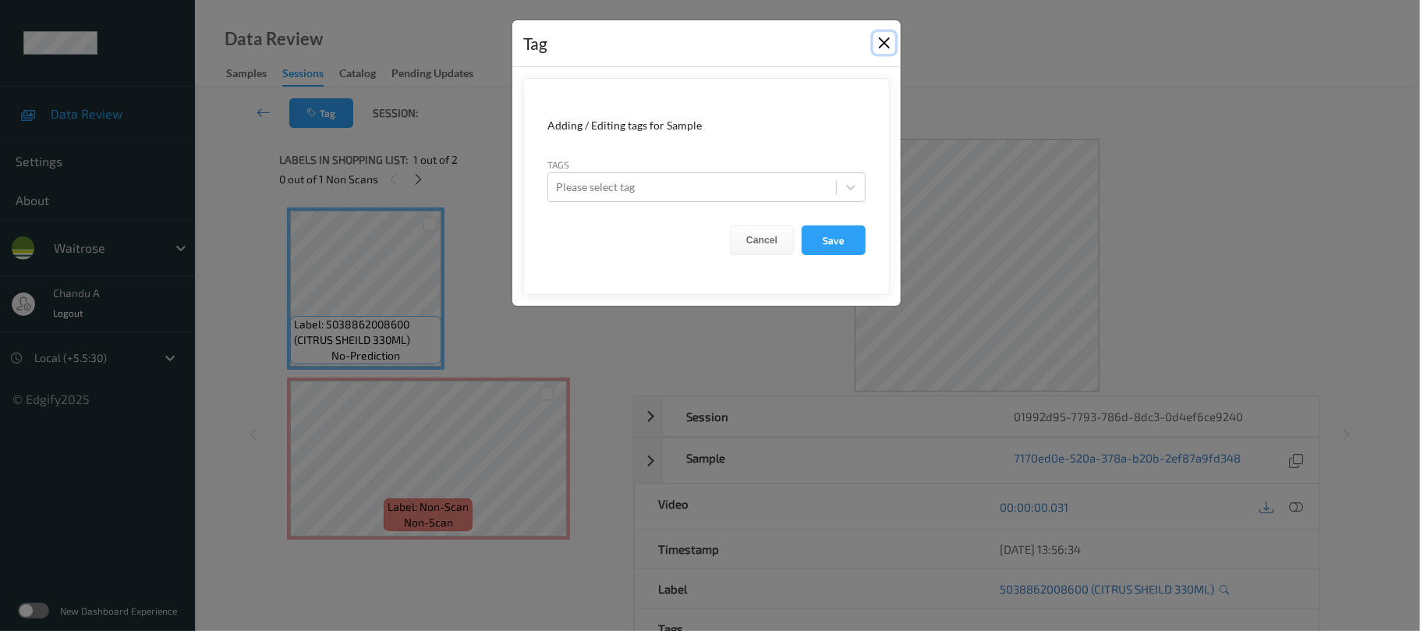
click at [886, 48] on button "Close" at bounding box center [884, 43] width 22 height 22
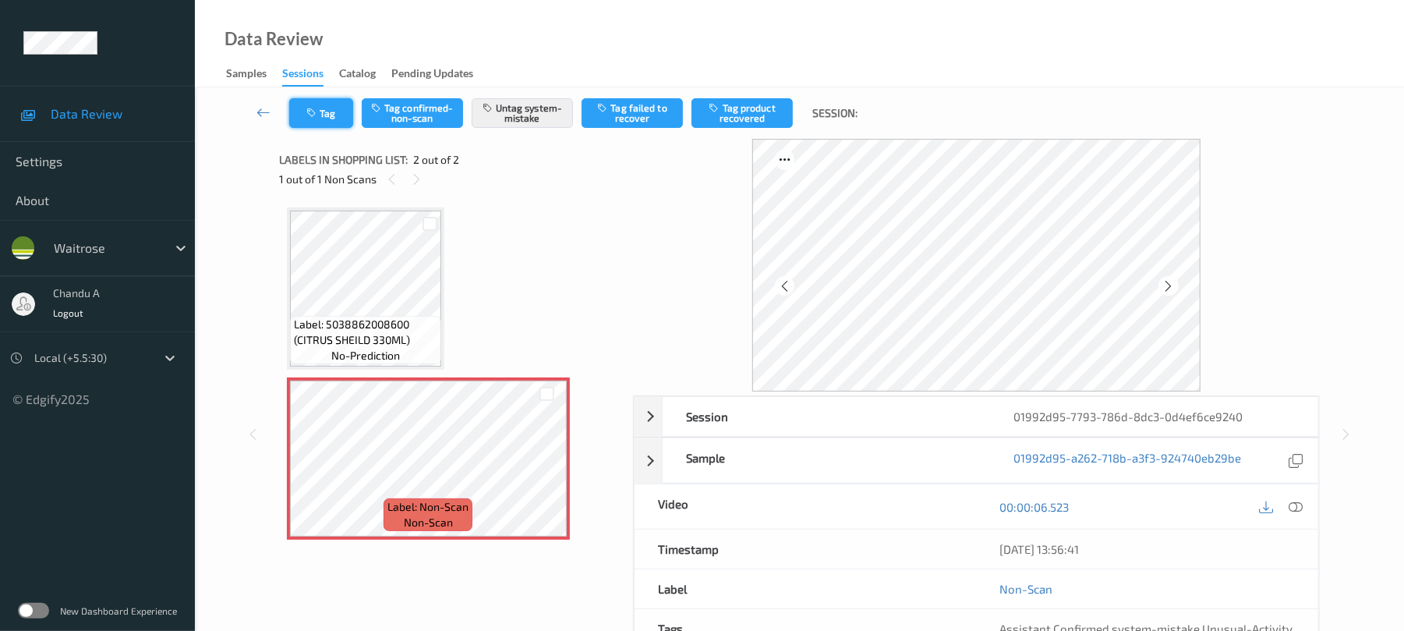
click at [341, 126] on button "Tag" at bounding box center [321, 113] width 64 height 30
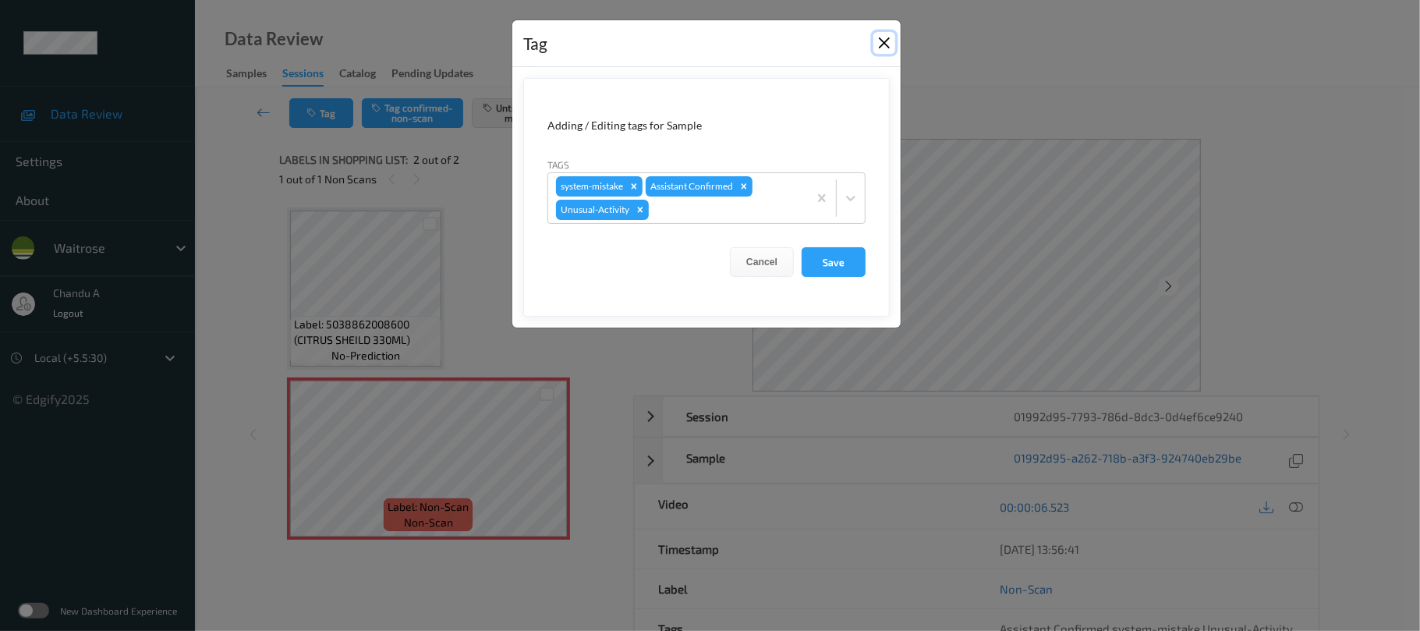
click at [877, 39] on button "Close" at bounding box center [884, 43] width 22 height 22
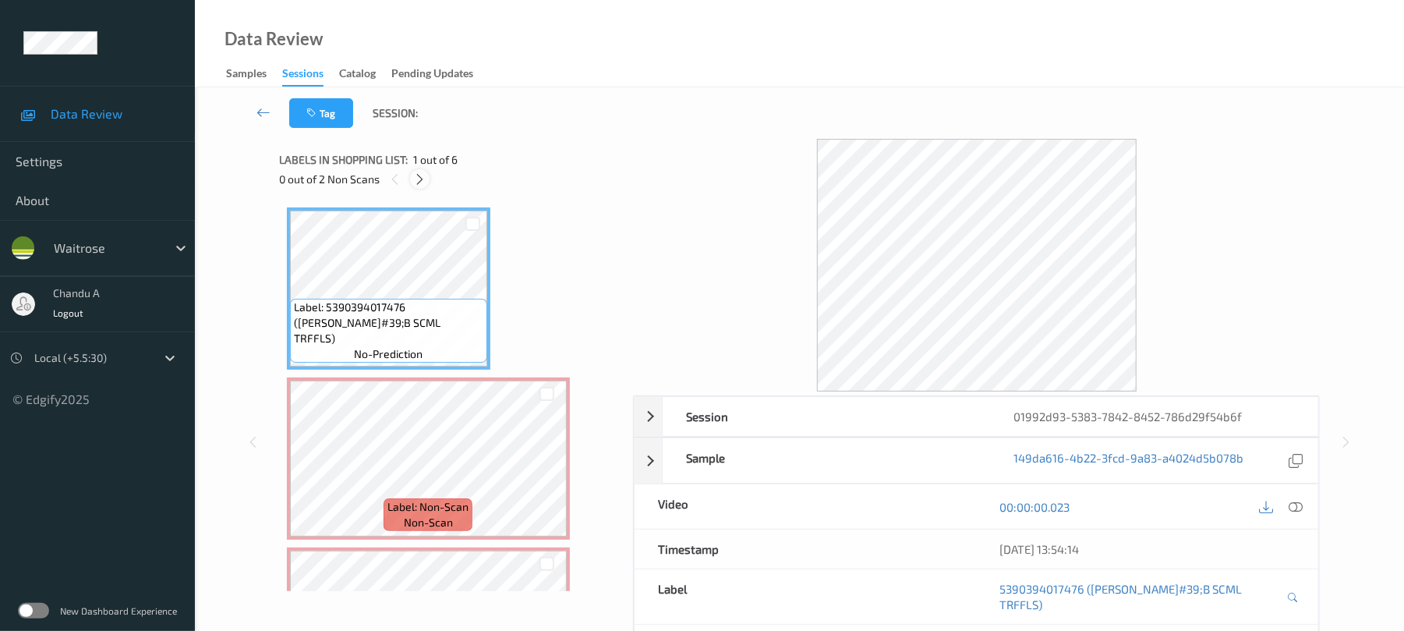
click at [422, 178] on icon at bounding box center [419, 179] width 13 height 14
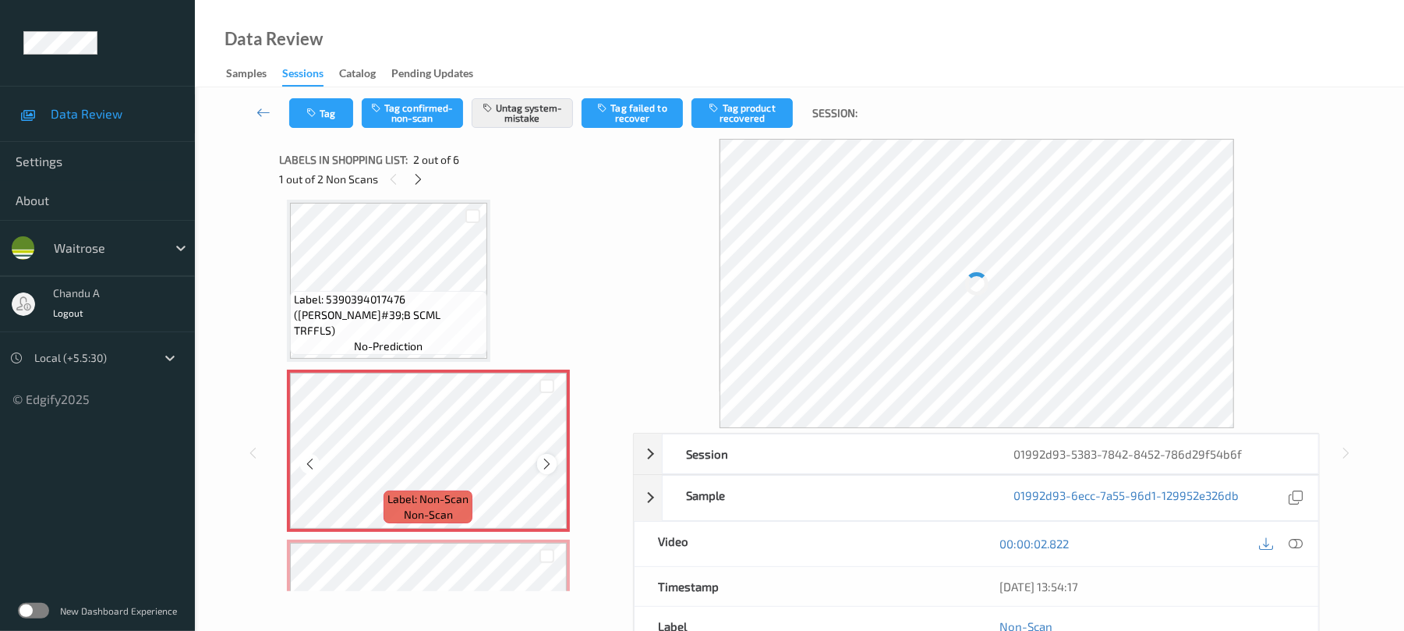
click at [550, 454] on div at bounding box center [546, 463] width 19 height 19
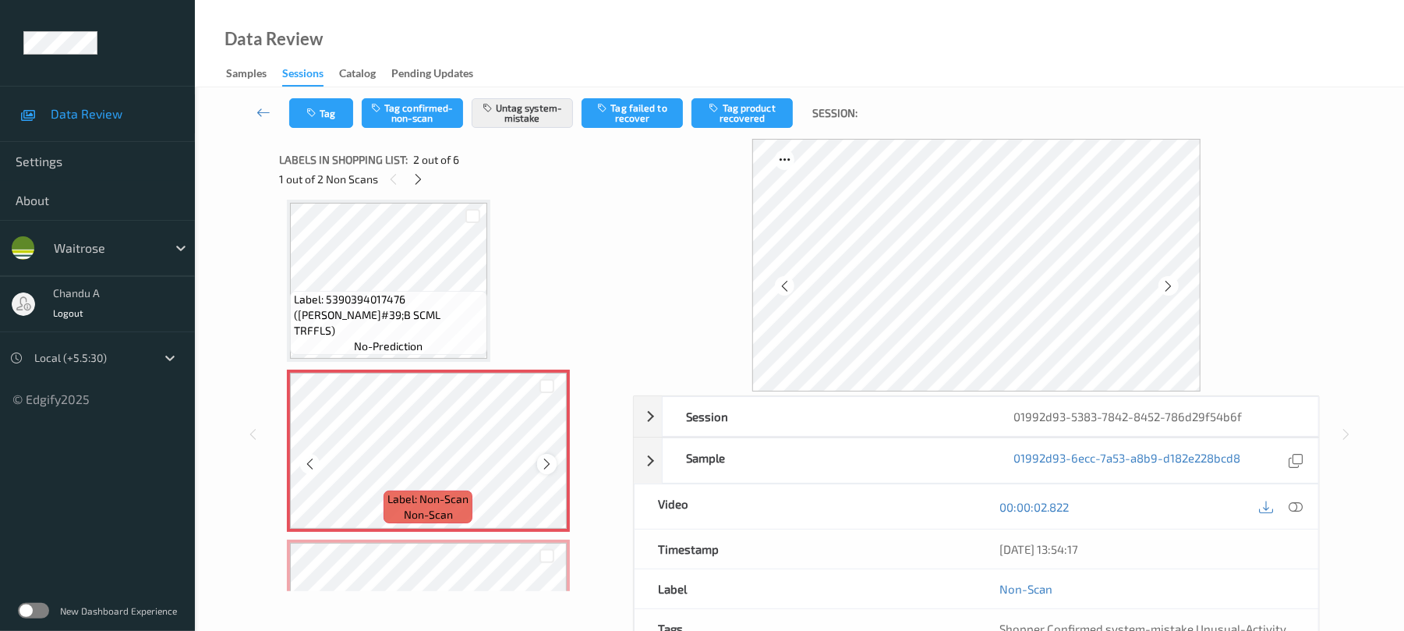
click at [547, 463] on icon at bounding box center [546, 464] width 13 height 14
click at [320, 123] on button "Tag" at bounding box center [321, 113] width 64 height 30
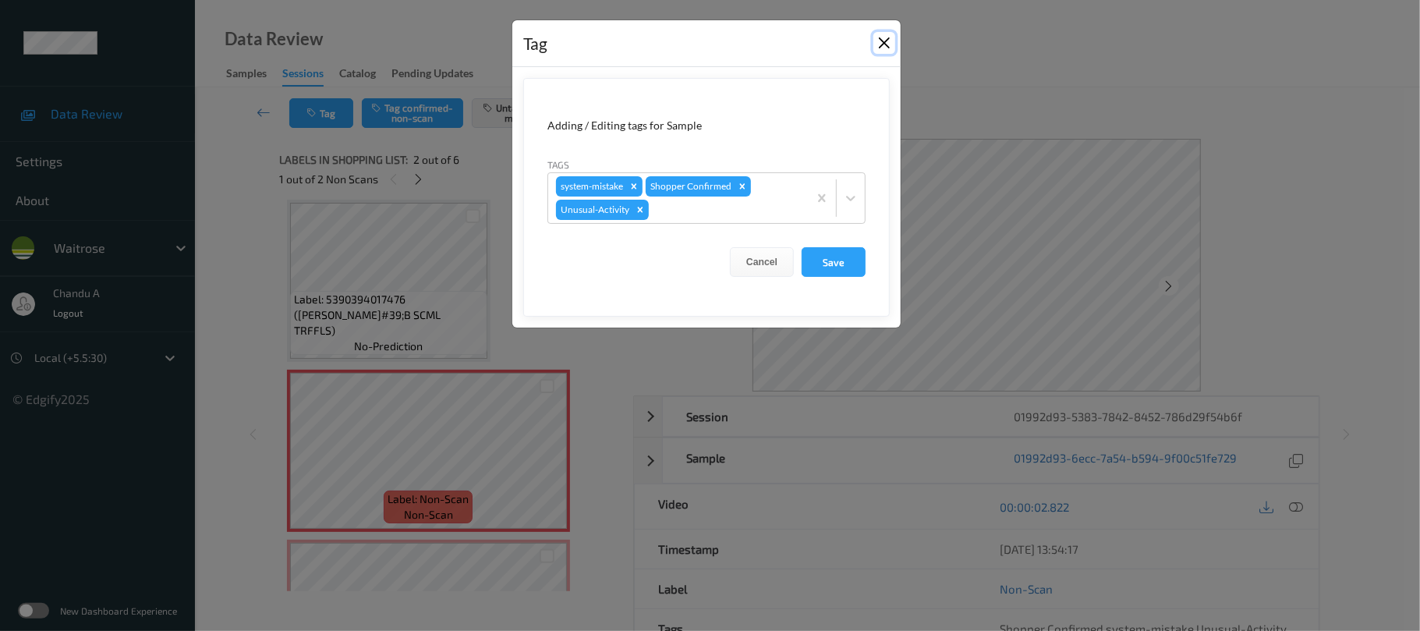
click at [883, 48] on button "Close" at bounding box center [884, 43] width 22 height 22
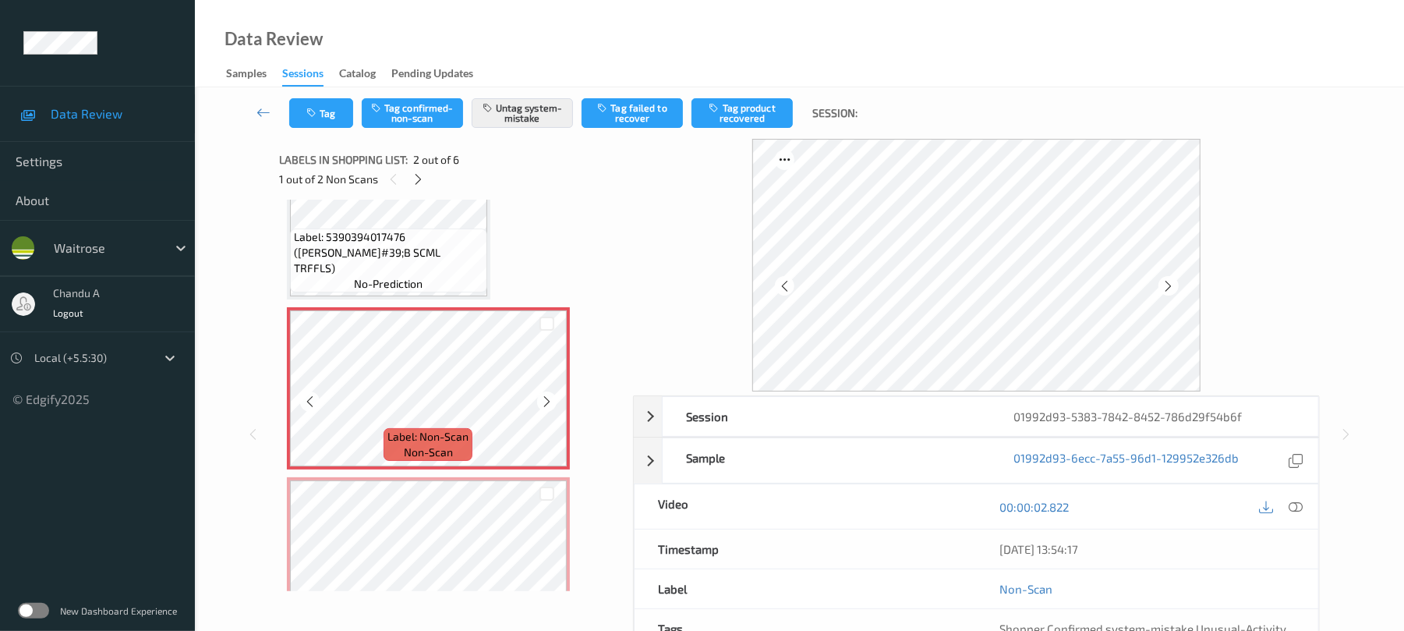
scroll to position [112, 0]
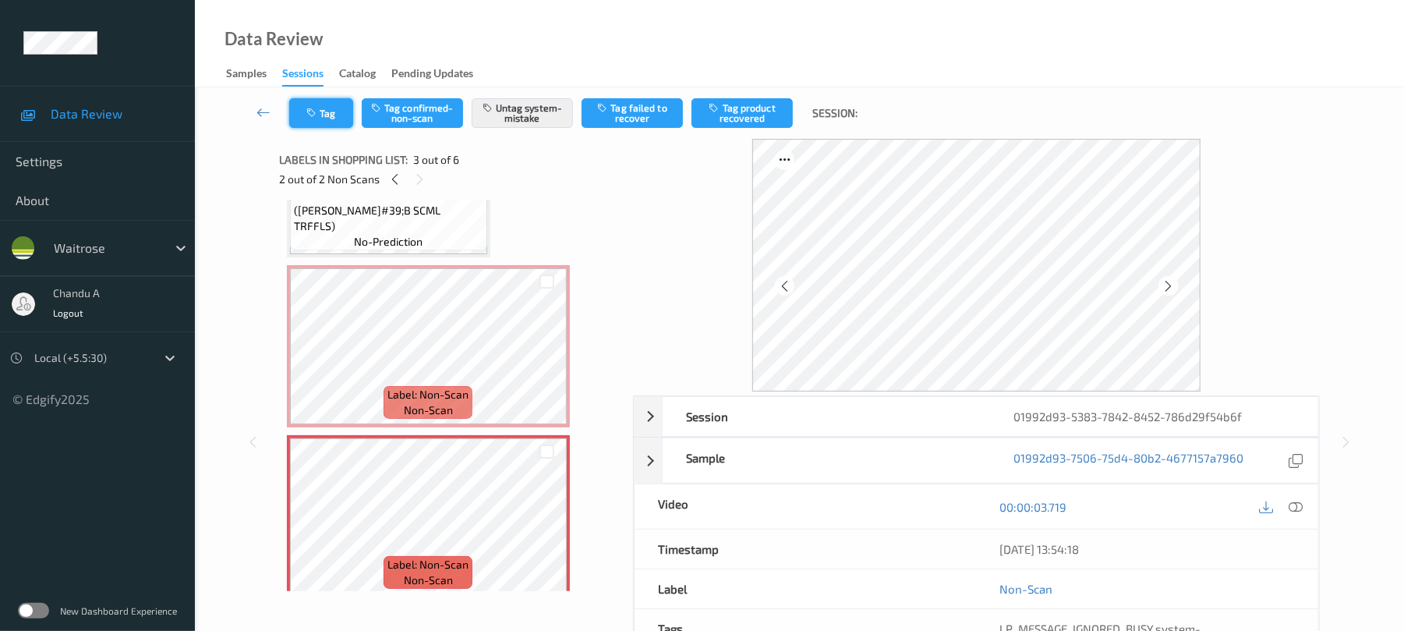
click at [338, 112] on button "Tag" at bounding box center [321, 113] width 64 height 30
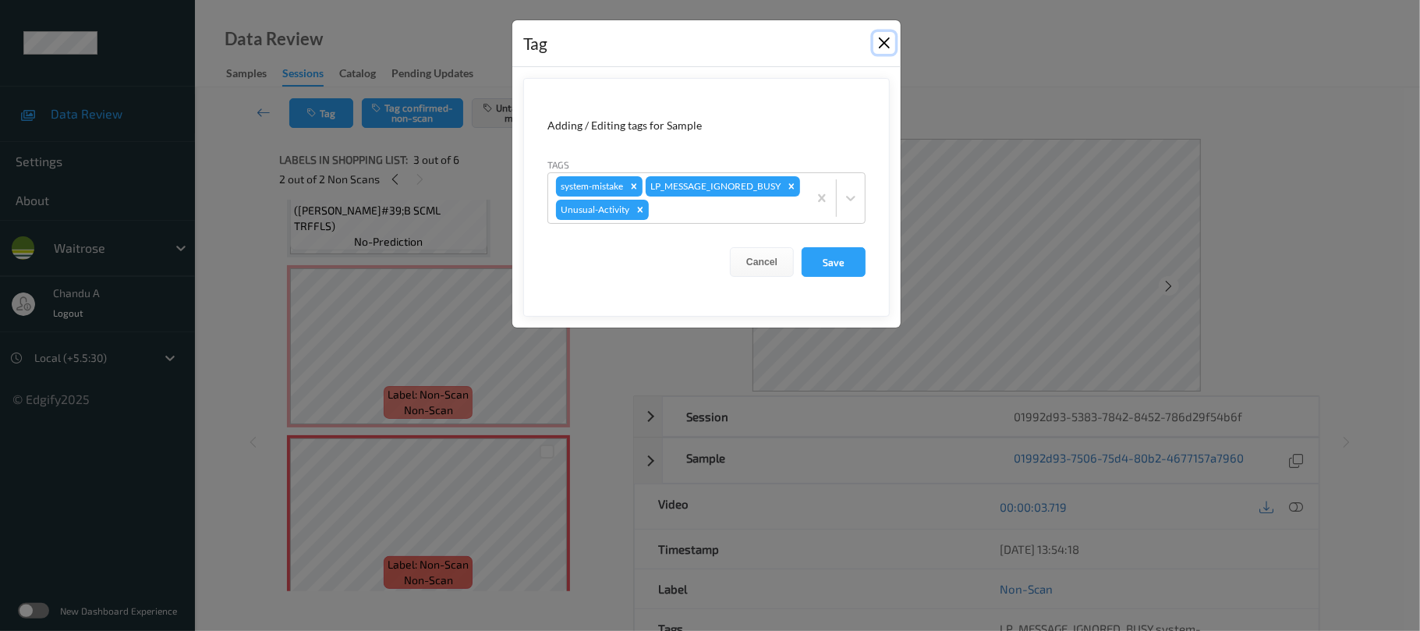
click at [887, 41] on button "Close" at bounding box center [884, 43] width 22 height 22
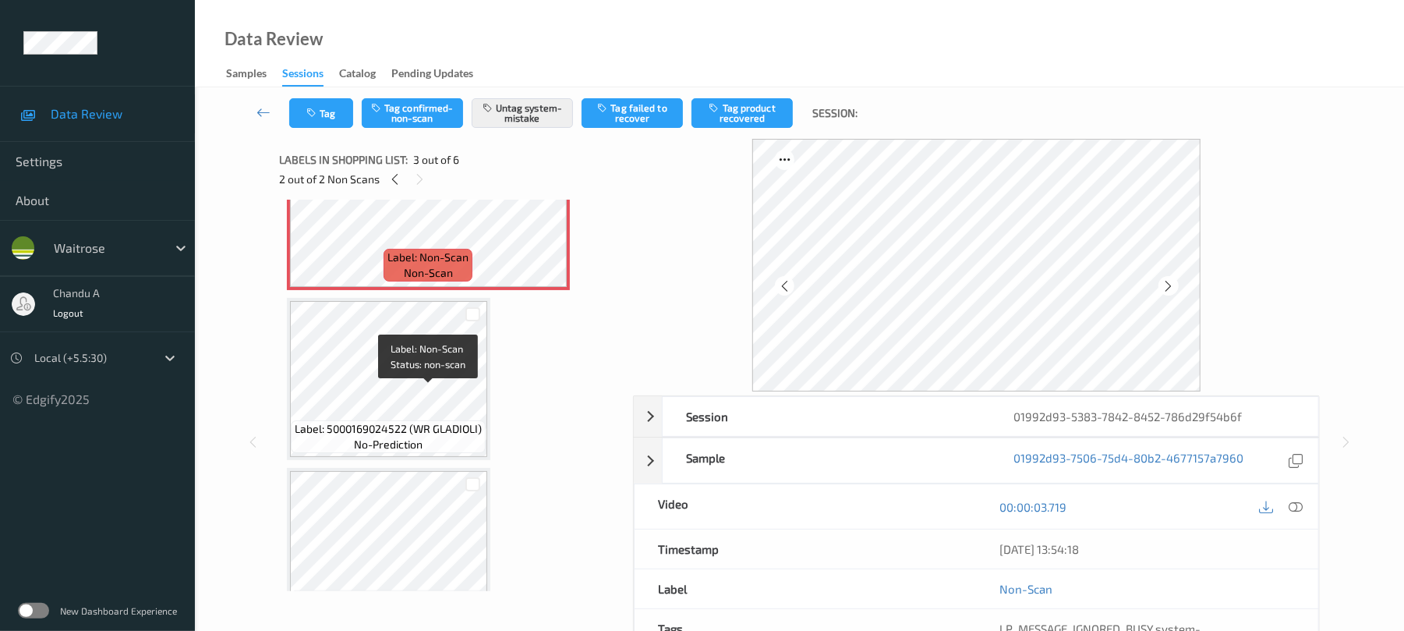
scroll to position [424, 0]
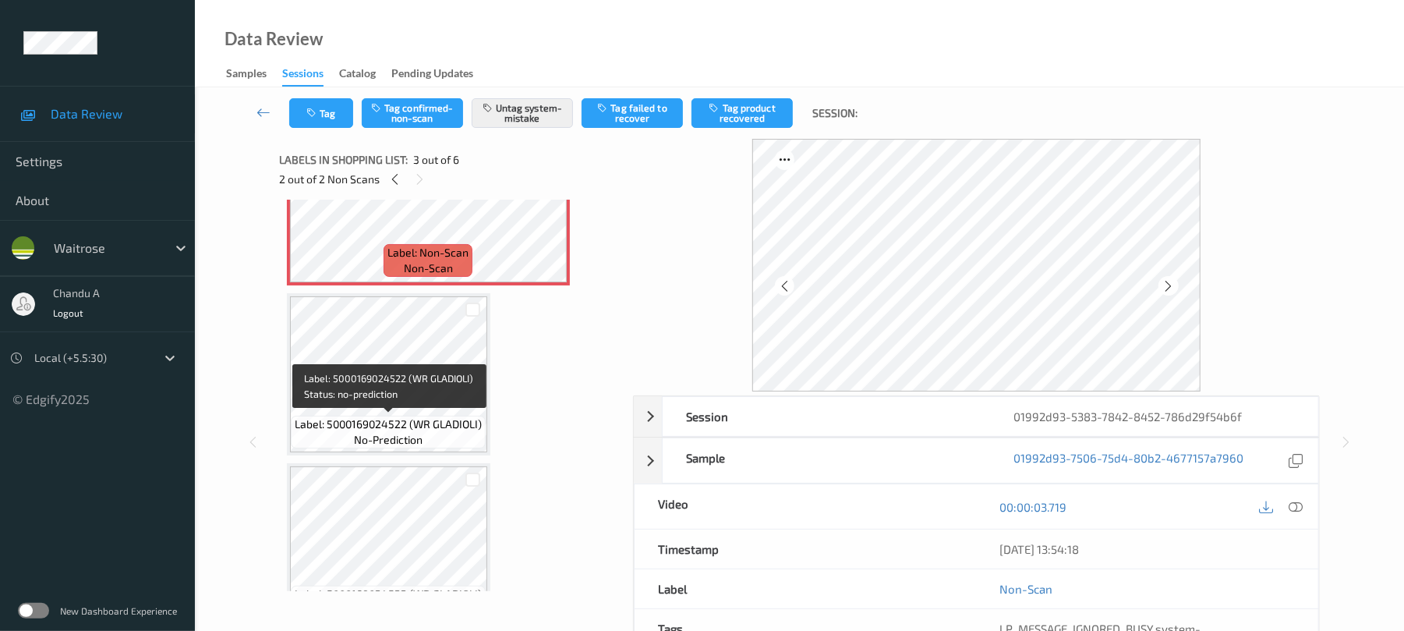
click at [456, 423] on span "Label: 5000169024522 (WR GLADIOLI)" at bounding box center [388, 424] width 187 height 16
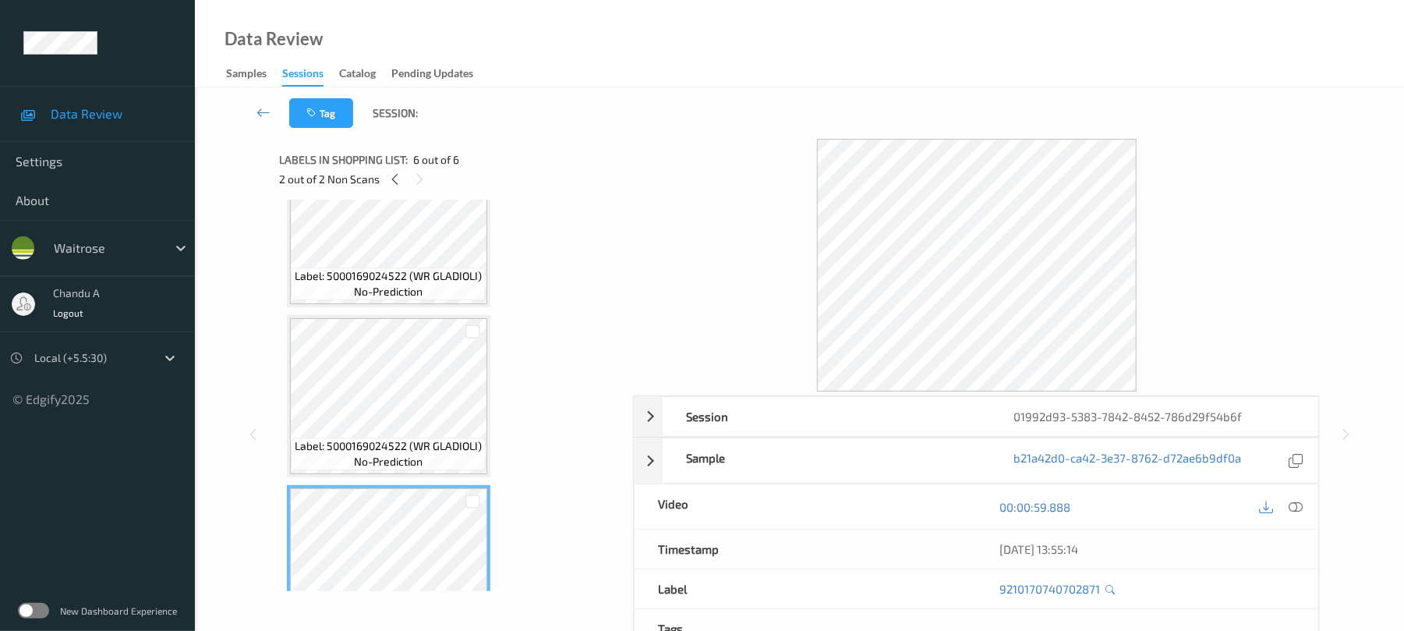
scroll to position [532, 0]
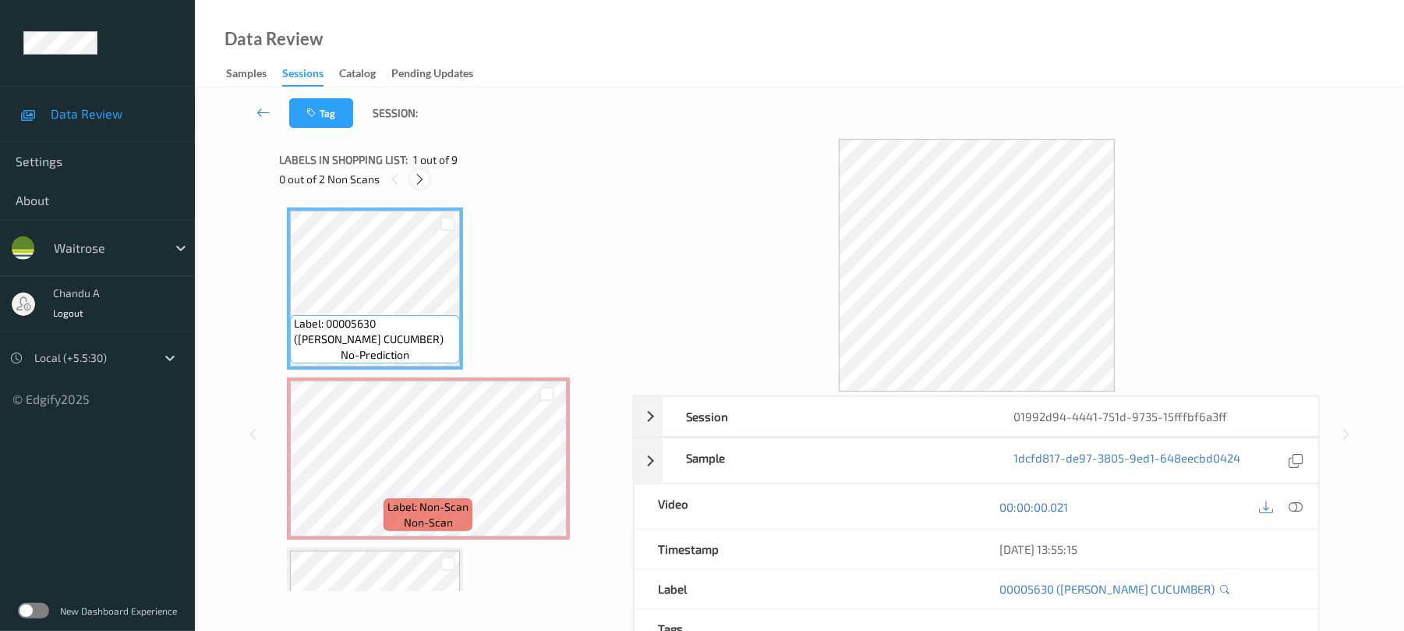
click at [419, 182] on icon at bounding box center [419, 179] width 13 height 14
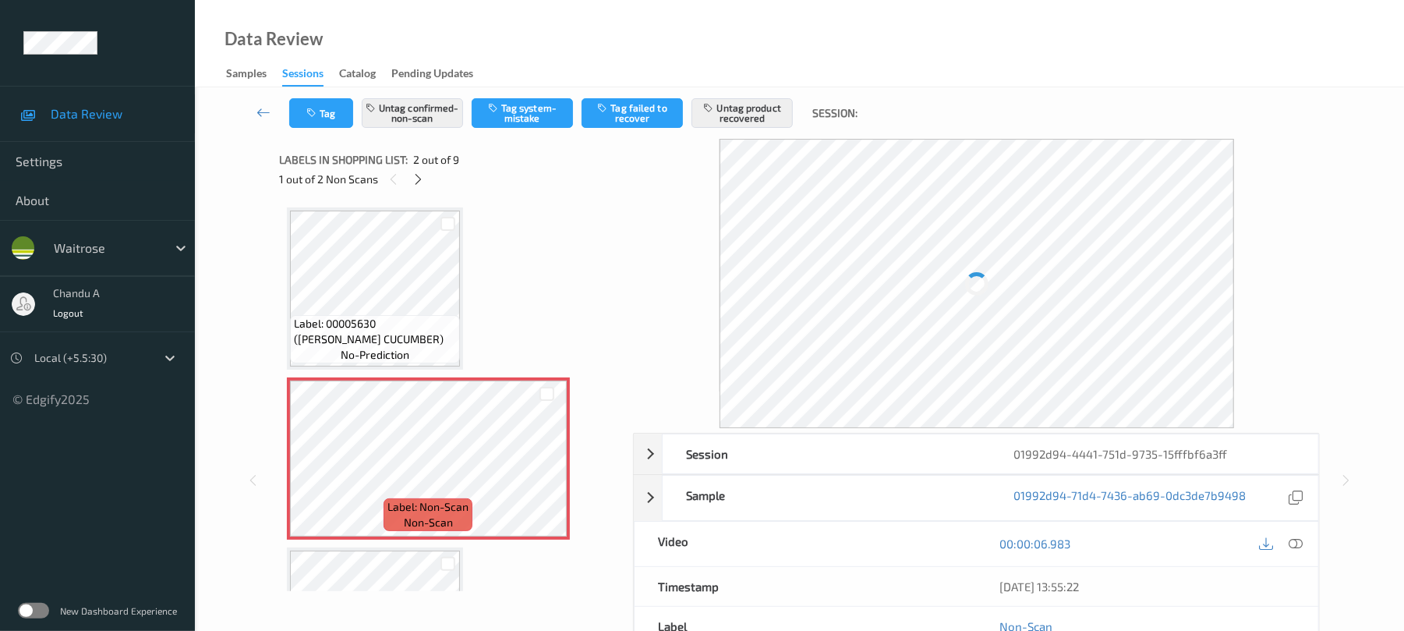
scroll to position [8, 0]
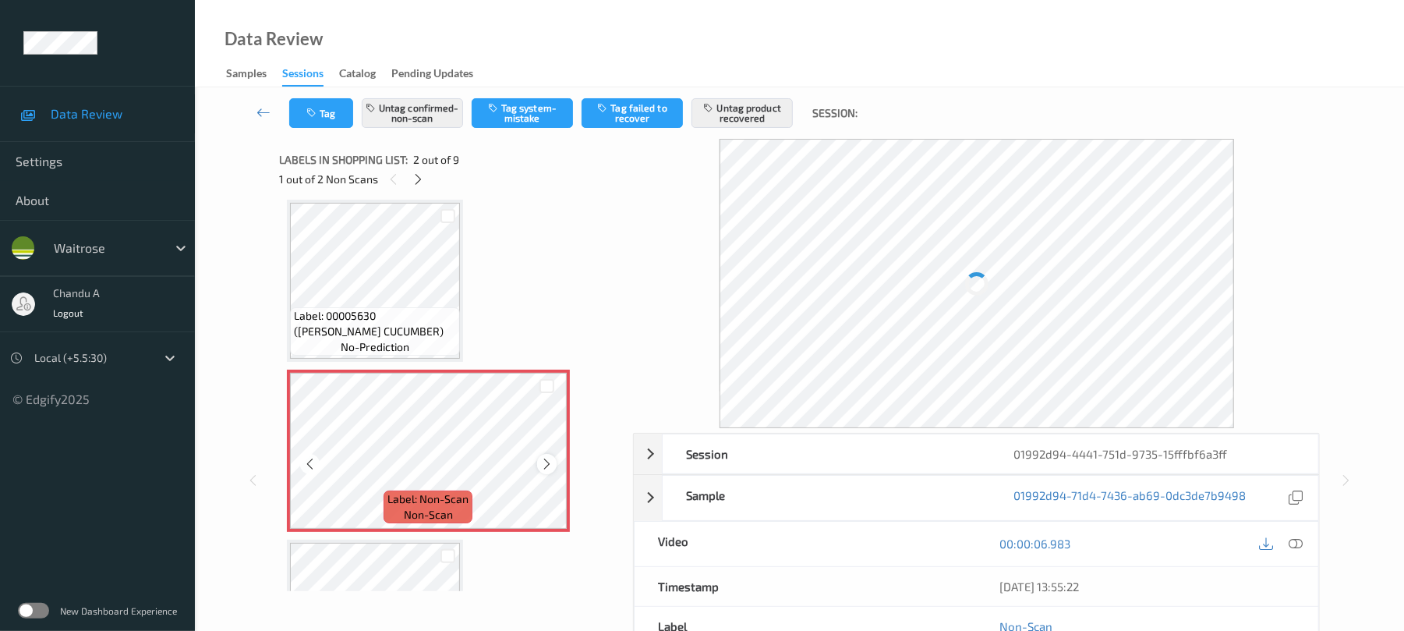
click at [543, 469] on icon at bounding box center [546, 464] width 13 height 14
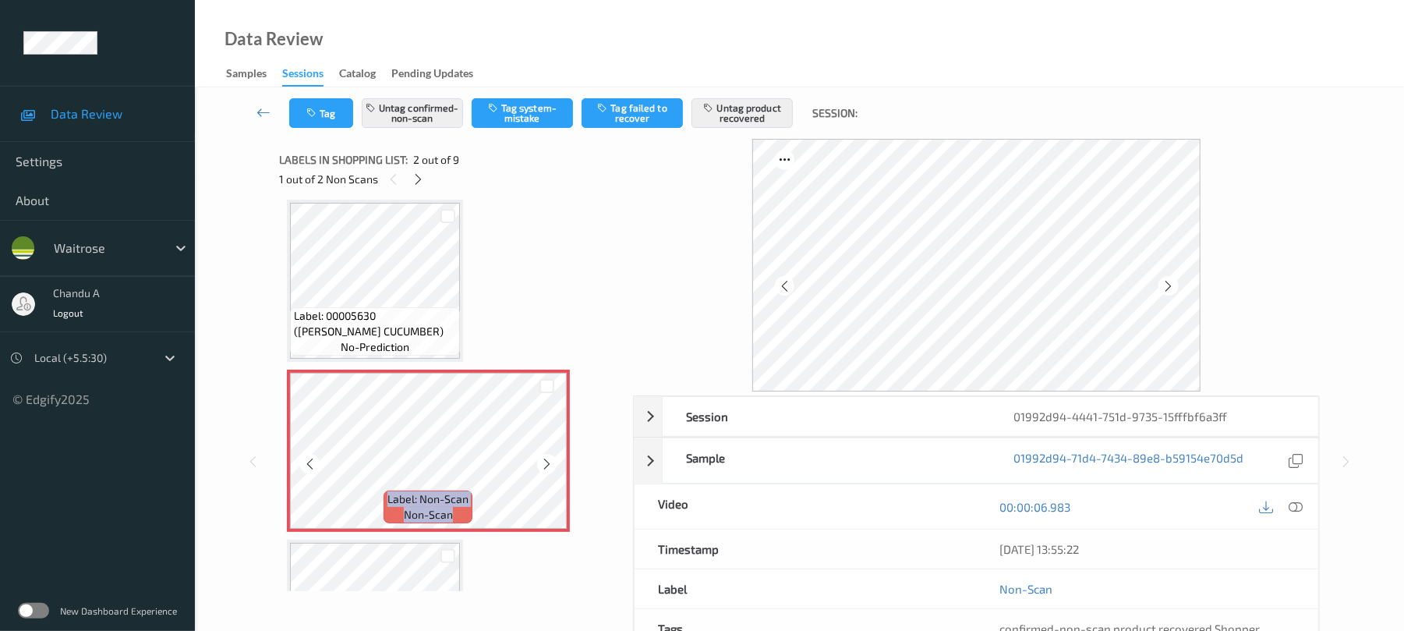
click at [543, 469] on icon at bounding box center [546, 464] width 13 height 14
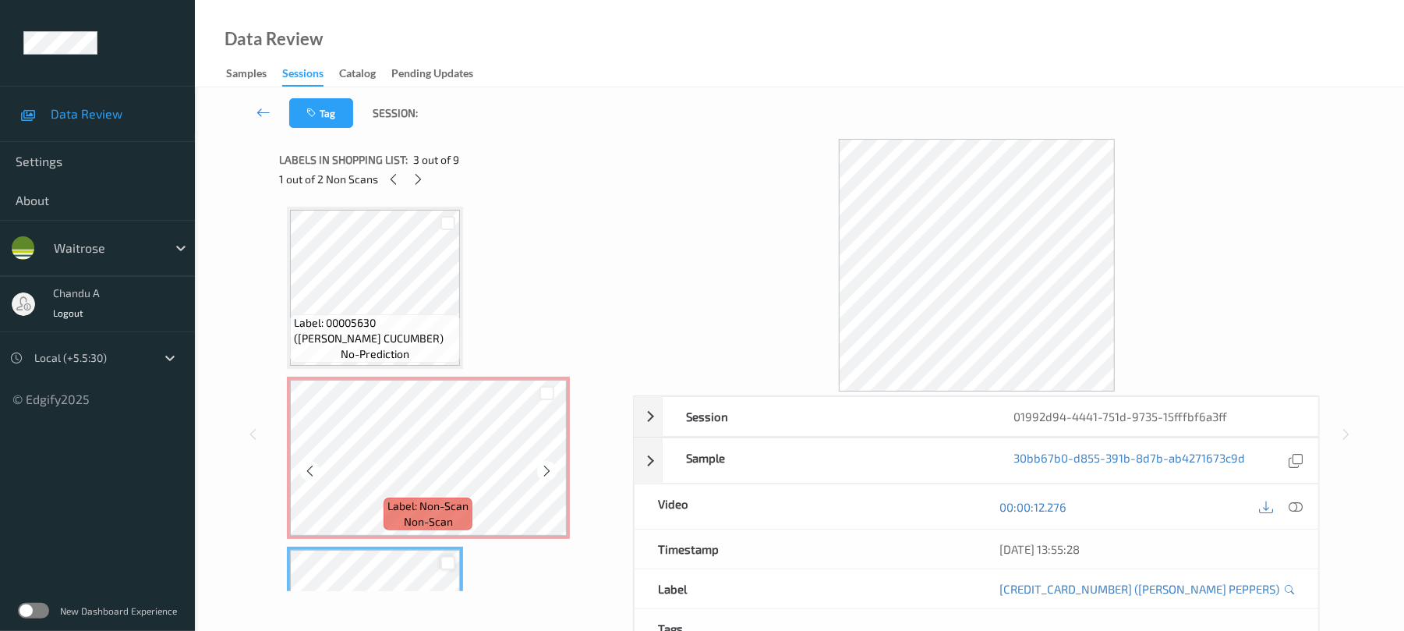
scroll to position [0, 0]
click at [416, 338] on span "Label: 00005630 ([PERSON_NAME] CUCUMBER)" at bounding box center [375, 331] width 162 height 31
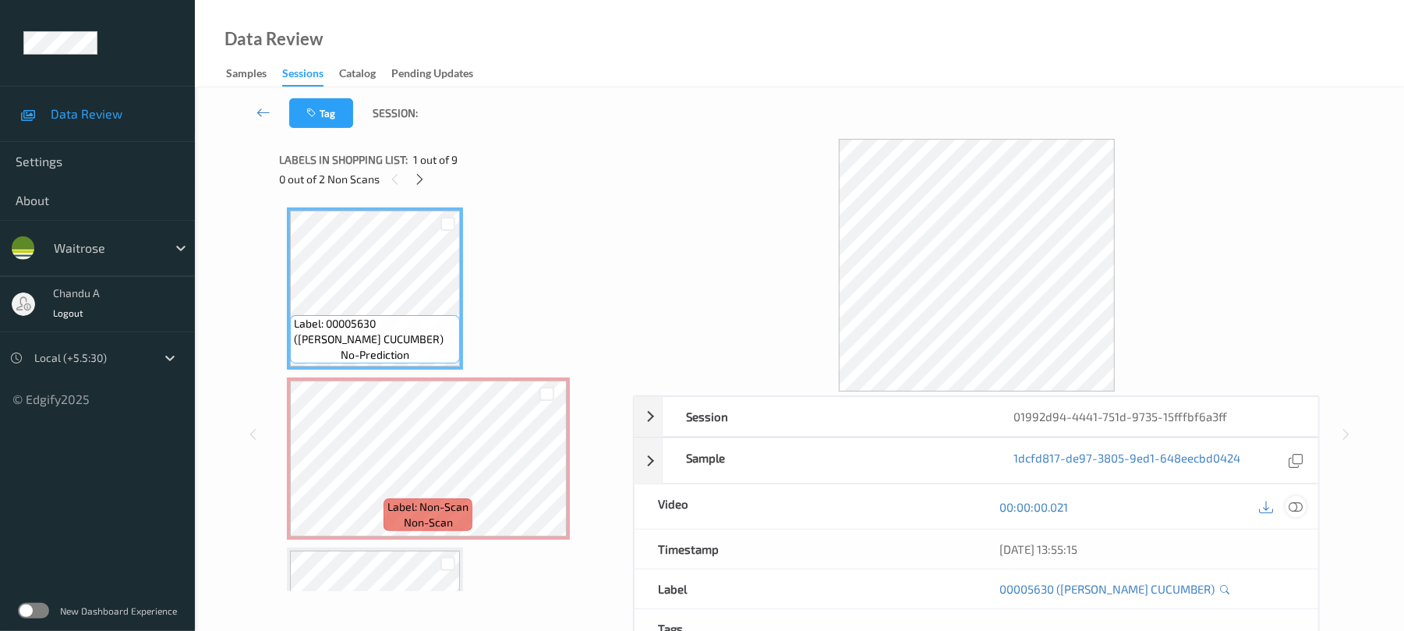
click at [1301, 503] on icon at bounding box center [1297, 507] width 14 height 14
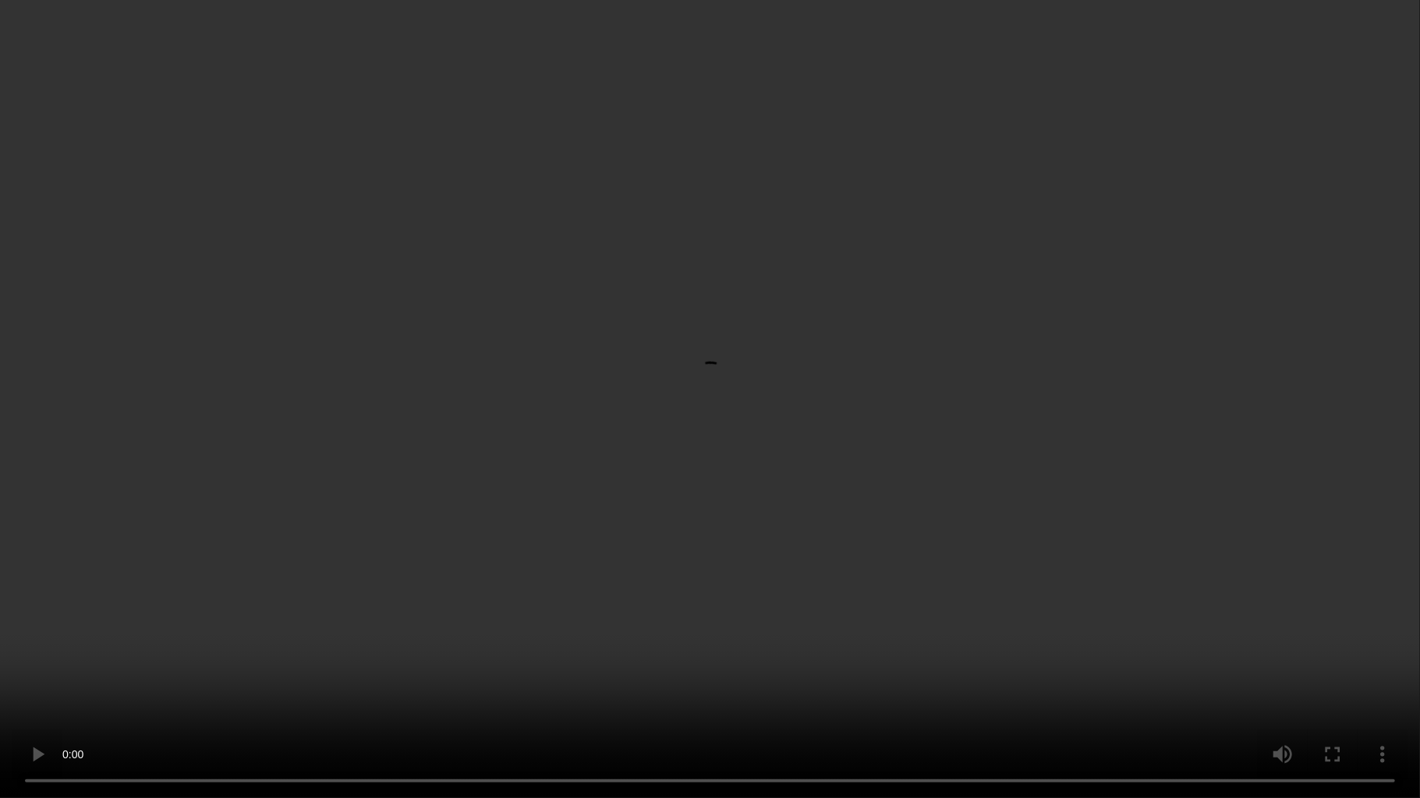
click at [861, 449] on video at bounding box center [710, 399] width 1420 height 798
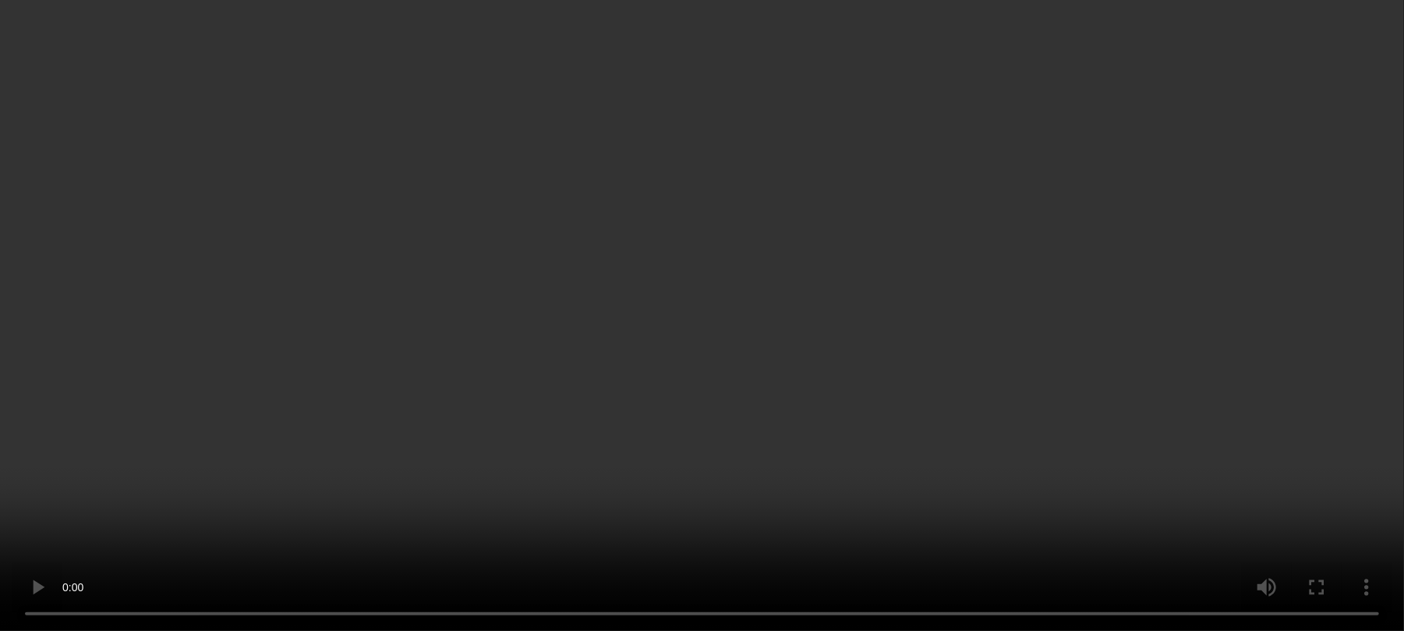
scroll to position [937, 0]
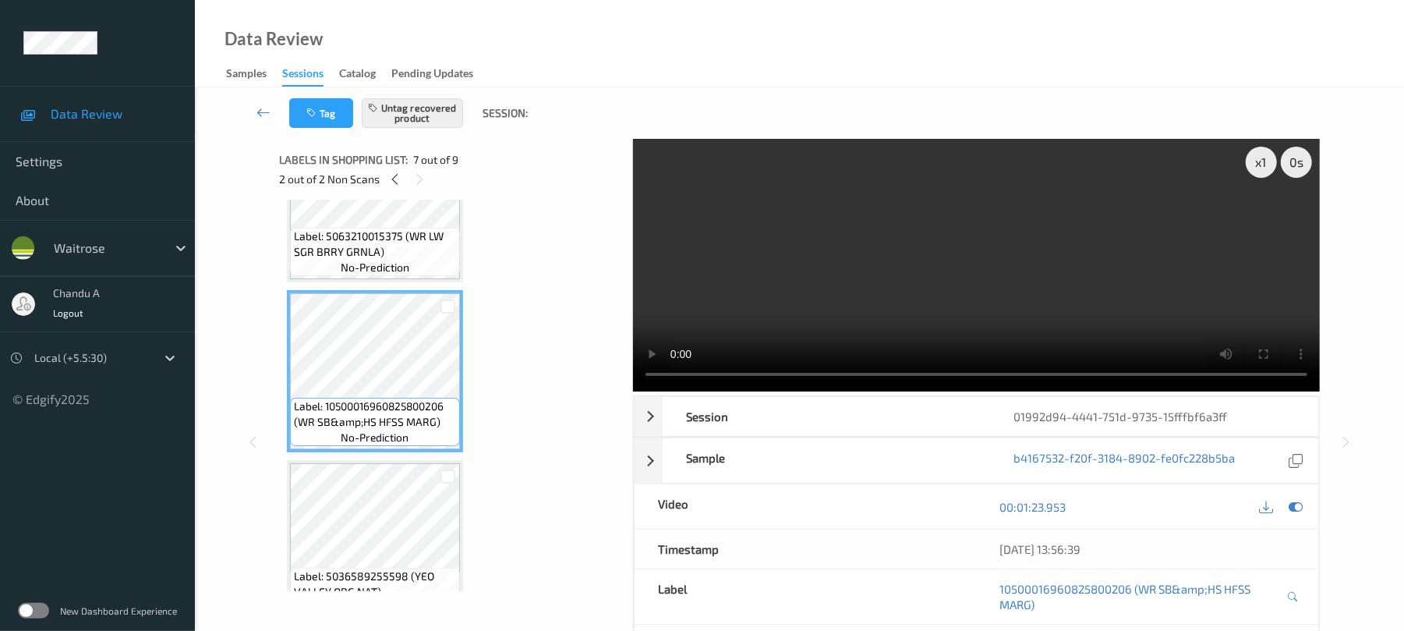
click at [348, 248] on span "Label: 5063210015375 (WR LW SGR BRRY GRNLA)" at bounding box center [375, 243] width 162 height 31
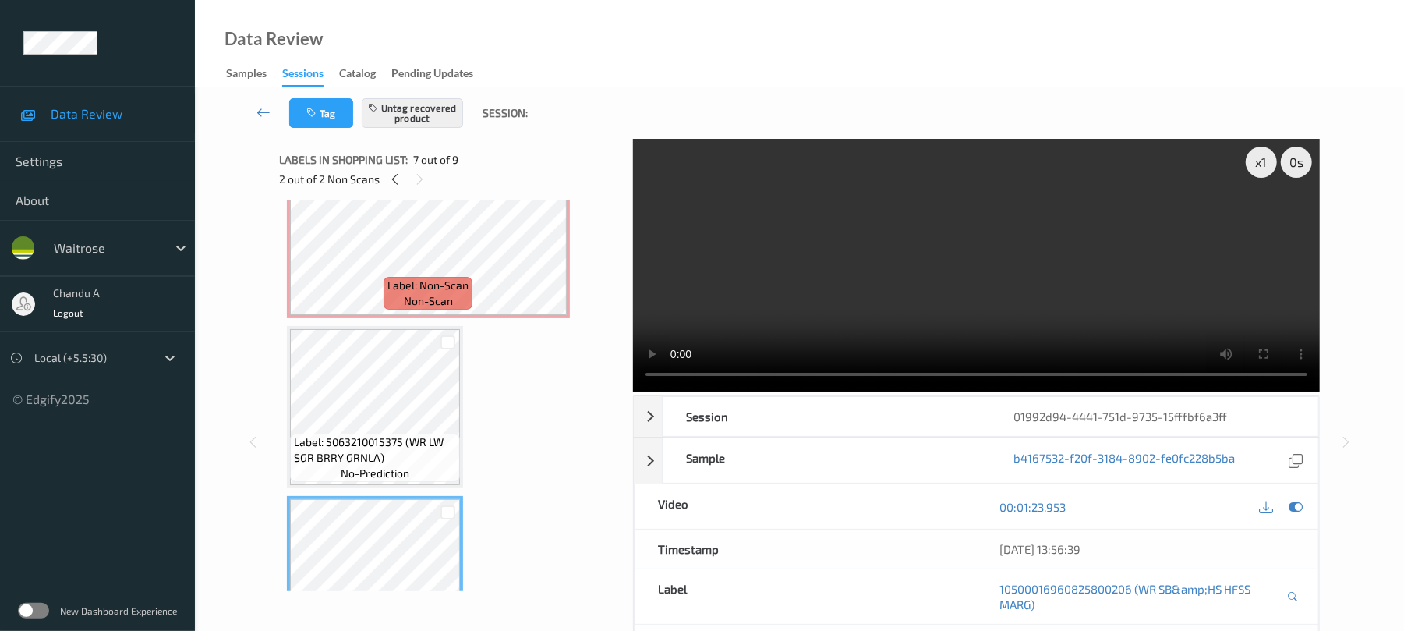
scroll to position [730, 0]
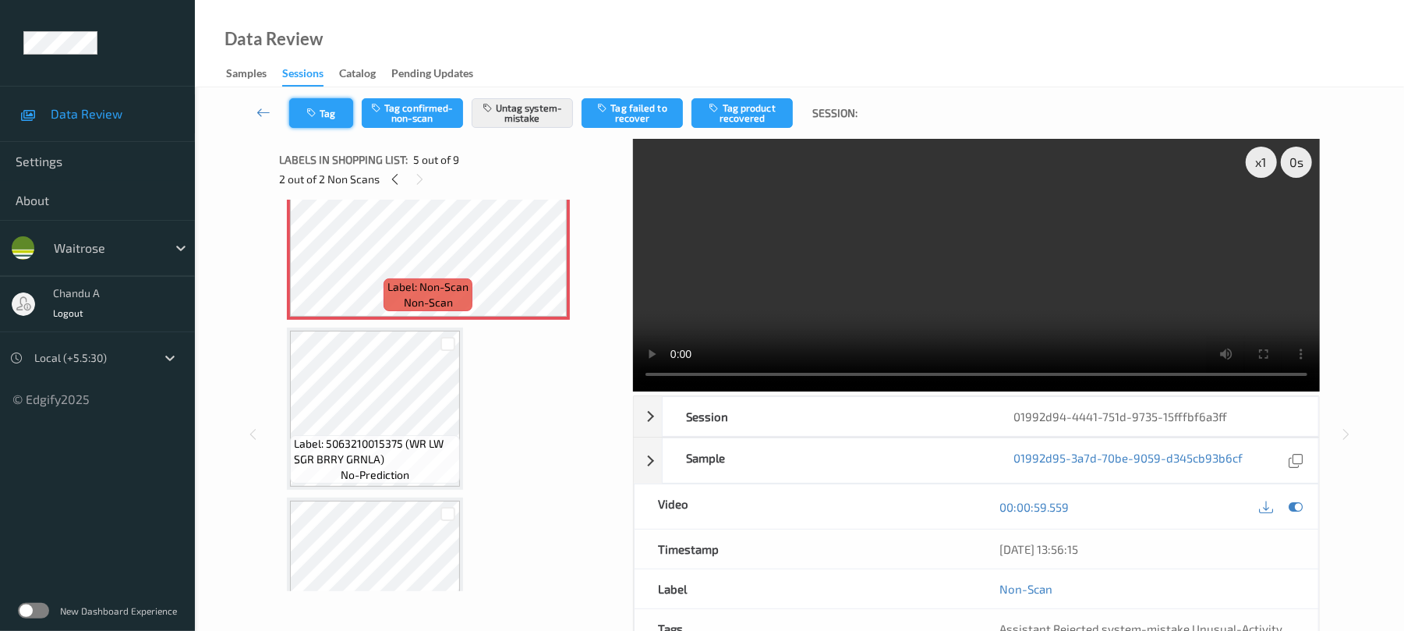
click at [344, 122] on button "Tag" at bounding box center [321, 113] width 64 height 30
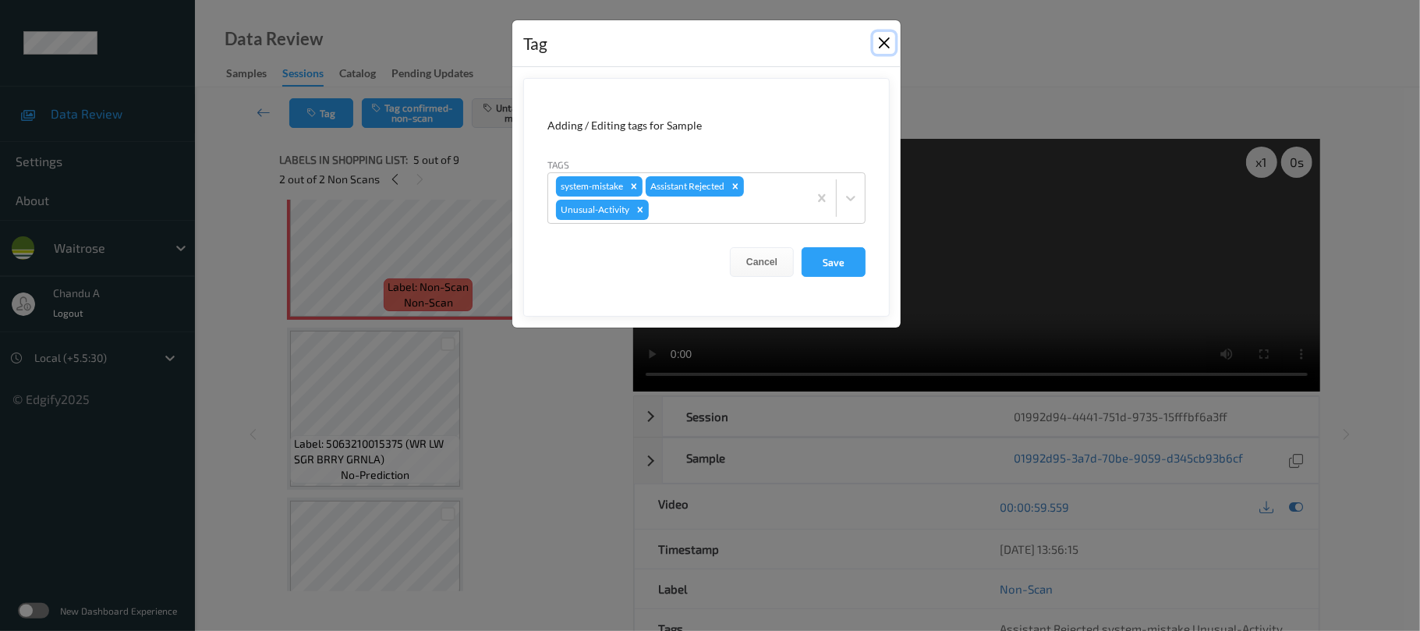
click at [879, 39] on button "Close" at bounding box center [884, 43] width 22 height 22
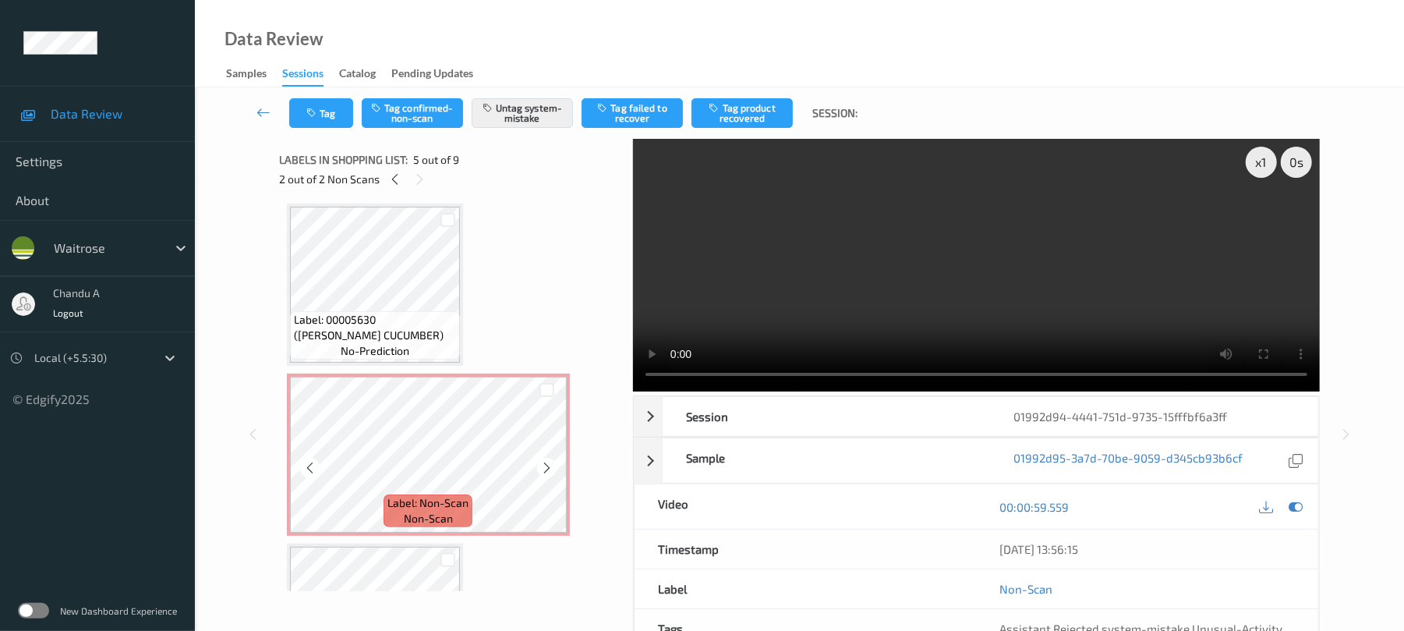
scroll to position [0, 0]
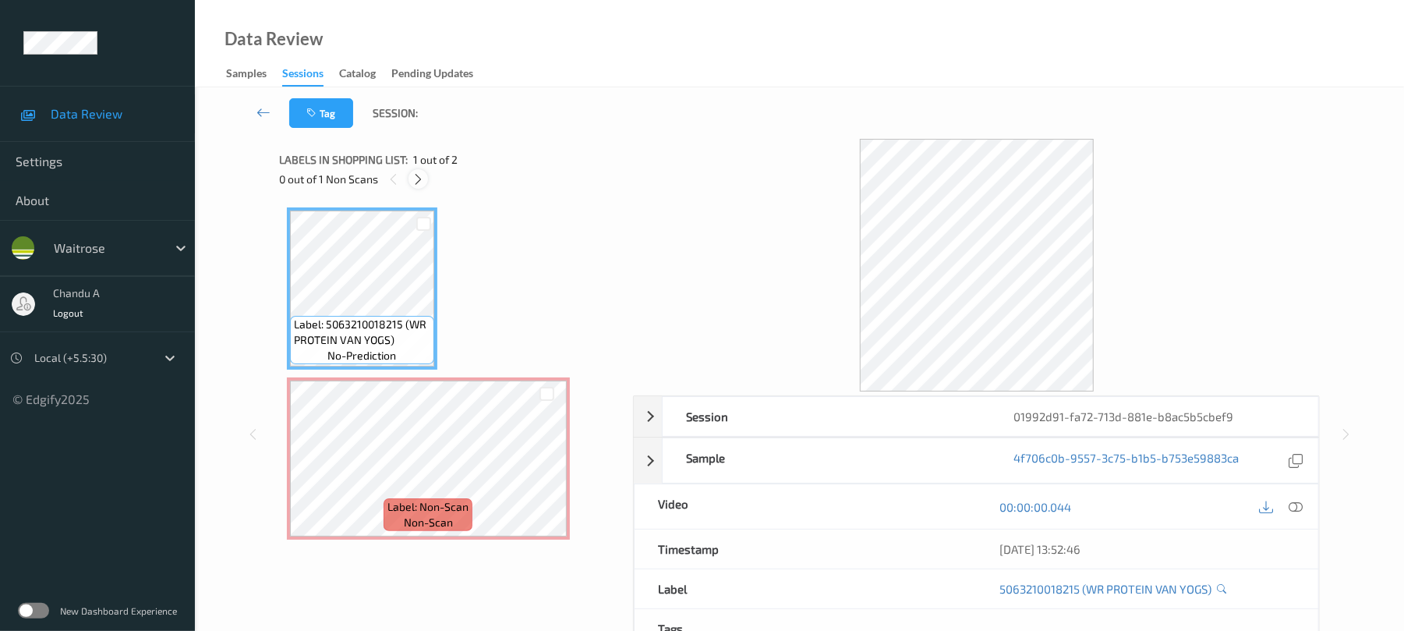
click at [412, 176] on icon at bounding box center [418, 179] width 13 height 14
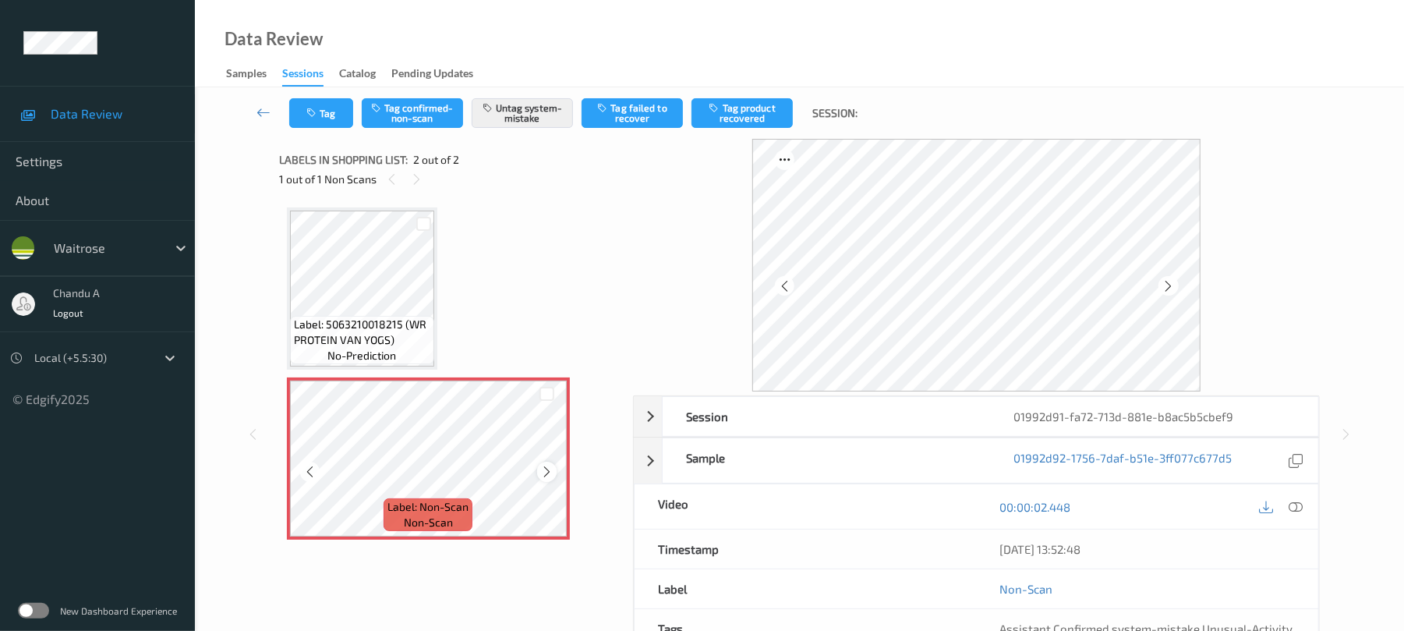
click at [549, 468] on icon at bounding box center [546, 472] width 13 height 14
click at [331, 119] on button "Tag" at bounding box center [321, 113] width 64 height 30
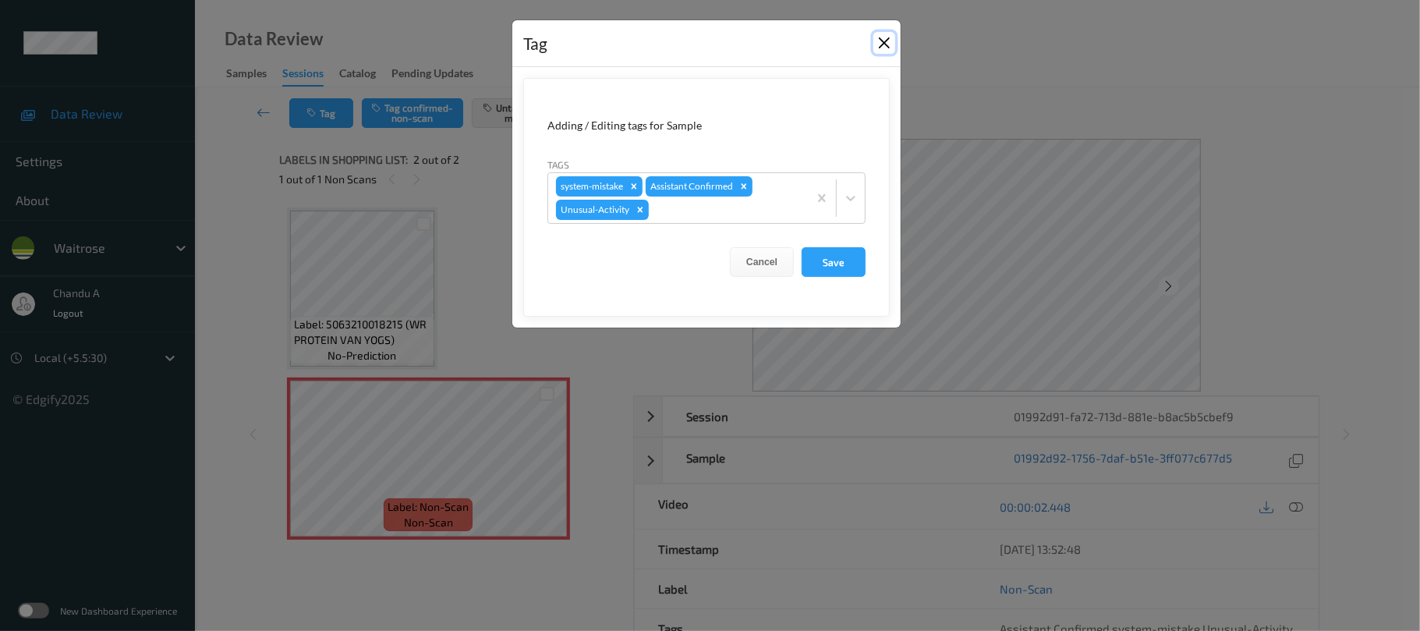
click at [886, 48] on button "Close" at bounding box center [884, 43] width 22 height 22
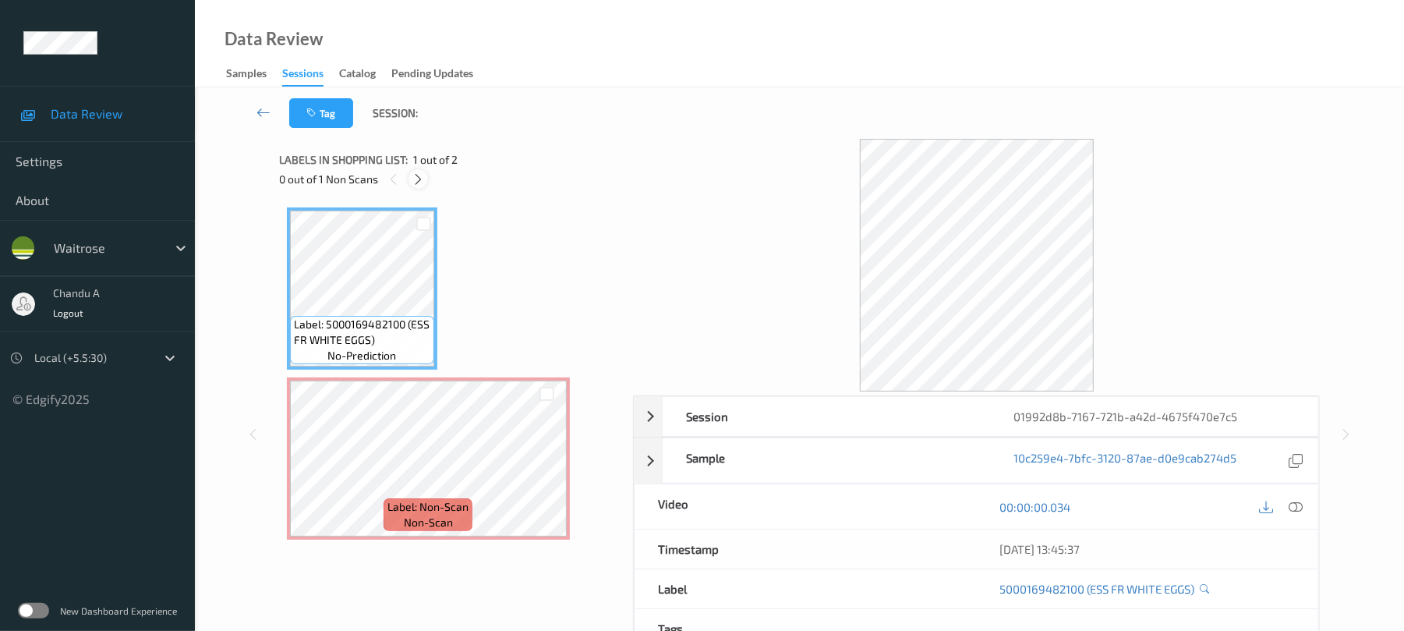
click at [422, 184] on icon at bounding box center [418, 179] width 13 height 14
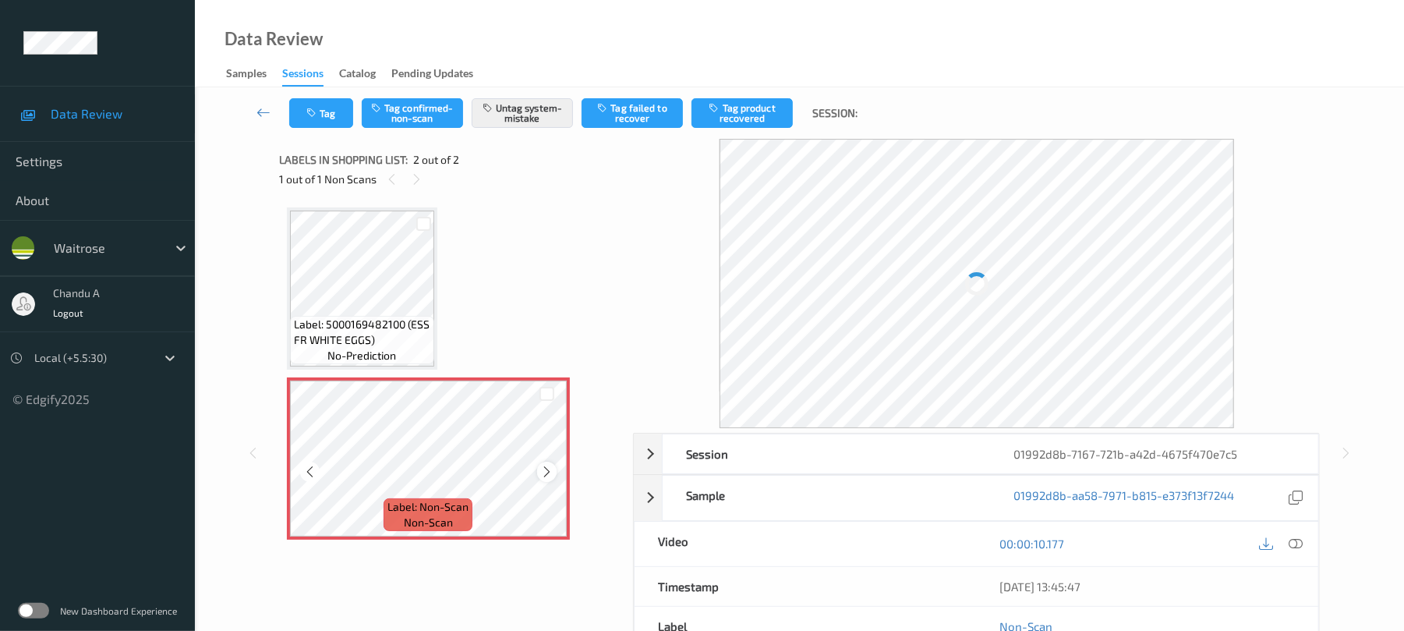
click at [543, 468] on icon at bounding box center [546, 472] width 13 height 14
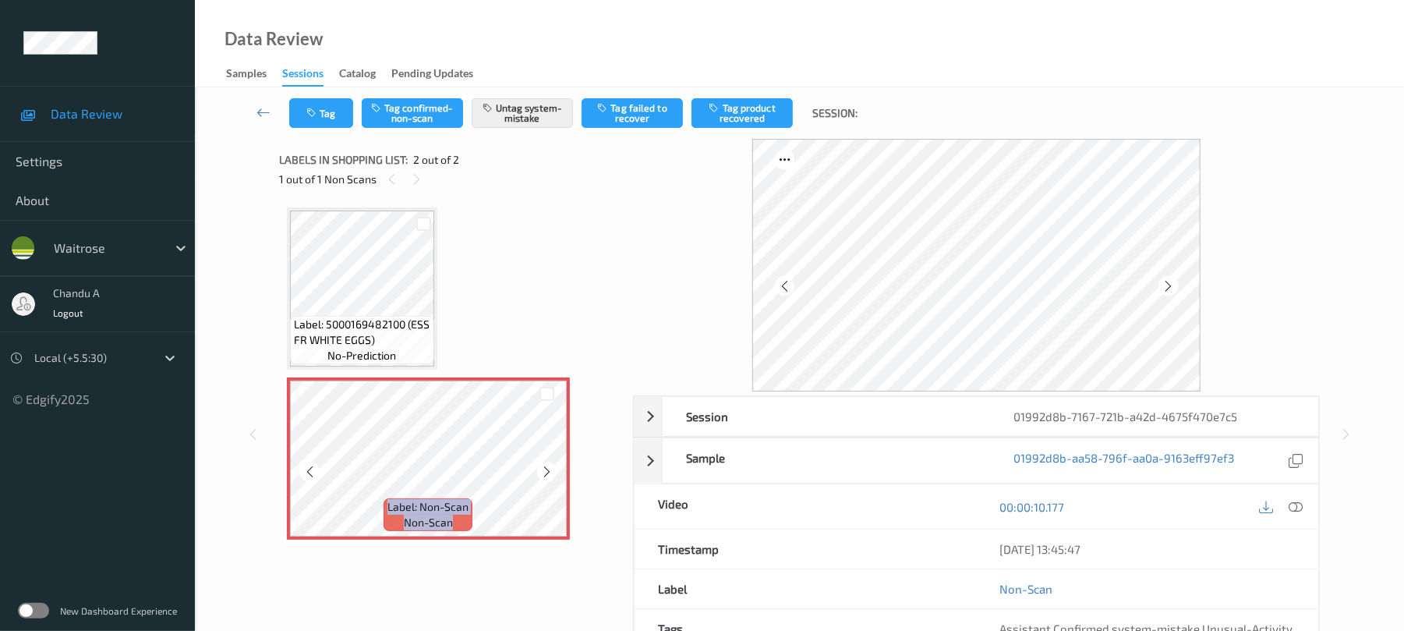
click at [543, 468] on icon at bounding box center [546, 472] width 13 height 14
click at [335, 122] on button "Tag" at bounding box center [321, 113] width 64 height 30
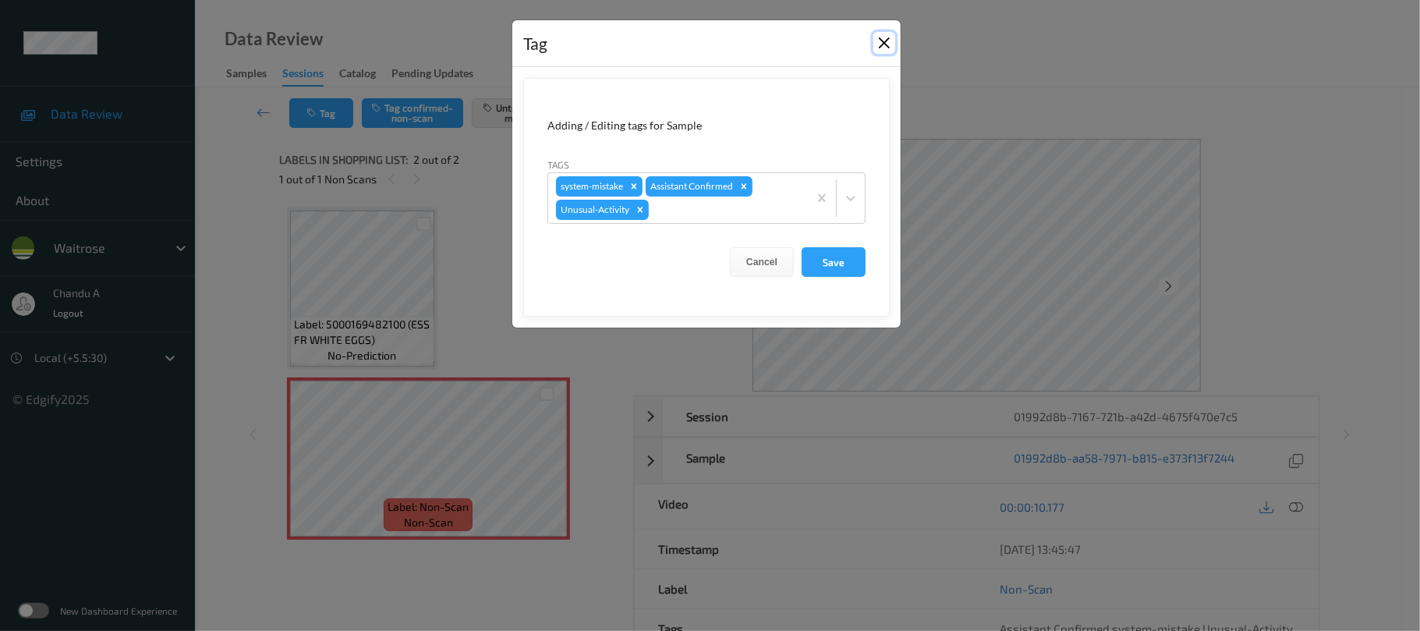
click at [883, 35] on button "Close" at bounding box center [884, 43] width 22 height 22
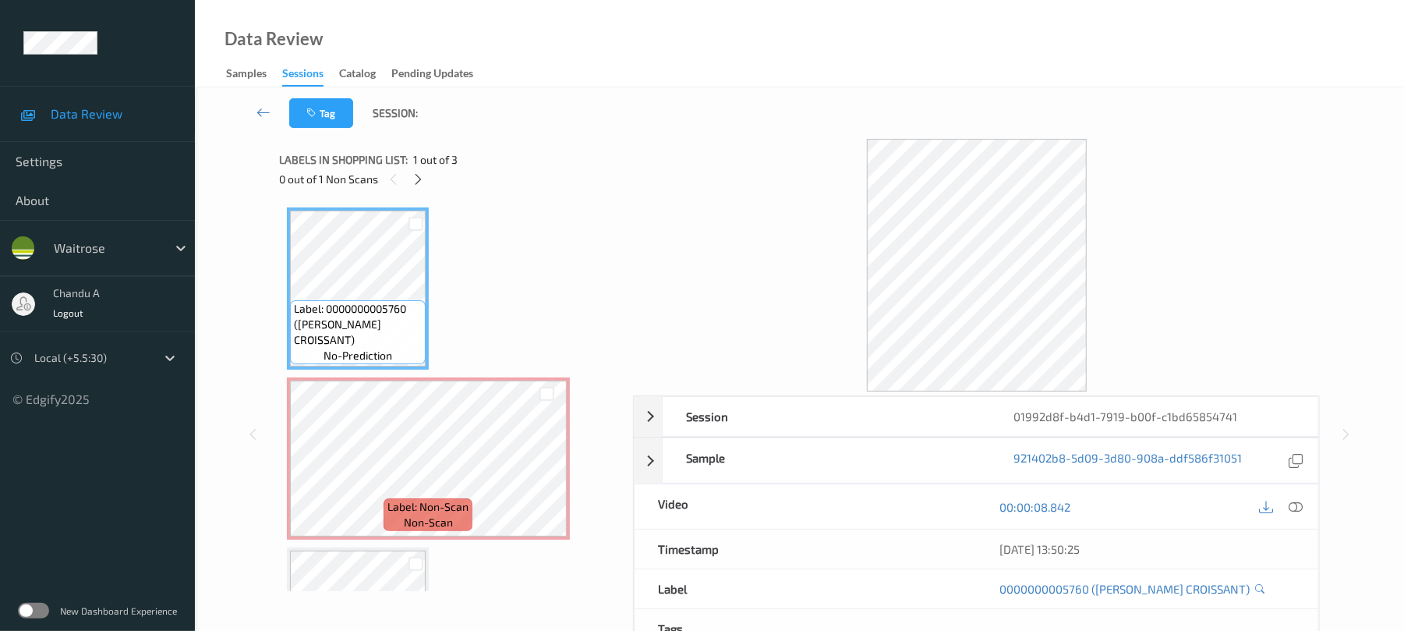
drag, startPoint x: 419, startPoint y: 175, endPoint x: 418, endPoint y: 195, distance: 19.6
click at [419, 176] on icon at bounding box center [418, 179] width 13 height 14
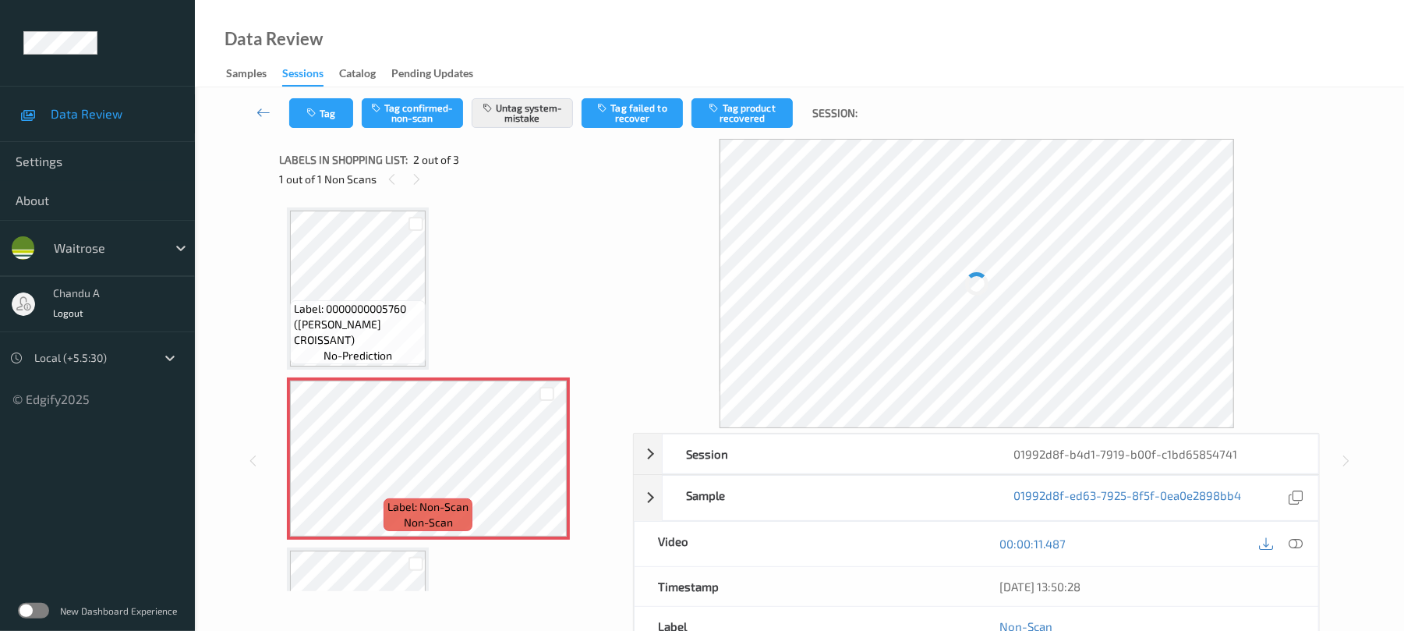
scroll to position [8, 0]
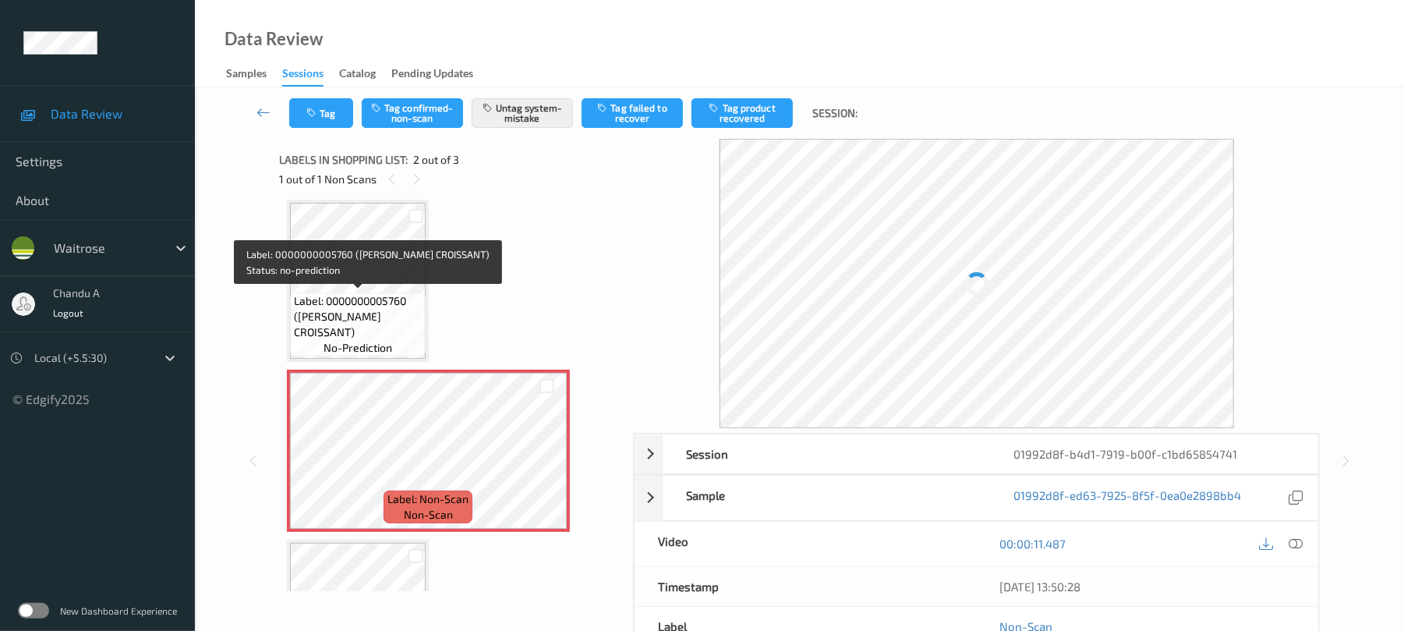
click at [387, 322] on span "Label: 0000000005760 ([PERSON_NAME] CROISSANT)" at bounding box center [358, 316] width 128 height 47
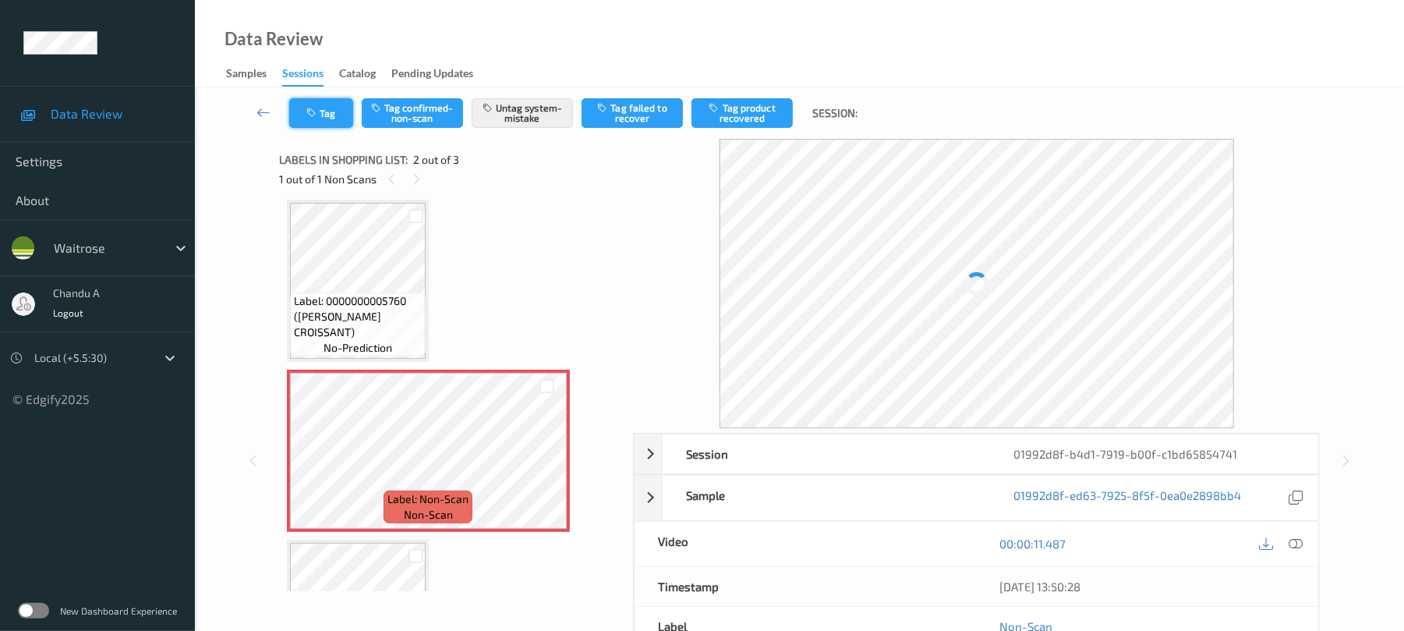
click at [321, 101] on button "Tag" at bounding box center [321, 113] width 64 height 30
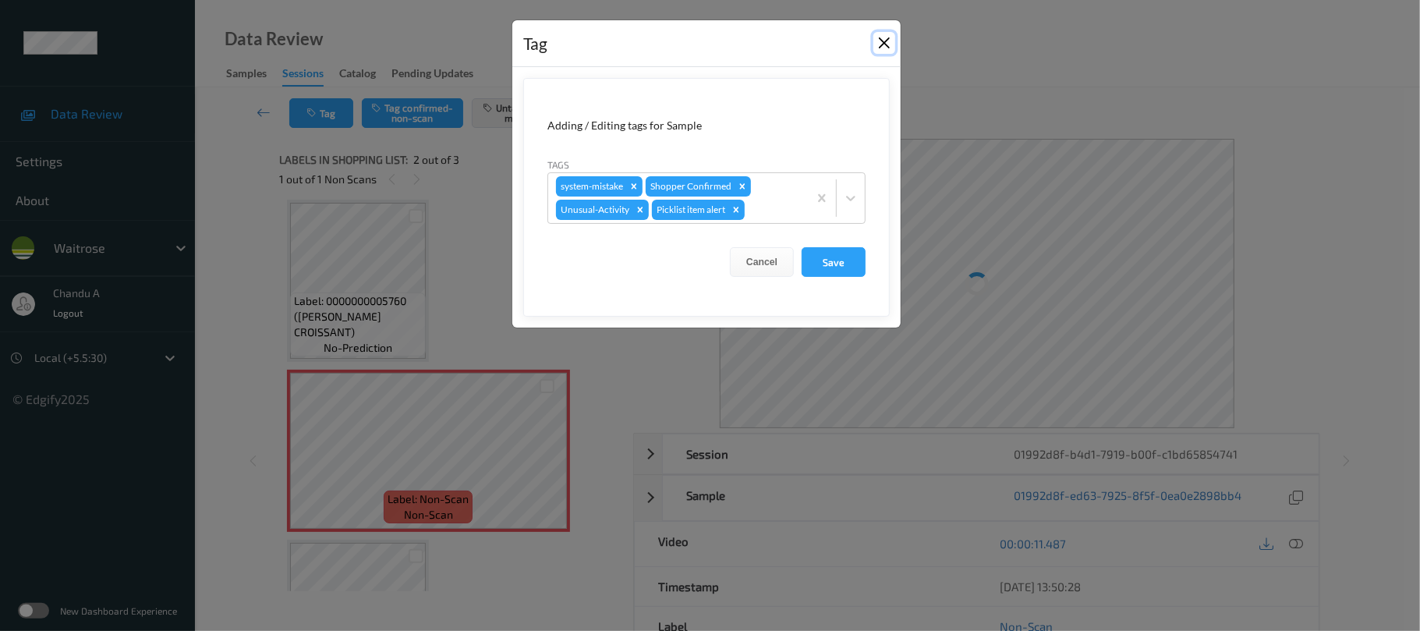
click at [873, 47] on button "Close" at bounding box center [884, 43] width 22 height 22
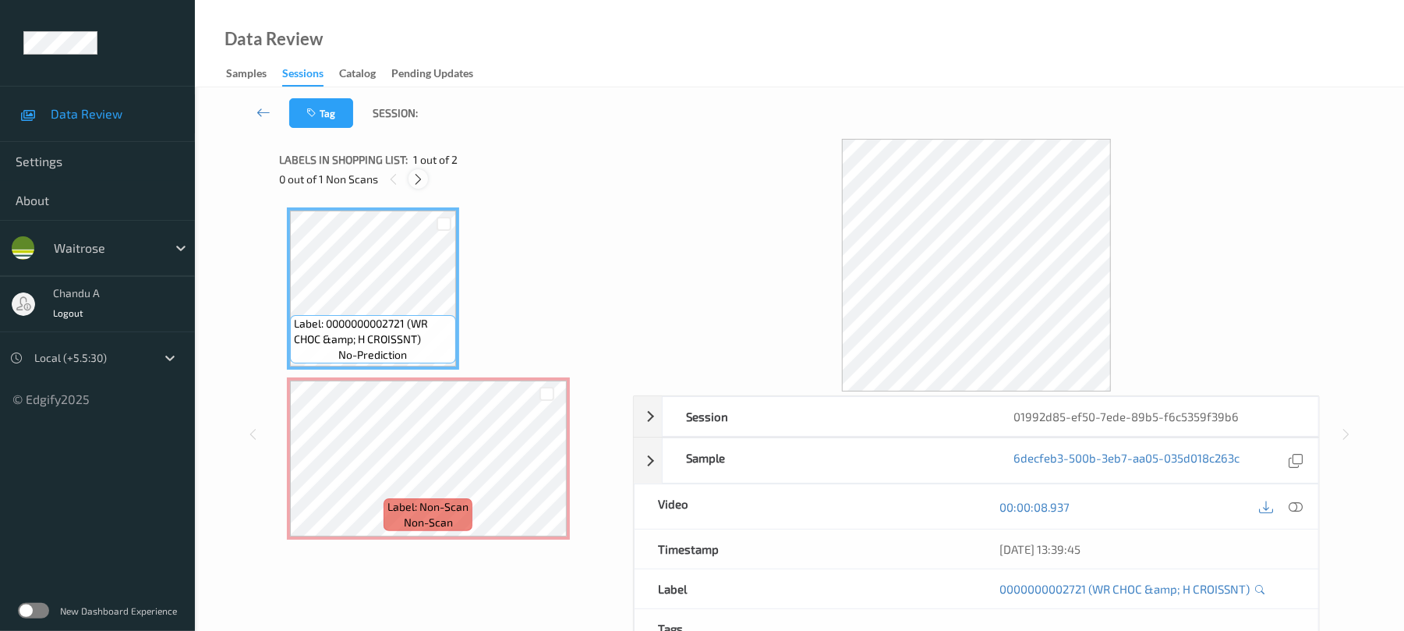
click at [416, 175] on icon at bounding box center [418, 179] width 13 height 14
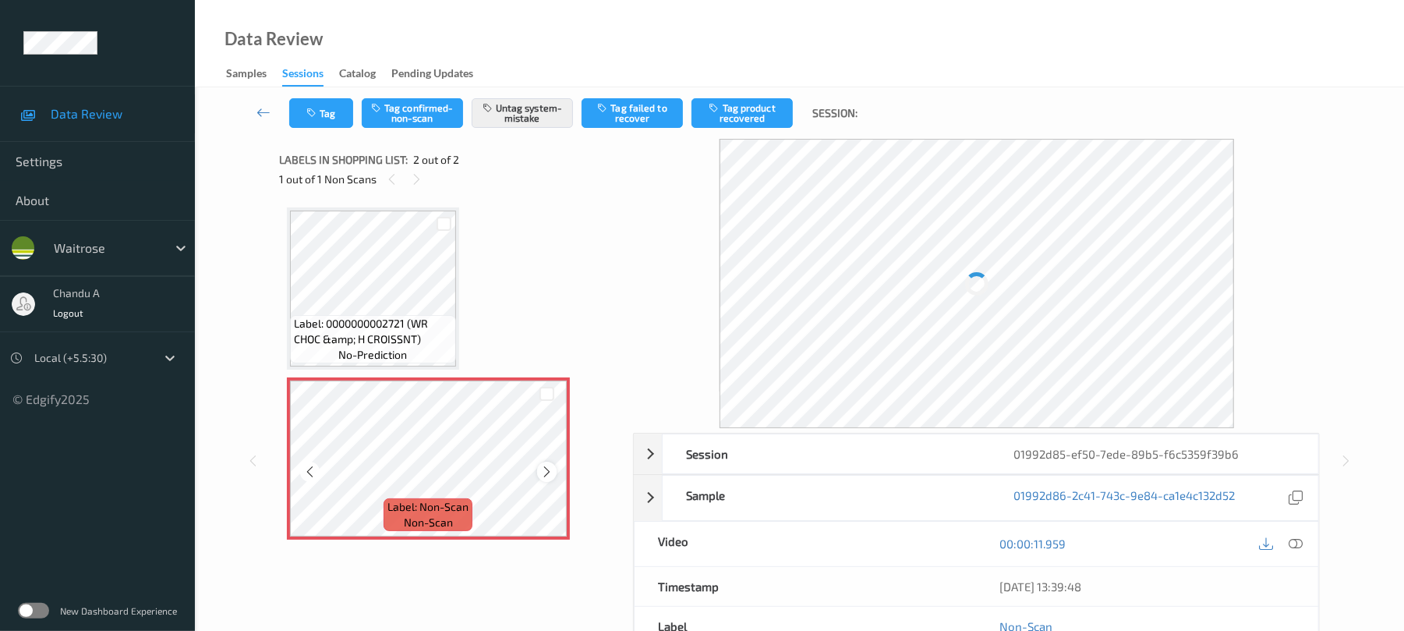
click at [549, 471] on icon at bounding box center [546, 472] width 13 height 14
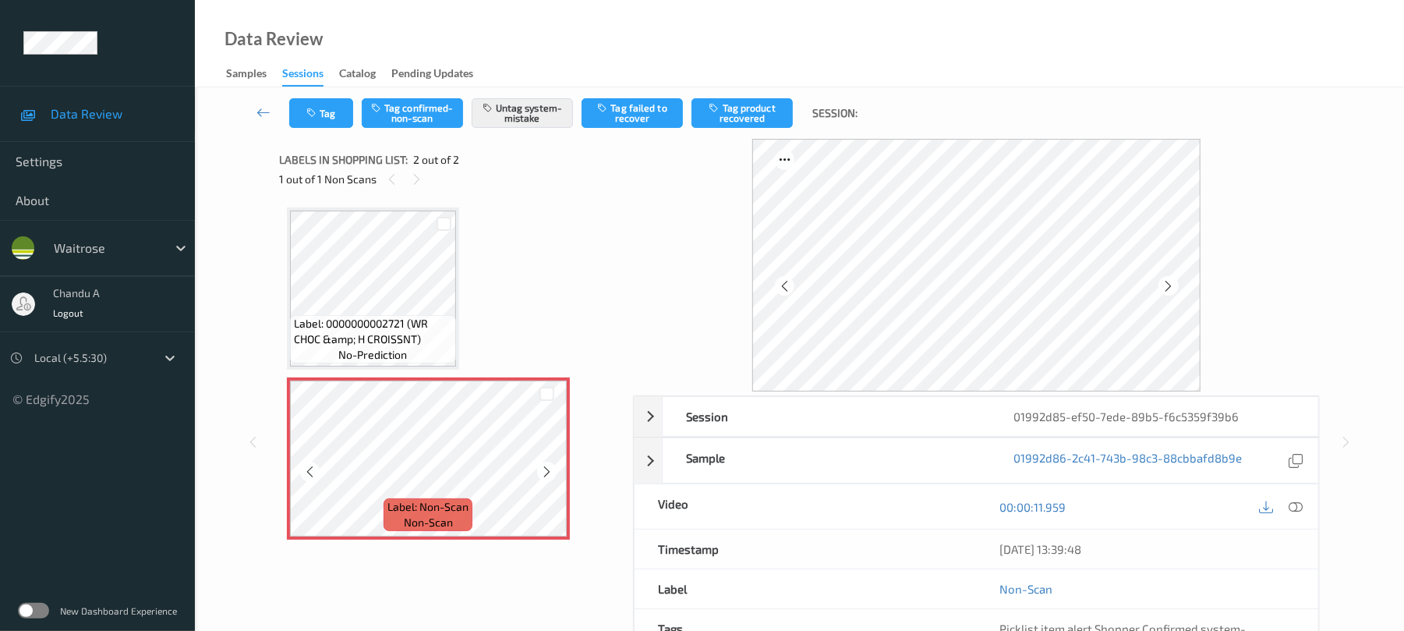
click at [549, 471] on icon at bounding box center [546, 472] width 13 height 14
click at [338, 114] on button "Tag" at bounding box center [321, 113] width 64 height 30
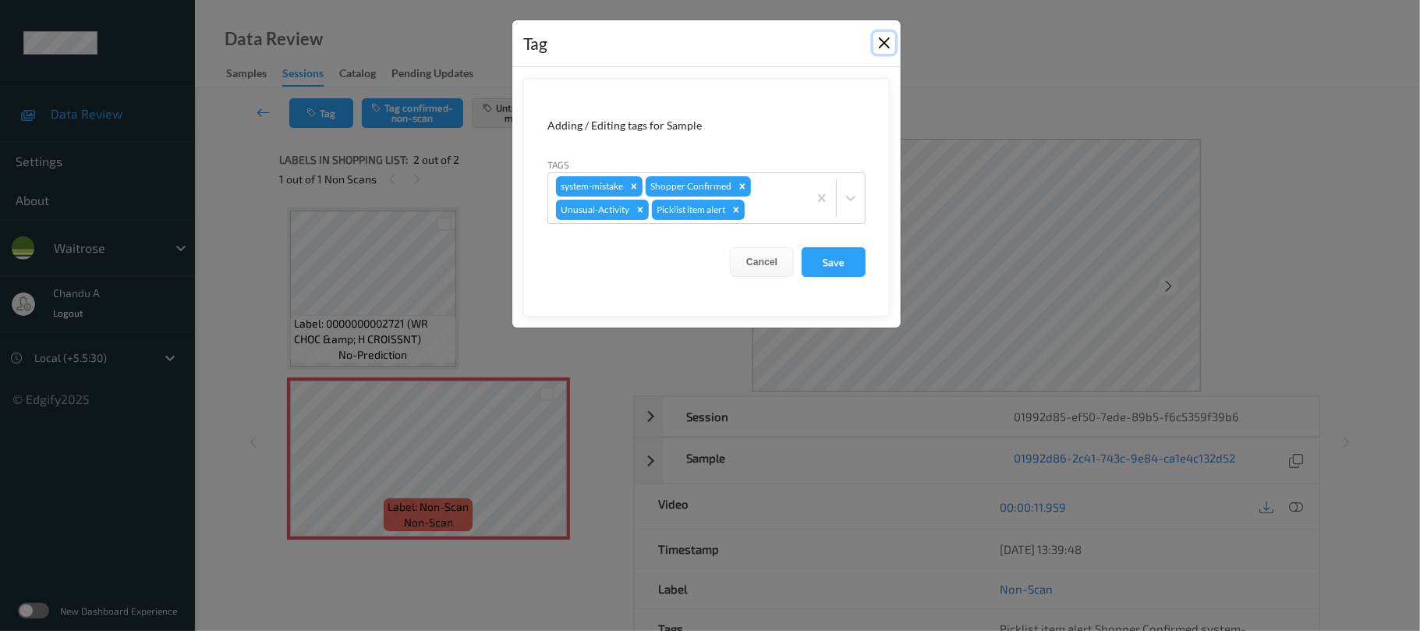
click at [887, 42] on button "Close" at bounding box center [884, 43] width 22 height 22
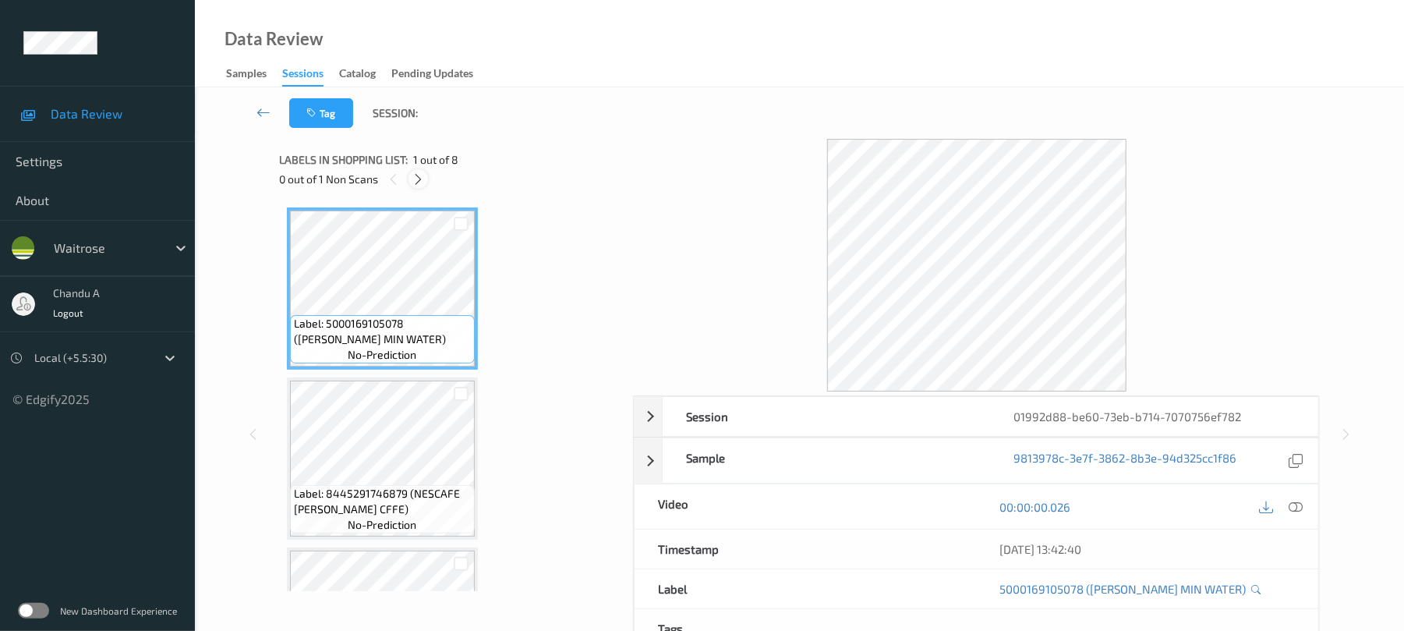
click at [421, 172] on icon at bounding box center [418, 179] width 13 height 14
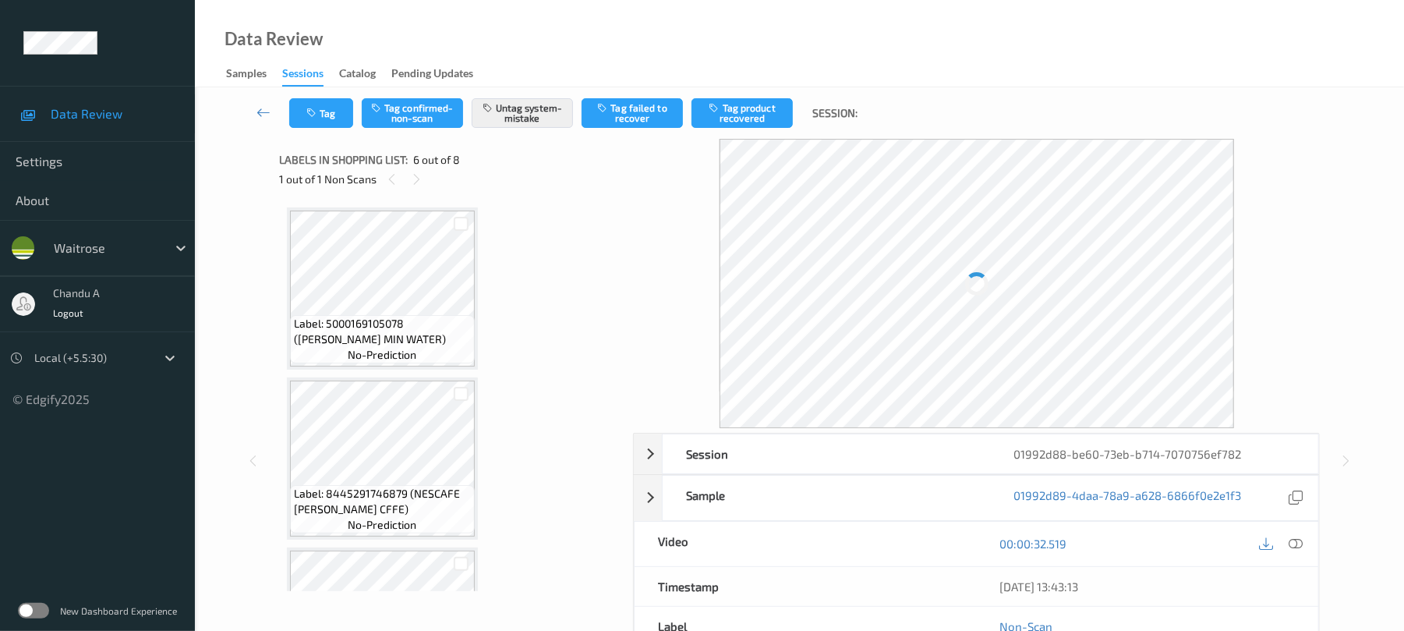
scroll to position [688, 0]
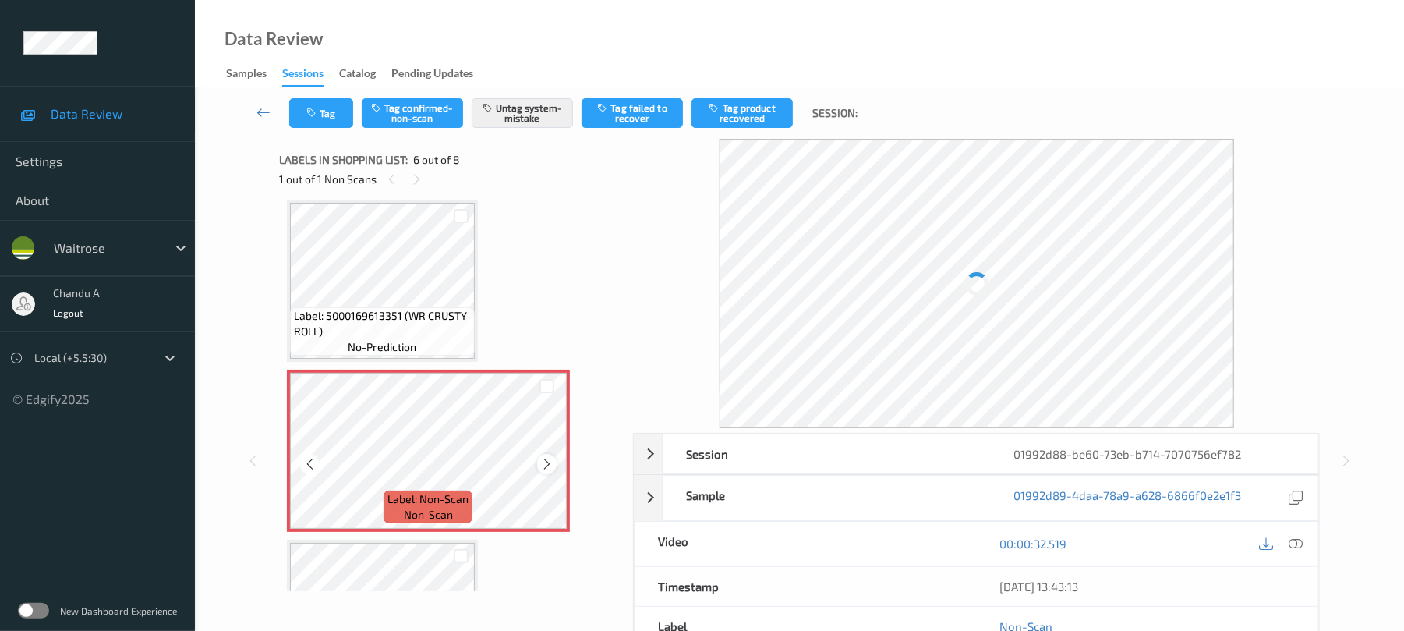
click at [553, 465] on icon at bounding box center [546, 464] width 13 height 14
click at [318, 110] on icon "button" at bounding box center [312, 113] width 13 height 11
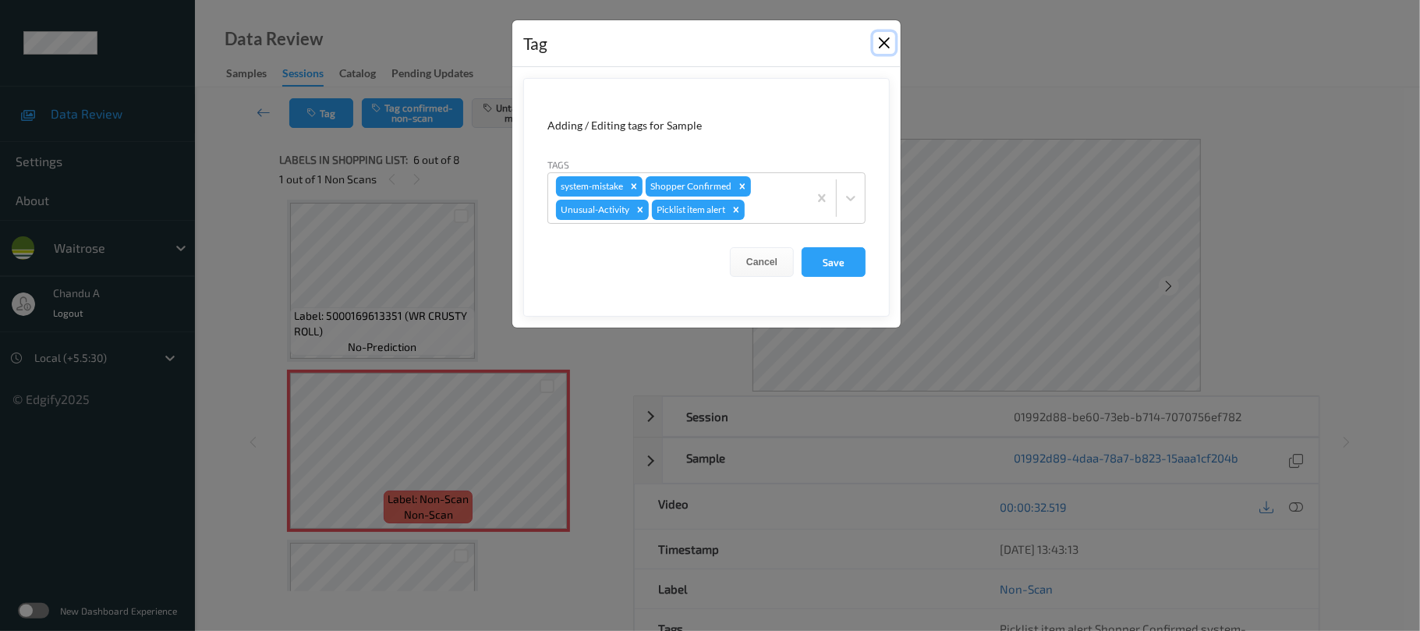
click at [878, 41] on button "Close" at bounding box center [884, 43] width 22 height 22
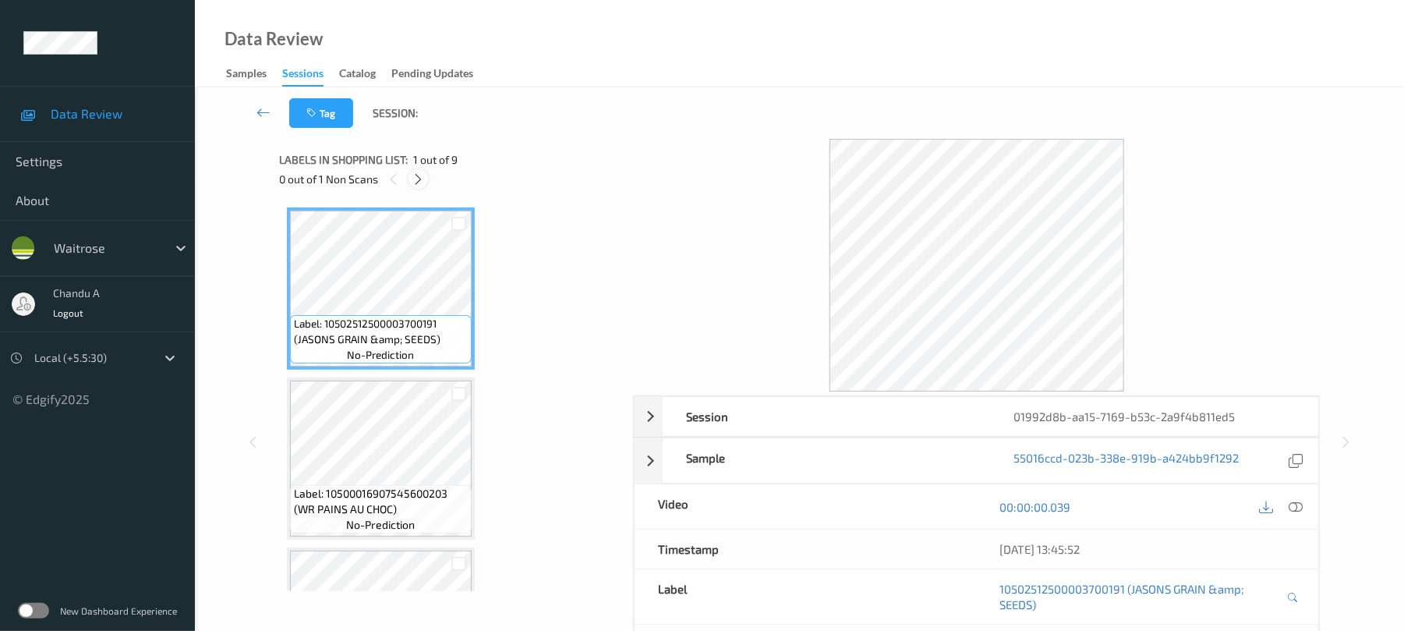
click at [422, 178] on icon at bounding box center [418, 179] width 13 height 14
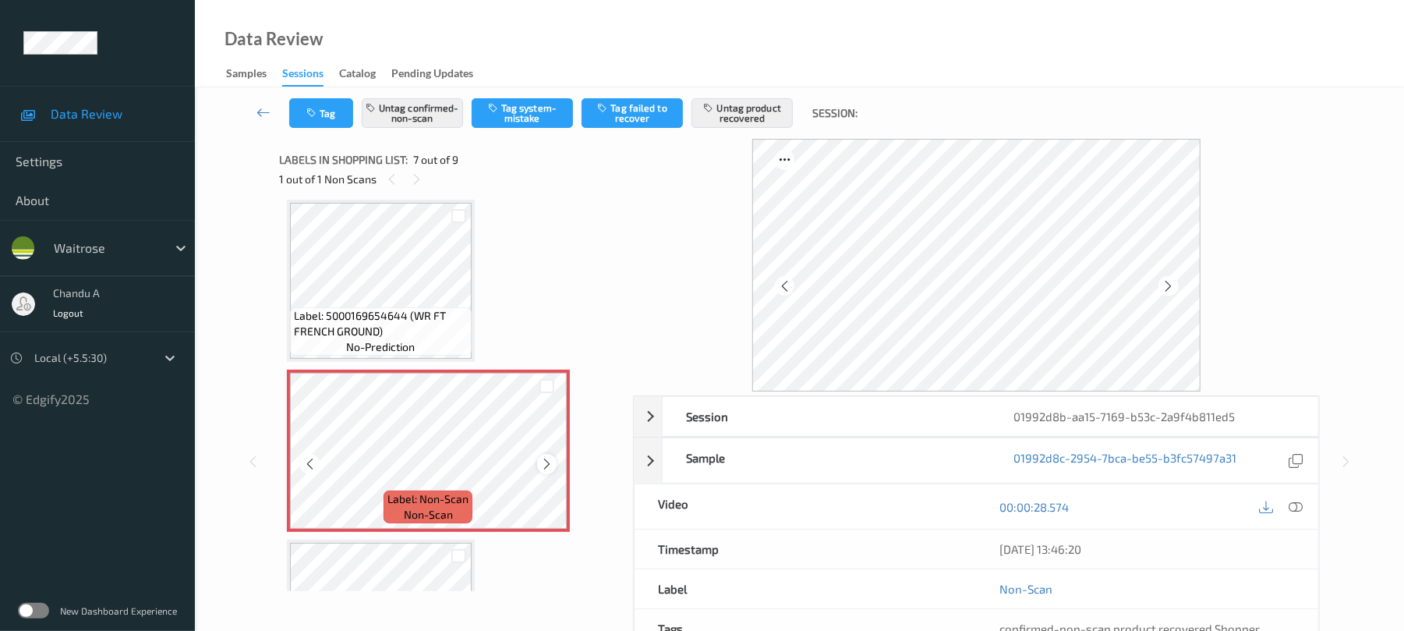
click at [543, 463] on icon at bounding box center [546, 464] width 13 height 14
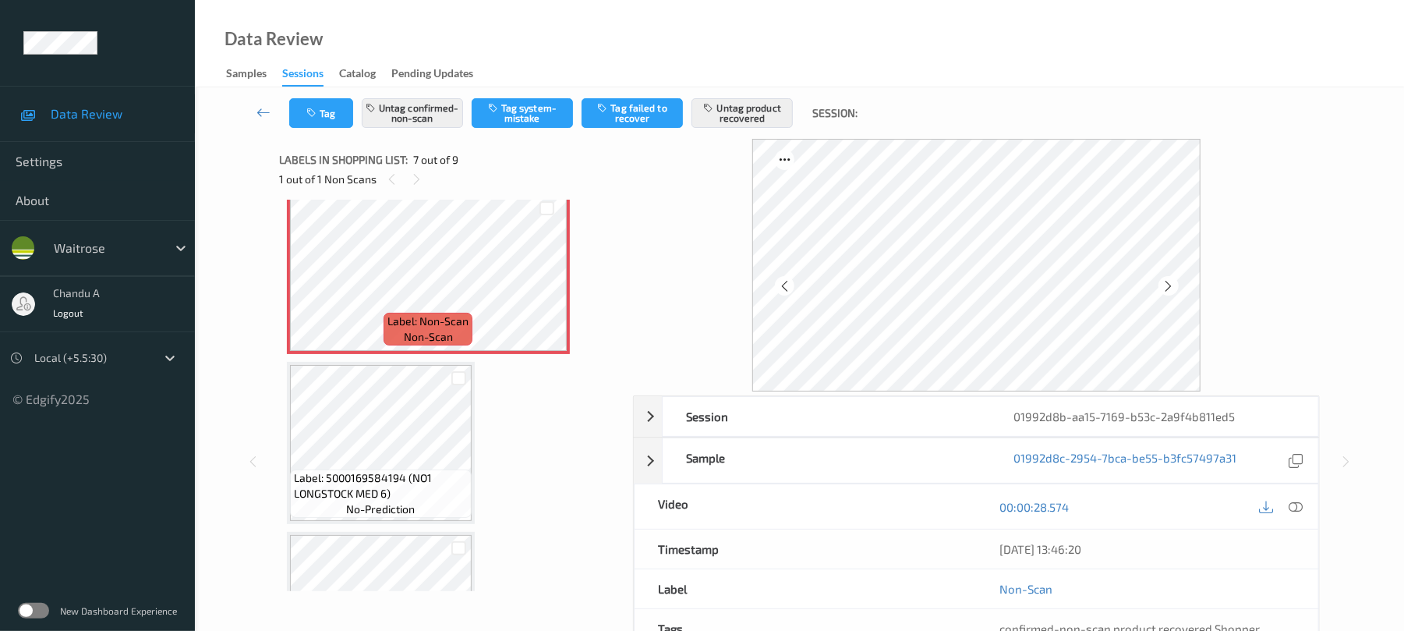
scroll to position [1042, 0]
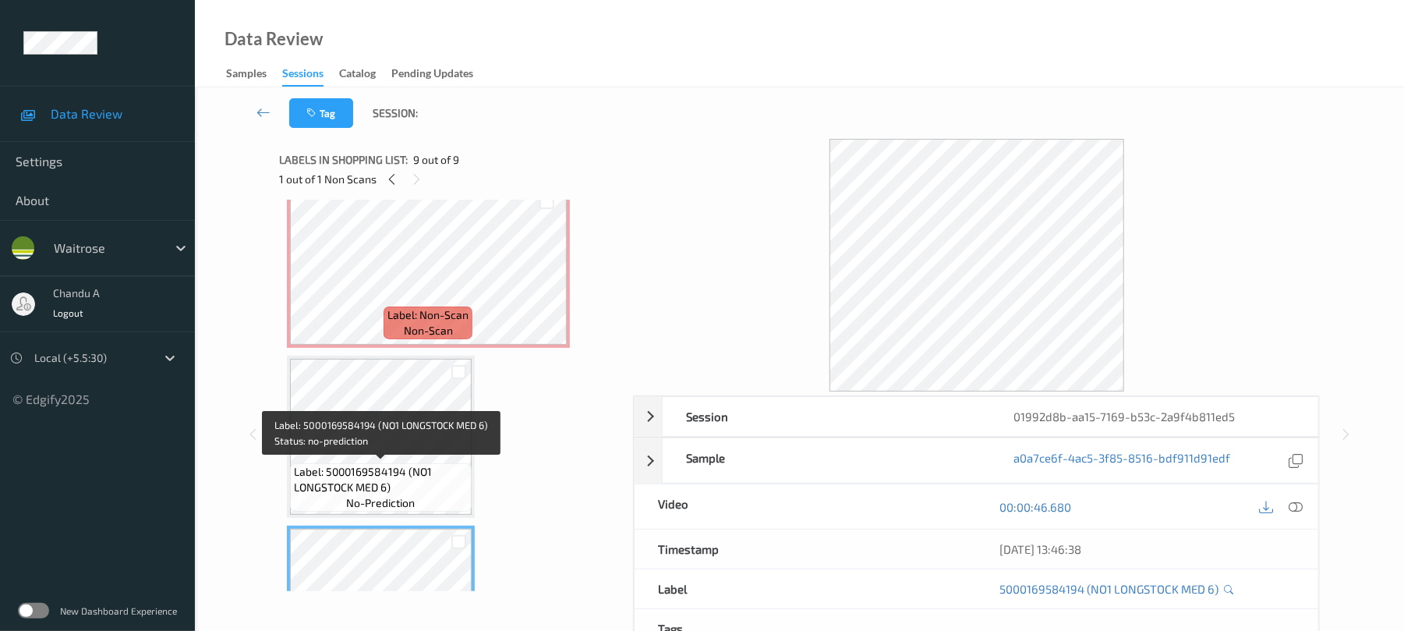
click at [400, 465] on span "Label: 5000169584194 (NO1 LONGSTOCK MED 6)" at bounding box center [381, 479] width 174 height 31
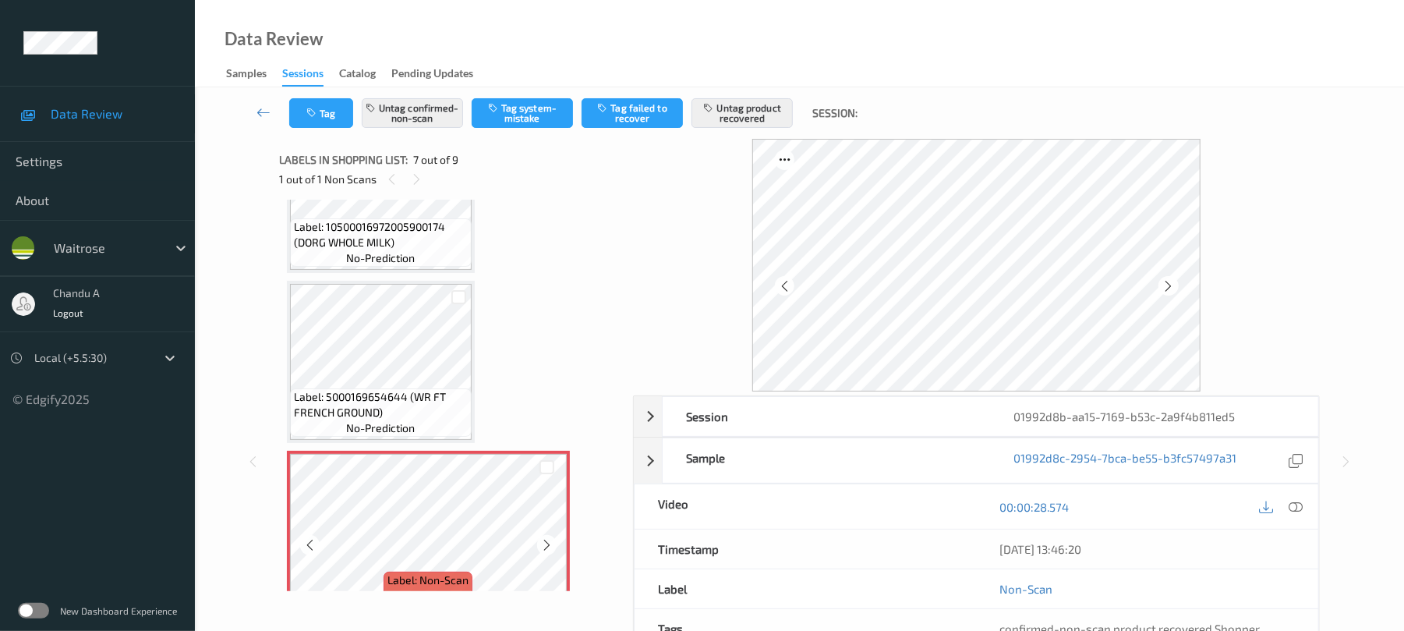
scroll to position [730, 0]
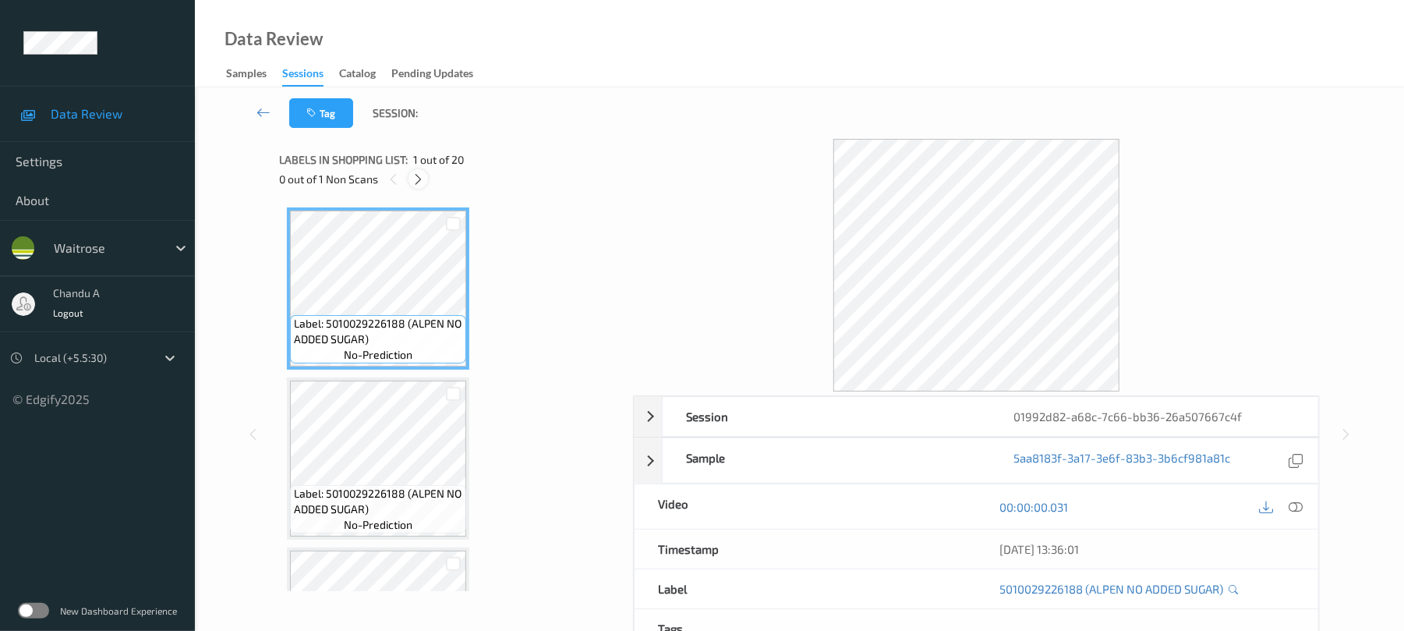
click at [421, 184] on icon at bounding box center [418, 179] width 13 height 14
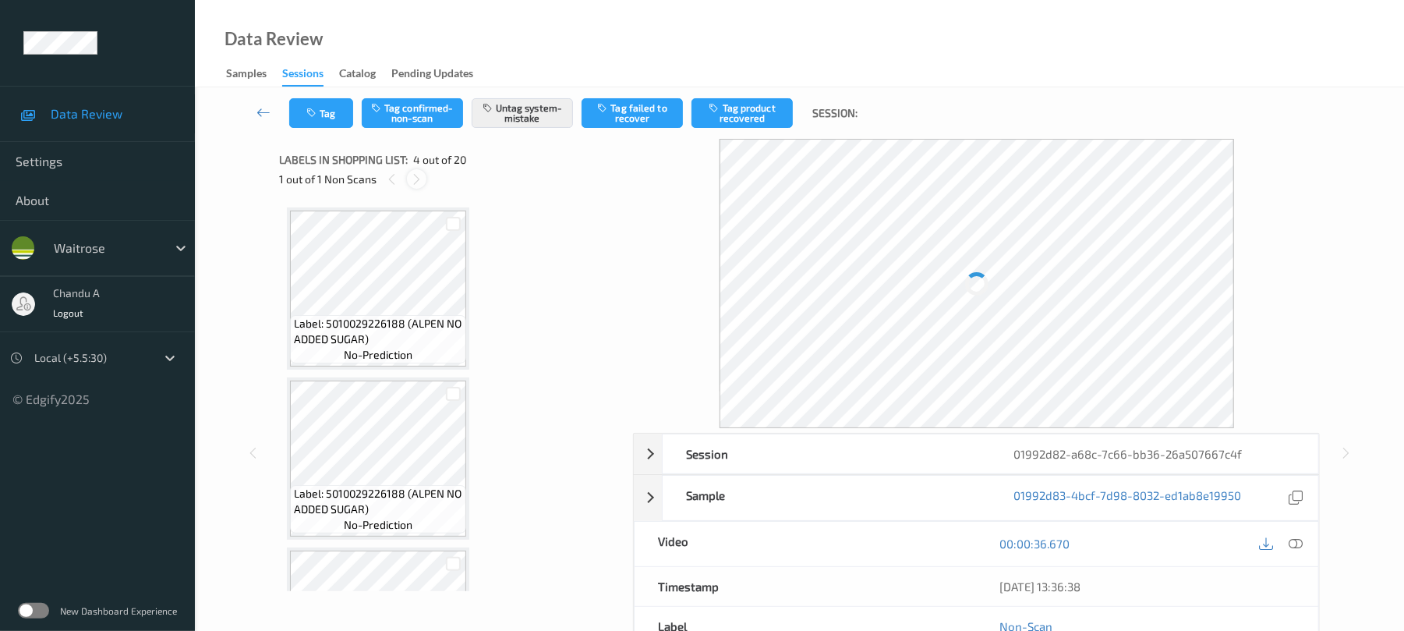
scroll to position [348, 0]
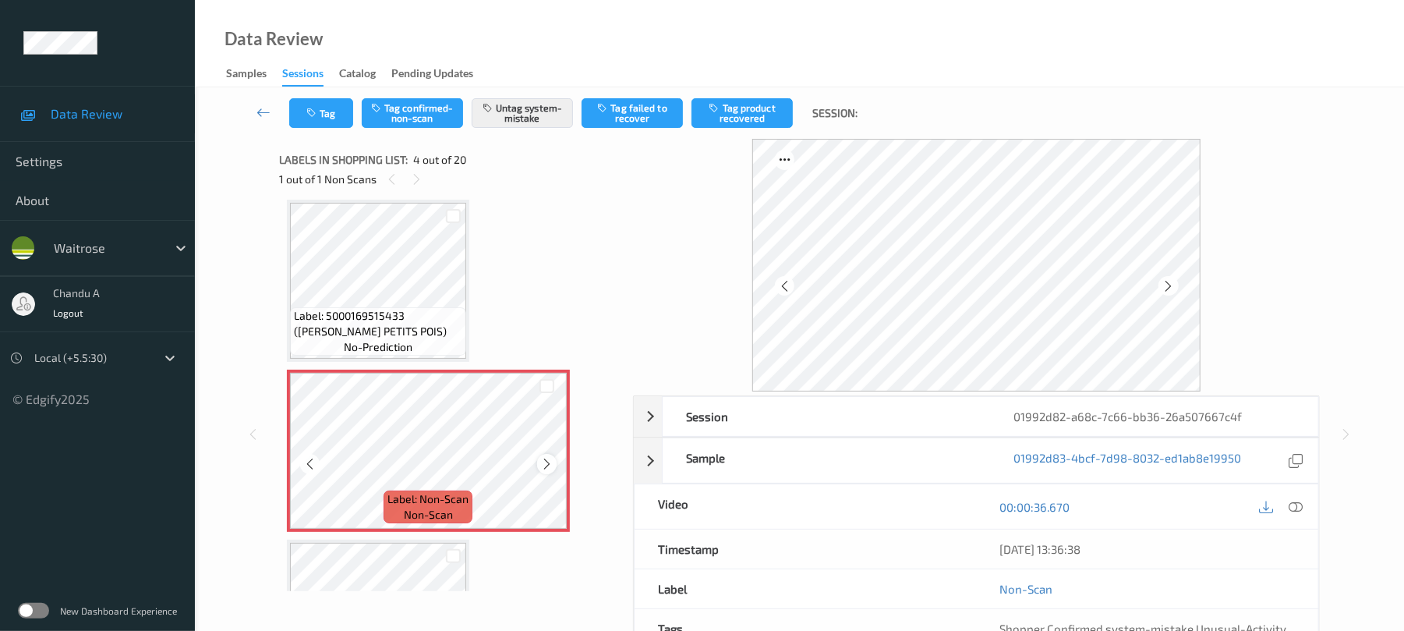
click at [543, 462] on icon at bounding box center [546, 464] width 13 height 14
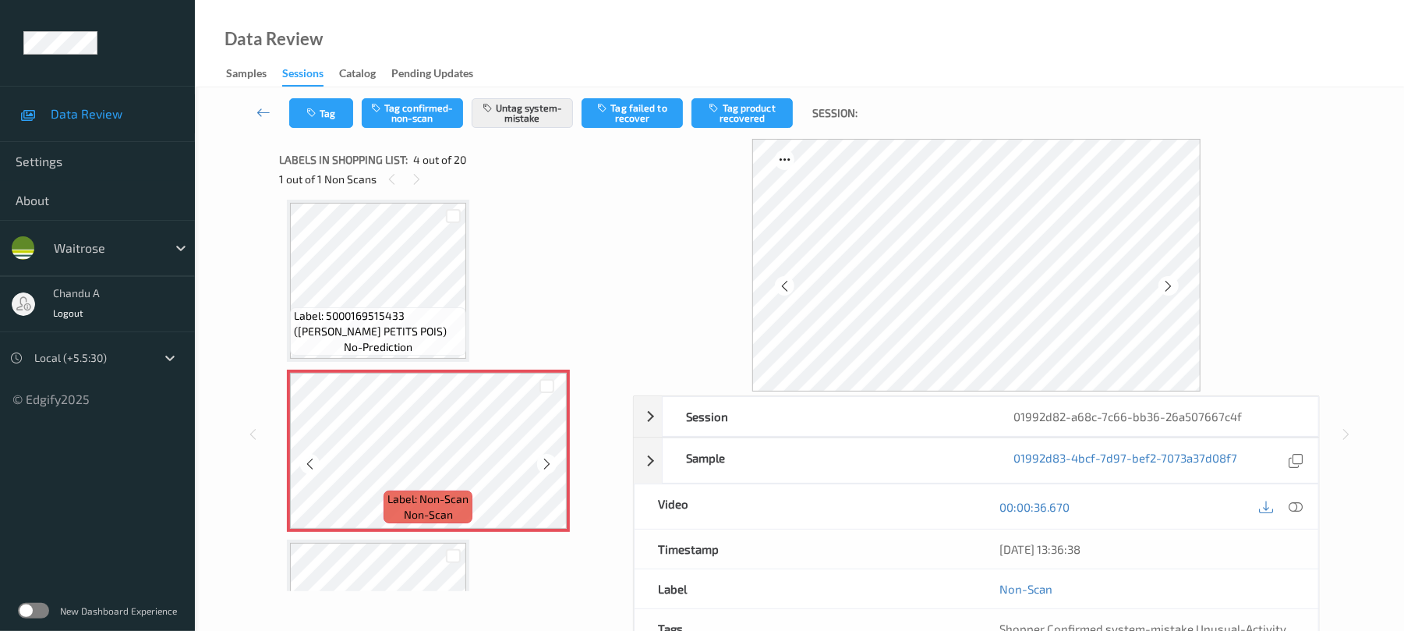
click at [543, 462] on icon at bounding box center [546, 464] width 13 height 14
click at [321, 113] on button "Tag" at bounding box center [321, 113] width 64 height 30
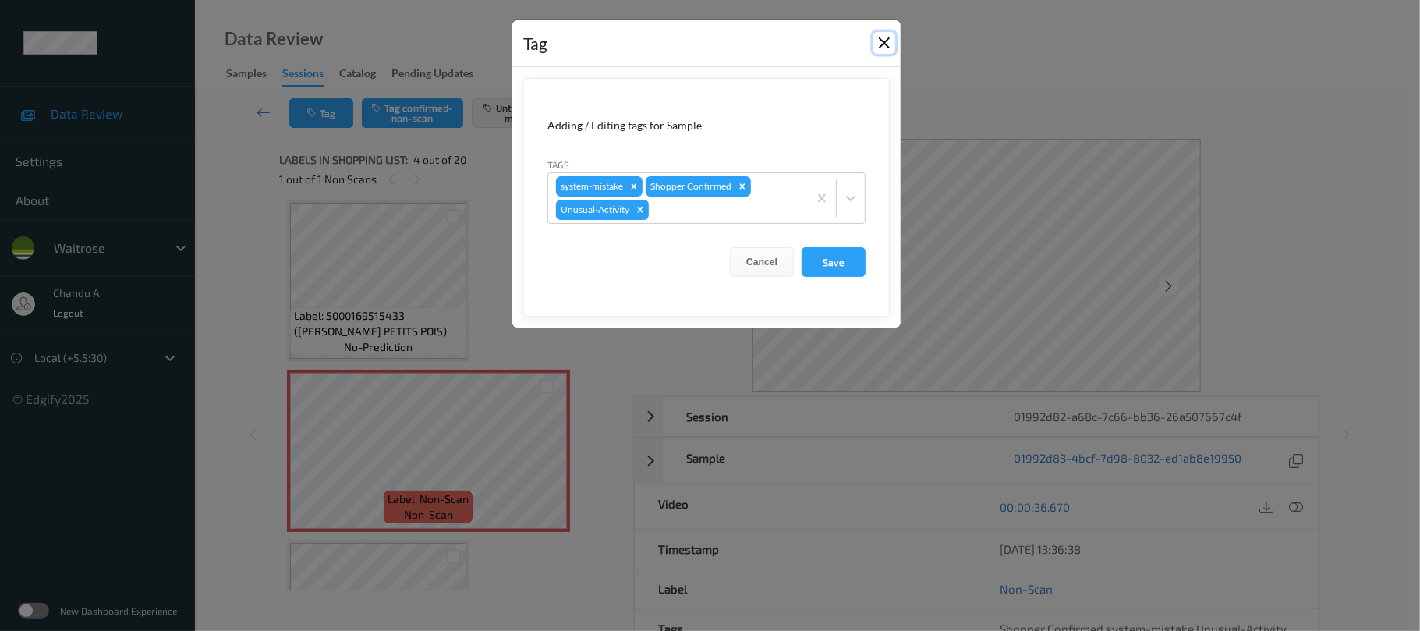
click at [884, 41] on button "Close" at bounding box center [884, 43] width 22 height 22
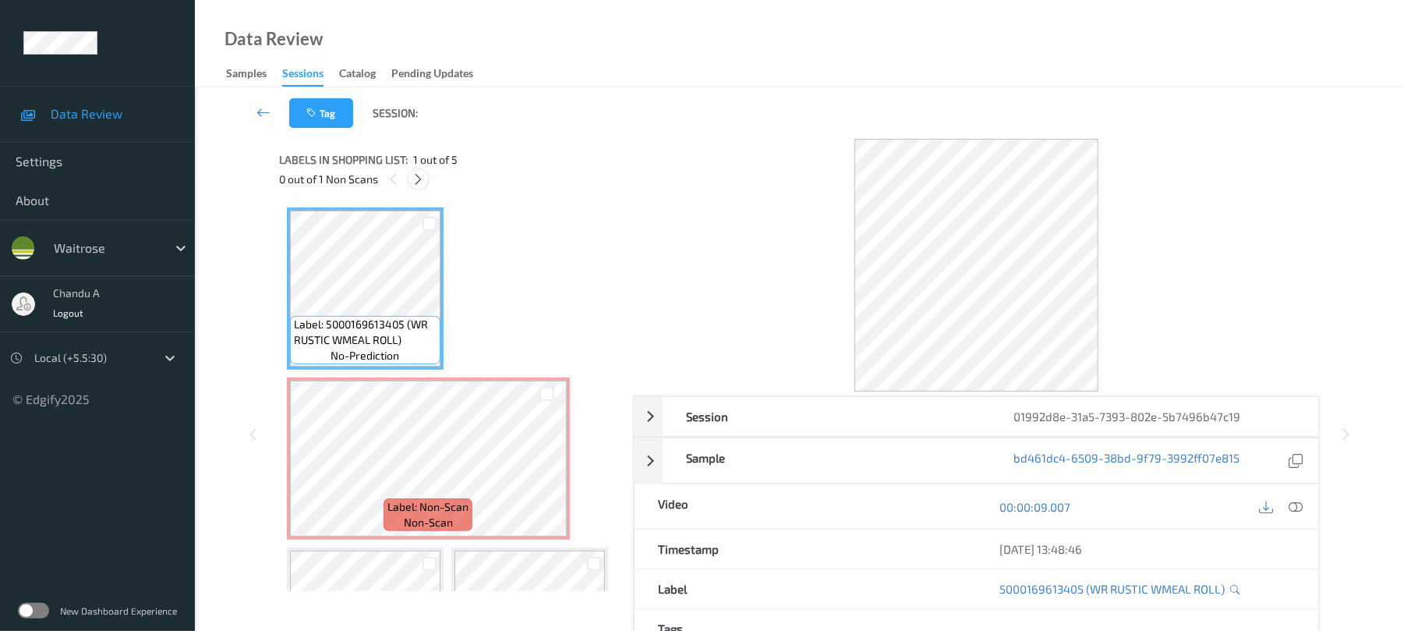
click at [418, 176] on icon at bounding box center [418, 179] width 13 height 14
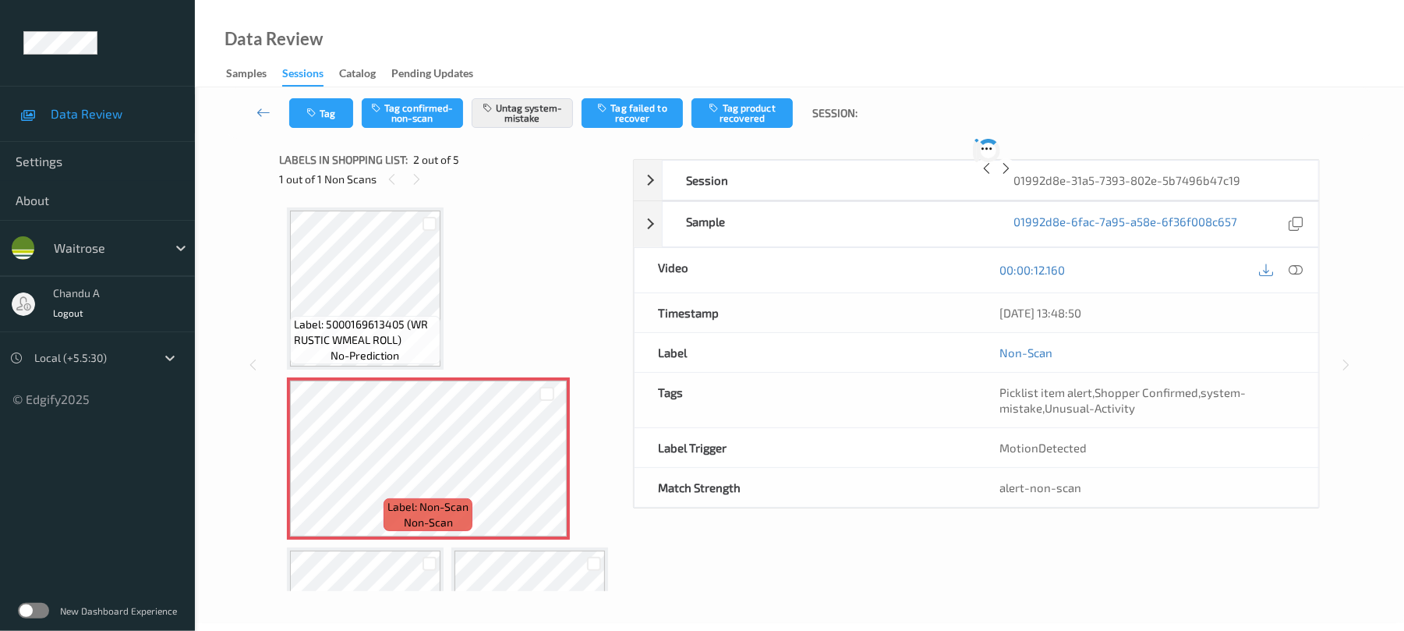
scroll to position [8, 0]
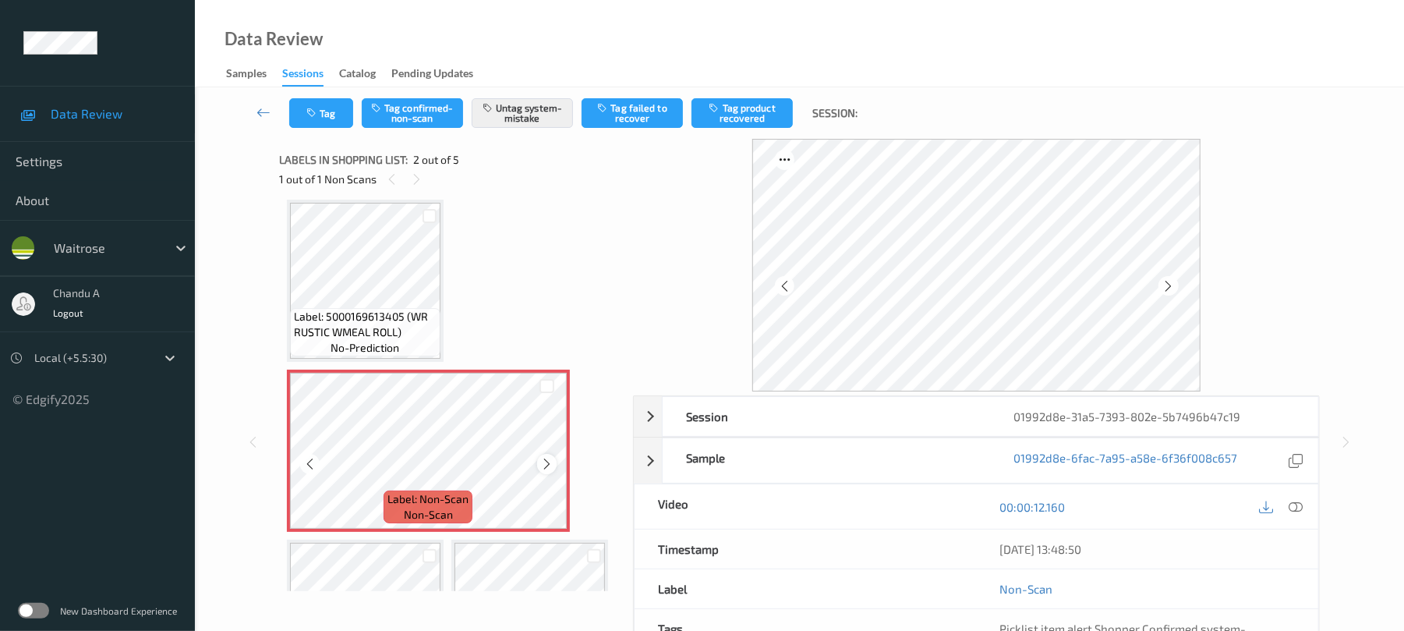
click at [550, 466] on icon at bounding box center [546, 464] width 13 height 14
click at [326, 114] on button "Tag" at bounding box center [321, 113] width 64 height 30
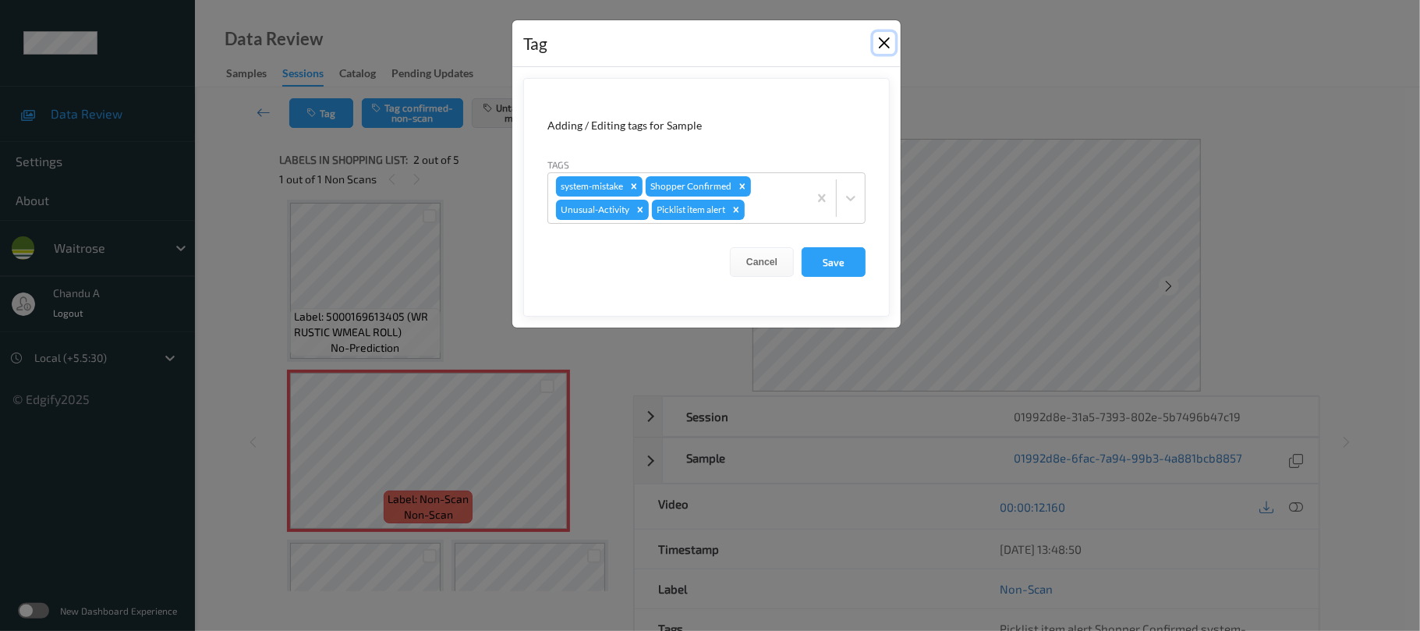
click at [879, 42] on button "Close" at bounding box center [884, 43] width 22 height 22
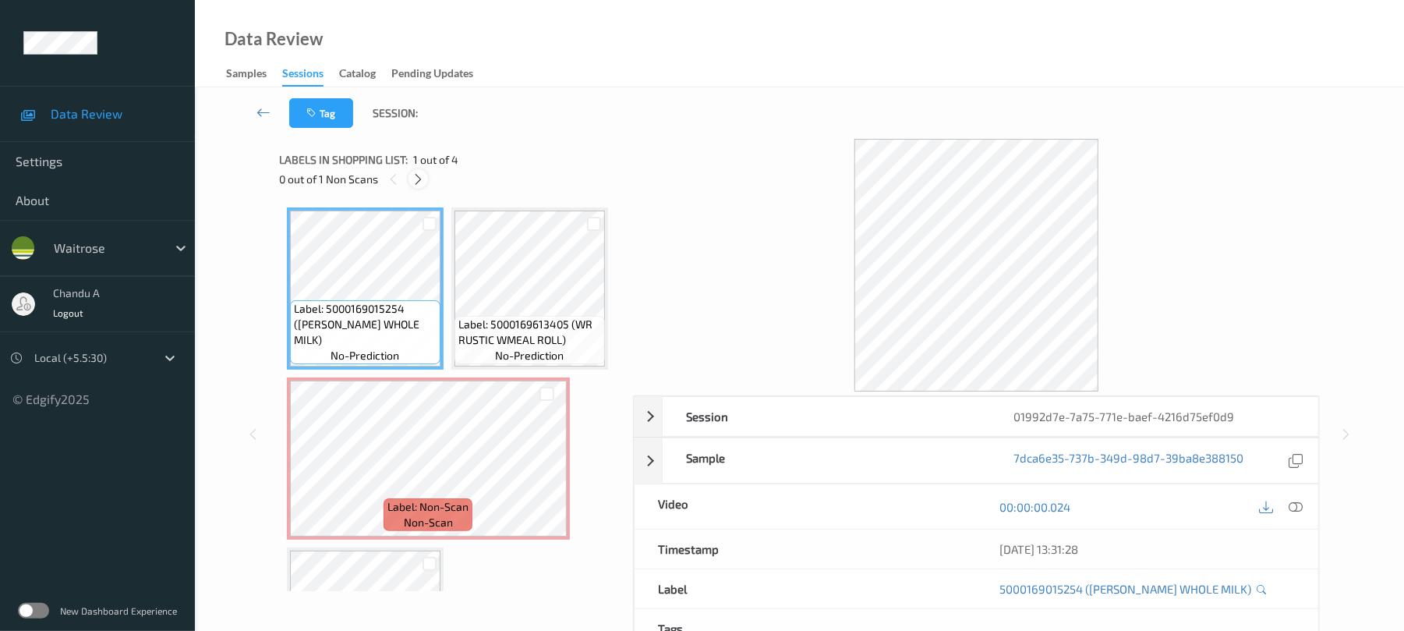
click at [421, 184] on icon at bounding box center [418, 179] width 13 height 14
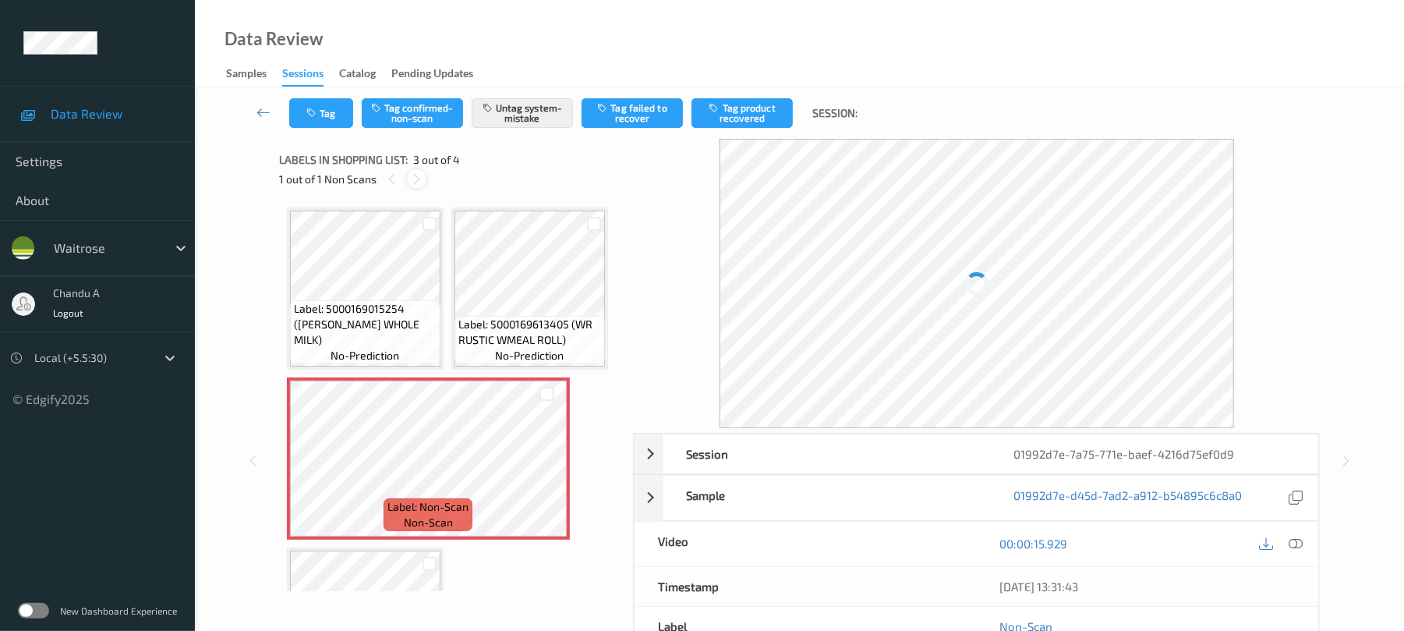
scroll to position [178, 0]
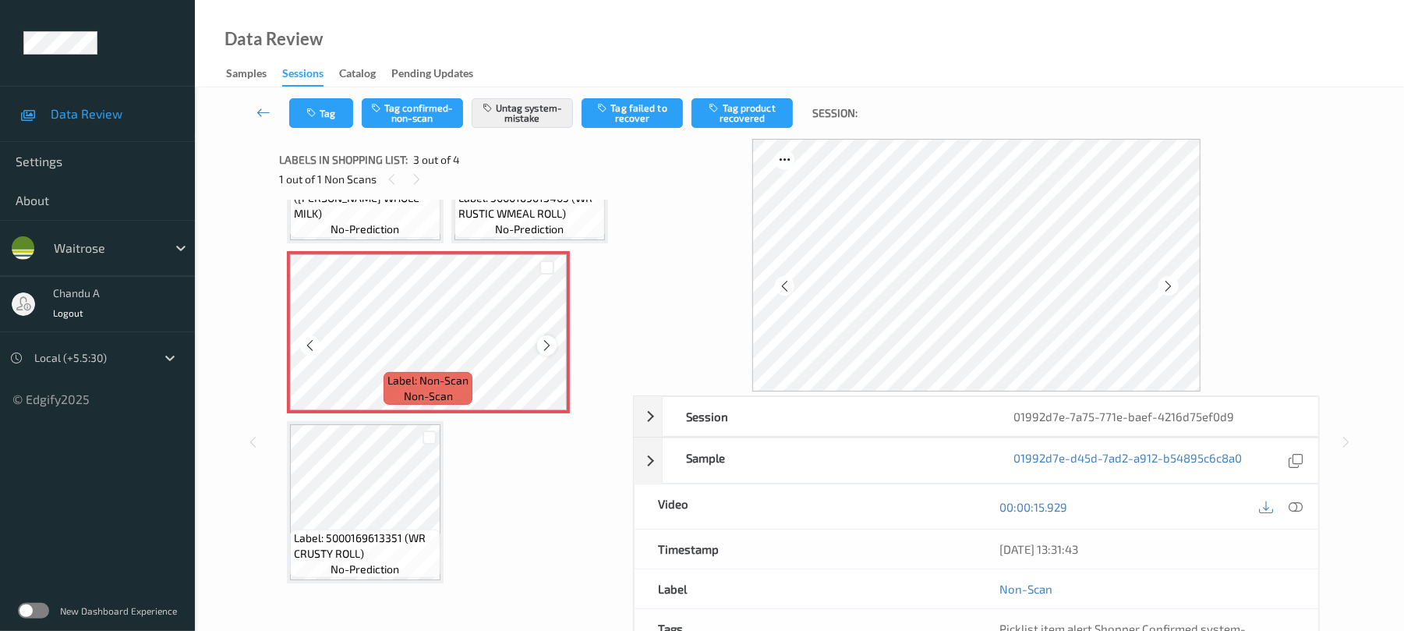
click at [546, 352] on icon at bounding box center [546, 345] width 13 height 14
click at [312, 117] on icon "button" at bounding box center [312, 113] width 13 height 11
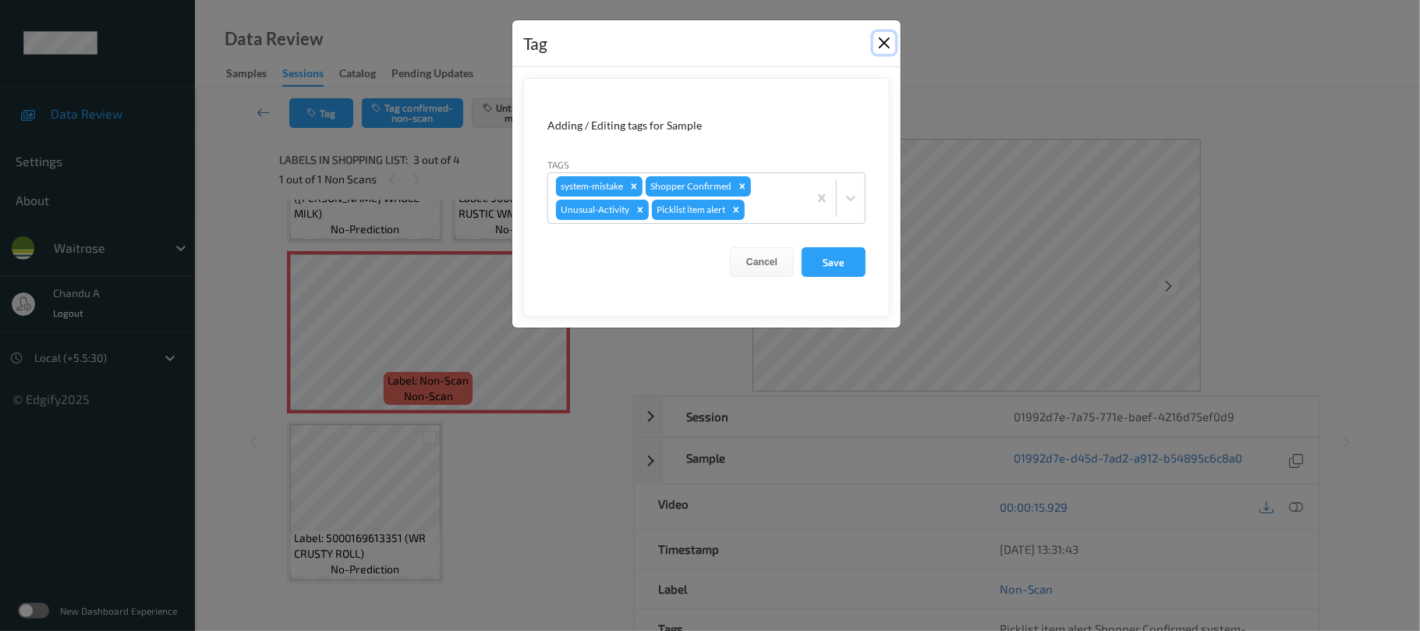
click at [886, 44] on button "Close" at bounding box center [884, 43] width 22 height 22
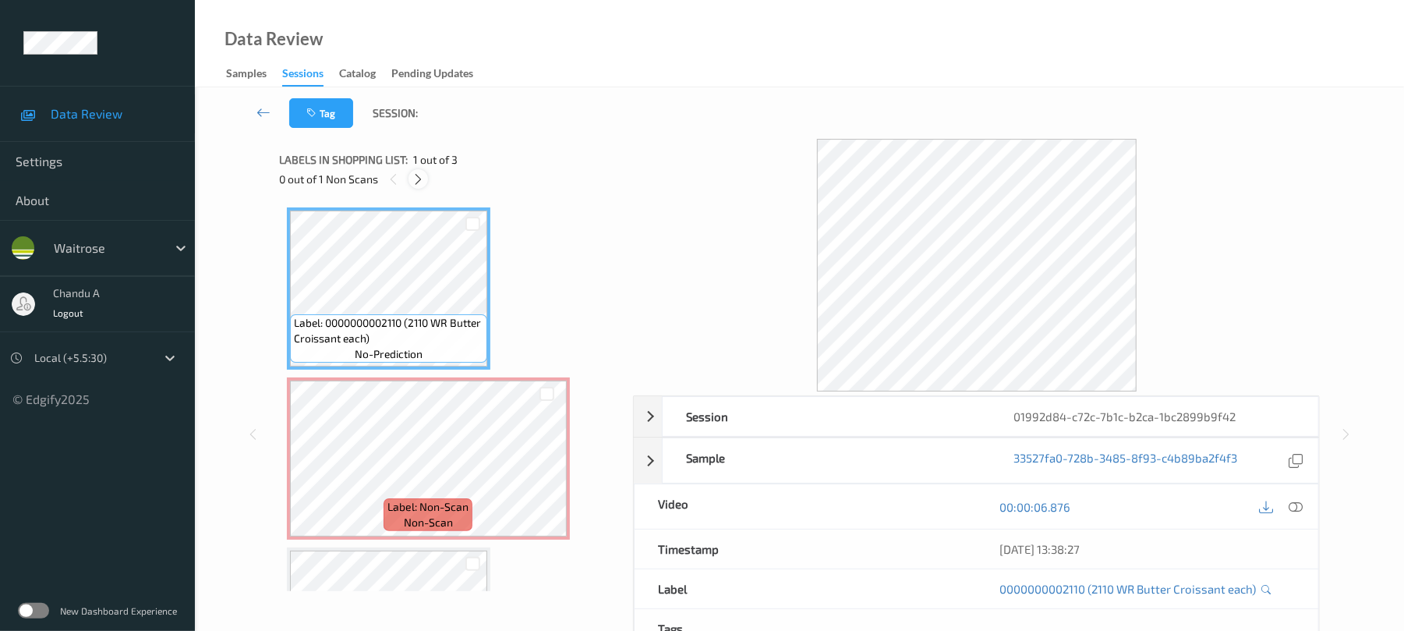
click at [418, 182] on icon at bounding box center [418, 179] width 13 height 14
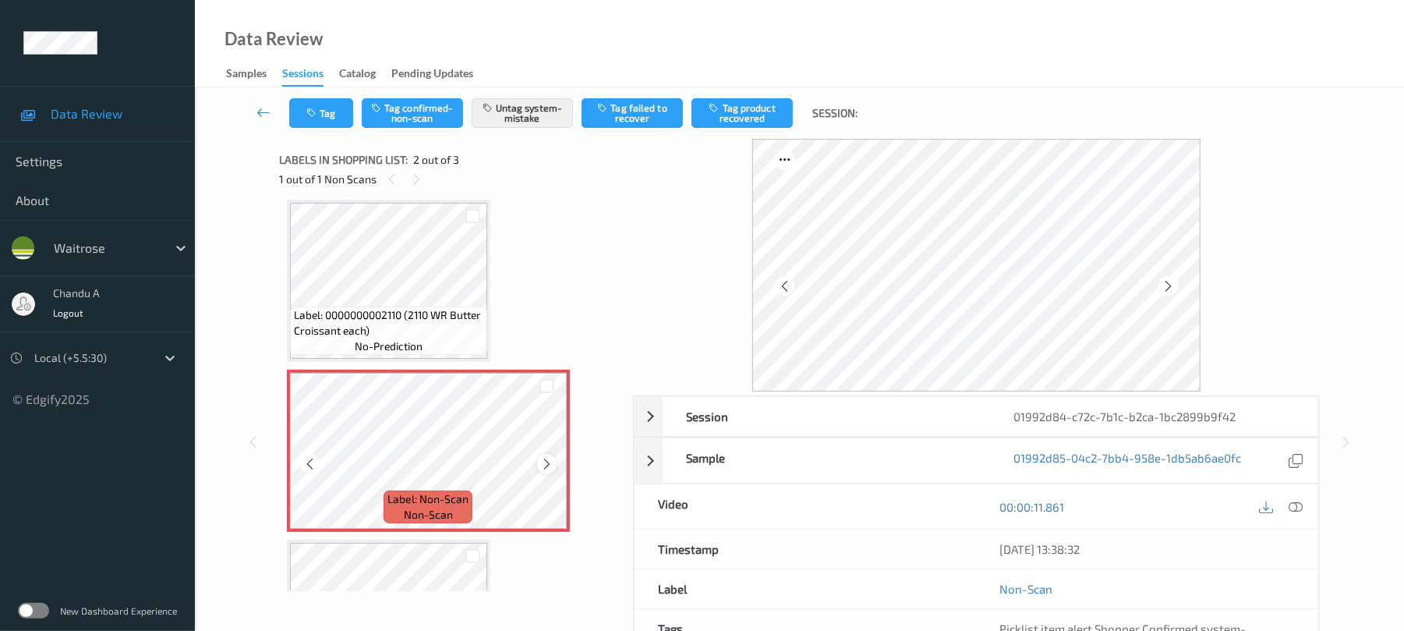
click at [549, 465] on icon at bounding box center [546, 464] width 13 height 14
click at [335, 110] on button "Tag" at bounding box center [321, 113] width 64 height 30
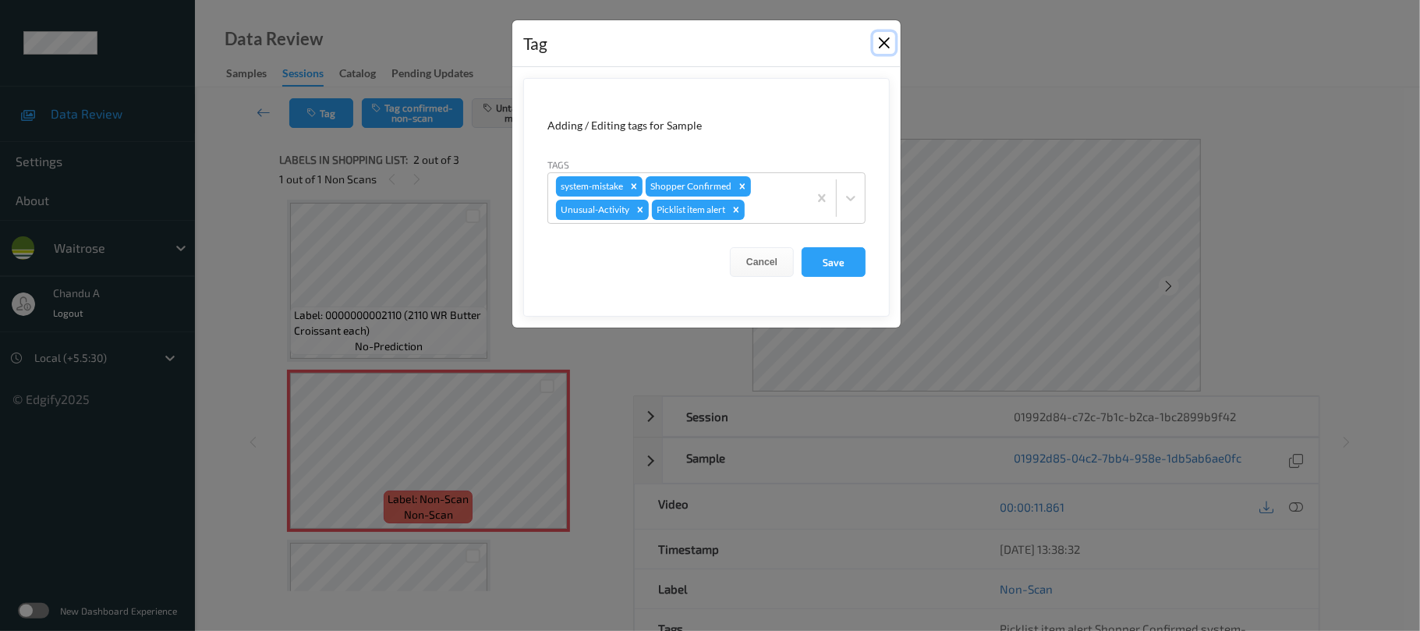
click at [881, 44] on button "Close" at bounding box center [884, 43] width 22 height 22
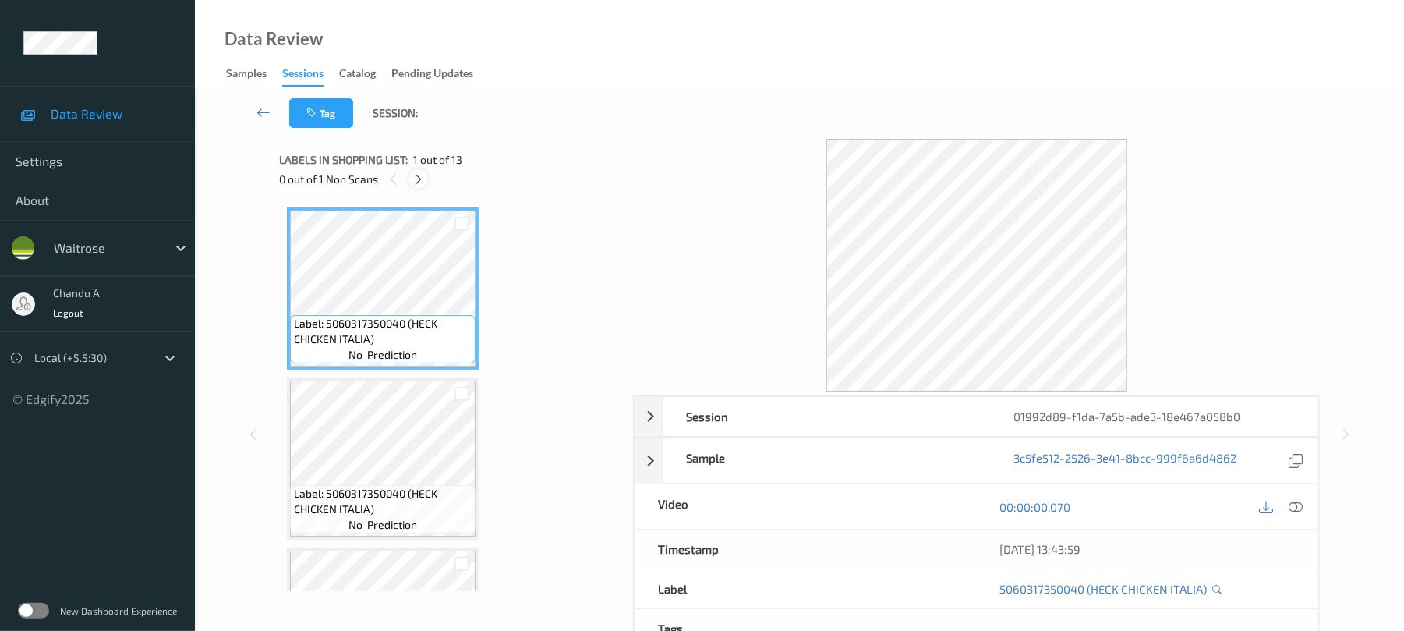
click at [423, 179] on icon at bounding box center [418, 179] width 13 height 14
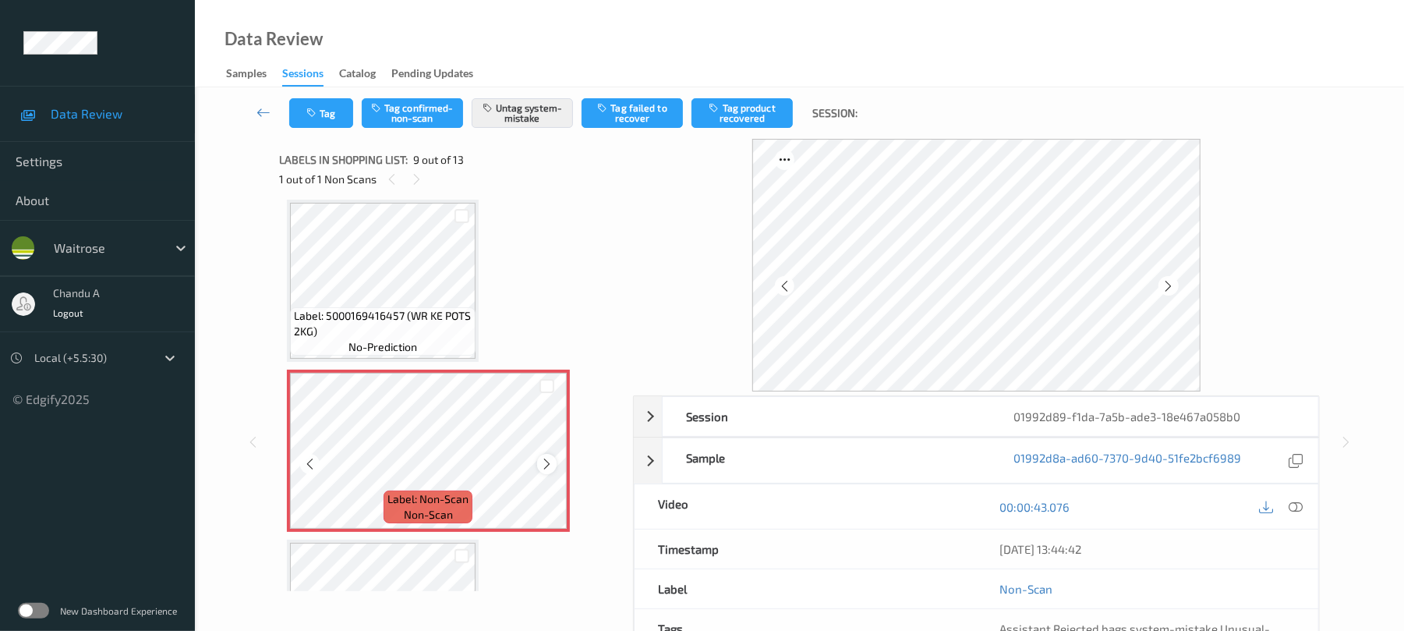
click at [550, 465] on icon at bounding box center [546, 464] width 13 height 14
click at [541, 459] on icon at bounding box center [546, 464] width 13 height 14
click at [324, 116] on button "Tag" at bounding box center [321, 113] width 64 height 30
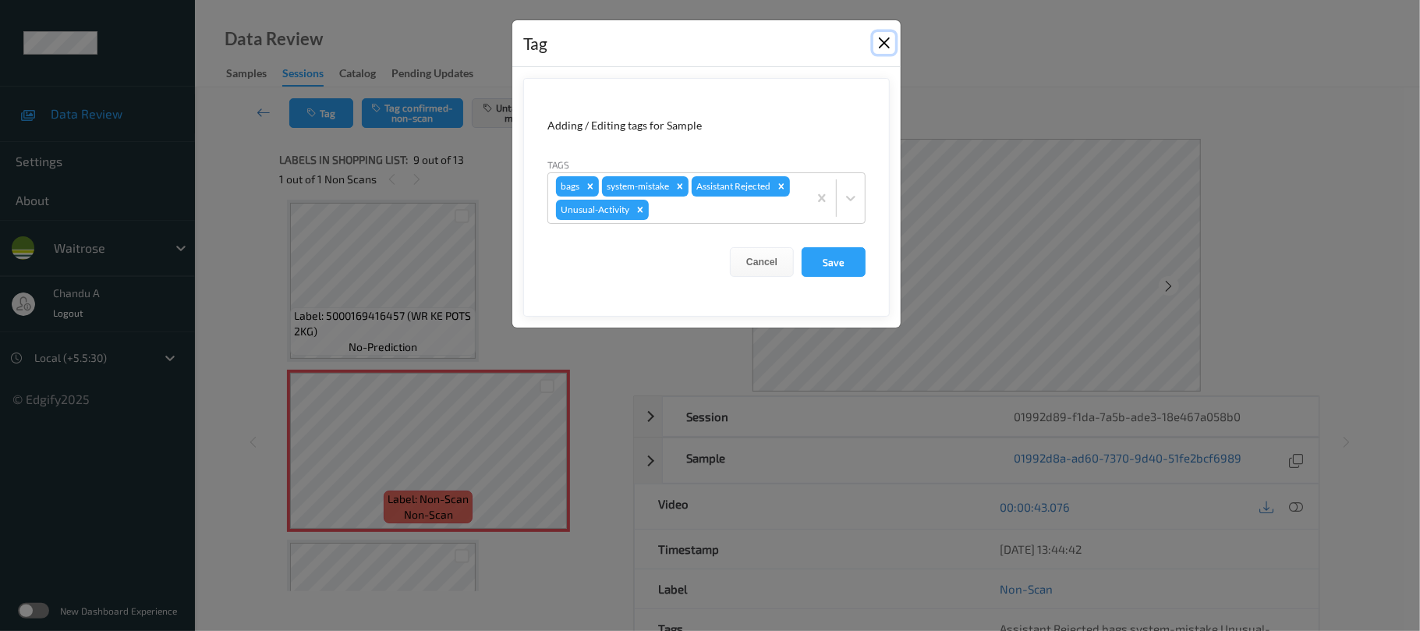
click at [876, 44] on button "Close" at bounding box center [884, 43] width 22 height 22
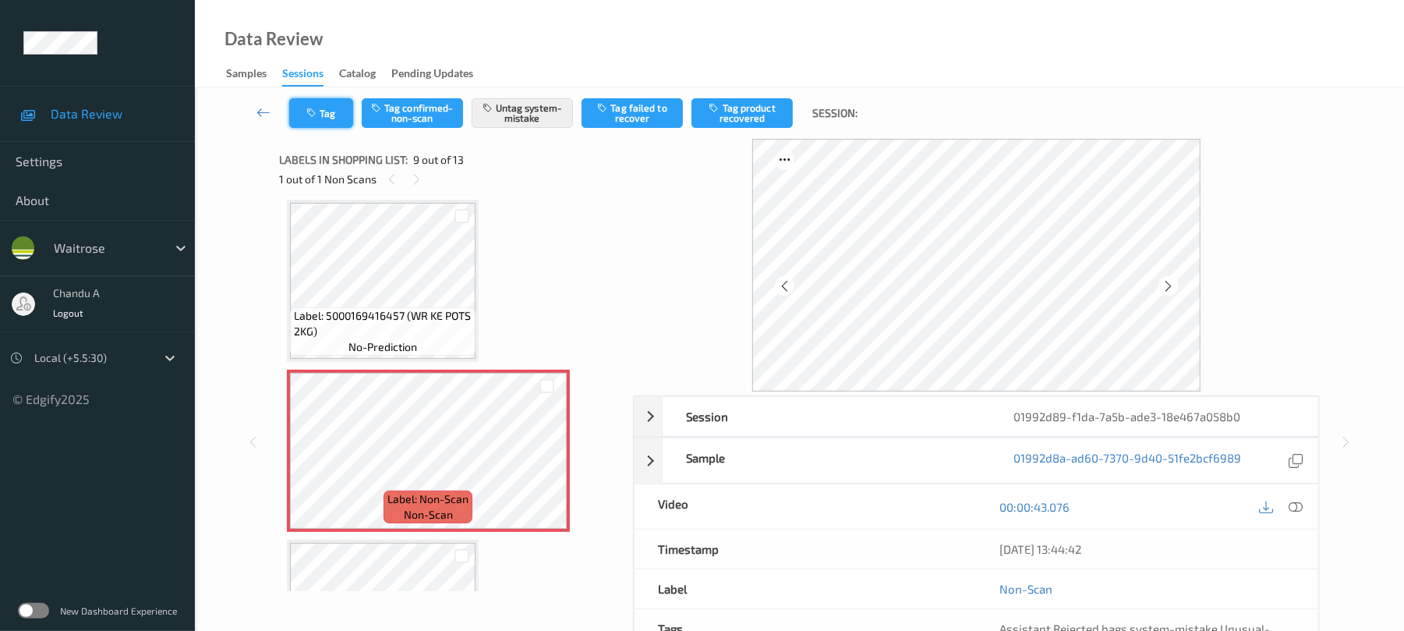
click at [331, 101] on button "Tag" at bounding box center [321, 113] width 64 height 30
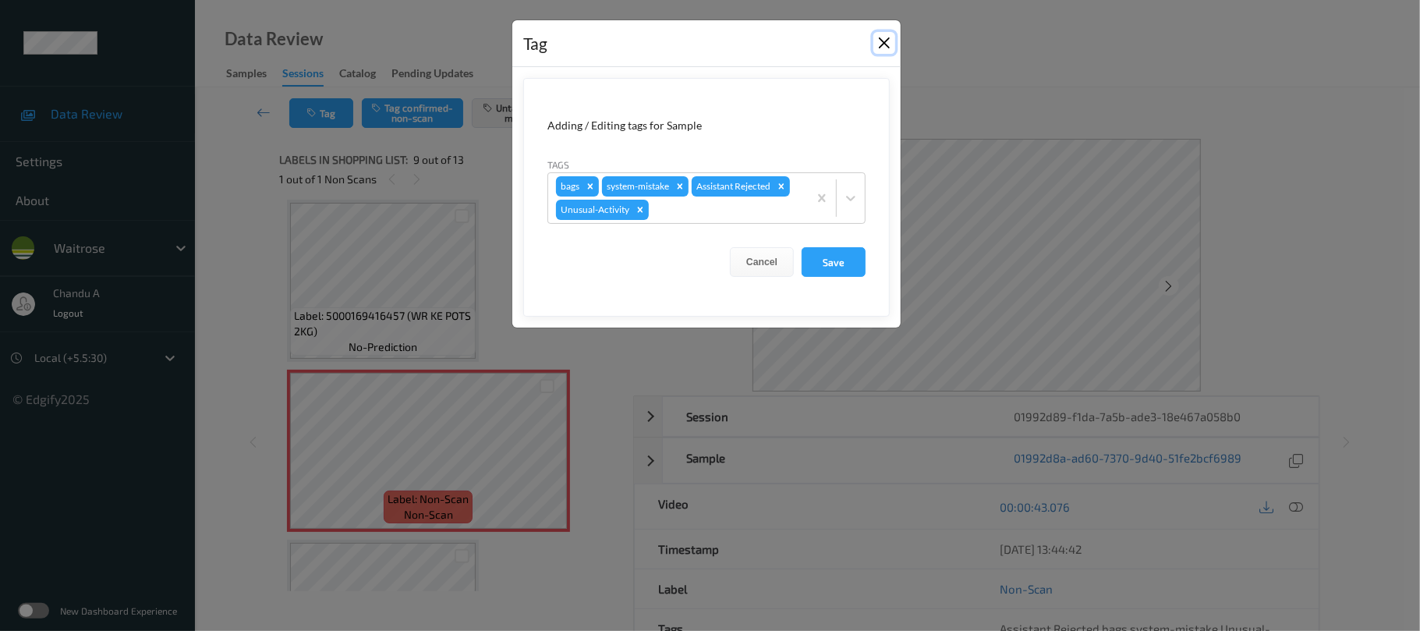
click at [878, 39] on button "Close" at bounding box center [884, 43] width 22 height 22
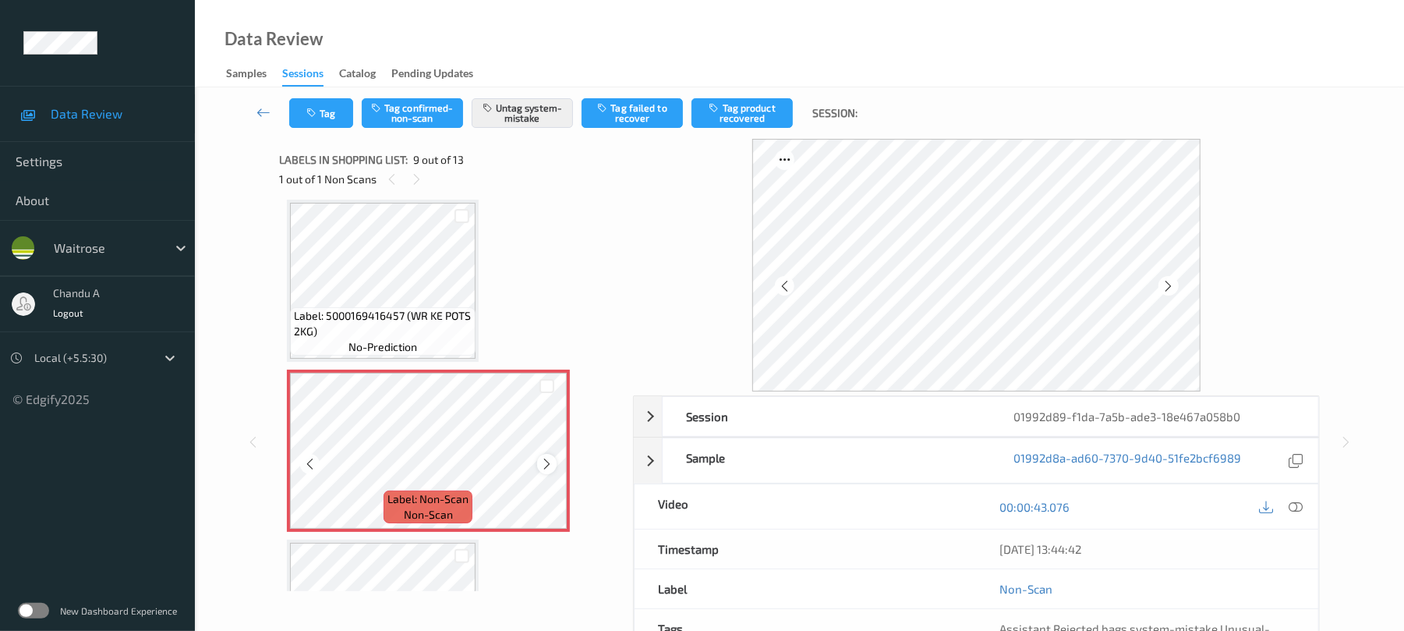
click at [547, 465] on icon at bounding box center [546, 464] width 13 height 14
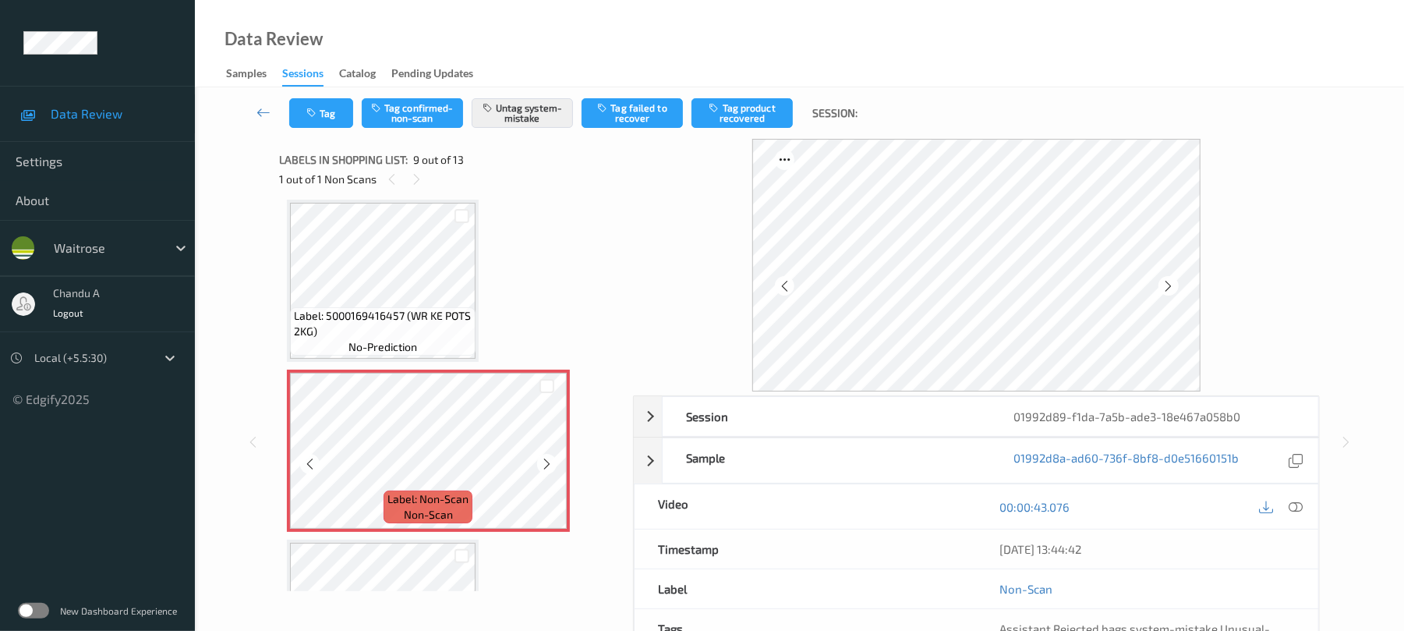
click at [547, 465] on icon at bounding box center [546, 464] width 13 height 14
click at [1290, 506] on icon at bounding box center [1297, 507] width 14 height 14
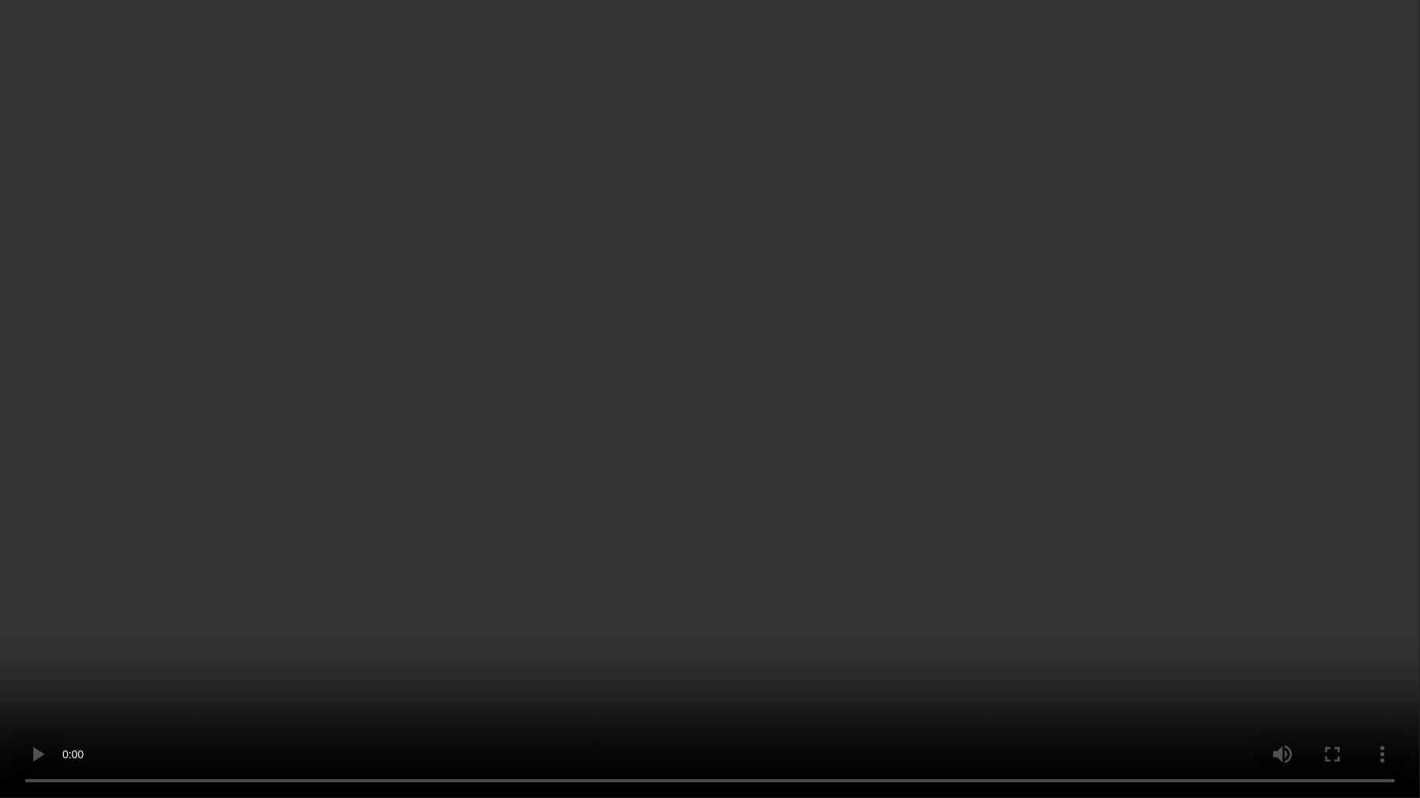
click at [824, 516] on video at bounding box center [710, 399] width 1420 height 798
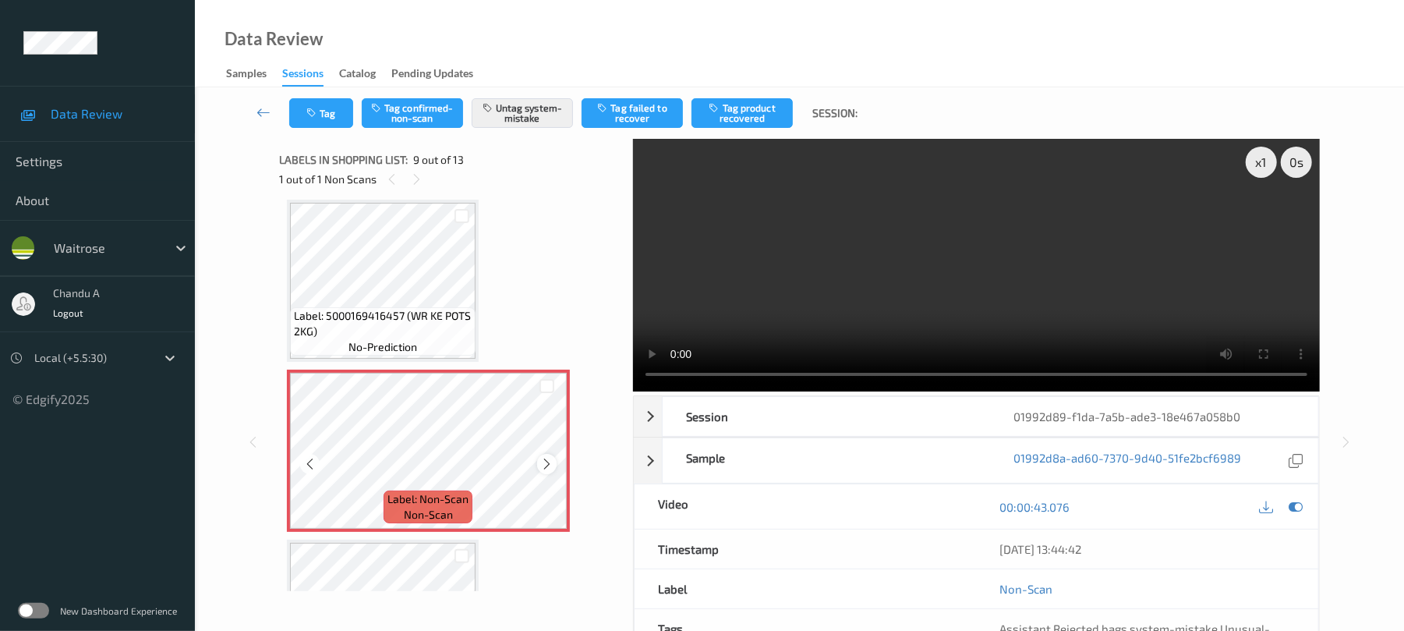
click at [547, 466] on icon at bounding box center [546, 464] width 13 height 14
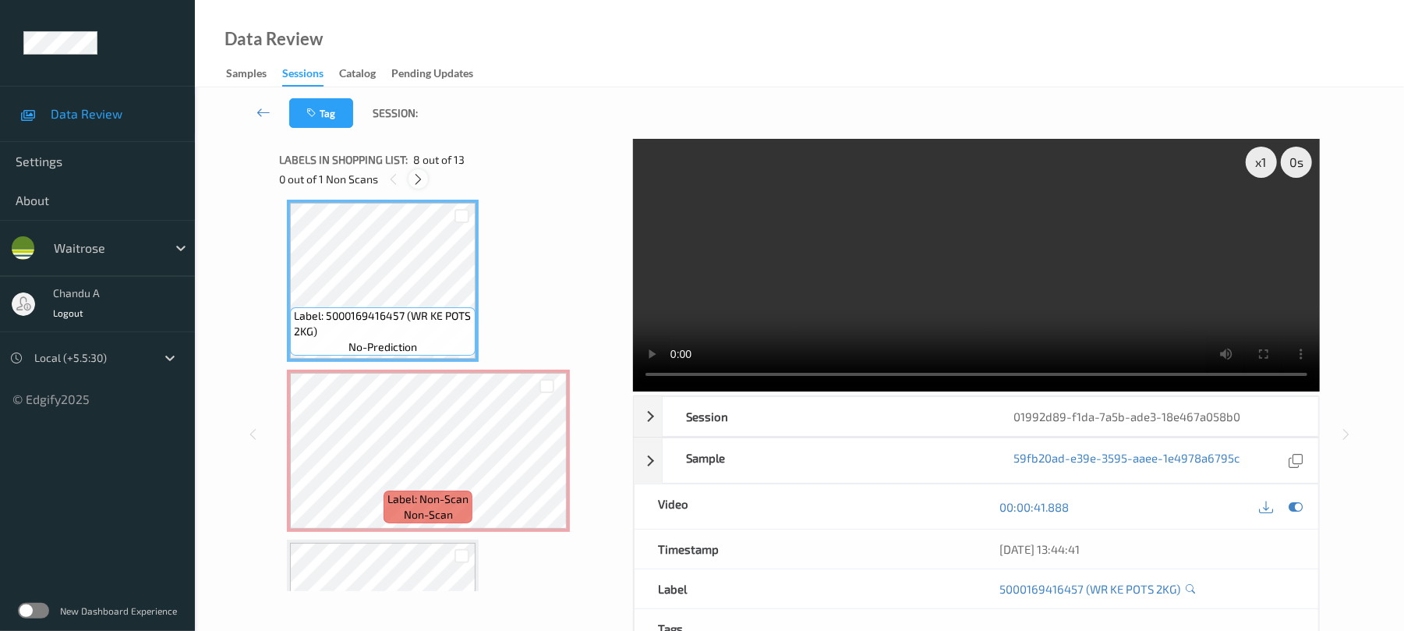
click at [418, 172] on icon at bounding box center [418, 179] width 13 height 14
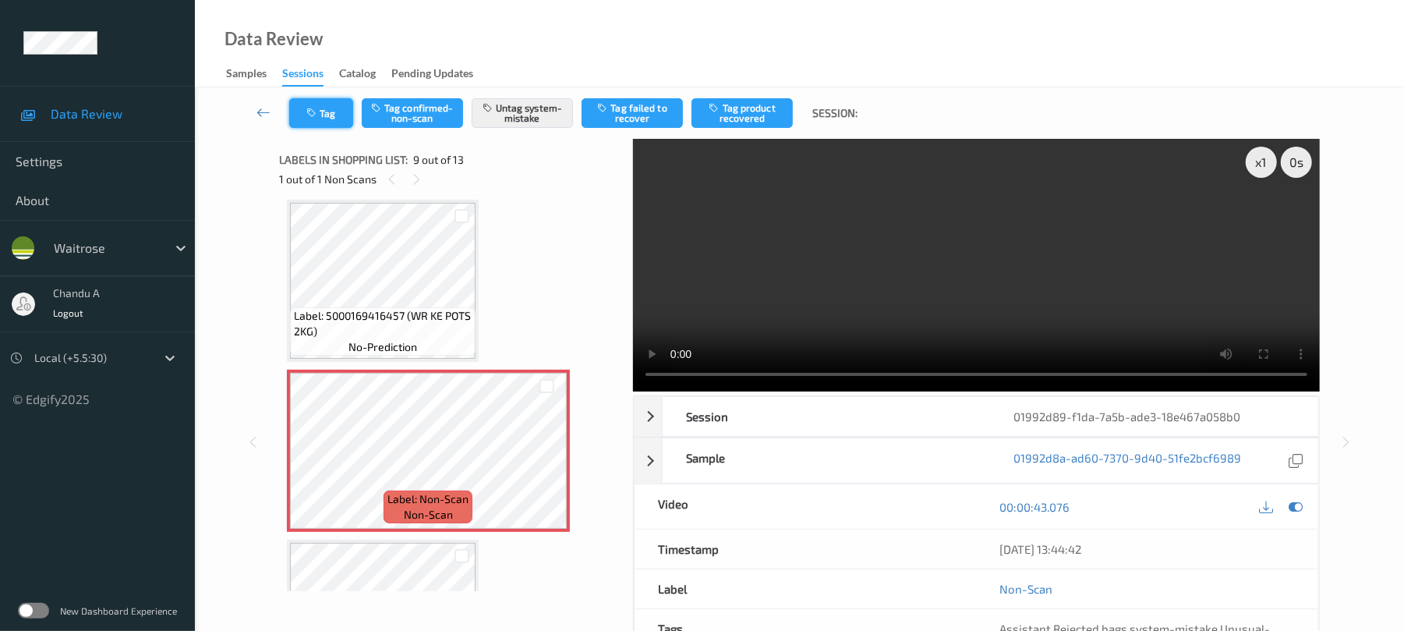
click at [300, 119] on button "Tag" at bounding box center [321, 113] width 64 height 30
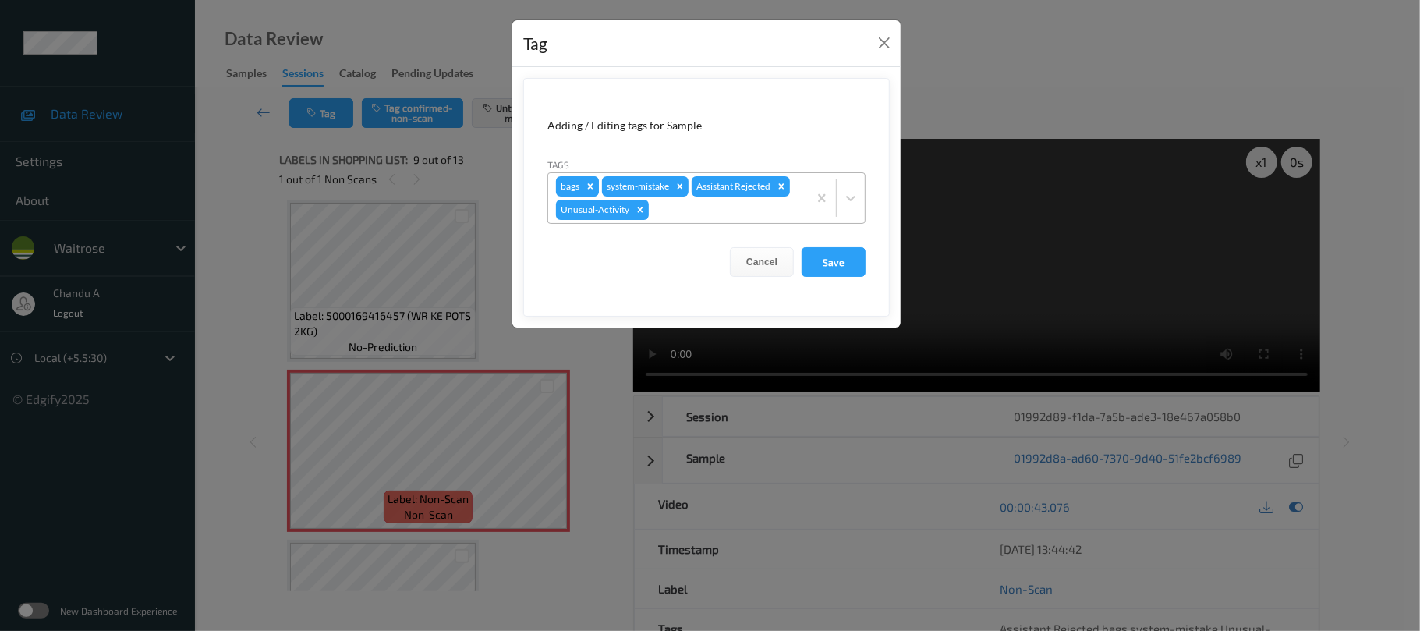
click at [591, 188] on icon "Remove bags" at bounding box center [590, 185] width 5 height 5
click at [850, 262] on button "Save" at bounding box center [834, 262] width 64 height 30
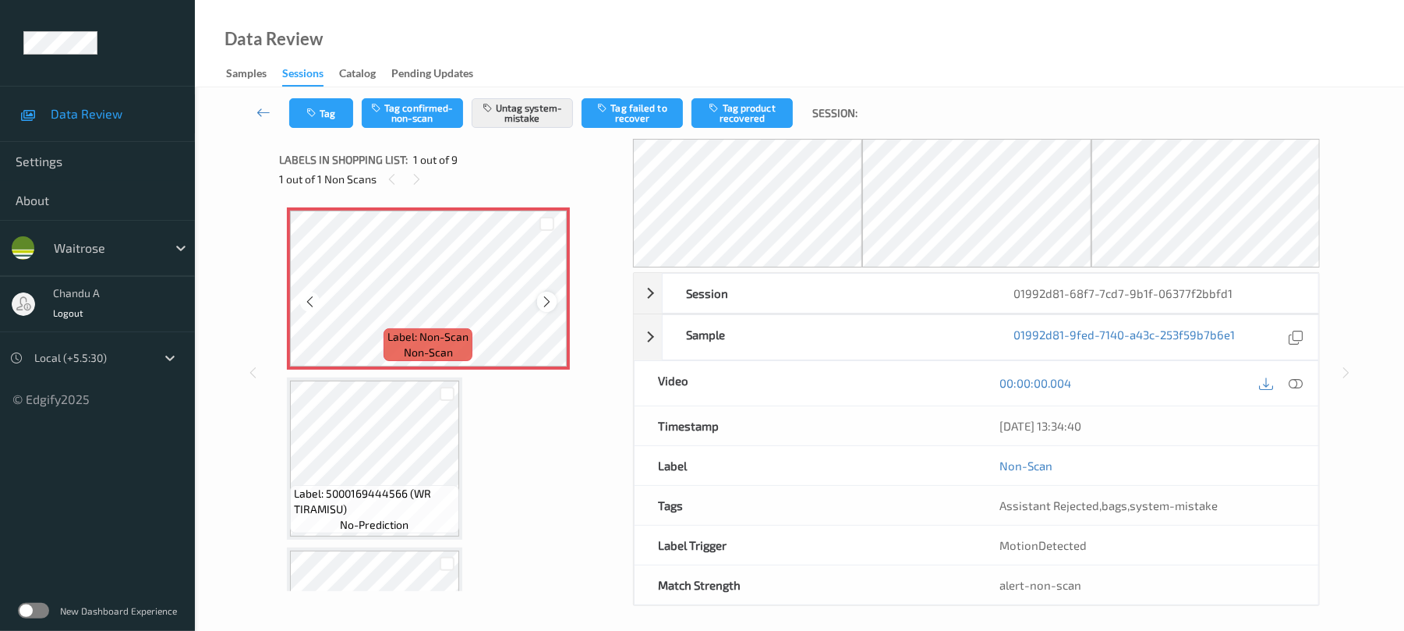
click at [546, 299] on icon at bounding box center [546, 302] width 13 height 14
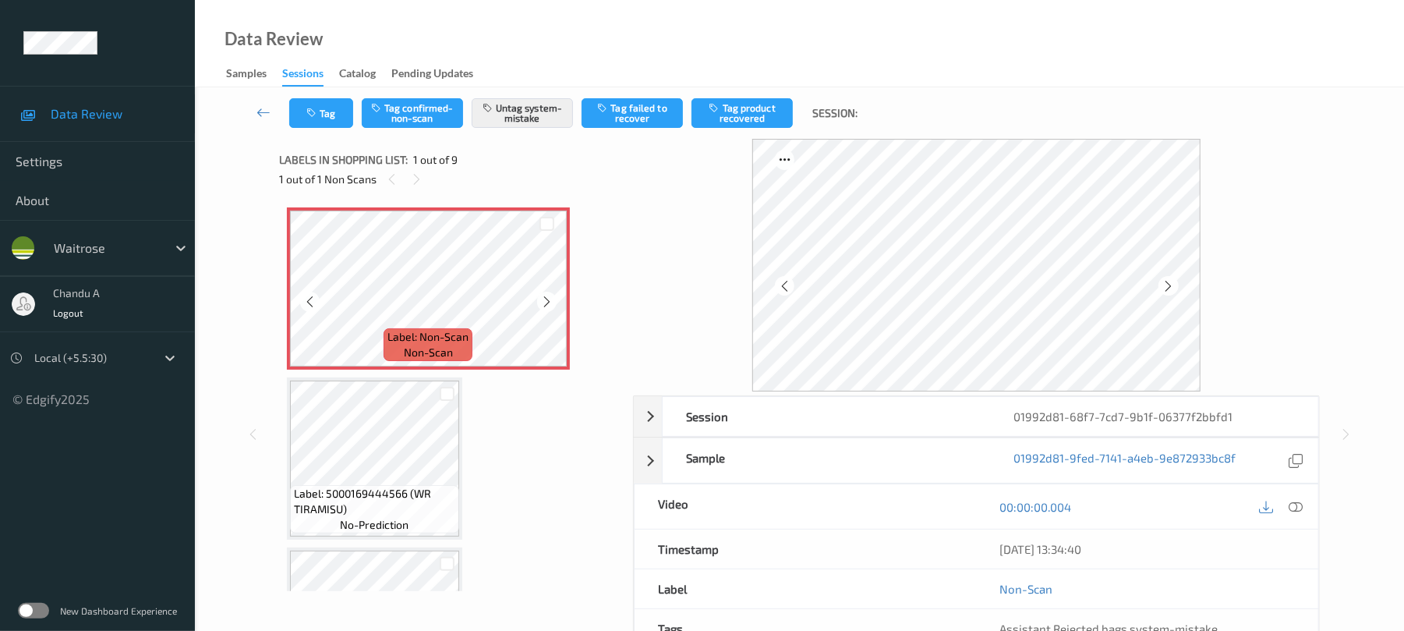
click at [546, 299] on icon at bounding box center [546, 302] width 13 height 14
click at [329, 109] on button "Tag" at bounding box center [321, 113] width 64 height 30
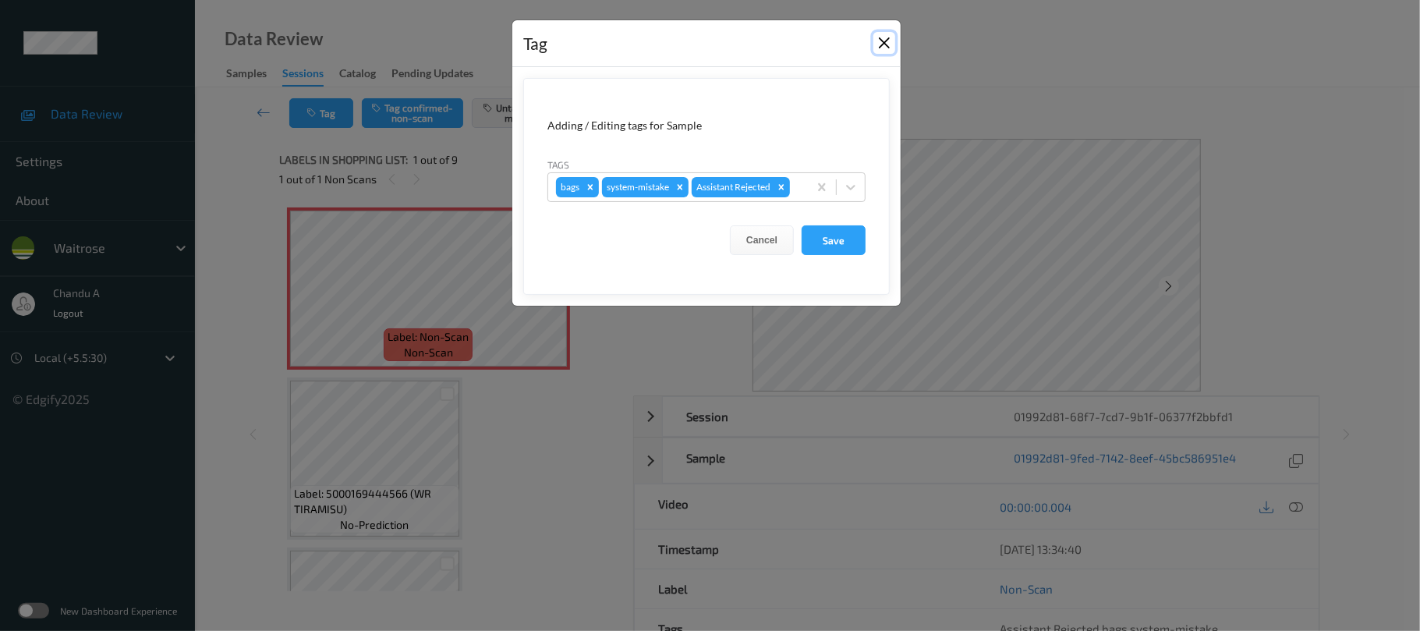
click at [878, 44] on button "Close" at bounding box center [884, 43] width 22 height 22
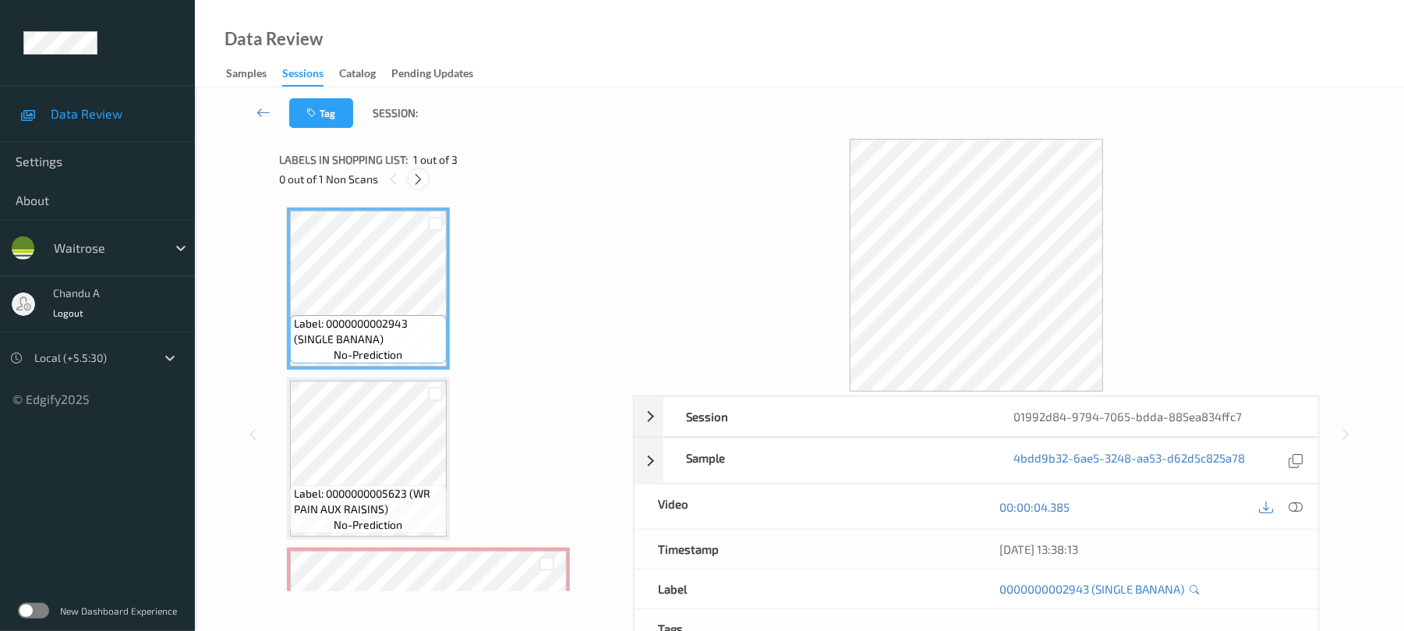
click at [428, 179] on div at bounding box center [418, 178] width 19 height 19
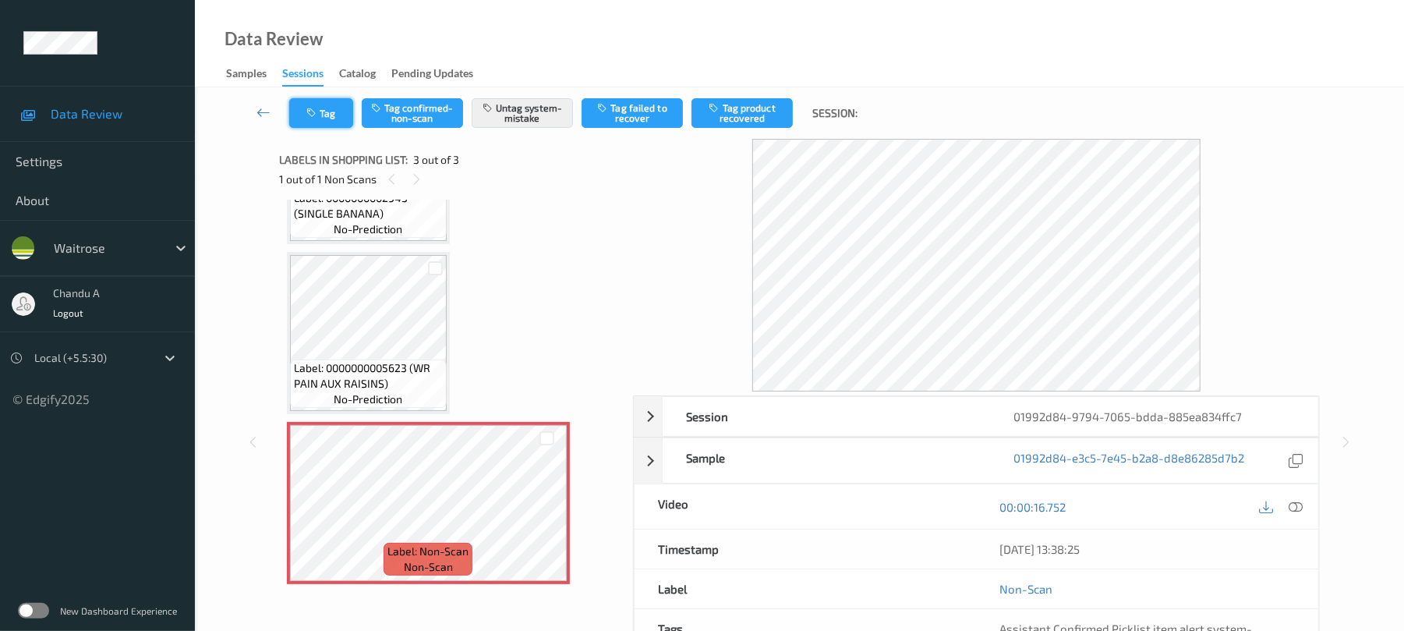
click at [337, 126] on button "Tag" at bounding box center [321, 113] width 64 height 30
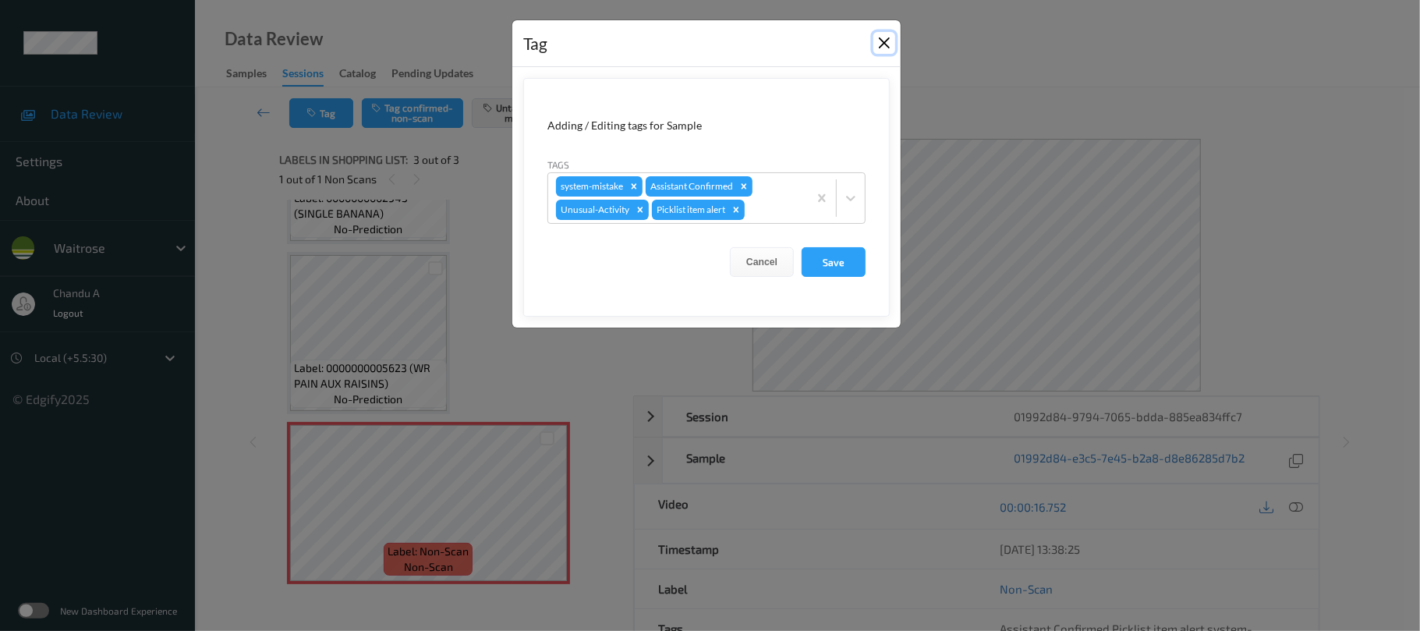
click at [880, 42] on button "Close" at bounding box center [884, 43] width 22 height 22
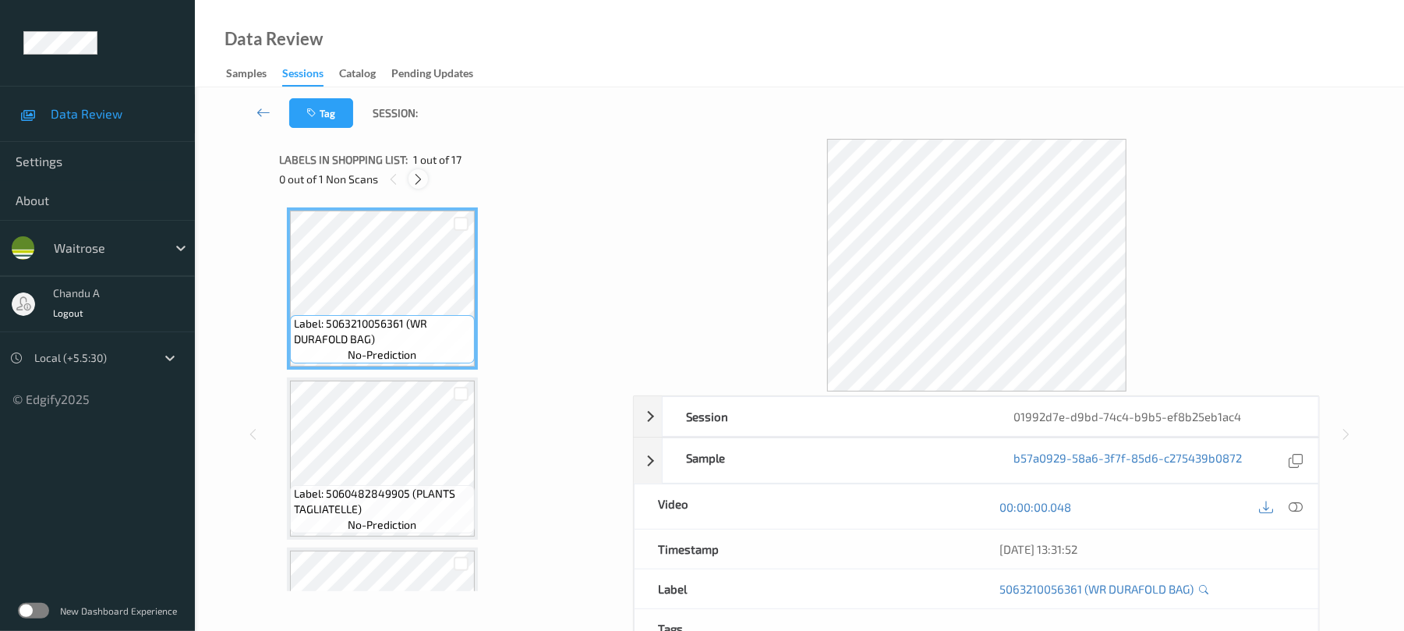
click at [418, 176] on icon at bounding box center [418, 179] width 13 height 14
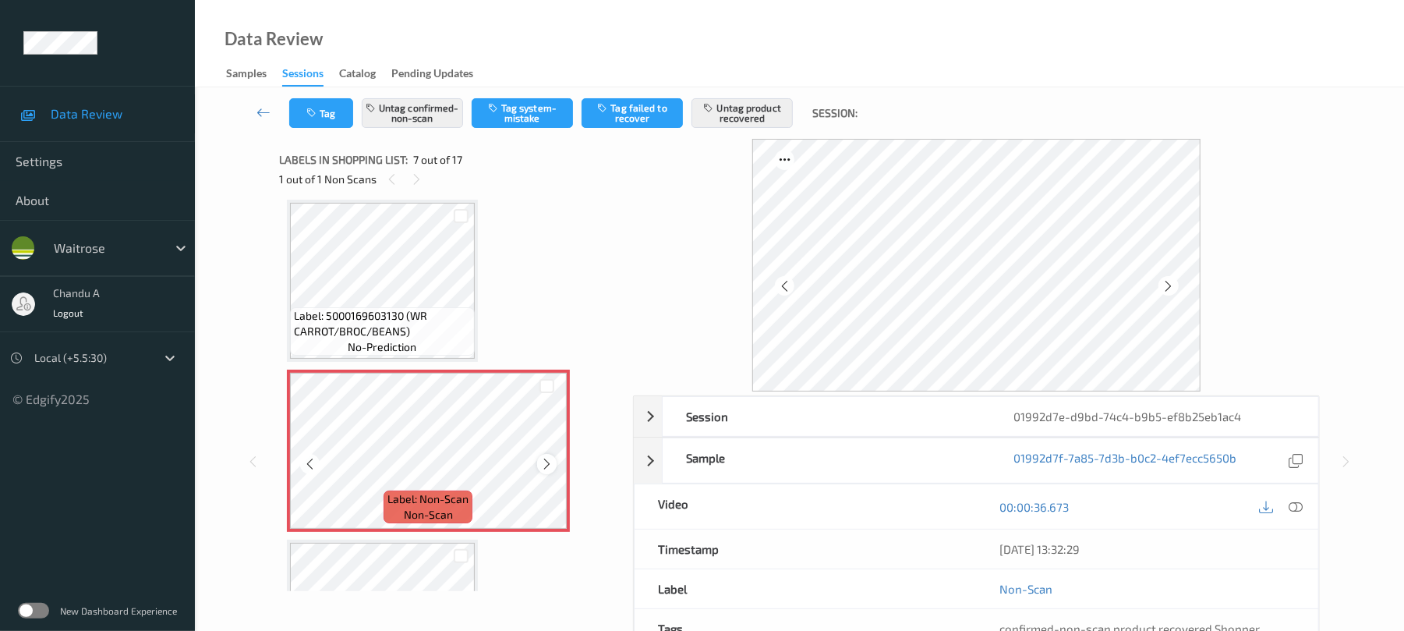
click at [537, 463] on div at bounding box center [546, 463] width 19 height 19
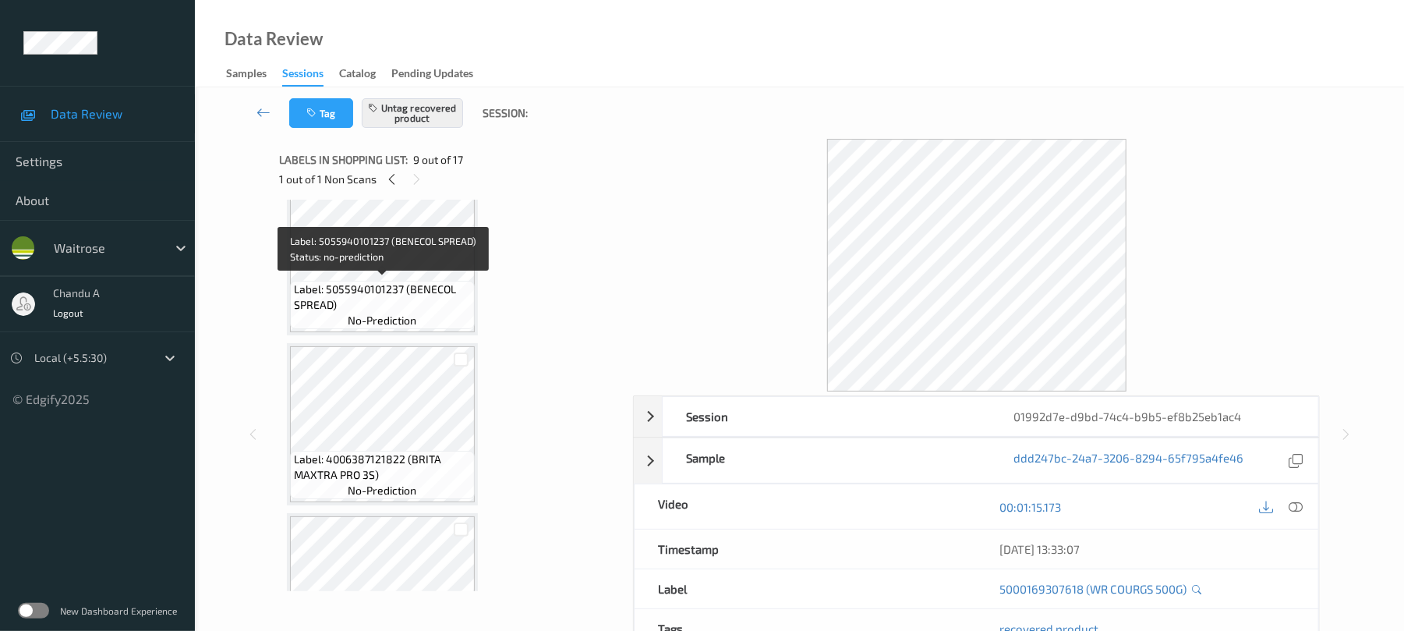
scroll to position [546, 0]
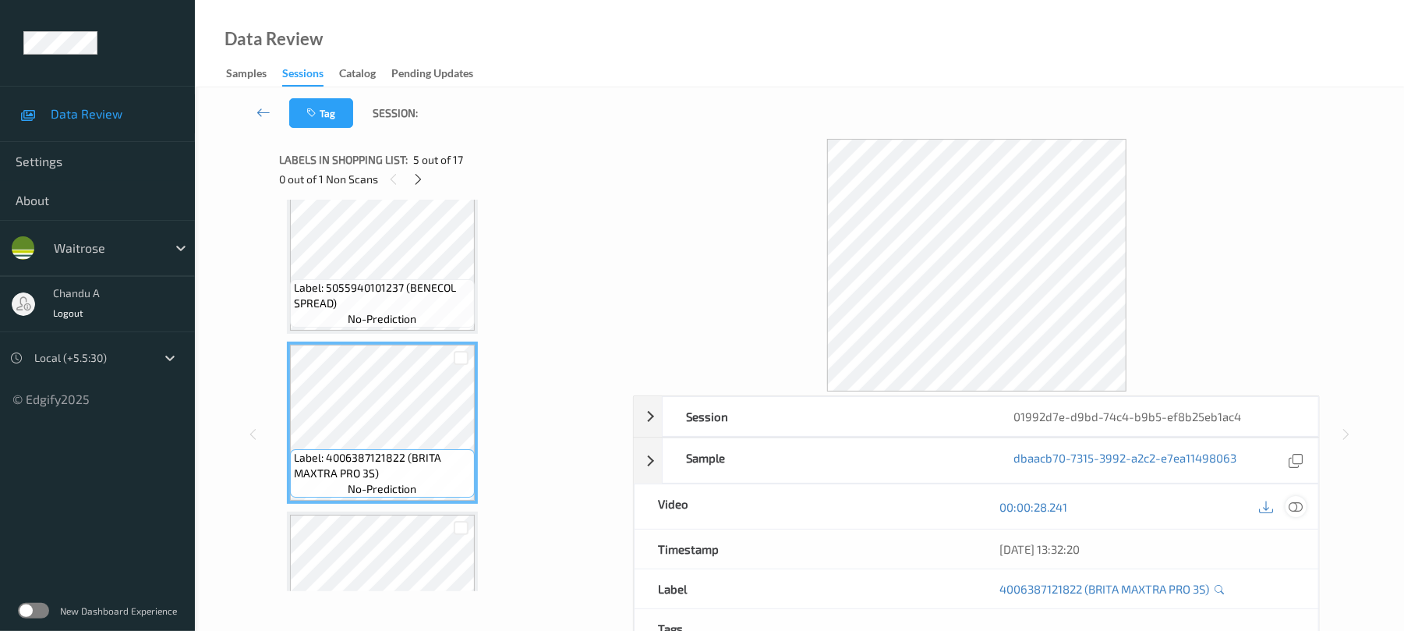
click at [1293, 510] on icon at bounding box center [1297, 507] width 14 height 14
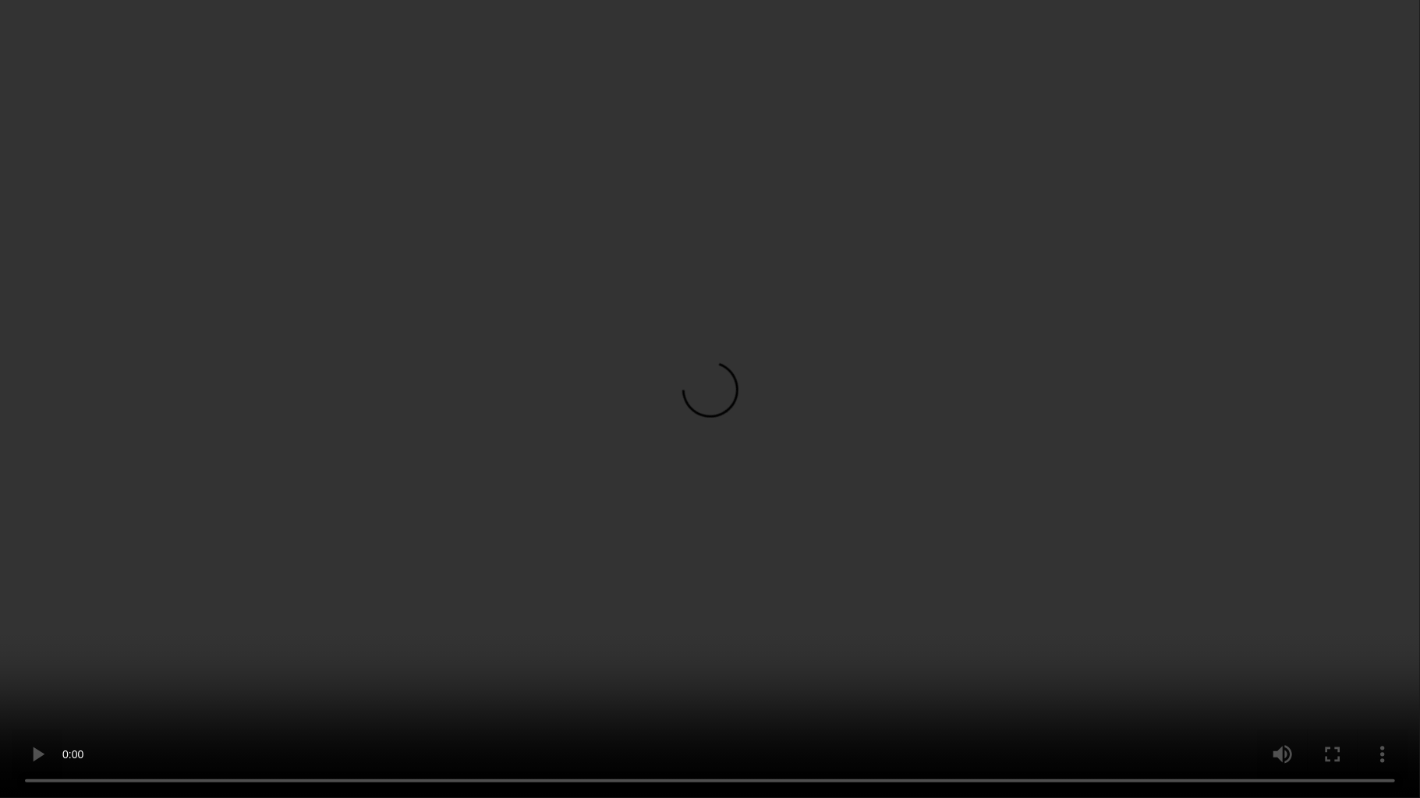
click at [581, 477] on video at bounding box center [710, 399] width 1420 height 798
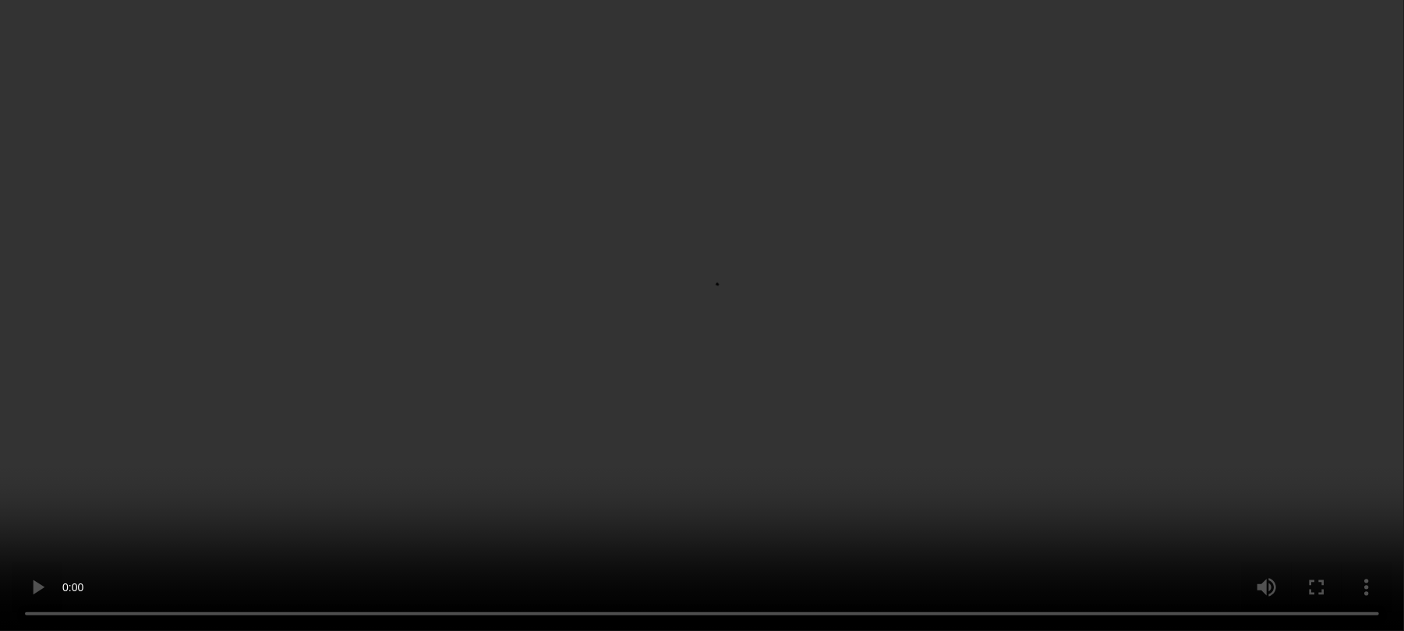
scroll to position [858, 0]
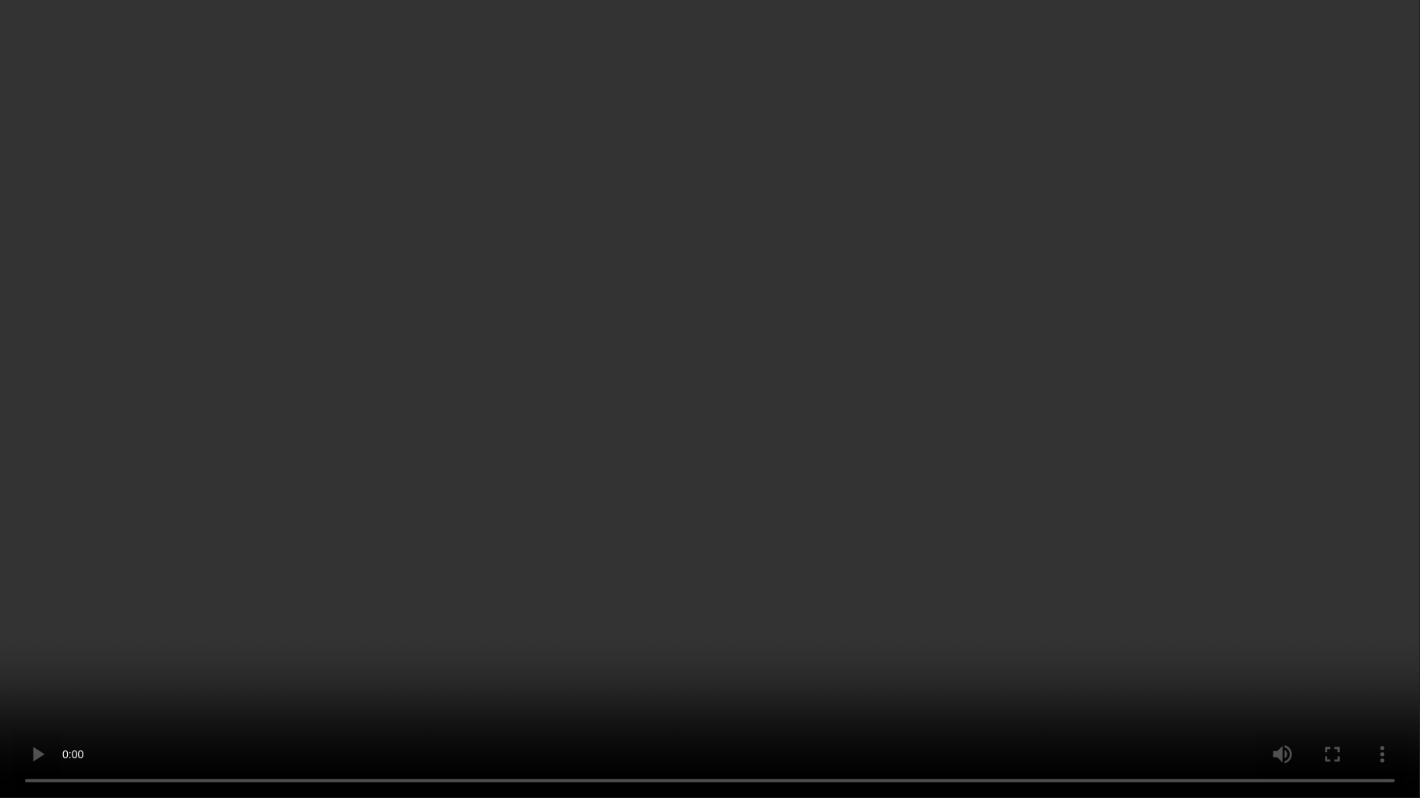
click at [731, 528] on video at bounding box center [710, 399] width 1420 height 798
click at [780, 391] on video at bounding box center [710, 399] width 1420 height 798
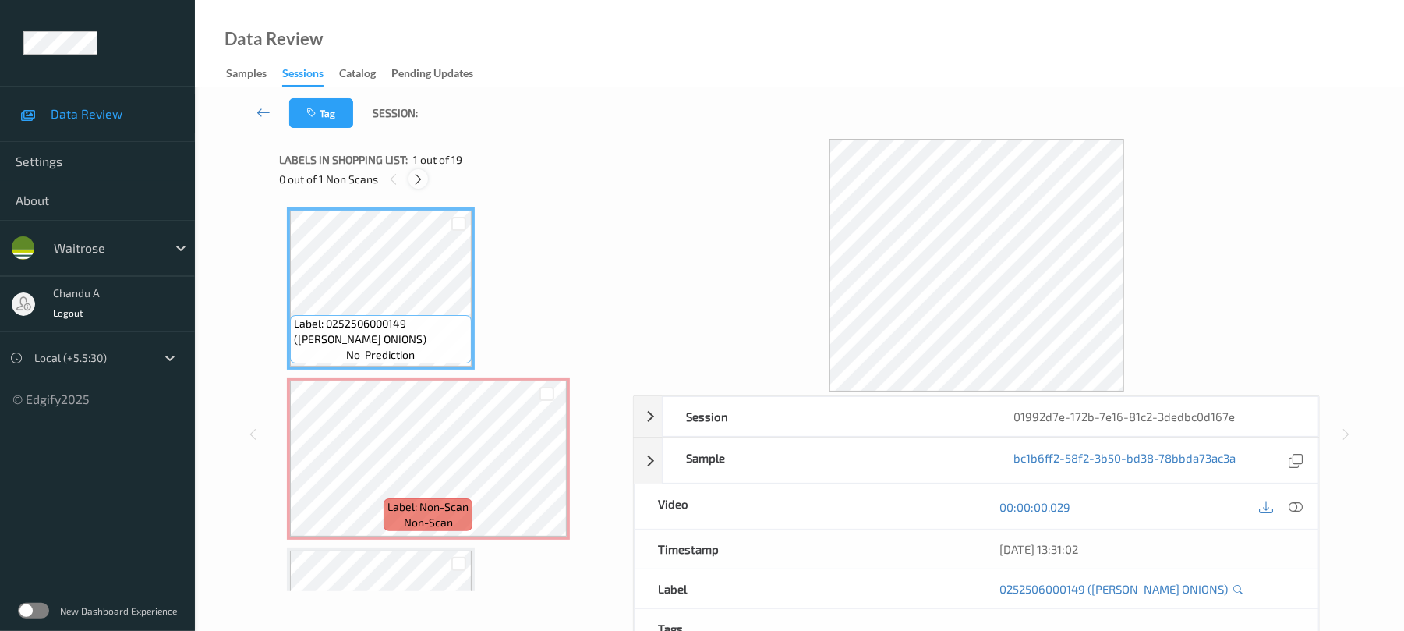
click at [412, 178] on icon at bounding box center [418, 179] width 13 height 14
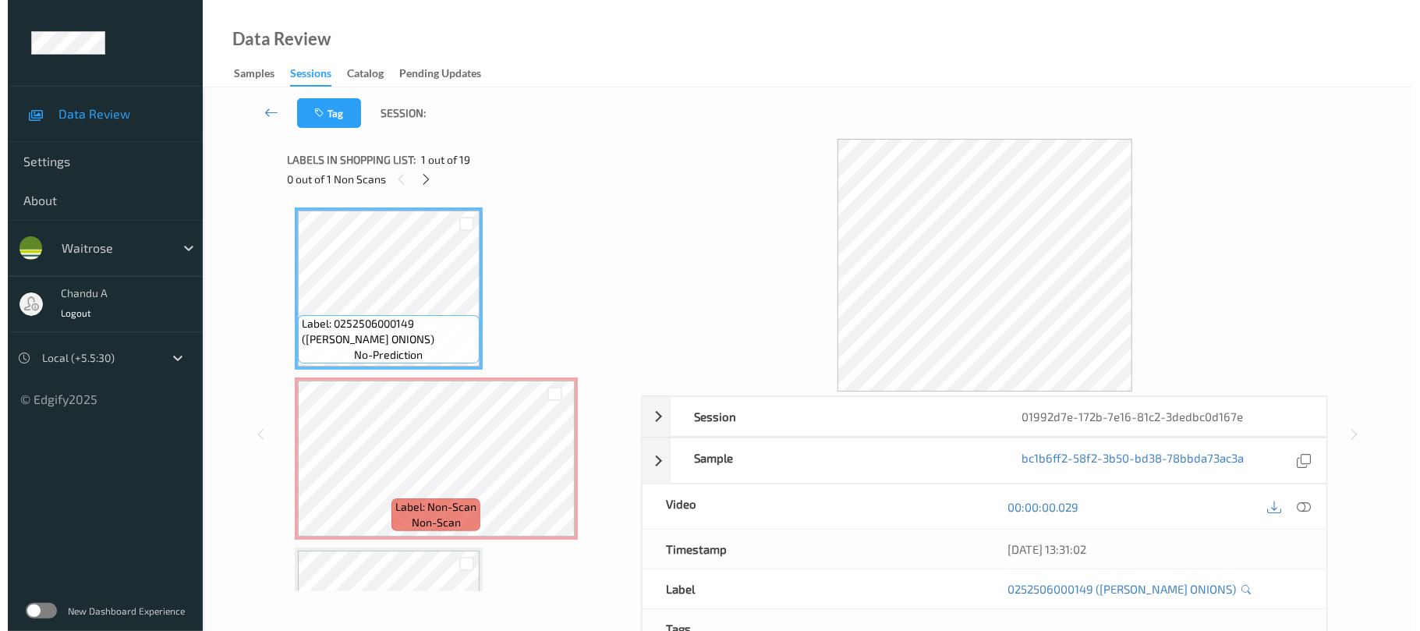
scroll to position [8, 0]
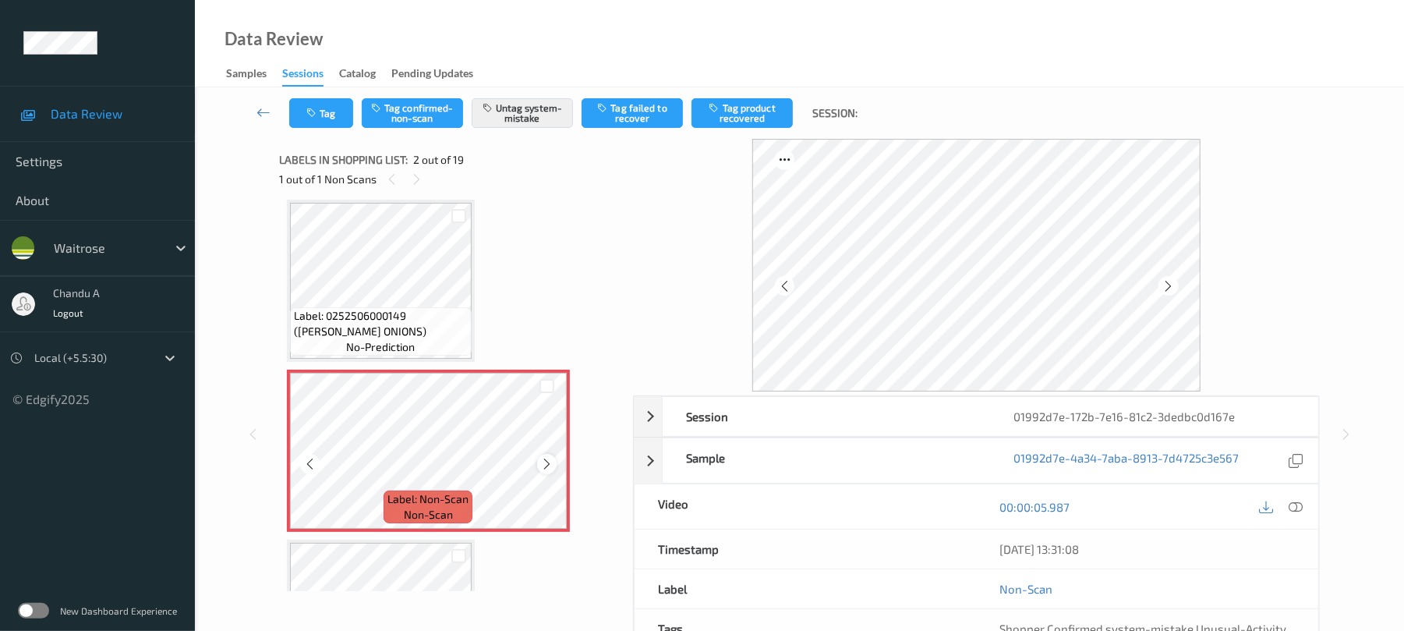
click at [544, 459] on icon at bounding box center [546, 464] width 13 height 14
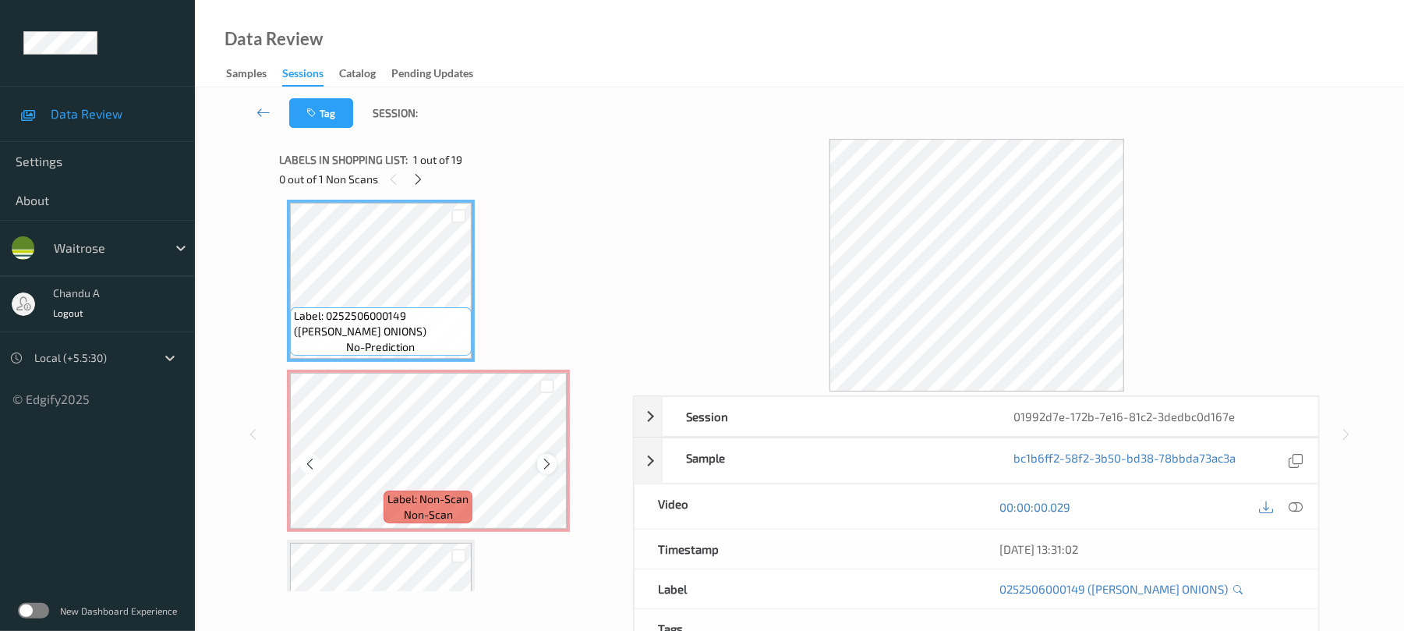
click at [546, 459] on icon at bounding box center [546, 464] width 13 height 14
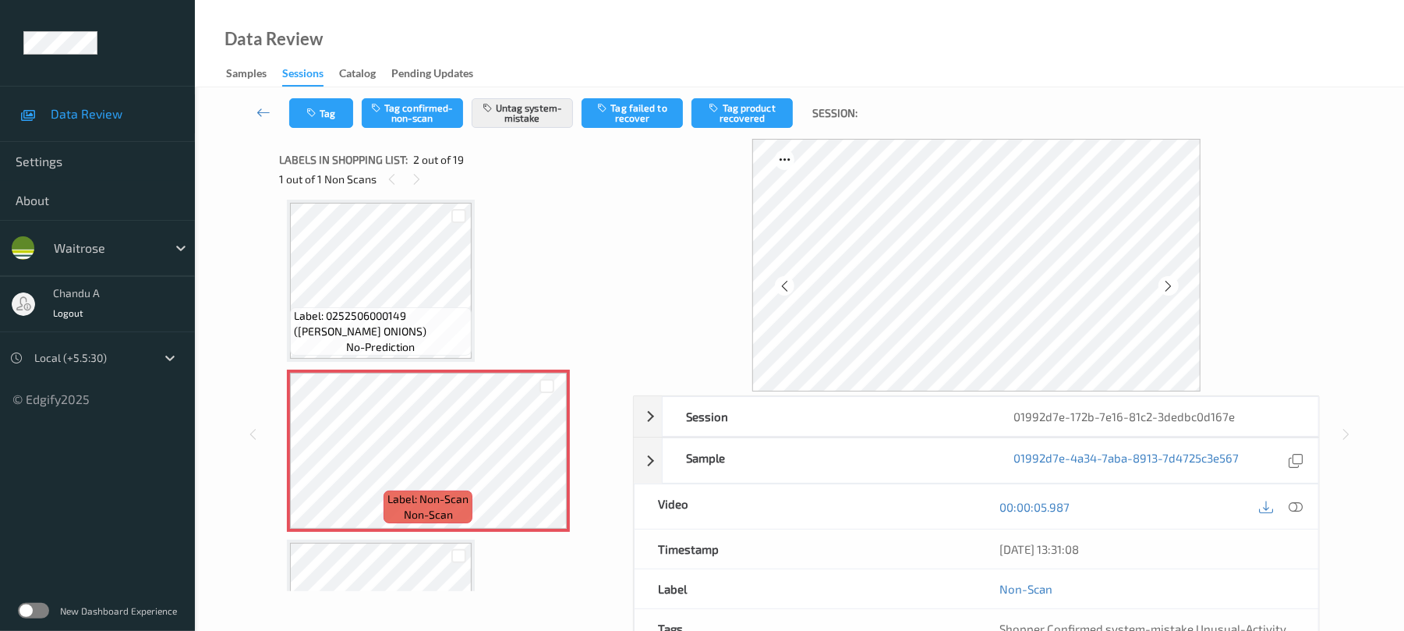
click at [313, 94] on div "Tag Tag confirmed-non-scan Untag system-mistake Tag failed to recover Tag produ…" at bounding box center [799, 112] width 1145 height 51
click at [312, 114] on icon "button" at bounding box center [312, 113] width 13 height 11
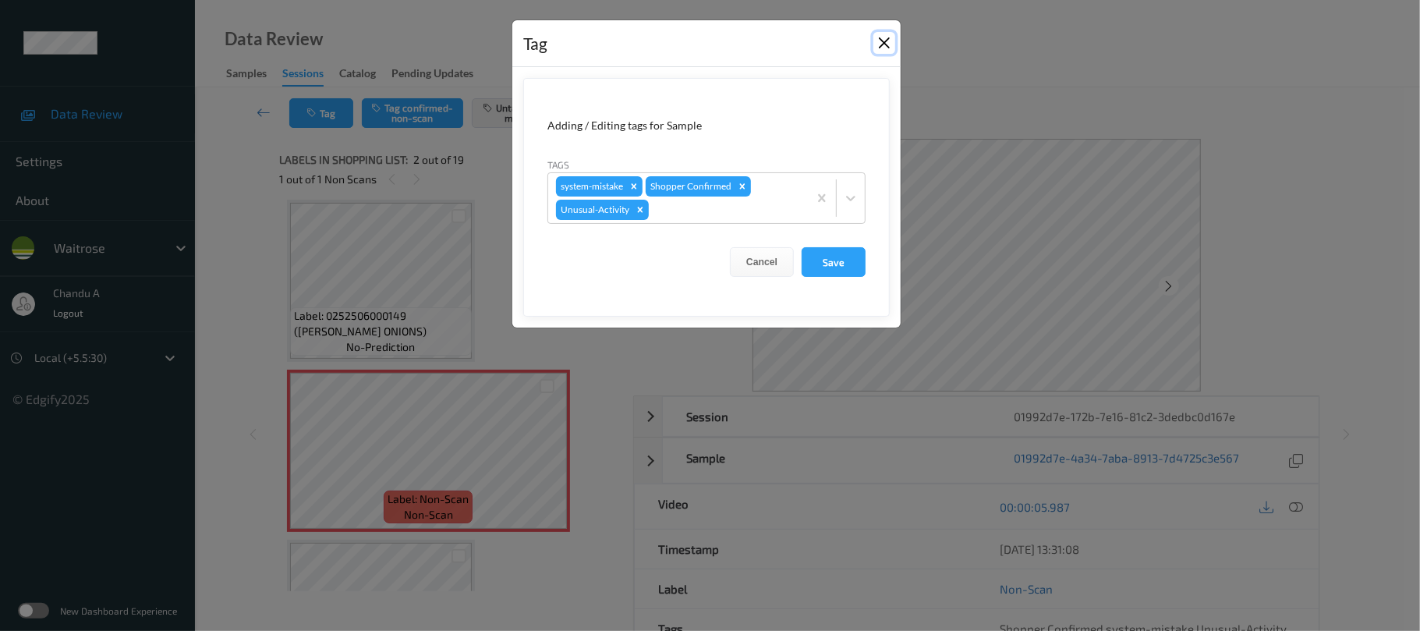
click at [886, 41] on button "Close" at bounding box center [884, 43] width 22 height 22
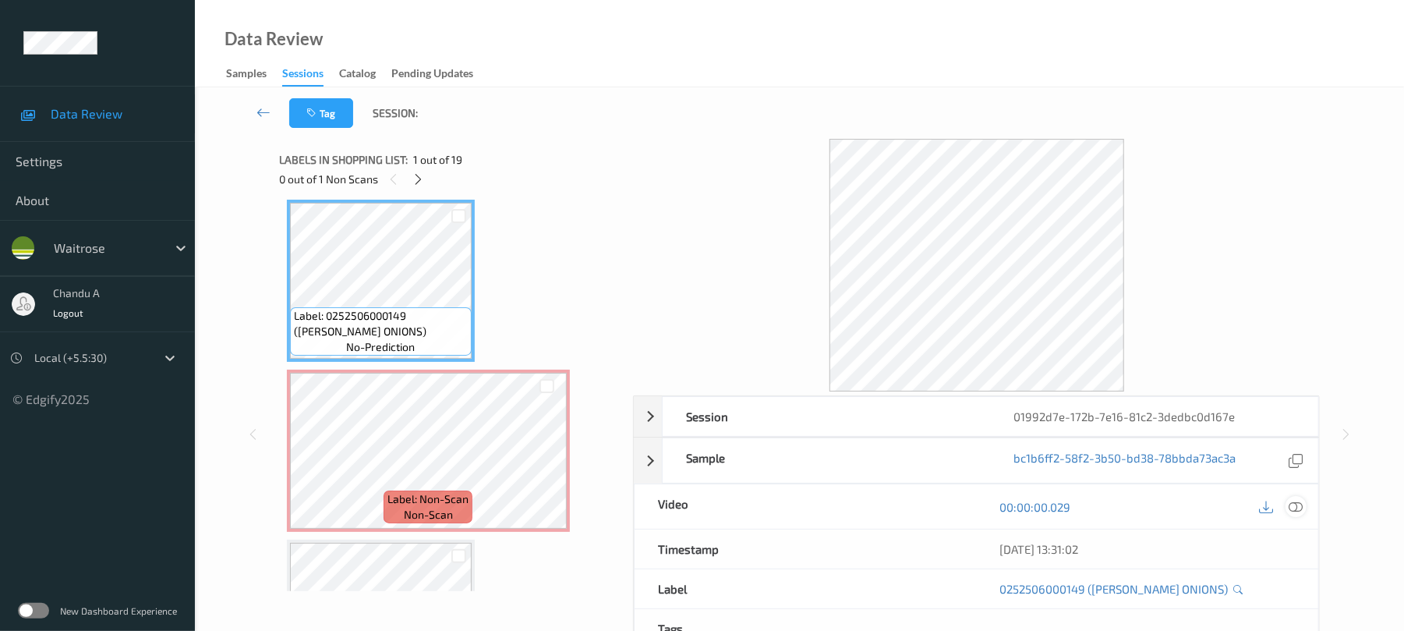
click at [1297, 503] on icon at bounding box center [1297, 507] width 14 height 14
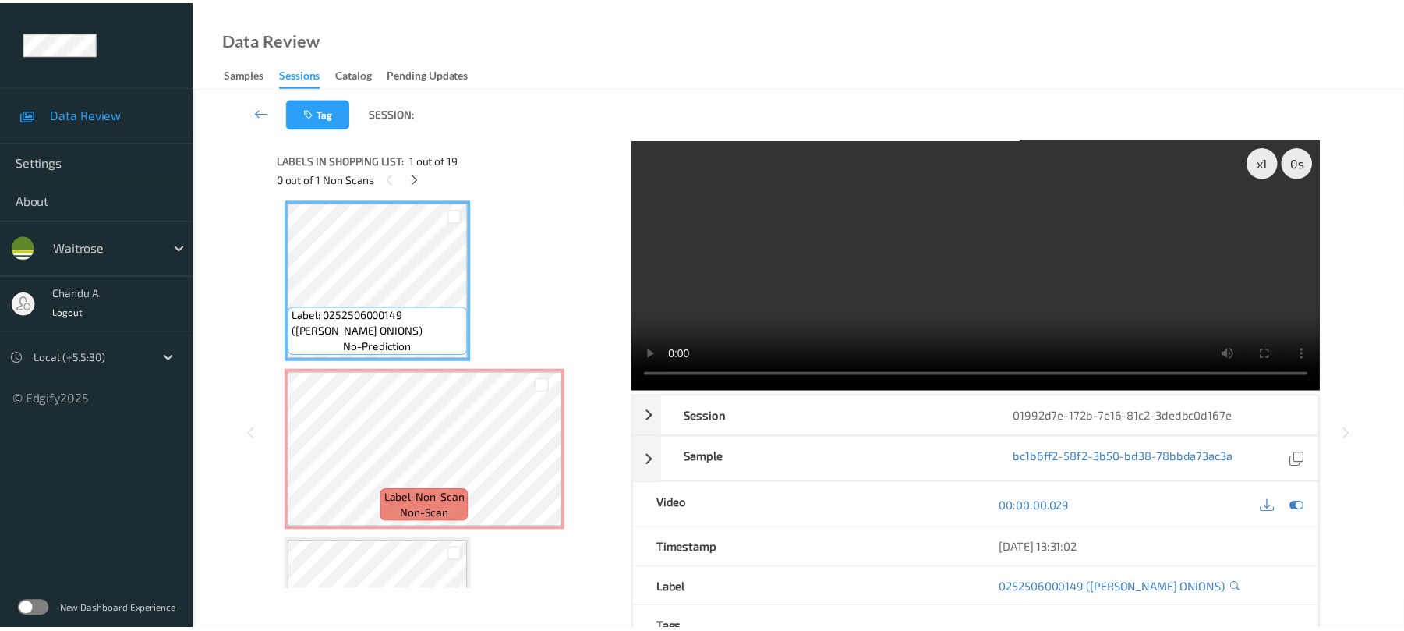
scroll to position [0, 0]
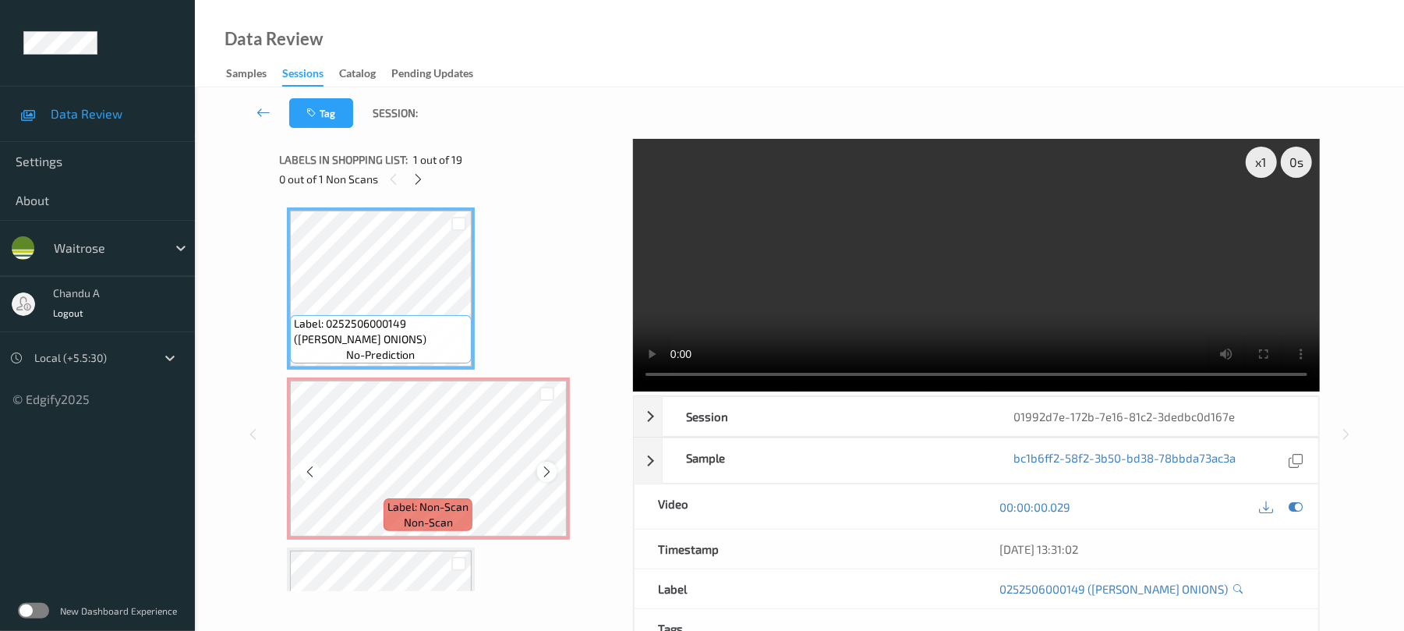
click at [547, 471] on icon at bounding box center [546, 472] width 13 height 14
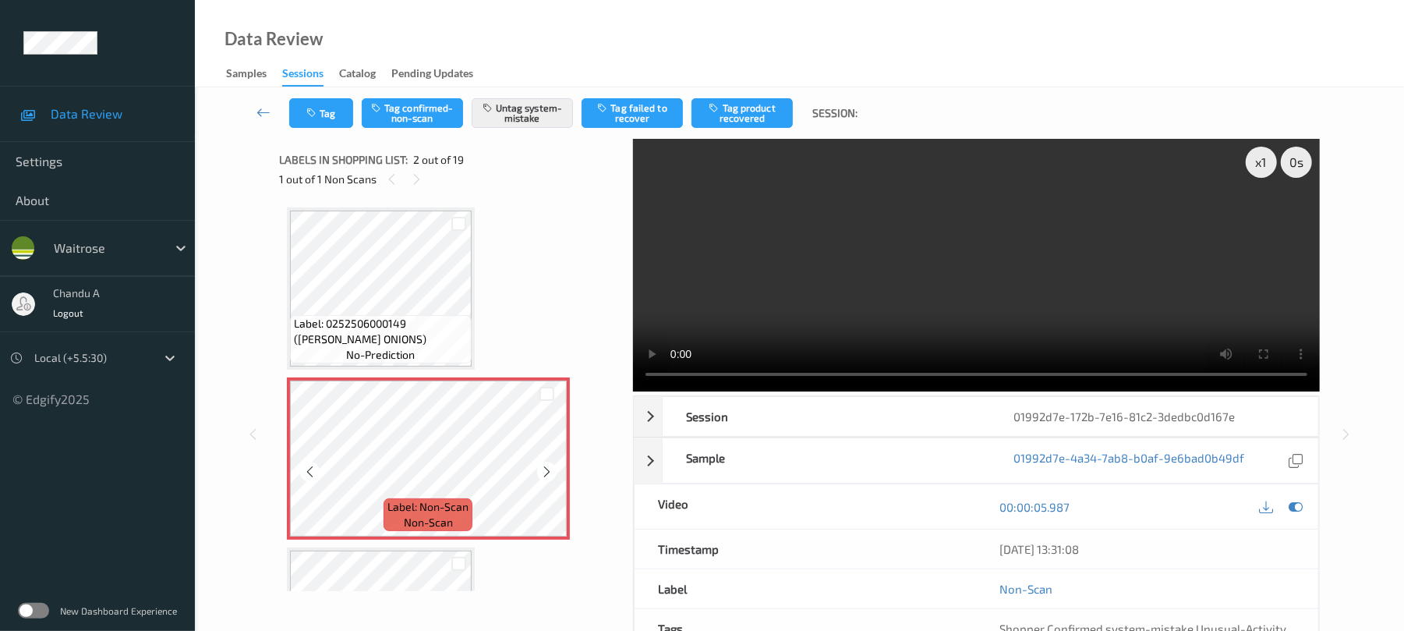
click at [547, 471] on icon at bounding box center [546, 472] width 13 height 14
click at [322, 115] on button "Tag" at bounding box center [321, 113] width 64 height 30
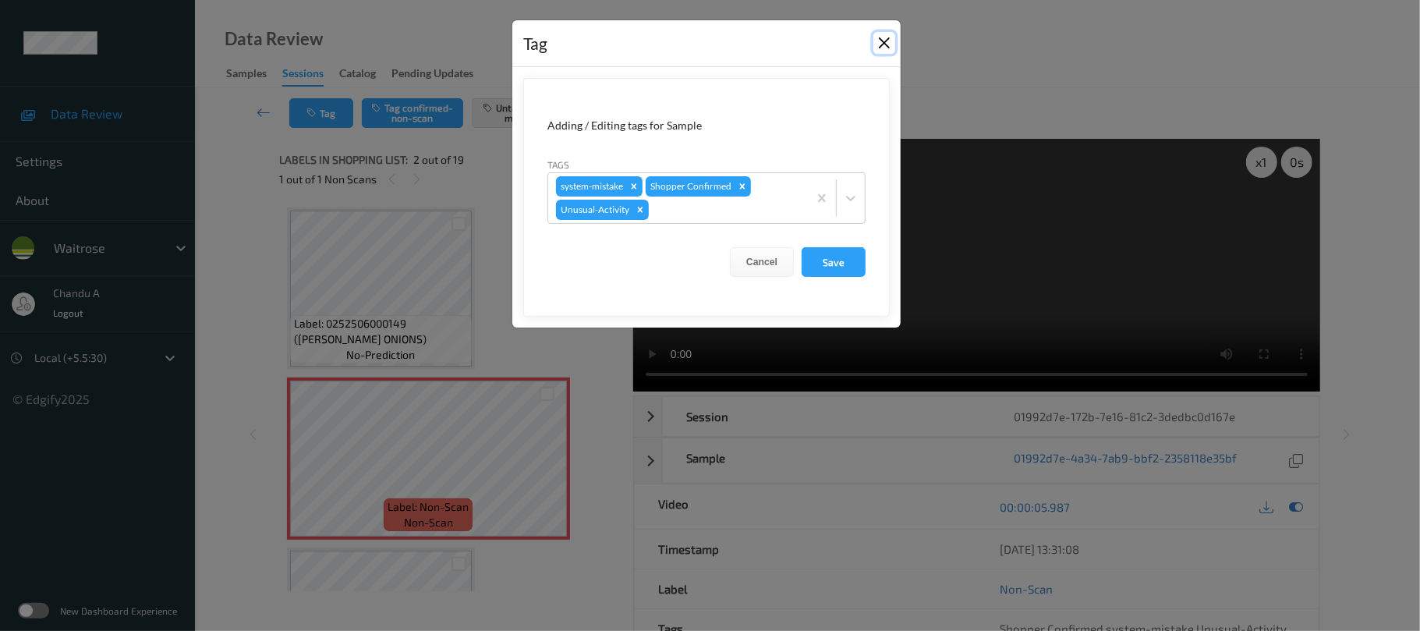
click at [883, 45] on button "Close" at bounding box center [884, 43] width 22 height 22
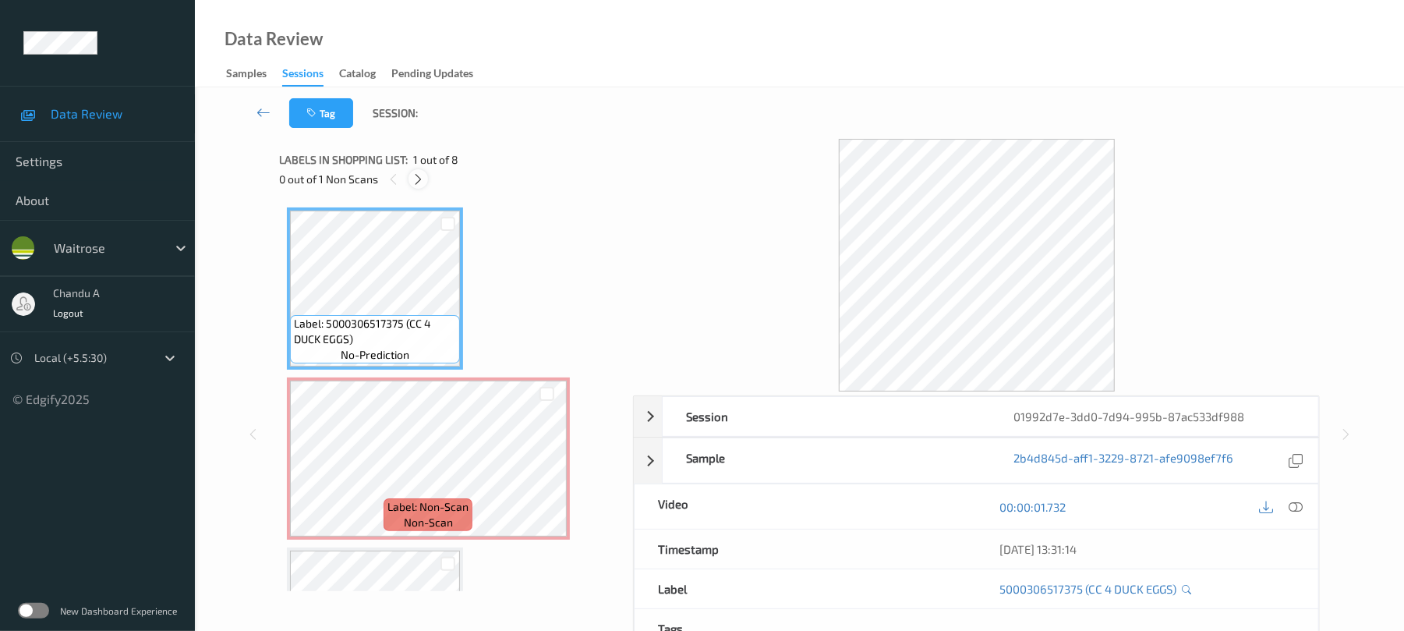
click at [412, 179] on div at bounding box center [418, 178] width 19 height 19
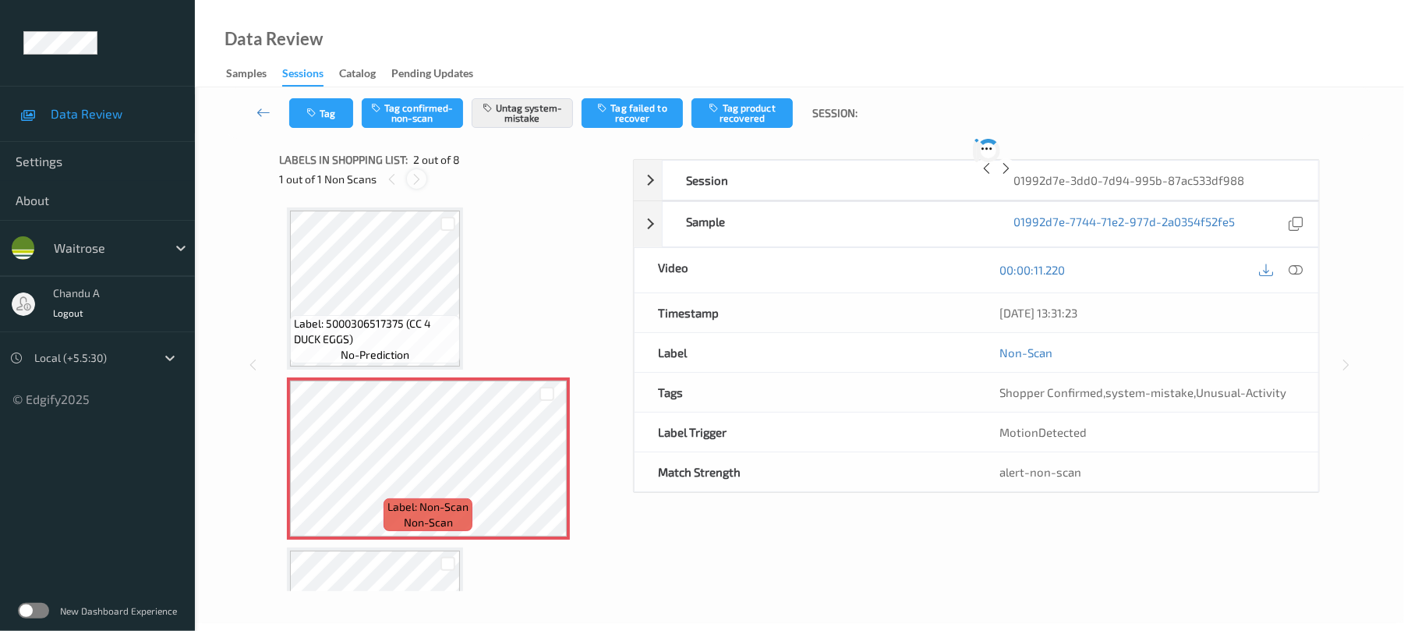
scroll to position [8, 0]
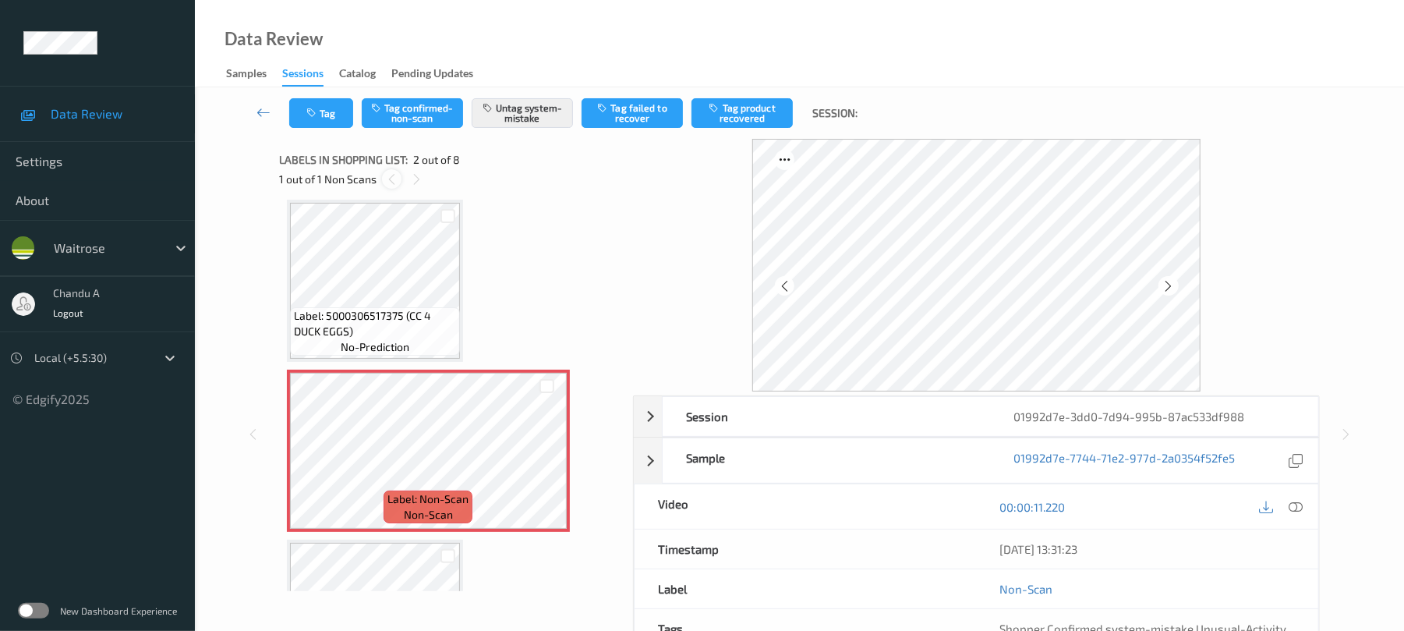
click at [390, 178] on icon at bounding box center [391, 179] width 13 height 14
click at [427, 188] on div "1 out of 1 Non Scans" at bounding box center [450, 178] width 343 height 19
click at [421, 179] on icon at bounding box center [416, 179] width 13 height 14
click at [543, 466] on icon at bounding box center [546, 464] width 13 height 14
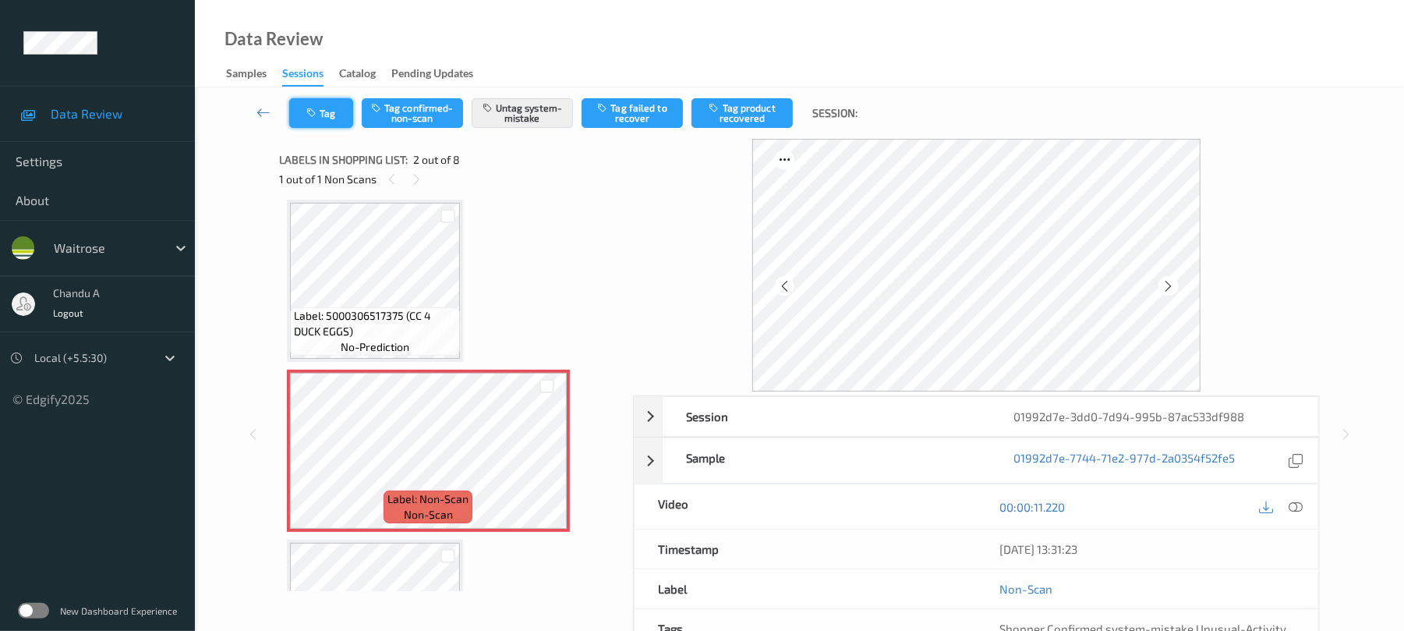
click at [318, 116] on icon "button" at bounding box center [312, 113] width 13 height 11
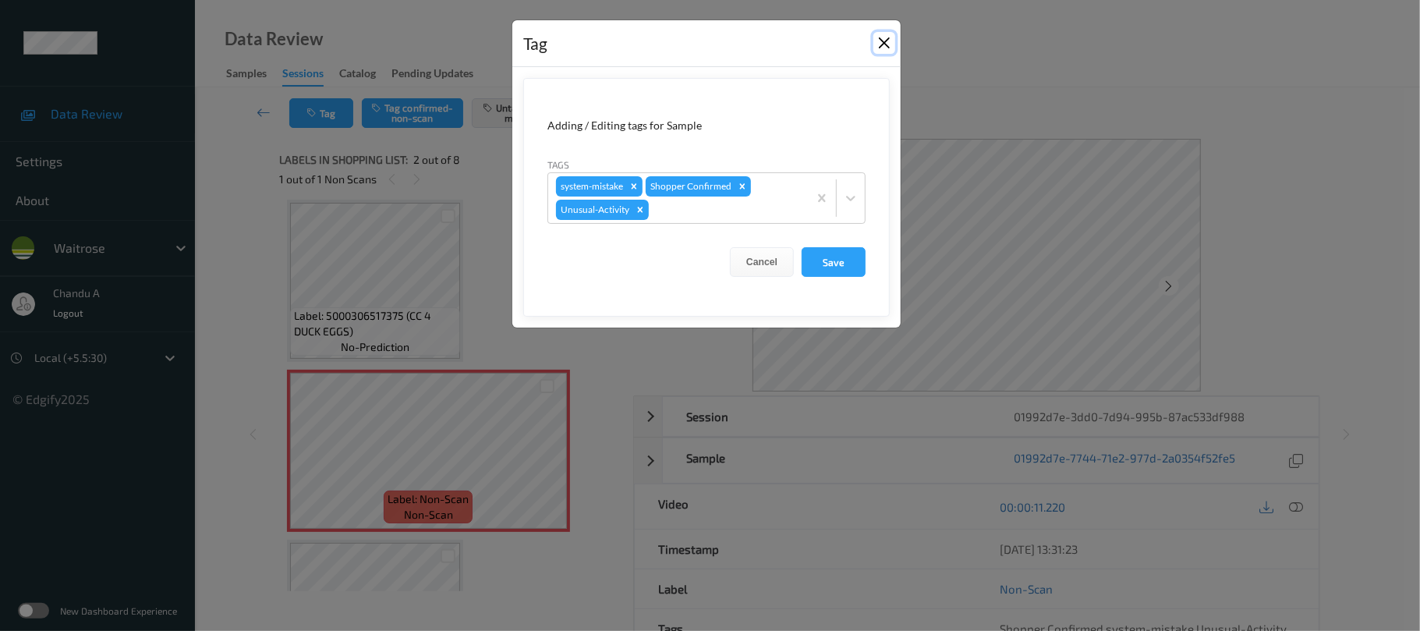
click at [887, 39] on button "Close" at bounding box center [884, 43] width 22 height 22
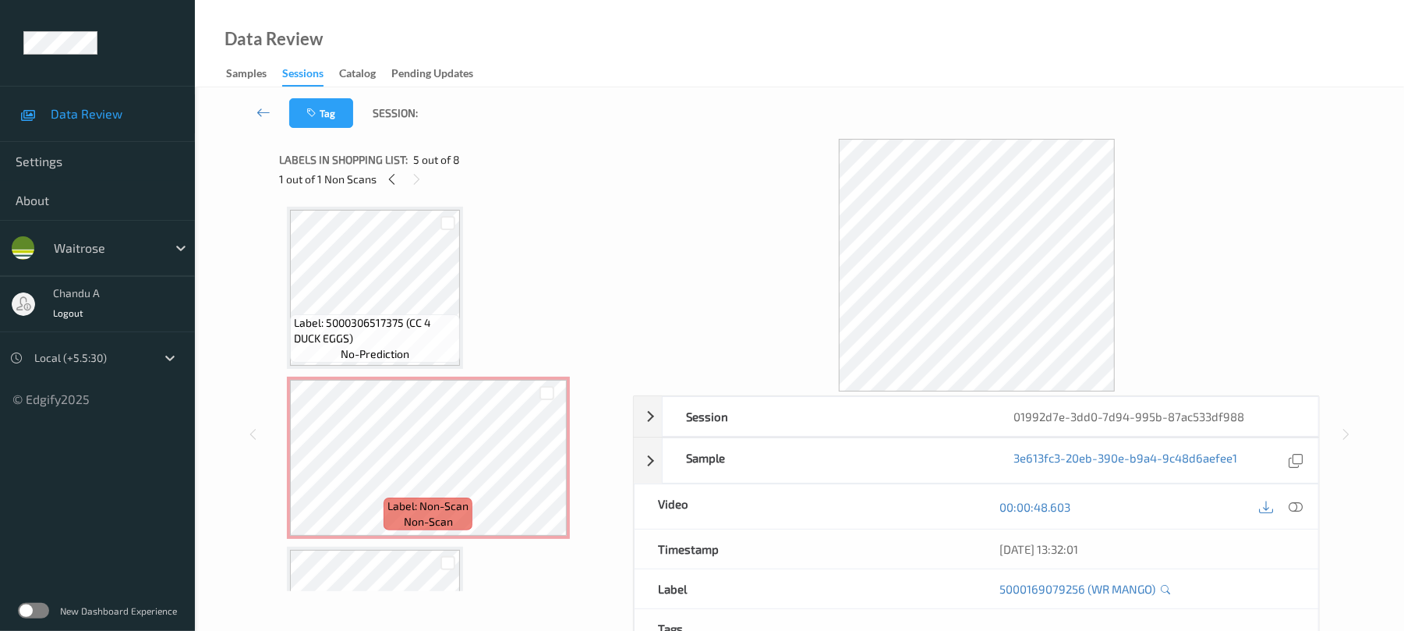
scroll to position [0, 0]
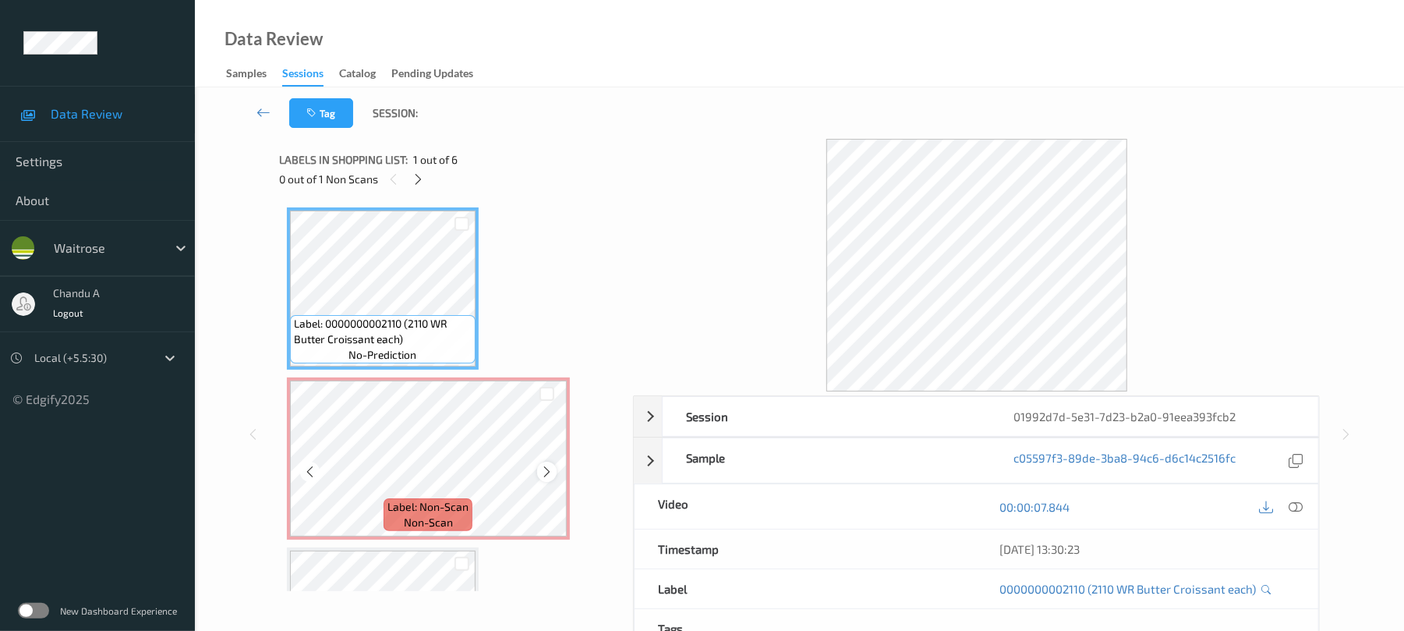
click at [543, 472] on icon at bounding box center [546, 472] width 13 height 14
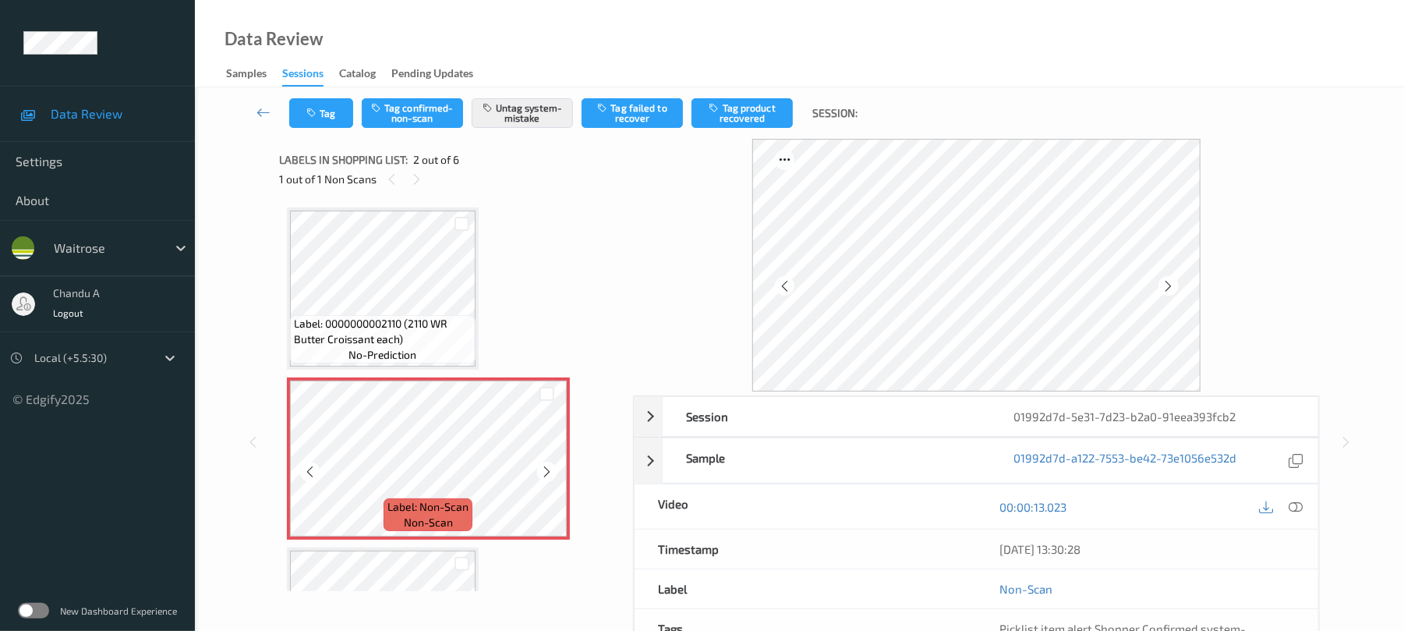
click at [543, 472] on icon at bounding box center [546, 472] width 13 height 14
click at [325, 109] on button "Tag" at bounding box center [321, 113] width 64 height 30
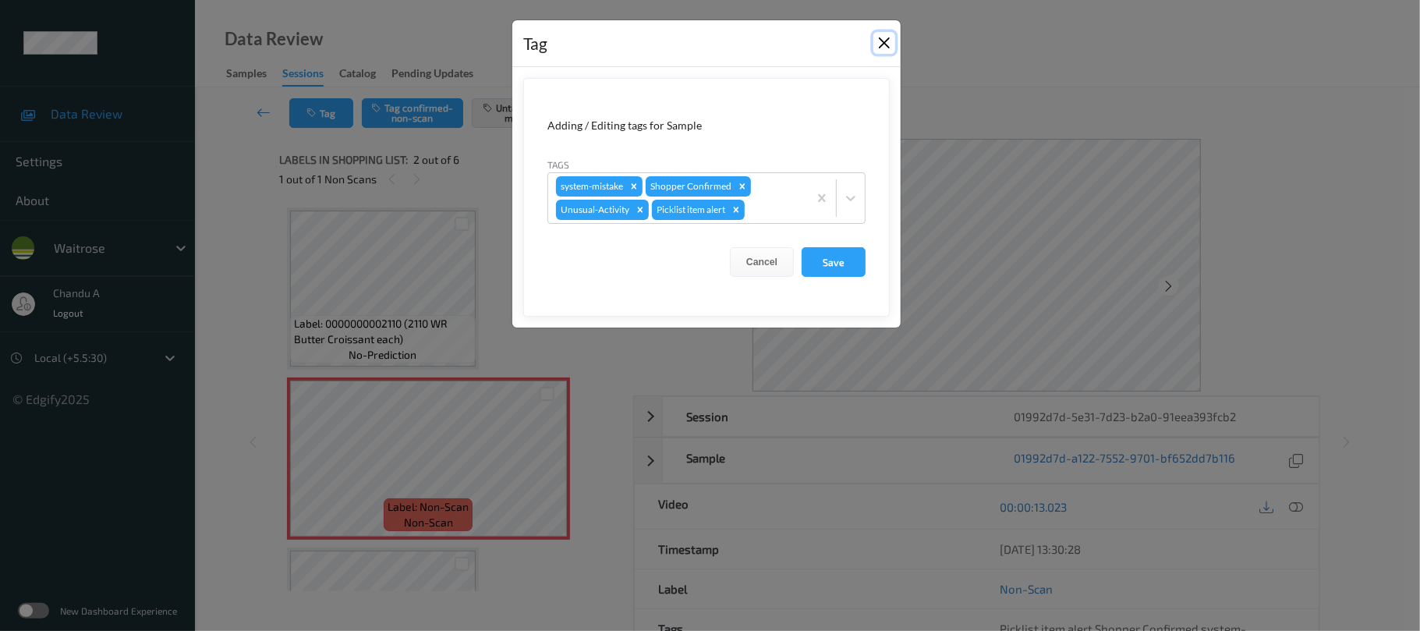
click at [883, 44] on button "Close" at bounding box center [884, 43] width 22 height 22
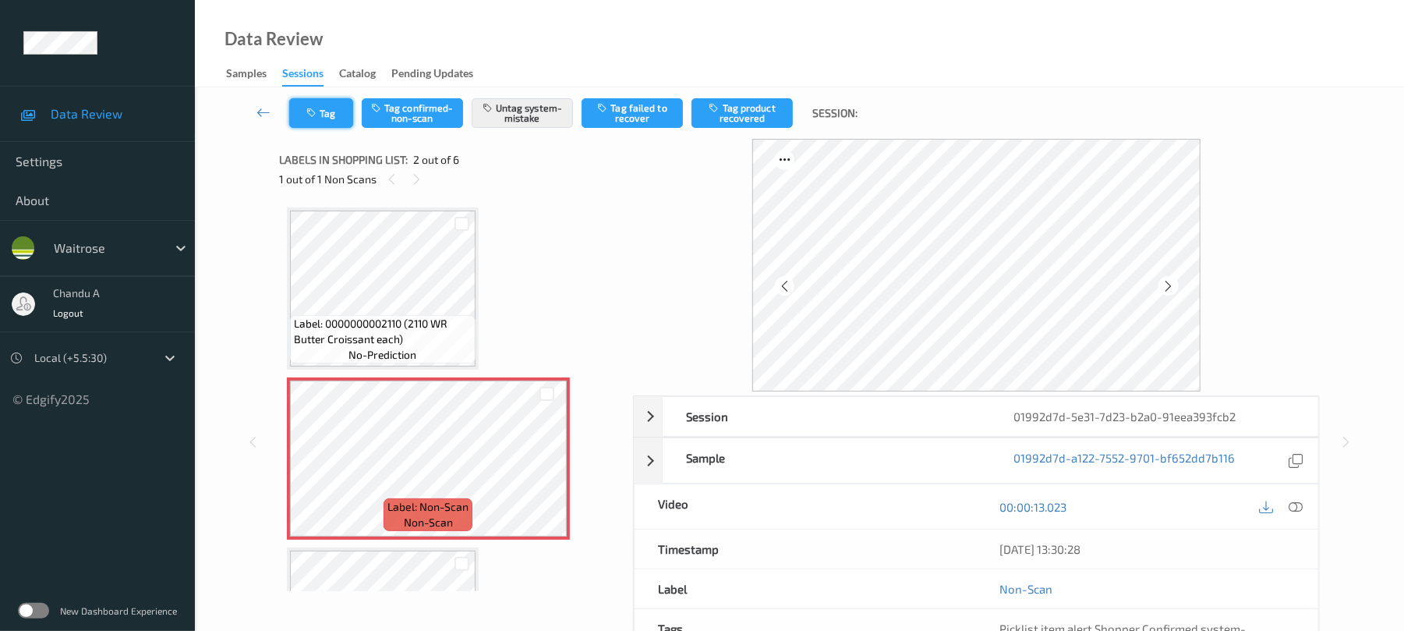
click at [307, 109] on icon "button" at bounding box center [312, 113] width 13 height 11
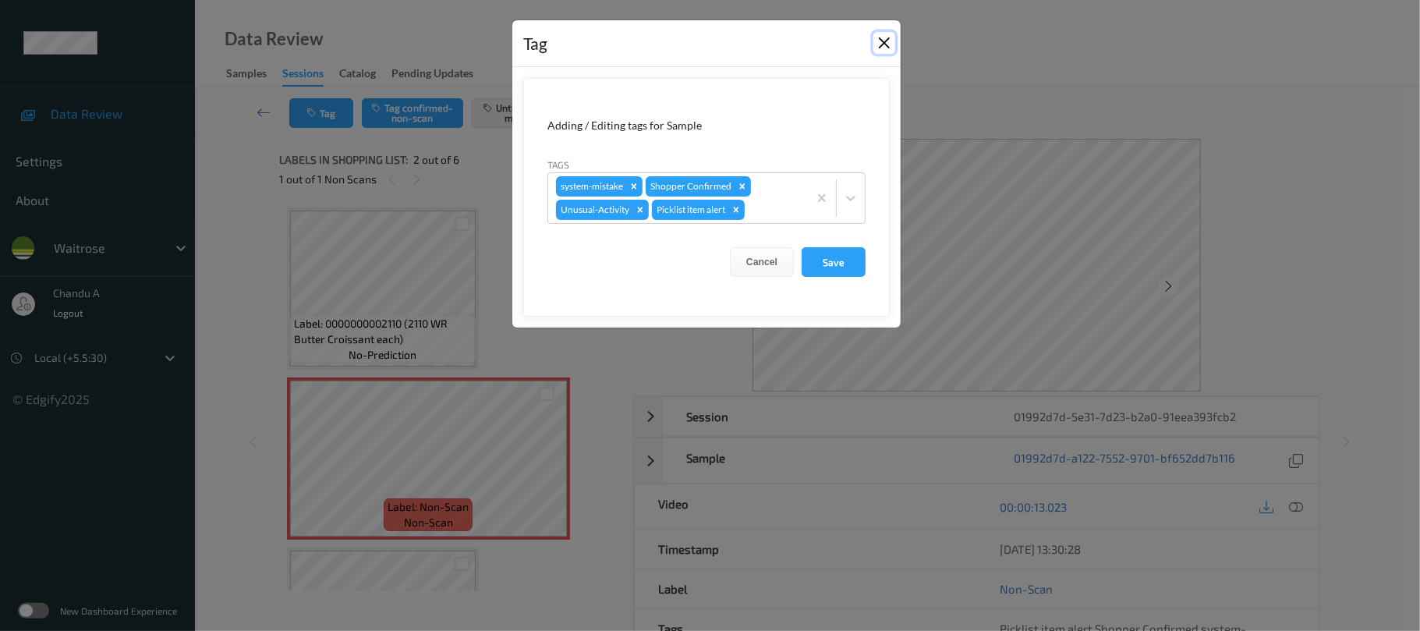
click at [880, 41] on button "Close" at bounding box center [884, 43] width 22 height 22
